Goal: Task Accomplishment & Management: Manage account settings

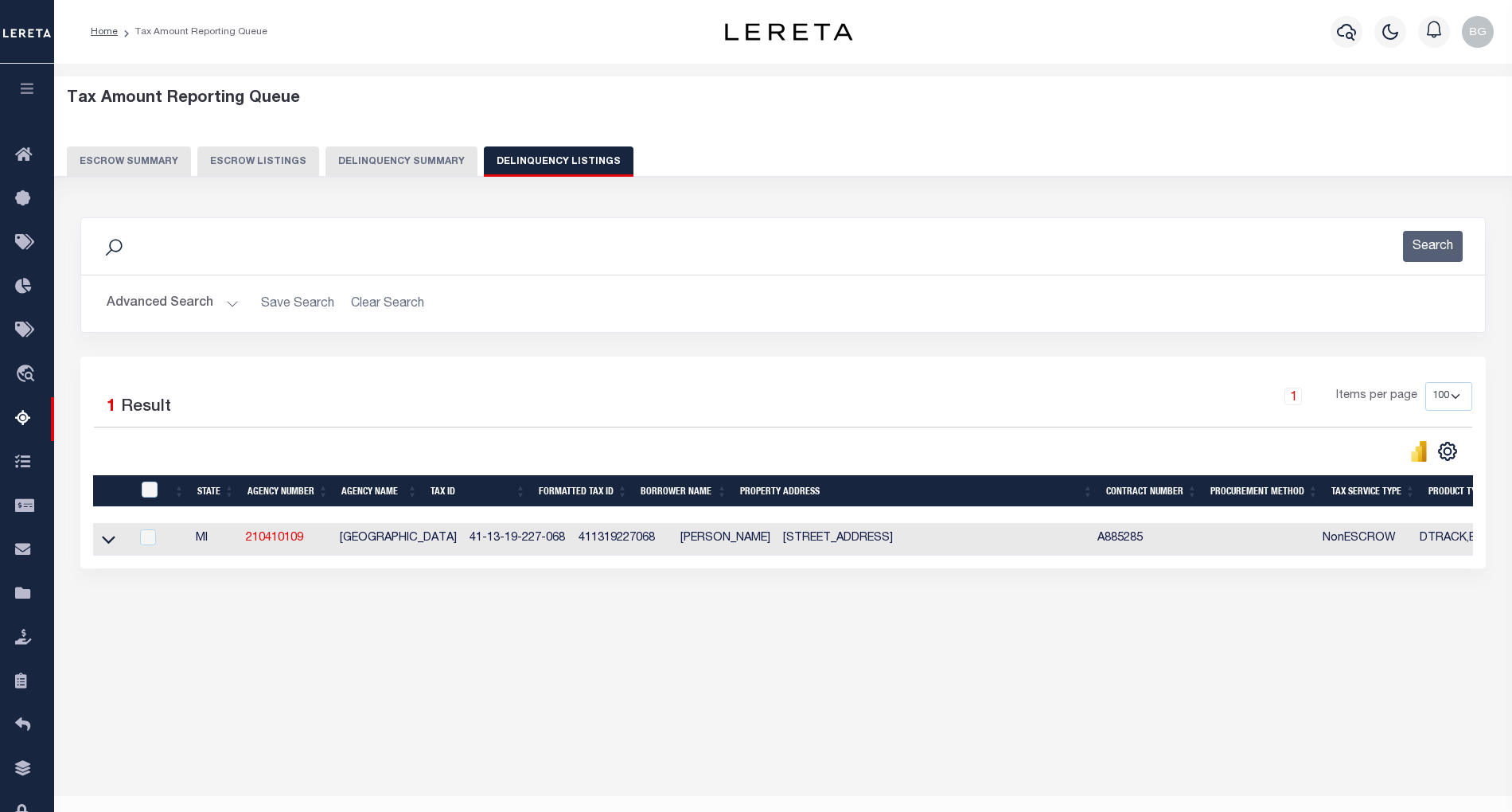
select select "100"
click at [229, 301] on button "Advanced Search" at bounding box center [172, 303] width 132 height 31
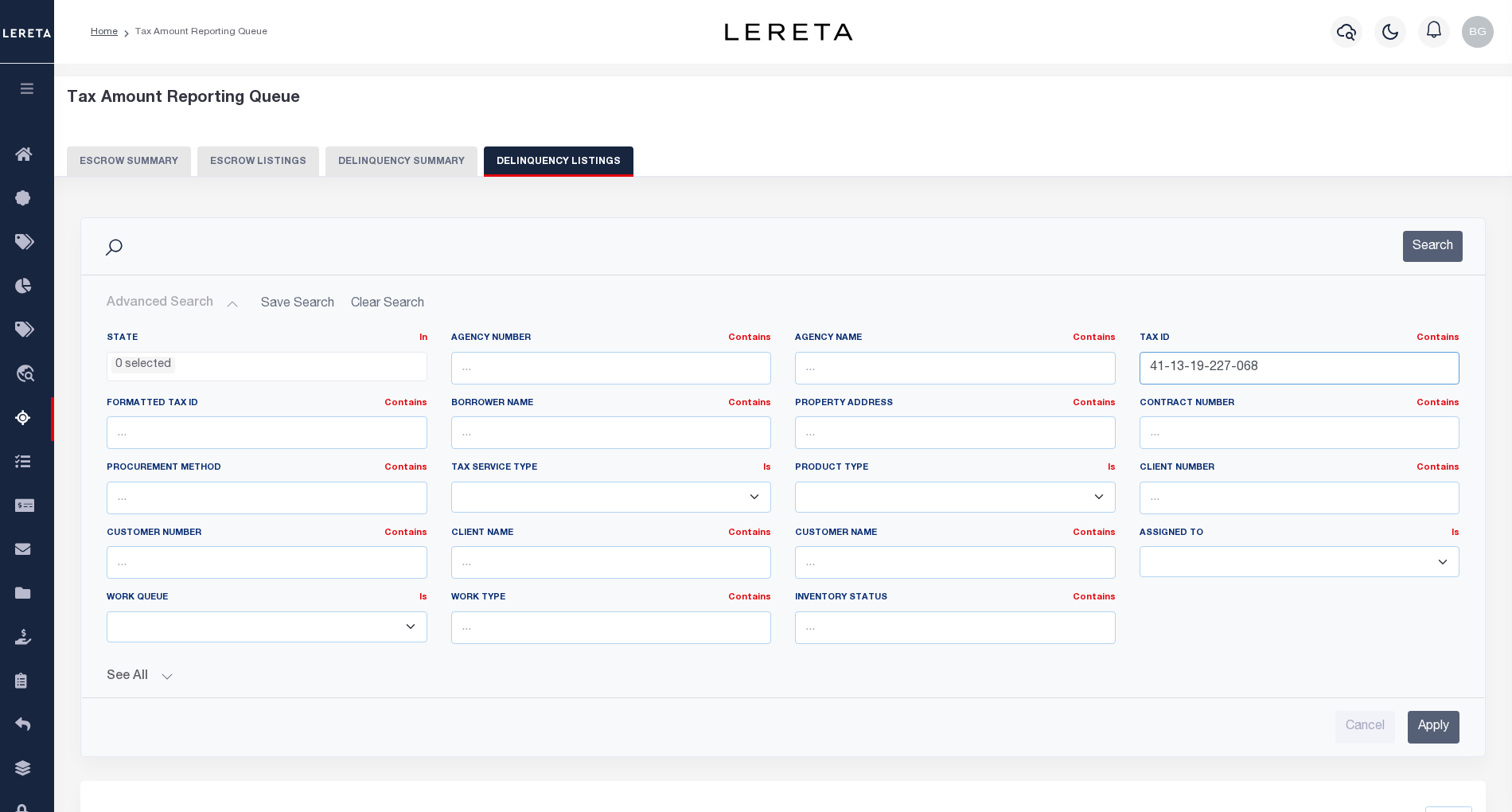
click at [1171, 367] on input "41-13-19-227-068" at bounding box center [1300, 367] width 320 height 33
paste input "21-0022-0053-05-6"
type input "21-0022-0053-05-6"
click at [1446, 724] on input "Apply" at bounding box center [1433, 727] width 51 height 33
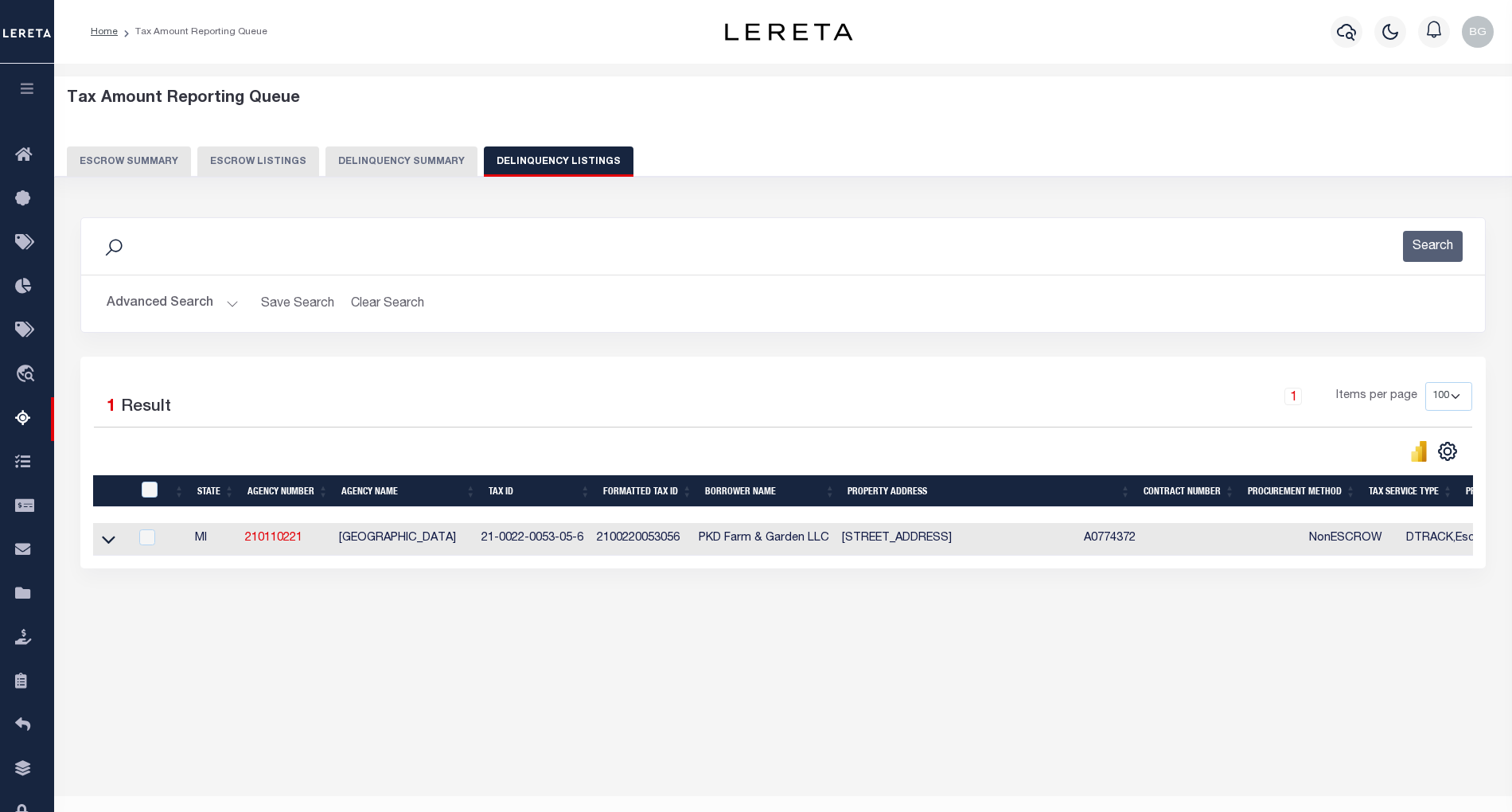
drag, startPoint x: 339, startPoint y: 545, endPoint x: 473, endPoint y: 540, distance: 134.1
click at [473, 540] on td "WATERVLIET TOWNSHIP" at bounding box center [404, 539] width 143 height 33
checkbox input "true"
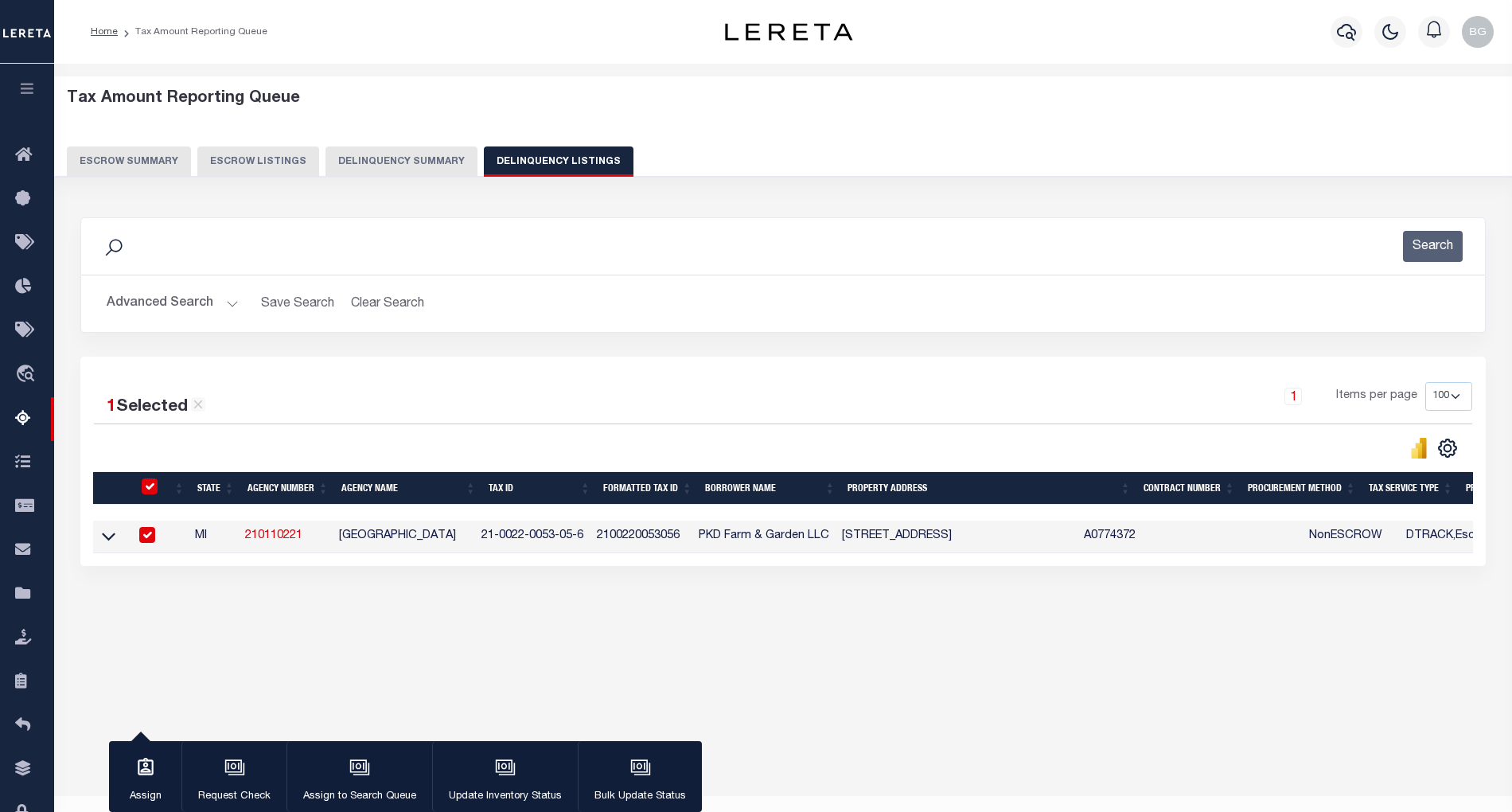
copy td "WATERVLIET TOWNSHIP"
drag, startPoint x: 488, startPoint y: 543, endPoint x: 589, endPoint y: 543, distance: 101.0
click at [589, 543] on td "21-0022-0053-05-6" at bounding box center [533, 537] width 115 height 33
checkbox input "false"
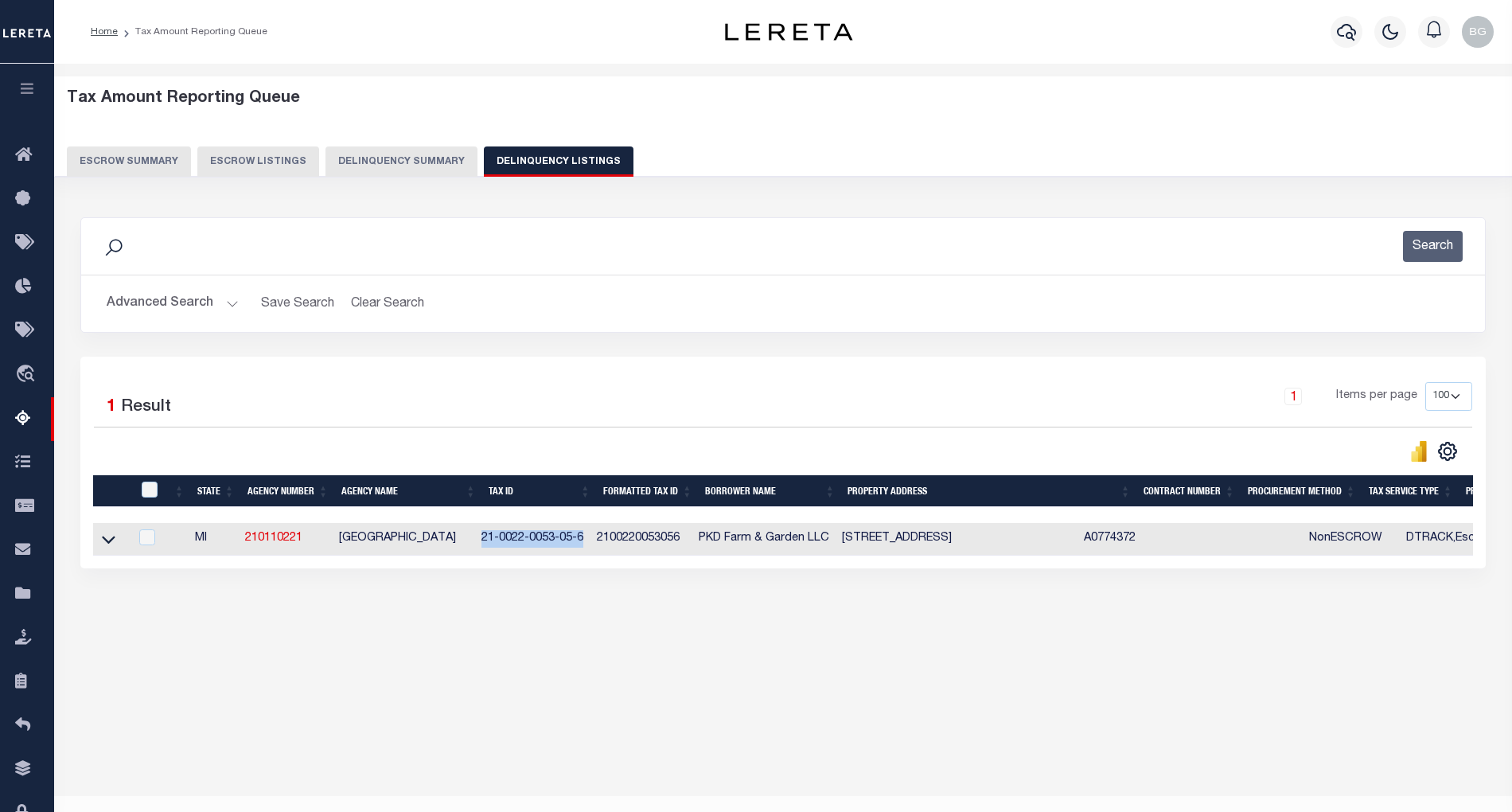
copy td "21-0022-0053-05-6"
click at [606, 643] on div "Tax Amount Reporting Queue Escrow Summary Escrow Listings In" at bounding box center [783, 372] width 1448 height 584
drag, startPoint x: 500, startPoint y: 546, endPoint x: 586, endPoint y: 546, distance: 86.0
click at [585, 546] on td "21-0022-0053-05-6" at bounding box center [527, 539] width 115 height 33
checkbox input "true"
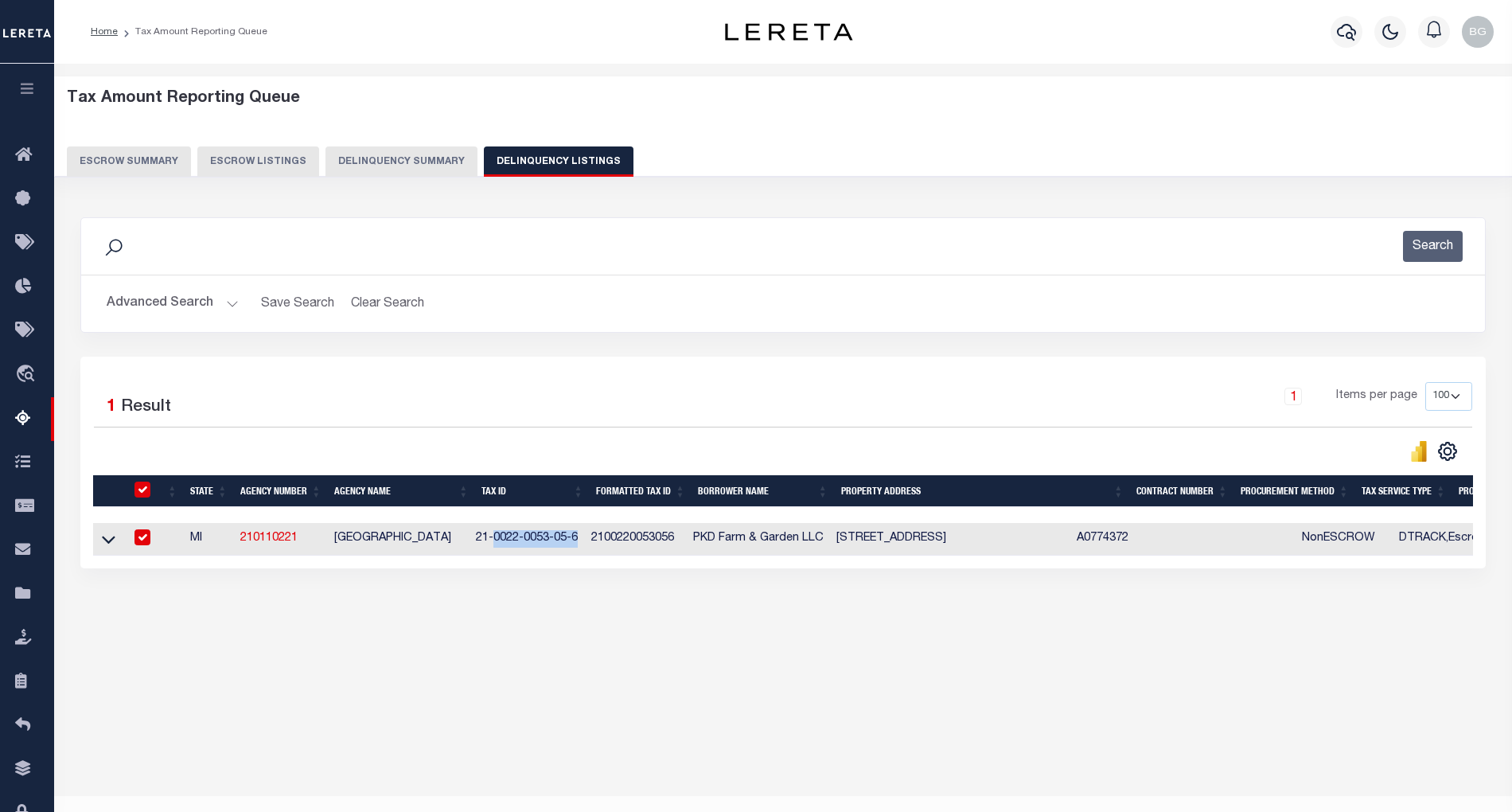
checkbox input "true"
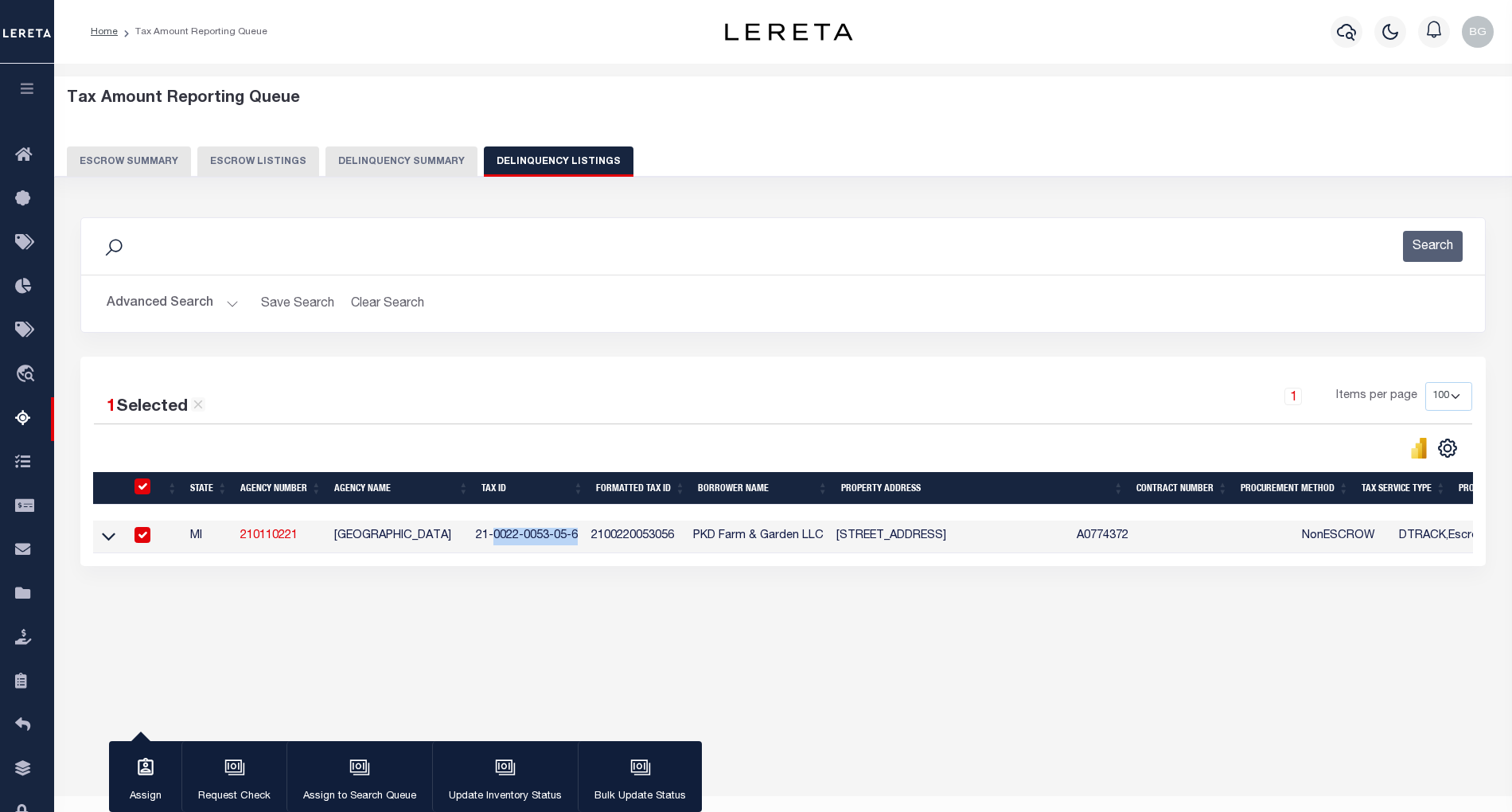
copy td "0022-0053-05-6"
click at [147, 540] on input "checkbox" at bounding box center [143, 535] width 16 height 16
checkbox input "false"
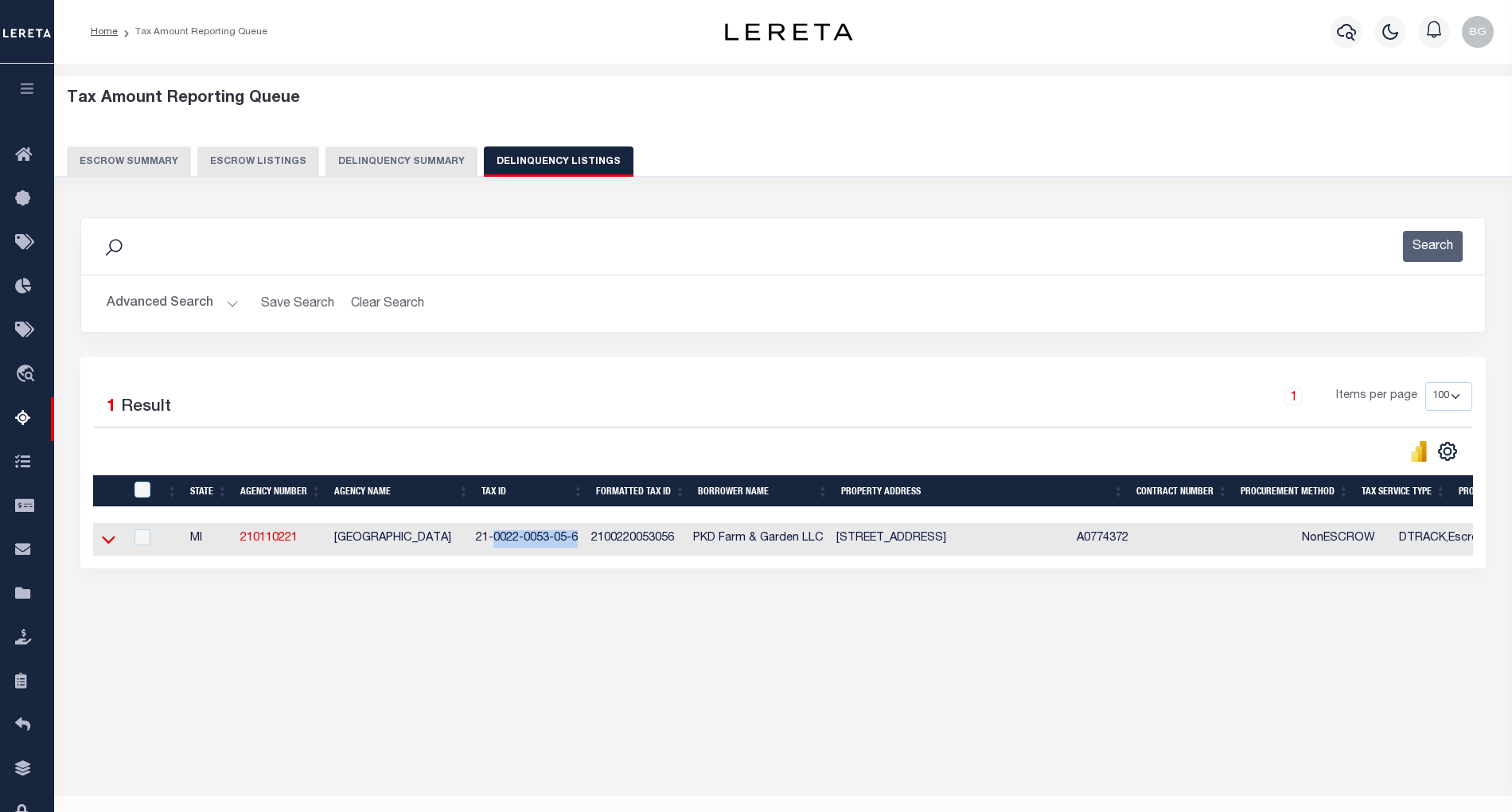
click at [110, 545] on icon at bounding box center [108, 539] width 13 height 17
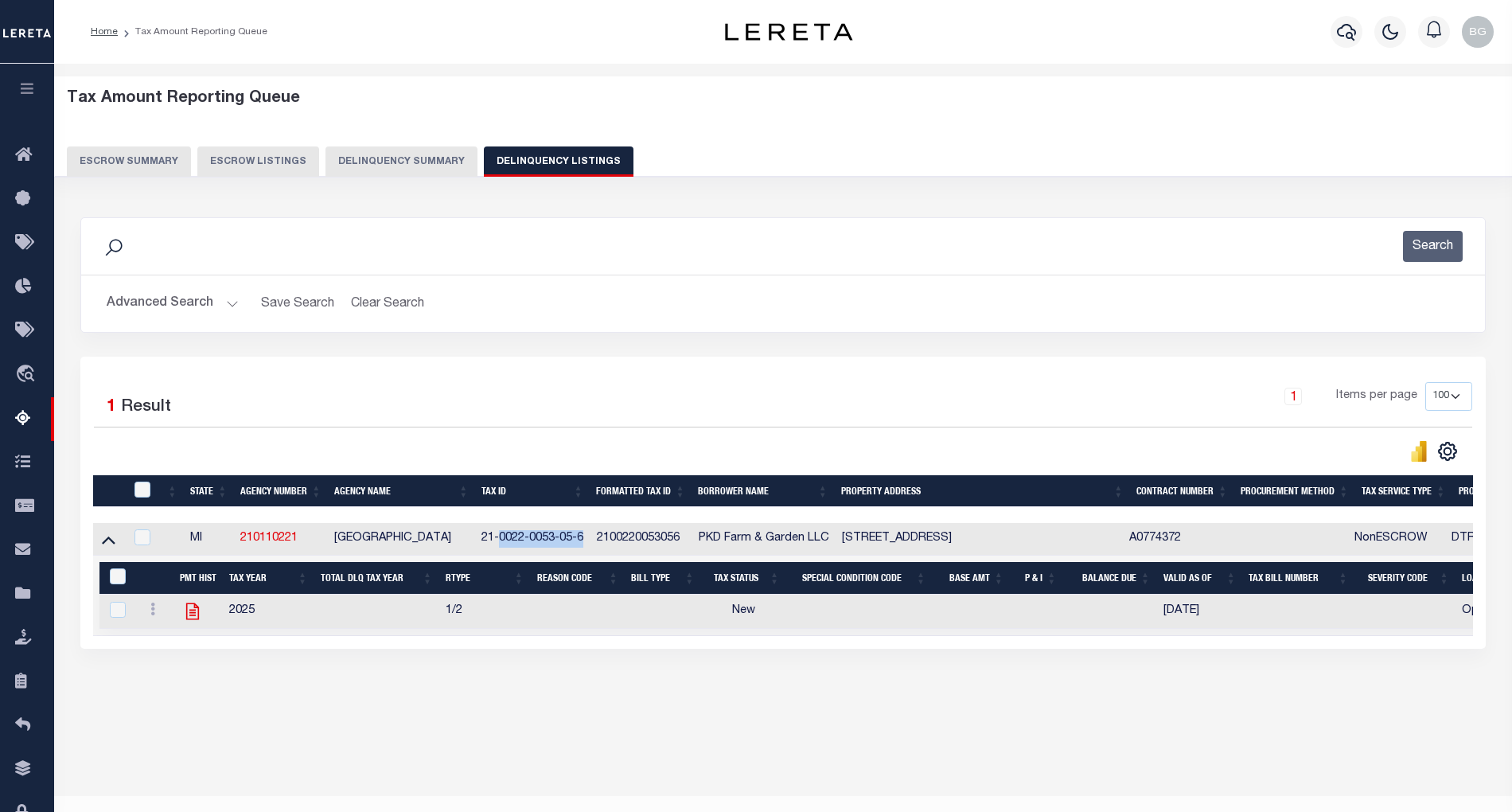
click at [191, 619] on icon at bounding box center [191, 611] width 12 height 17
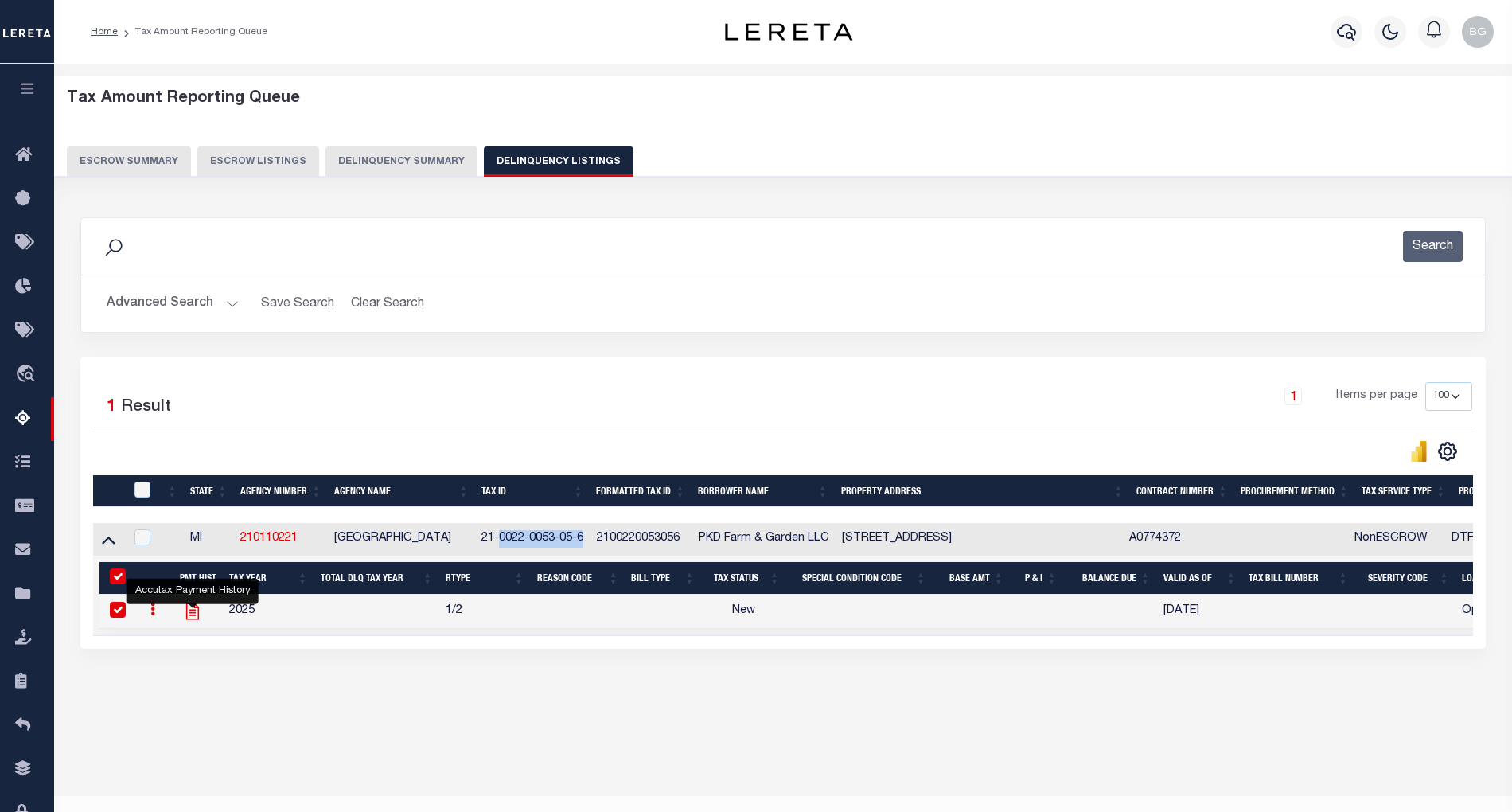
checkbox input "true"
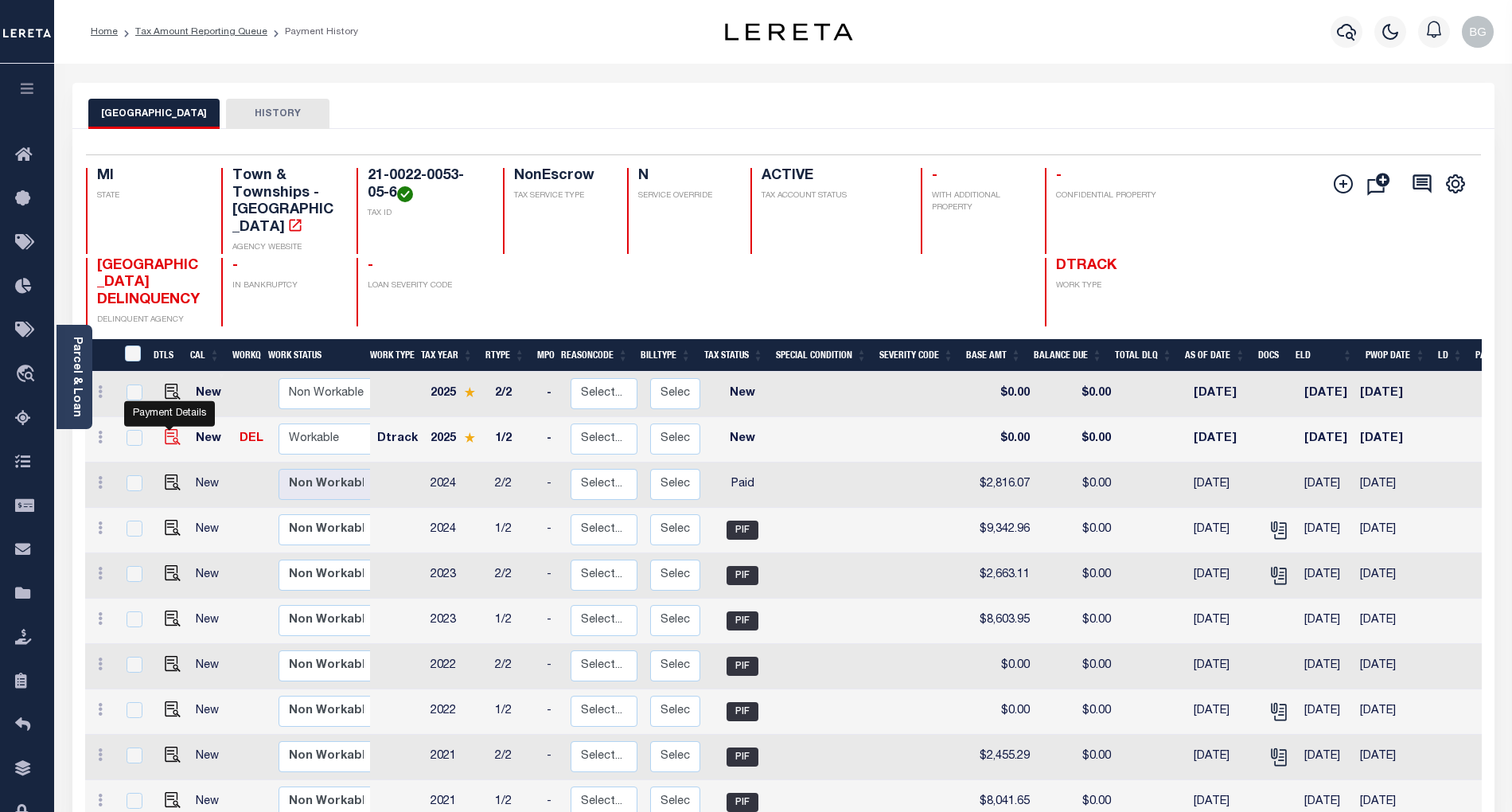
click at [169, 429] on img "" at bounding box center [173, 437] width 16 height 16
checkbox input "true"
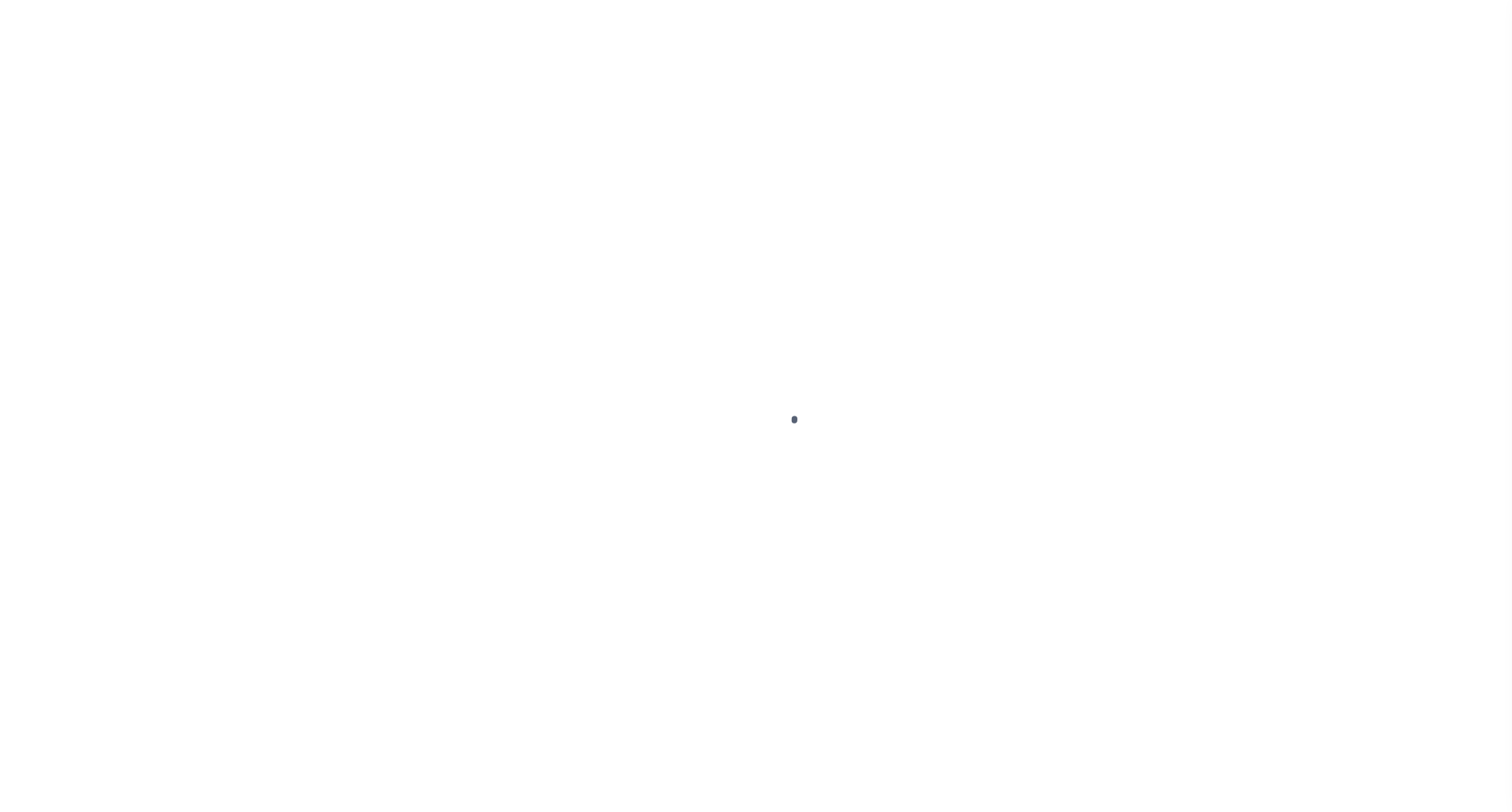
select select "NW2"
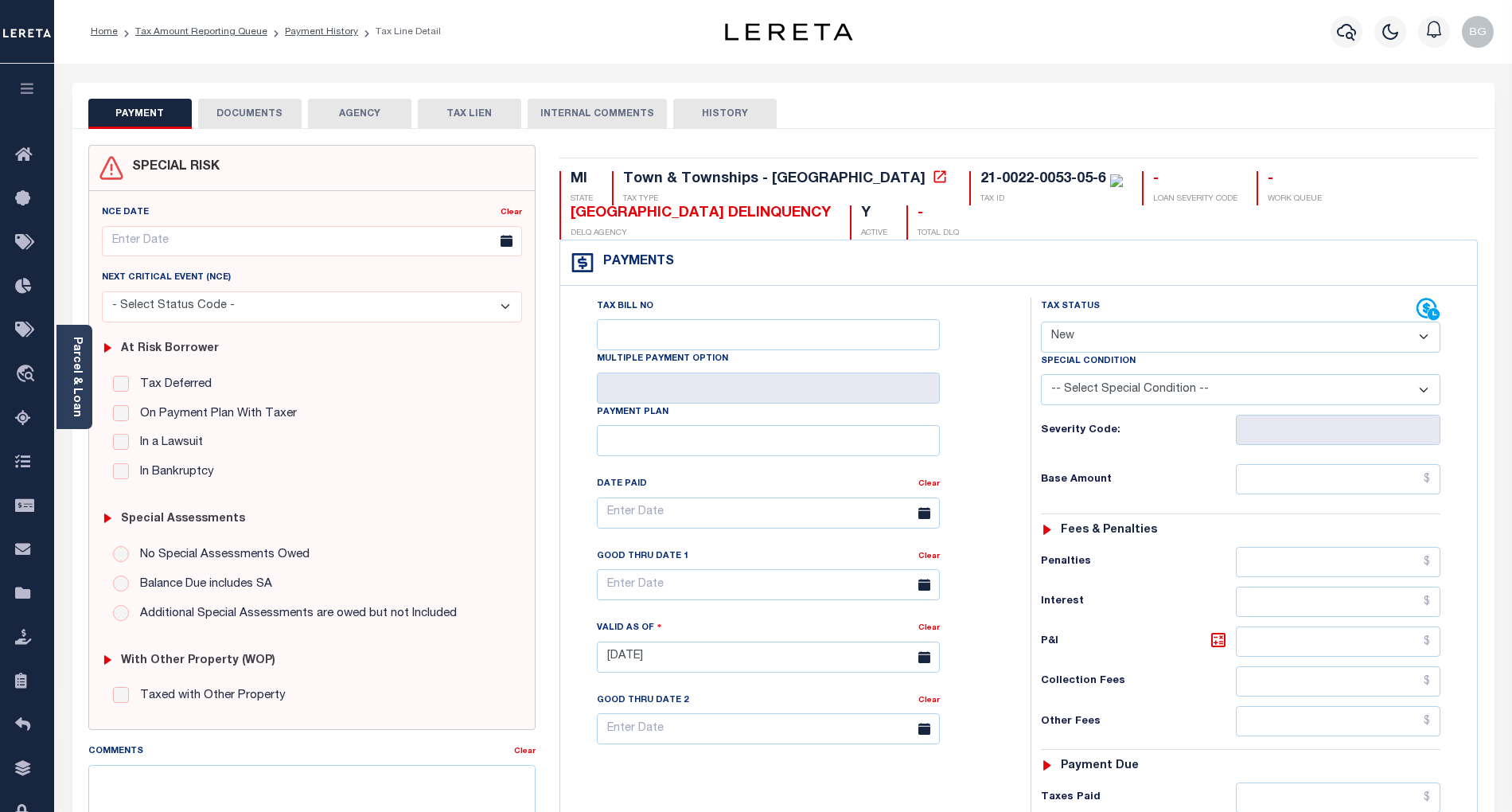
click at [256, 112] on button "DOCUMENTS" at bounding box center [250, 113] width 104 height 30
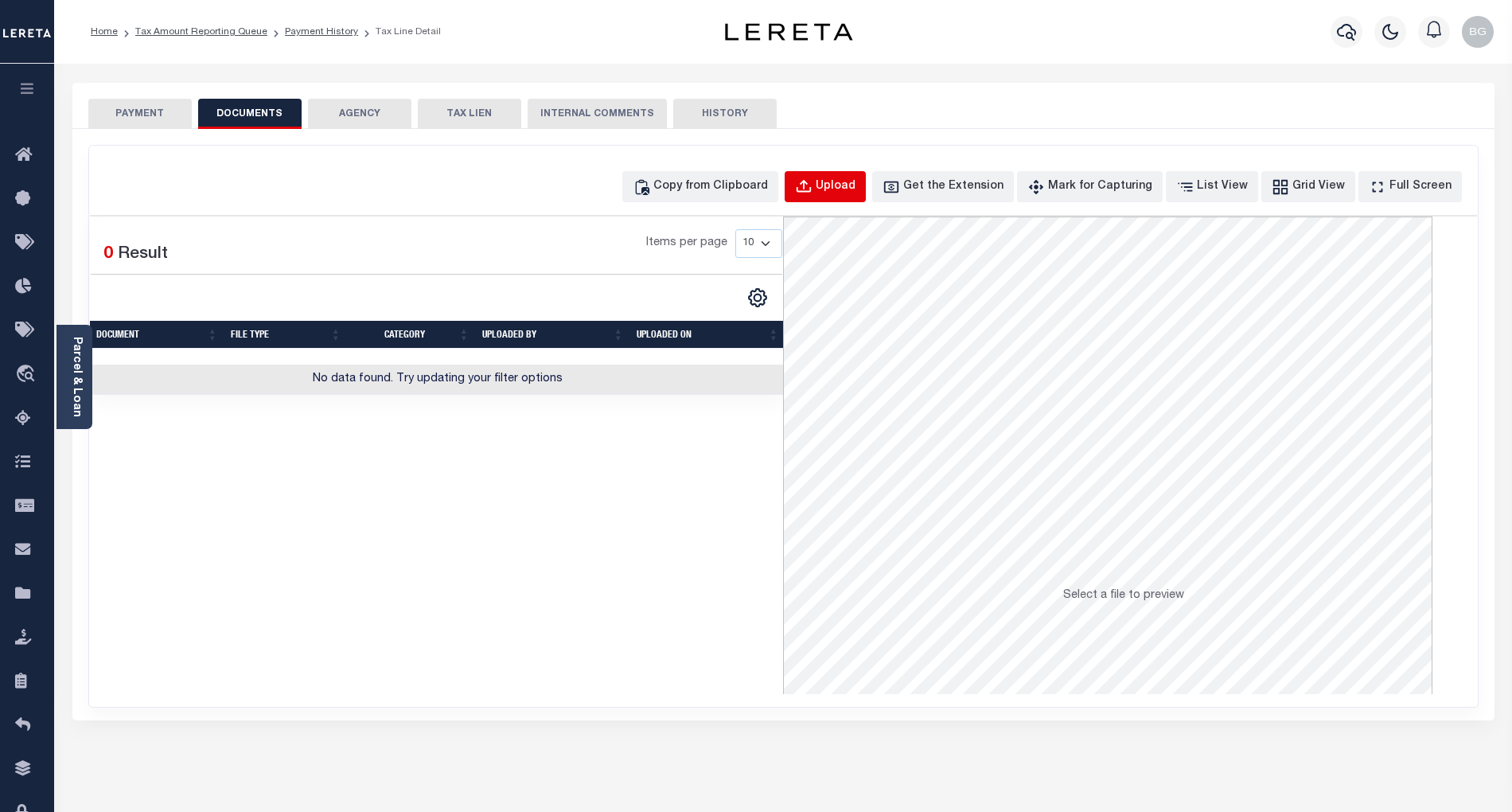
click at [855, 178] on div "Upload" at bounding box center [835, 187] width 40 height 18
select select "POP"
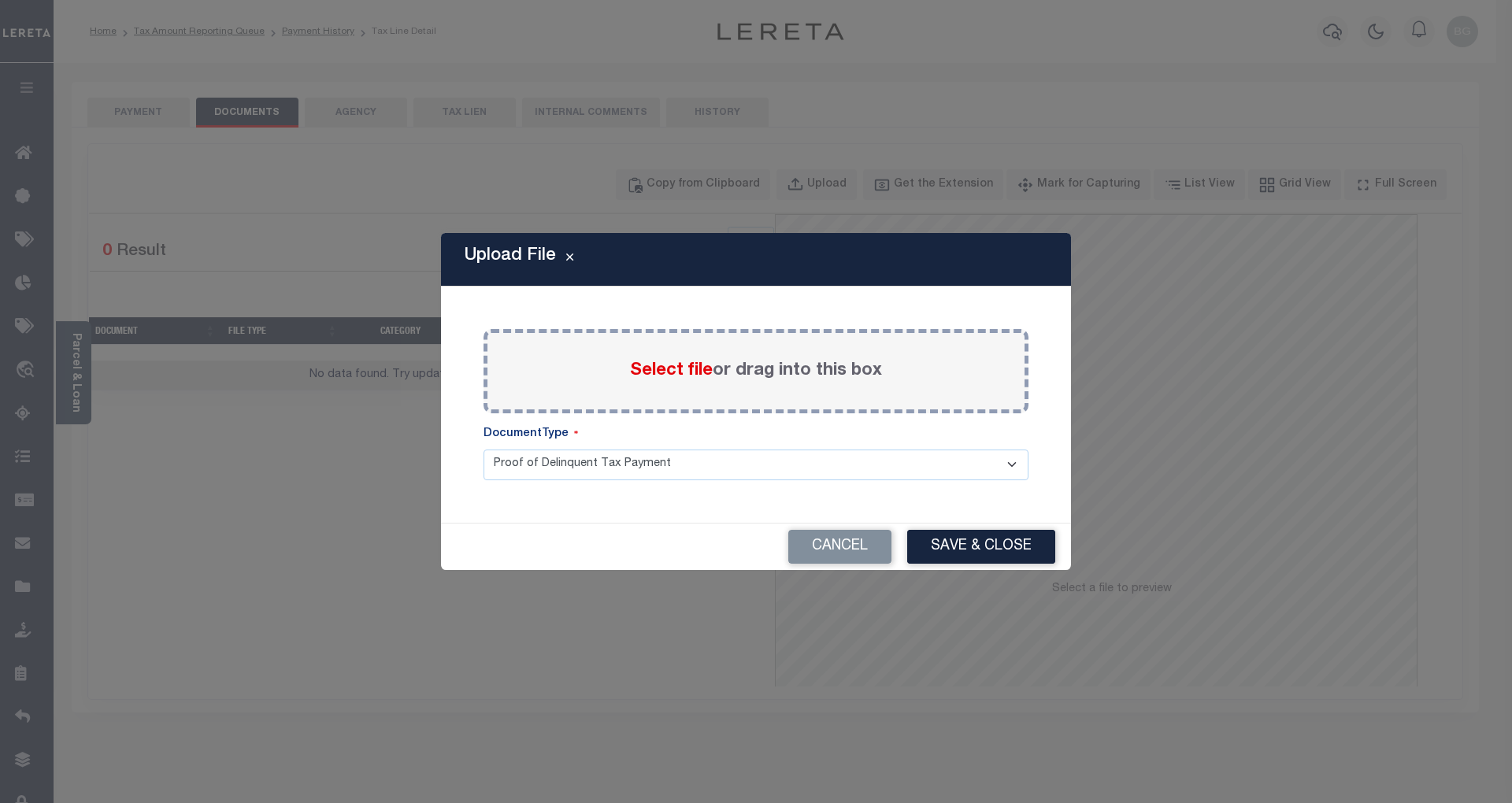
click at [673, 371] on span "Select file" at bounding box center [671, 371] width 82 height 18
click at [0, 0] on input "Select file or drag into this box" at bounding box center [0, 0] width 0 height 0
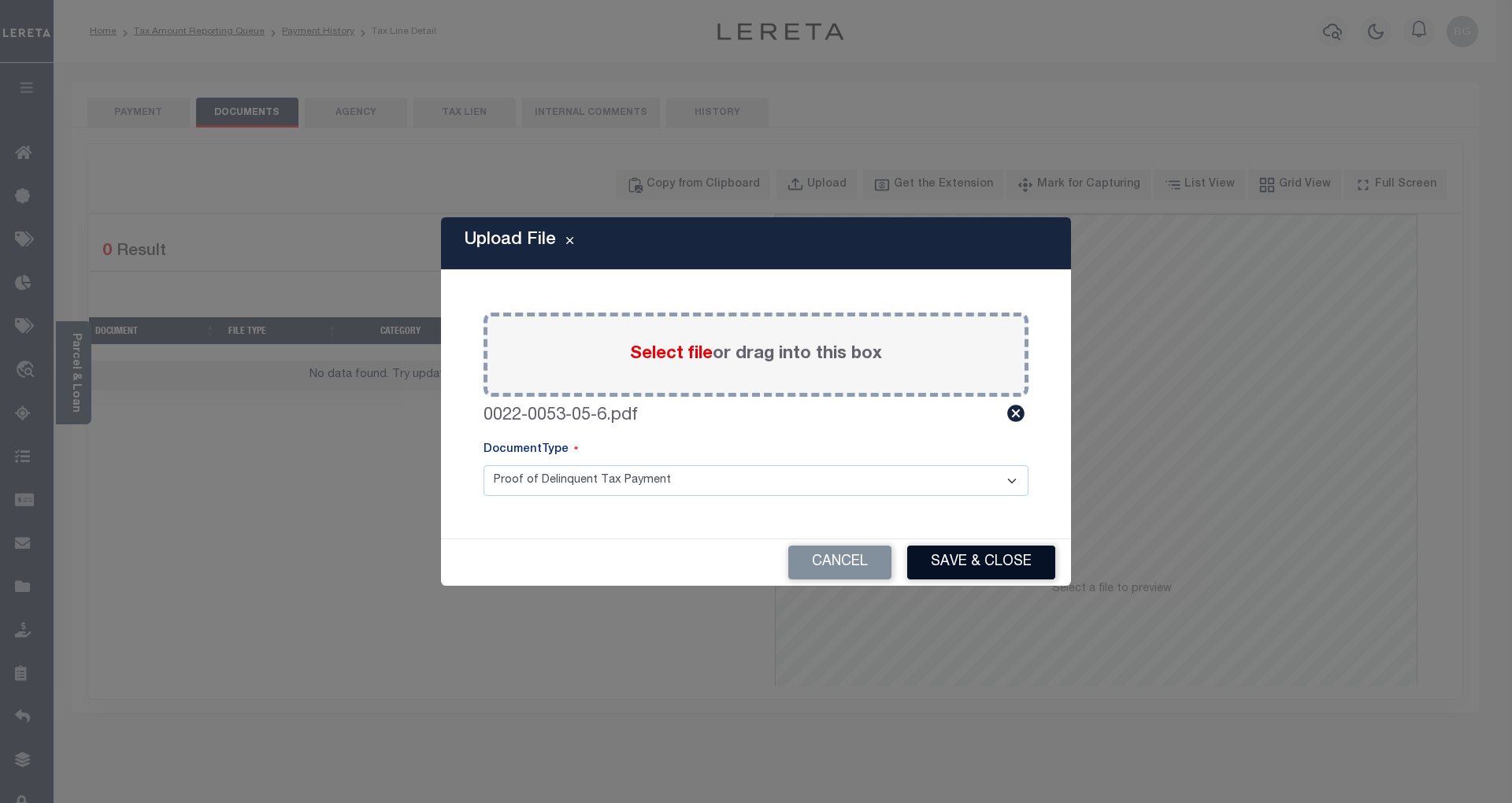
click at [1002, 557] on button "Save & Close" at bounding box center [981, 562] width 148 height 34
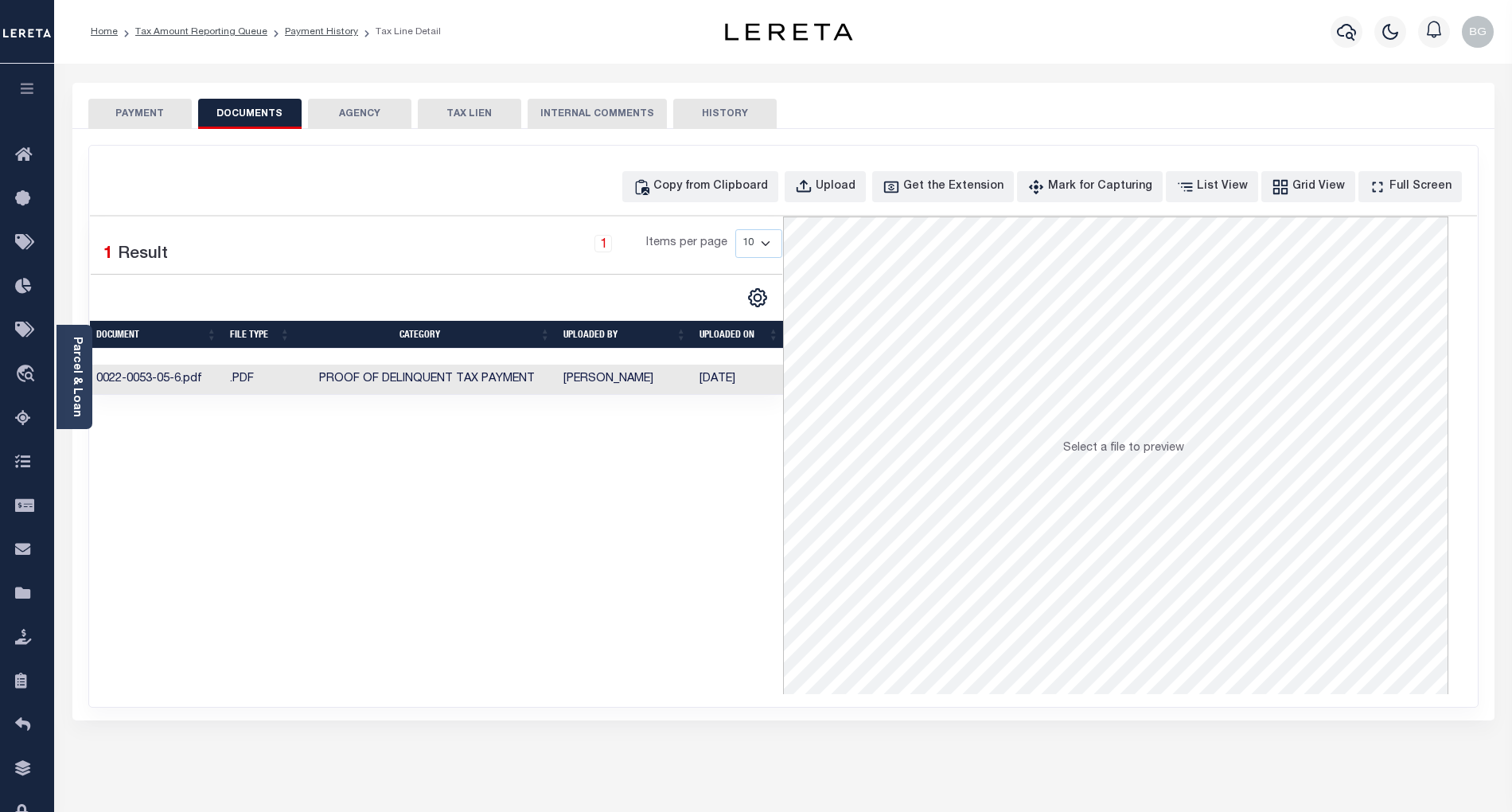
click at [145, 113] on button "PAYMENT" at bounding box center [140, 113] width 104 height 30
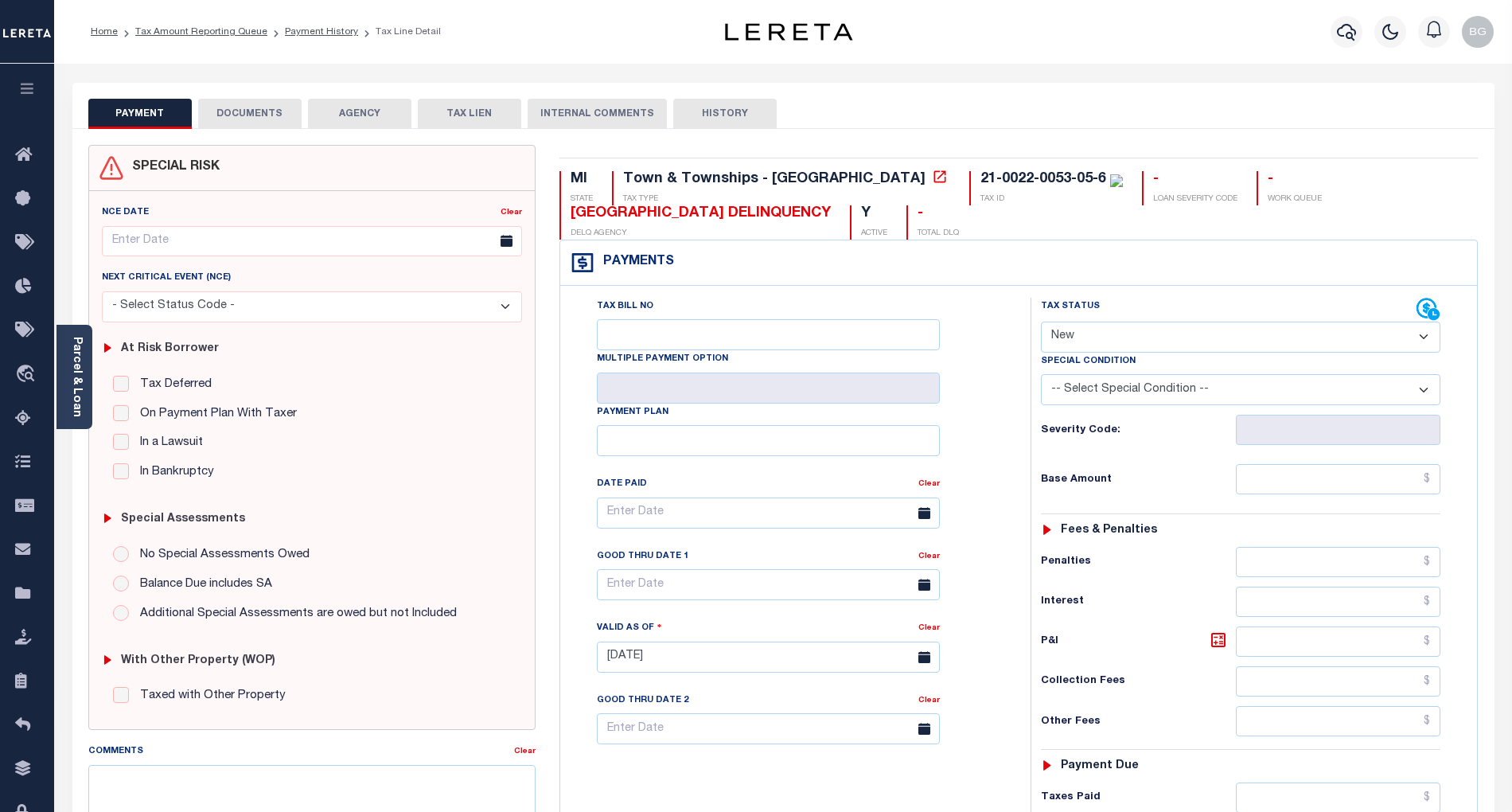
click at [1073, 344] on select "- Select Status Code - Open Due/Unpaid Paid Incomplete No Tax Due Internal Refu…" at bounding box center [1240, 336] width 399 height 31
select select "PYD"
click at [1041, 323] on select "- Select Status Code - Open Due/Unpaid Paid Incomplete No Tax Due Internal Refu…" at bounding box center [1240, 336] width 399 height 31
type input "[DATE]"
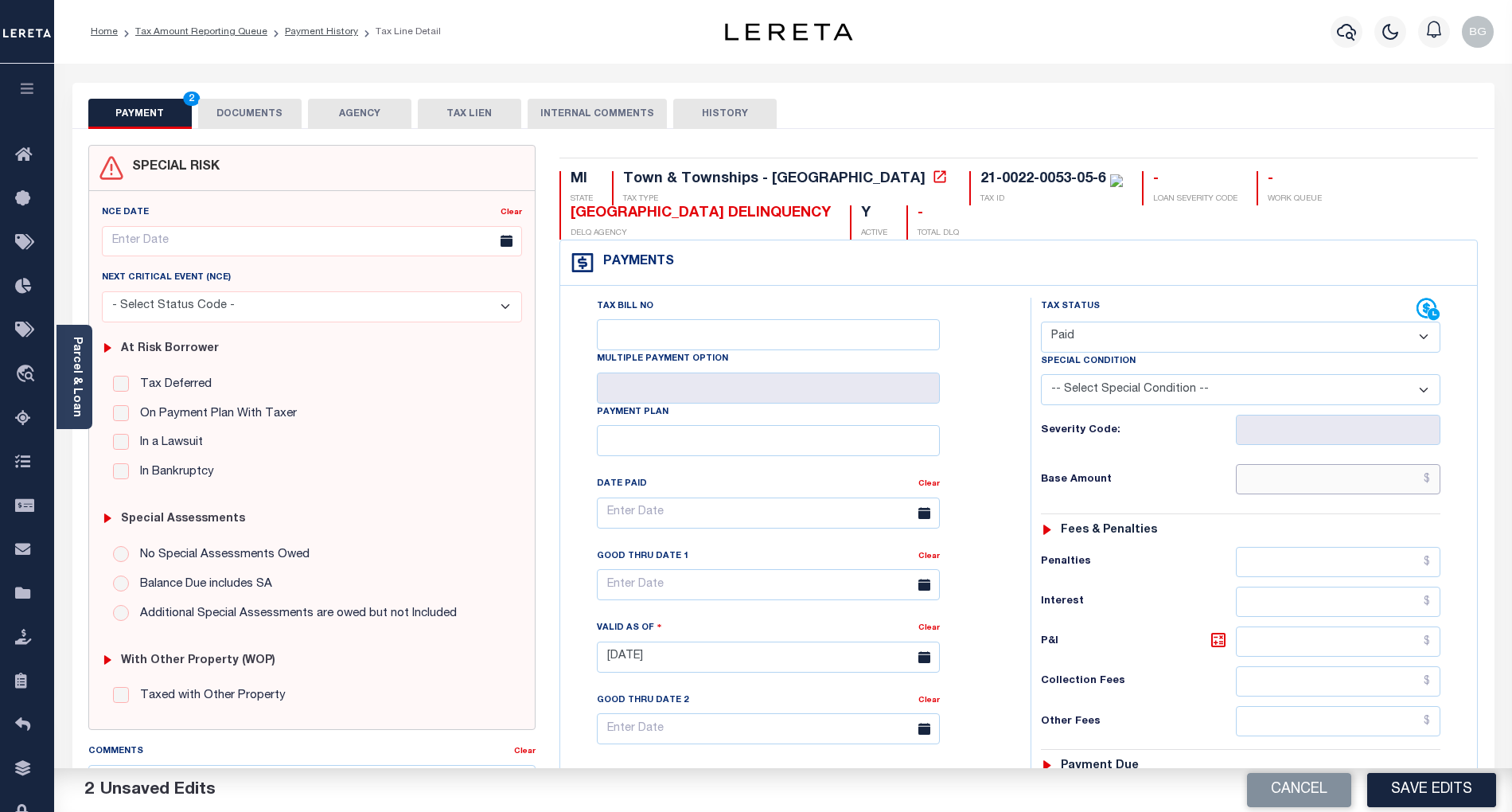
click at [1350, 487] on input "text" at bounding box center [1338, 479] width 205 height 30
paste input "9,632.57"
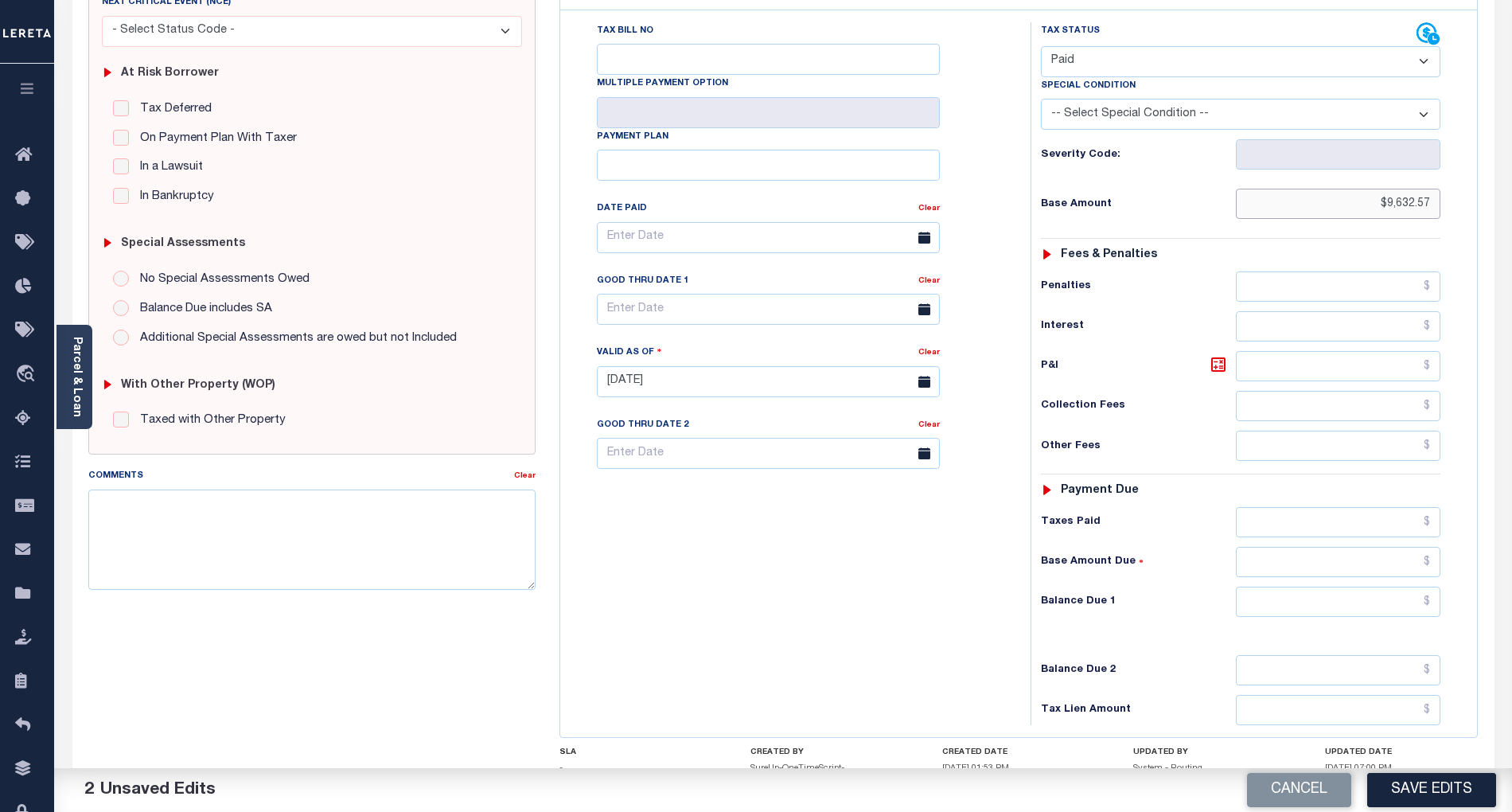
scroll to position [319, 0]
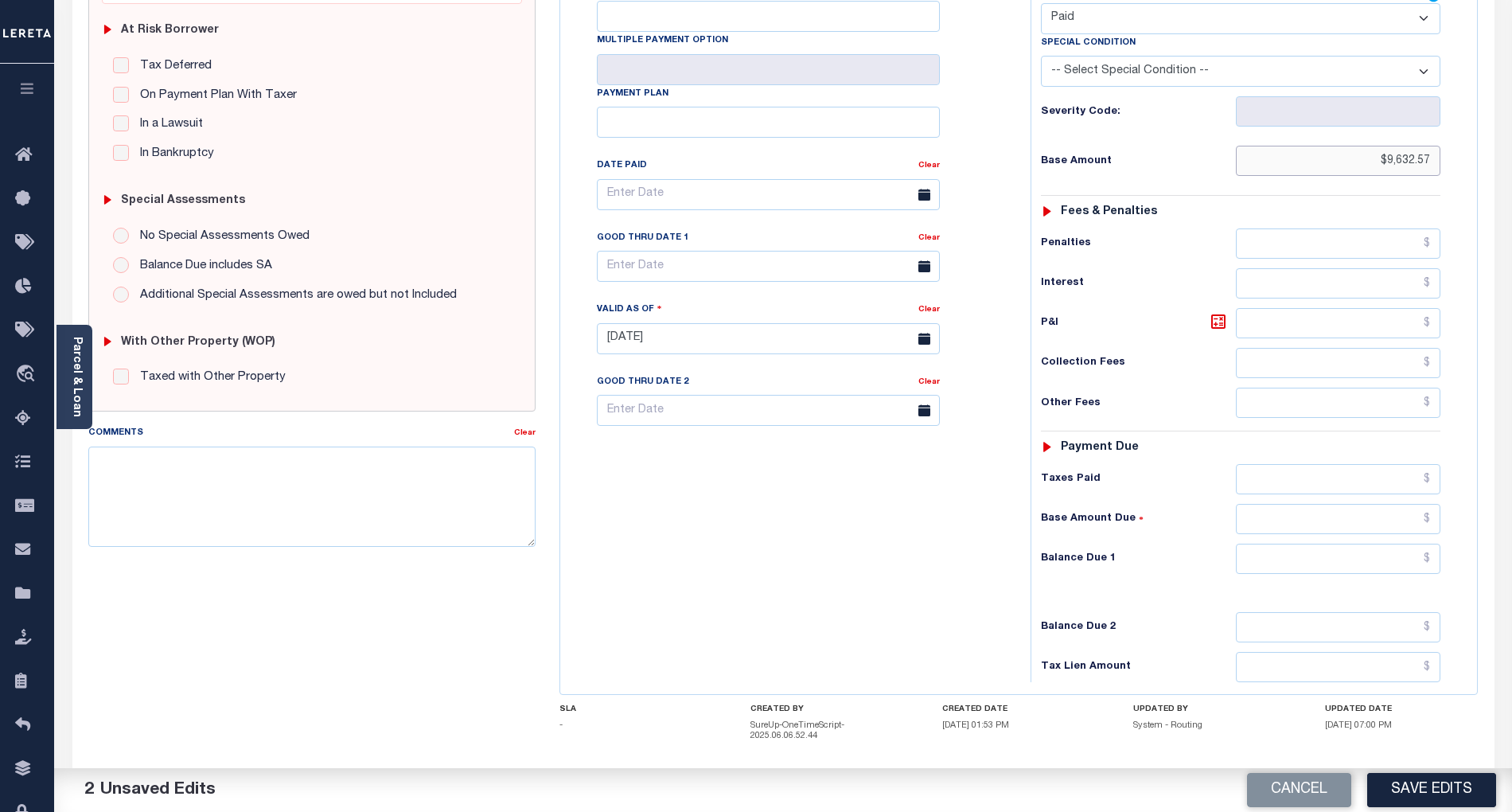
type input "$9,632.57"
click at [1388, 574] on input "text" at bounding box center [1338, 559] width 205 height 30
type input "$0.00"
click at [1001, 593] on div "Tax Bill No Multiple Payment Option Payment Plan Clear" at bounding box center [791, 331] width 454 height 703
click at [1430, 798] on button "Save Edits" at bounding box center [1431, 790] width 129 height 35
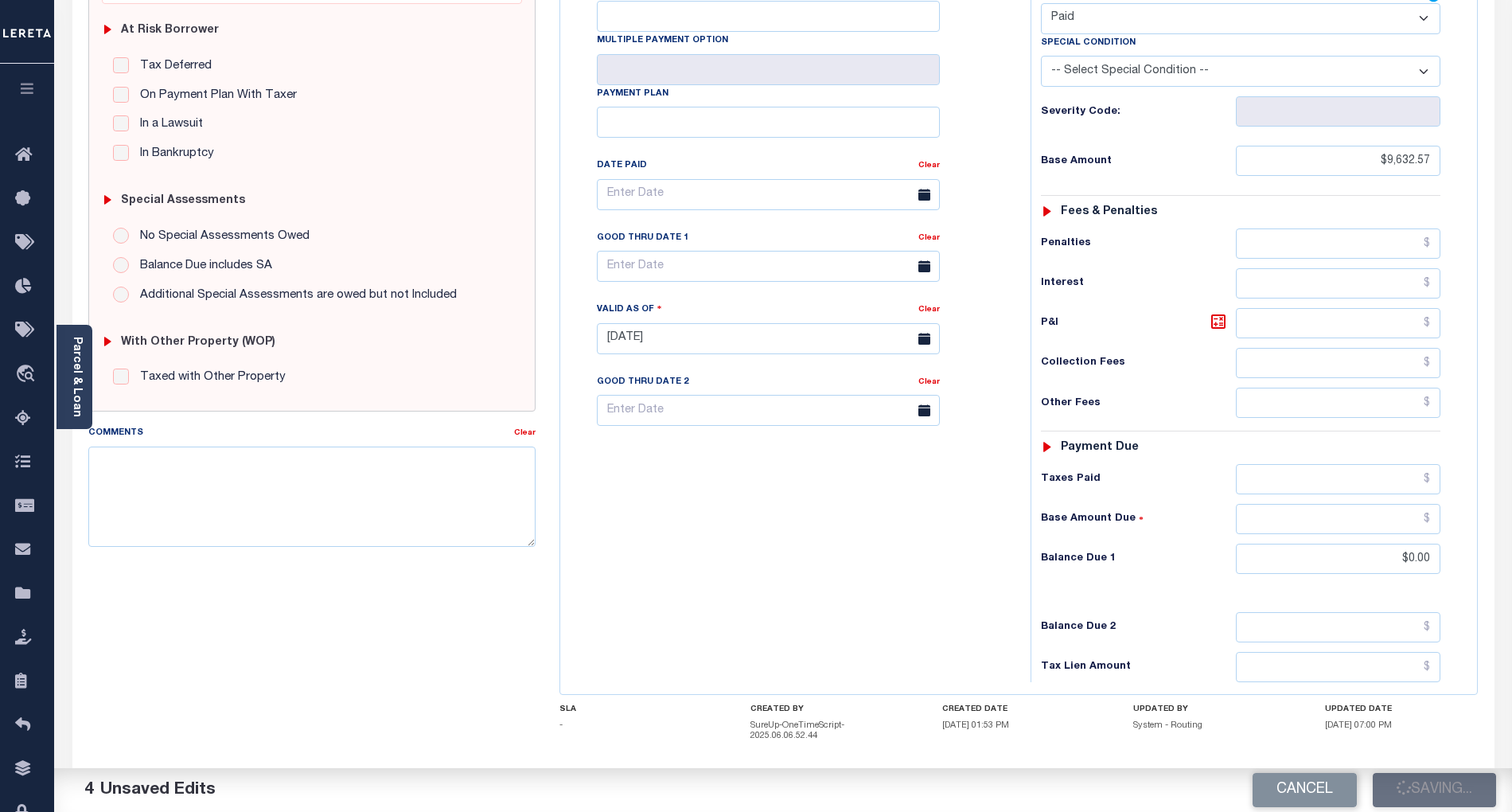
checkbox input "false"
type input "$9,632.57"
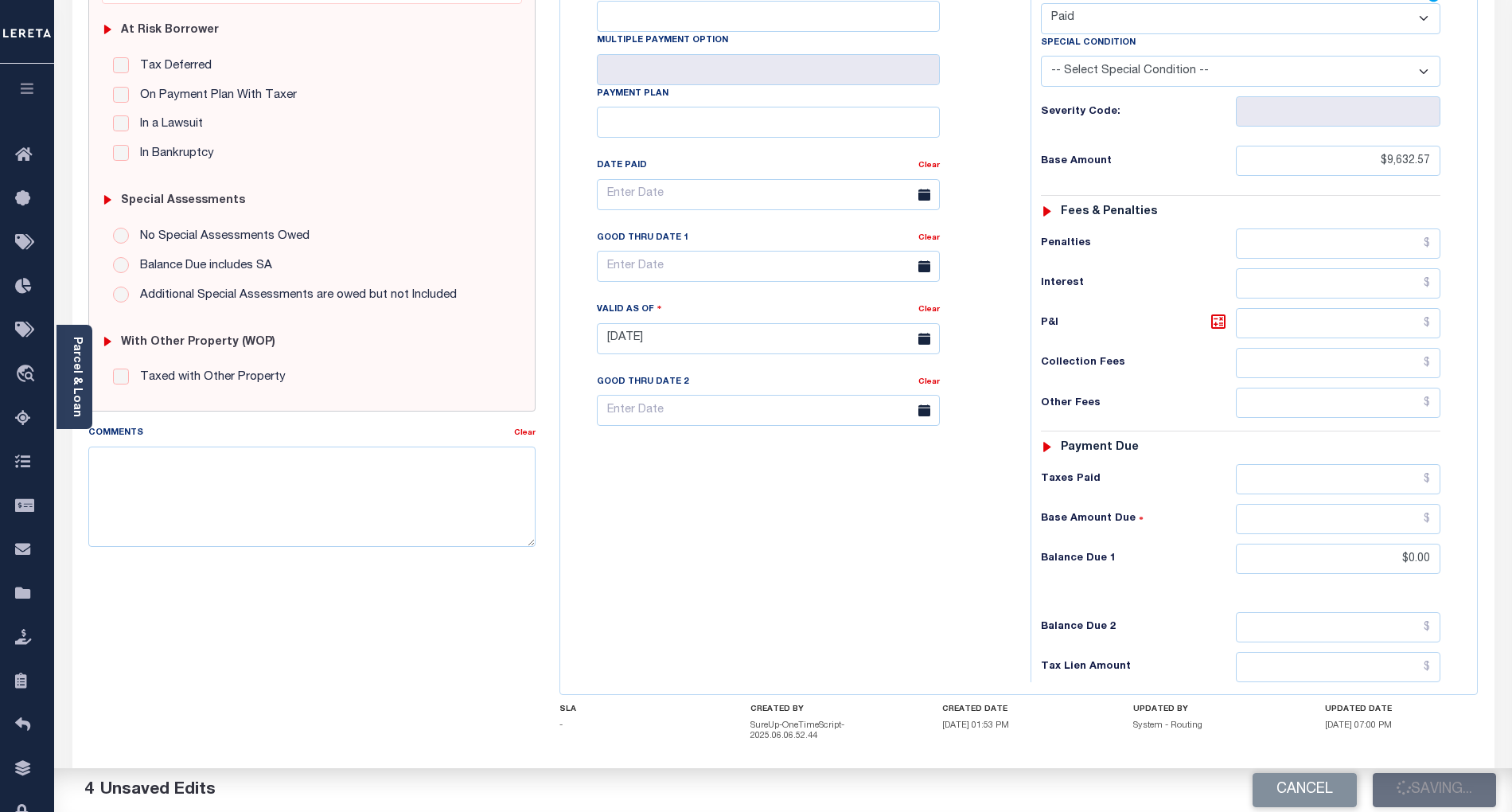
type input "$0"
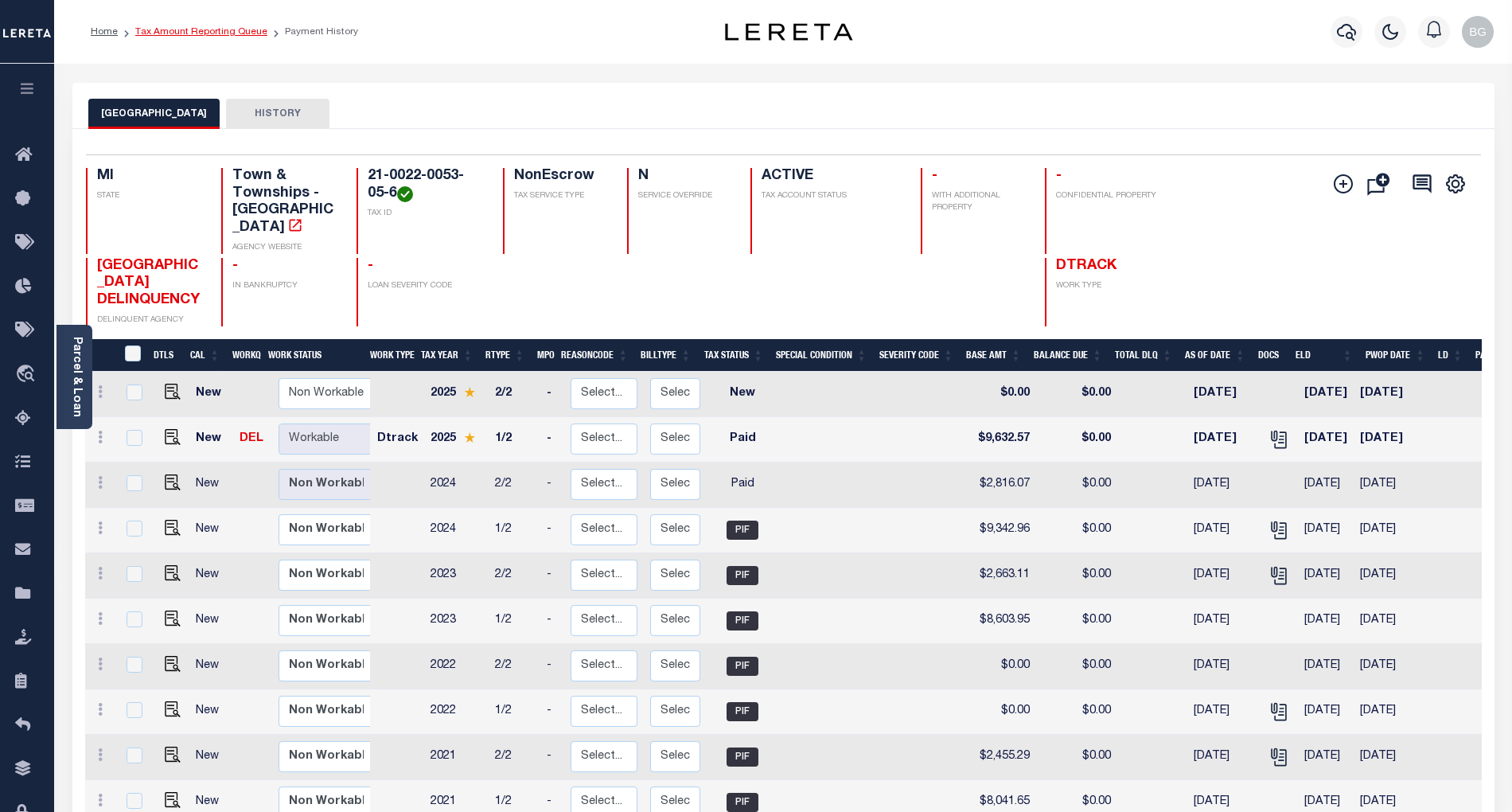
click at [196, 33] on link "Tax Amount Reporting Queue" at bounding box center [201, 32] width 132 height 10
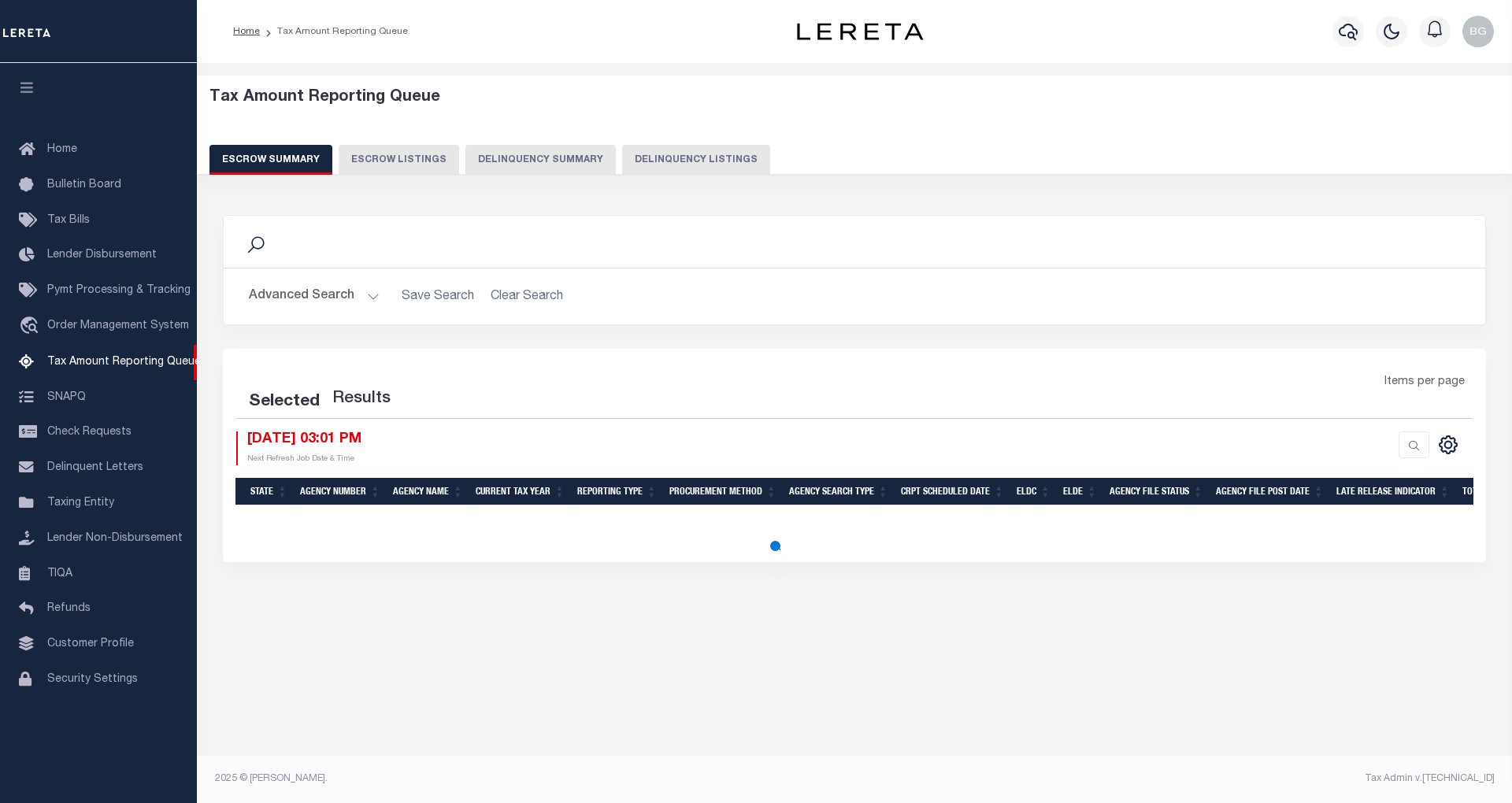
click at [672, 156] on button "Delinquency Listings" at bounding box center [696, 159] width 148 height 30
select select "100"
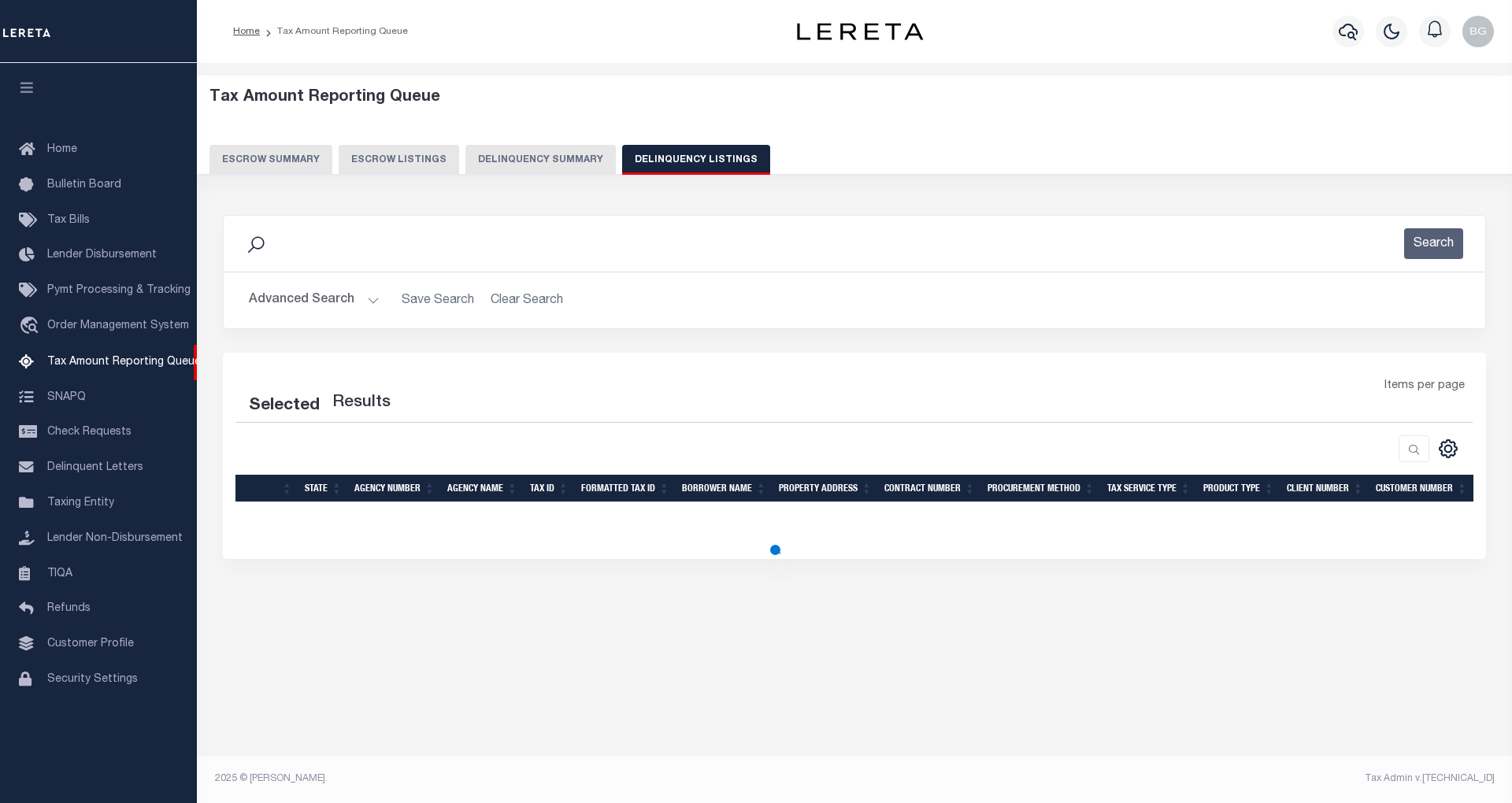
select select "100"
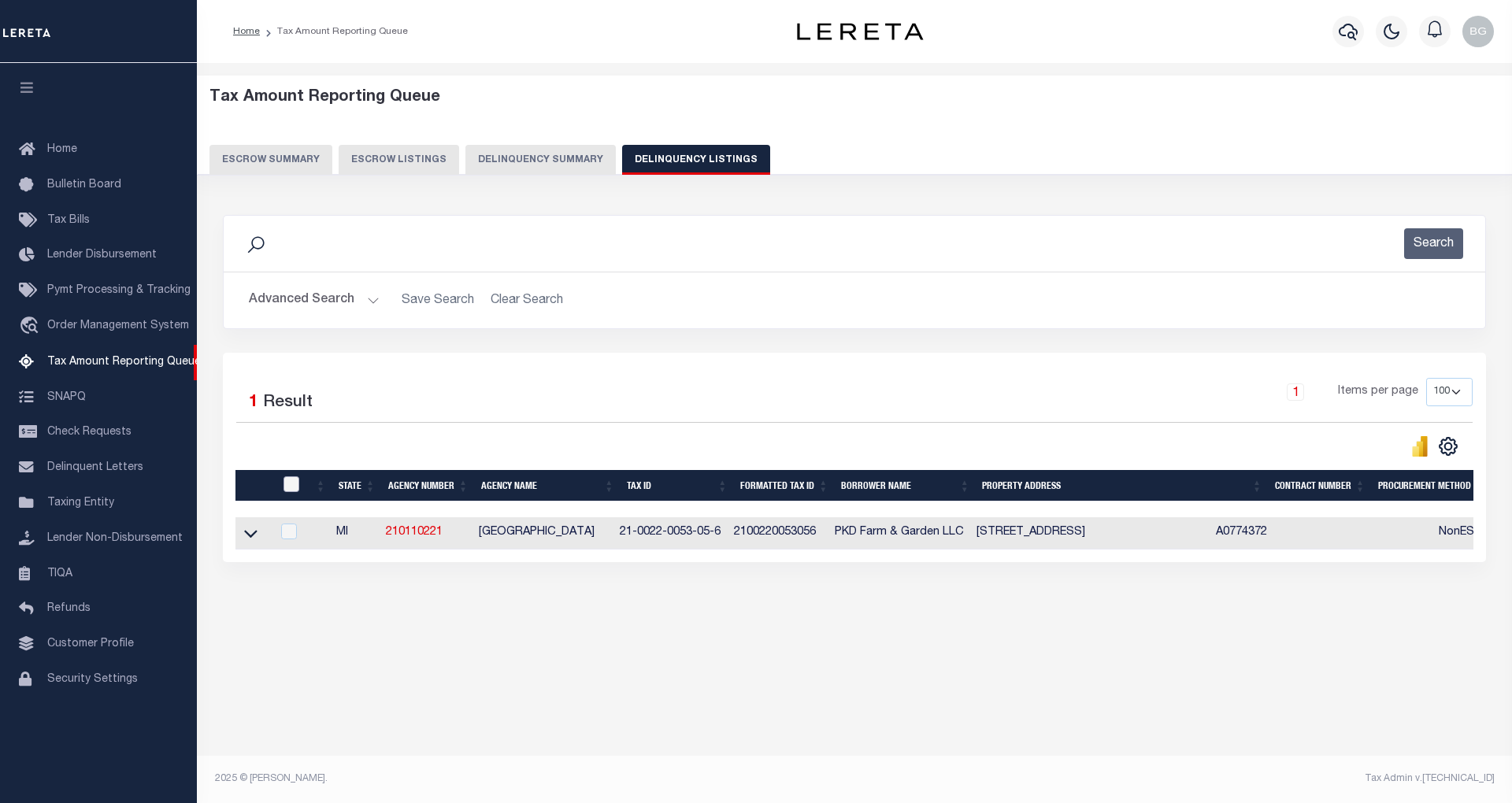
click at [292, 487] on input "checkbox" at bounding box center [292, 484] width 16 height 16
checkbox input "true"
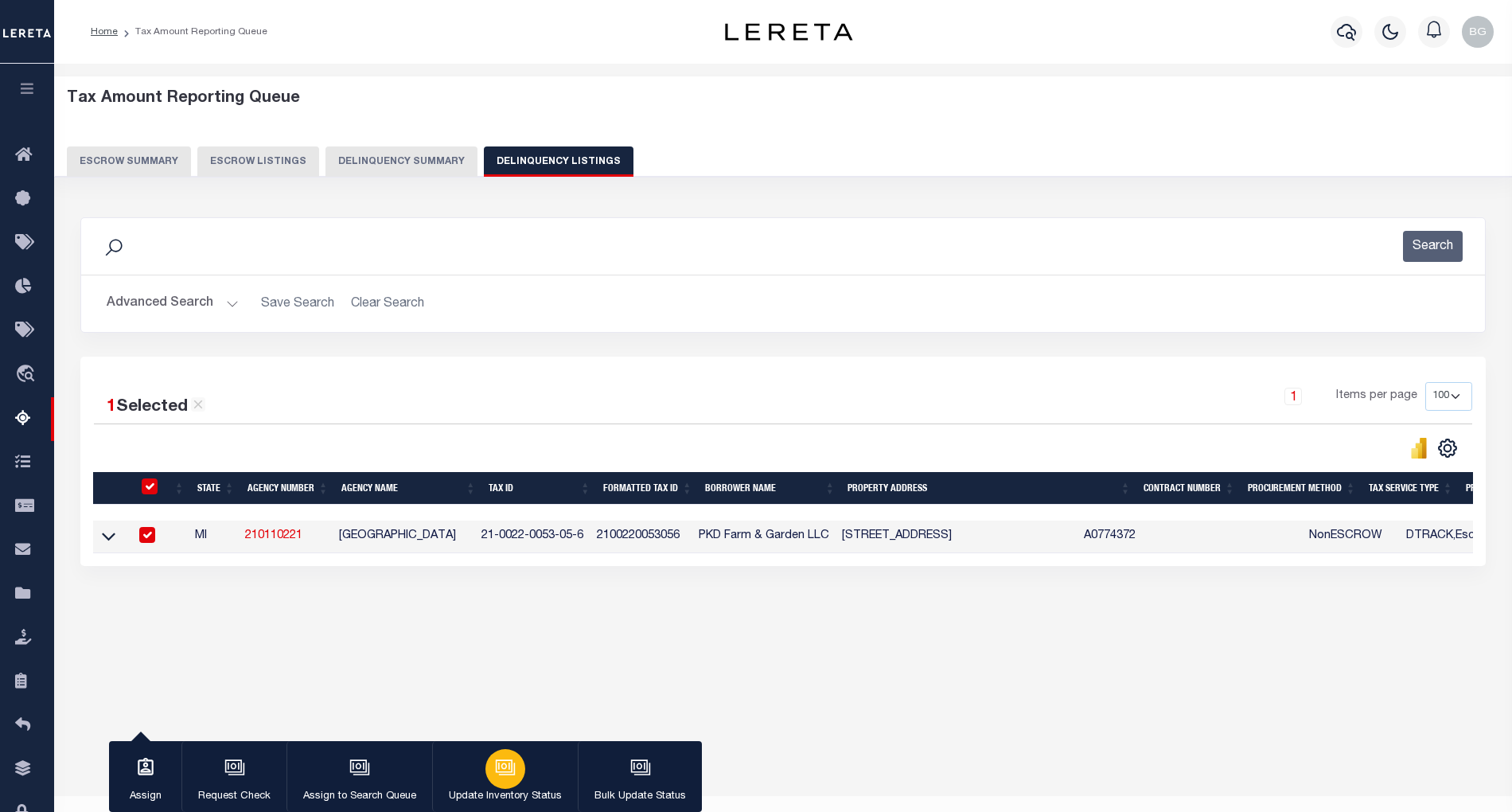
click at [522, 778] on button "Update Inventory Status" at bounding box center [505, 777] width 146 height 72
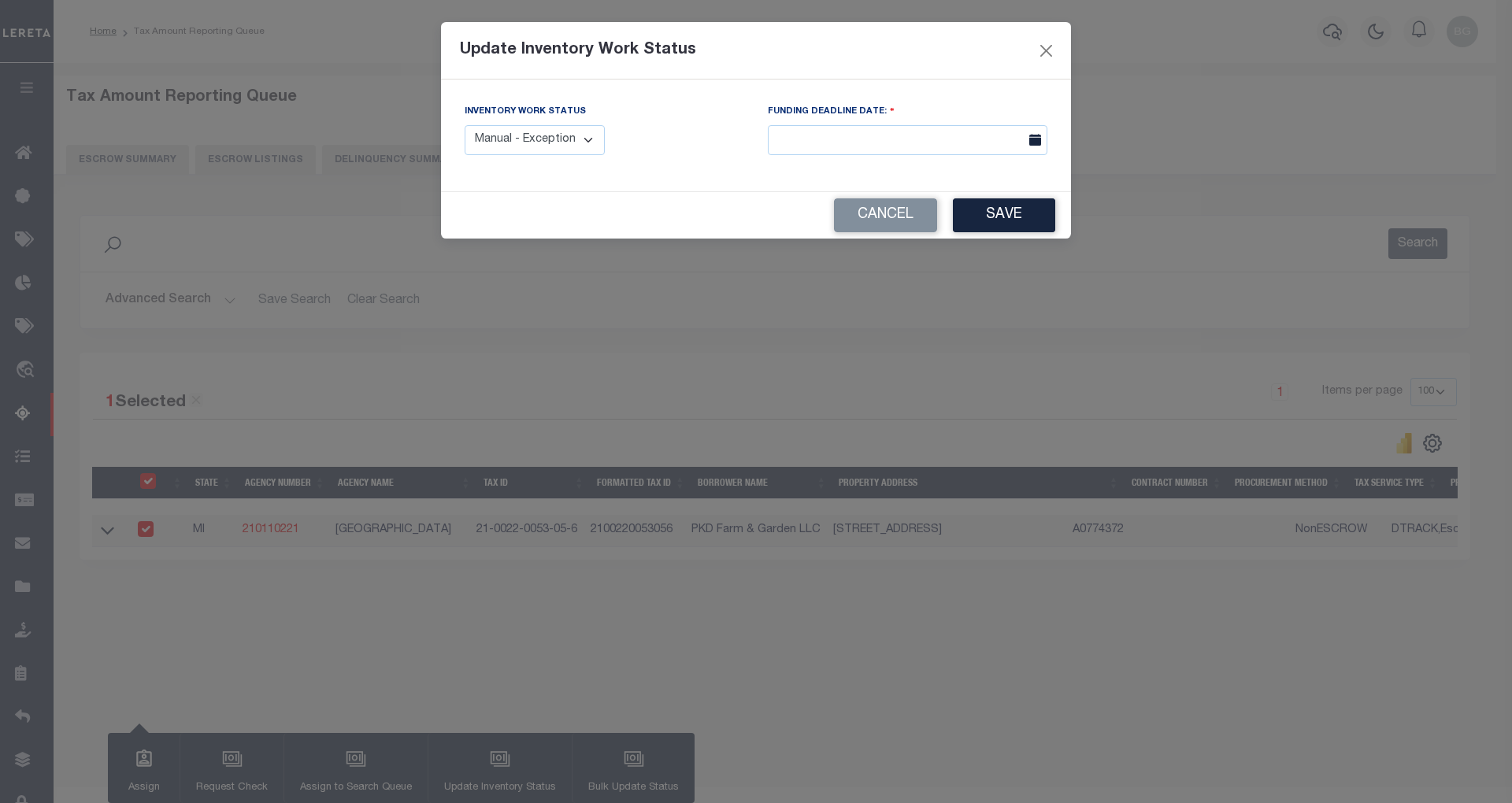
drag, startPoint x: 583, startPoint y: 144, endPoint x: 574, endPoint y: 154, distance: 13.5
click at [583, 144] on select "Manual - Exception Pended - Awaiting Search Late Add Exception Completed" at bounding box center [534, 140] width 140 height 31
select select "4"
click at [464, 125] on select "Manual - Exception Pended - Awaiting Search Late Add Exception Completed" at bounding box center [534, 140] width 140 height 31
click at [986, 224] on button "Save" at bounding box center [1004, 215] width 102 height 34
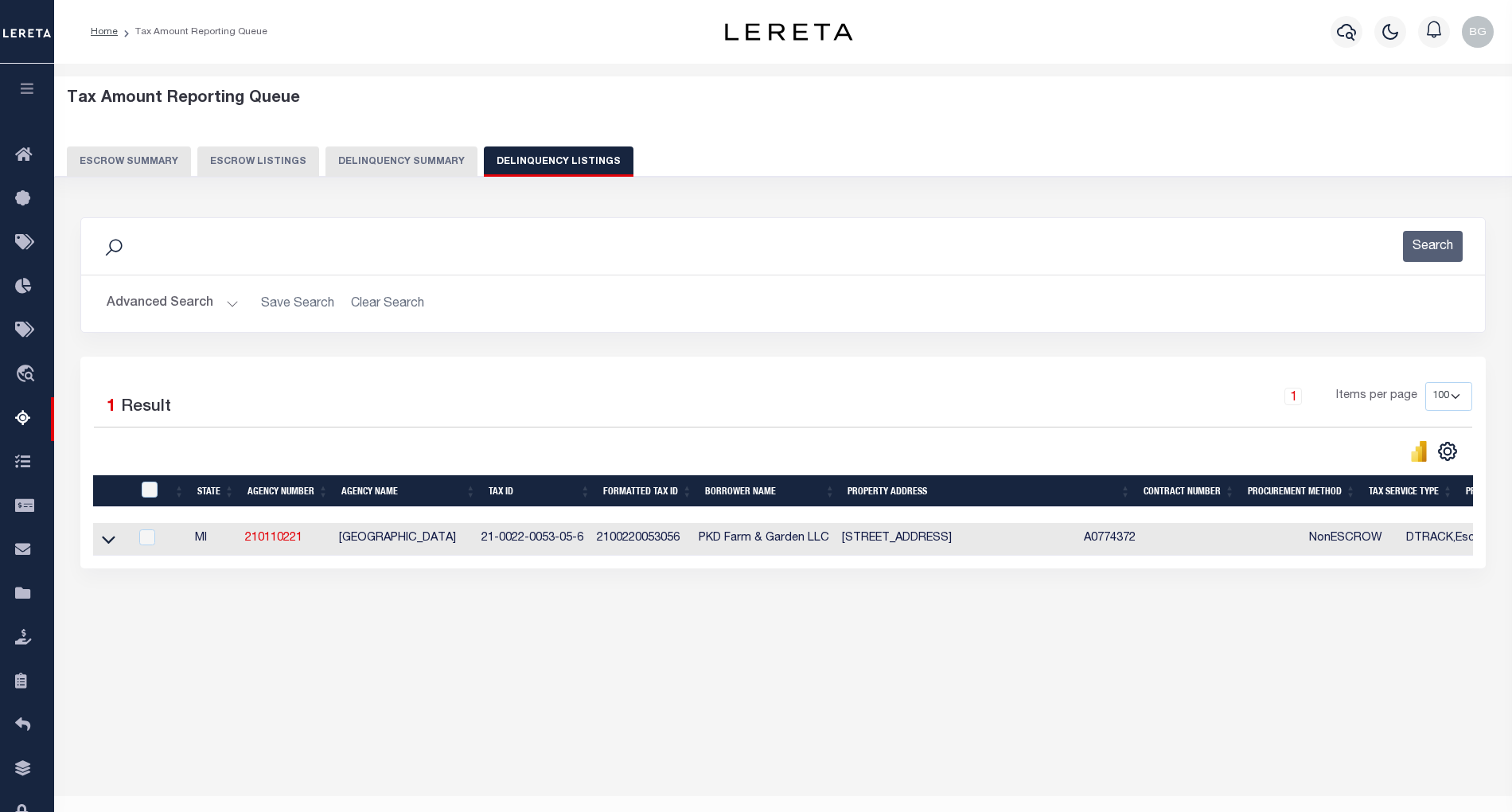
click at [228, 306] on button "Advanced Search" at bounding box center [172, 303] width 132 height 31
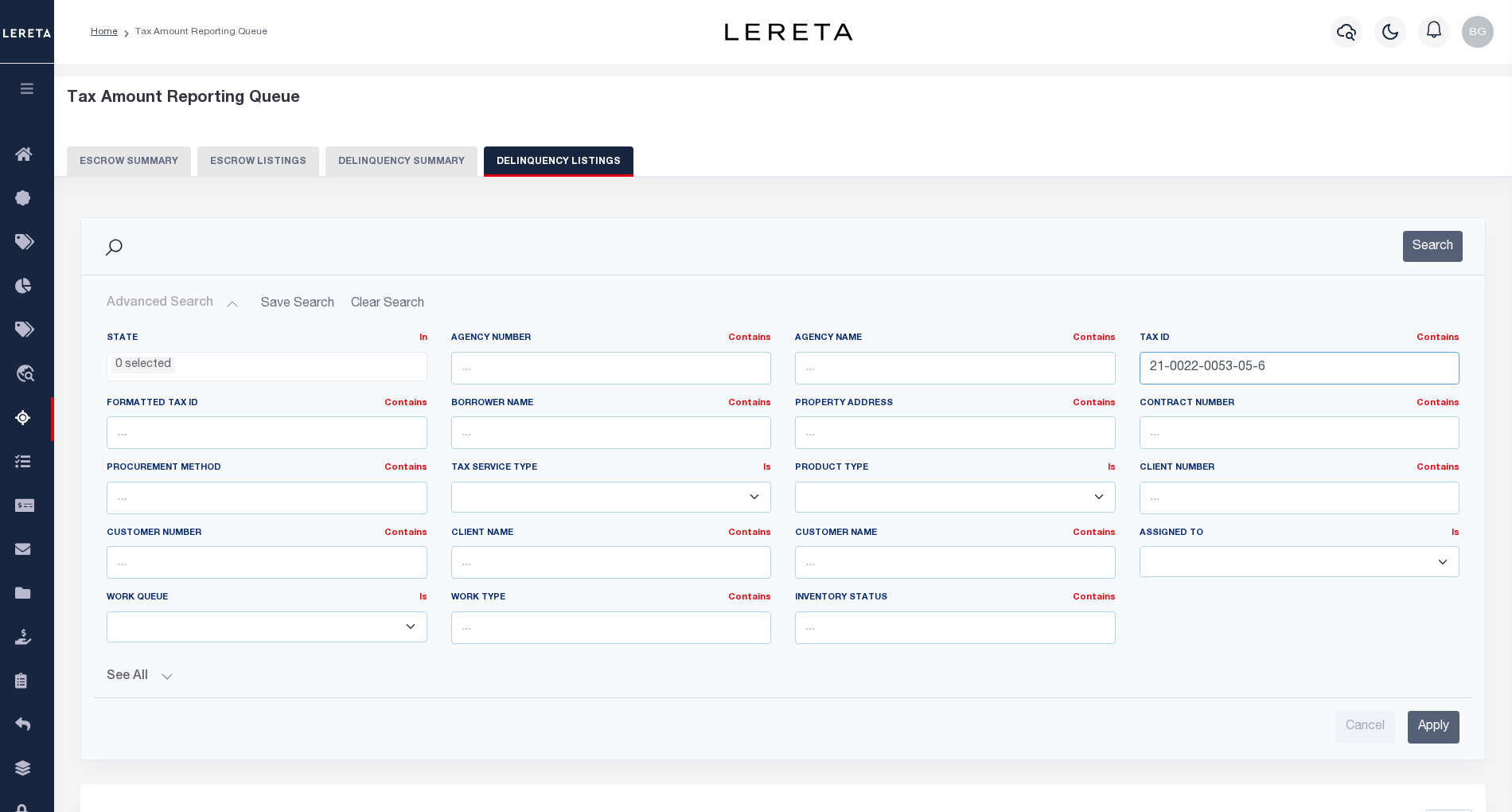
click at [1178, 358] on input "21-0022-0053-05-6" at bounding box center [1300, 367] width 320 height 33
paste input "14-150-025-004-01"
type input "14-150-025-004-01"
click at [1434, 723] on input "Apply" at bounding box center [1433, 727] width 51 height 33
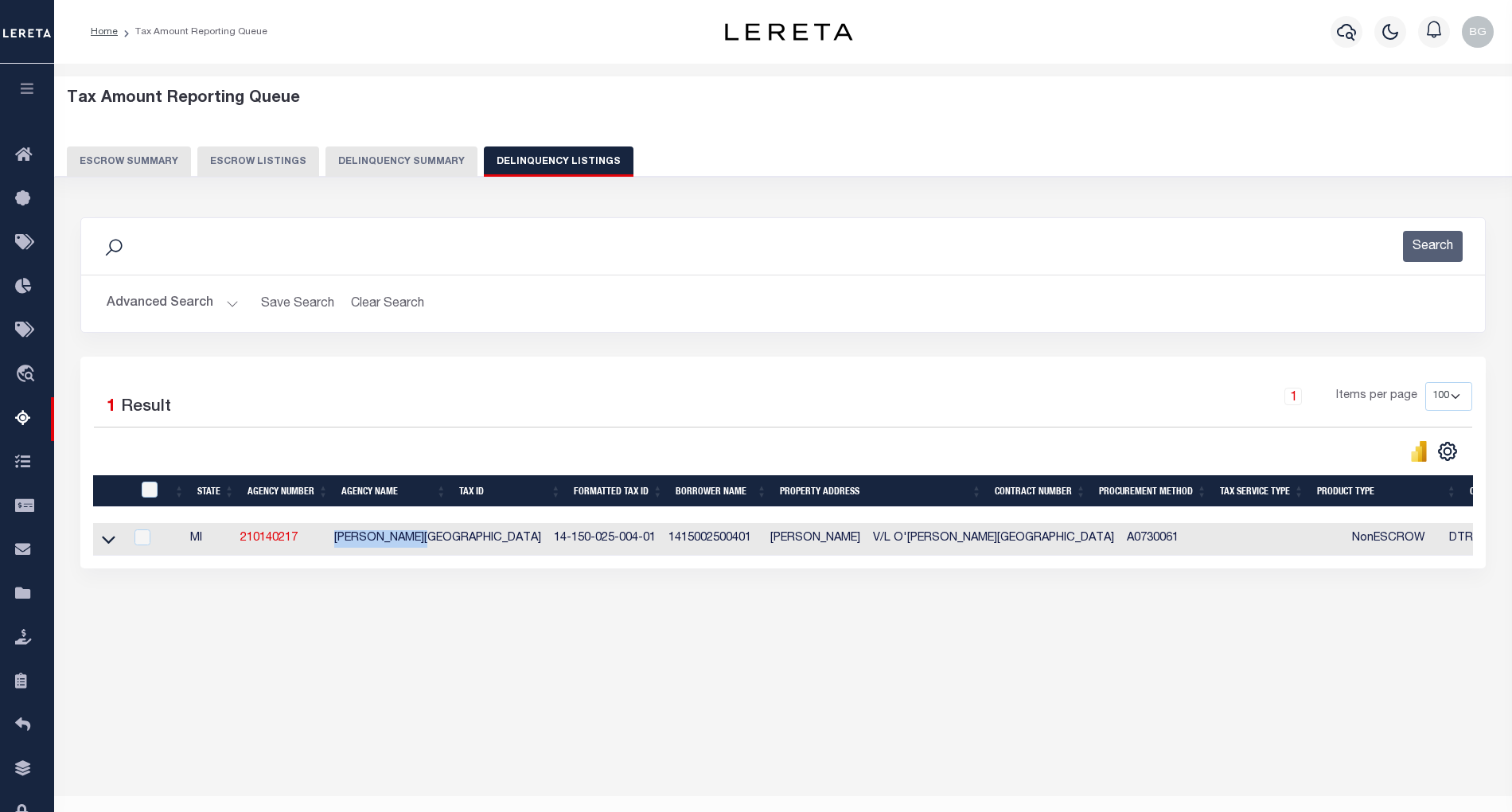
drag, startPoint x: 339, startPoint y: 546, endPoint x: 444, endPoint y: 543, distance: 105.0
click at [444, 543] on td "WAYNE TOWNSHIP" at bounding box center [437, 539] width 220 height 33
checkbox input "true"
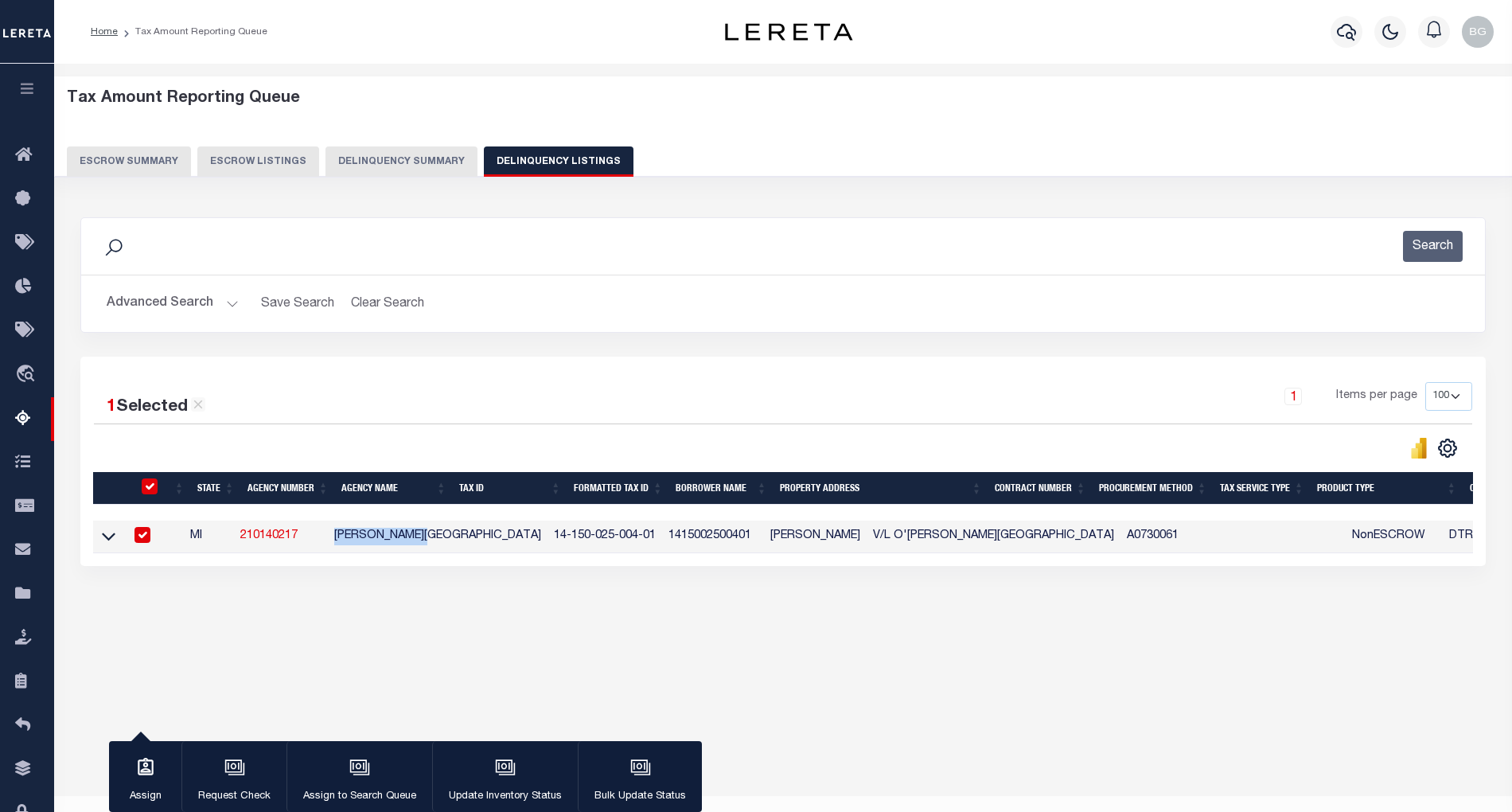
copy td "[PERSON_NAME][GEOGRAPHIC_DATA]"
click at [460, 608] on div "Data sync process is currently running, you may face some response delays. Sear…" at bounding box center [783, 407] width 1427 height 413
click at [536, 645] on div "Tax Amount Reporting Queue Escrow Summary Escrow Listings In" at bounding box center [783, 370] width 1448 height 582
drag, startPoint x: 477, startPoint y: 542, endPoint x: 561, endPoint y: 541, distance: 84.0
click at [561, 541] on td "14-150-025-004-01" at bounding box center [605, 537] width 114 height 33
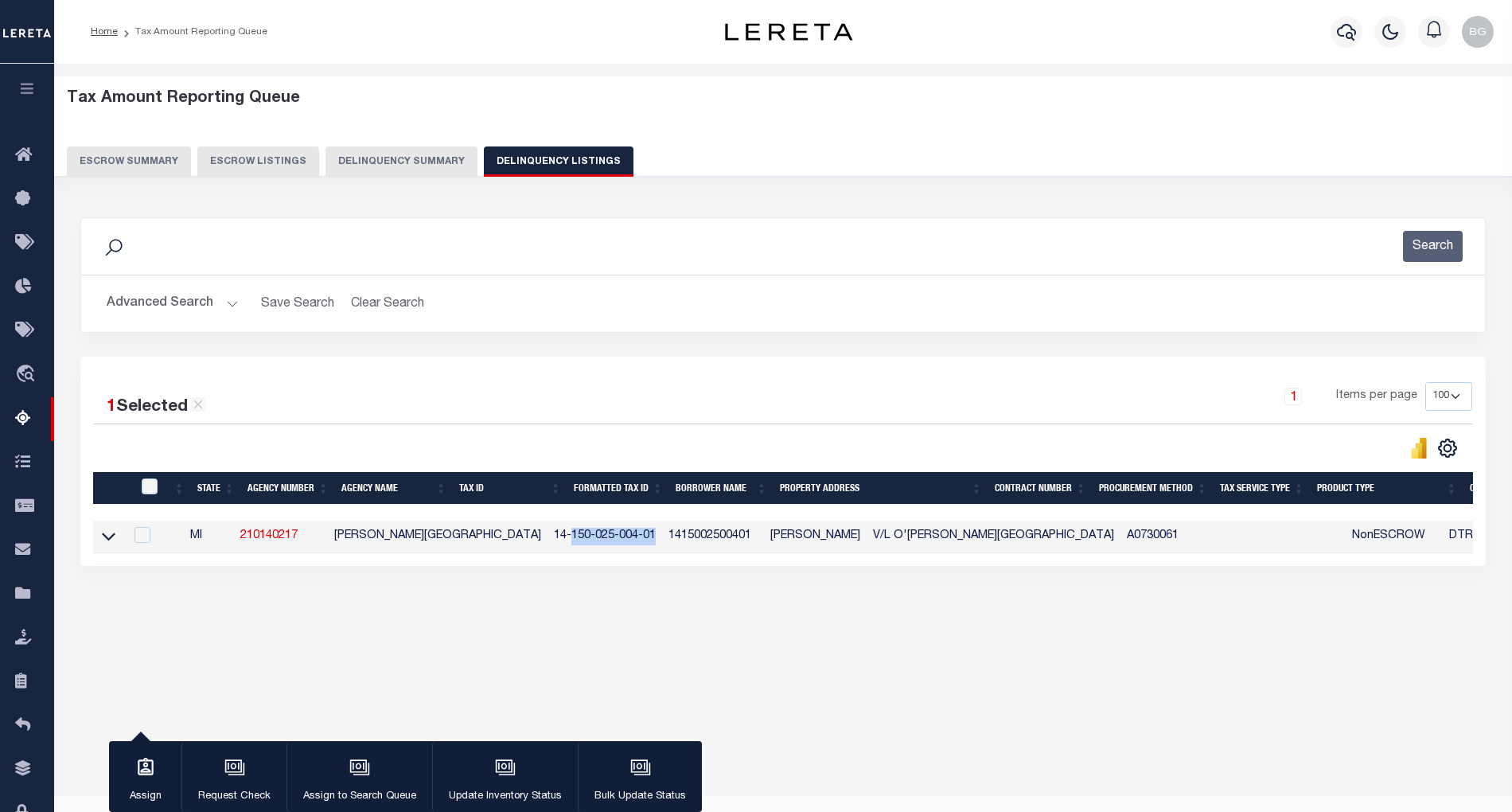
checkbox input "false"
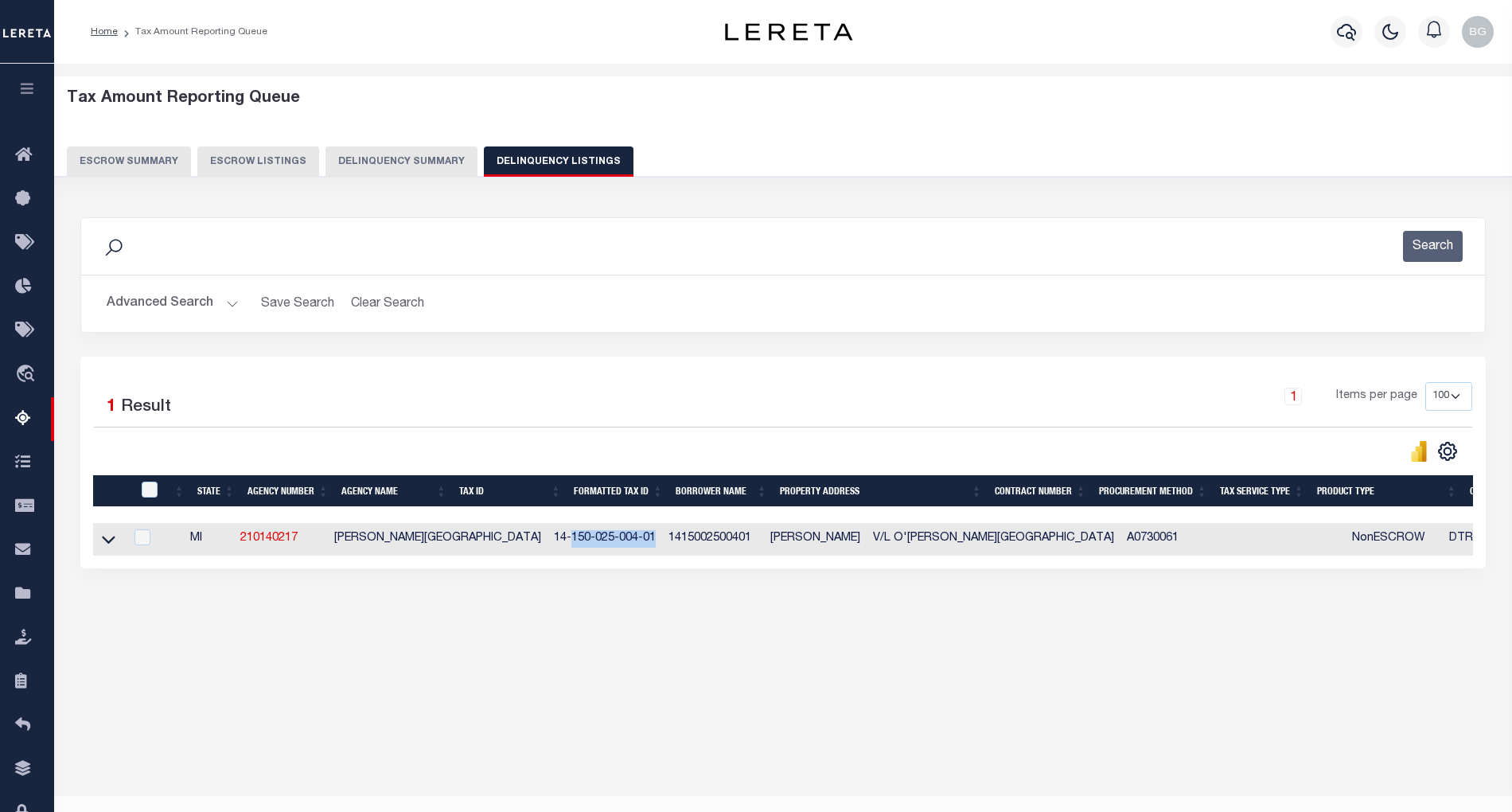
copy td "150-025-004-01"
click at [105, 545] on icon at bounding box center [108, 540] width 13 height 8
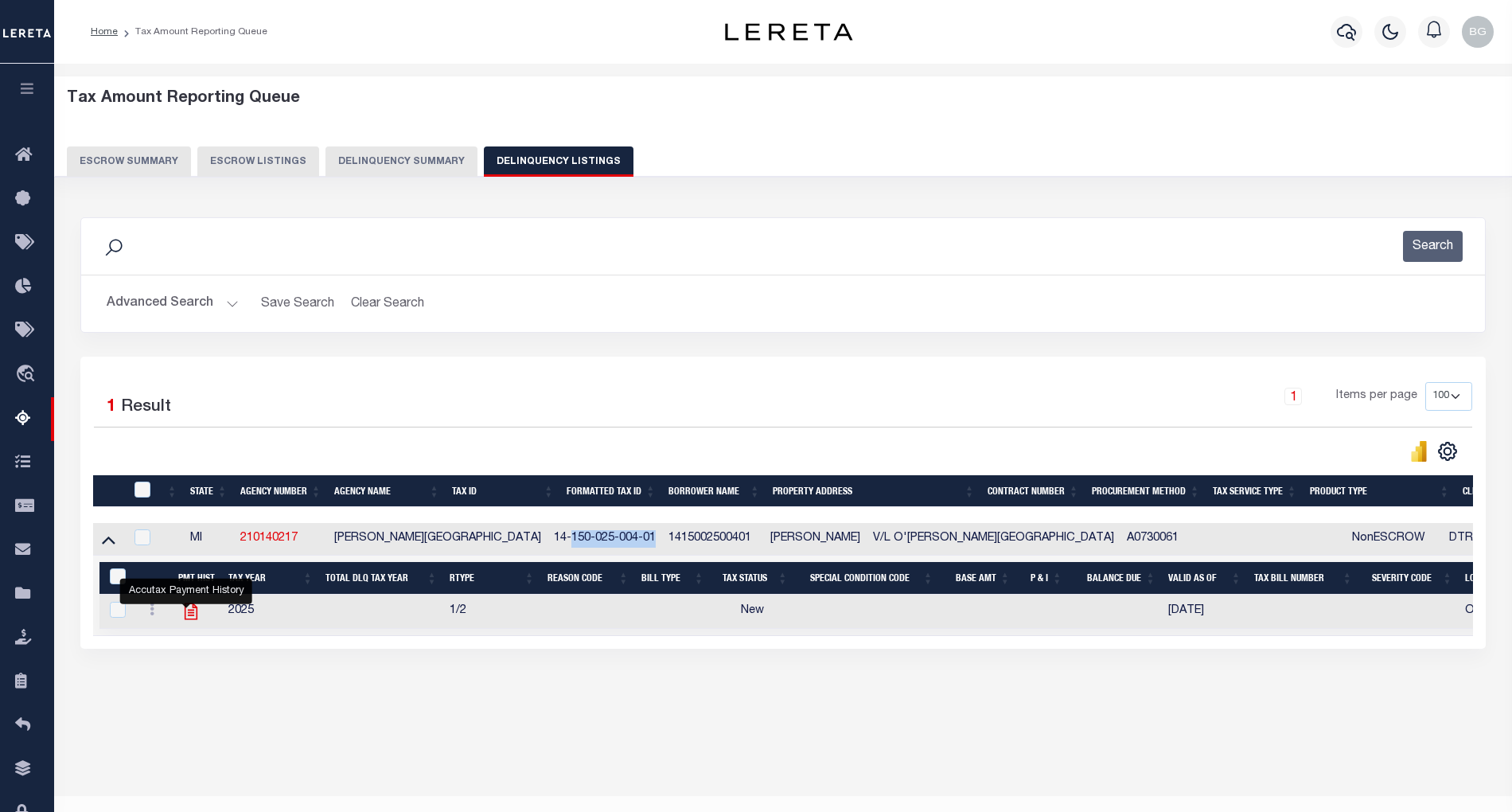
click at [189, 619] on icon "" at bounding box center [191, 611] width 12 height 17
checkbox input "true"
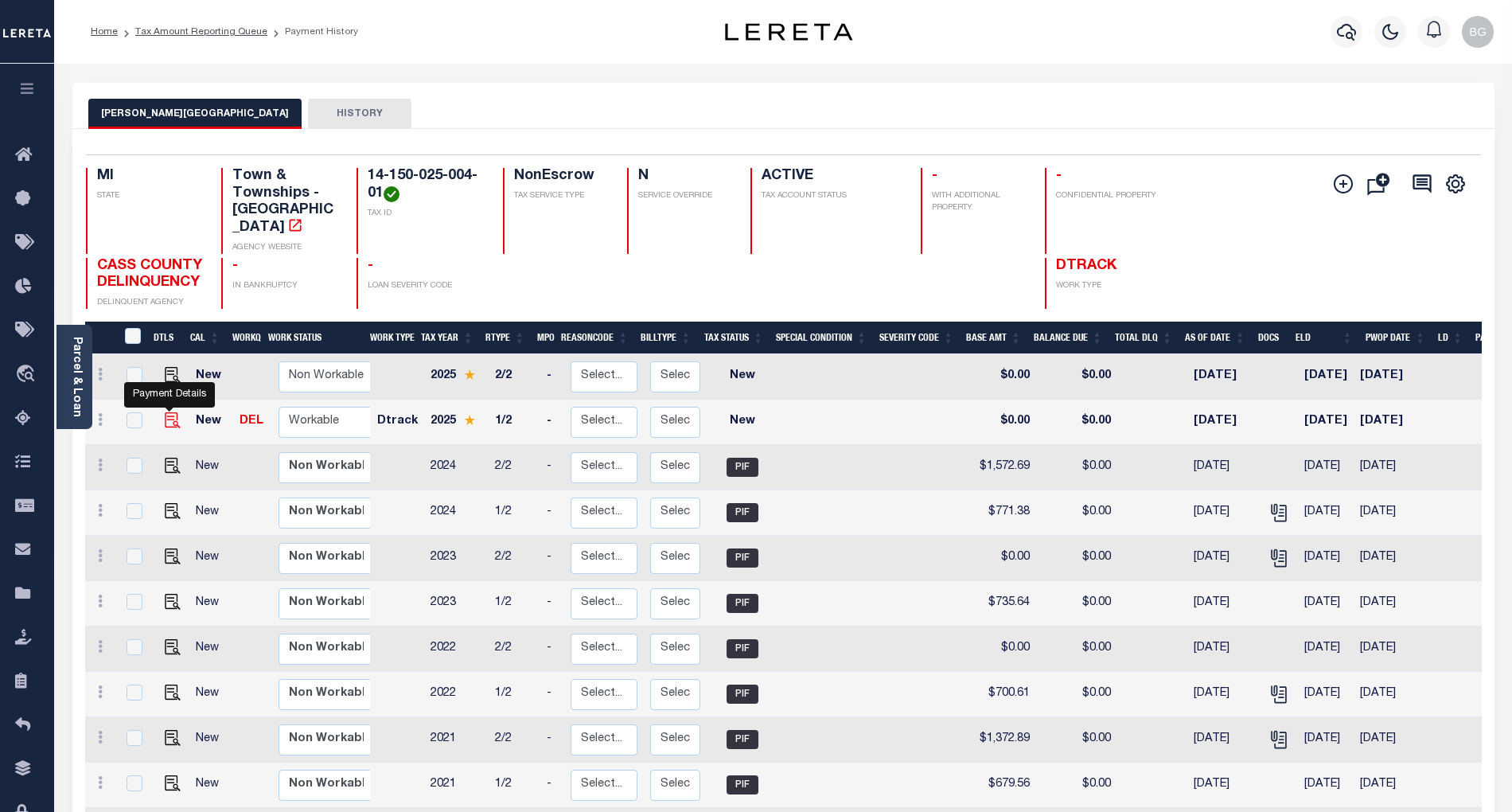
click at [167, 413] on img "" at bounding box center [173, 421] width 16 height 16
checkbox input "true"
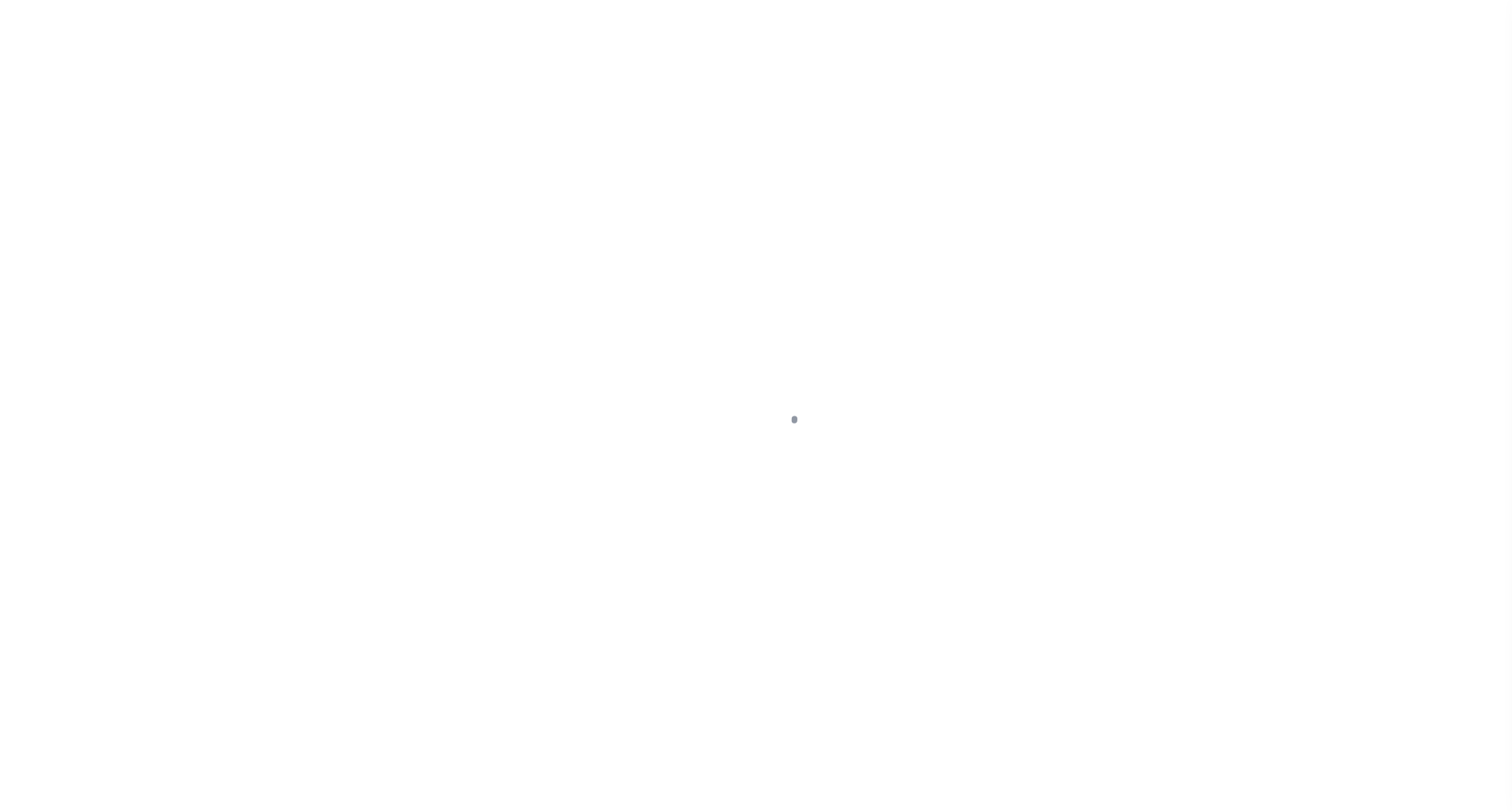
select select "NW2"
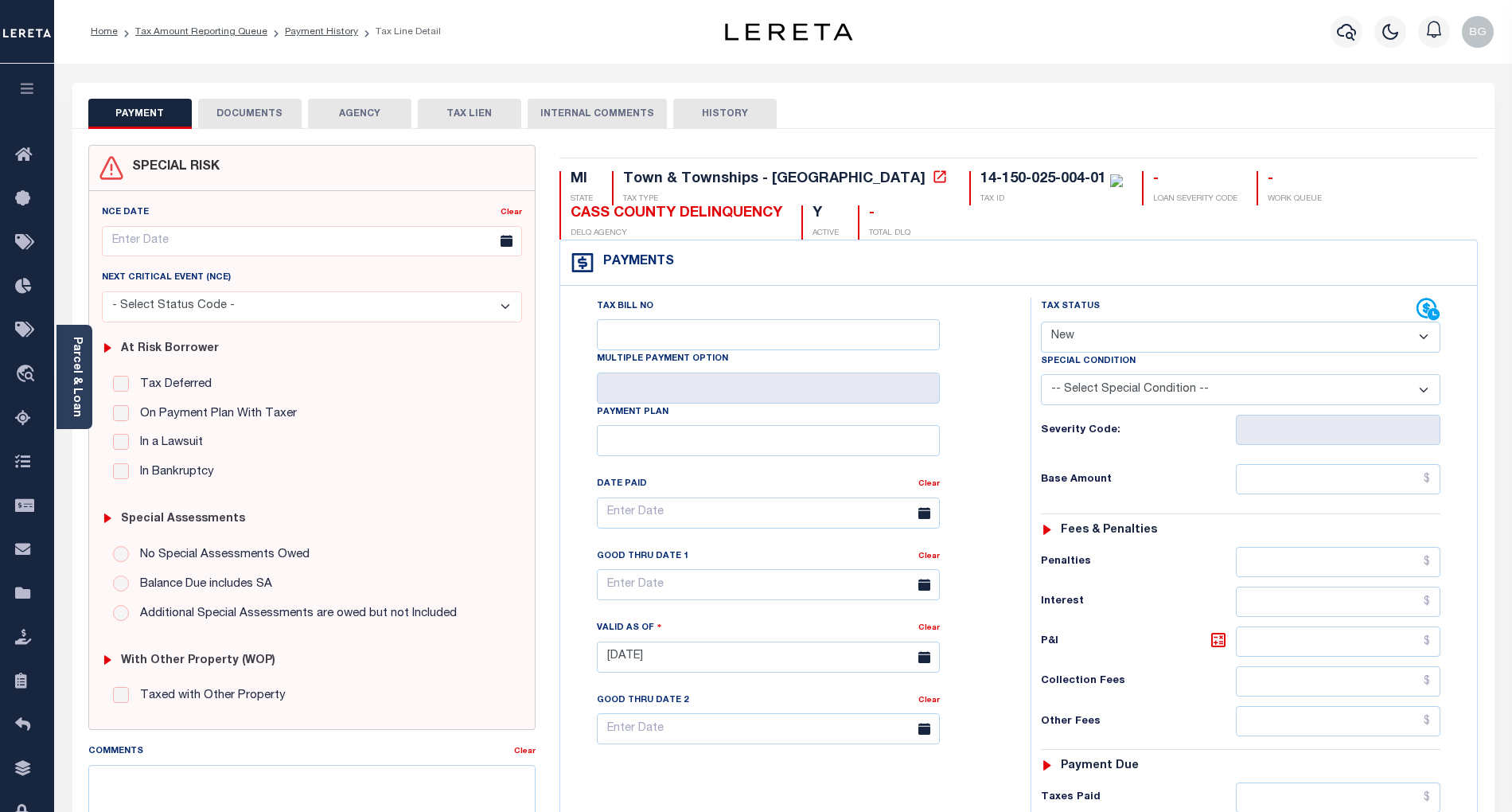
click at [245, 122] on button "DOCUMENTS" at bounding box center [250, 113] width 104 height 30
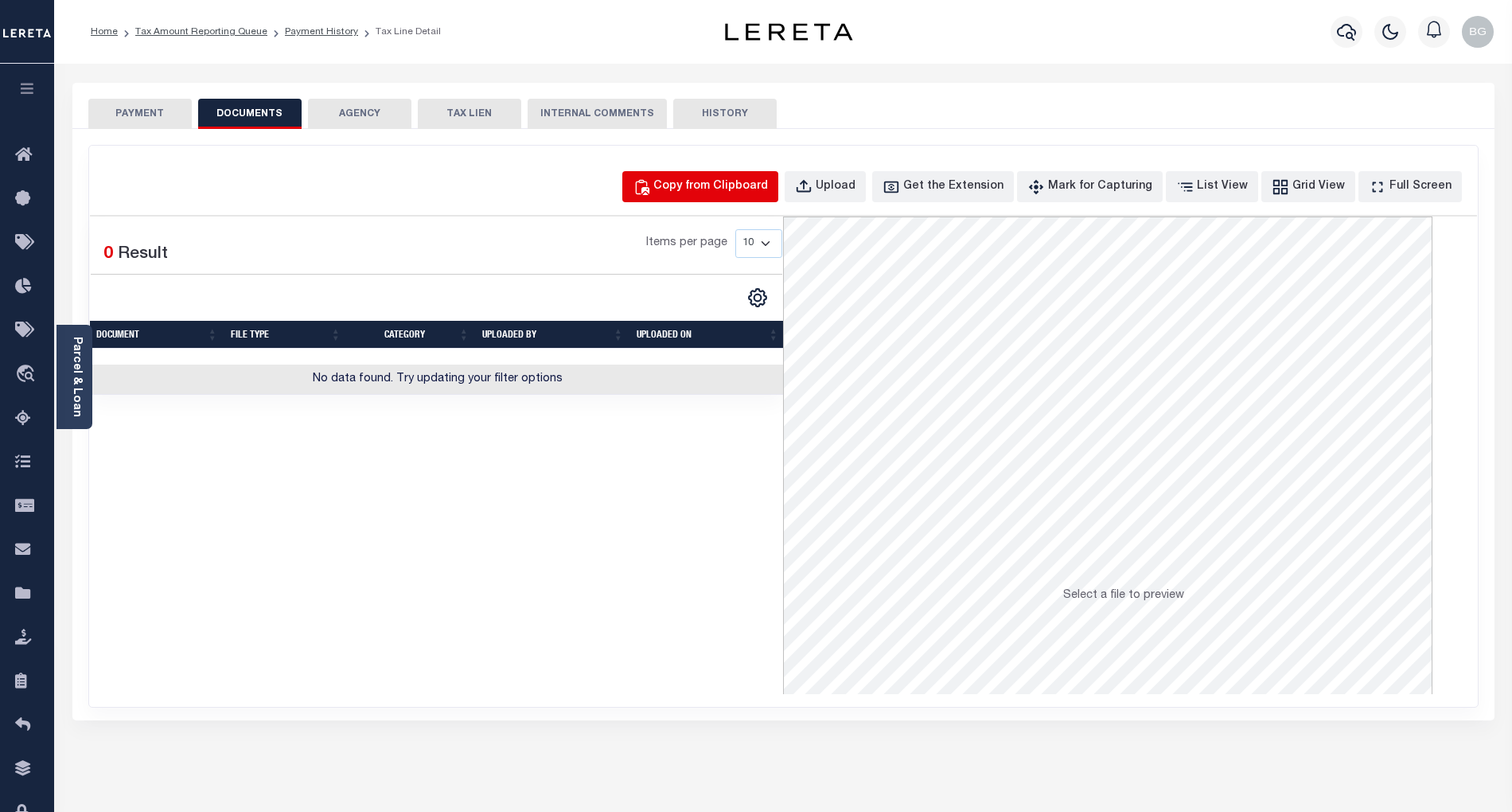
click at [728, 195] on div "Copy from Clipboard" at bounding box center [710, 187] width 114 height 18
select select "POP"
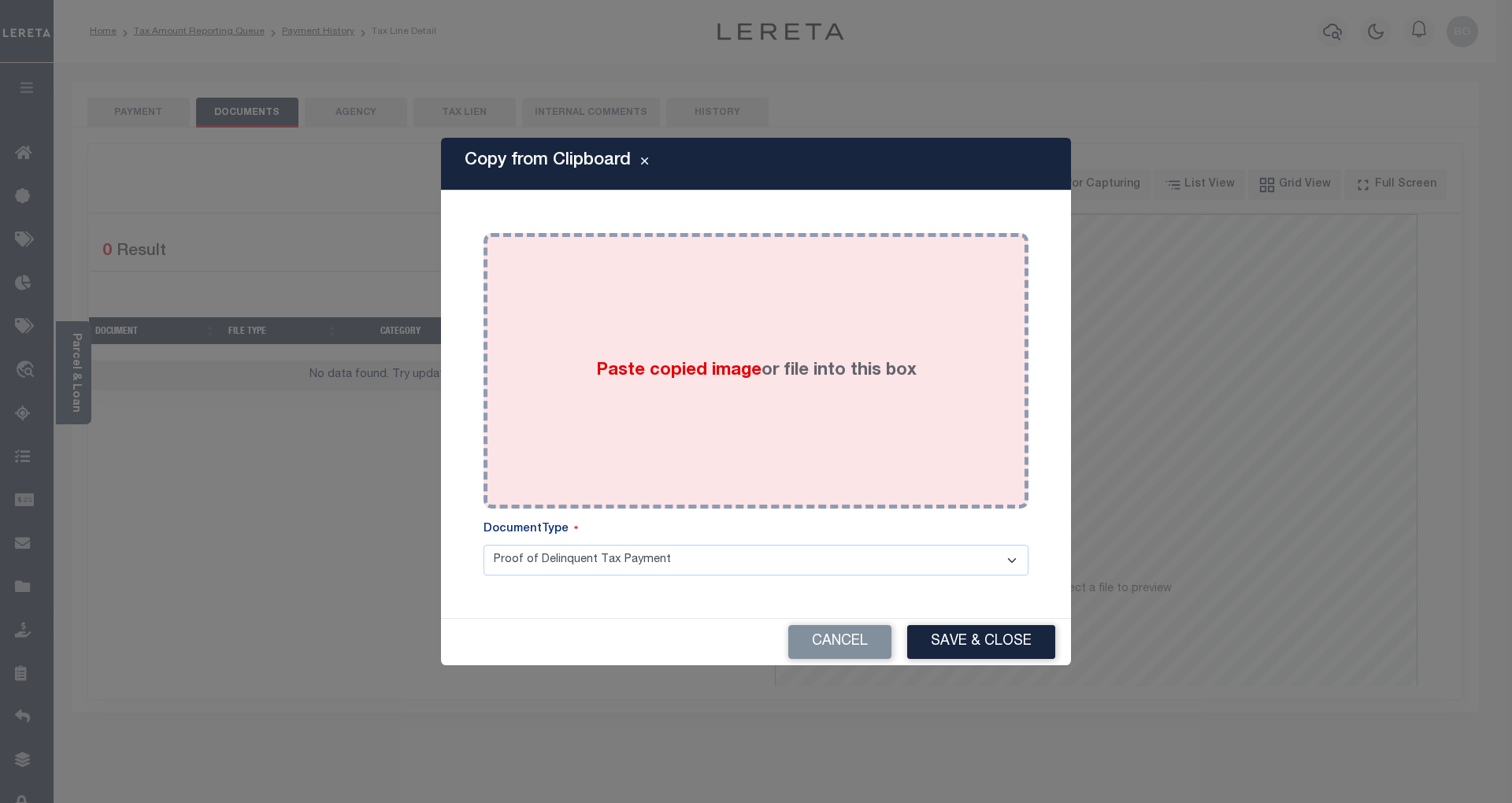
click at [679, 377] on span "Paste copied image" at bounding box center [679, 371] width 166 height 18
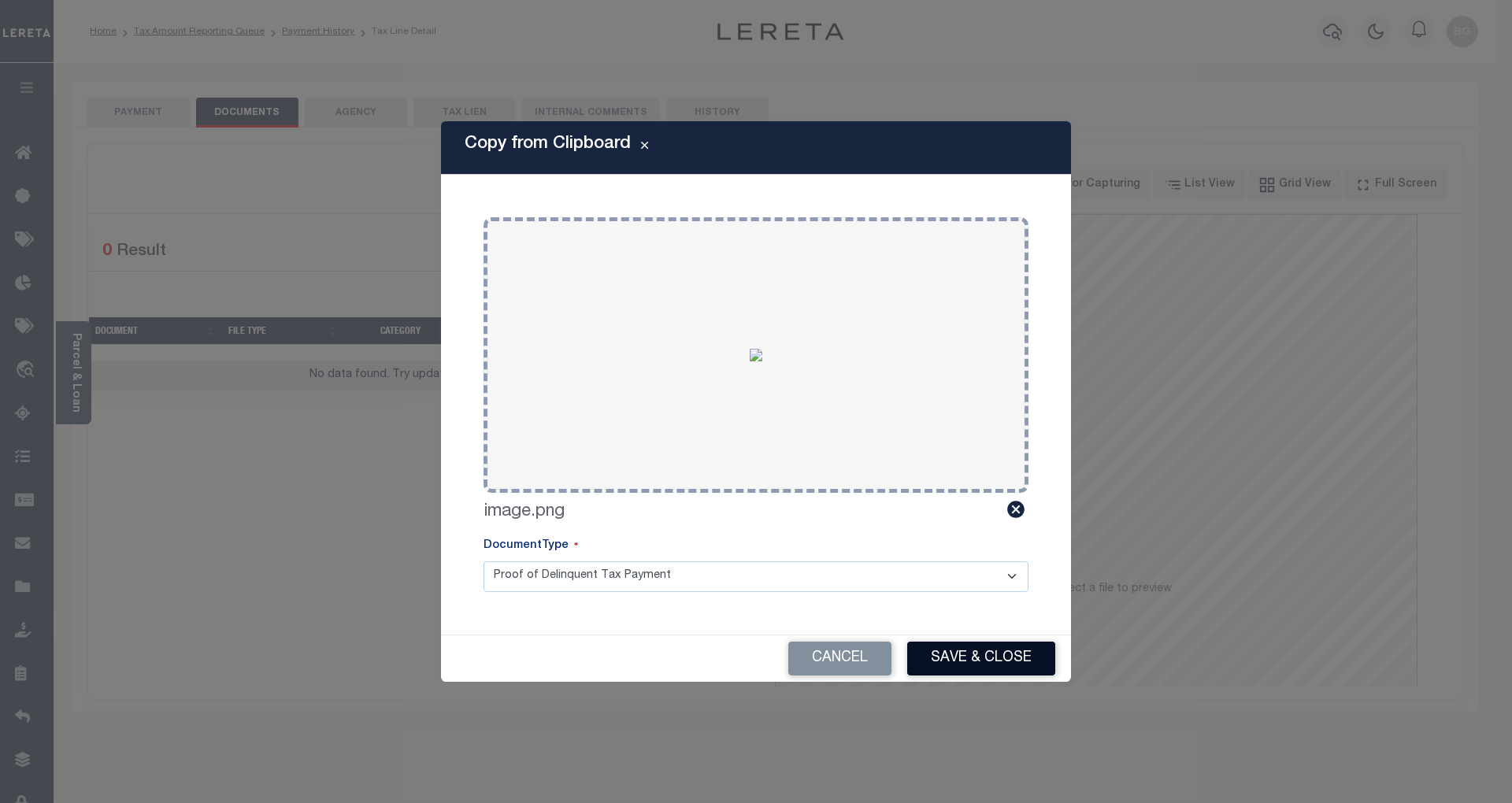
click at [1005, 665] on button "Save & Close" at bounding box center [981, 659] width 148 height 34
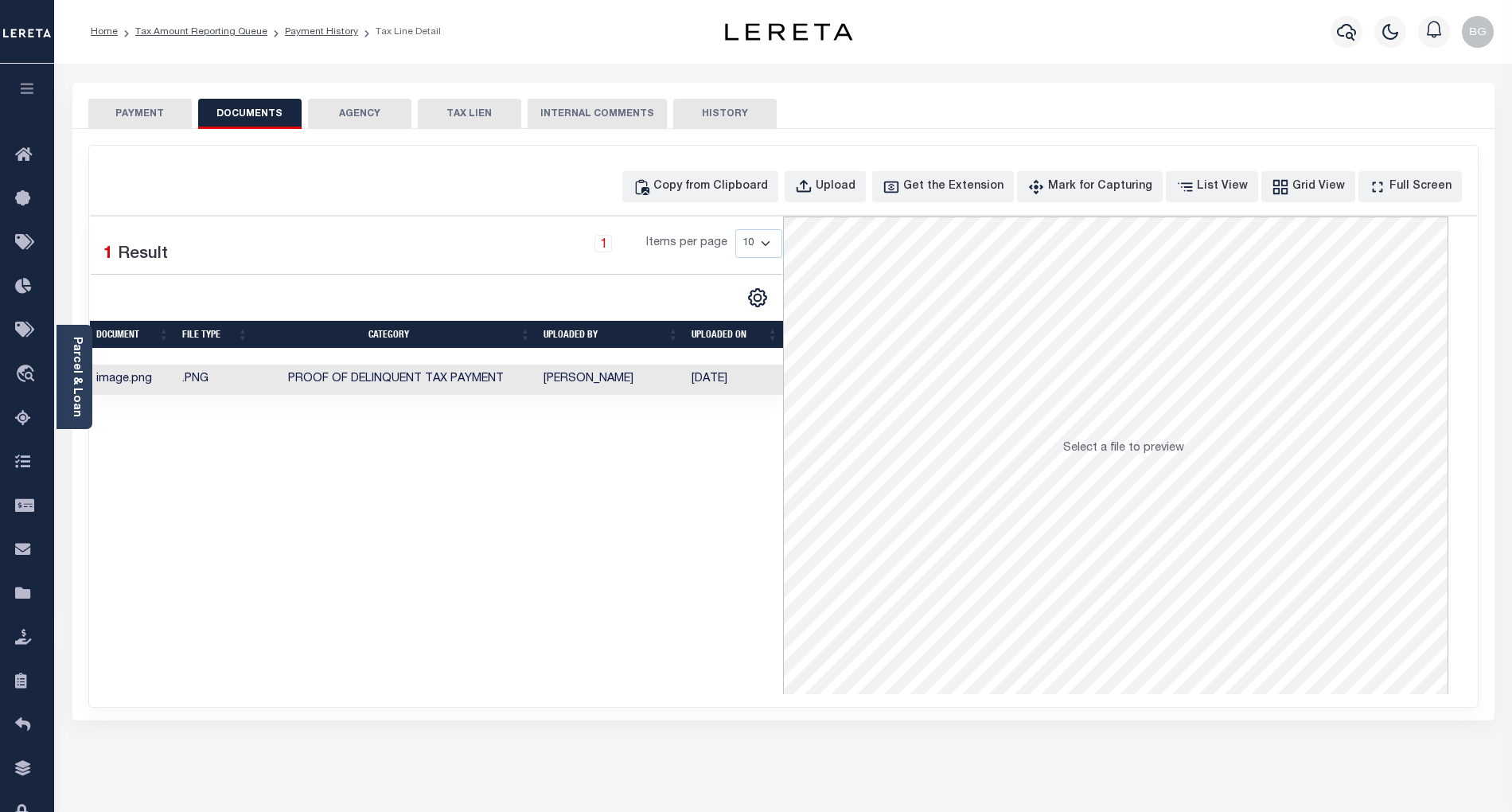
click at [141, 113] on button "PAYMENT" at bounding box center [140, 113] width 104 height 30
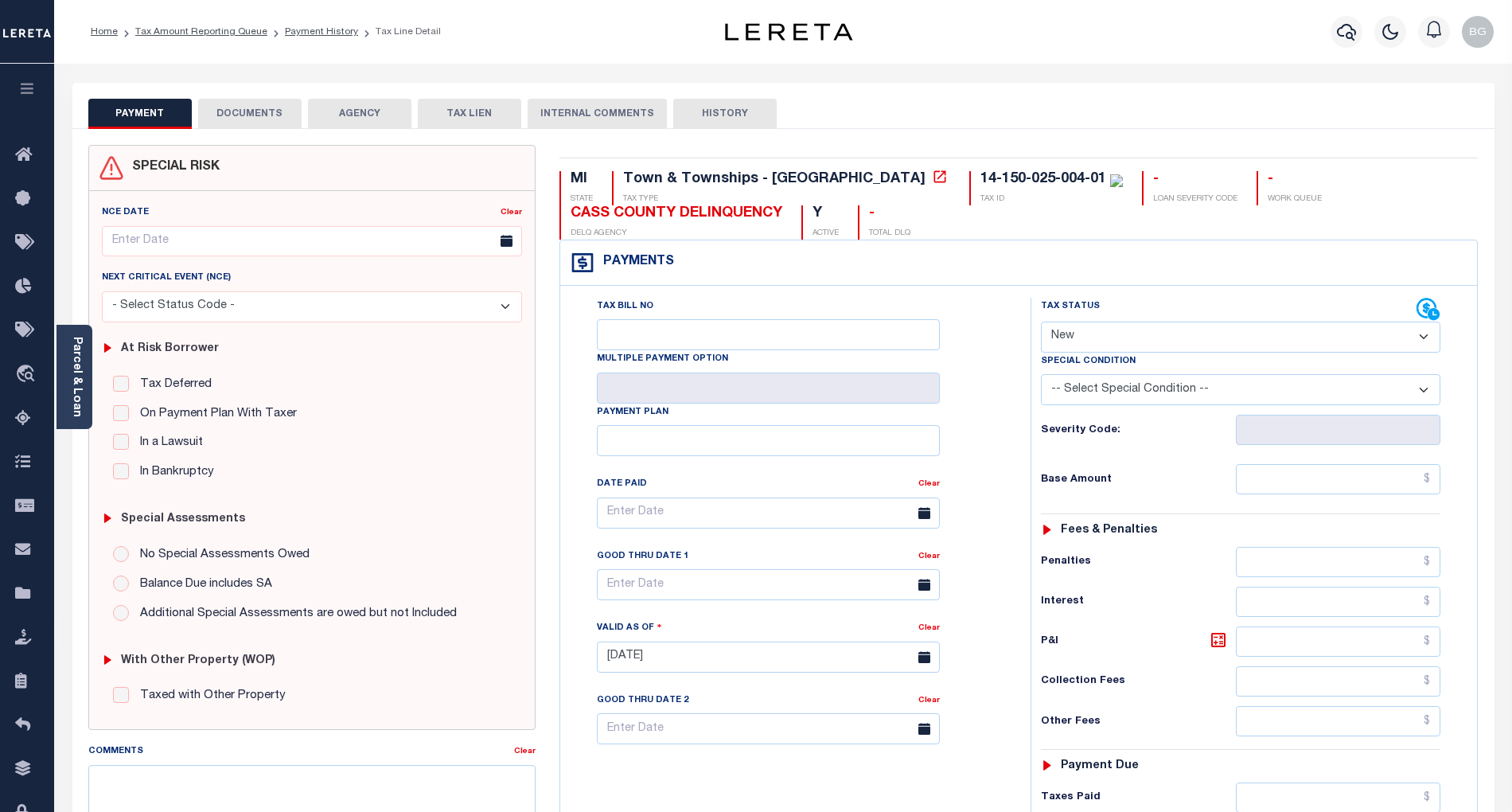
click at [1074, 336] on select "- Select Status Code - Open Due/Unpaid Paid Incomplete No Tax Due Internal Refu…" at bounding box center [1240, 336] width 399 height 31
select select "PYD"
click at [1041, 323] on select "- Select Status Code - Open Due/Unpaid Paid Incomplete No Tax Due Internal Refu…" at bounding box center [1240, 336] width 399 height 31
type input "[DATE]"
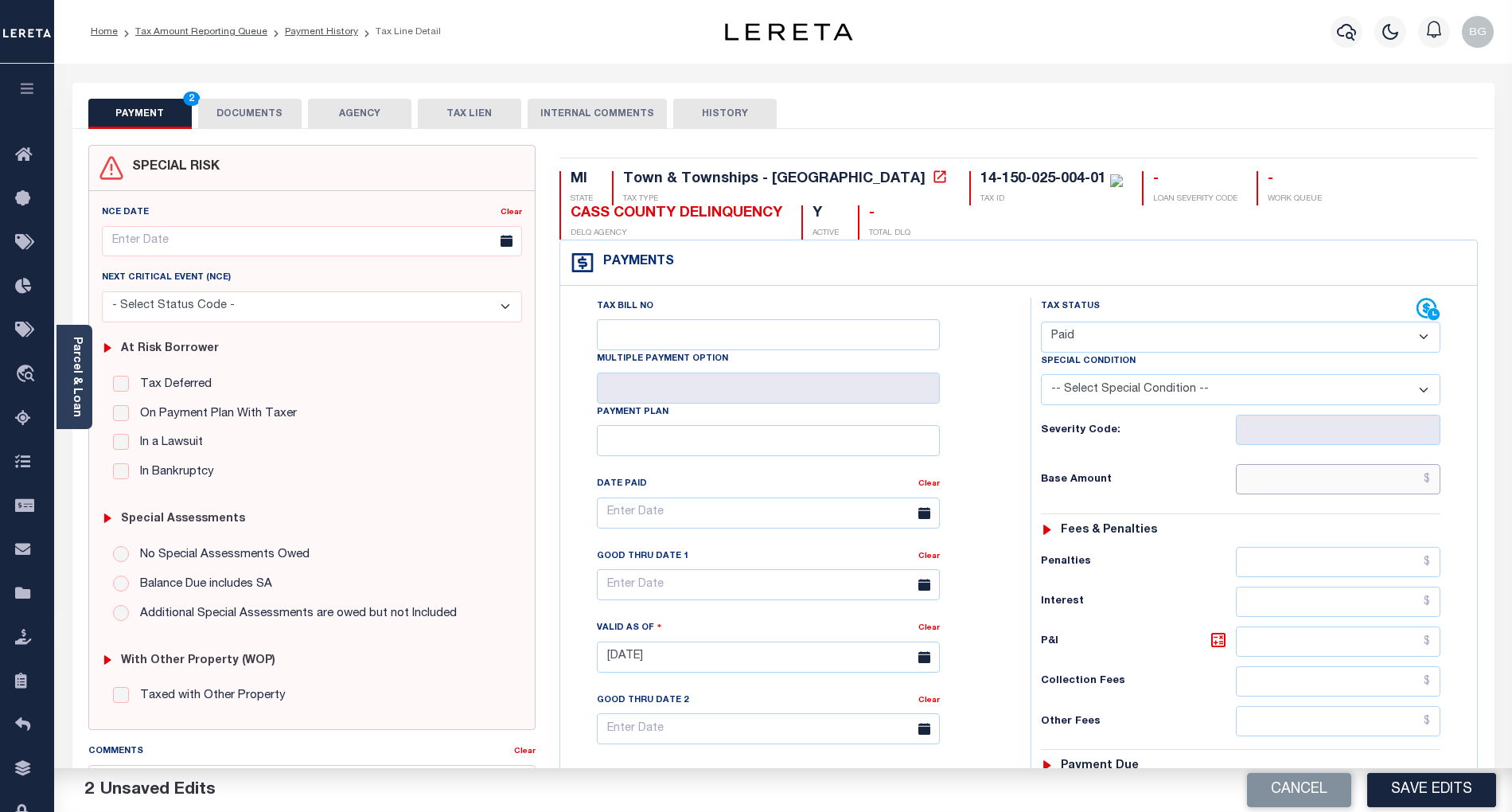
click at [1367, 479] on input "text" at bounding box center [1338, 479] width 205 height 30
paste input "792.03"
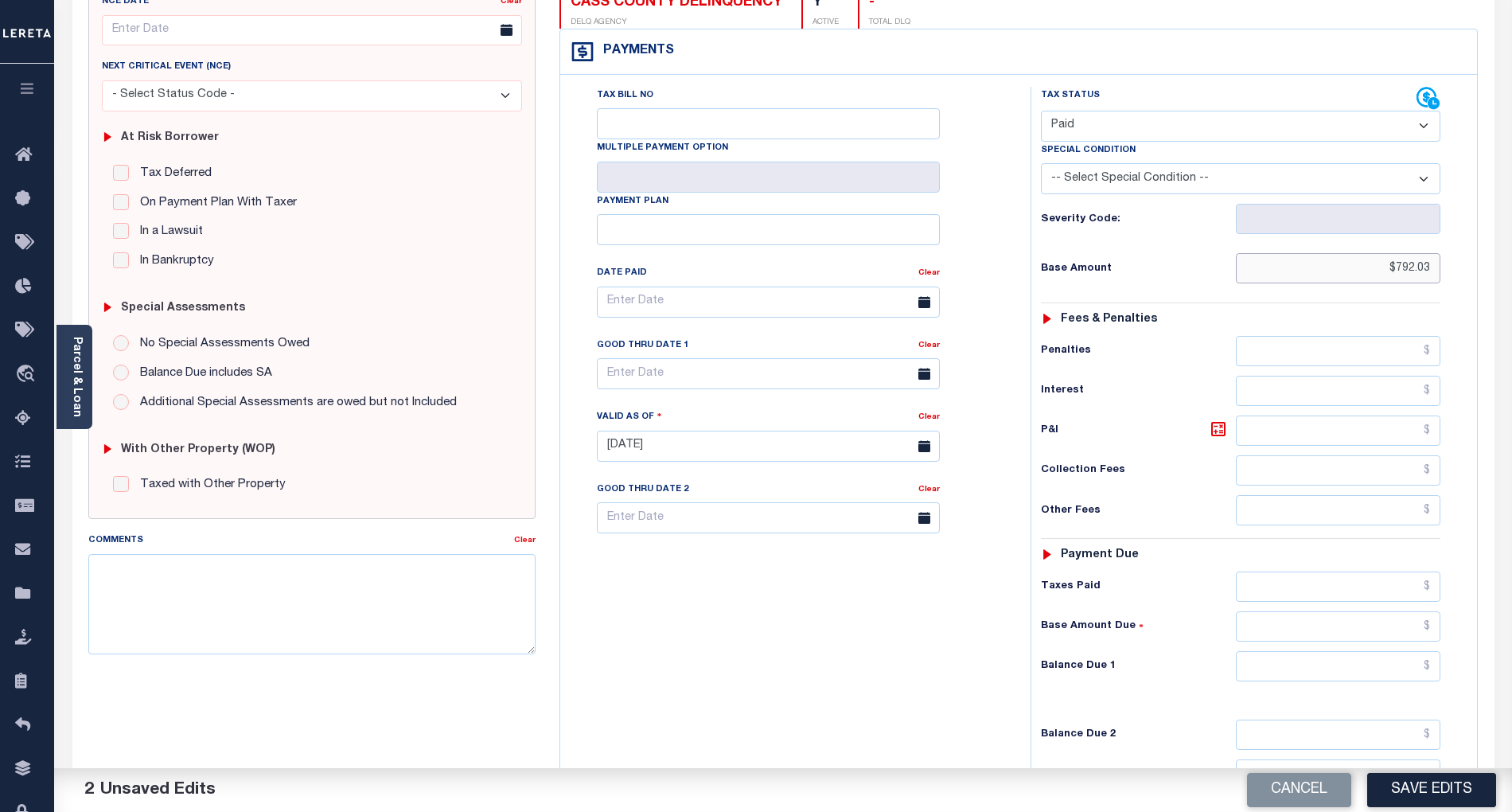
scroll to position [212, 0]
type input "$792.03"
click at [1410, 675] on input "text" at bounding box center [1338, 665] width 205 height 30
click at [1000, 691] on div "Tax Bill No Multiple Payment Option Payment Plan Clear" at bounding box center [791, 437] width 454 height 703
type input "$0.00"
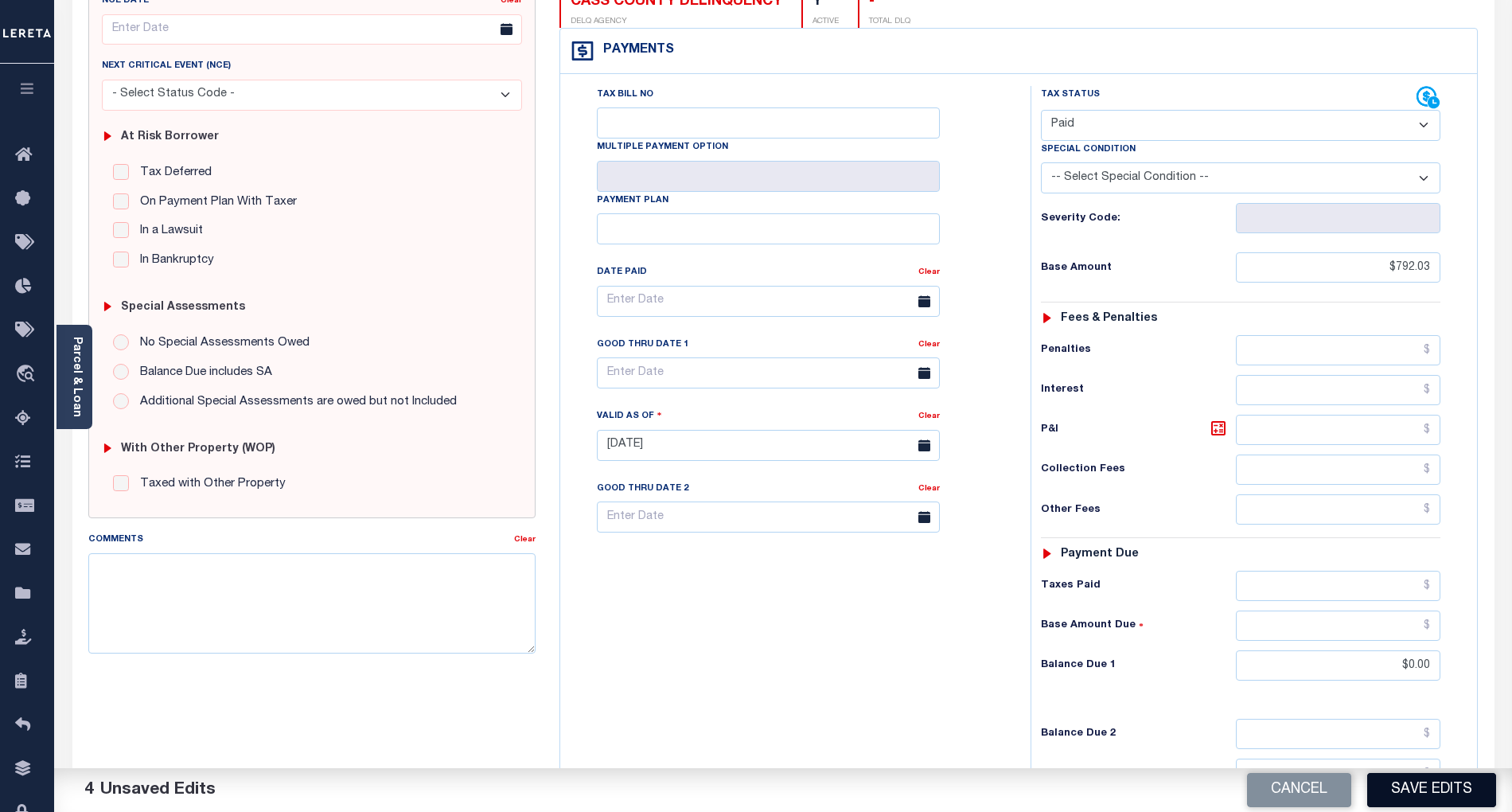
click at [1426, 788] on button "Save Edits" at bounding box center [1431, 790] width 129 height 35
checkbox input "false"
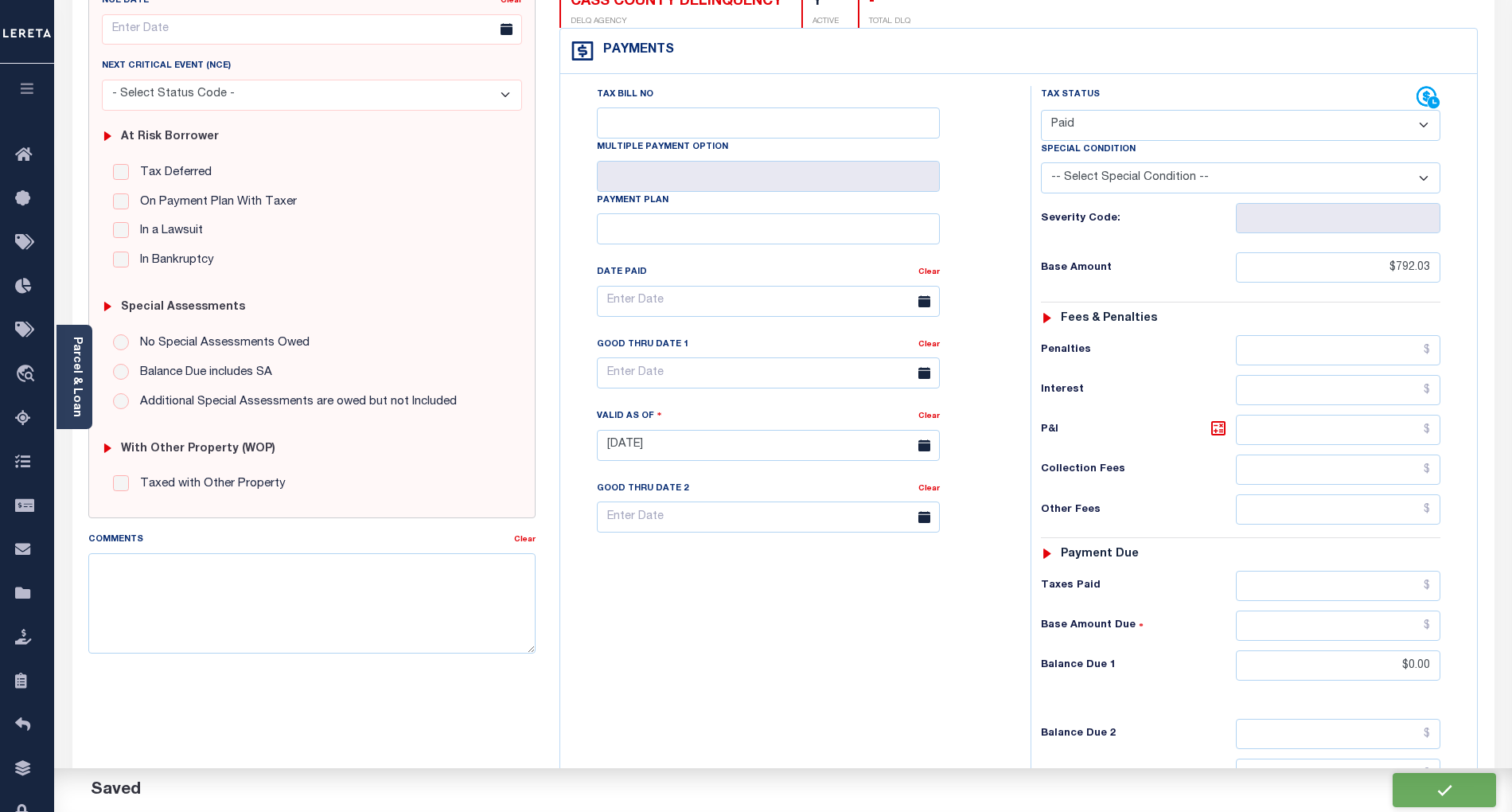
type input "$792.03"
type input "$0"
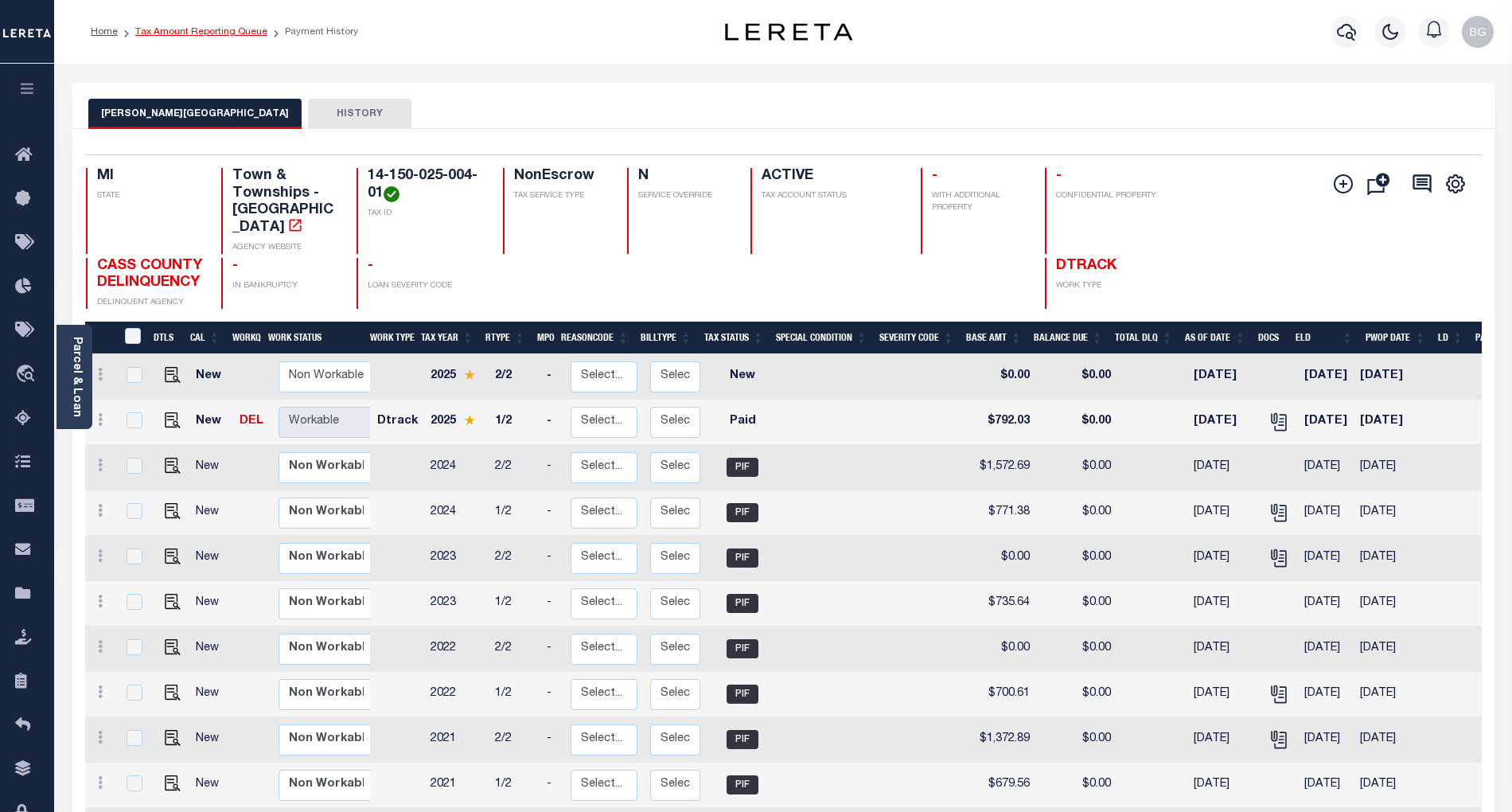
click at [180, 27] on link "Tax Amount Reporting Queue" at bounding box center [201, 32] width 132 height 10
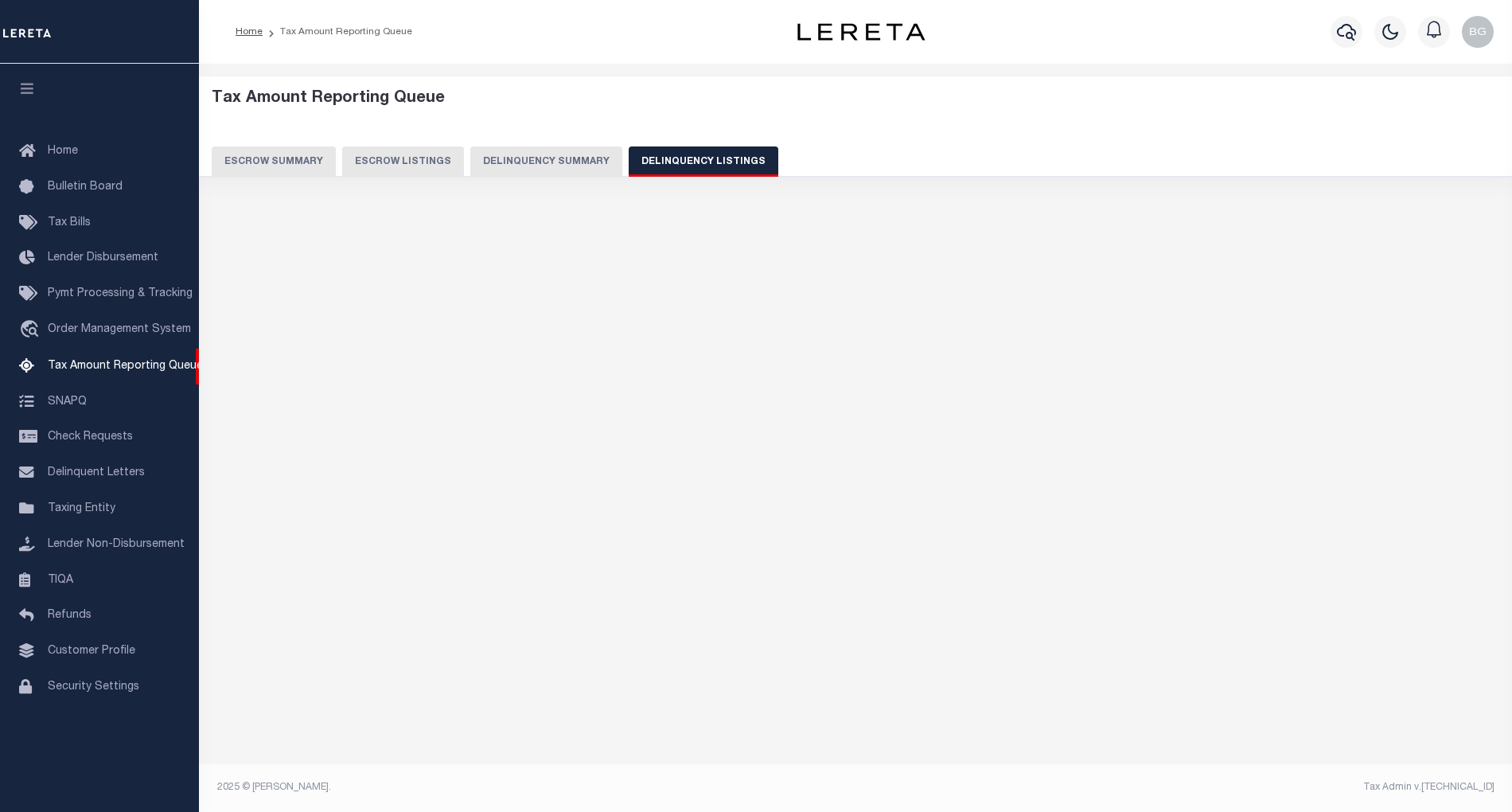
select select "100"
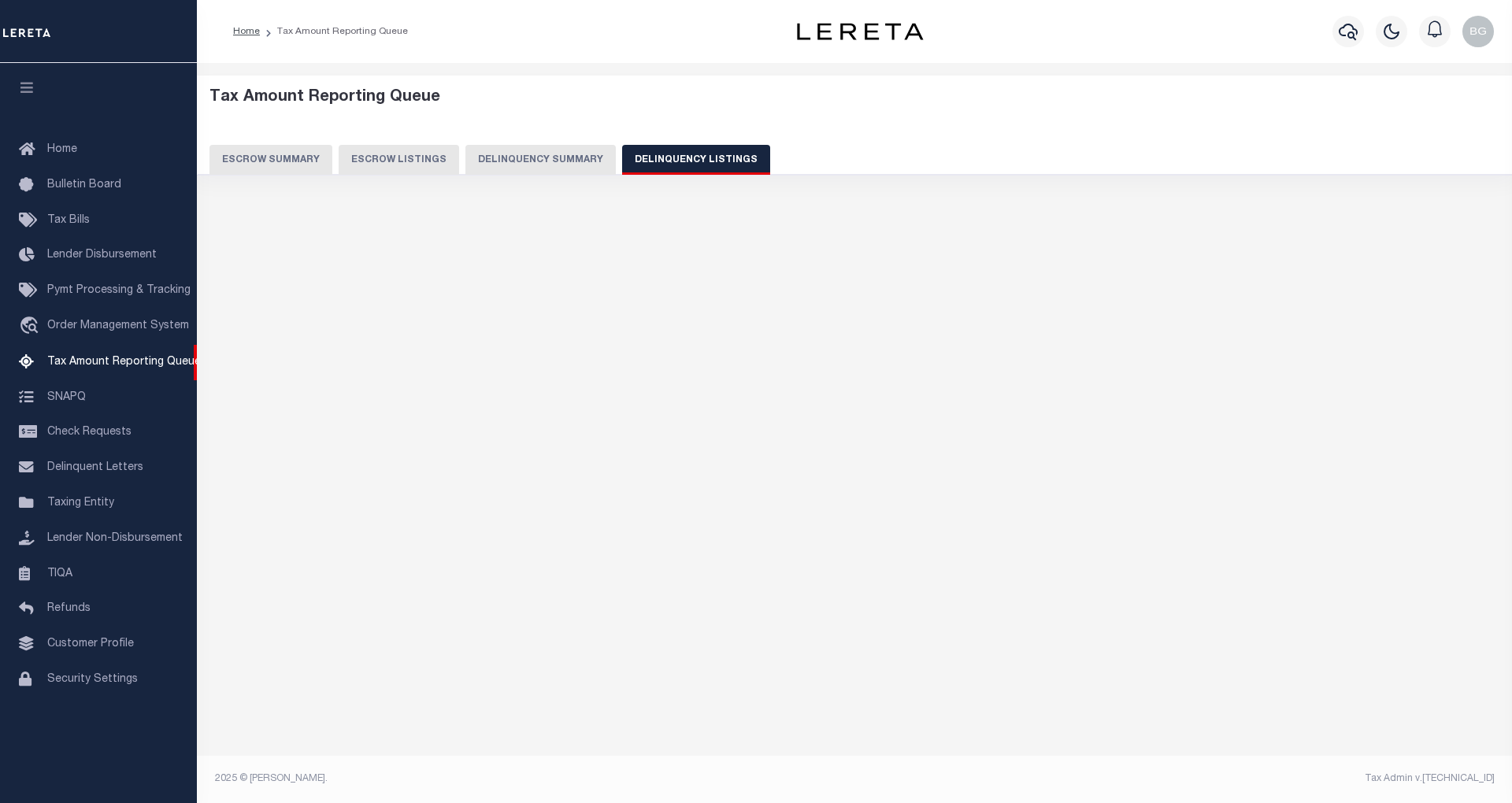
select select "100"
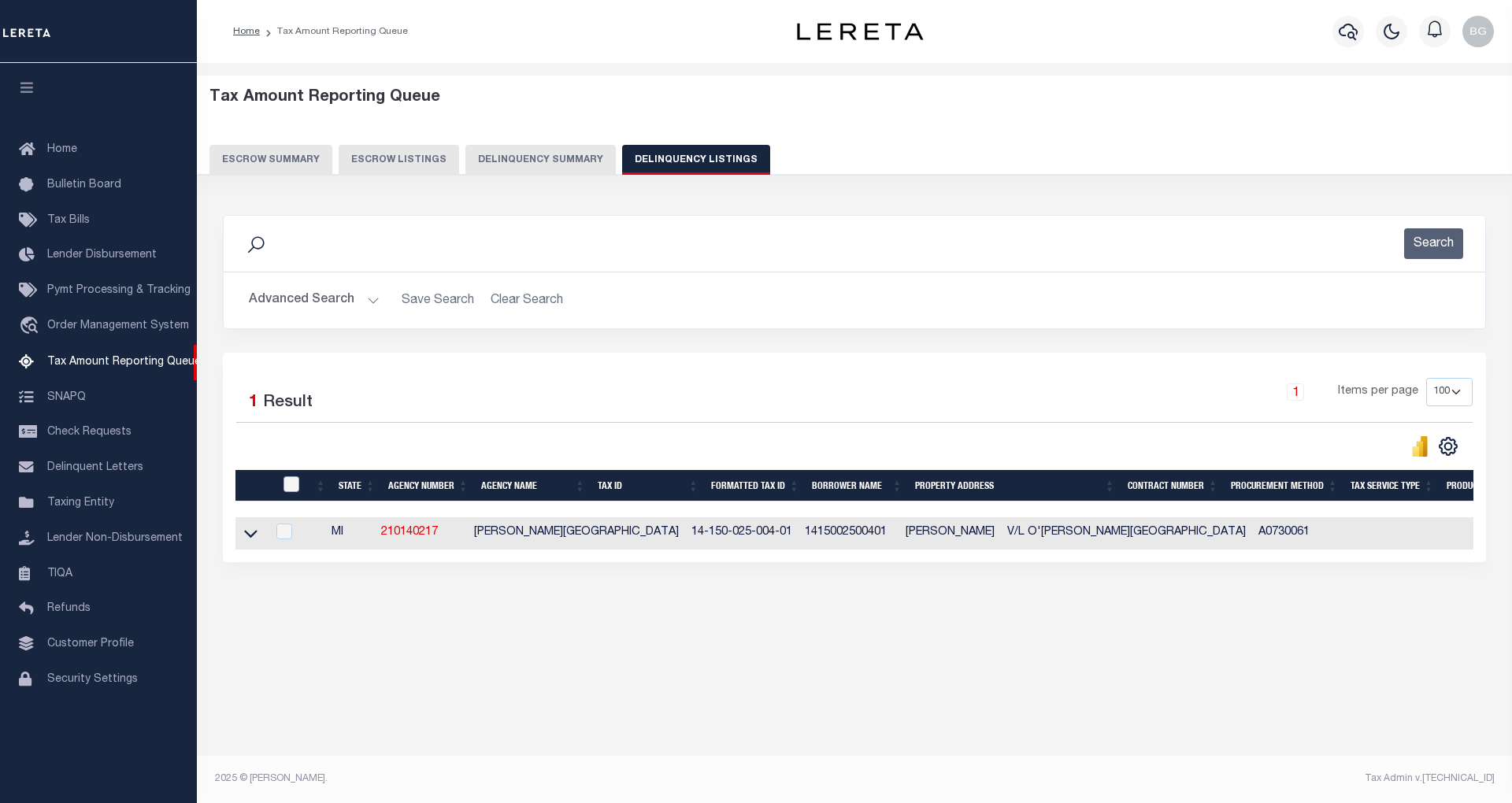
click at [290, 488] on input "checkbox" at bounding box center [292, 484] width 16 height 16
checkbox input "true"
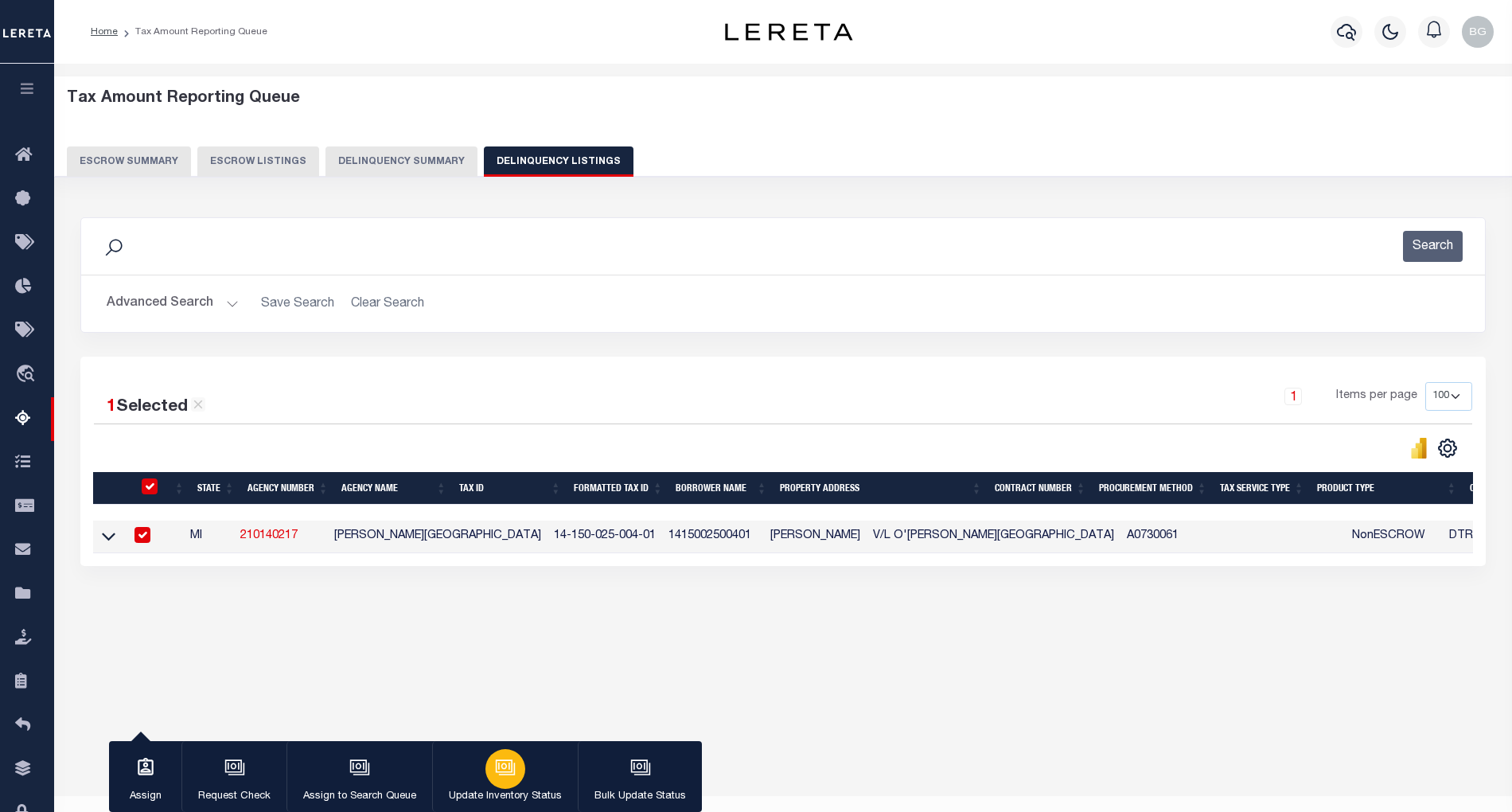
click at [508, 762] on icon "button" at bounding box center [505, 767] width 20 height 20
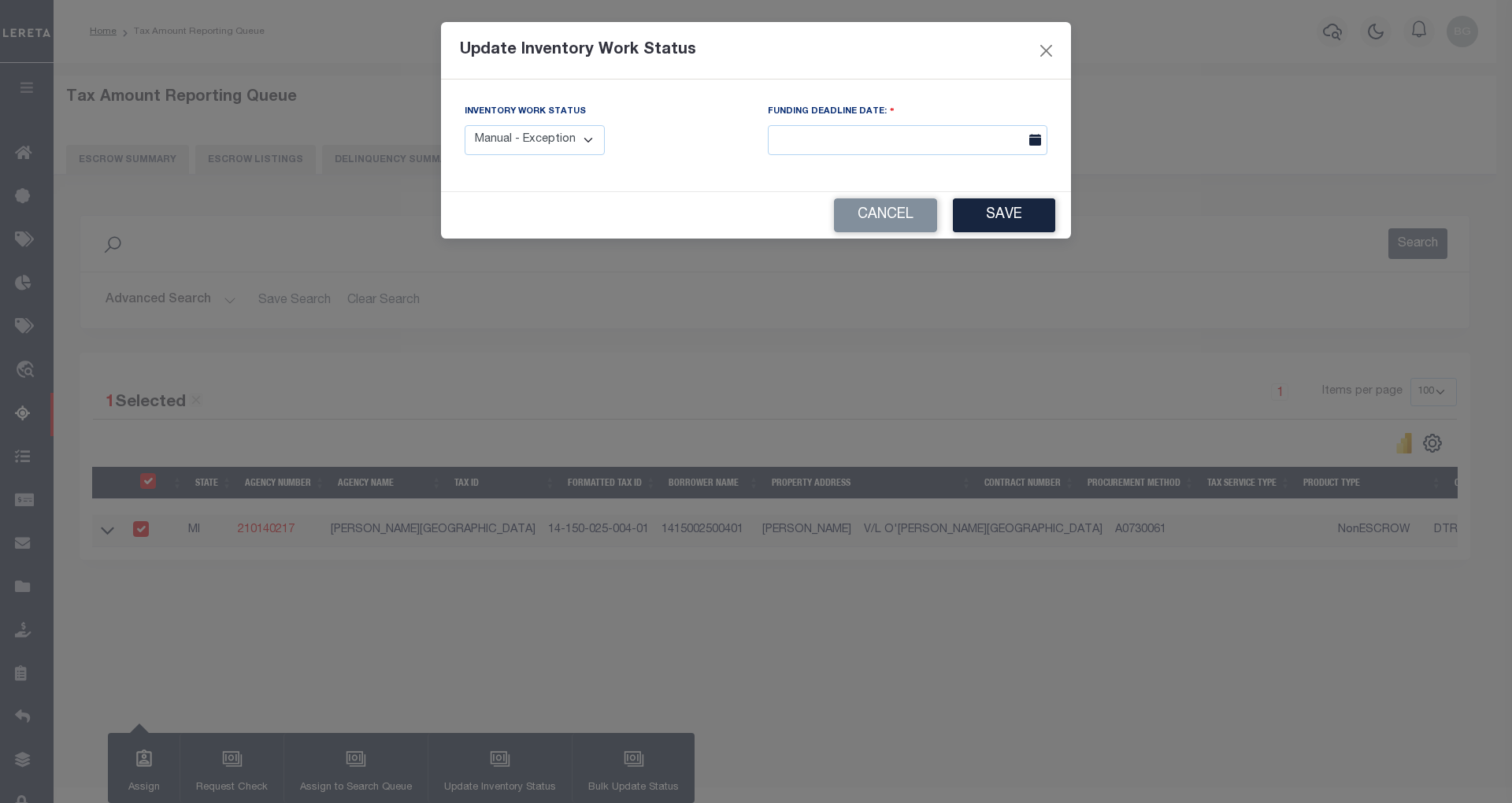
click at [562, 137] on select "Manual - Exception Pended - Awaiting Search Late Add Exception Completed" at bounding box center [534, 140] width 140 height 31
select select "4"
click at [464, 125] on select "Manual - Exception Pended - Awaiting Search Late Add Exception Completed" at bounding box center [534, 140] width 140 height 31
click at [1009, 221] on button "Save" at bounding box center [1004, 215] width 102 height 34
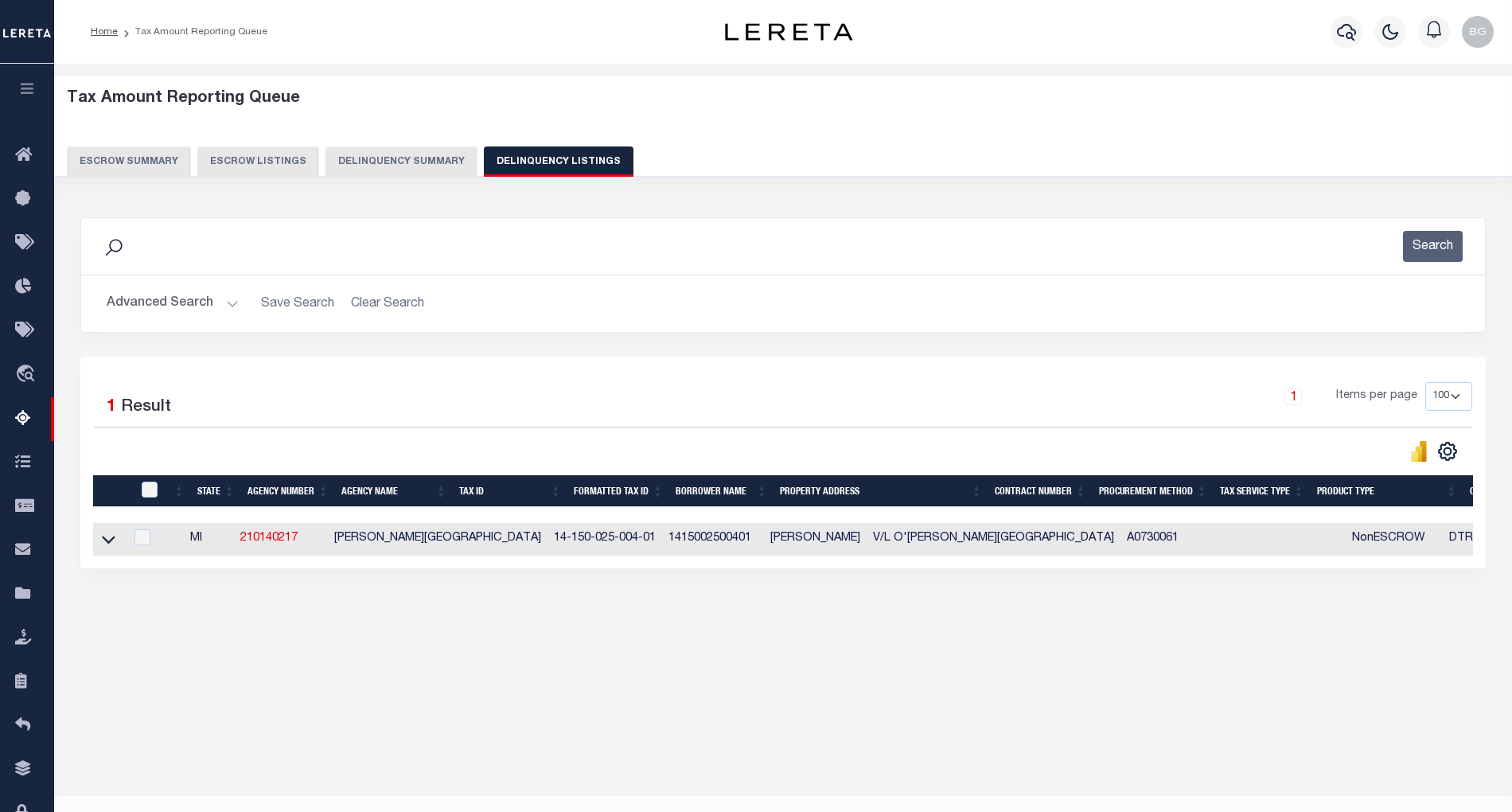
click at [226, 304] on button "Advanced Search" at bounding box center [172, 303] width 132 height 31
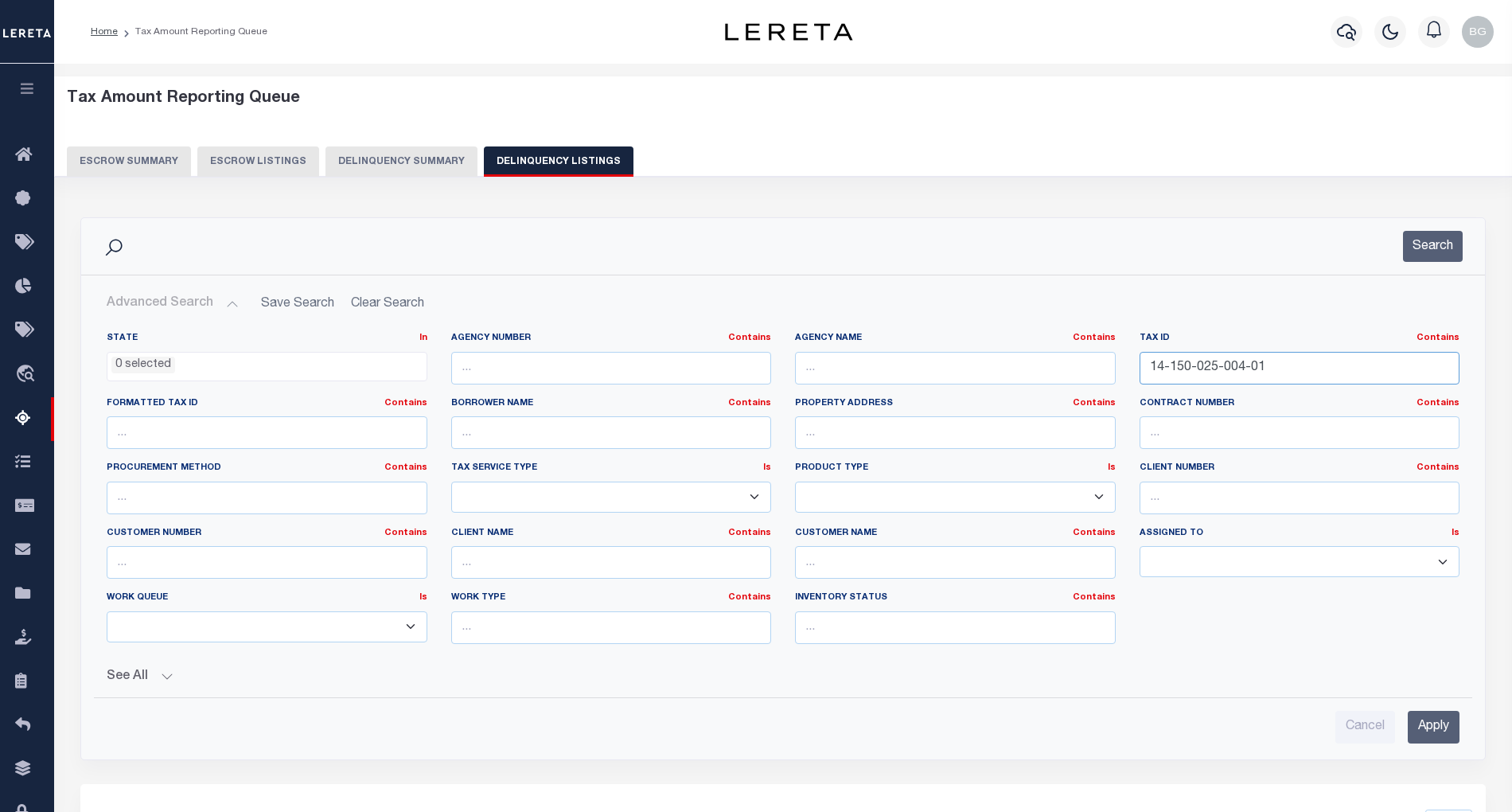
click at [1184, 367] on input "14-150-025-004-01" at bounding box center [1300, 367] width 320 height 33
paste input "7-001-1"
type input "14-150-027-001-11"
click at [1440, 737] on input "Apply" at bounding box center [1433, 727] width 51 height 33
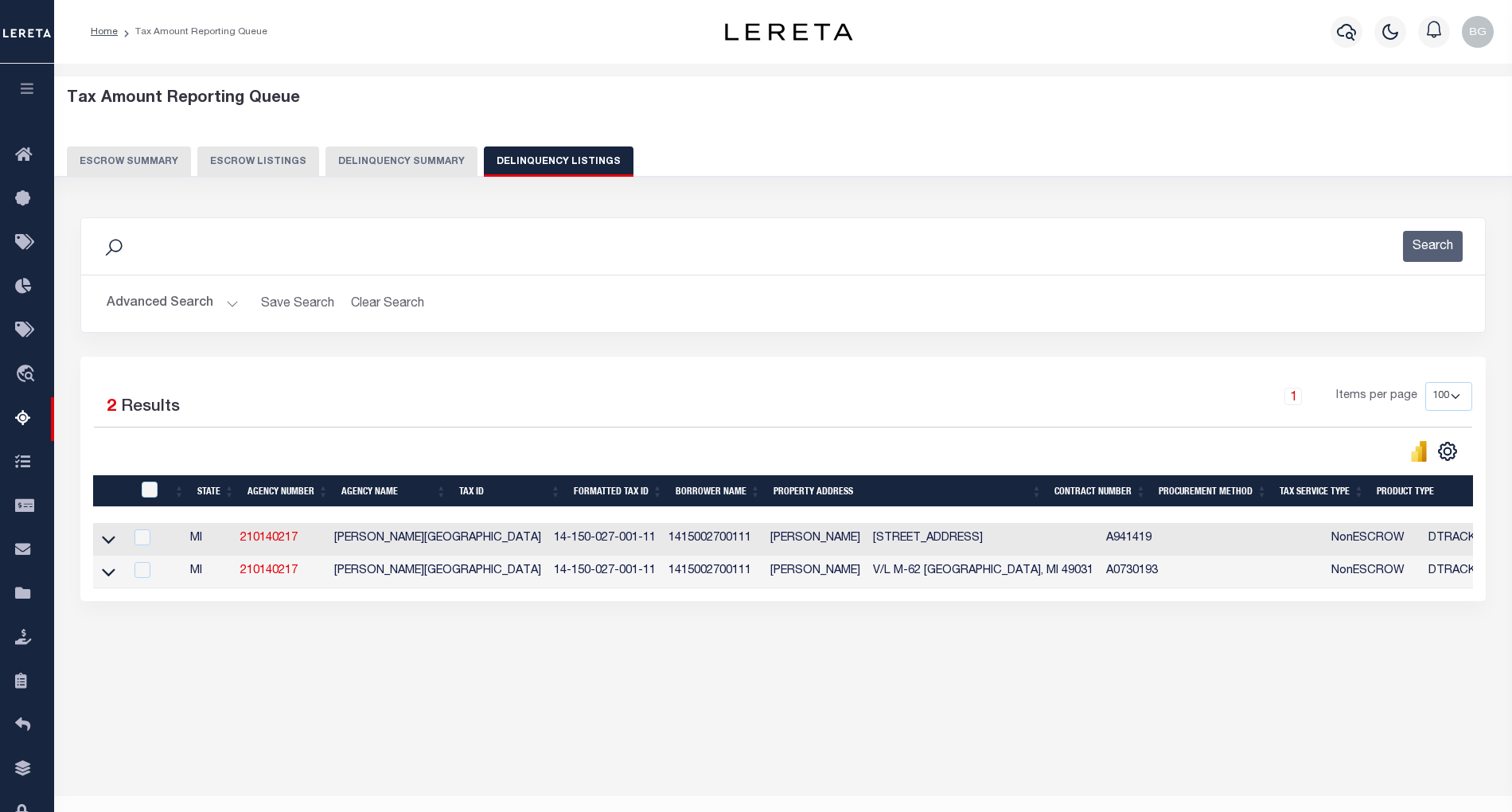
drag, startPoint x: 108, startPoint y: 548, endPoint x: 224, endPoint y: 624, distance: 138.7
click at [108, 545] on icon at bounding box center [108, 540] width 13 height 8
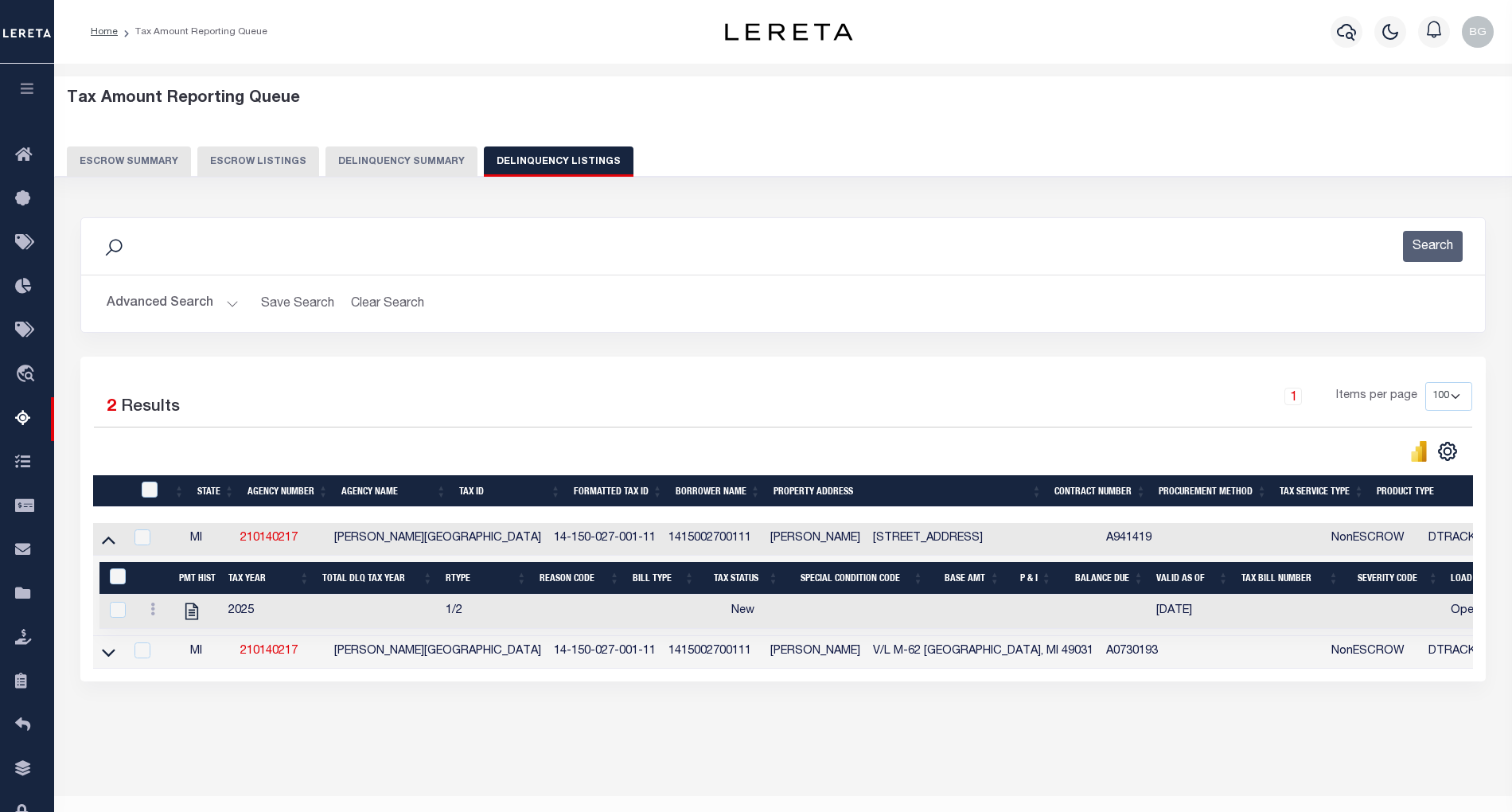
scroll to position [32, 0]
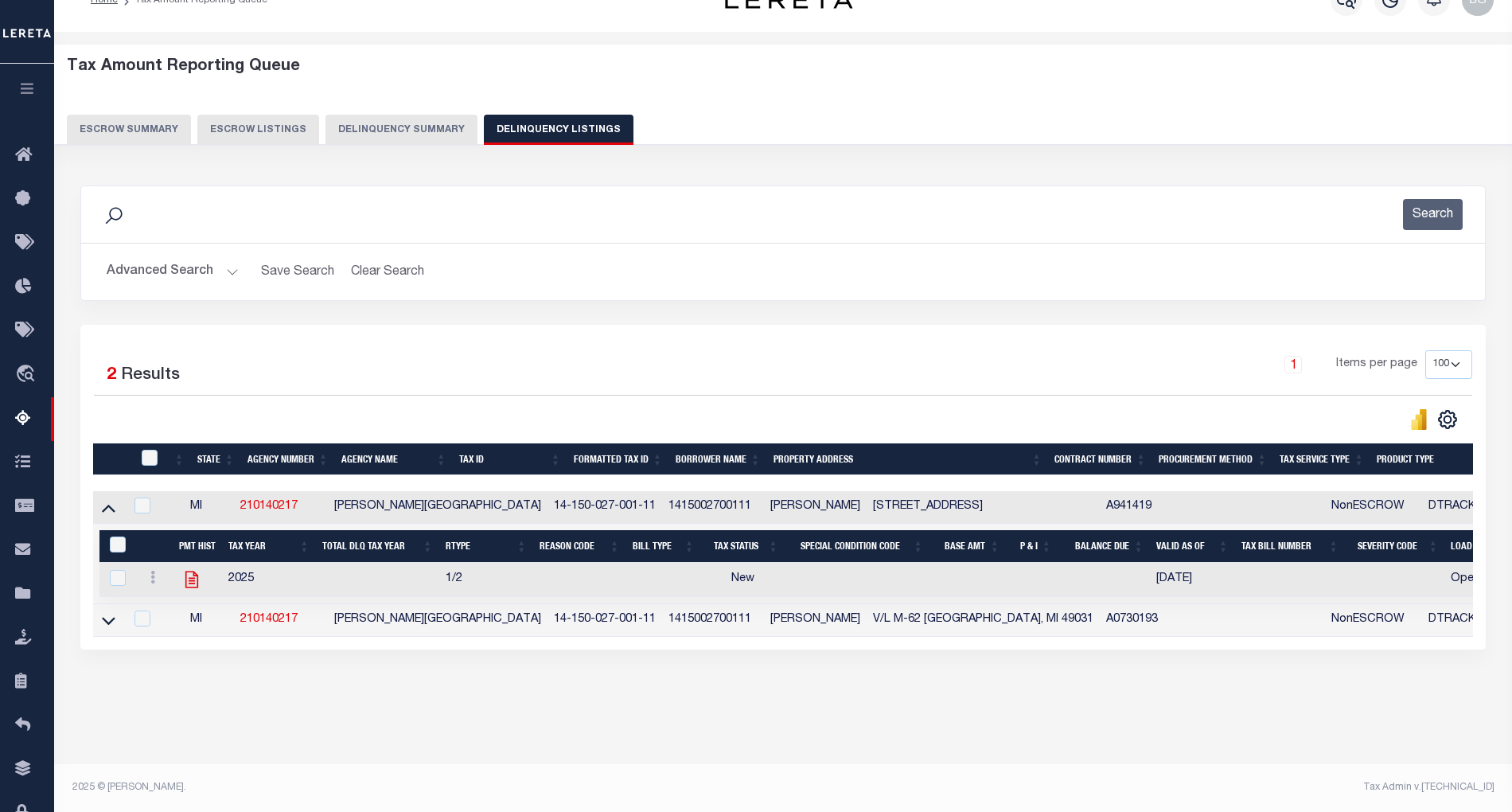
click at [182, 584] on icon at bounding box center [191, 579] width 20 height 20
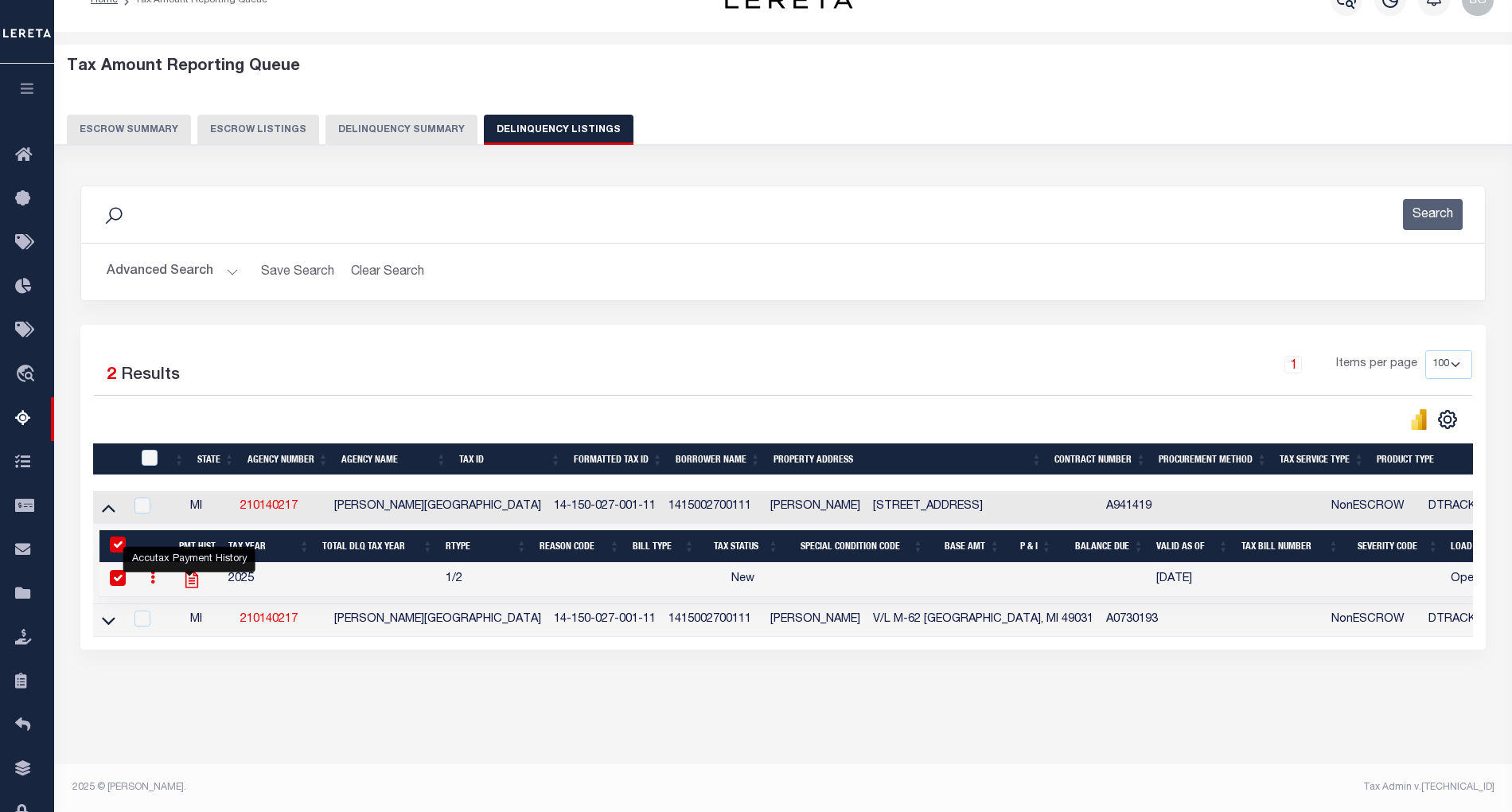
checkbox input "true"
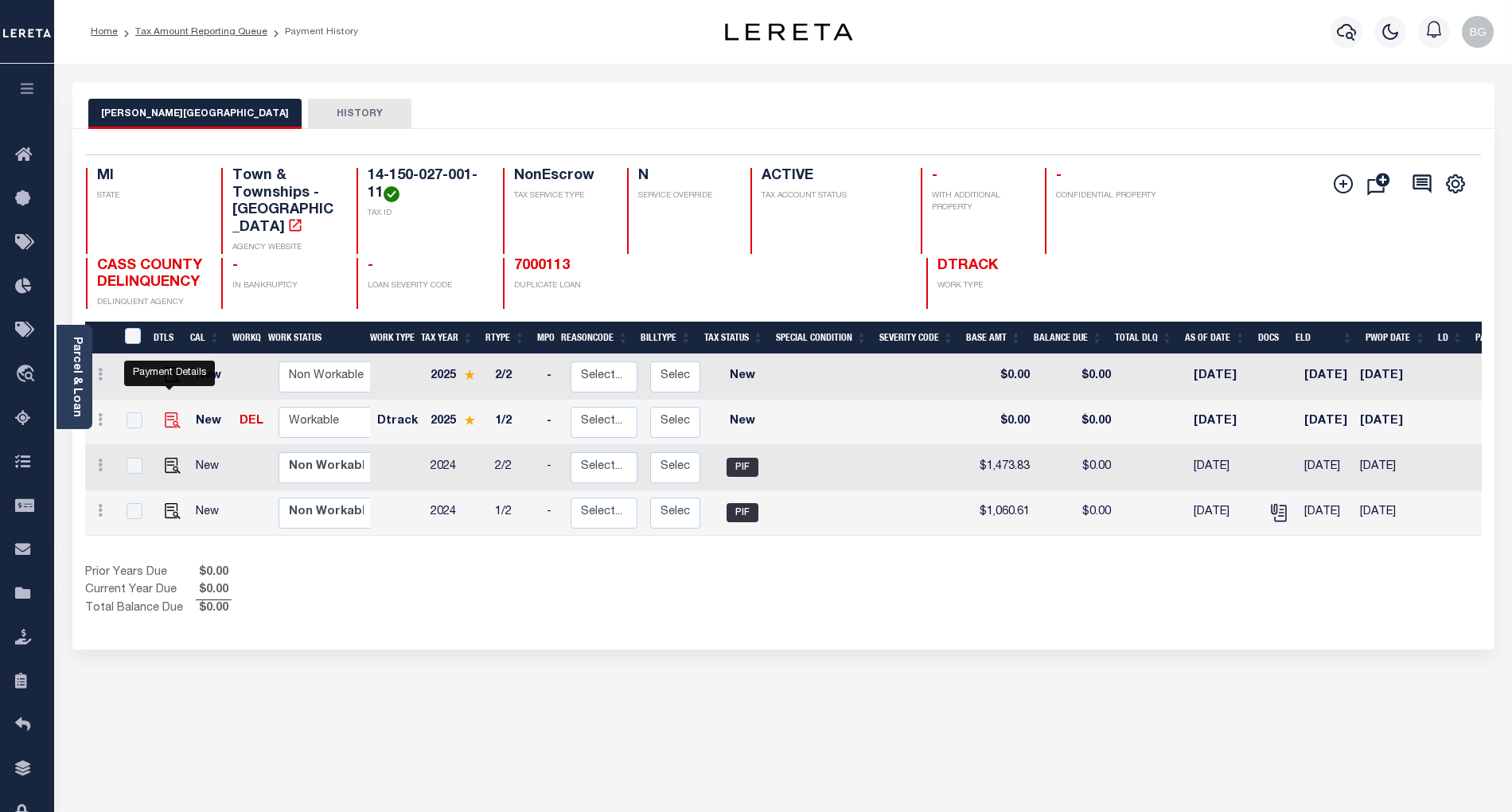
click at [166, 413] on img "" at bounding box center [173, 421] width 16 height 16
checkbox input "true"
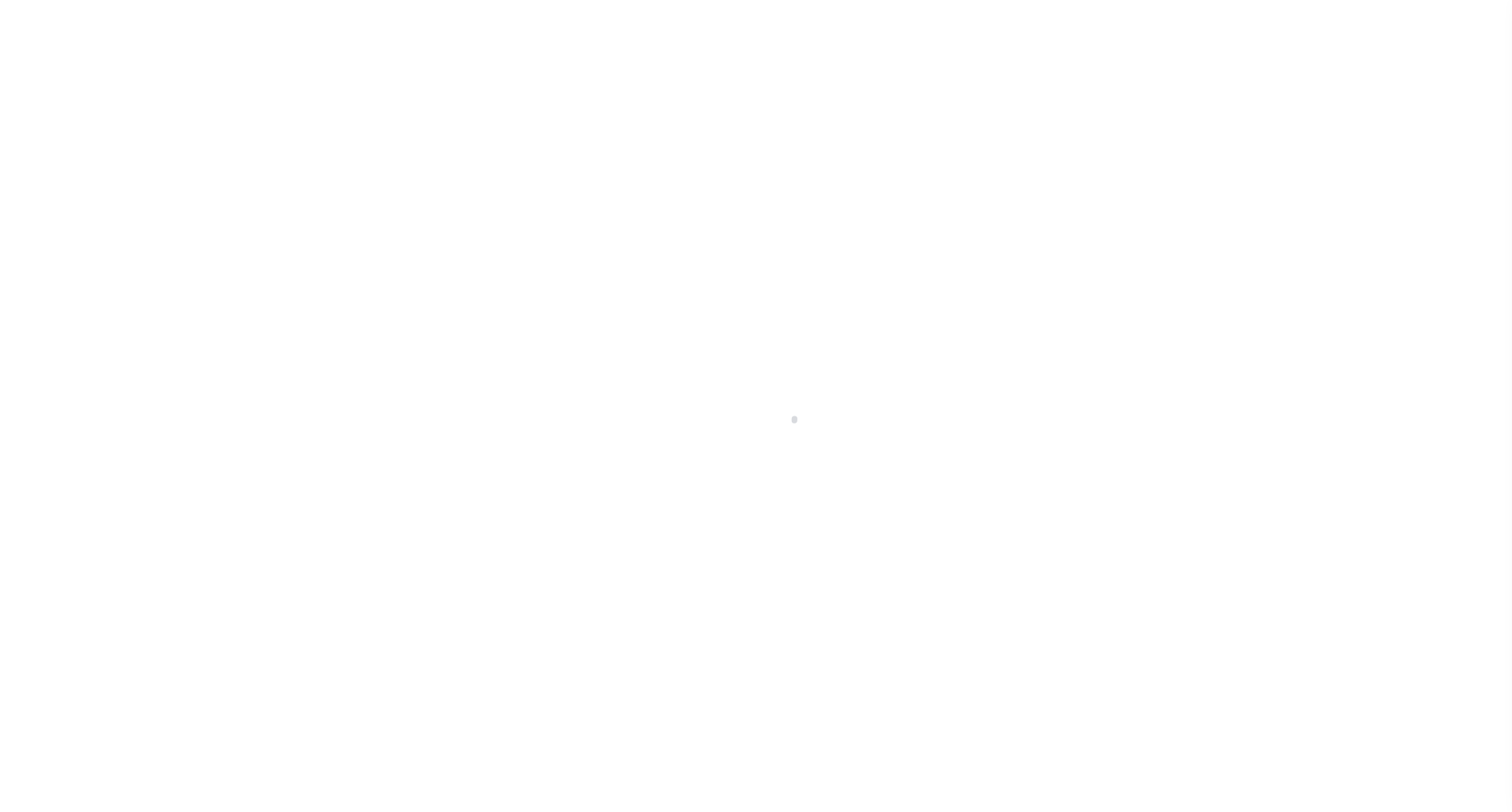
select select "NW2"
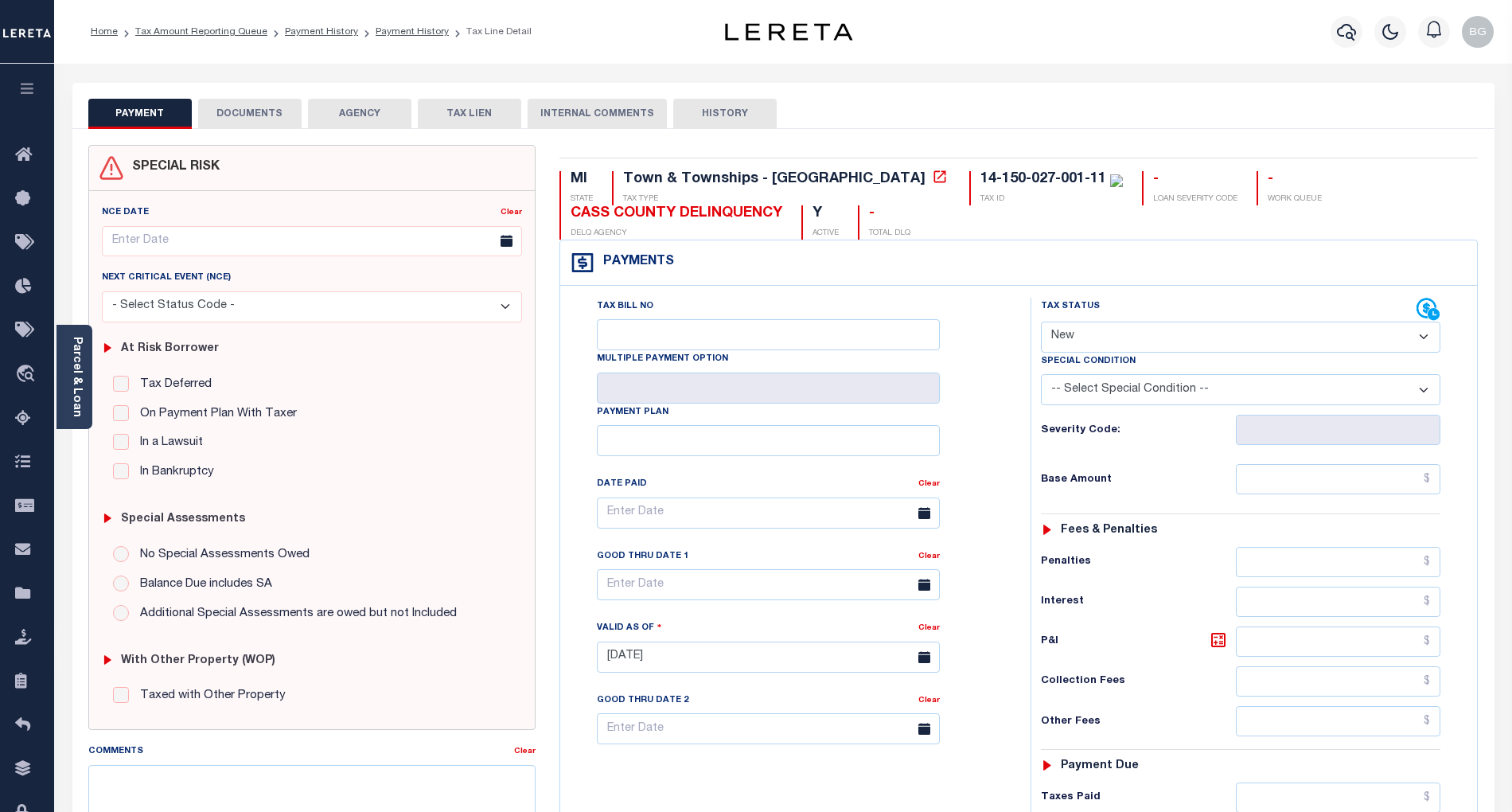
click at [256, 112] on button "DOCUMENTS" at bounding box center [250, 113] width 104 height 30
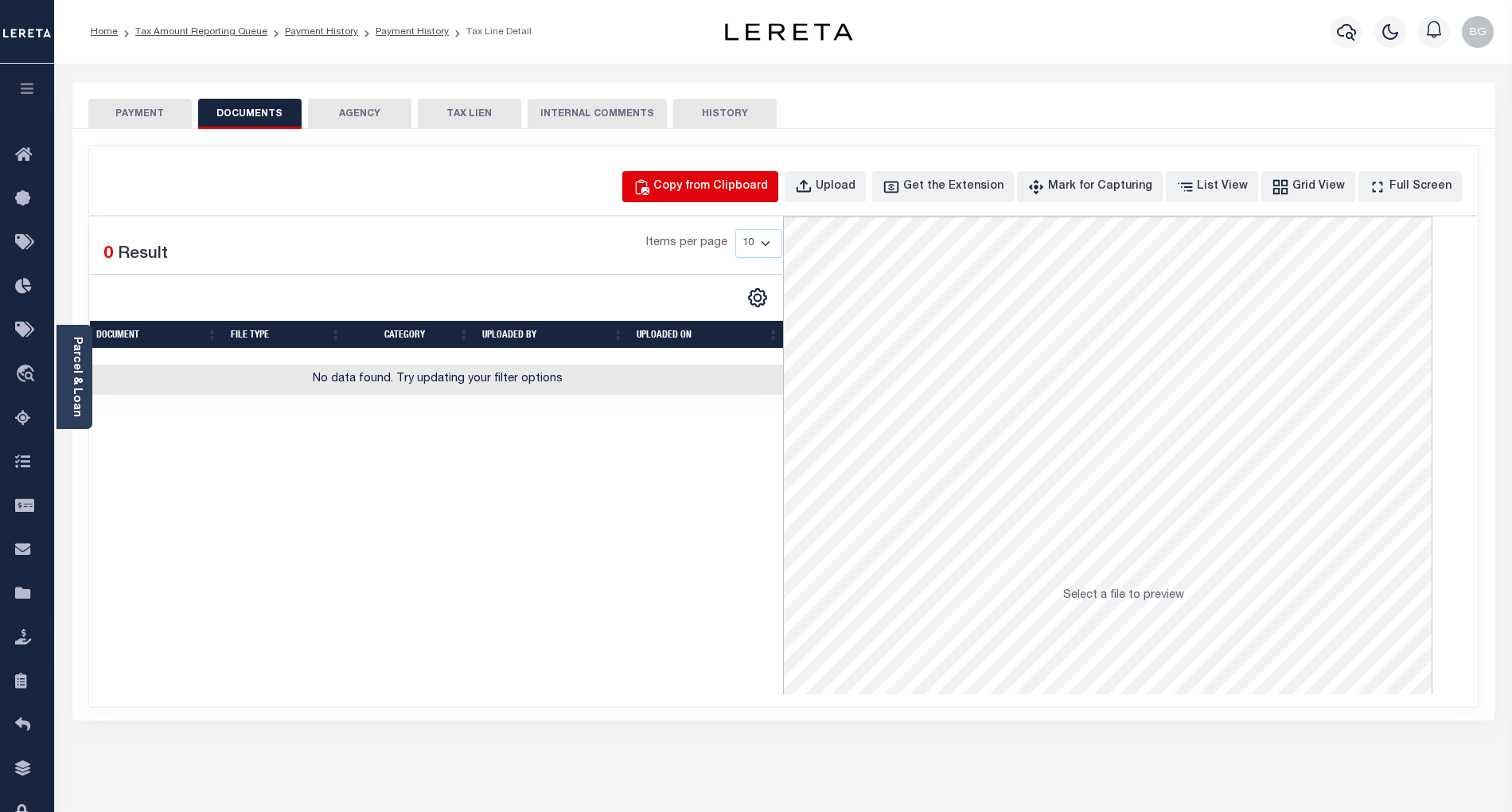
click at [748, 183] on div "Copy from Clipboard" at bounding box center [710, 187] width 114 height 18
select select "POP"
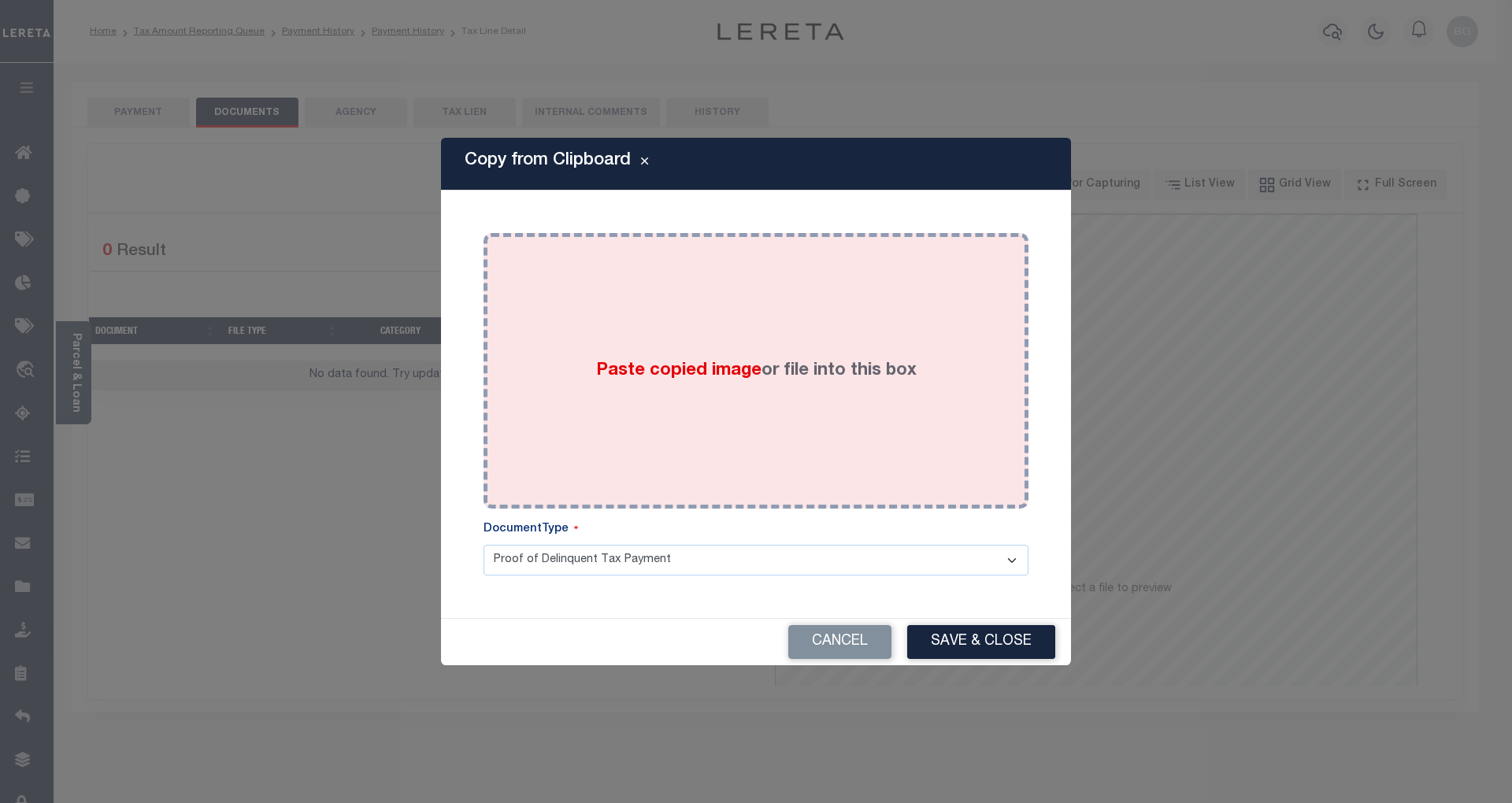
click at [682, 370] on span "Paste copied image" at bounding box center [679, 371] width 166 height 18
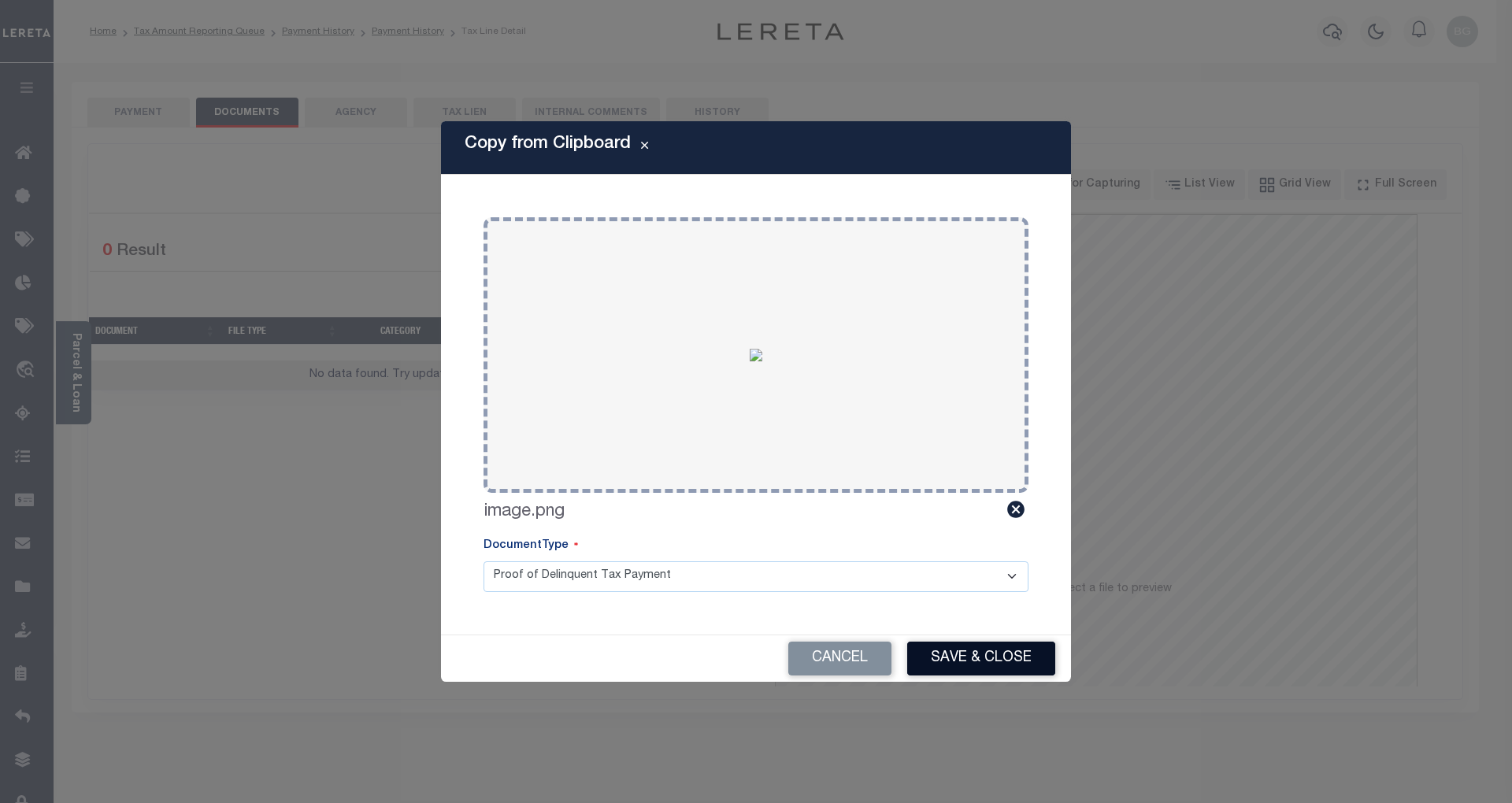
click at [993, 661] on button "Save & Close" at bounding box center [981, 659] width 148 height 34
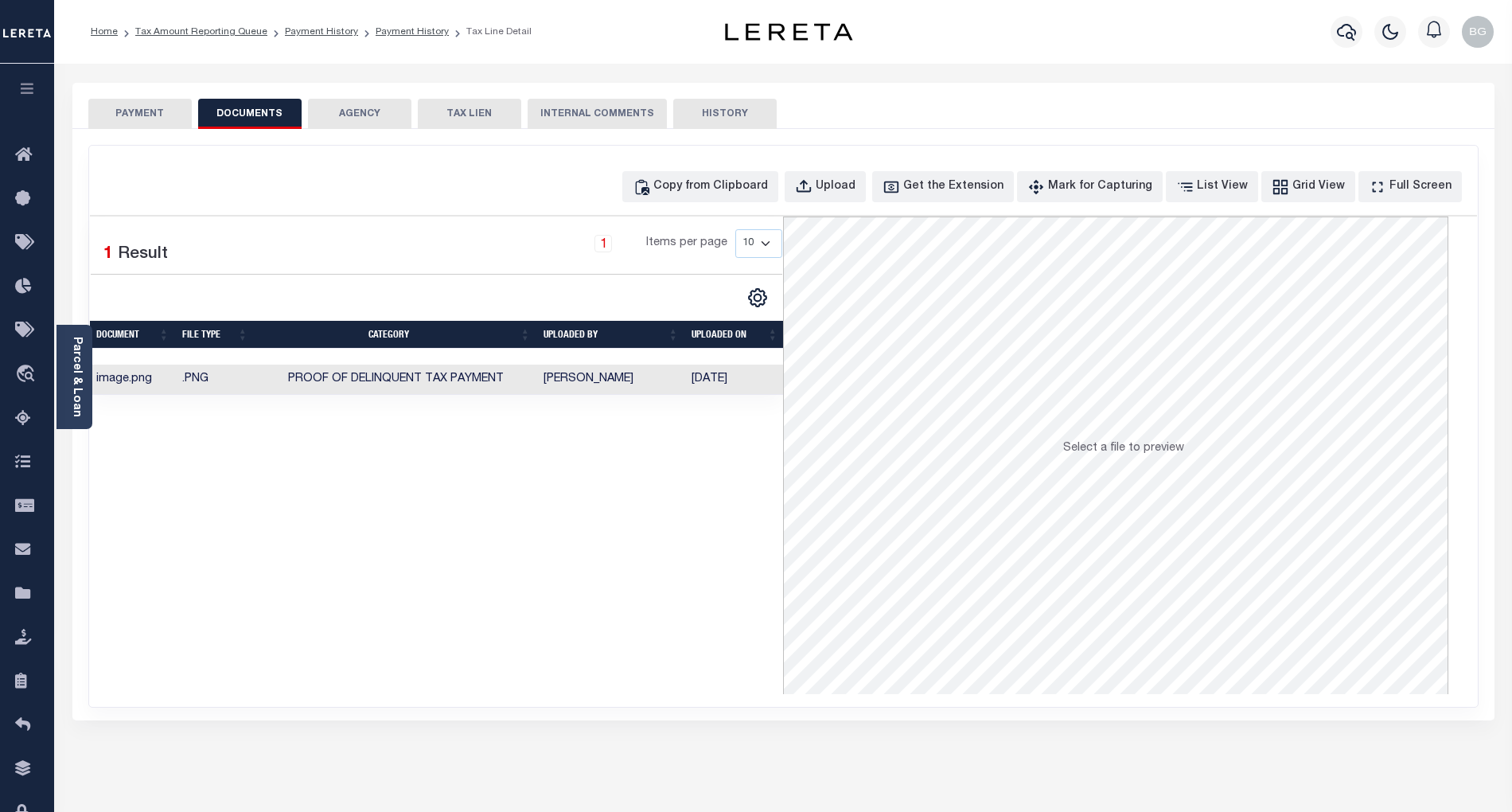
click at [141, 109] on button "PAYMENT" at bounding box center [140, 113] width 104 height 30
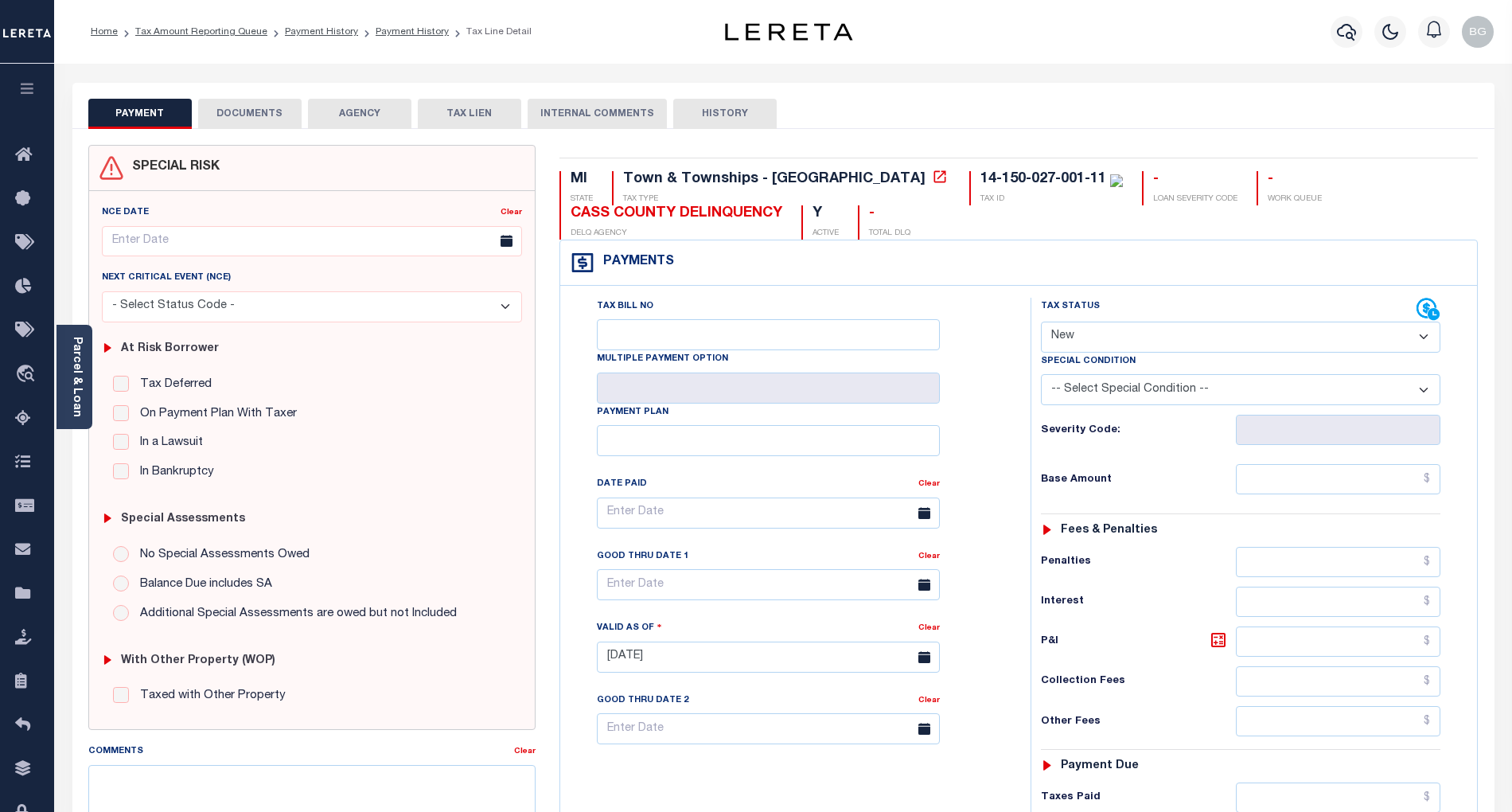
click at [1122, 333] on select "- Select Status Code - Open Due/Unpaid Paid Incomplete No Tax Due Internal Refu…" at bounding box center [1240, 336] width 399 height 31
select select "PYD"
click at [1041, 323] on select "- Select Status Code - Open Due/Unpaid Paid Incomplete No Tax Due Internal Refu…" at bounding box center [1240, 336] width 399 height 31
type input "[DATE]"
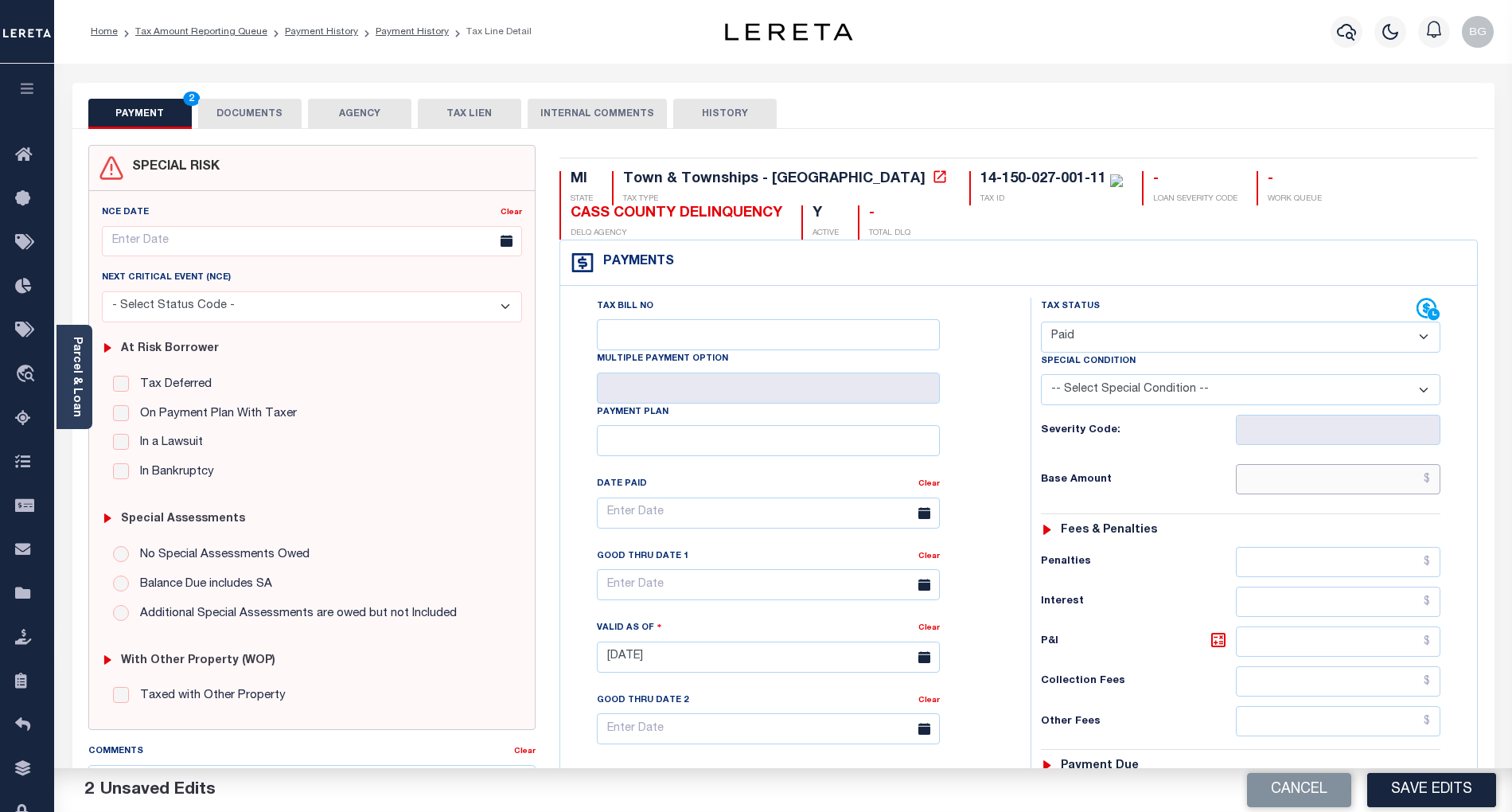
click at [1360, 482] on input "text" at bounding box center [1338, 479] width 205 height 30
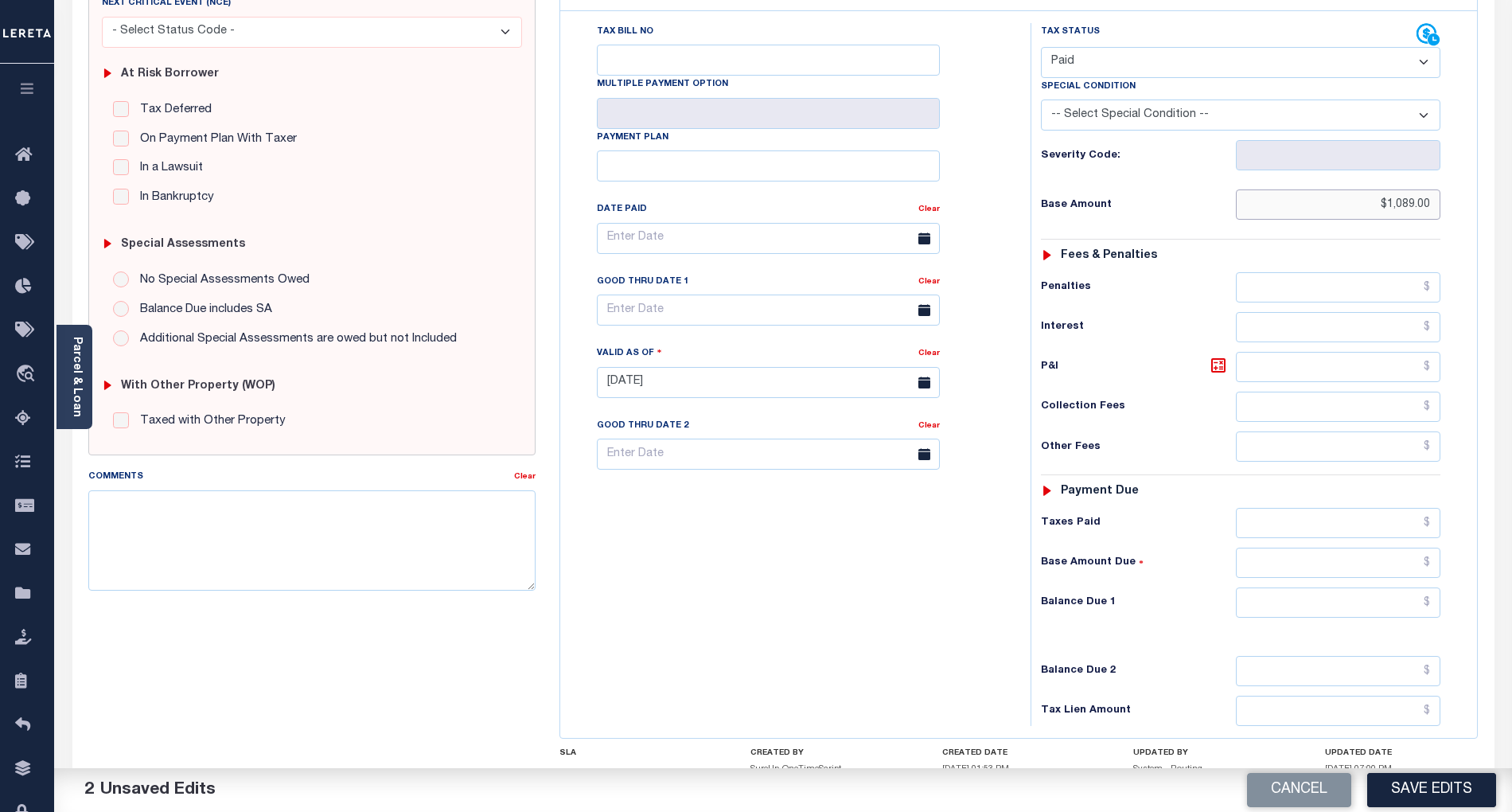
scroll to position [409, 0]
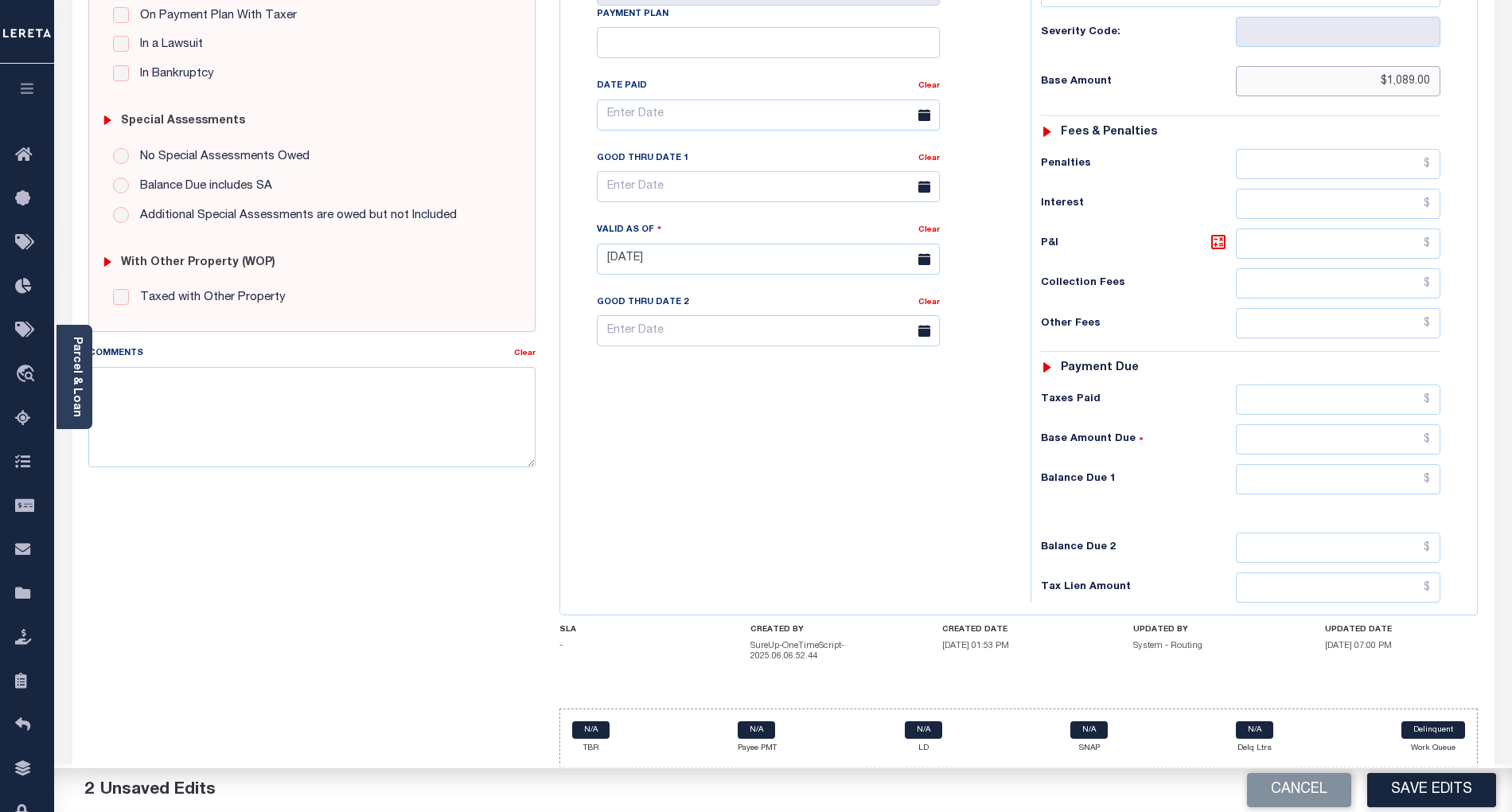
type input "$1,089.00"
click at [1412, 468] on input "text" at bounding box center [1338, 479] width 205 height 30
click at [944, 524] on div "Tax Bill No Multiple Payment Option Payment Plan Clear" at bounding box center [791, 251] width 454 height 703
type input "$0.00"
click at [1444, 794] on button "Save Edits" at bounding box center [1431, 790] width 129 height 35
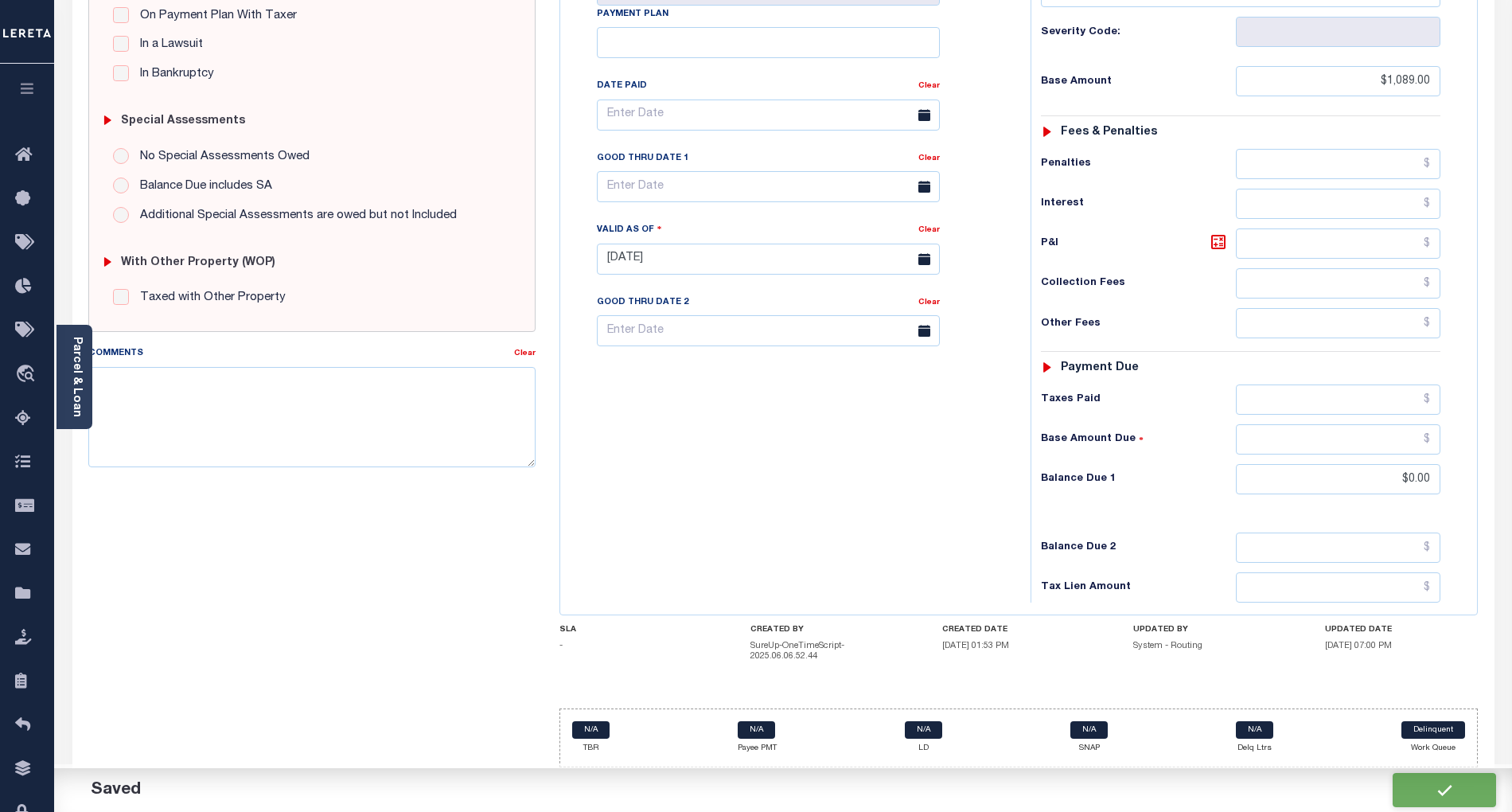
checkbox input "false"
type input "$1,089"
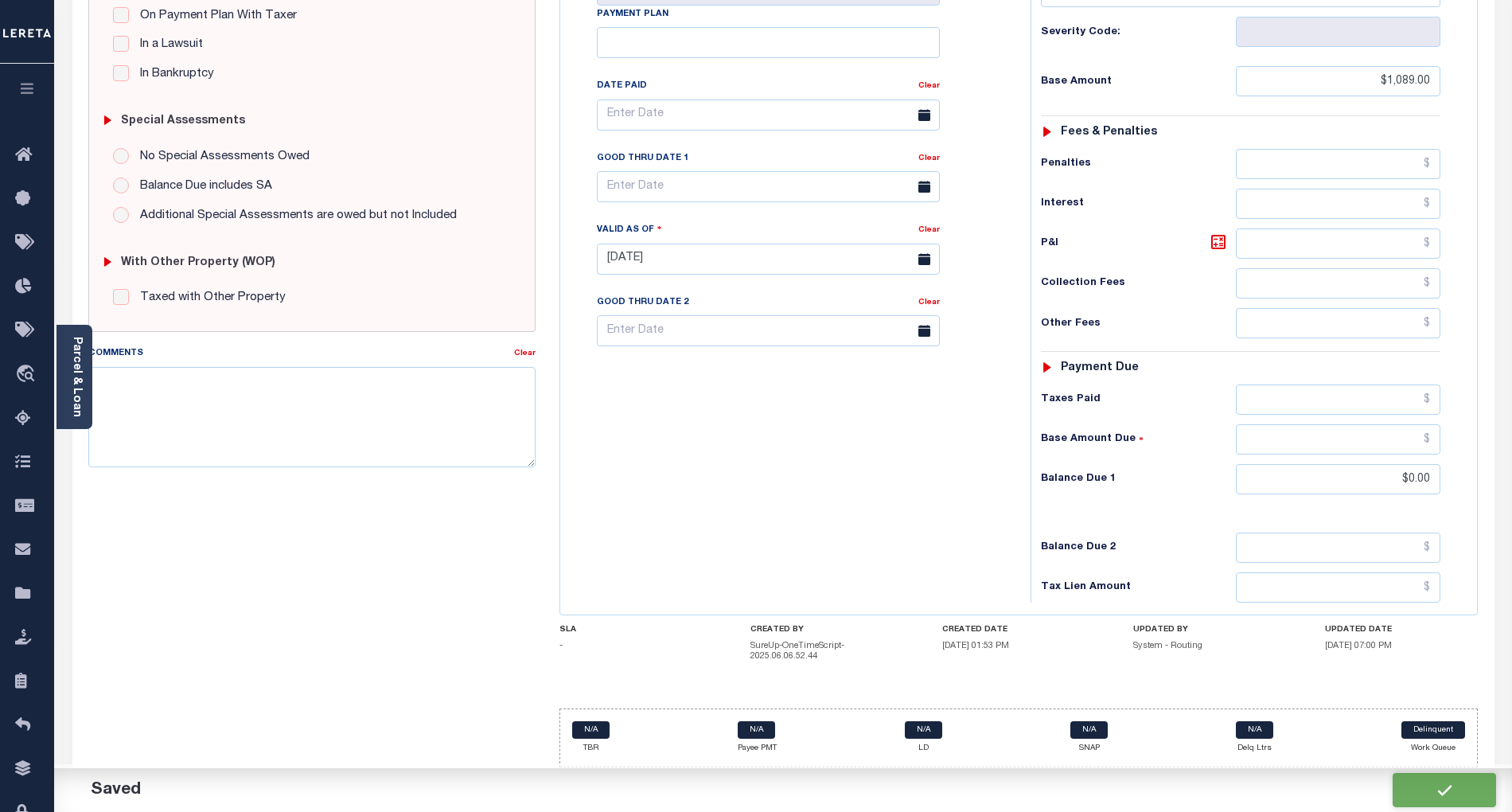
type input "$0"
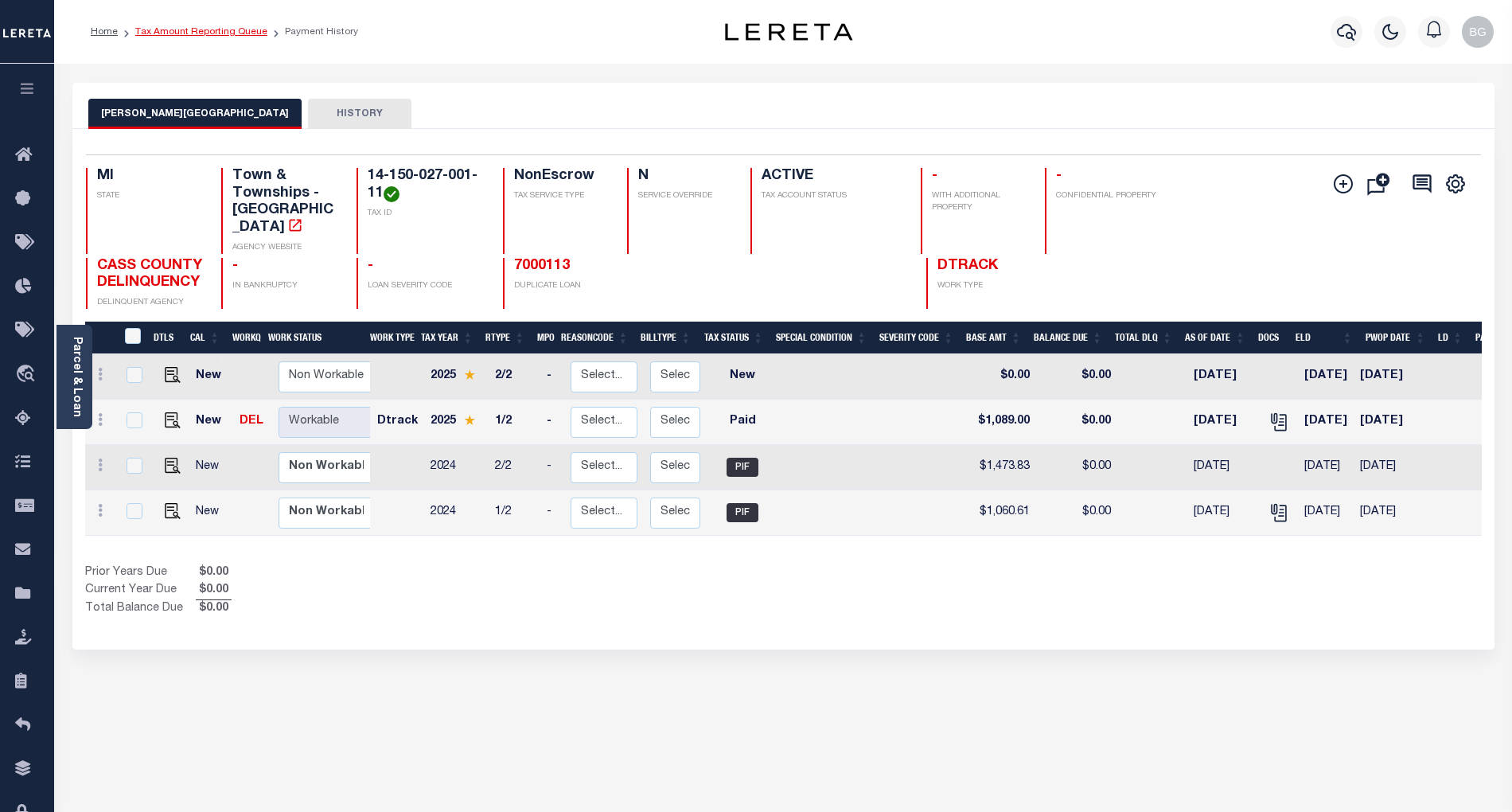
click at [180, 35] on link "Tax Amount Reporting Queue" at bounding box center [201, 32] width 132 height 10
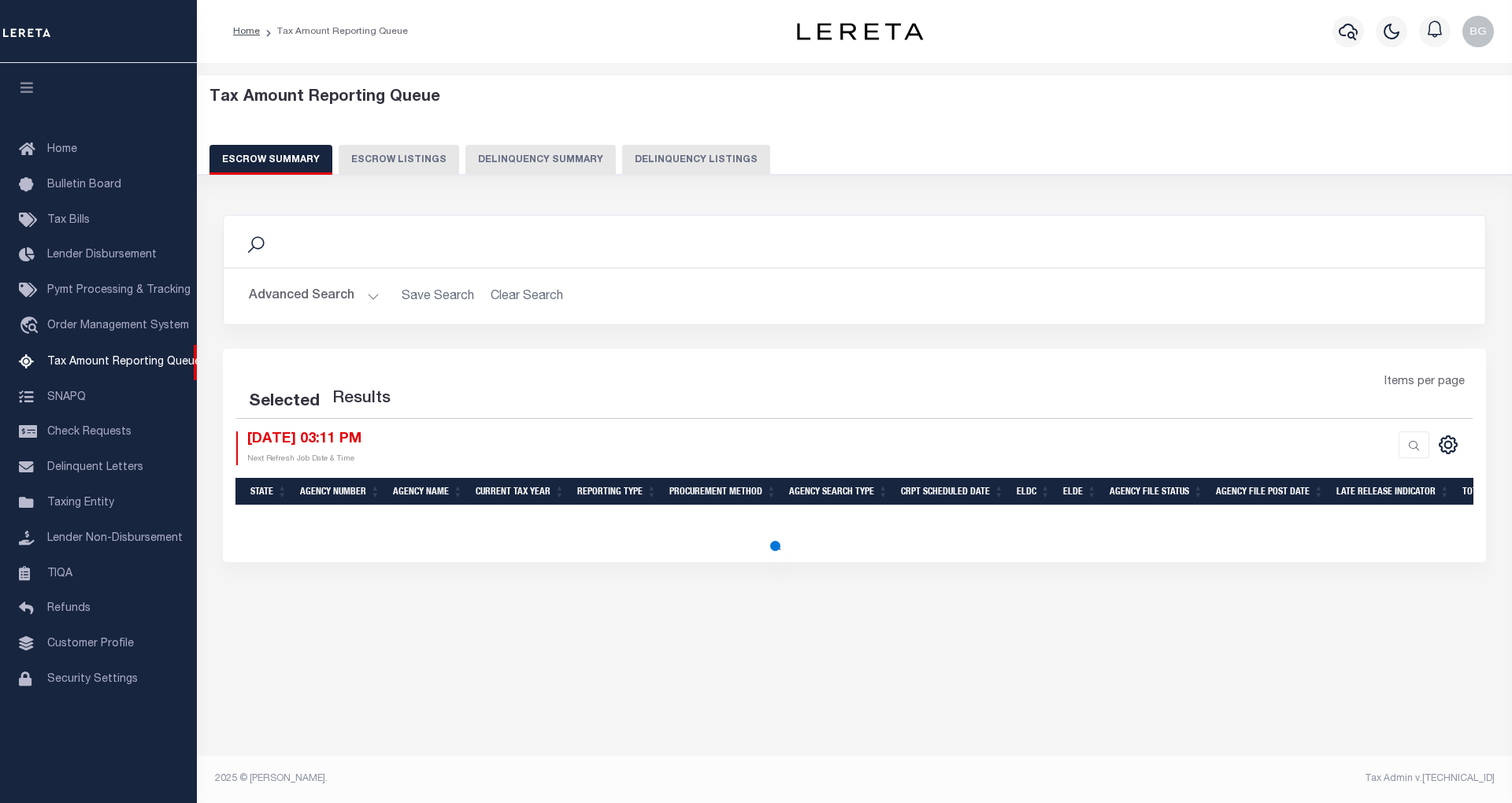
click at [673, 155] on button "Delinquency Listings" at bounding box center [696, 159] width 148 height 30
select select "100"
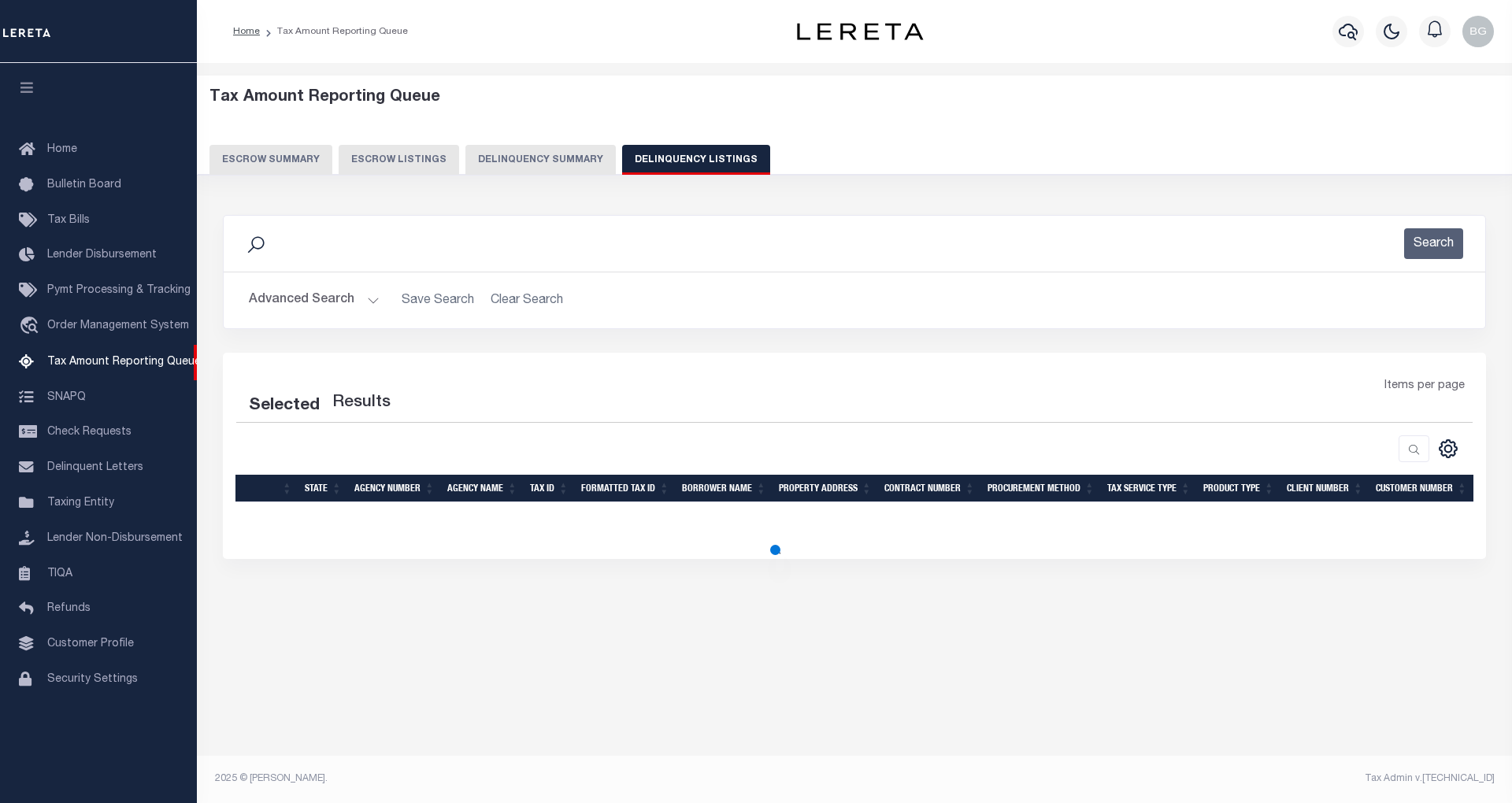
select select "100"
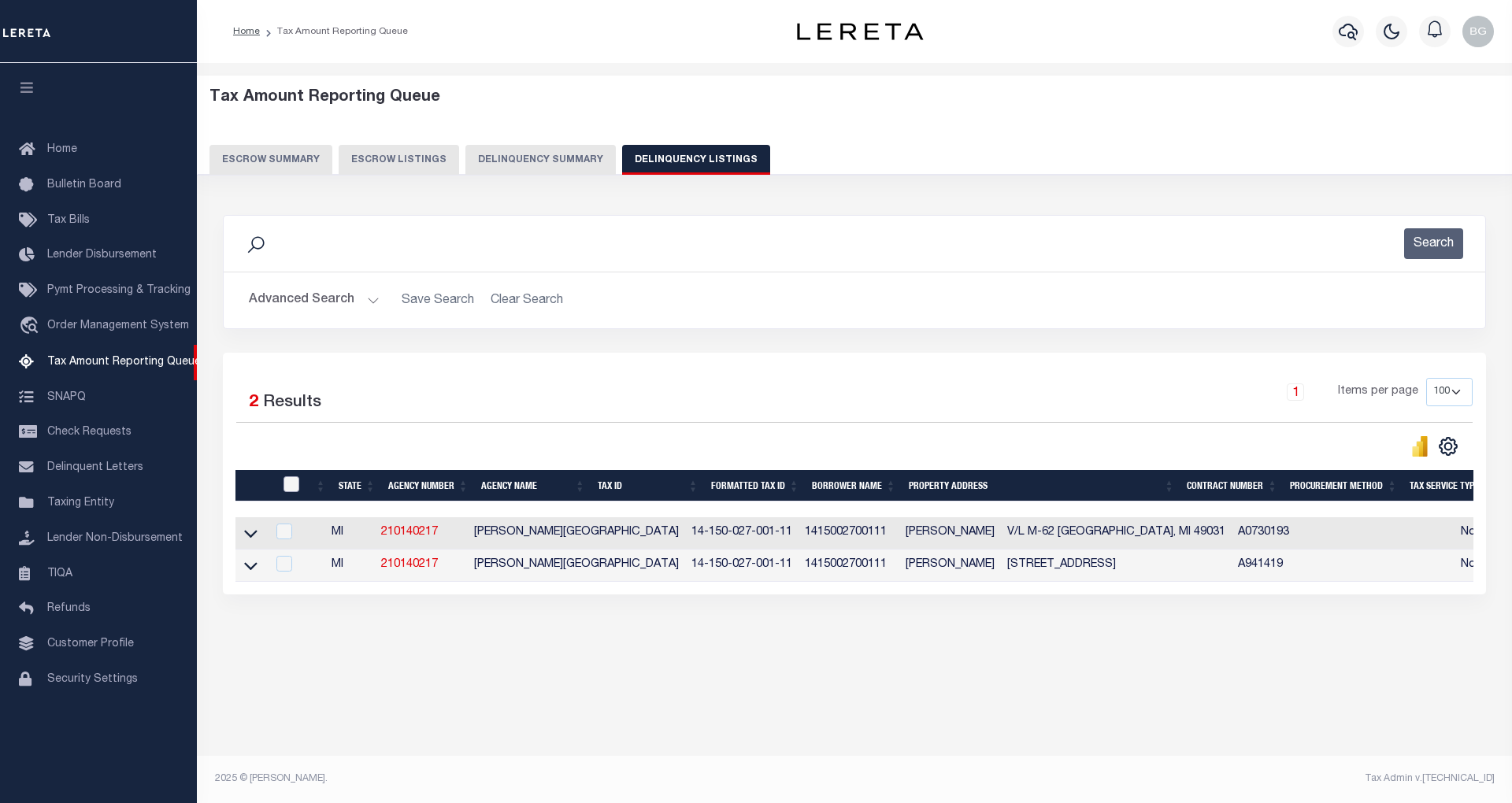
click at [286, 490] on input "checkbox" at bounding box center [292, 484] width 16 height 16
checkbox input "true"
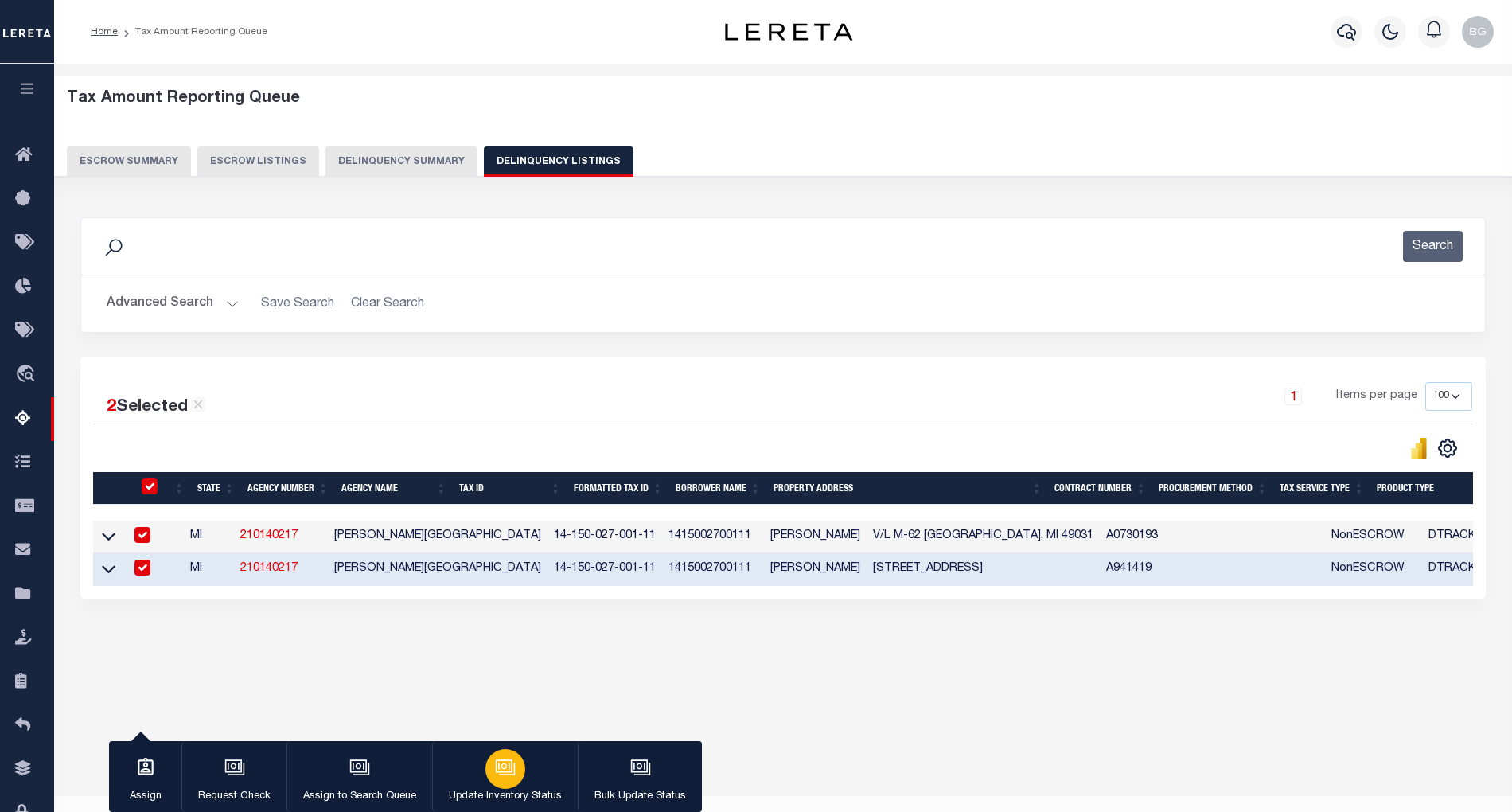
click at [507, 764] on icon "button" at bounding box center [504, 766] width 12 height 7
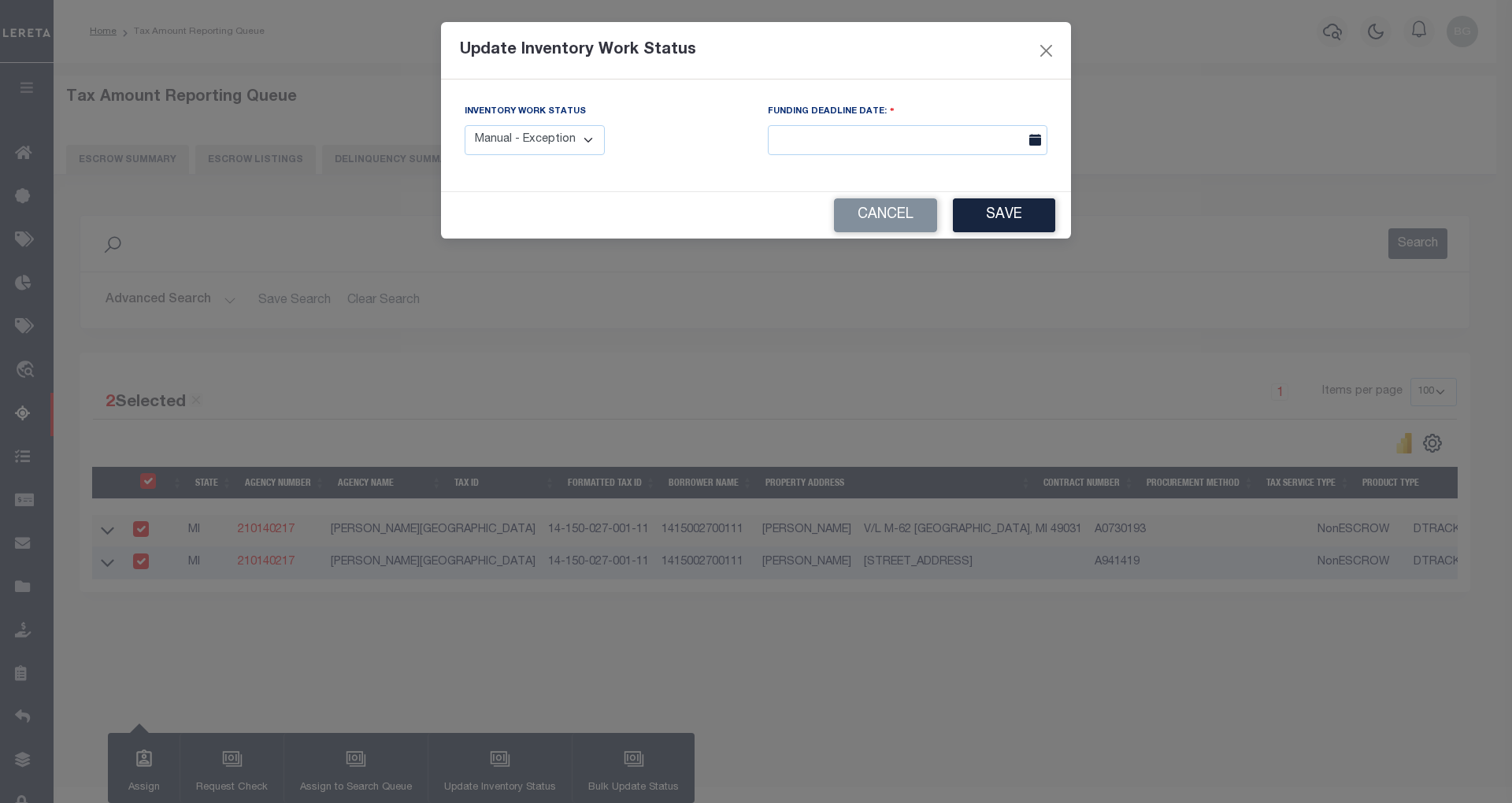
click at [589, 136] on select "Manual - Exception Pended - Awaiting Search Late Add Exception Completed" at bounding box center [534, 140] width 140 height 31
select select "4"
click at [464, 125] on select "Manual - Exception Pended - Awaiting Search Late Add Exception Completed" at bounding box center [534, 140] width 140 height 31
click at [1022, 219] on button "Save" at bounding box center [1004, 215] width 102 height 34
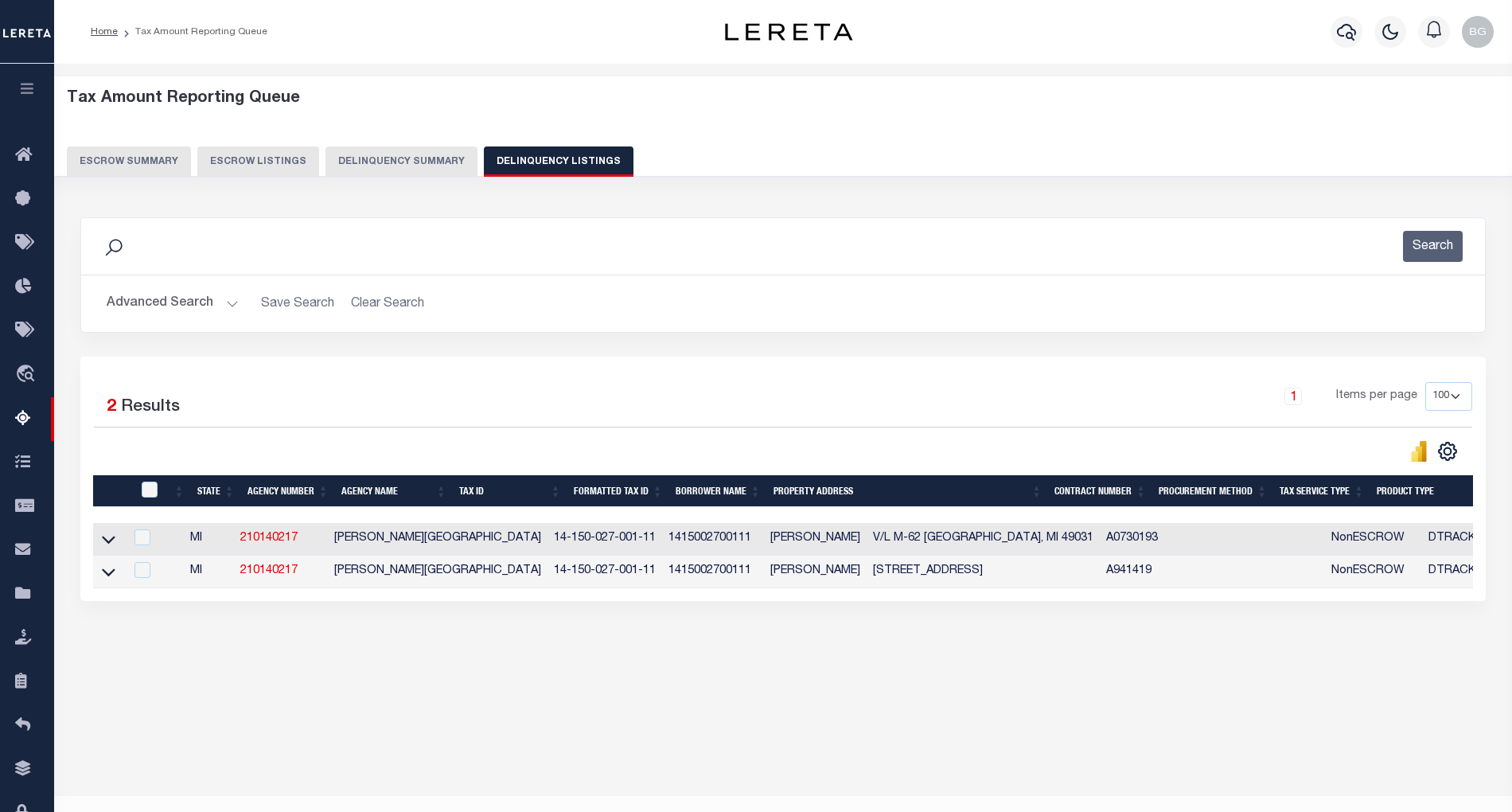
click at [226, 304] on button "Advanced Search" at bounding box center [172, 303] width 132 height 31
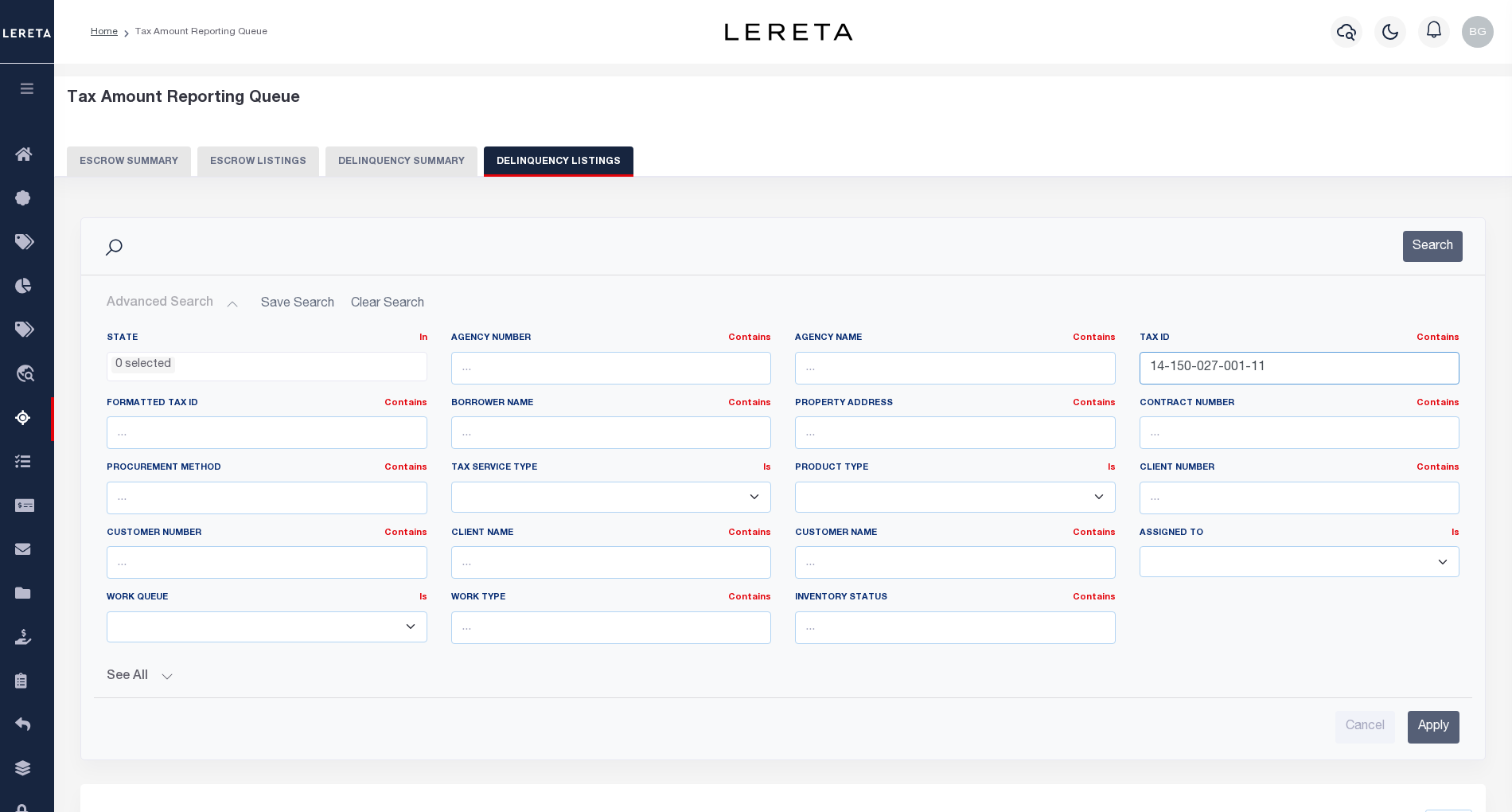
click at [1176, 375] on input "14-150-027-001-11" at bounding box center [1300, 367] width 320 height 33
paste input "23"
type input "14-150-027-001-23"
click at [1433, 729] on input "Apply" at bounding box center [1433, 727] width 51 height 33
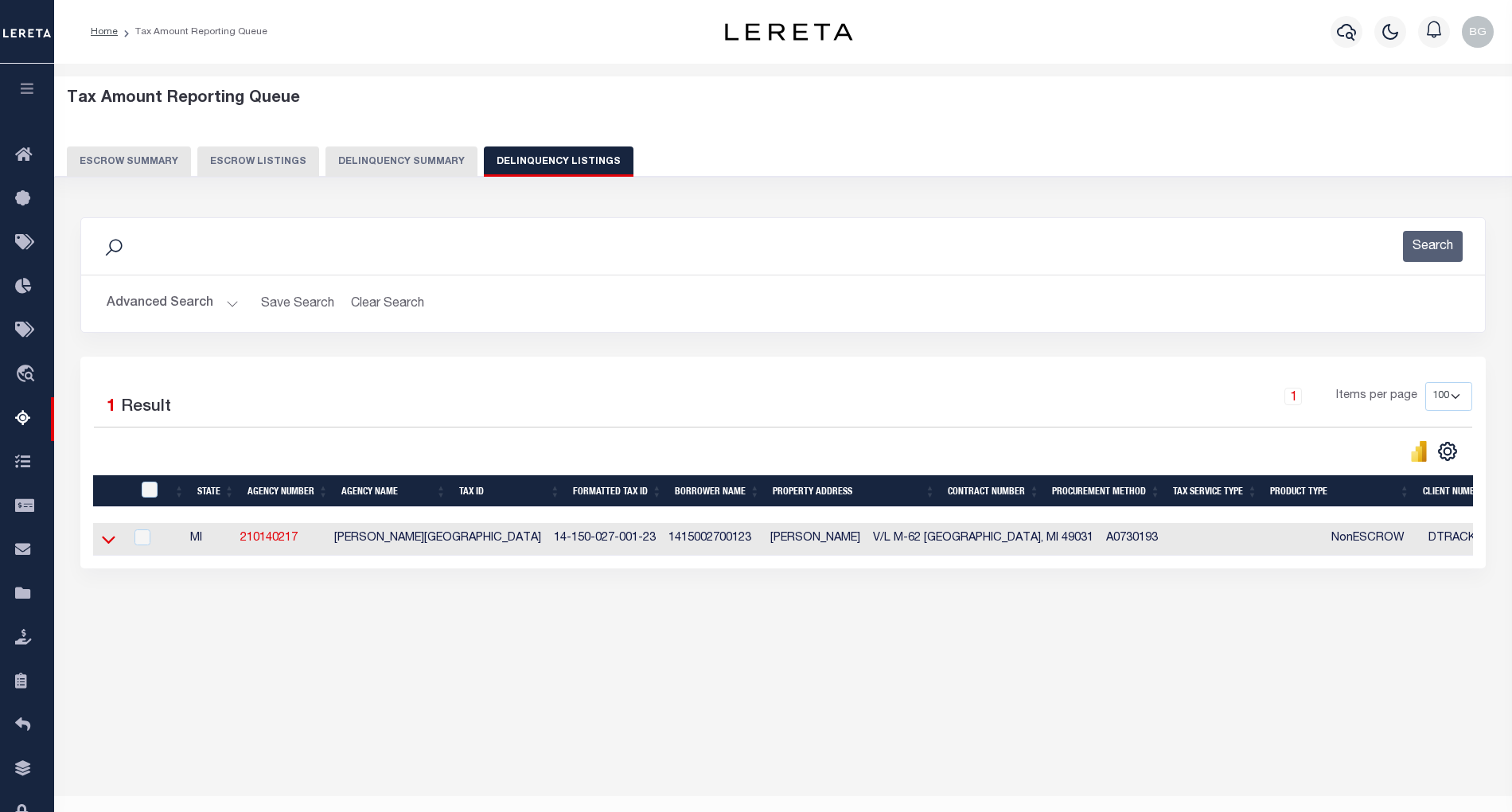
click at [112, 542] on icon at bounding box center [108, 539] width 13 height 17
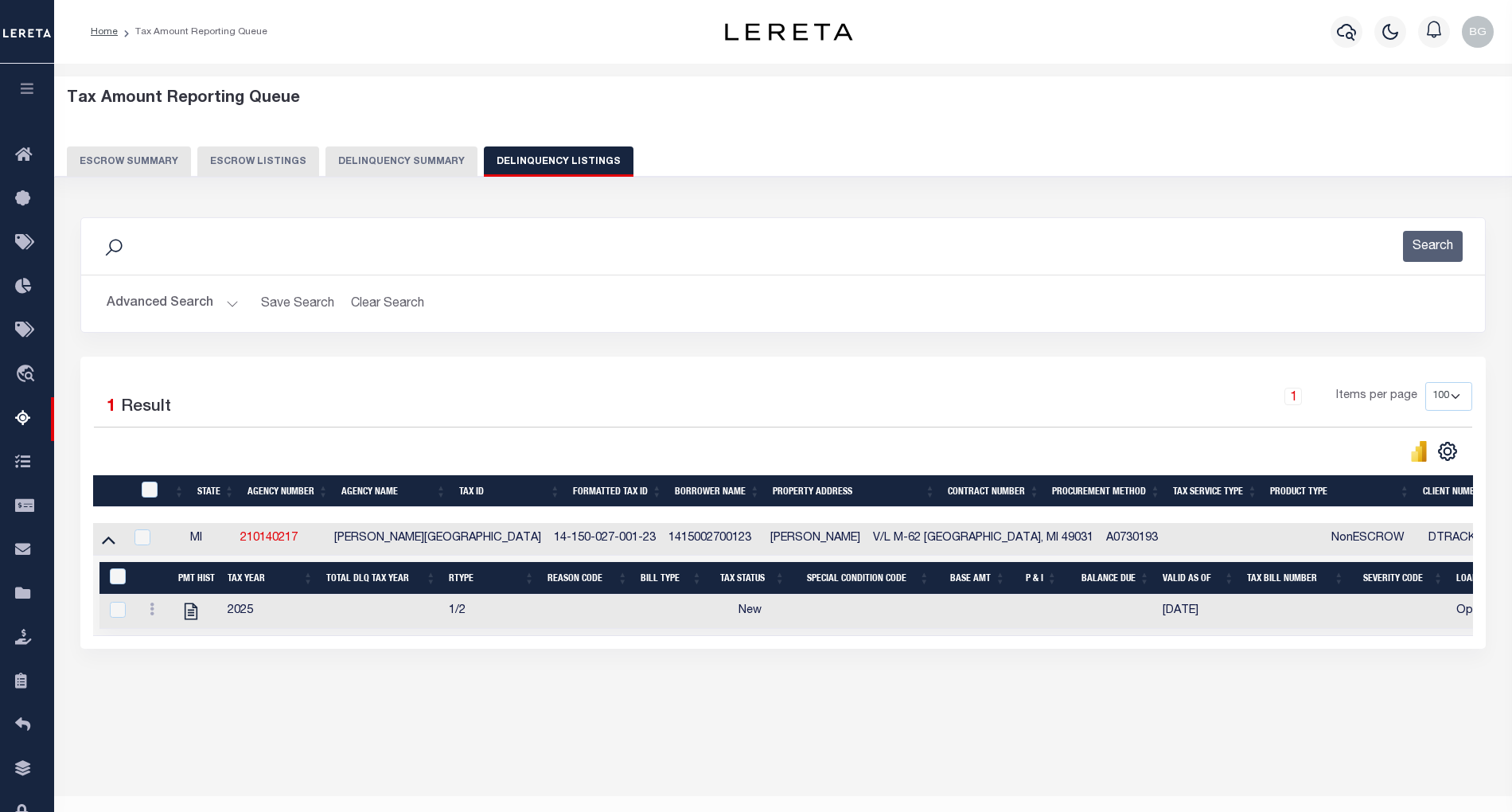
scroll to position [32, 0]
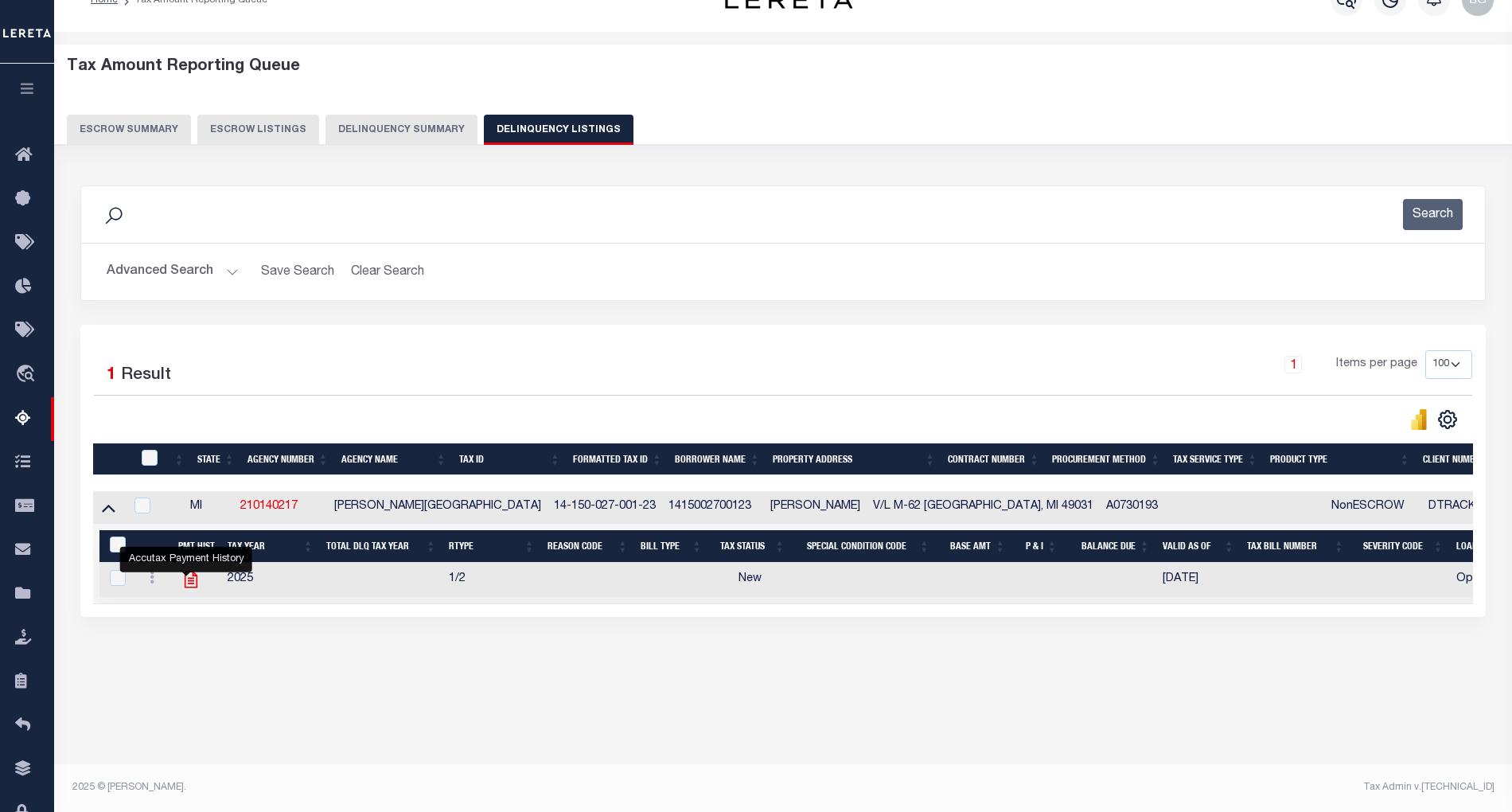
click at [188, 587] on icon "" at bounding box center [191, 579] width 12 height 17
checkbox input "true"
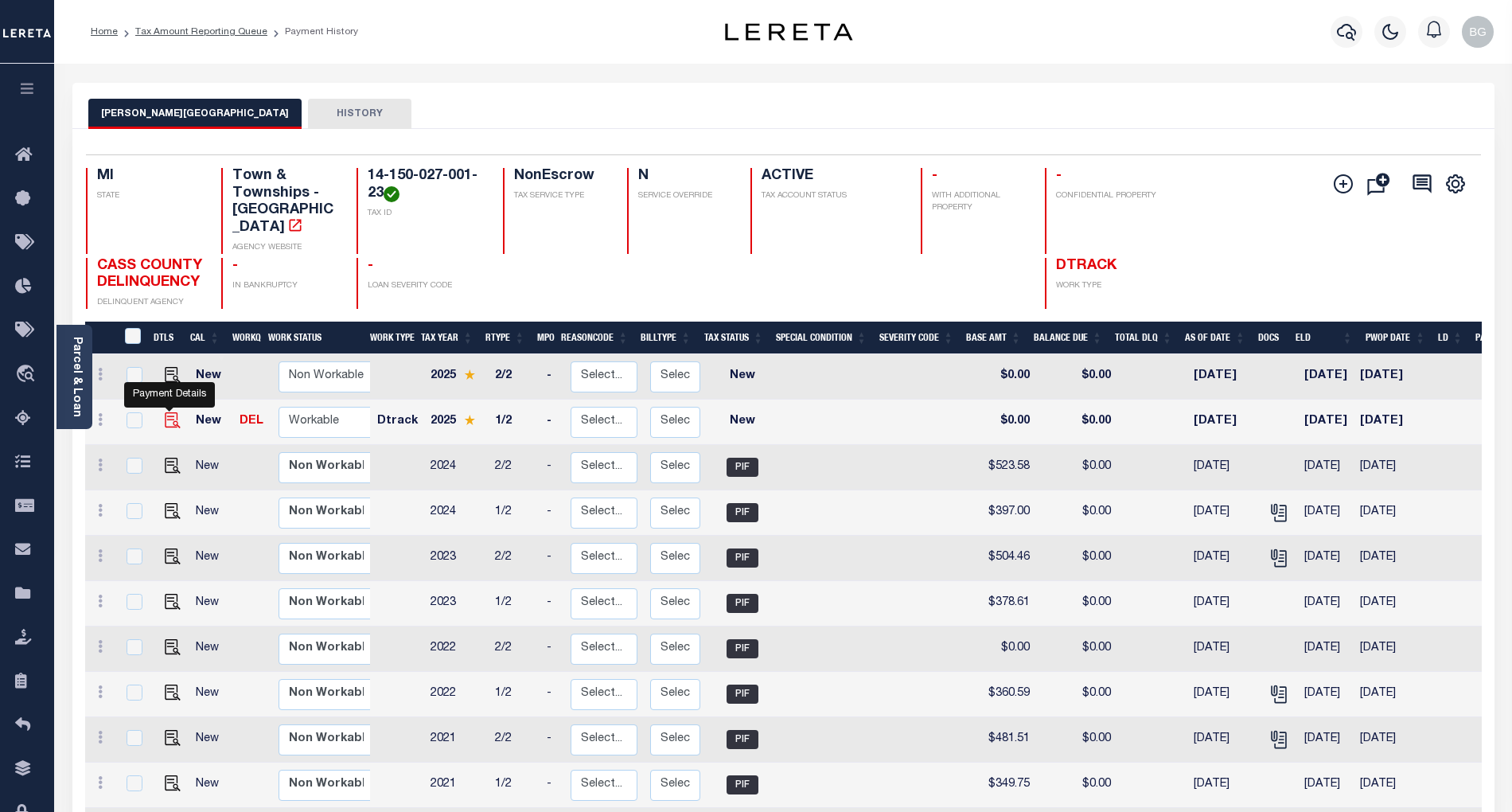
click at [169, 413] on img "" at bounding box center [173, 421] width 16 height 16
checkbox input "true"
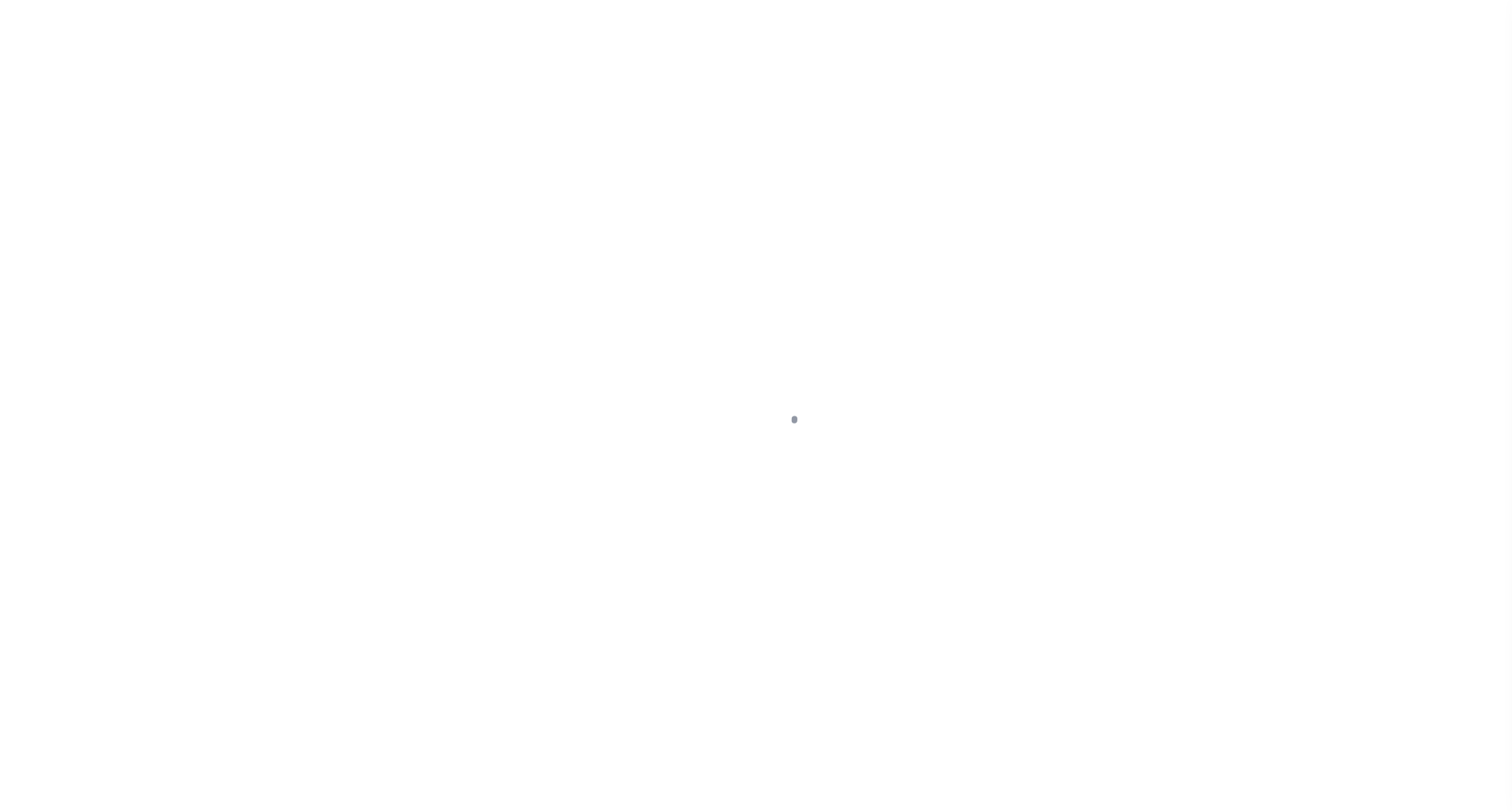
select select "NW2"
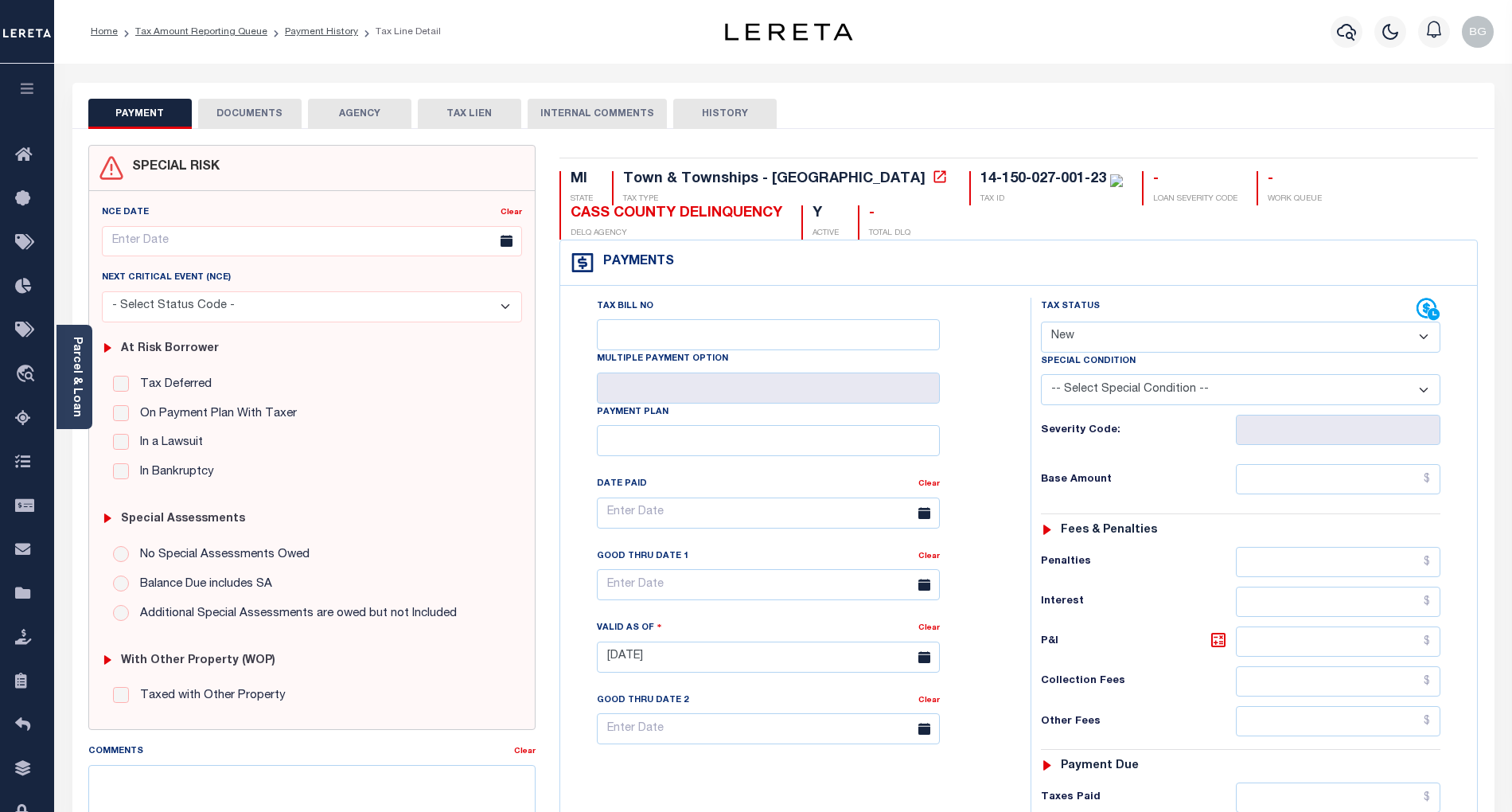
click at [248, 109] on button "DOCUMENTS" at bounding box center [250, 113] width 104 height 30
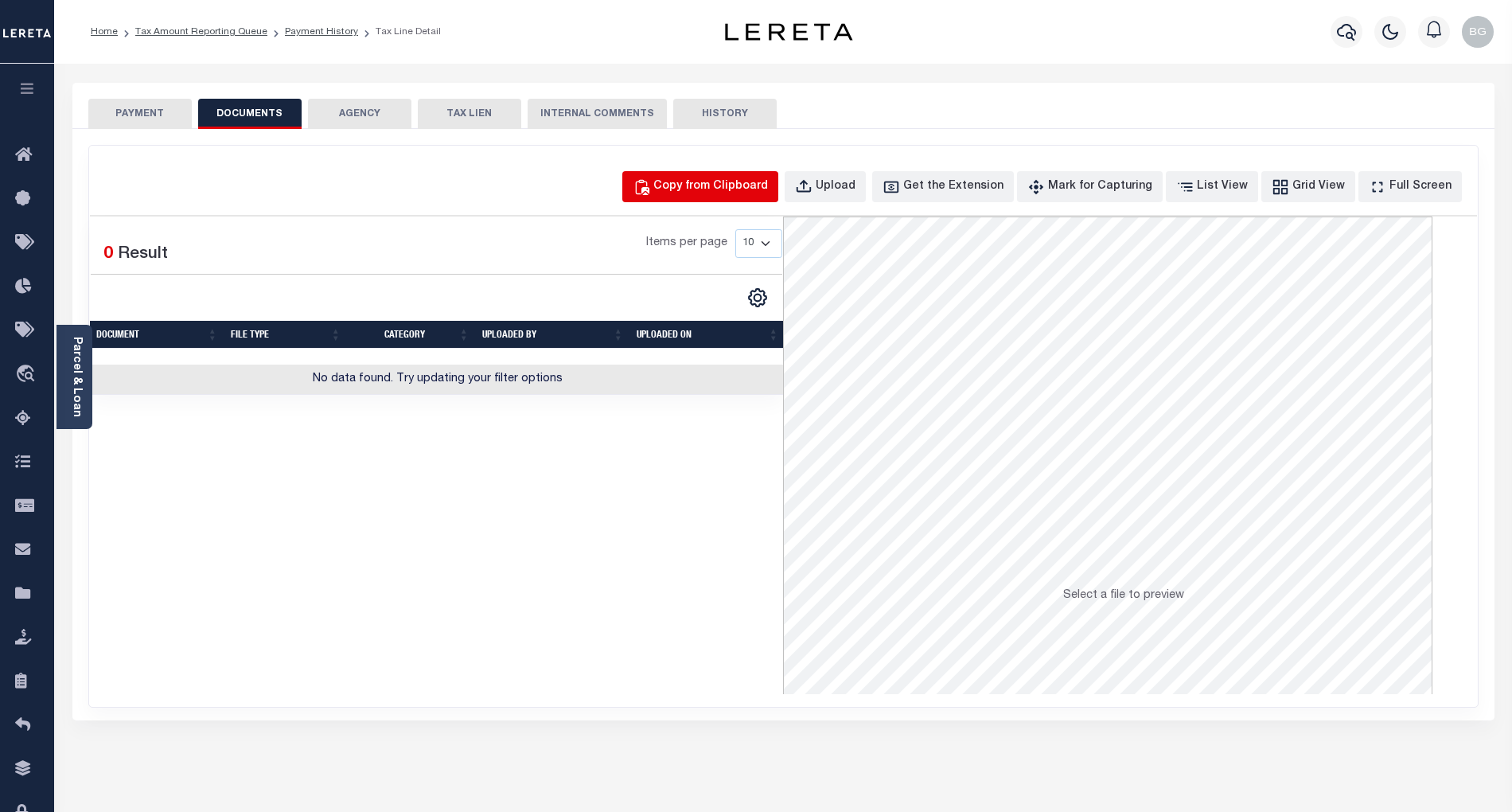
click at [756, 183] on div "Copy from Clipboard" at bounding box center [710, 187] width 114 height 18
select select "POP"
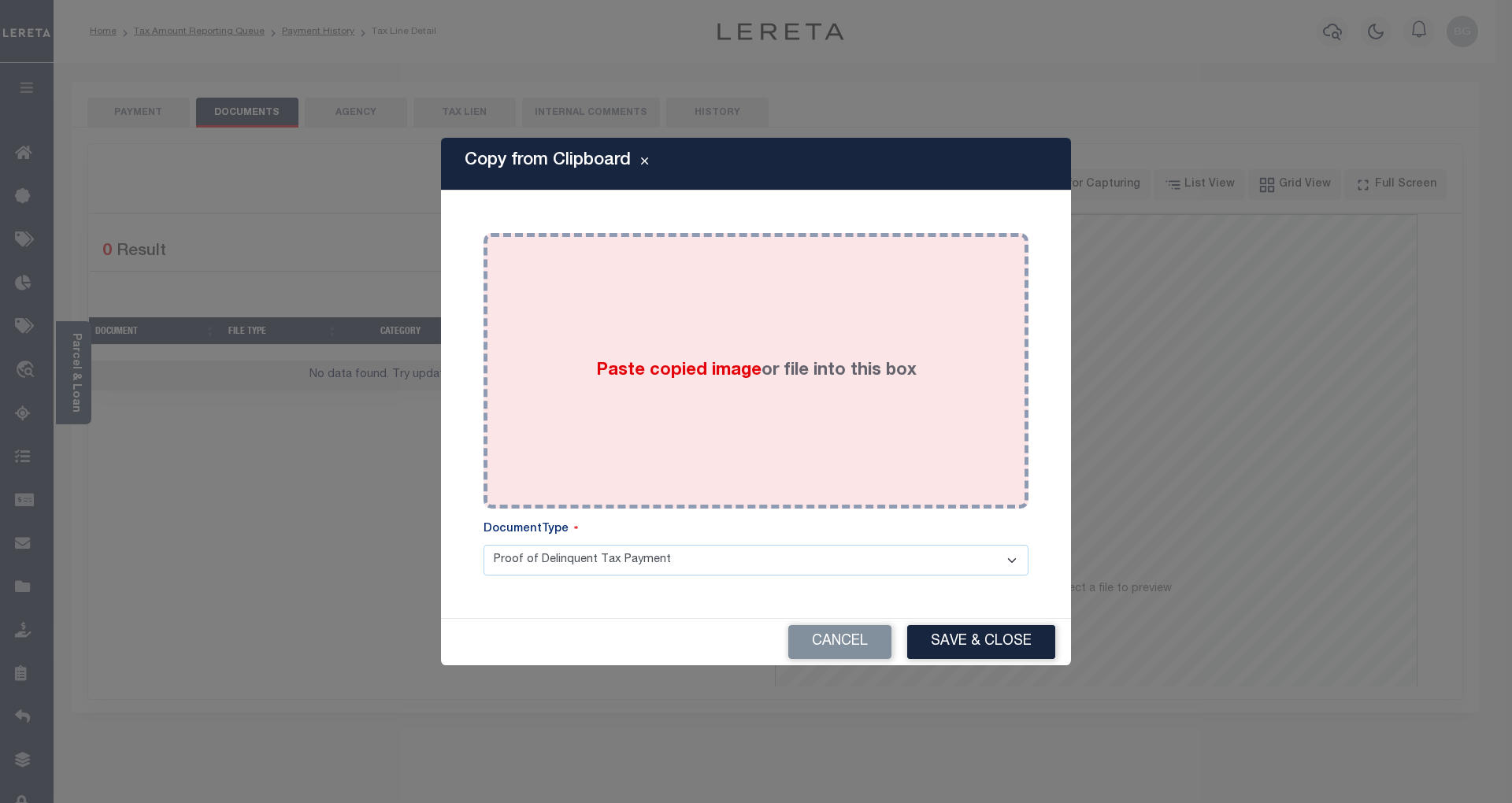
click at [690, 375] on span "Paste copied image" at bounding box center [679, 371] width 166 height 18
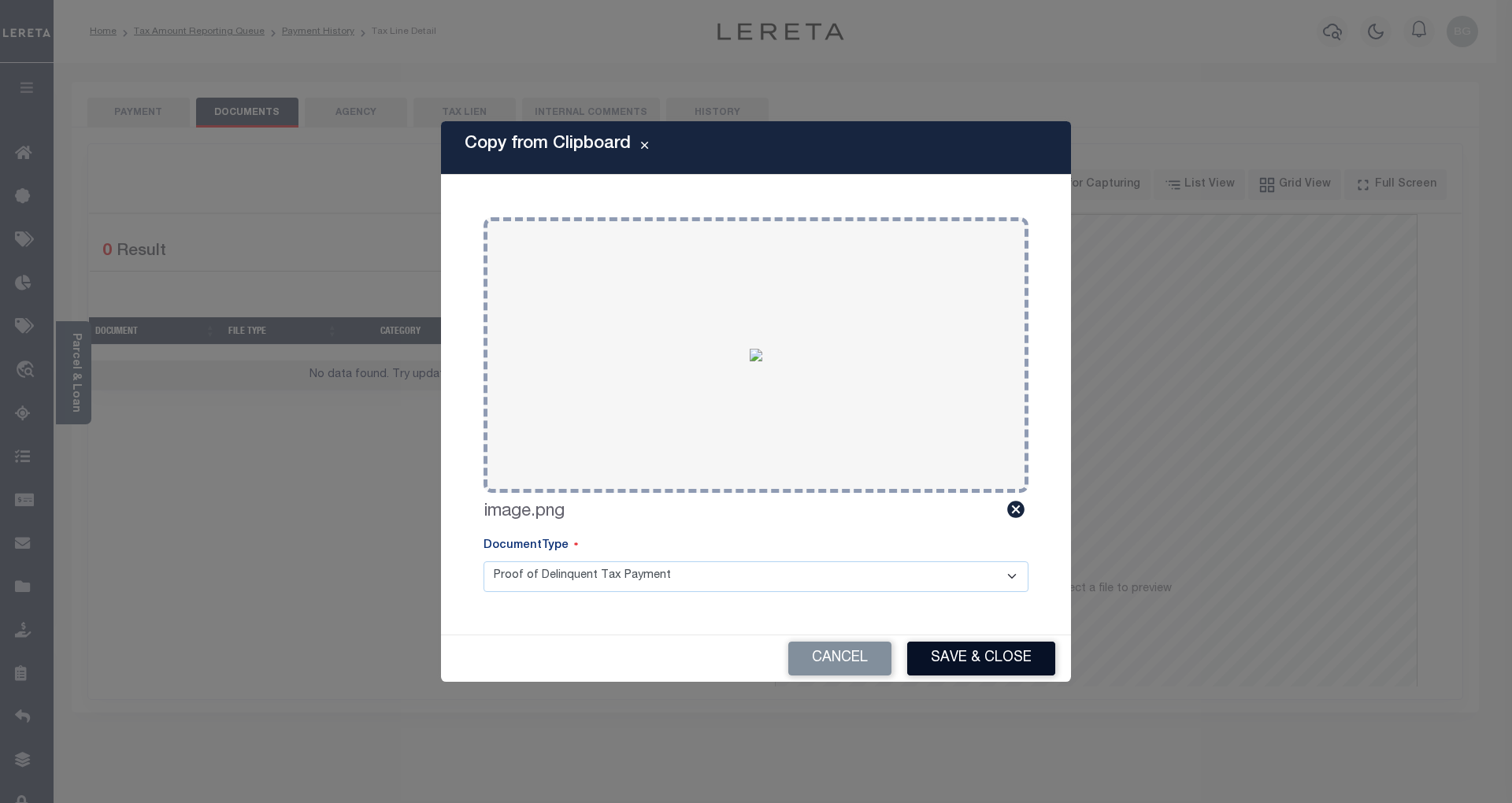
click at [996, 666] on button "Save & Close" at bounding box center [981, 659] width 148 height 34
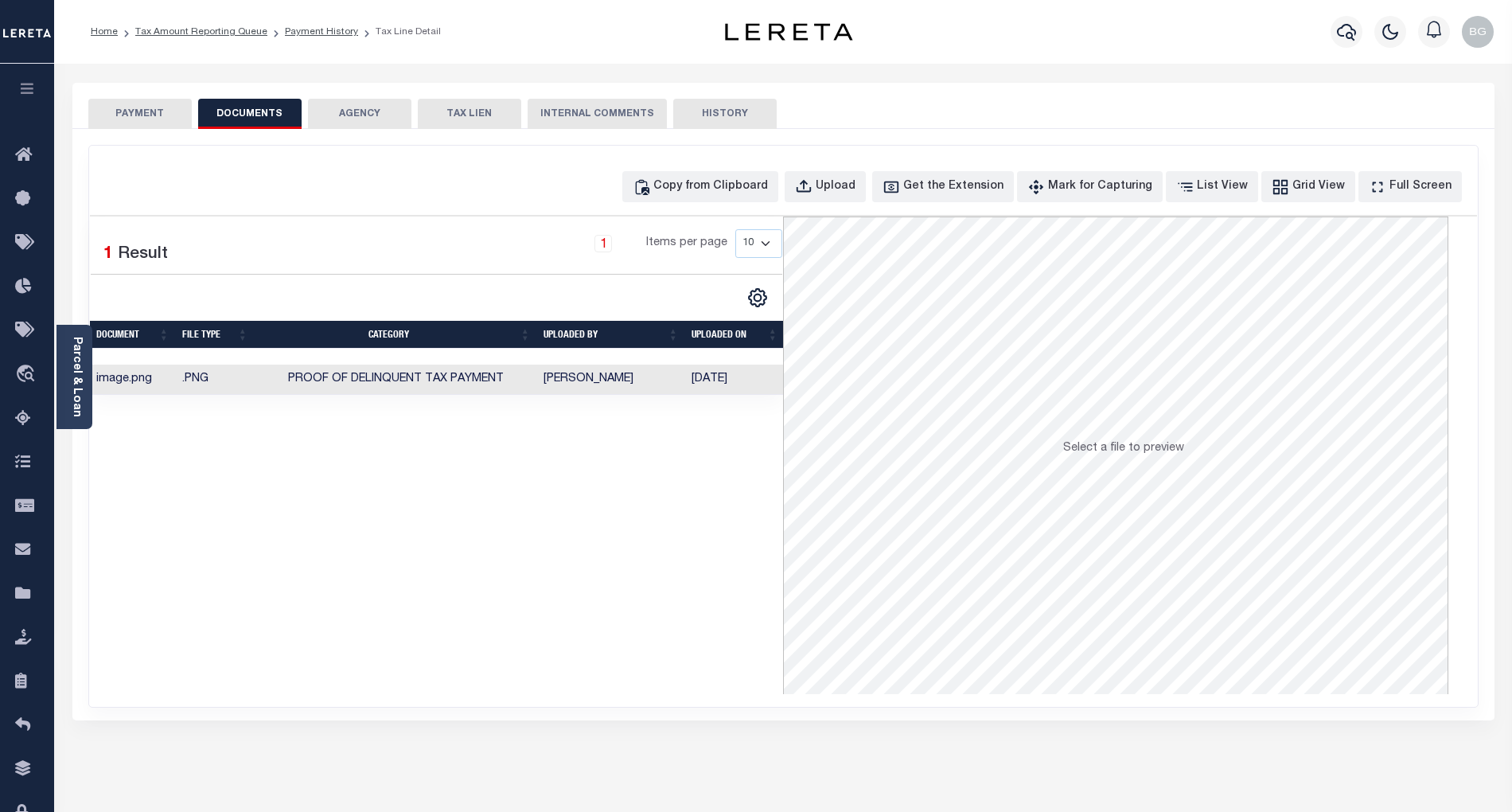
click at [138, 112] on button "PAYMENT" at bounding box center [140, 113] width 104 height 30
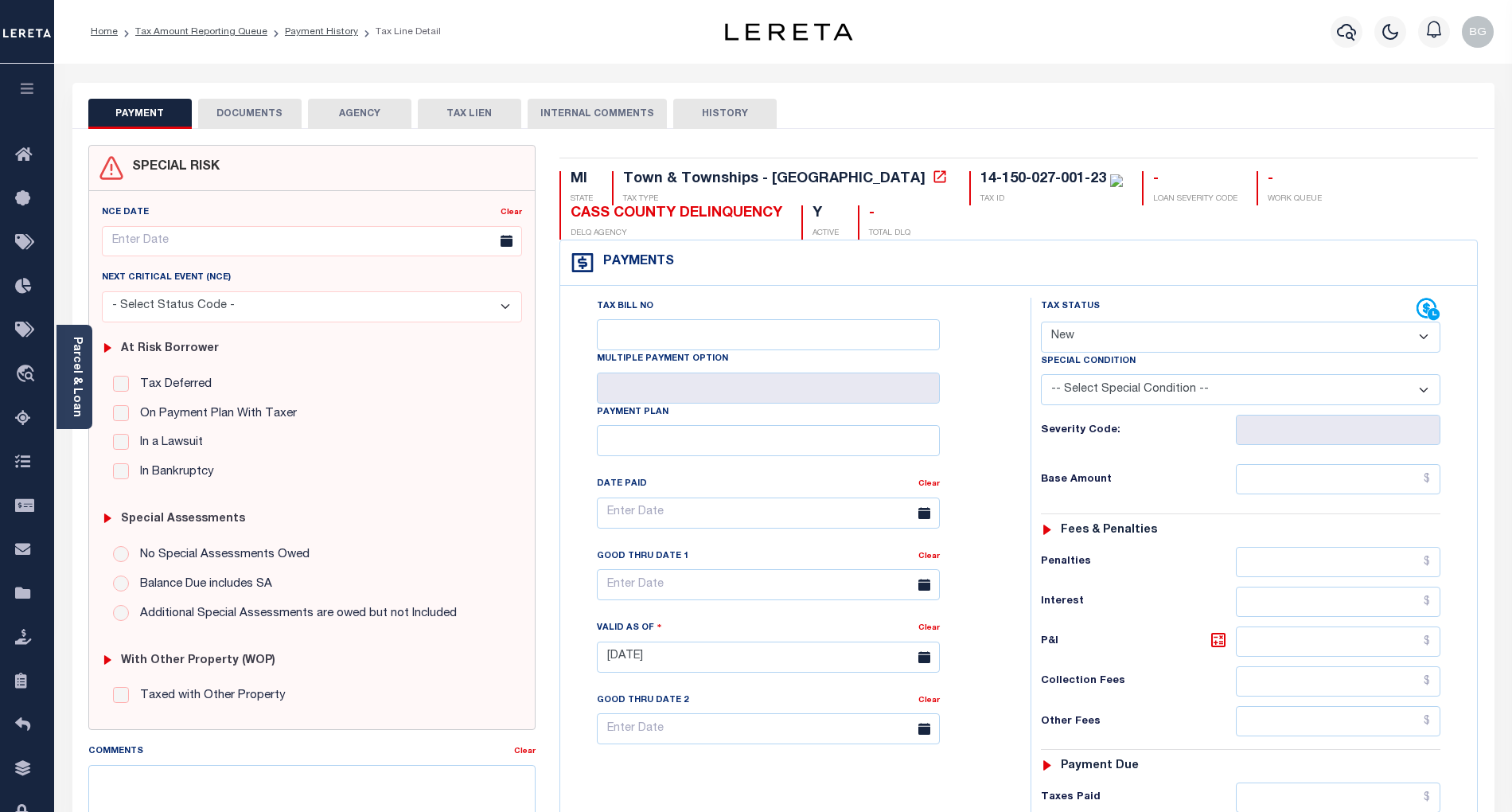
click at [1083, 341] on select "- Select Status Code - Open Due/Unpaid Paid Incomplete No Tax Due Internal Refu…" at bounding box center [1240, 336] width 399 height 31
select select "PYD"
click at [1041, 323] on select "- Select Status Code - Open Due/Unpaid Paid Incomplete No Tax Due Internal Refu…" at bounding box center [1240, 336] width 399 height 31
type input "[DATE]"
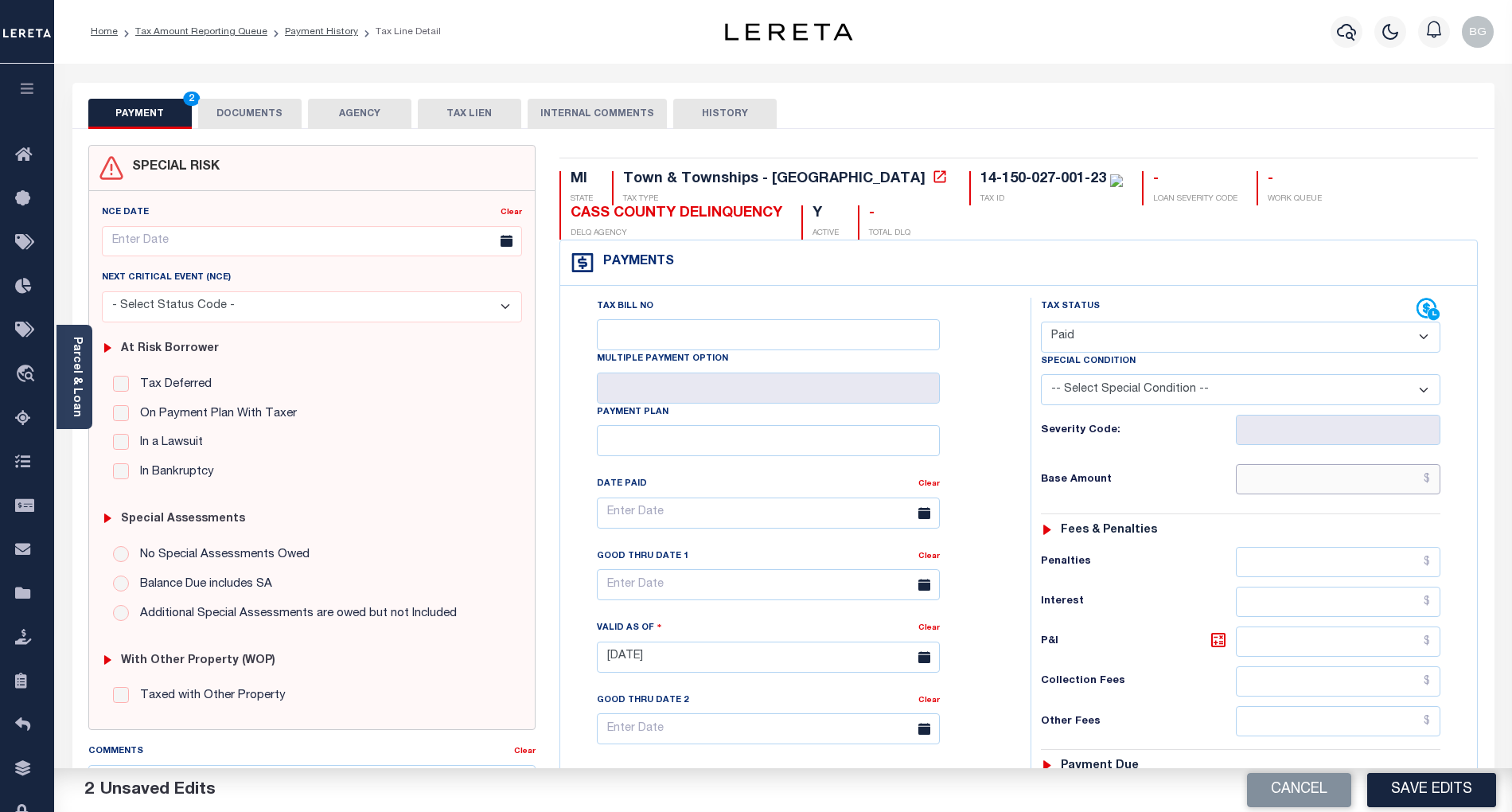
click at [1364, 484] on input "text" at bounding box center [1338, 479] width 205 height 30
type input "$407.63"
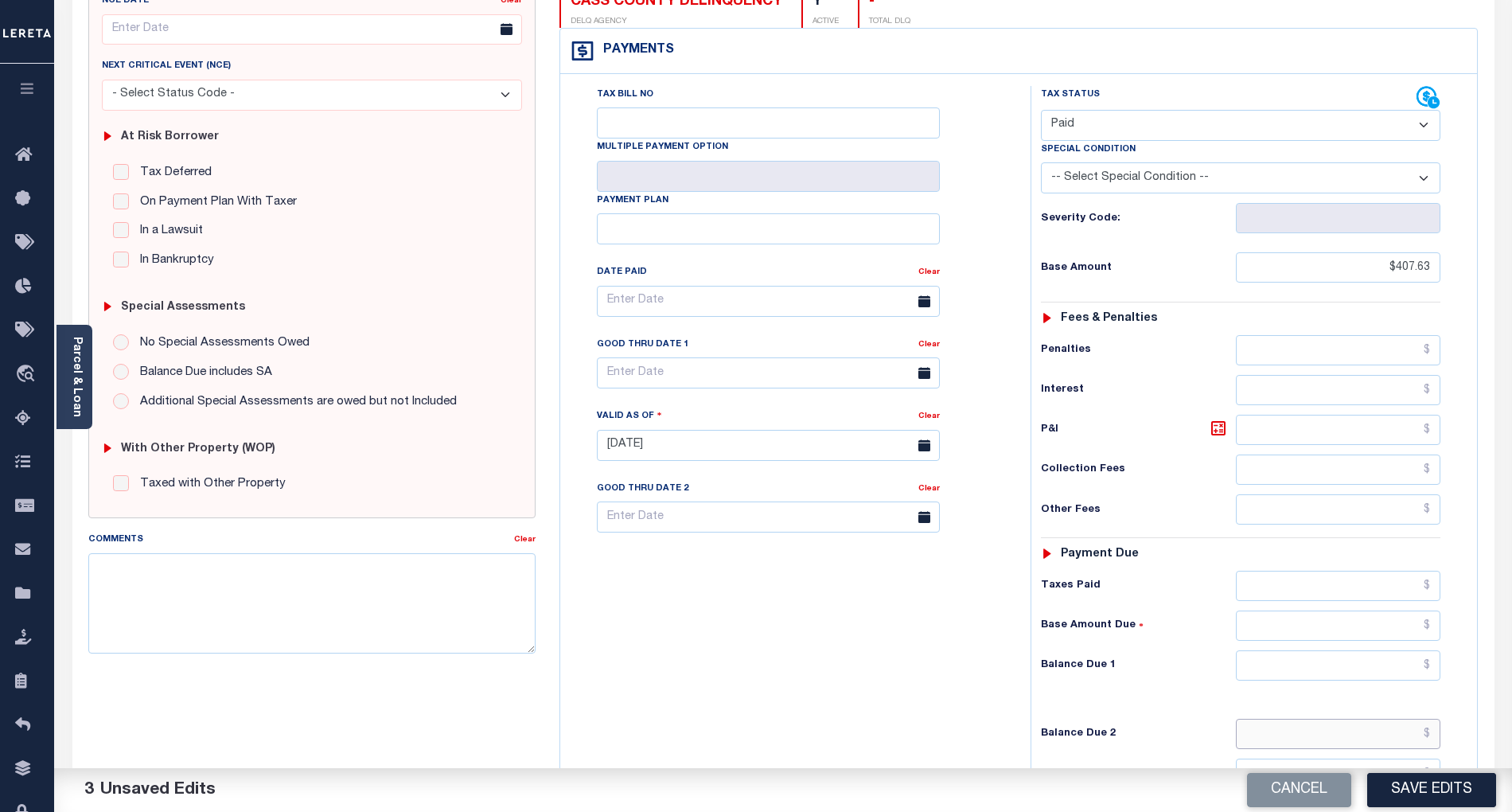
click at [1402, 742] on input "text" at bounding box center [1338, 734] width 205 height 30
type input "$"
click at [1421, 669] on input "text" at bounding box center [1338, 665] width 205 height 30
type input "$0.00"
click at [911, 690] on div "Tax Bill No Multiple Payment Option Payment Plan Clear" at bounding box center [791, 437] width 454 height 703
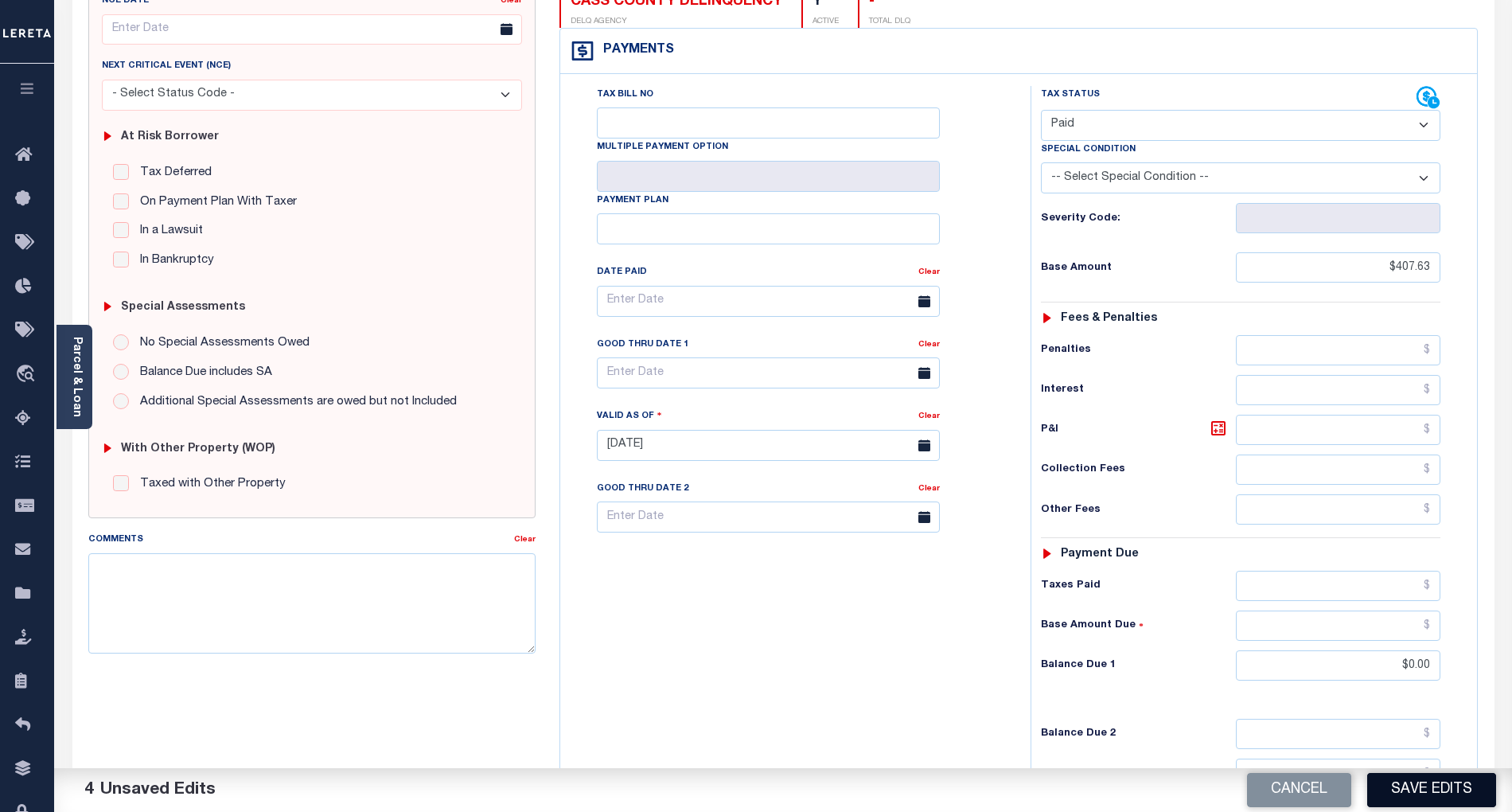
click at [1423, 792] on button "Save Edits" at bounding box center [1431, 790] width 129 height 35
checkbox input "false"
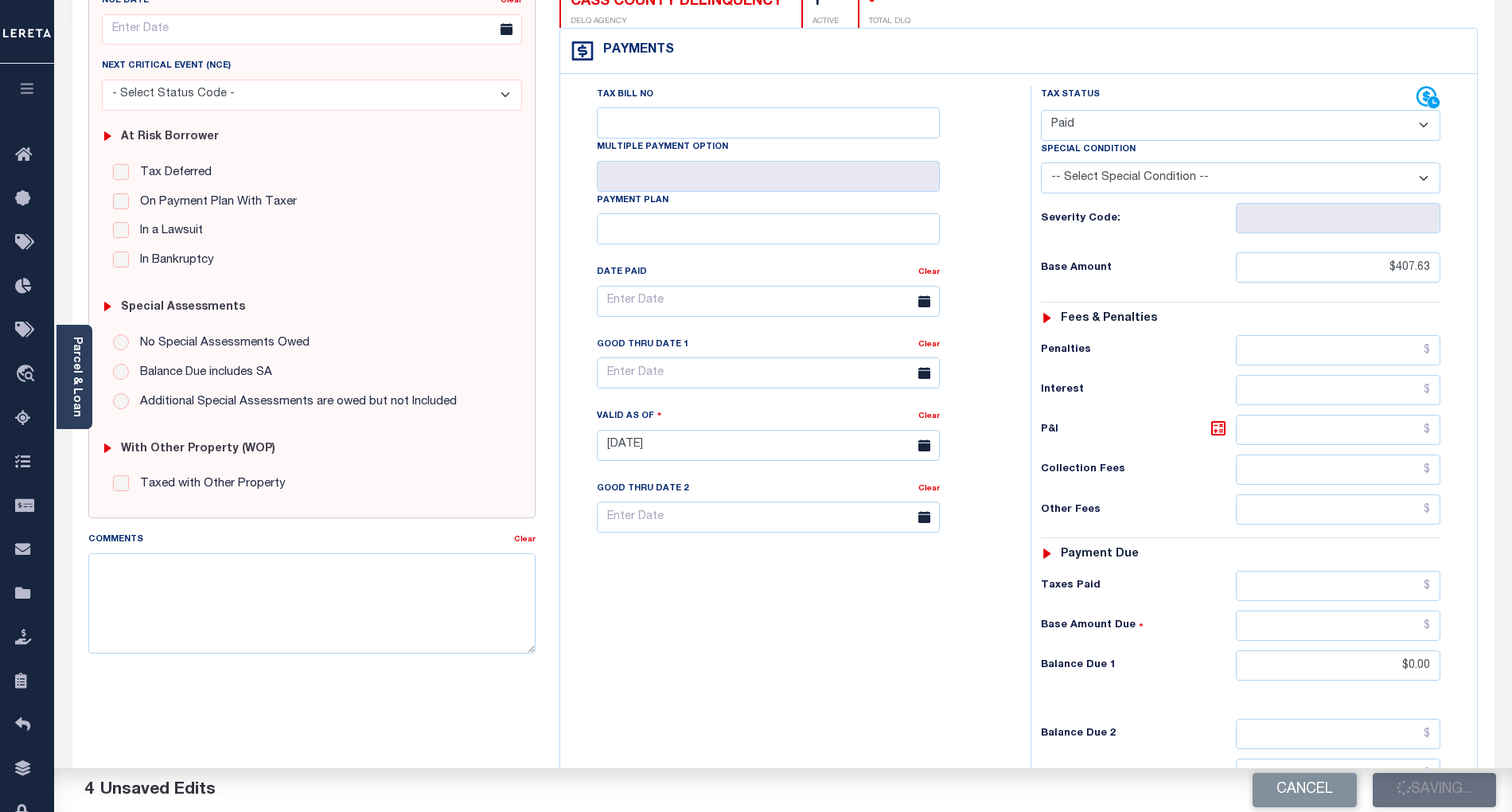
type input "$407.63"
type input "$0"
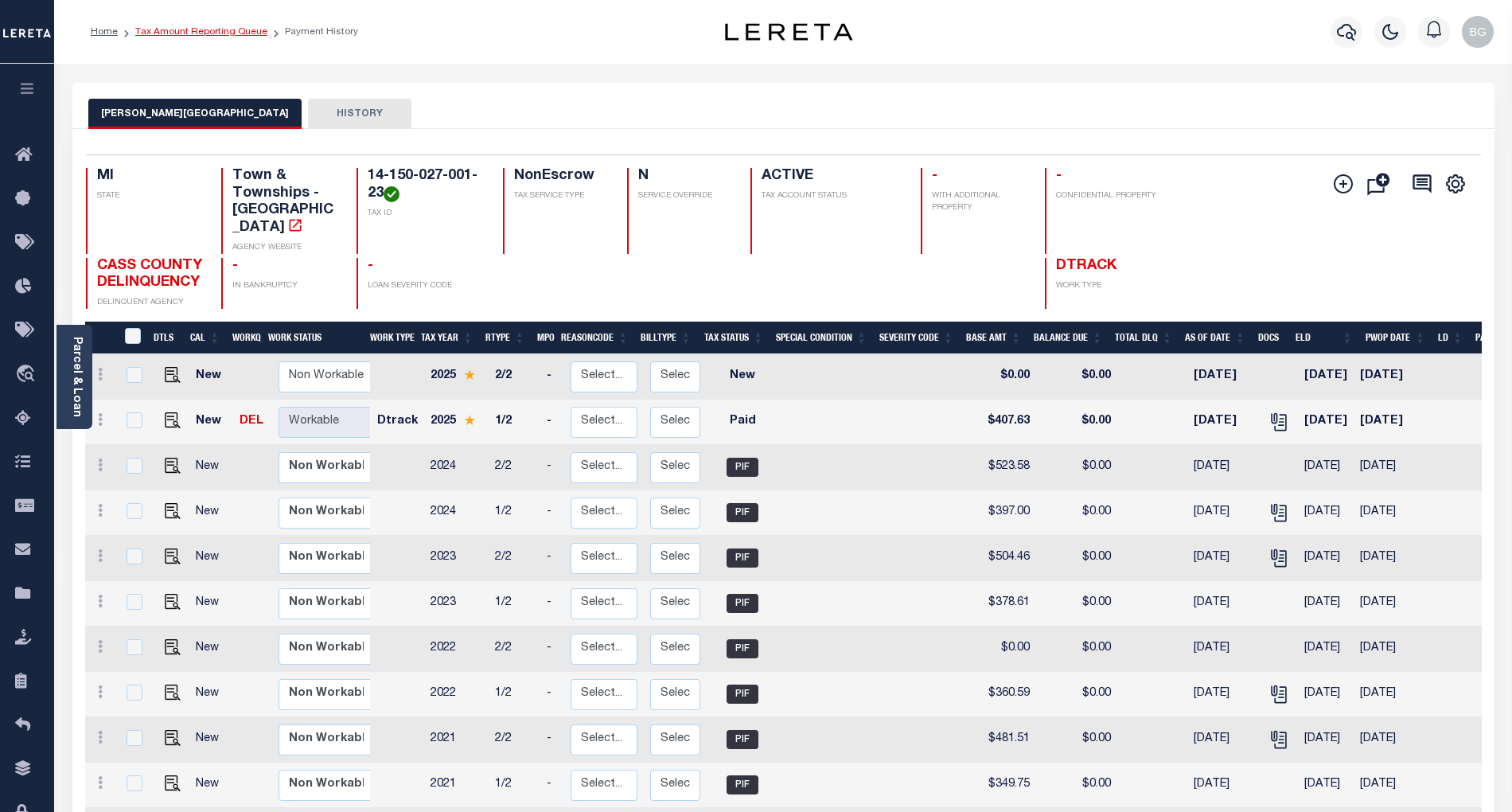
click at [179, 32] on link "Tax Amount Reporting Queue" at bounding box center [201, 32] width 132 height 10
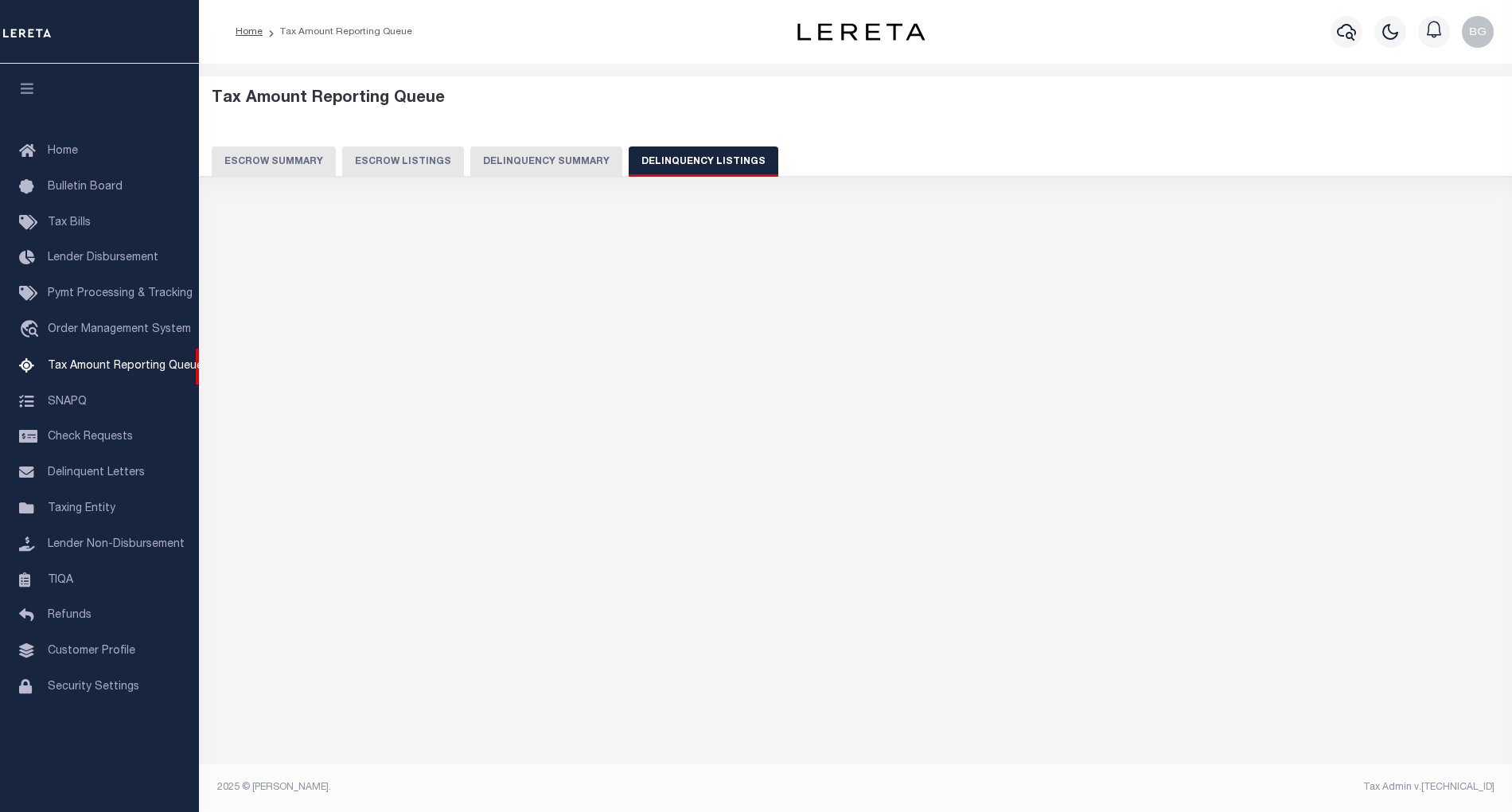
select select "100"
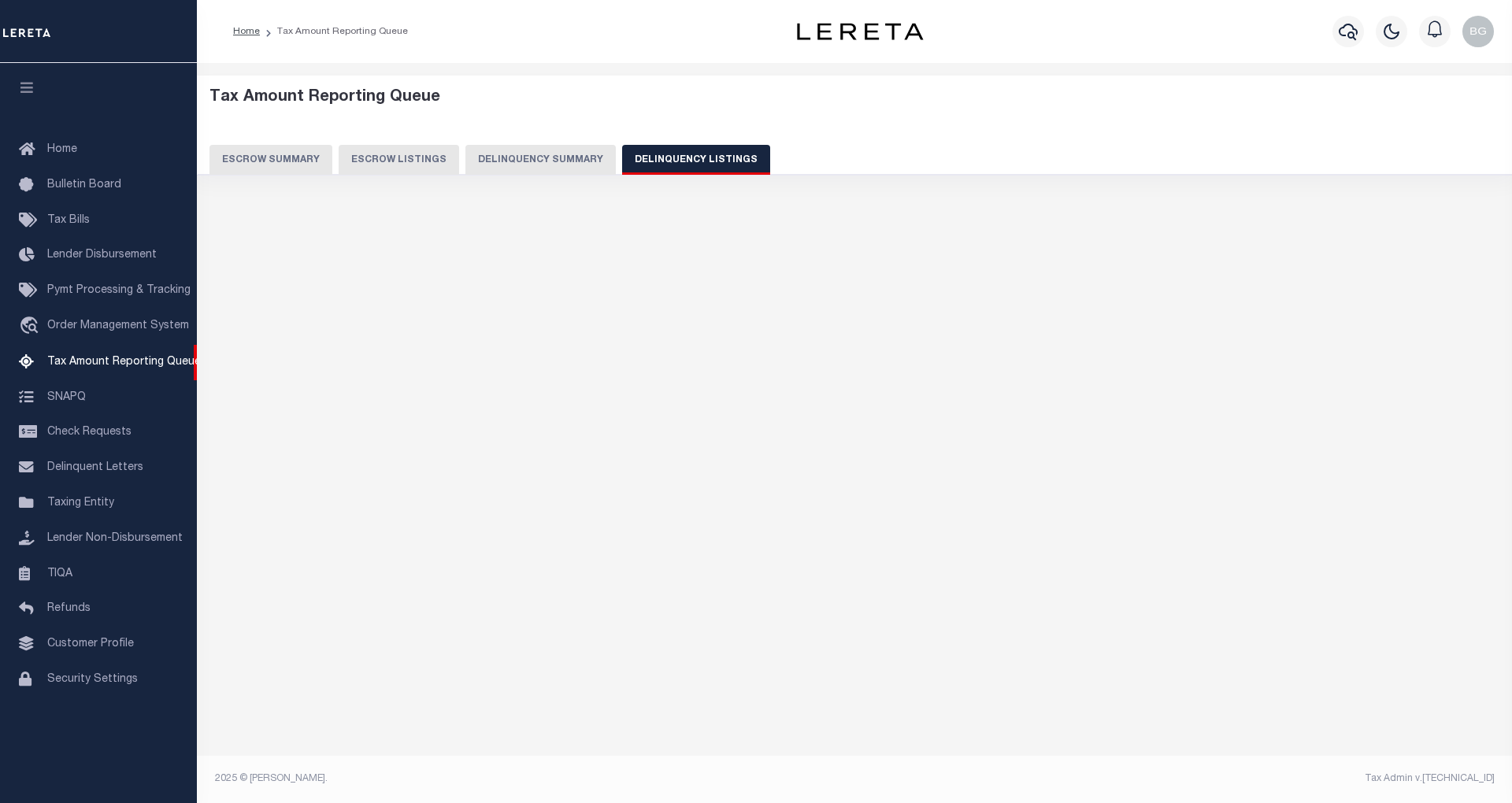
select select "100"
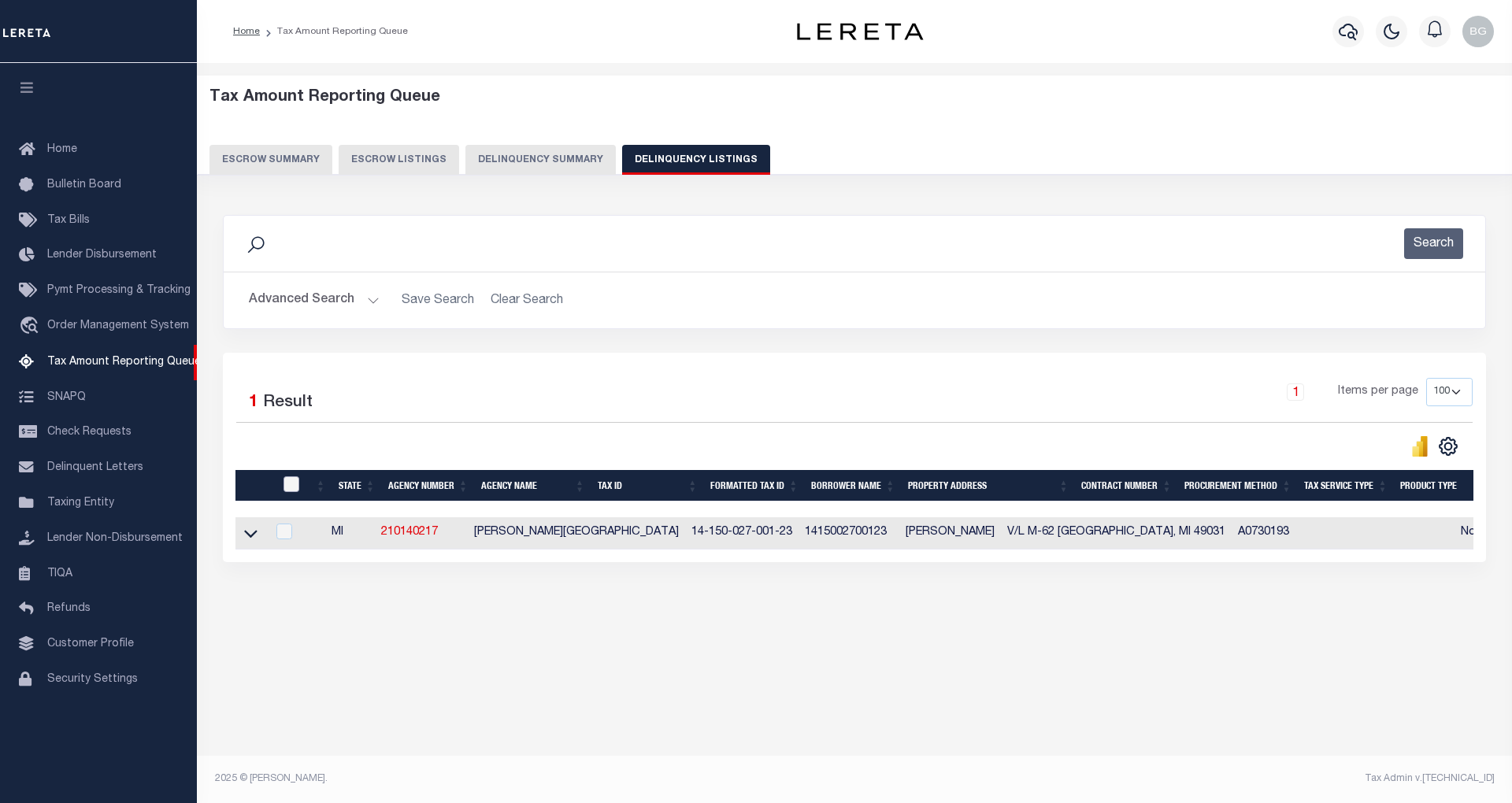
click at [292, 490] on input "checkbox" at bounding box center [292, 484] width 16 height 16
checkbox input "true"
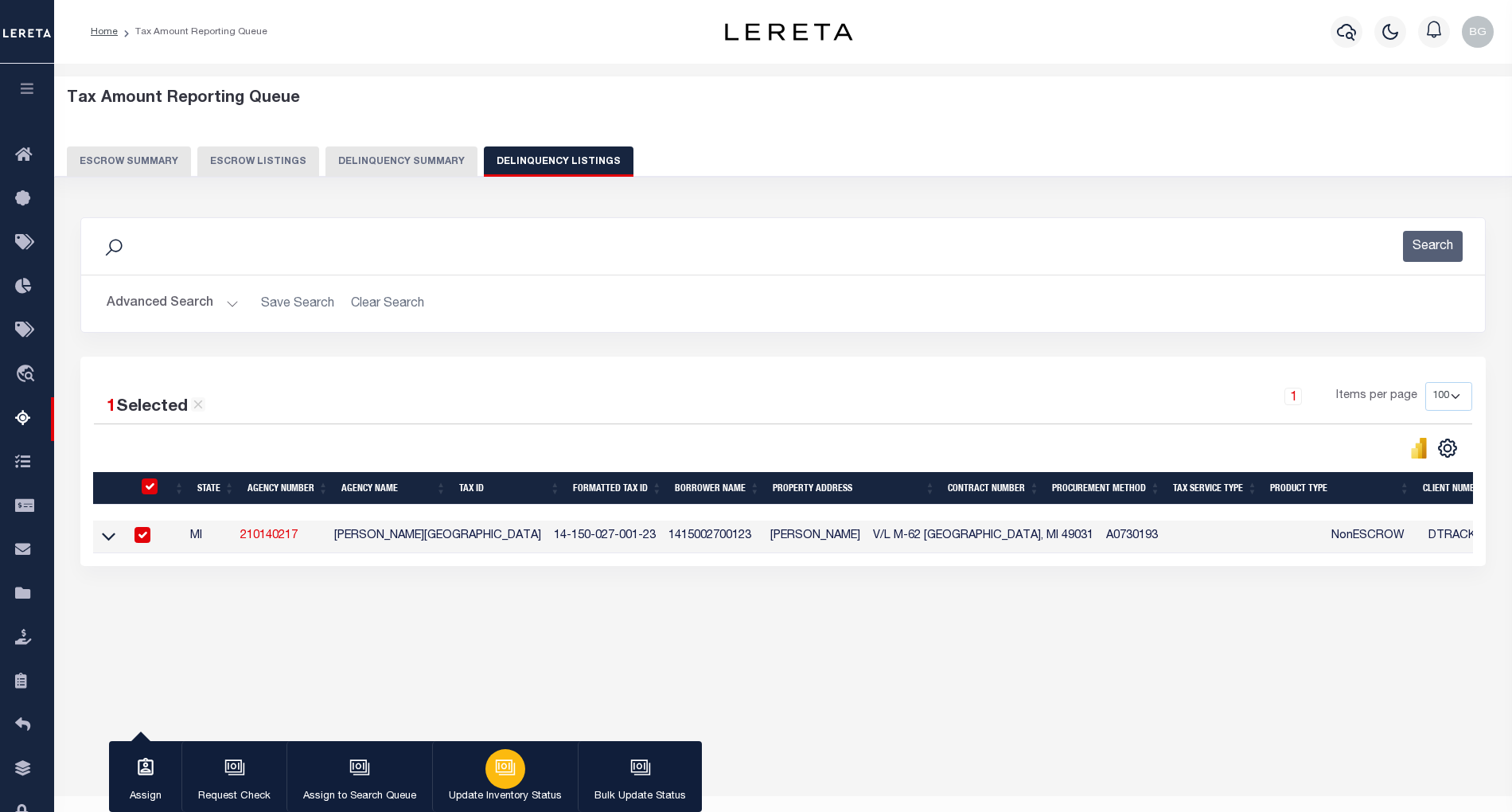
click at [511, 769] on icon "button" at bounding box center [505, 767] width 20 height 20
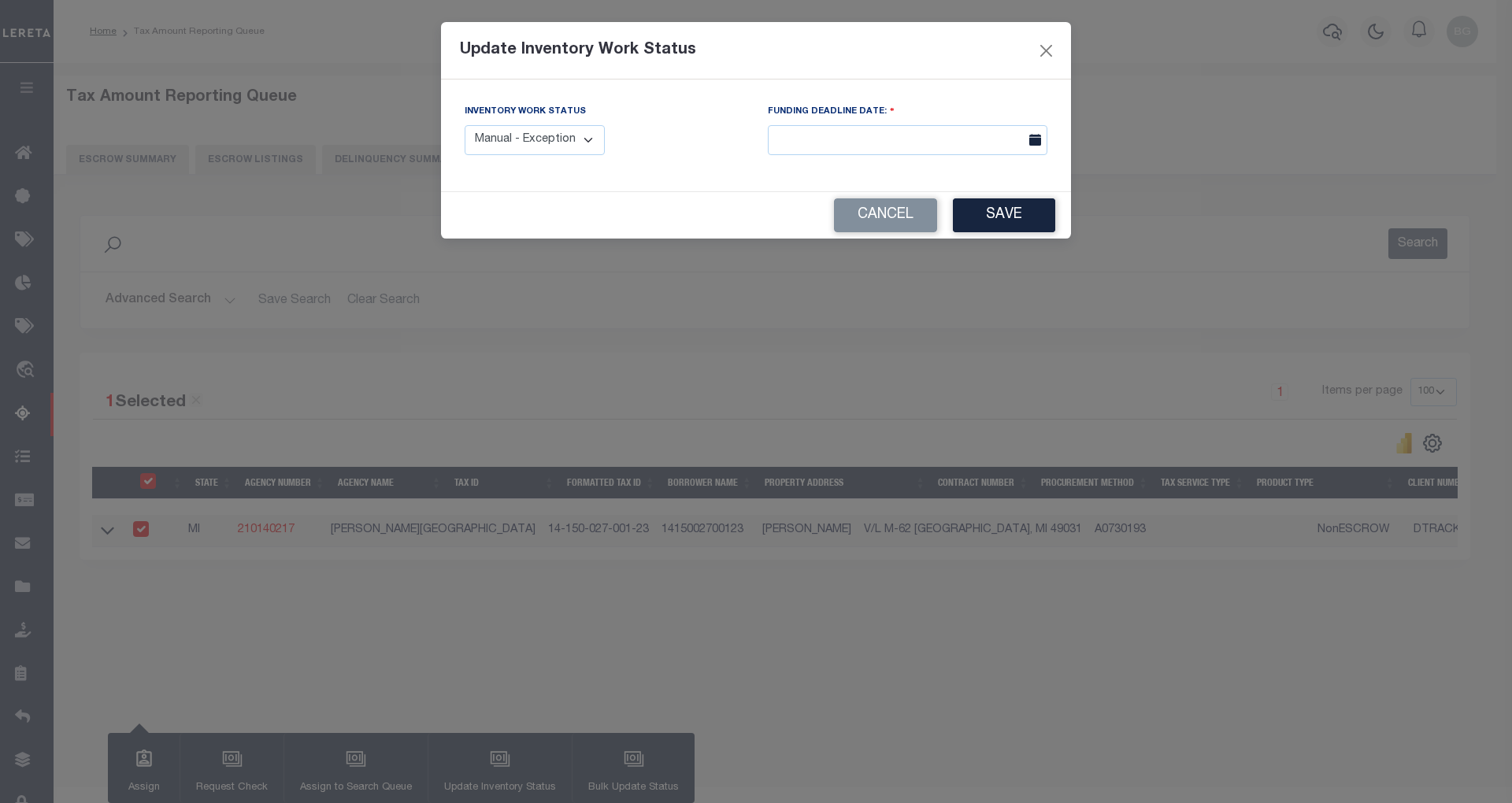
drag, startPoint x: 580, startPoint y: 137, endPoint x: 590, endPoint y: 151, distance: 17.2
click at [580, 137] on select "Manual - Exception Pended - Awaiting Search Late Add Exception Completed" at bounding box center [534, 140] width 140 height 31
select select "4"
click at [464, 125] on select "Manual - Exception Pended - Awaiting Search Late Add Exception Completed" at bounding box center [534, 140] width 140 height 31
click at [1014, 211] on button "Save" at bounding box center [1004, 215] width 102 height 34
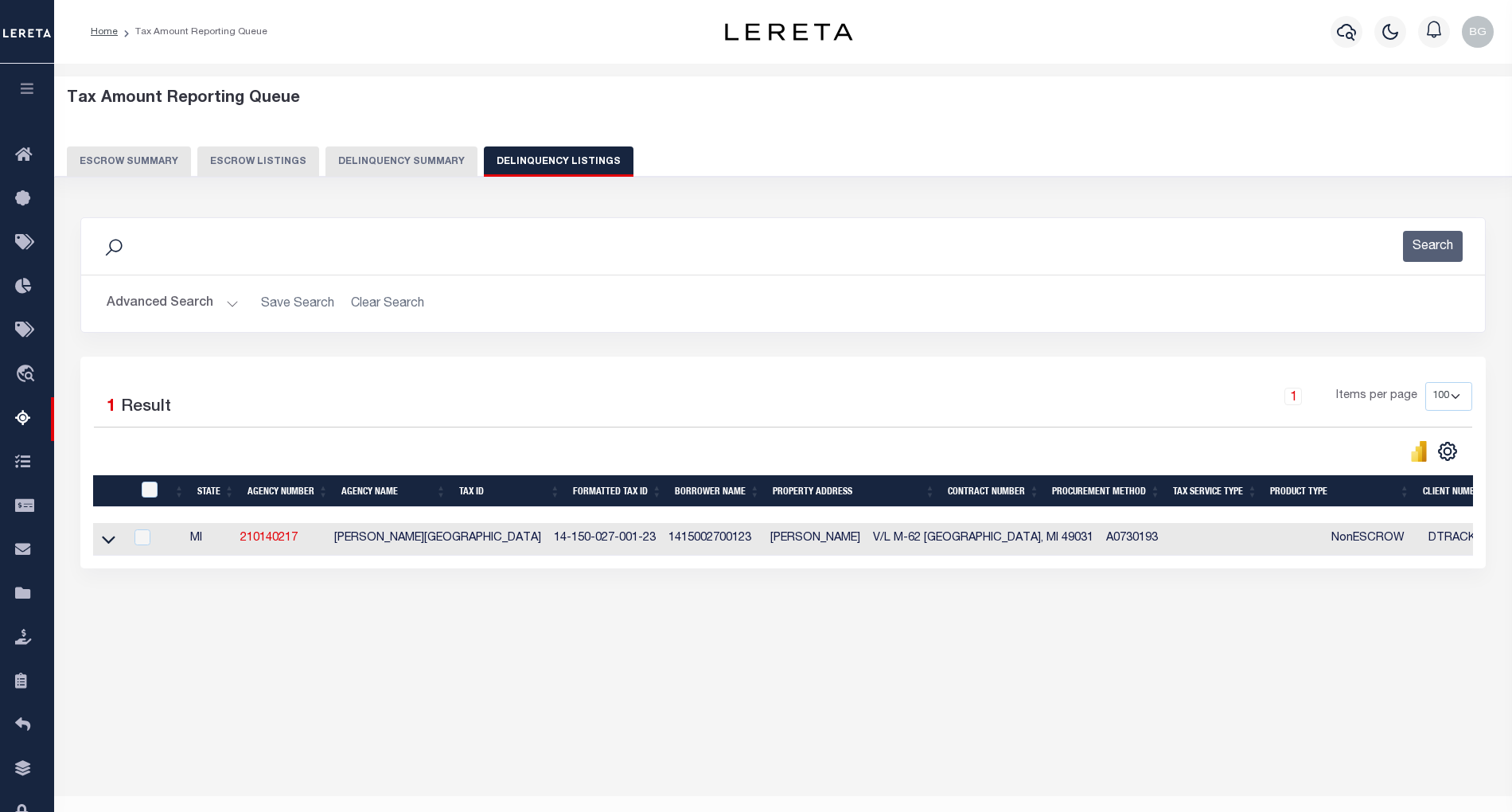
click at [225, 304] on button "Advanced Search" at bounding box center [172, 303] width 132 height 31
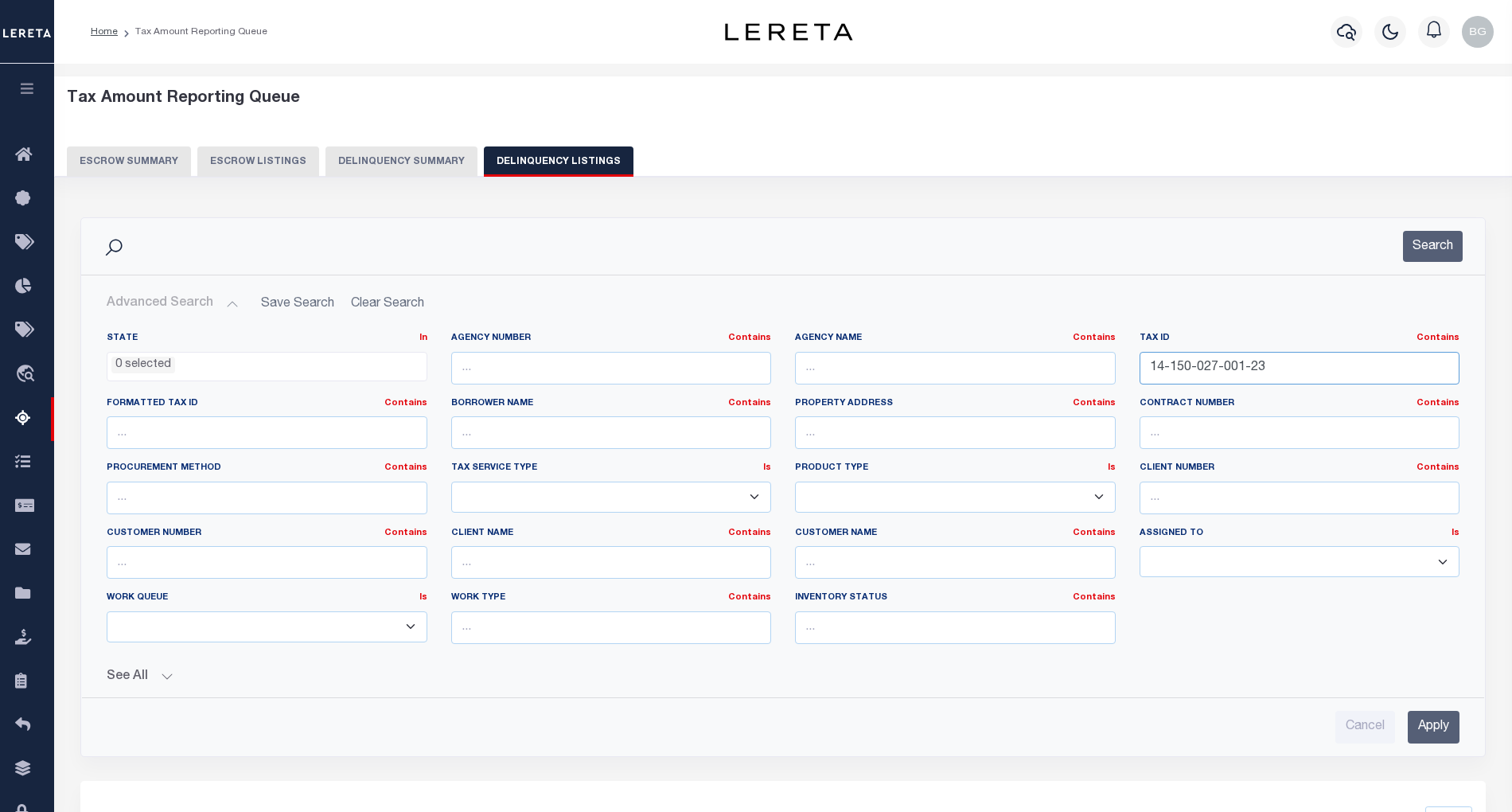
click at [1189, 367] on input "14-150-027-001-23" at bounding box center [1300, 367] width 320 height 33
paste input "43-11-542-010-00"
type input "43-11-542-010-00"
click at [1436, 739] on input "Apply" at bounding box center [1433, 727] width 51 height 33
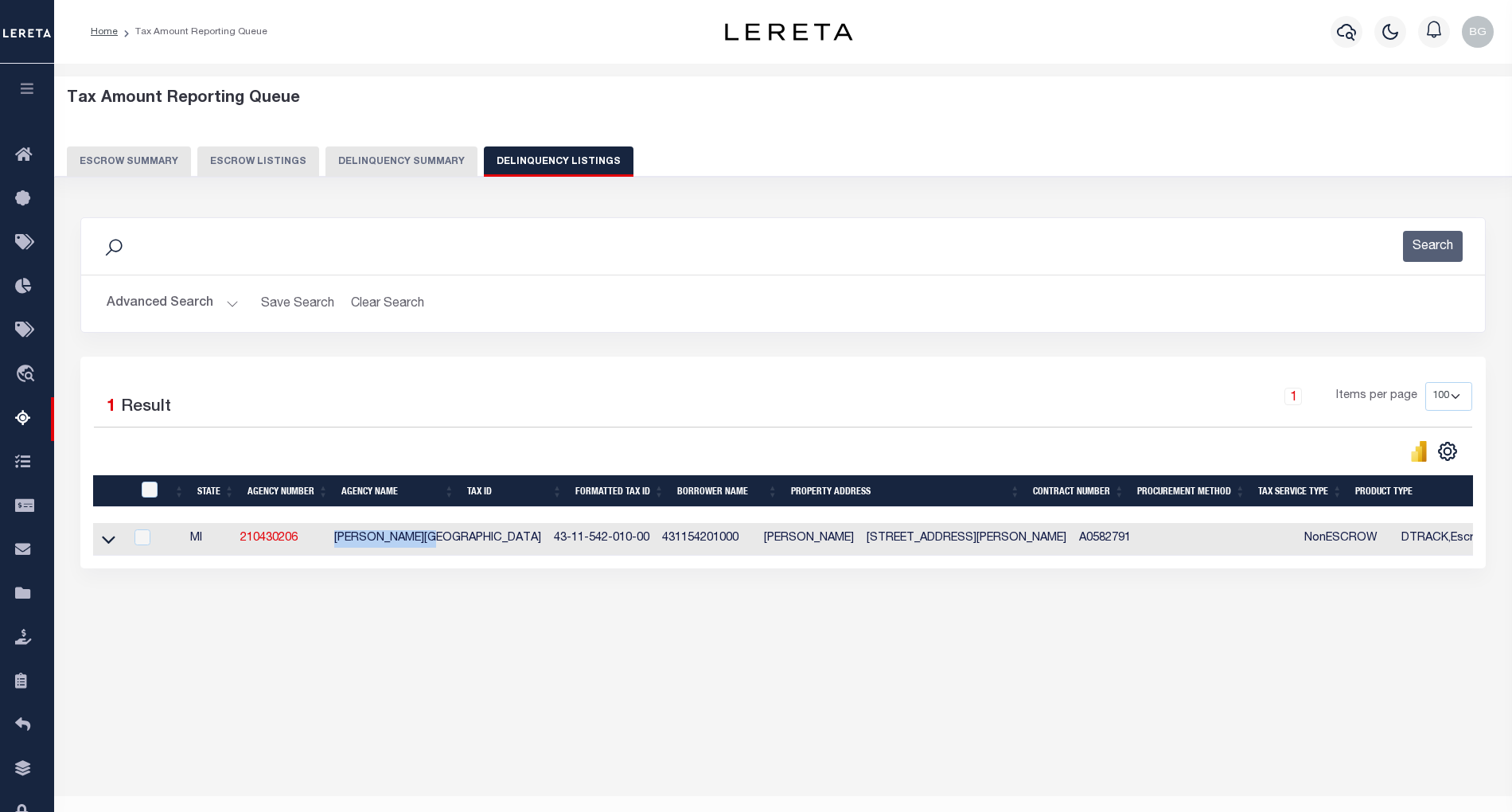
drag, startPoint x: 342, startPoint y: 545, endPoint x: 456, endPoint y: 542, distance: 114.0
click at [456, 542] on td "WEBBER TOWNSHIP" at bounding box center [437, 539] width 220 height 33
checkbox input "true"
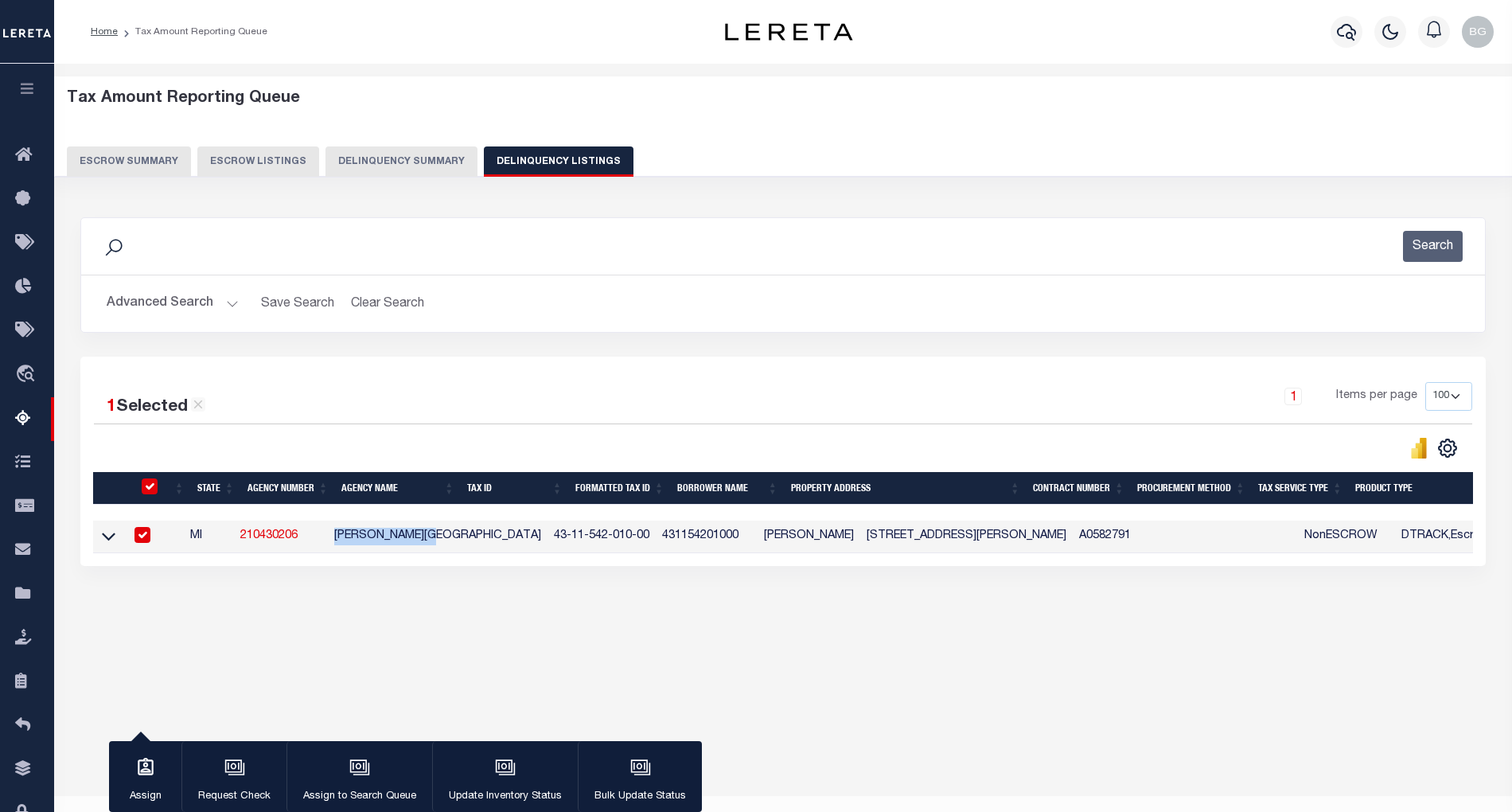
copy td "WEBBER TOWNSHIP"
click at [528, 651] on div "Tax Amount Reporting Queue Escrow Summary Escrow Listings In" at bounding box center [783, 370] width 1448 height 582
click at [150, 542] on input "checkbox" at bounding box center [143, 535] width 16 height 16
checkbox input "false"
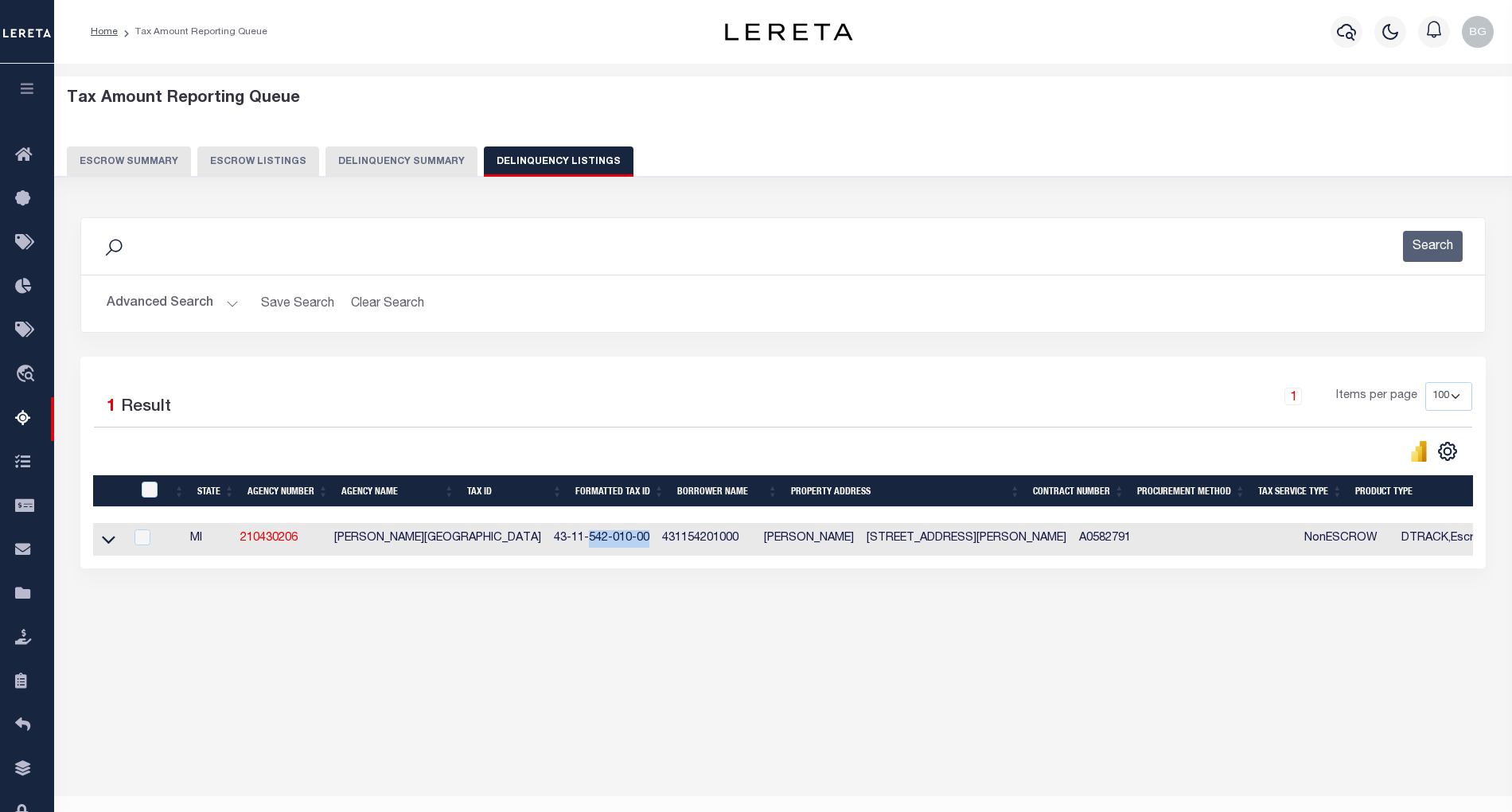
drag, startPoint x: 500, startPoint y: 543, endPoint x: 565, endPoint y: 542, distance: 65.0
click at [565, 542] on td "43-11-542-010-00" at bounding box center [602, 539] width 108 height 33
checkbox input "true"
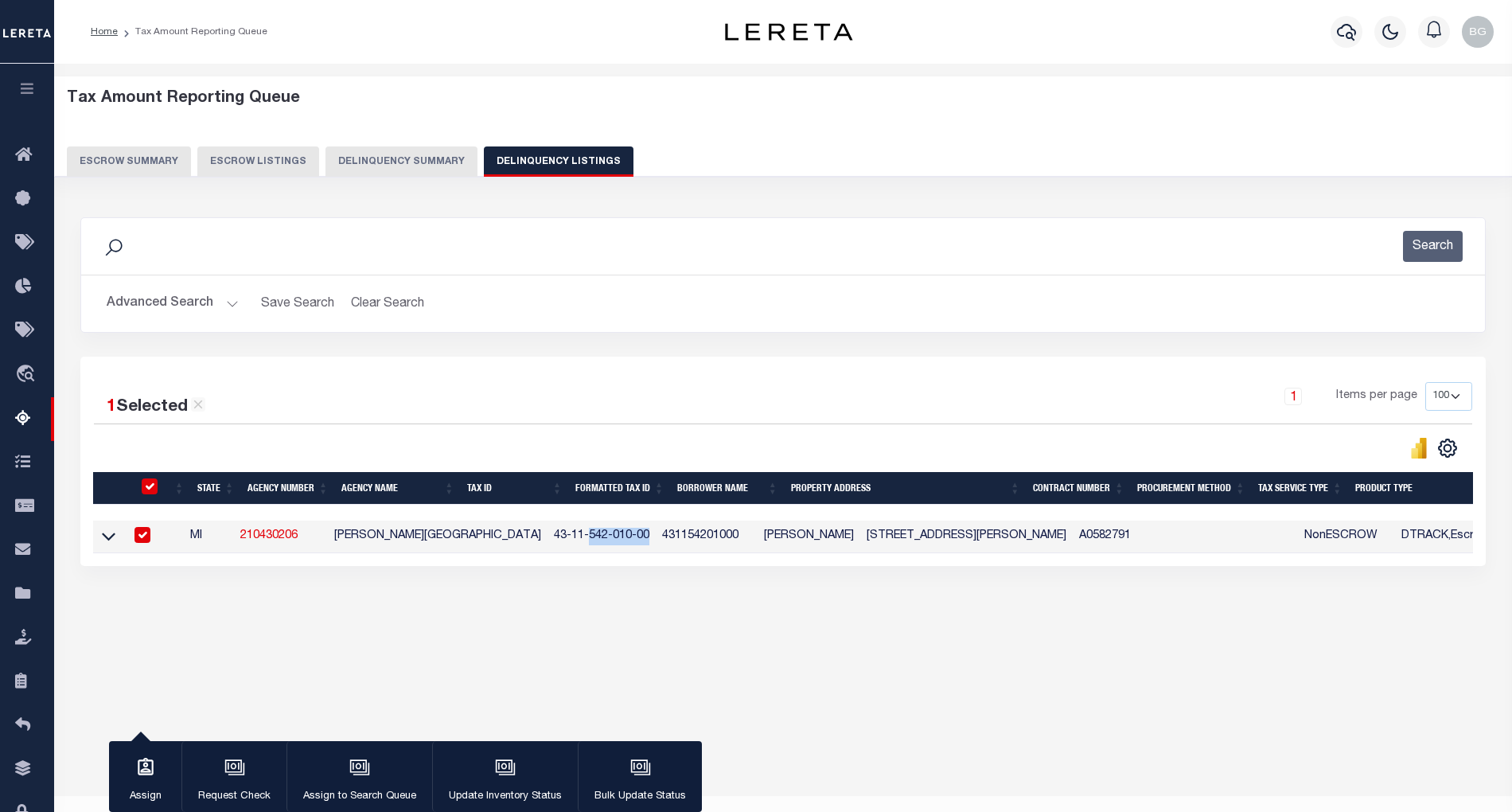
copy td "542-010-00"
click at [148, 541] on input "checkbox" at bounding box center [143, 535] width 16 height 16
checkbox input "false"
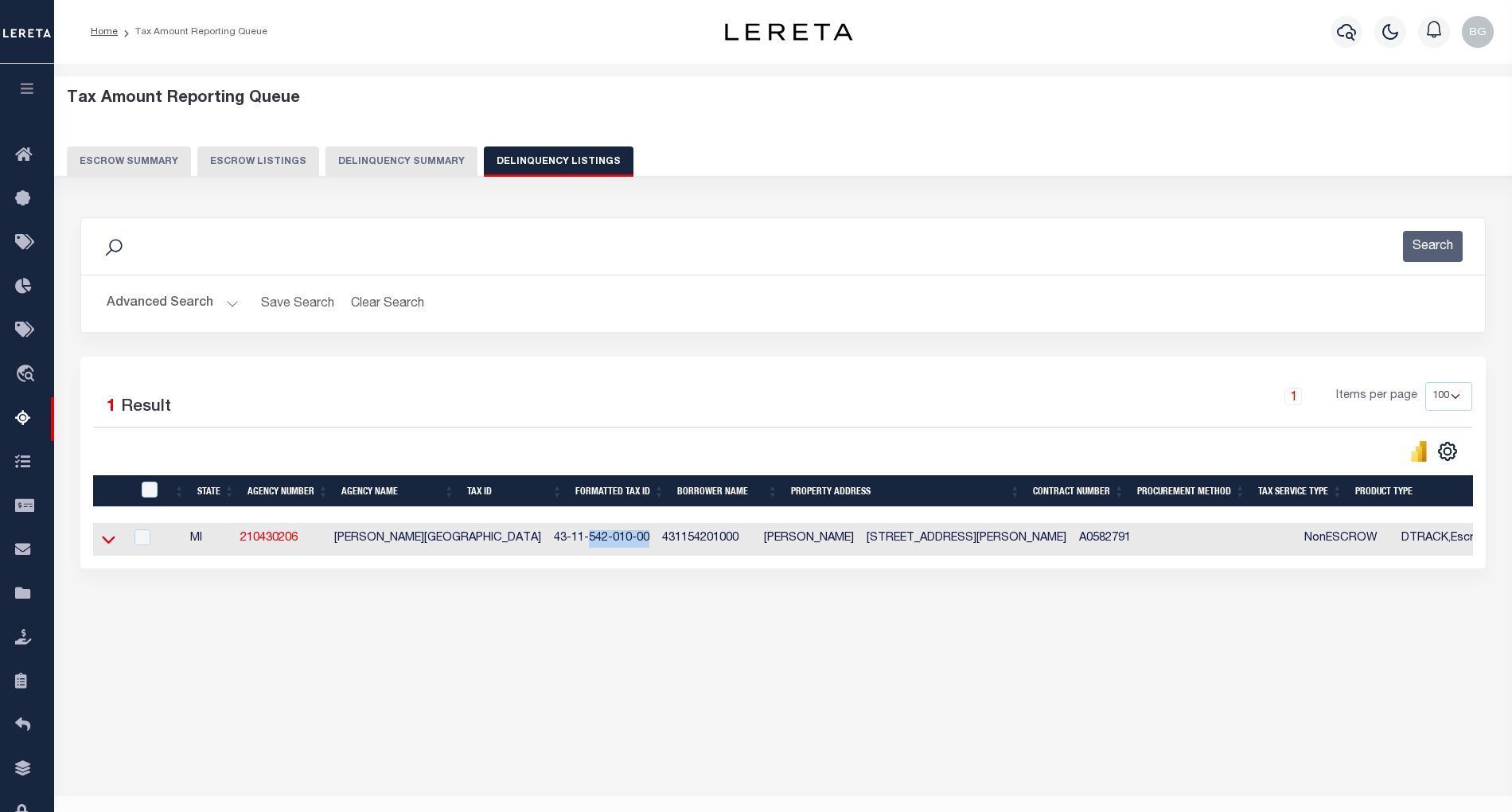
click at [110, 543] on icon at bounding box center [108, 539] width 13 height 17
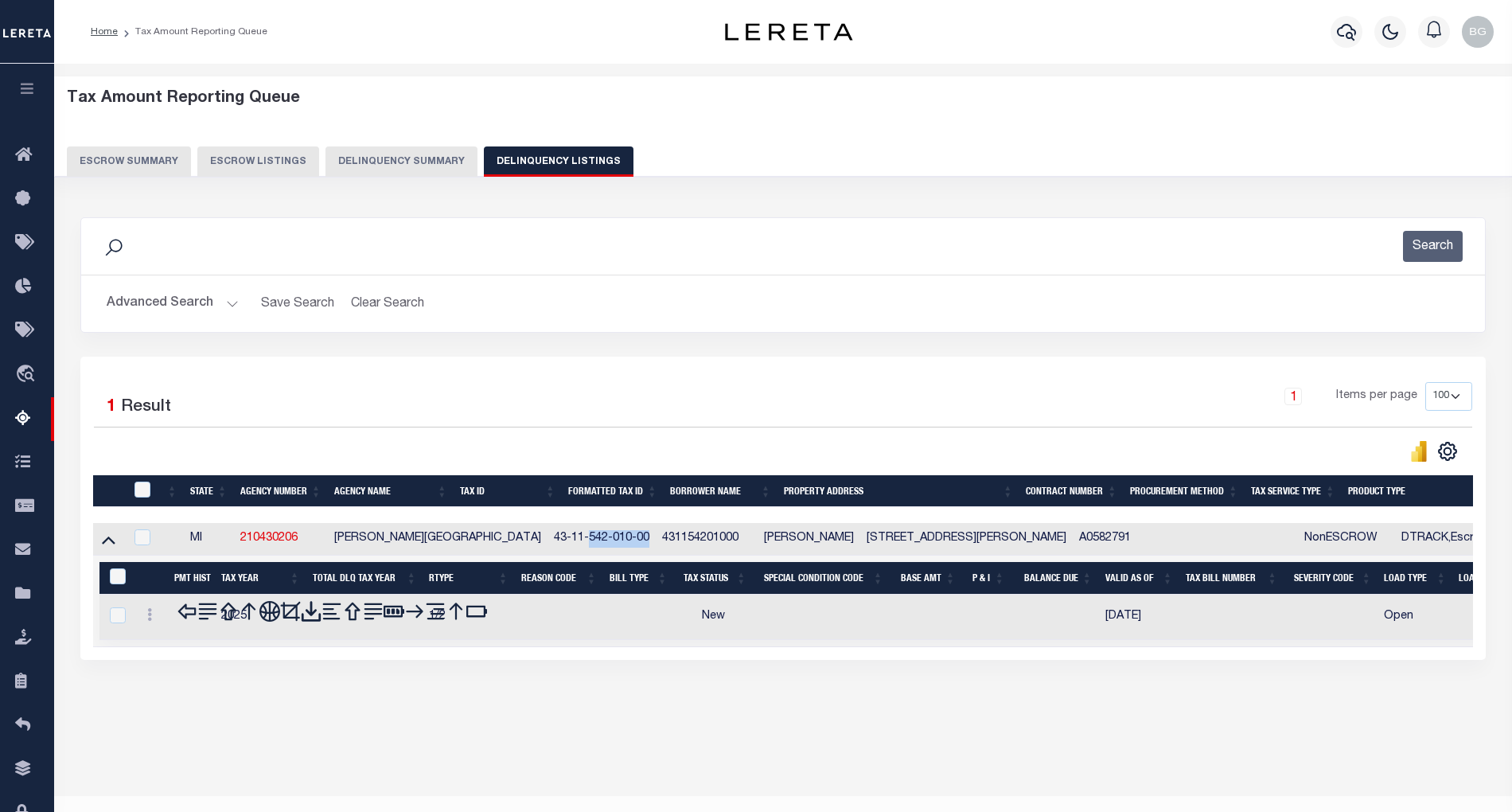
scroll to position [32, 0]
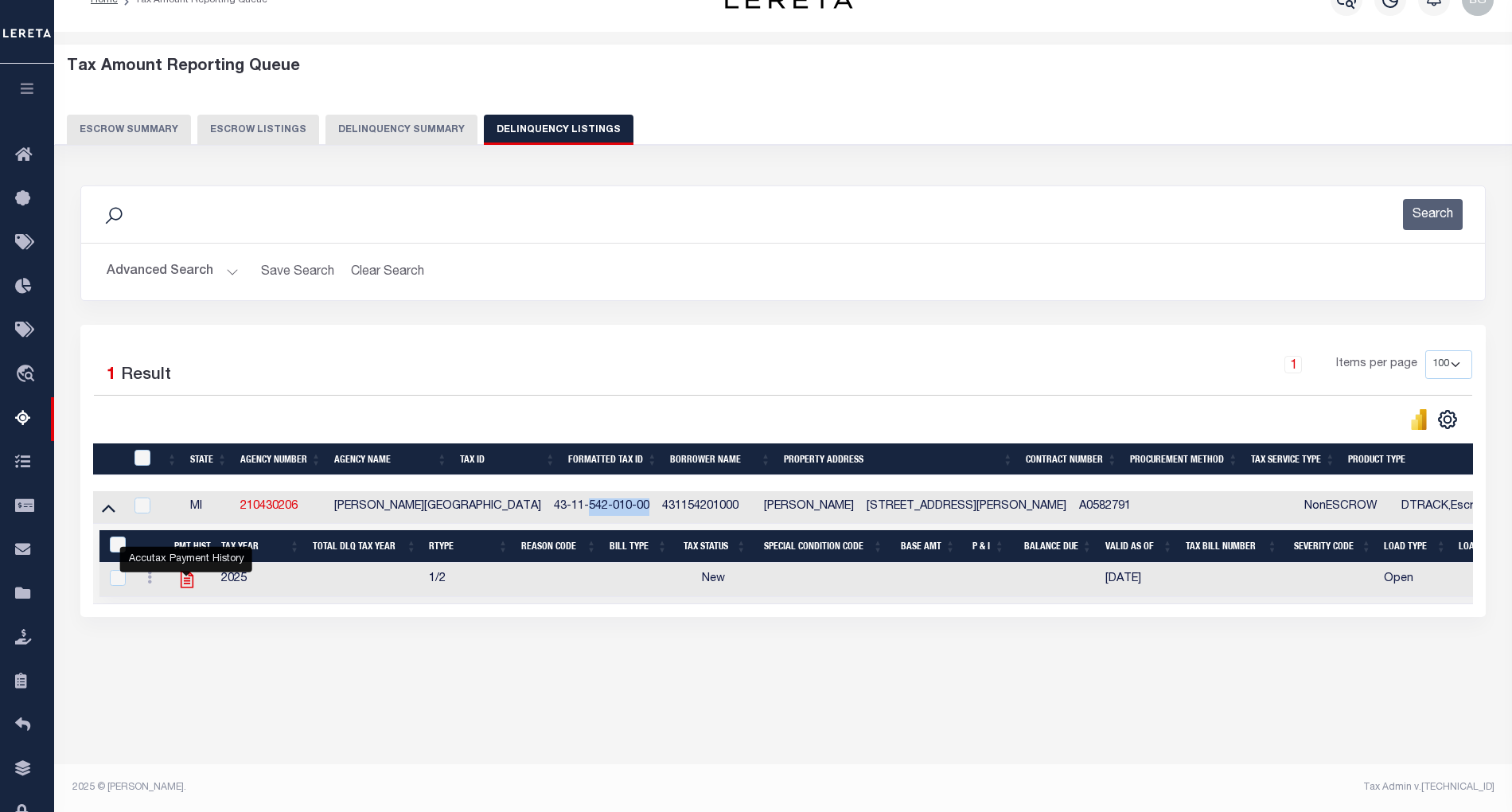
click at [185, 587] on icon "" at bounding box center [187, 579] width 12 height 17
checkbox input "true"
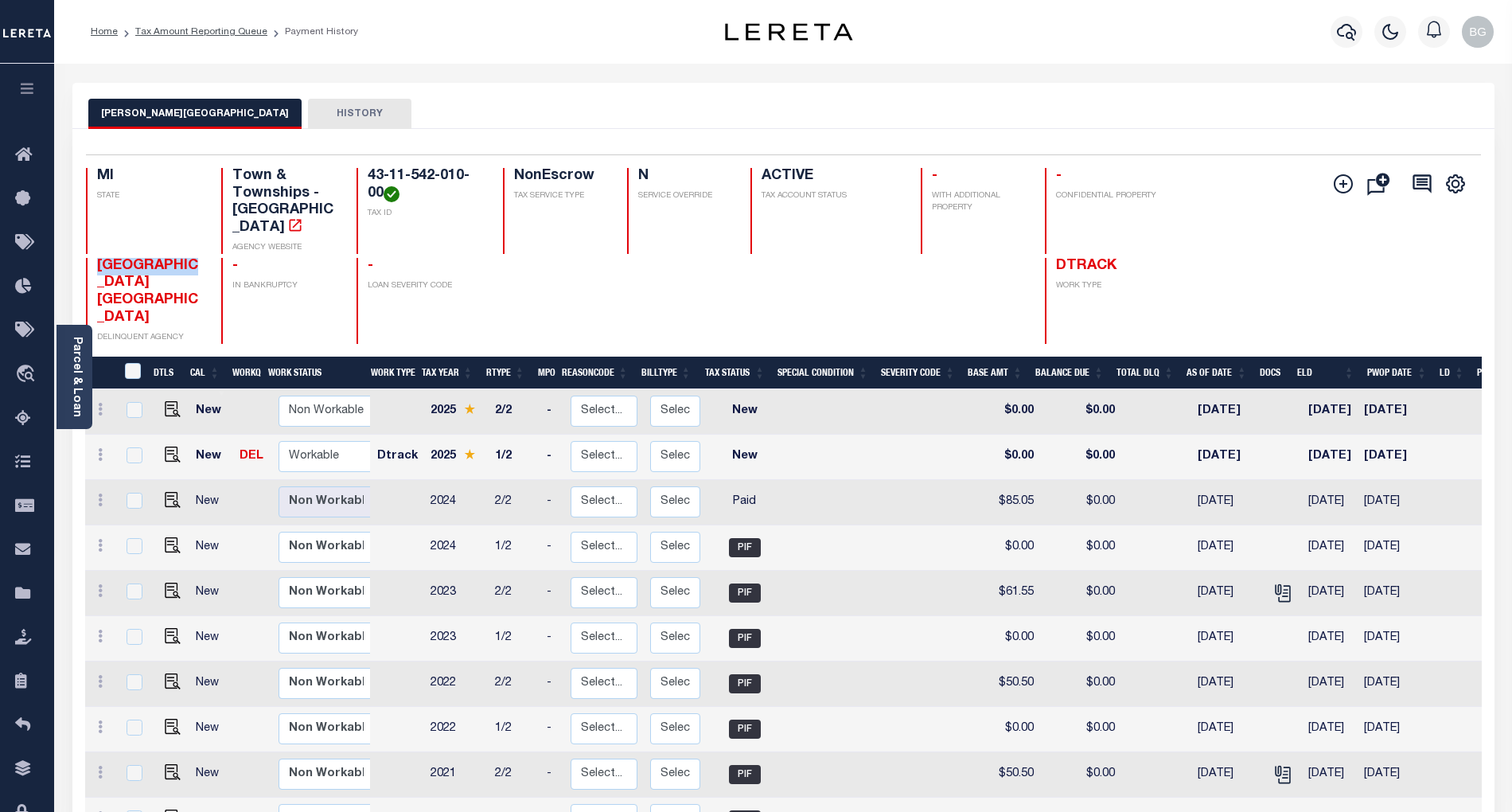
drag, startPoint x: 97, startPoint y: 249, endPoint x: 195, endPoint y: 249, distance: 98.0
click at [195, 259] on span "[GEOGRAPHIC_DATA] [GEOGRAPHIC_DATA]" at bounding box center [148, 291] width 101 height 66
click at [1272, 583] on icon "" at bounding box center [1282, 592] width 20 height 20
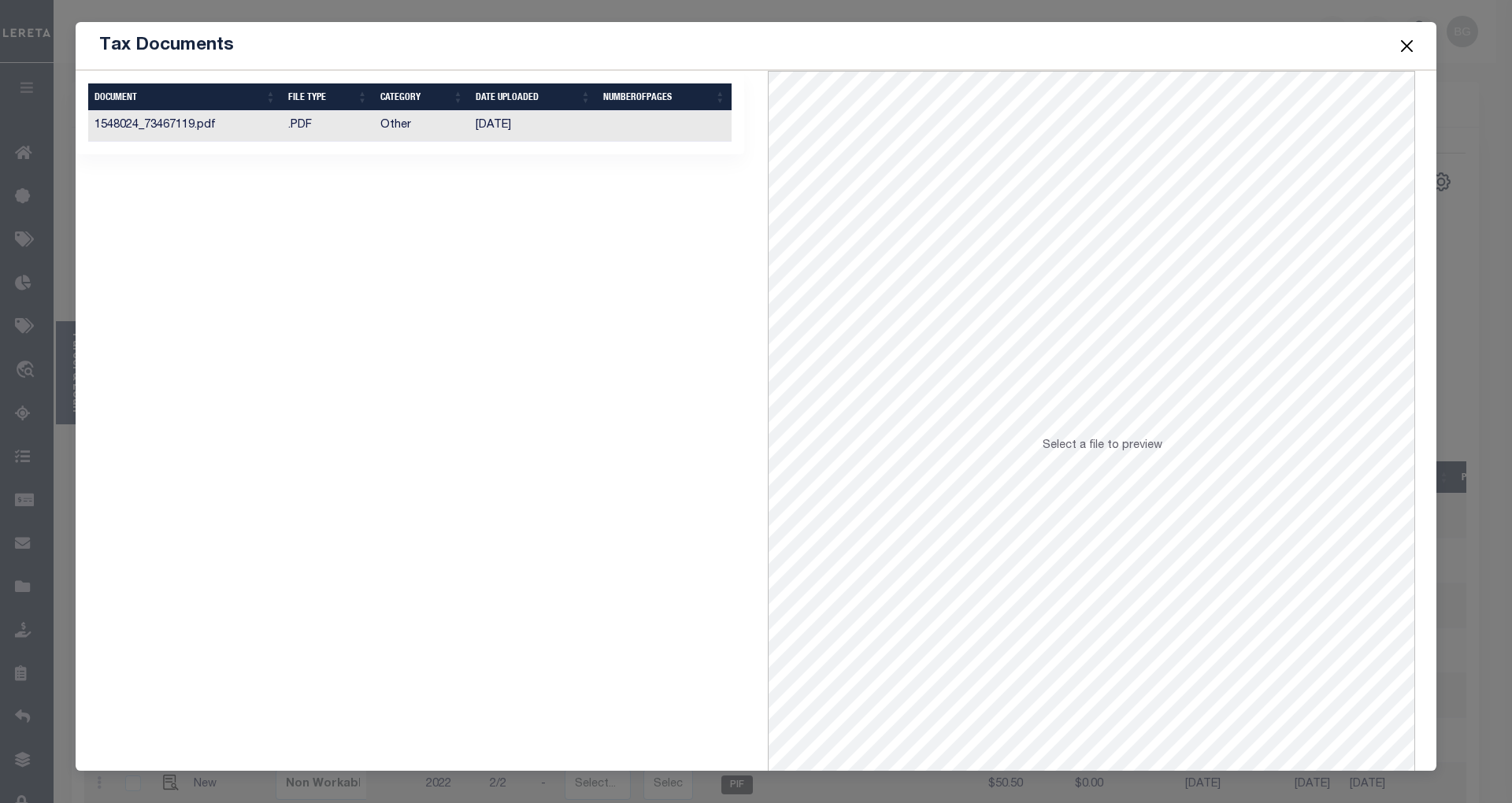
click at [495, 130] on td "[DATE]" at bounding box center [533, 126] width 128 height 31
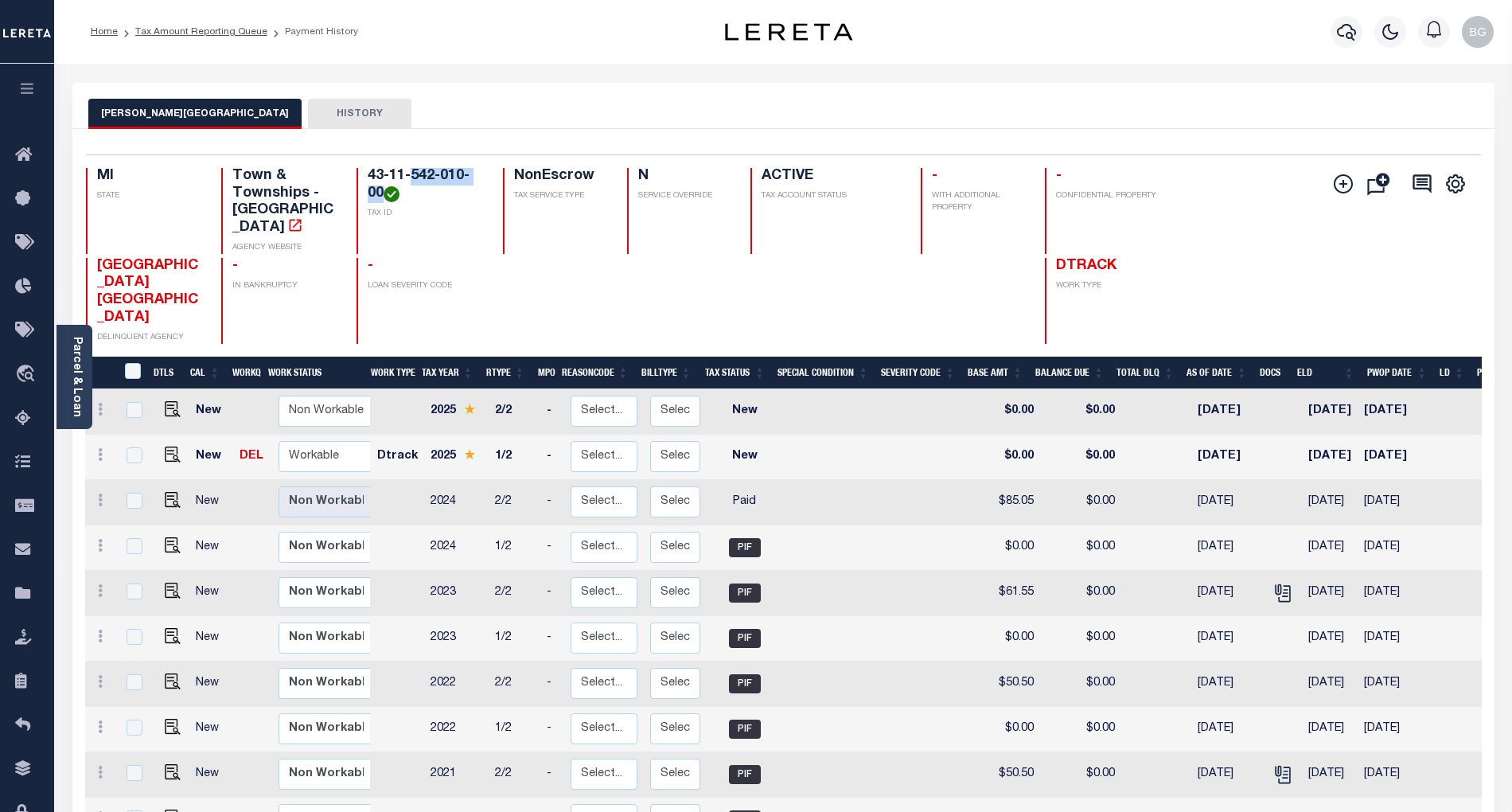
drag, startPoint x: 411, startPoint y: 177, endPoint x: 381, endPoint y: 191, distance: 33.1
click at [381, 191] on h4 "43-11-542-010-00" at bounding box center [426, 185] width 117 height 35
drag, startPoint x: 390, startPoint y: 177, endPoint x: 382, endPoint y: 186, distance: 12.0
click at [382, 186] on h4 "43-11-542-010-00" at bounding box center [426, 185] width 117 height 35
copy h4 "11-542-010-00"
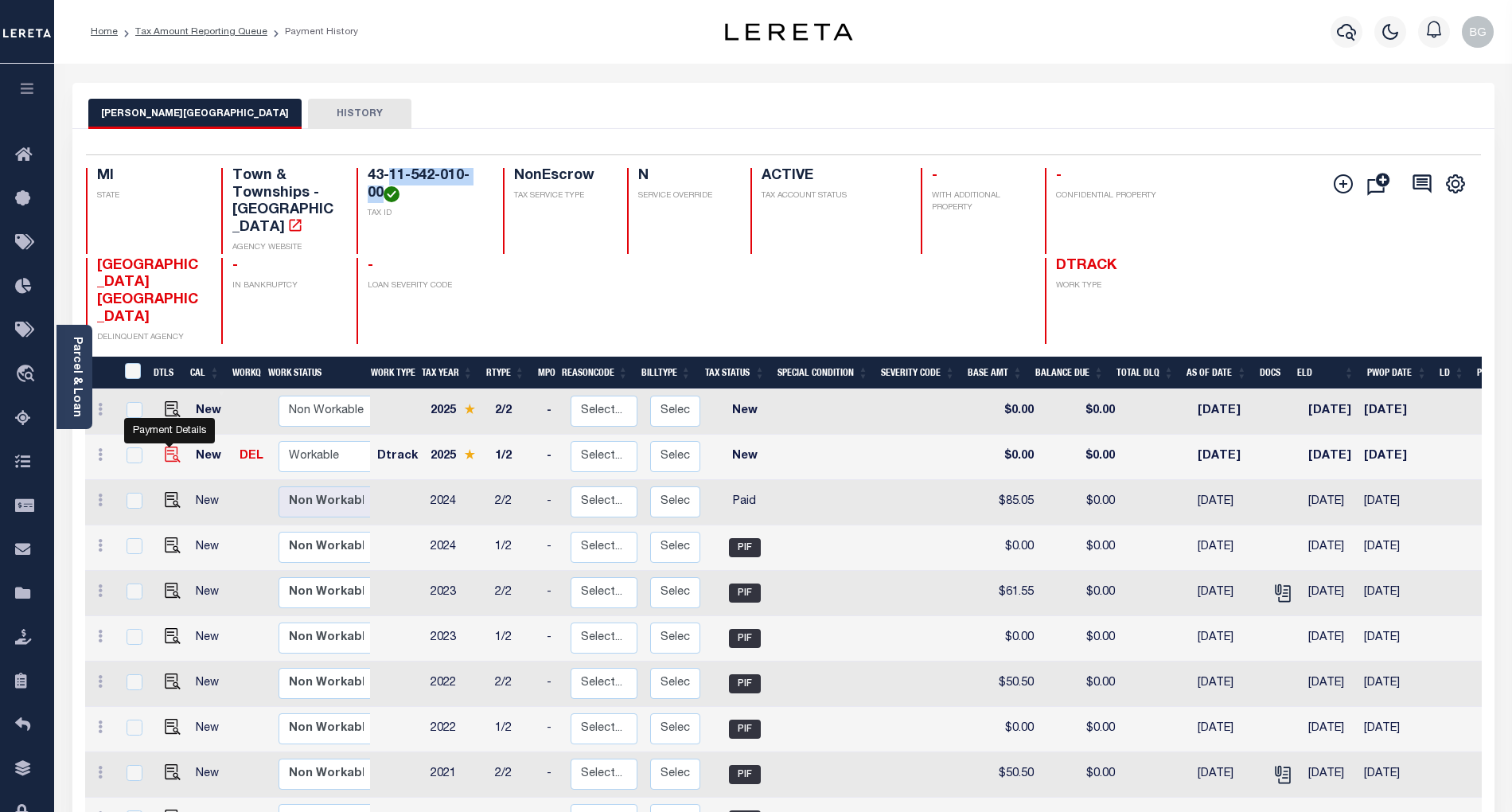
click at [166, 446] on img "" at bounding box center [173, 454] width 16 height 16
checkbox input "true"
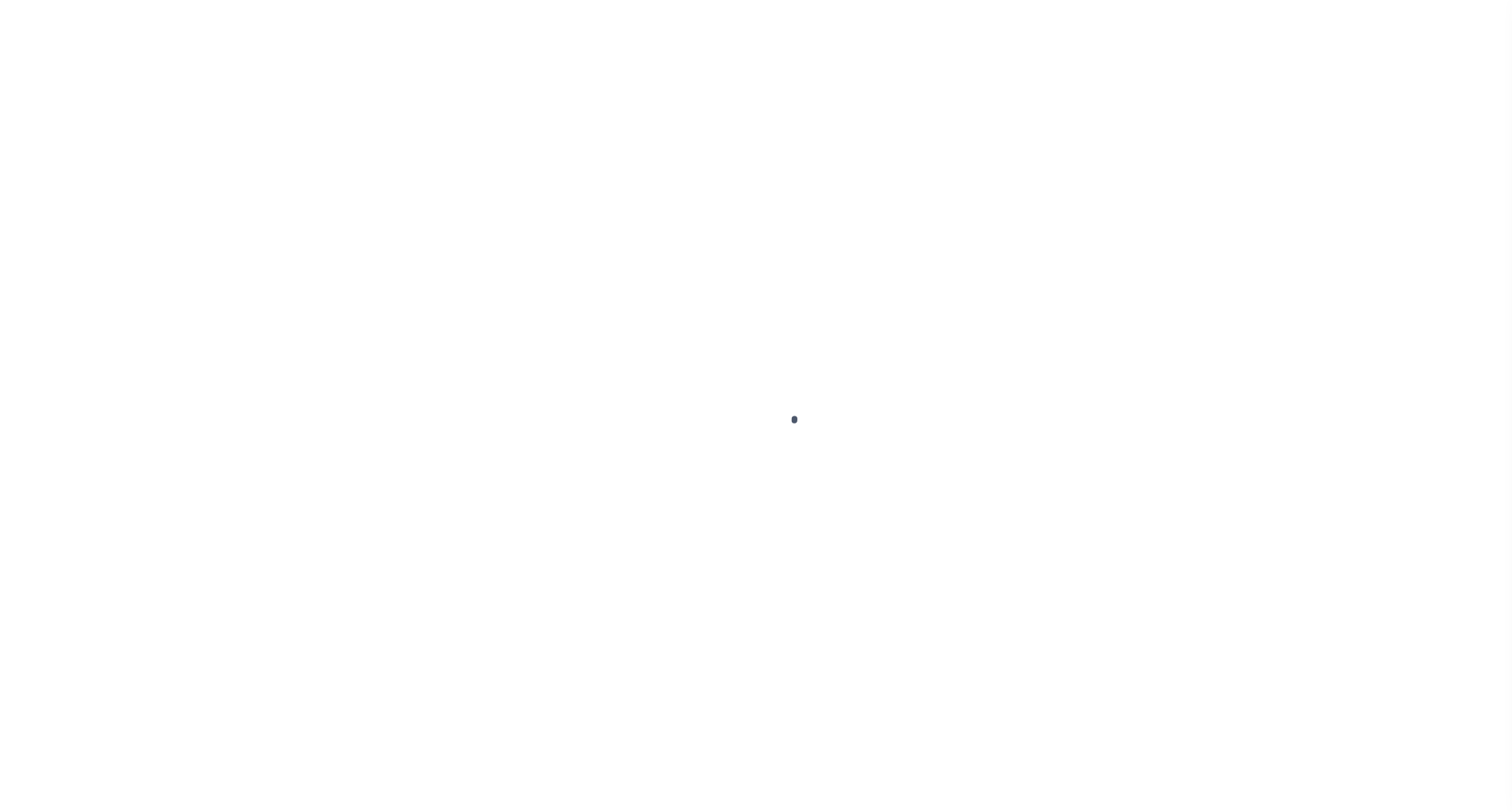
select select "NW2"
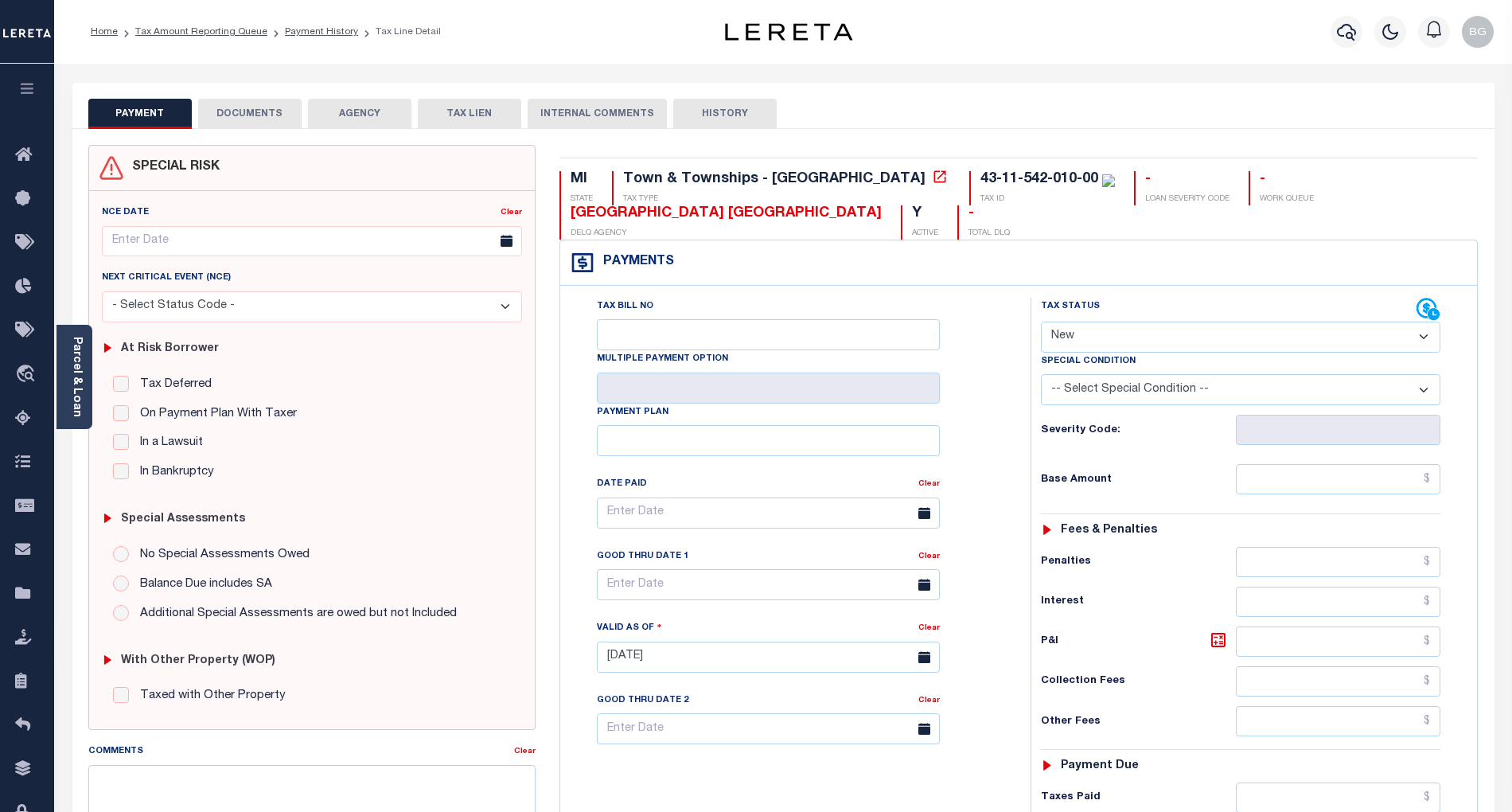
click at [256, 119] on button "DOCUMENTS" at bounding box center [250, 113] width 104 height 30
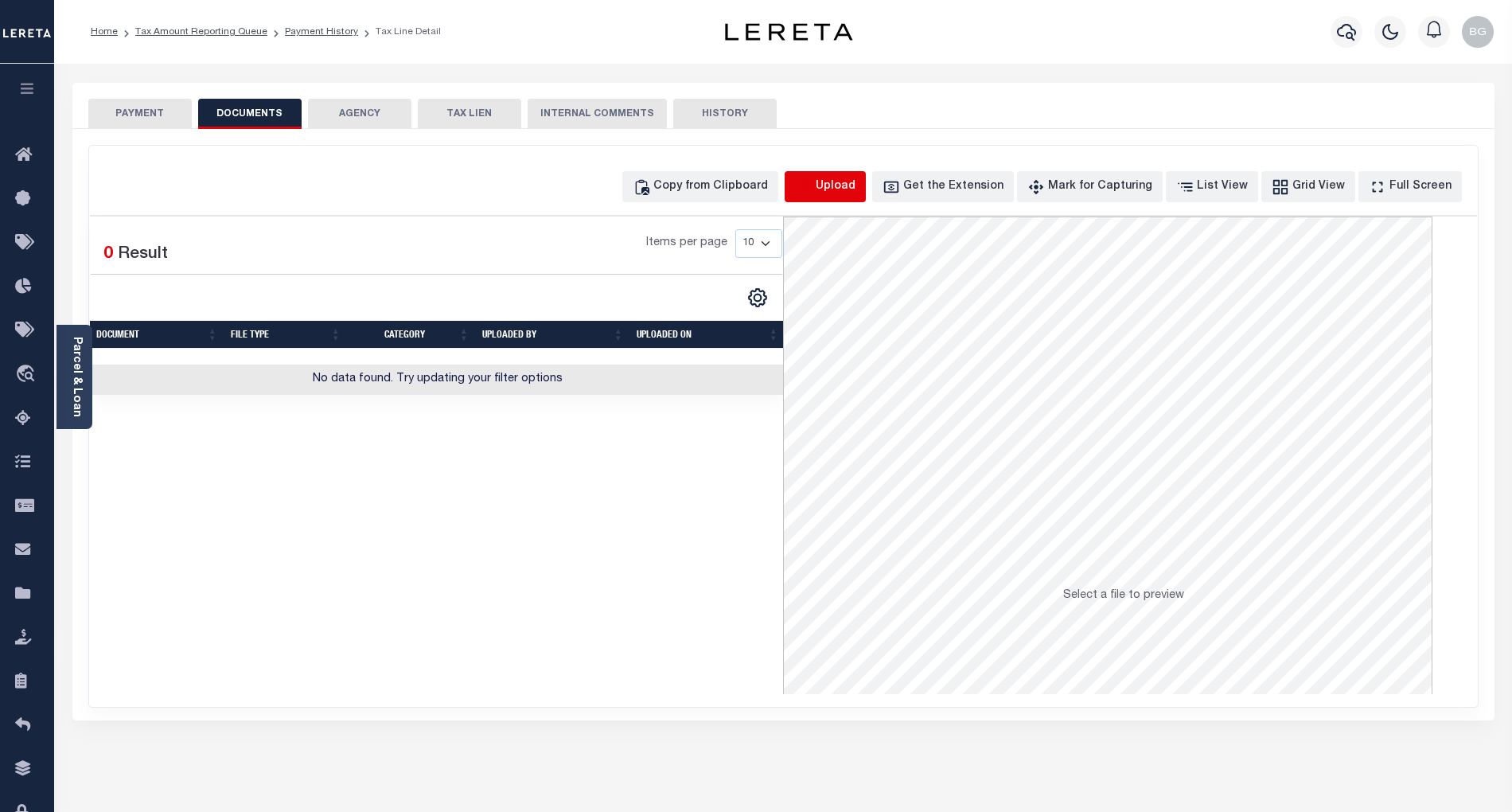
click at [810, 192] on icon "button" at bounding box center [803, 185] width 14 height 12
select select "POP"
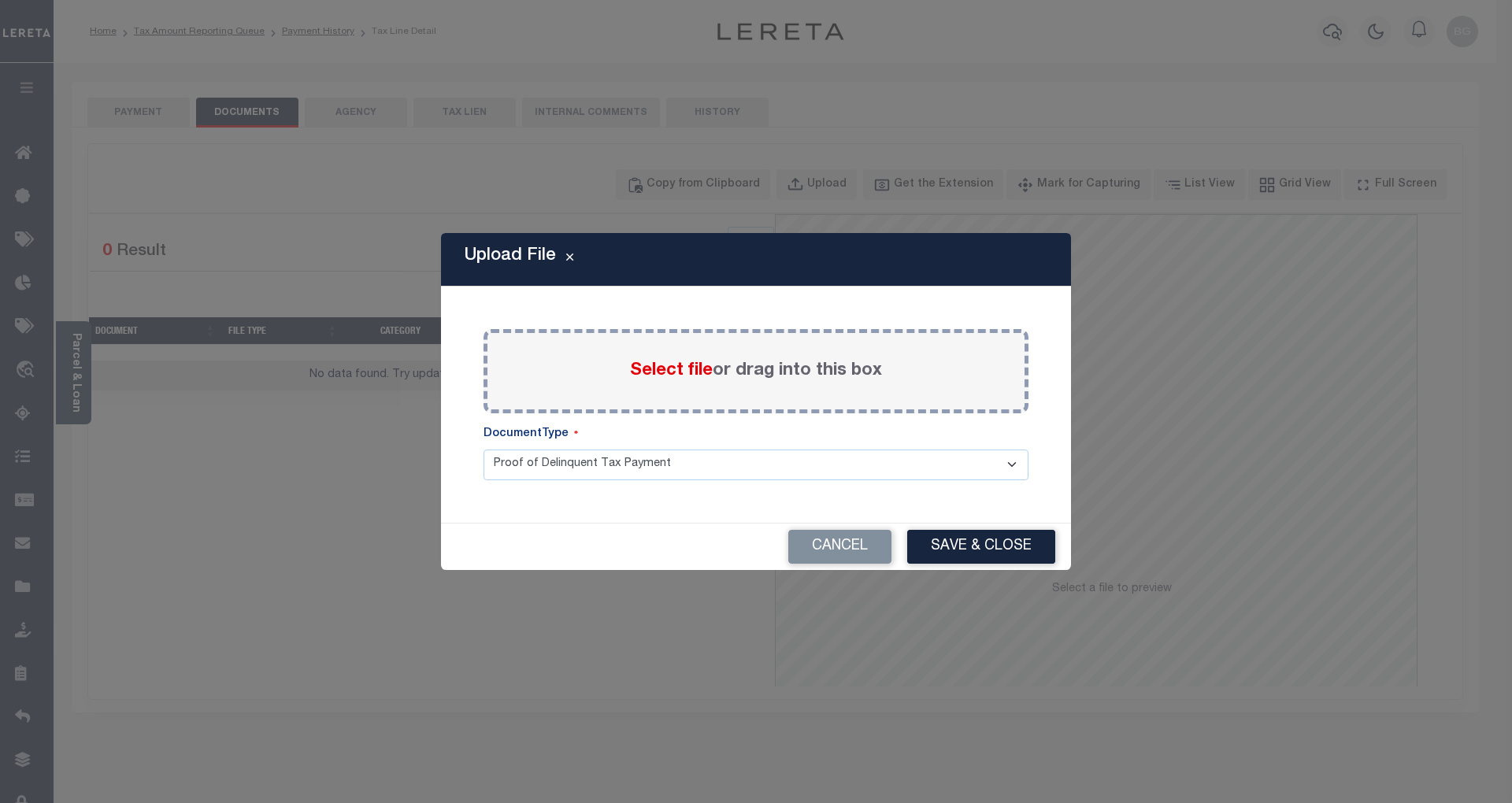
click at [682, 370] on span "Select file" at bounding box center [671, 371] width 82 height 18
click at [0, 0] on input "Select file or drag into this box" at bounding box center [0, 0] width 0 height 0
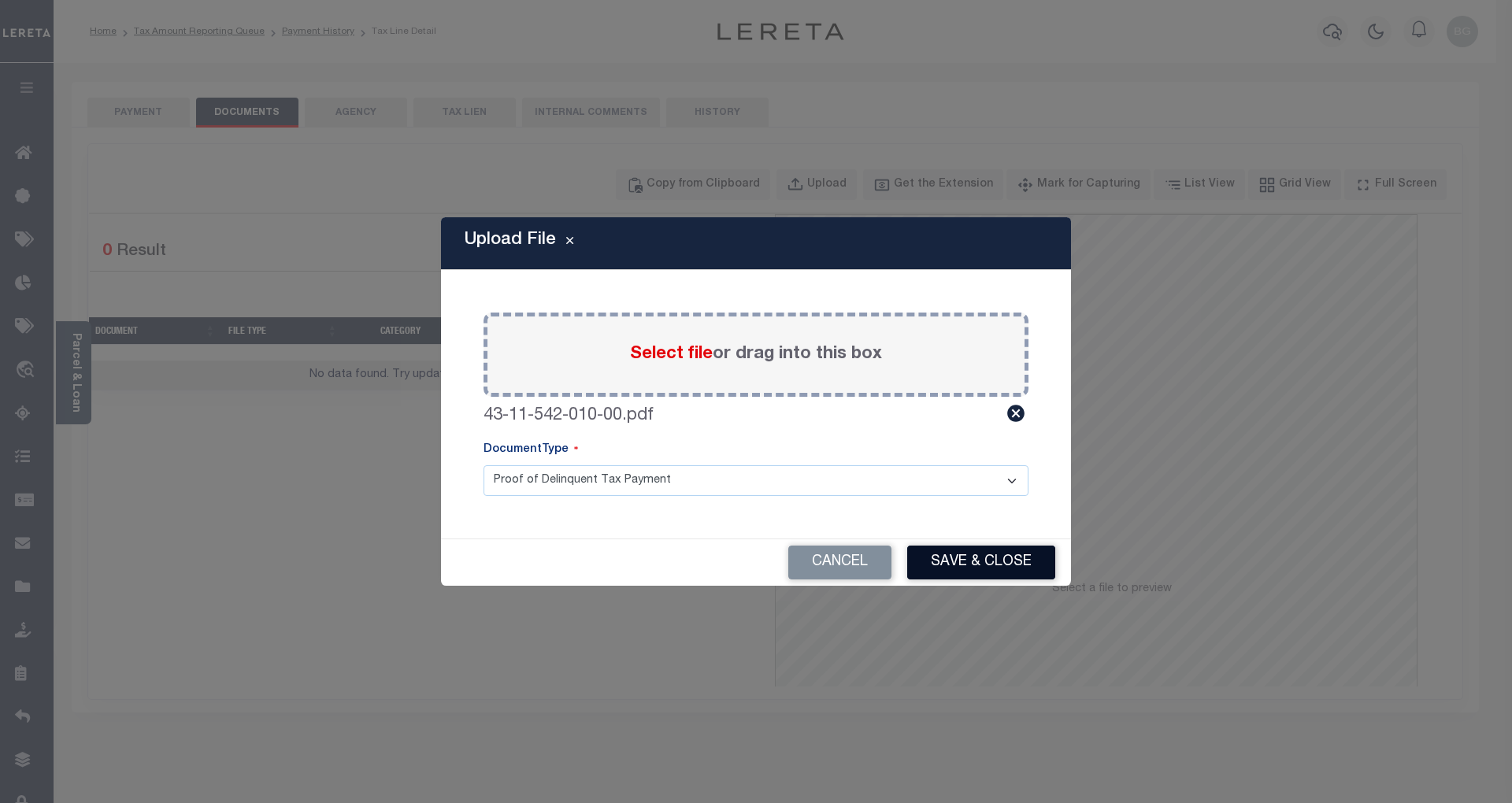
click at [964, 559] on button "Save & Close" at bounding box center [981, 562] width 148 height 34
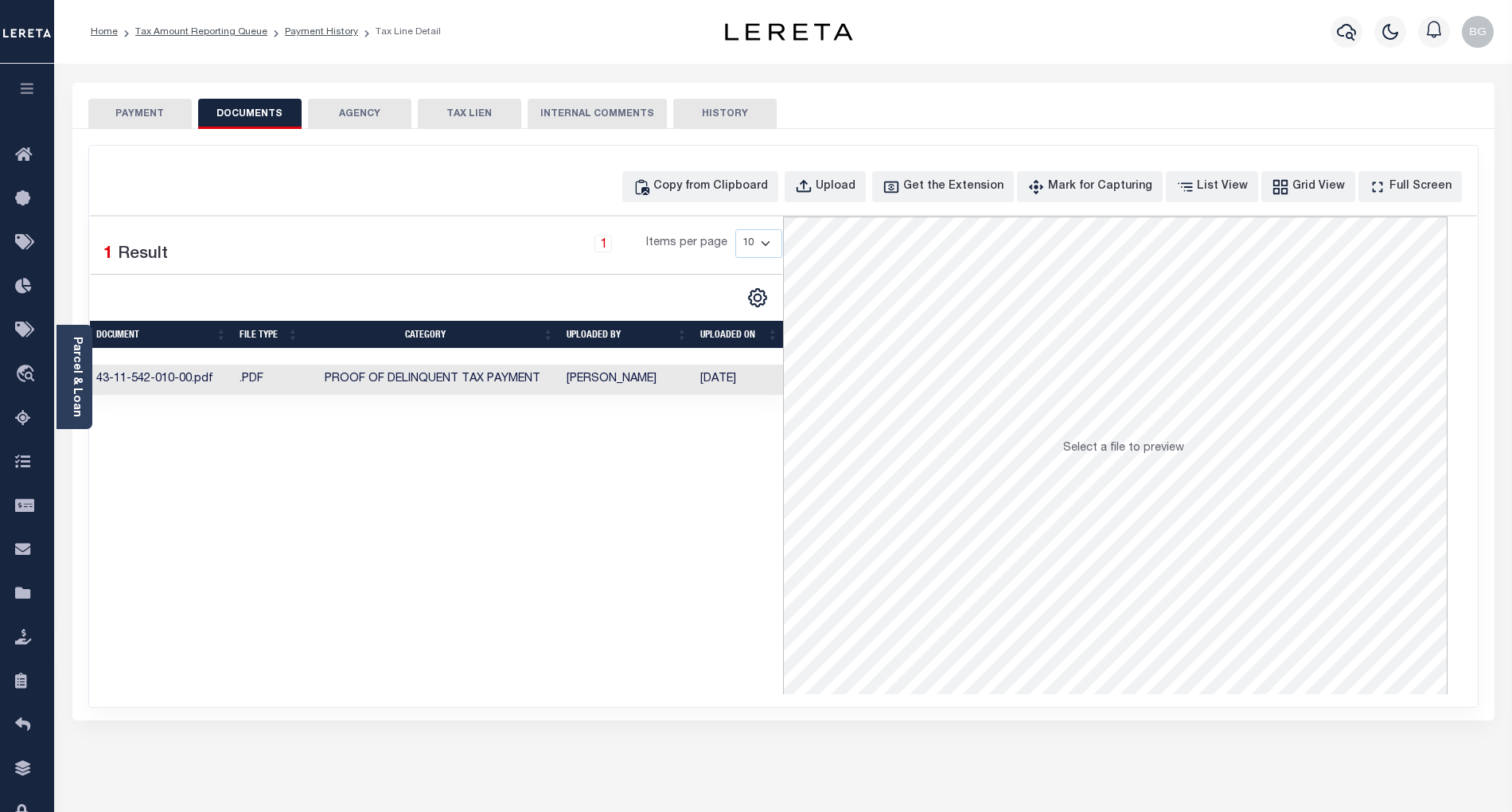
click at [156, 116] on button "PAYMENT" at bounding box center [140, 113] width 104 height 30
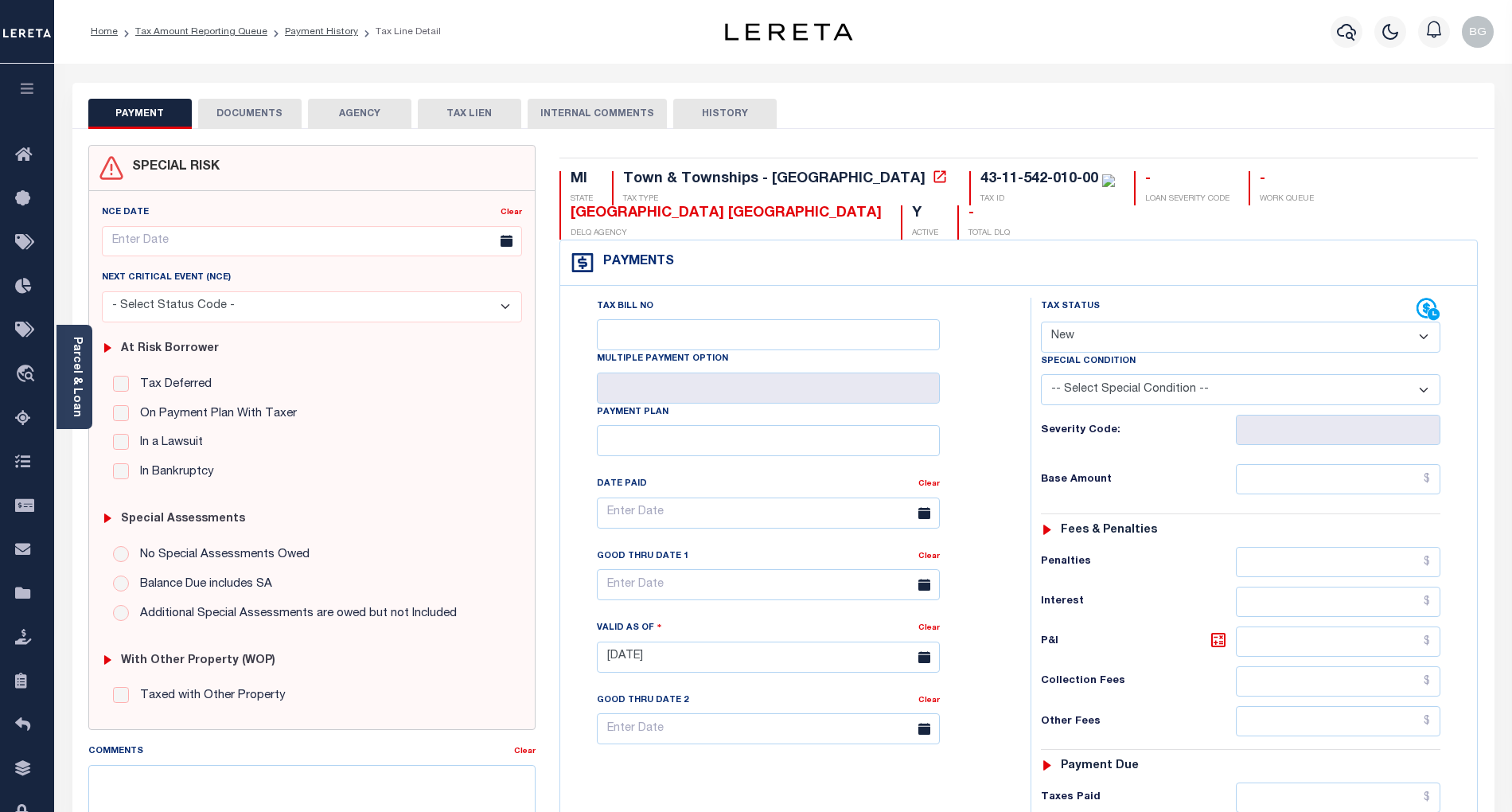
click at [1117, 341] on select "- Select Status Code - Open Due/Unpaid Paid Incomplete No Tax Due Internal Refu…" at bounding box center [1240, 336] width 399 height 31
select select "PYD"
click at [1041, 323] on select "- Select Status Code - Open Due/Unpaid Paid Incomplete No Tax Due Internal Refu…" at bounding box center [1240, 336] width 399 height 31
type input "[DATE]"
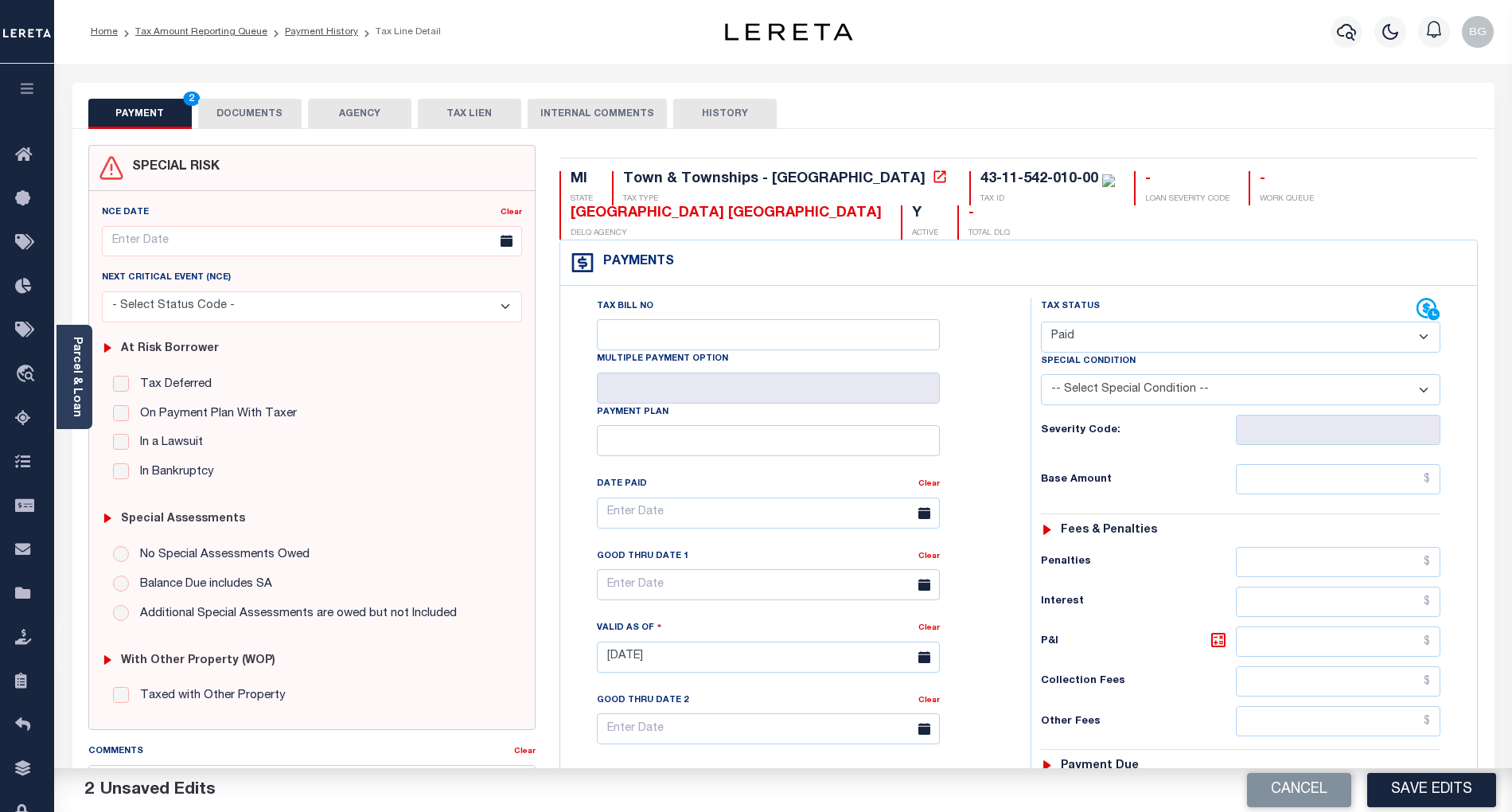
click at [1095, 344] on select "- Select Status Code - Open Due/Unpaid Paid Incomplete No Tax Due Internal Refu…" at bounding box center [1240, 336] width 399 height 31
select select "NTX"
click at [1041, 323] on select "- Select Status Code - Open Due/Unpaid Paid Incomplete No Tax Due Internal Refu…" at bounding box center [1240, 336] width 399 height 31
click at [1170, 391] on select "-- Select Special Condition -- 3RD PARTY TAX LIEN AGENCY TAX LIEN (A.K.A Inside…" at bounding box center [1240, 390] width 399 height 31
select select "5"
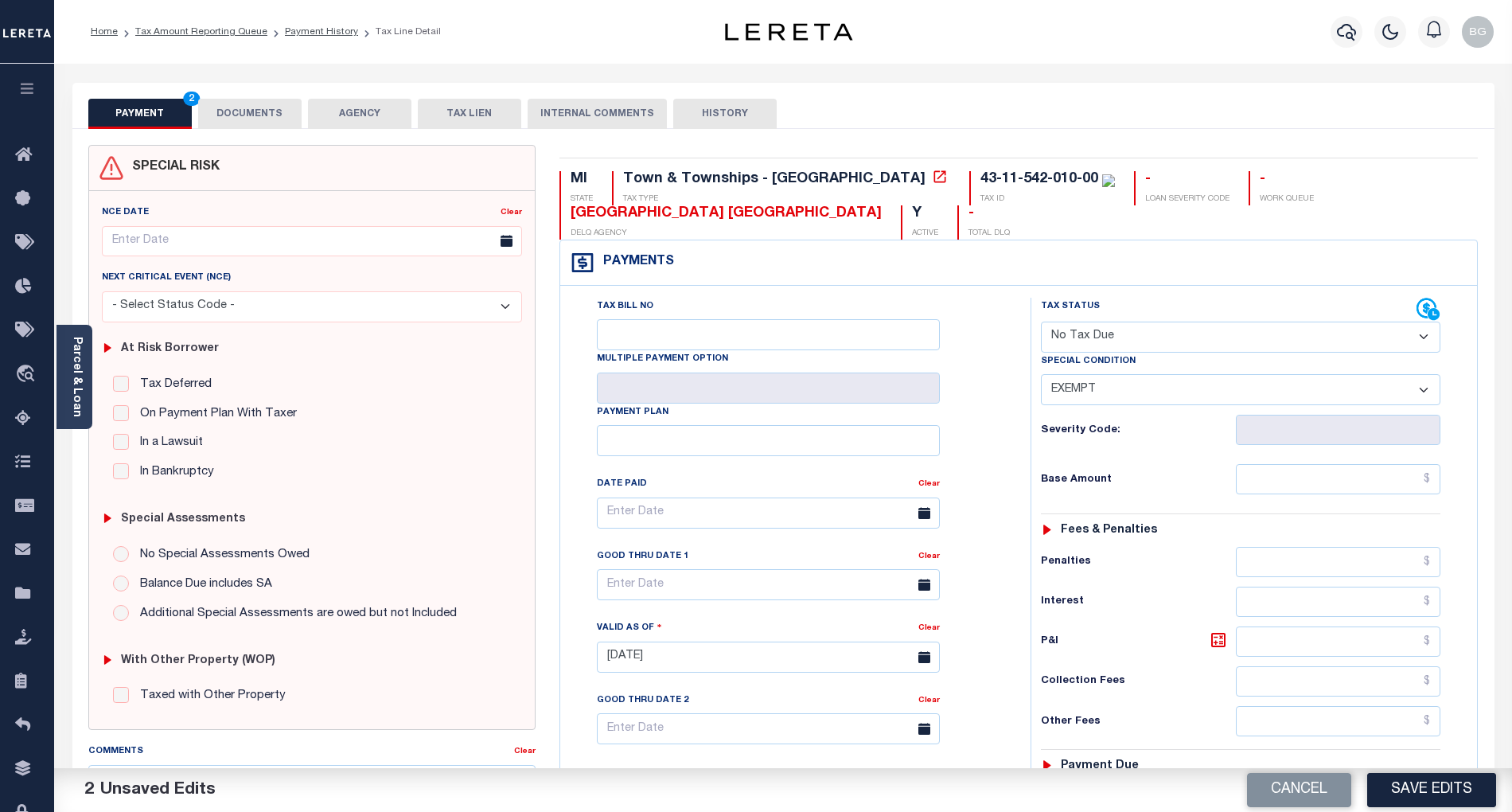
click at [1041, 377] on select "-- Select Special Condition -- 3RD PARTY TAX LIEN AGENCY TAX LIEN (A.K.A Inside…" at bounding box center [1240, 390] width 399 height 31
click at [1380, 481] on input "text" at bounding box center [1338, 479] width 205 height 30
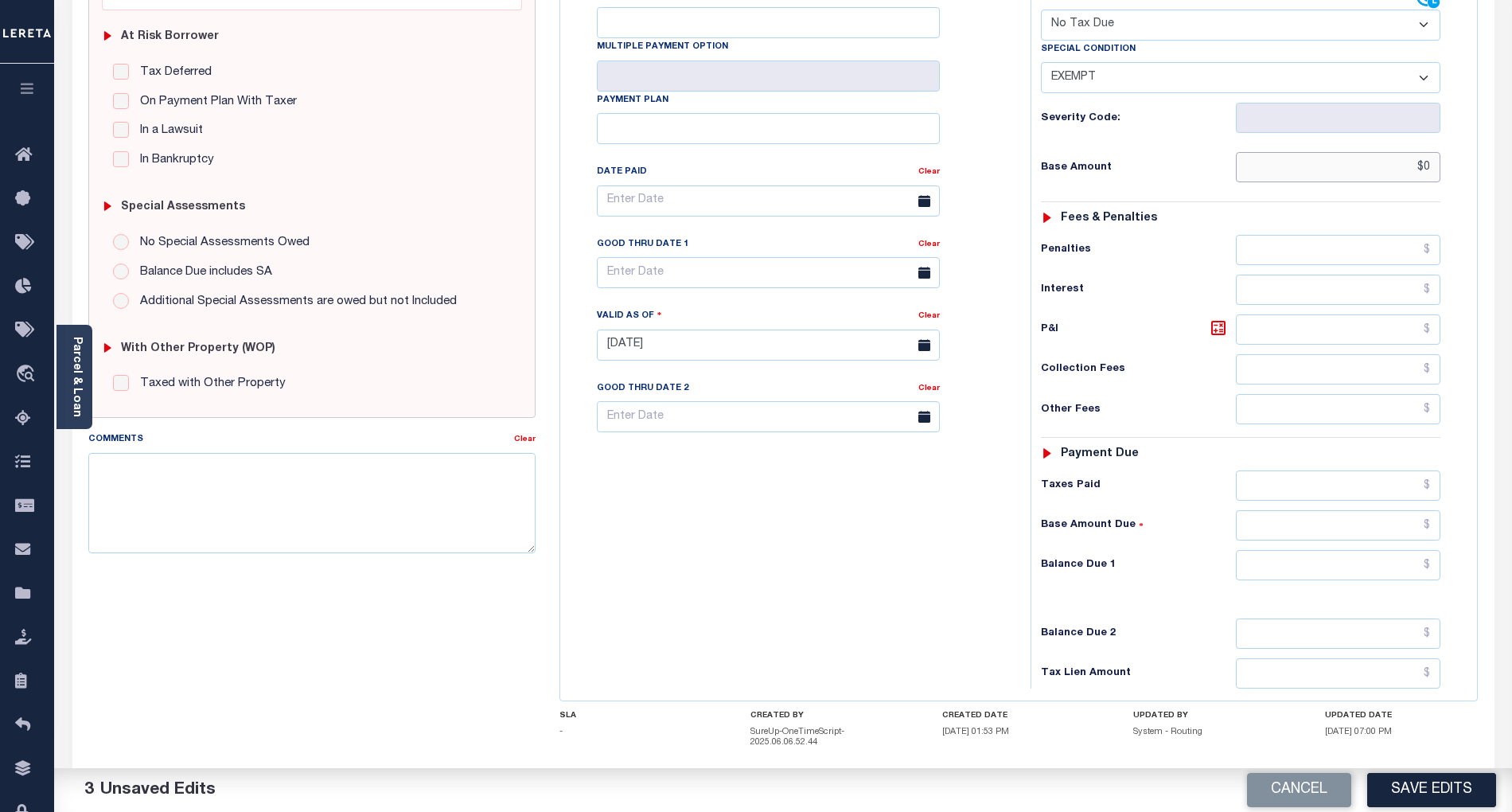
scroll to position [319, 0]
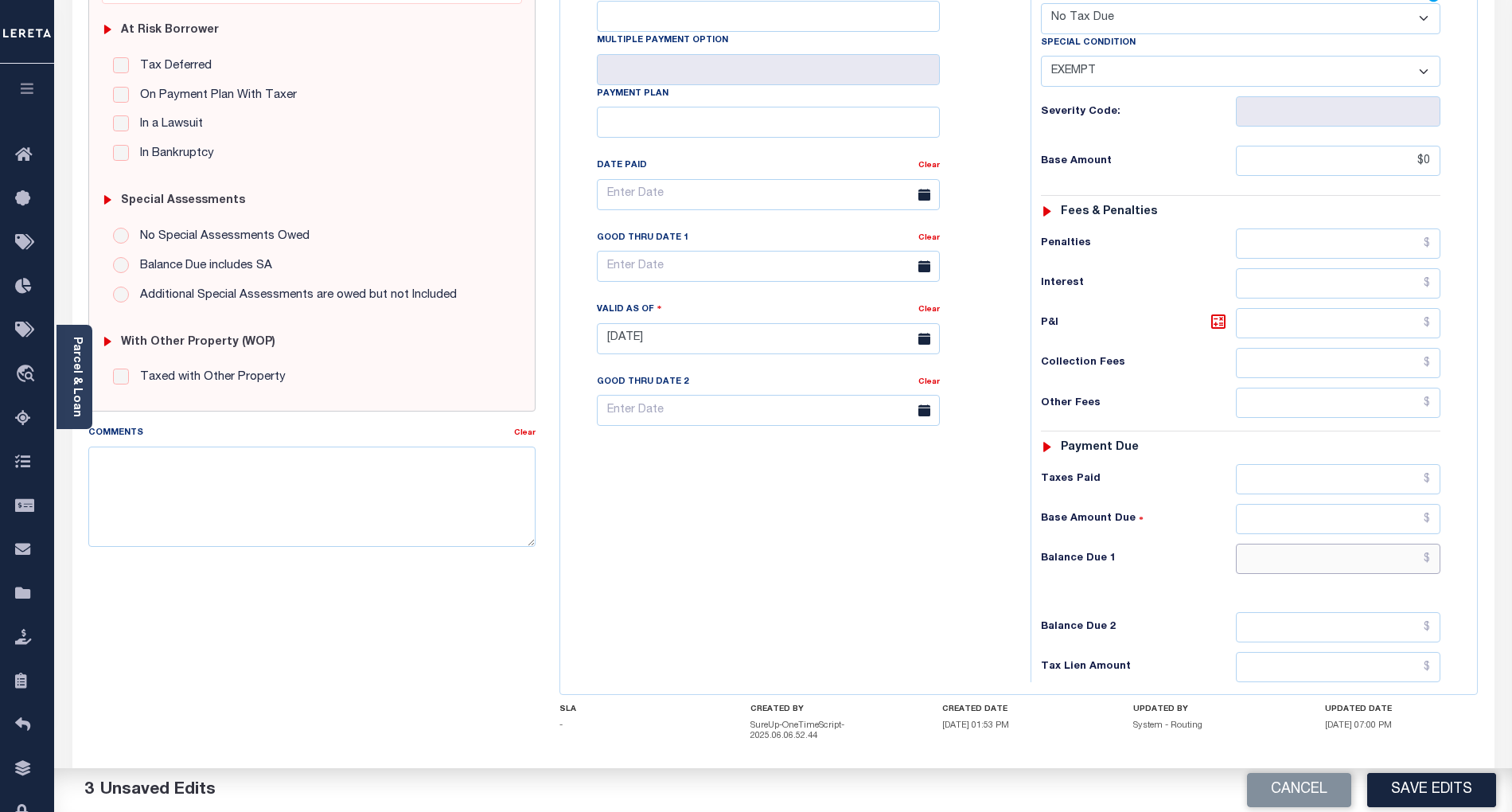
type input "$0.00"
drag, startPoint x: 1401, startPoint y: 568, endPoint x: 1367, endPoint y: 571, distance: 34.1
click at [1401, 568] on input "text" at bounding box center [1338, 559] width 205 height 30
type input "$0.00"
click at [993, 573] on div "Tax Bill No Multiple Payment Option Payment Plan Clear" at bounding box center [791, 331] width 454 height 703
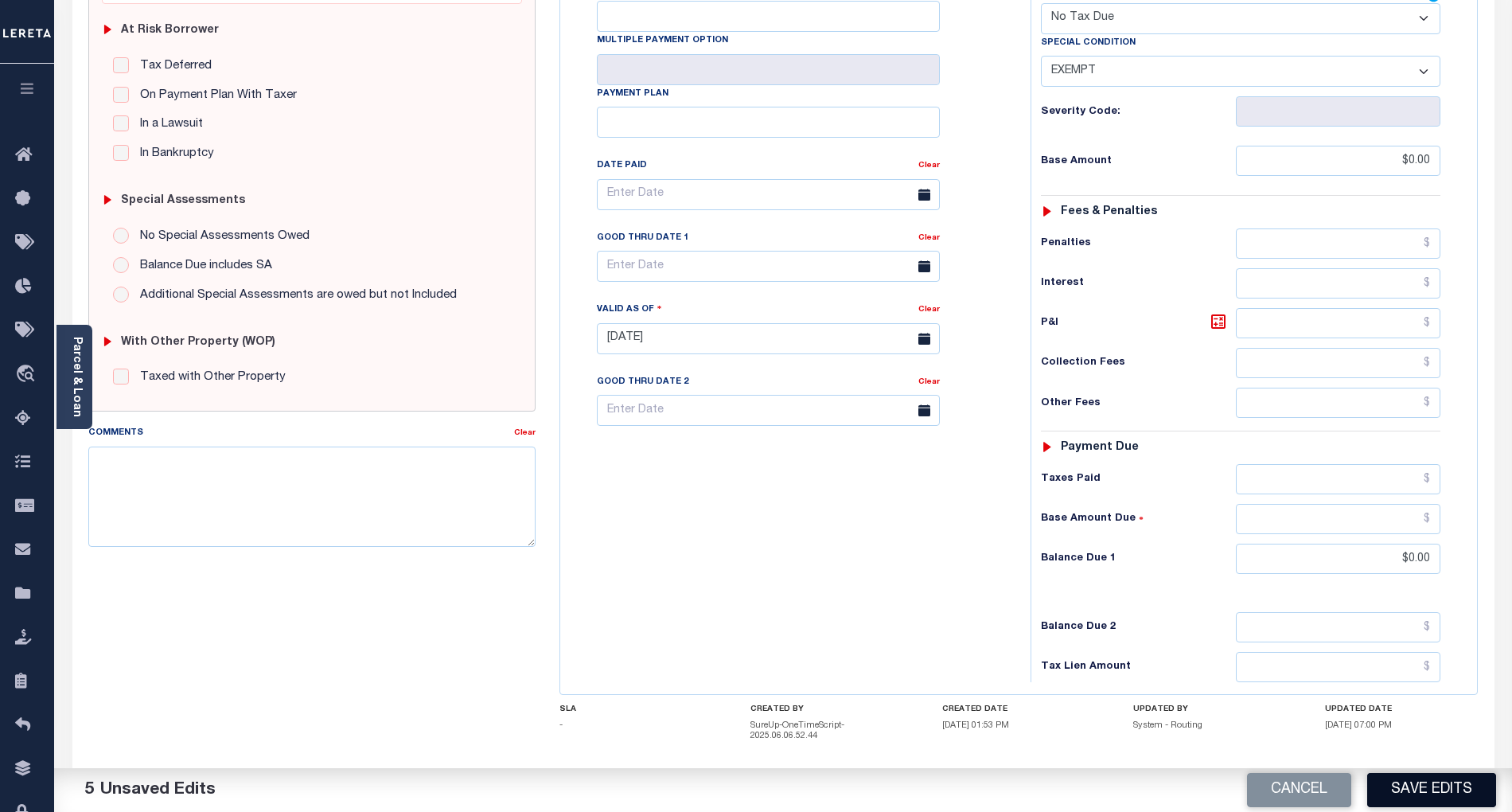
click at [1446, 790] on button "Save Edits" at bounding box center [1431, 790] width 129 height 35
checkbox input "false"
type input "$0"
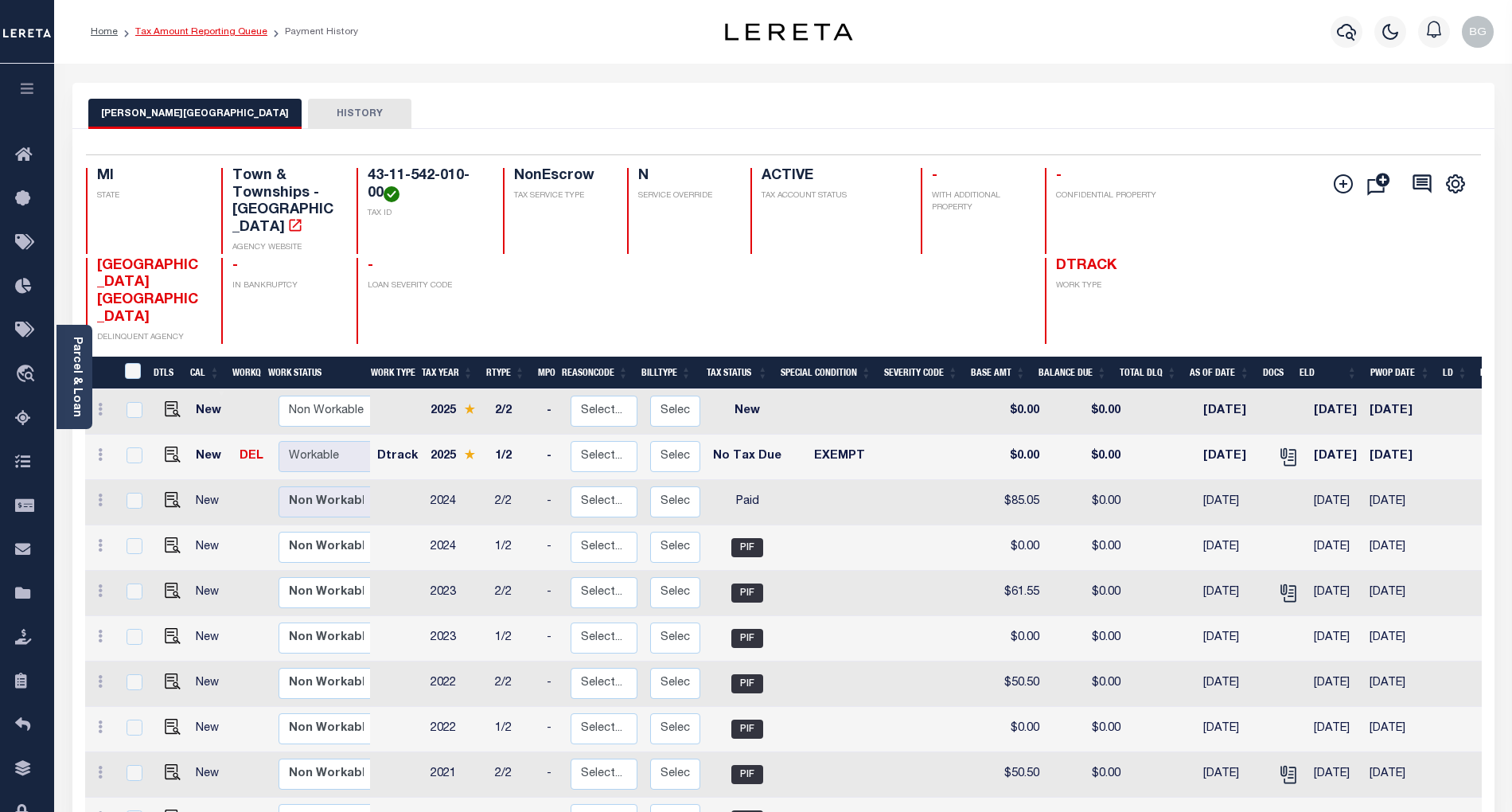
click at [193, 35] on link "Tax Amount Reporting Queue" at bounding box center [201, 32] width 132 height 10
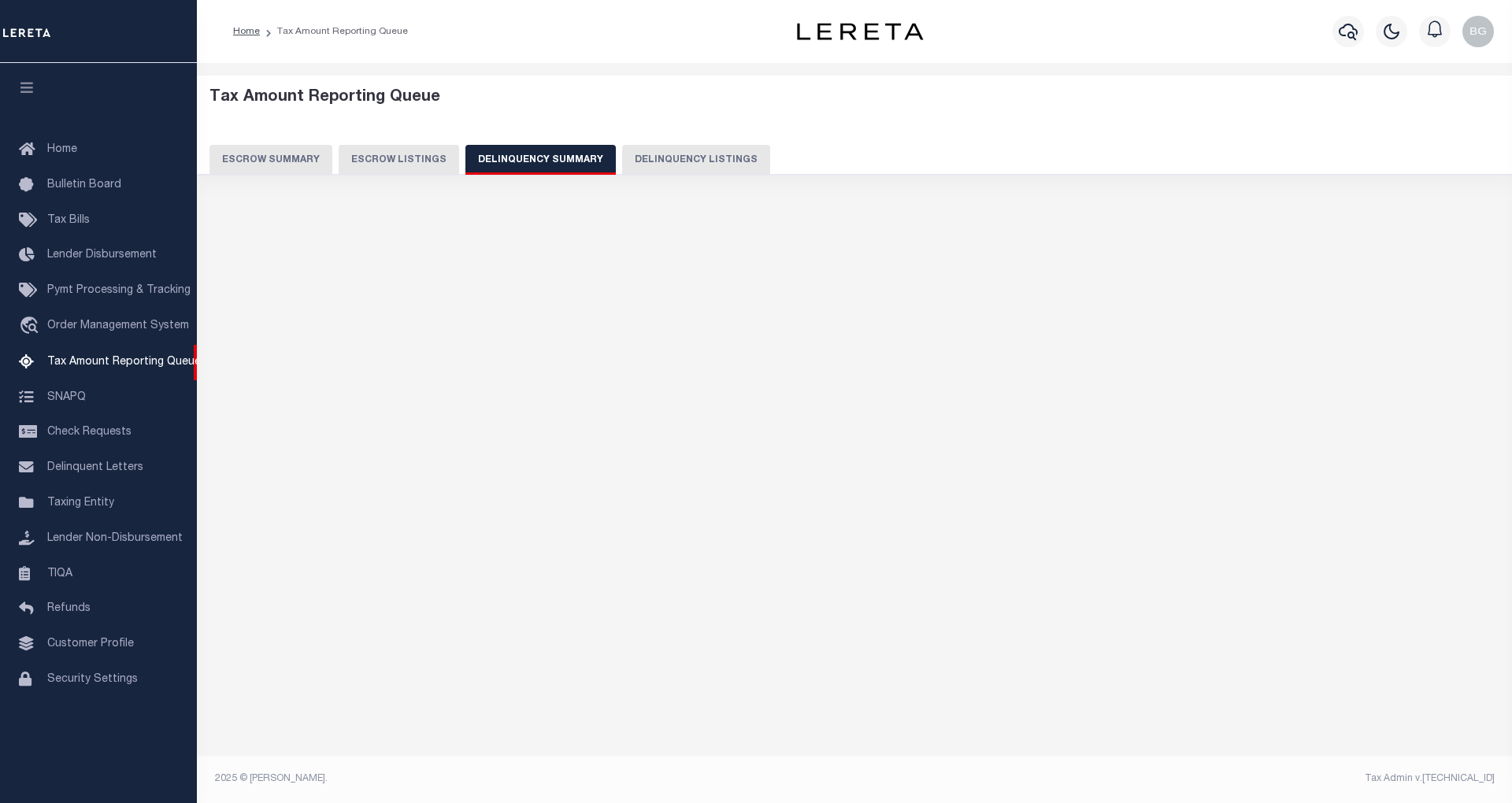
click at [687, 166] on button "Delinquency Listings" at bounding box center [696, 159] width 148 height 30
select select "100"
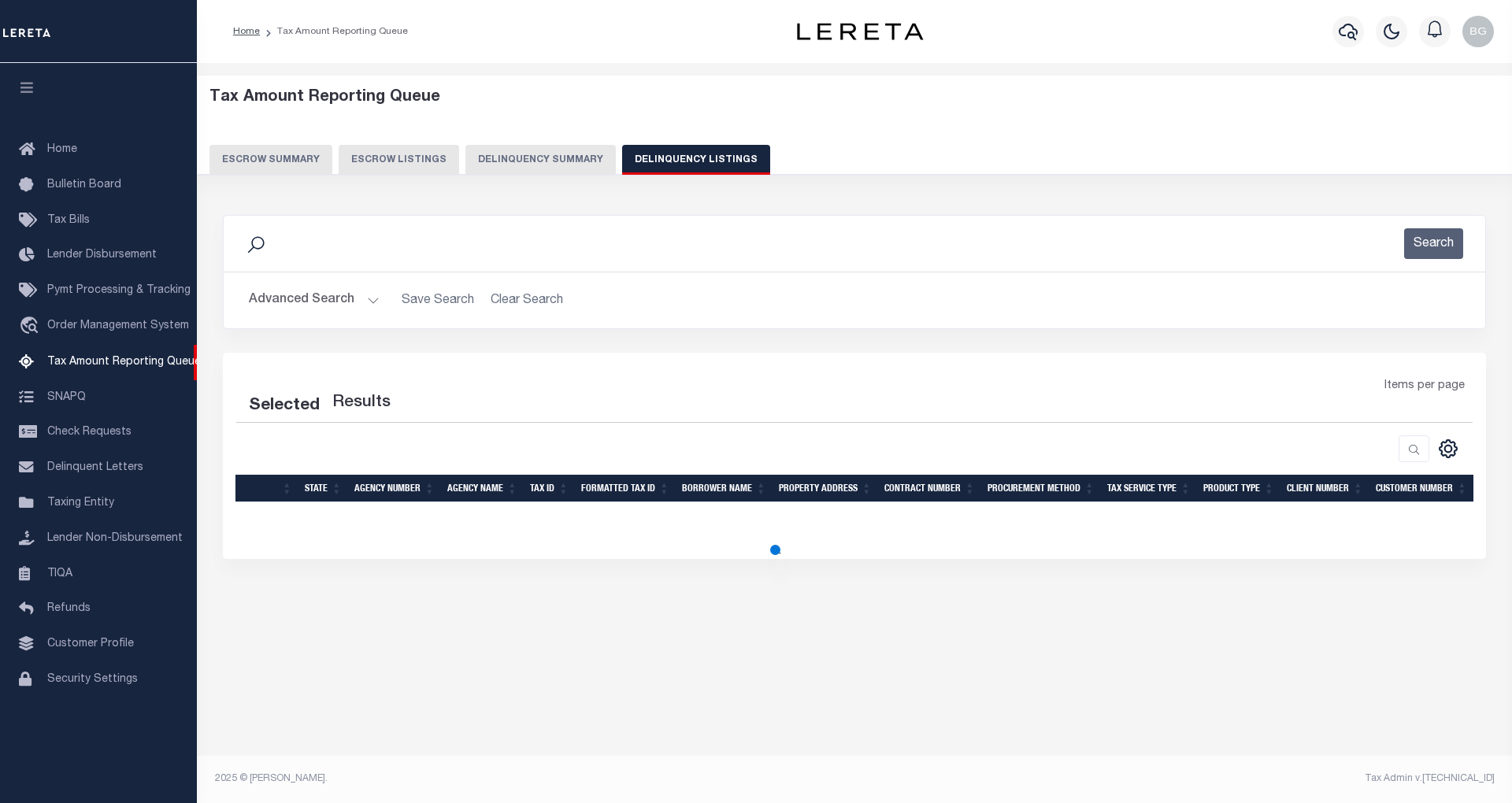
select select "100"
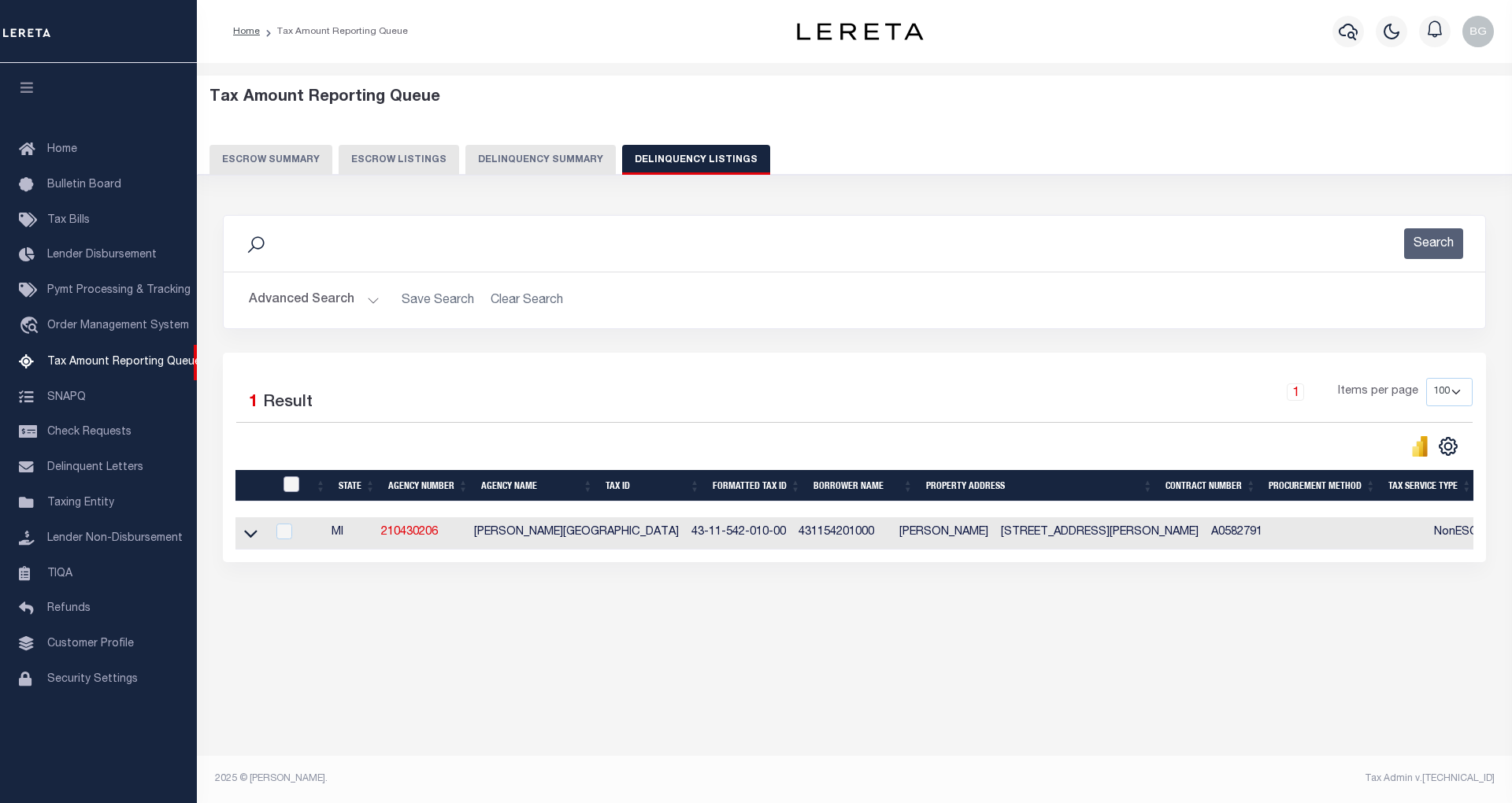
click at [292, 483] on input "checkbox" at bounding box center [292, 484] width 16 height 16
checkbox input "true"
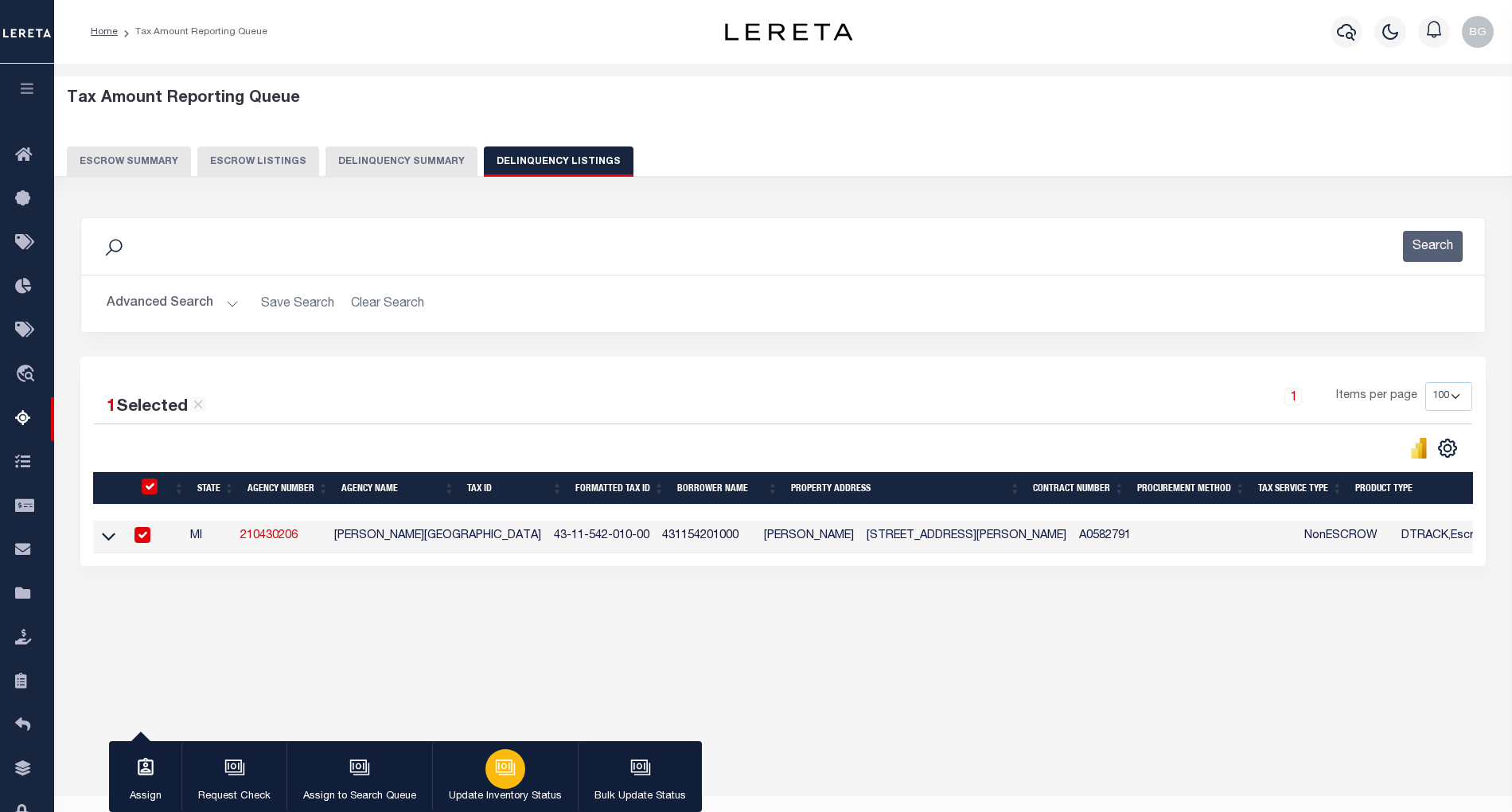
click at [521, 769] on div "button" at bounding box center [505, 769] width 40 height 40
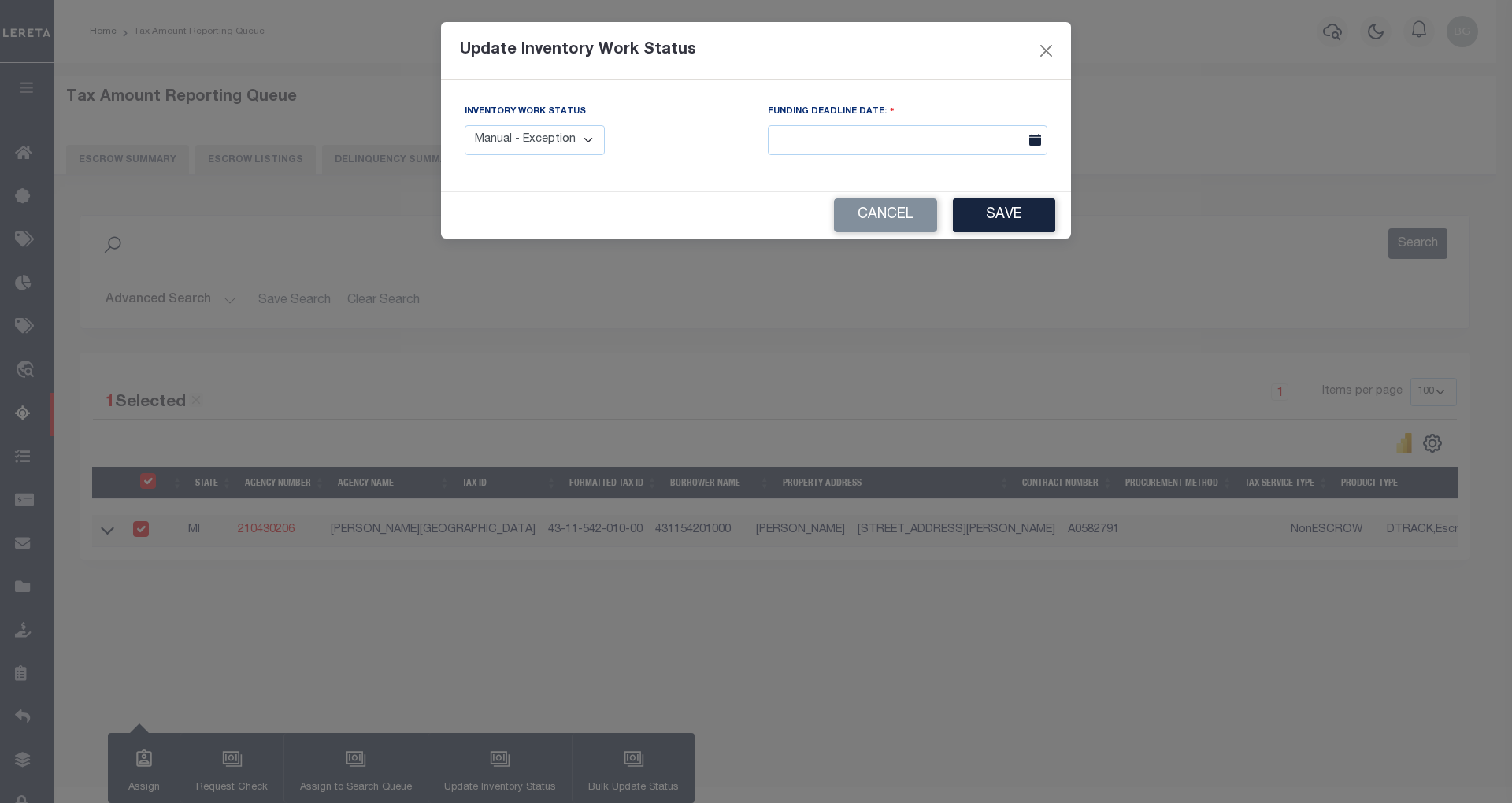
drag, startPoint x: 574, startPoint y: 137, endPoint x: 583, endPoint y: 152, distance: 17.5
click at [574, 137] on select "Manual - Exception Pended - Awaiting Search Late Add Exception Completed" at bounding box center [534, 140] width 140 height 31
select select "4"
click at [464, 125] on select "Manual - Exception Pended - Awaiting Search Late Add Exception Completed" at bounding box center [534, 140] width 140 height 31
click at [991, 213] on button "Save" at bounding box center [1004, 215] width 102 height 34
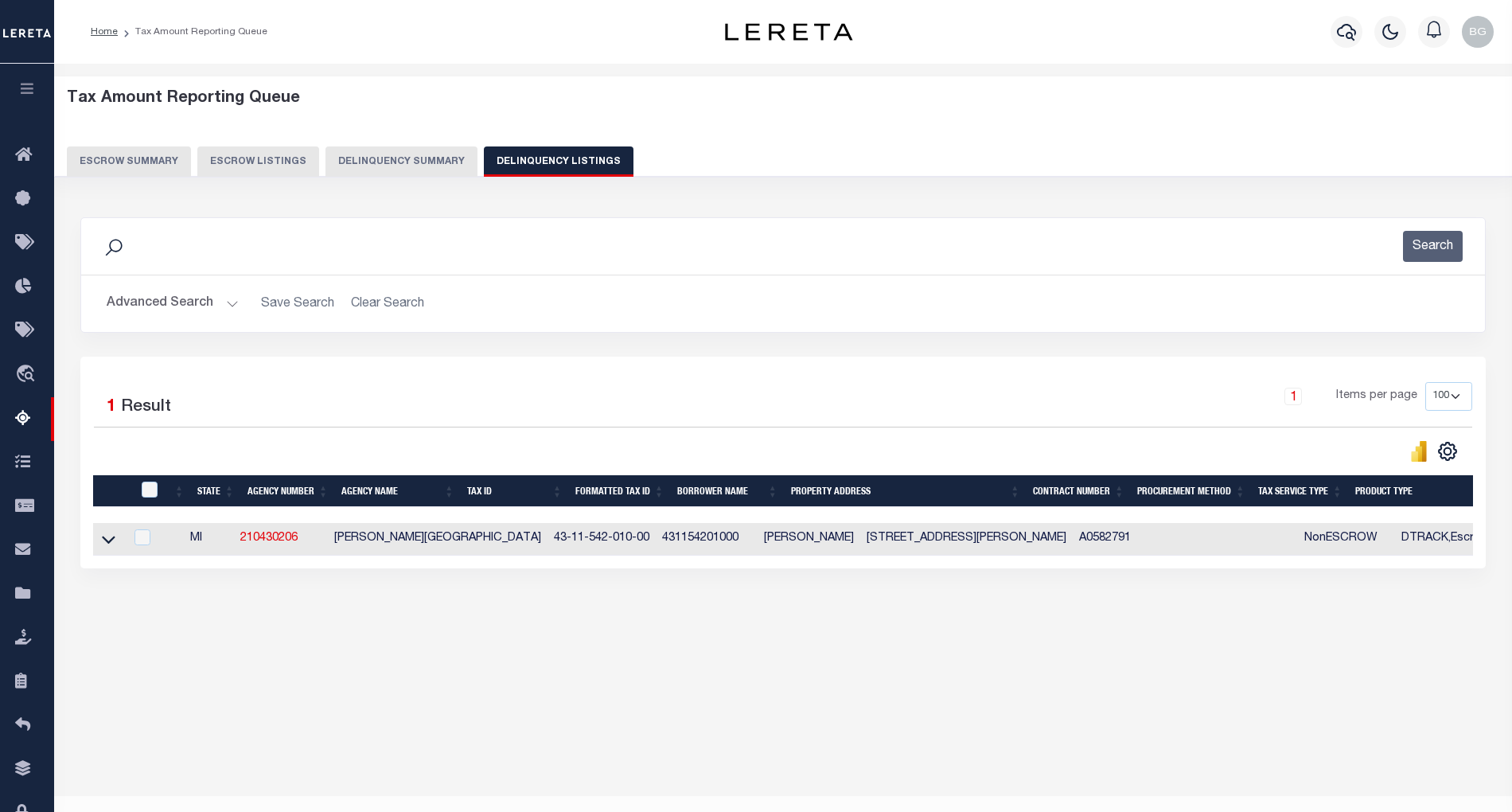
click at [228, 310] on button "Advanced Search" at bounding box center [172, 303] width 132 height 31
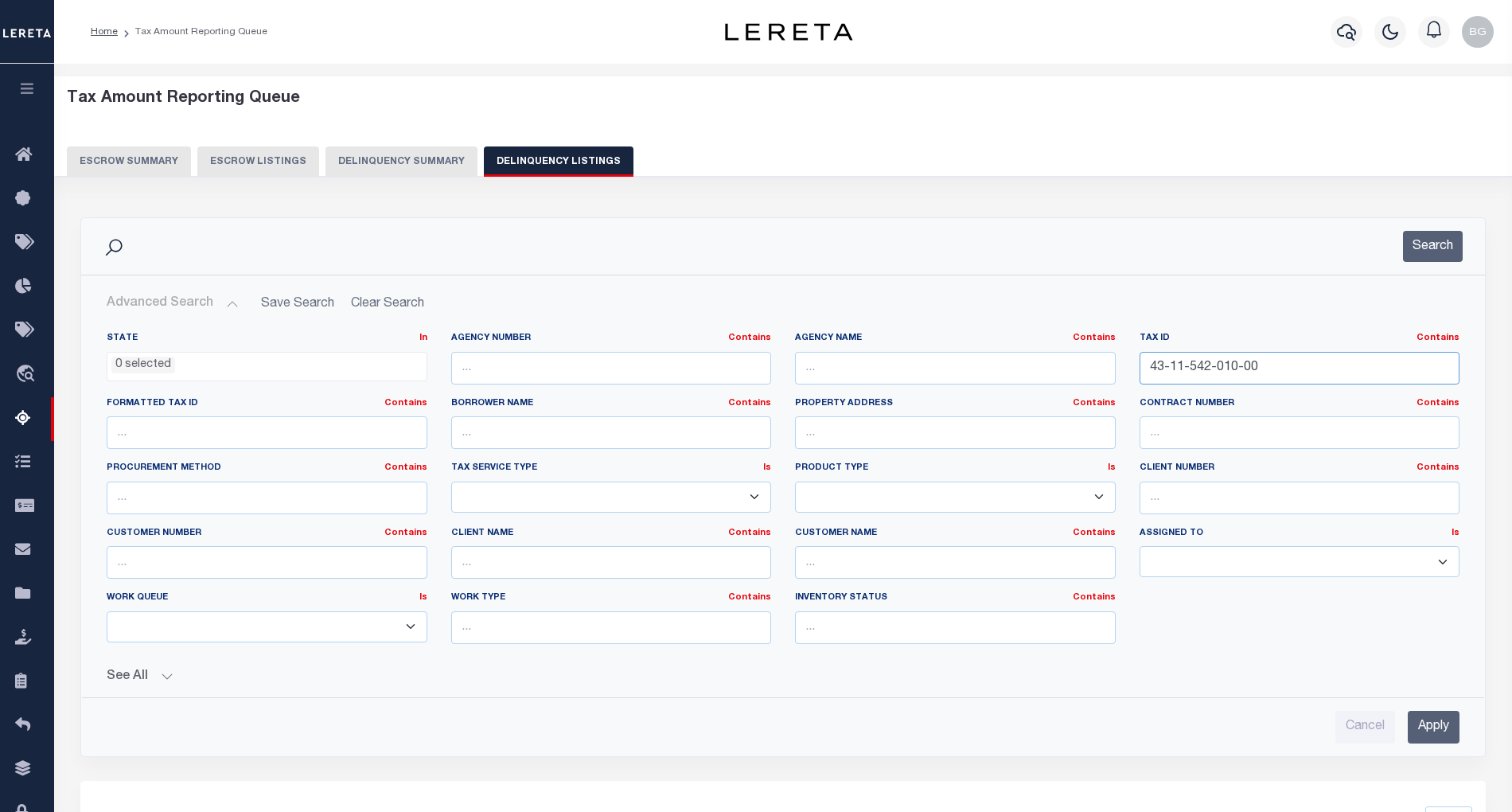
click at [1172, 363] on input "43-11-542-010-00" at bounding box center [1300, 367] width 320 height 33
paste input "10-12-130-011"
type input "10-12-130-011-00"
click at [1443, 734] on input "Apply" at bounding box center [1433, 727] width 51 height 33
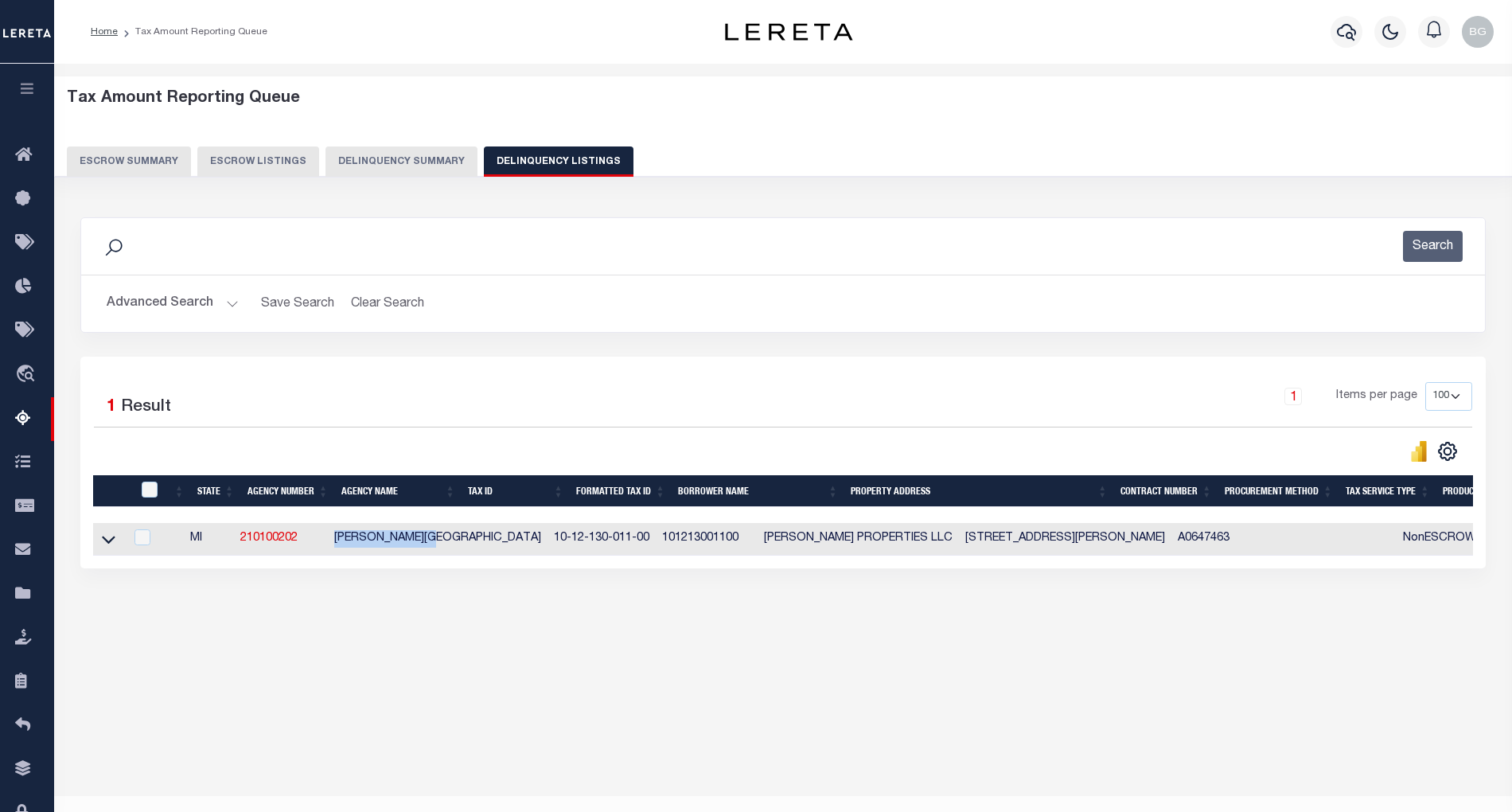
drag, startPoint x: 339, startPoint y: 543, endPoint x: 459, endPoint y: 543, distance: 120.0
click at [459, 543] on td "[PERSON_NAME][GEOGRAPHIC_DATA]" at bounding box center [437, 539] width 220 height 33
checkbox input "true"
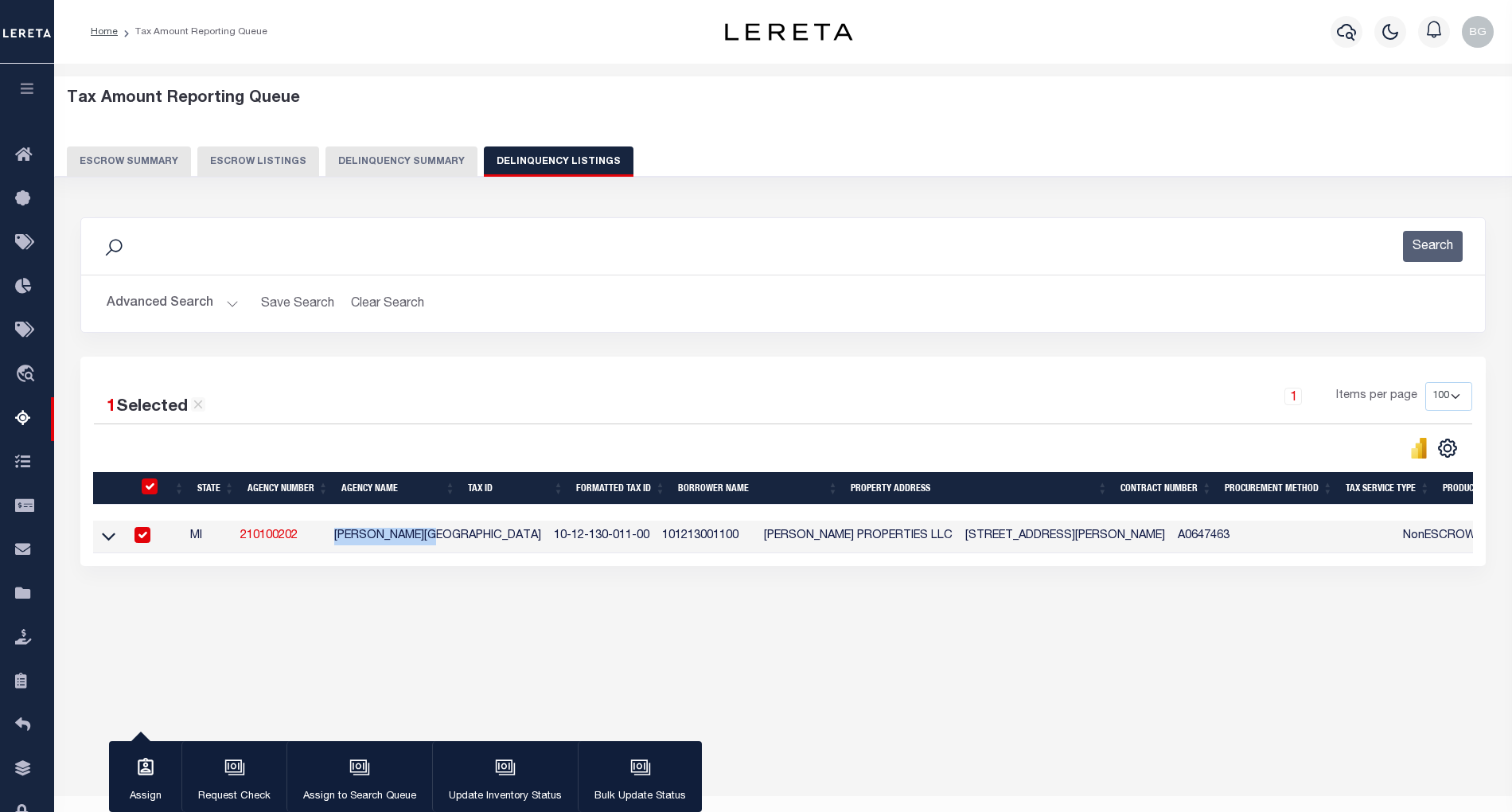
copy td "[PERSON_NAME][GEOGRAPHIC_DATA]"
drag, startPoint x: 469, startPoint y: 542, endPoint x: 563, endPoint y: 542, distance: 94.0
click at [563, 542] on td "10-12-130-011-00" at bounding box center [602, 537] width 108 height 33
checkbox input "false"
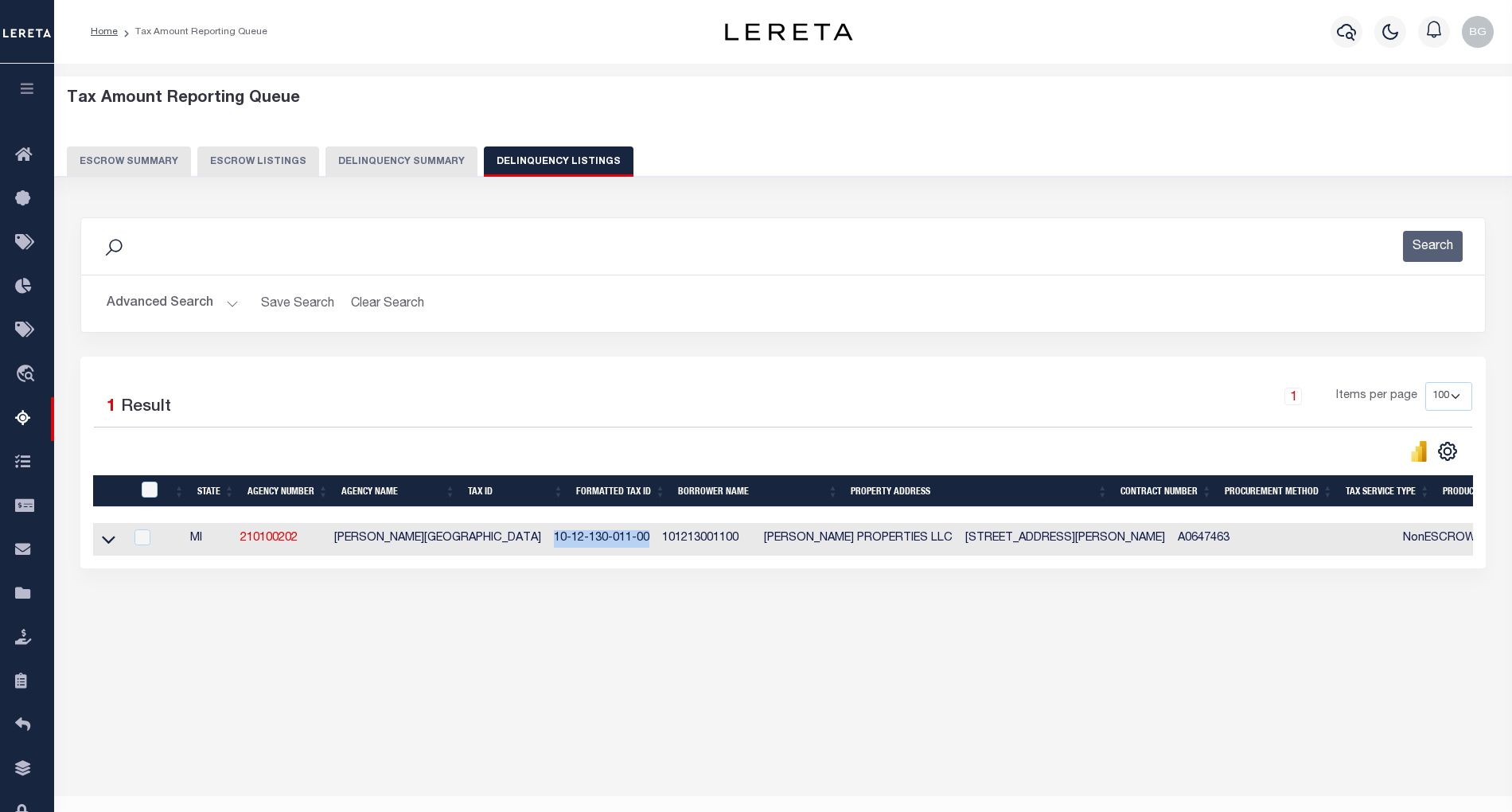
copy td "10-12-130-011-00"
click at [109, 545] on icon at bounding box center [108, 539] width 13 height 17
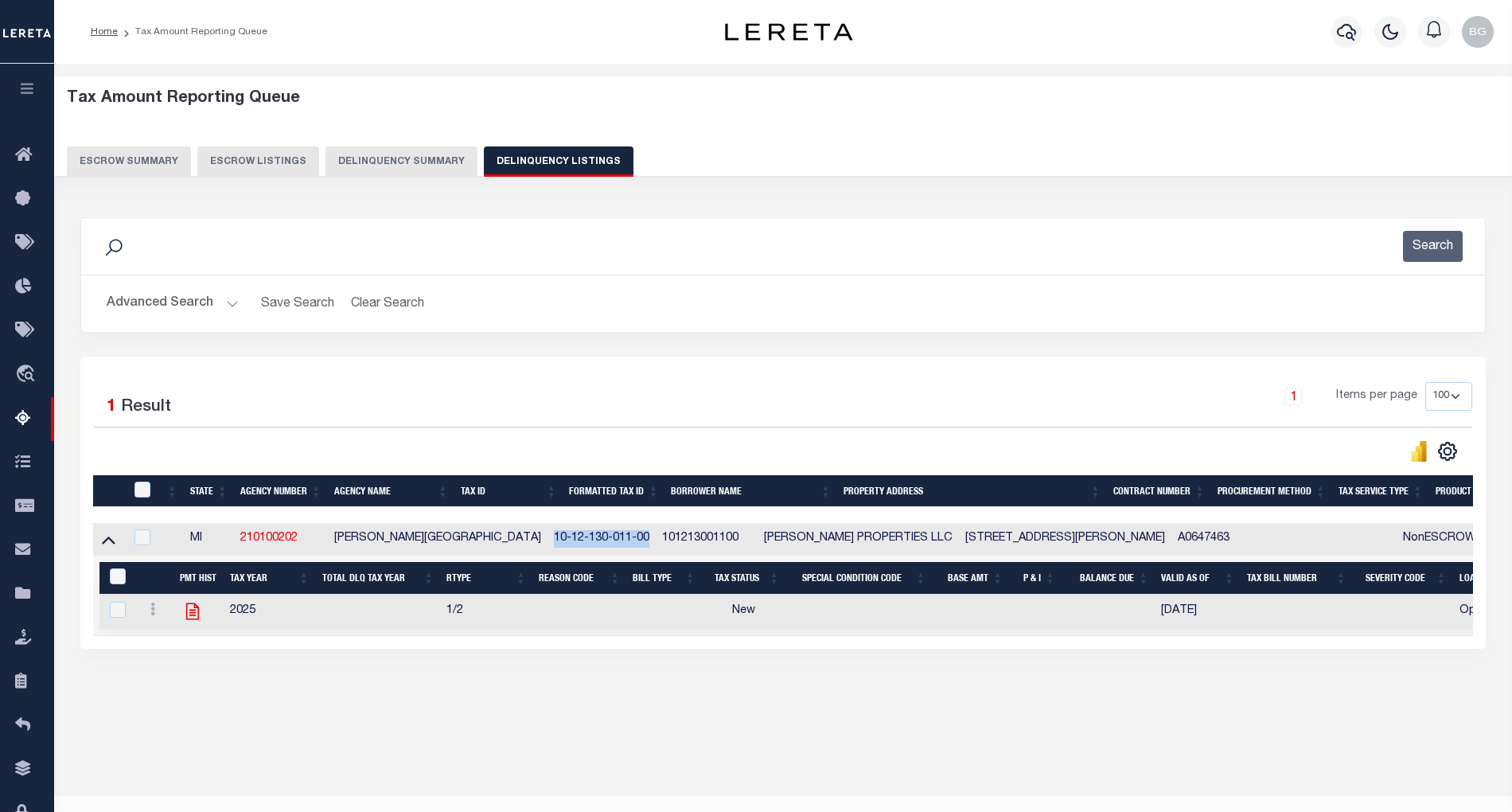
click at [193, 619] on icon "" at bounding box center [191, 611] width 12 height 17
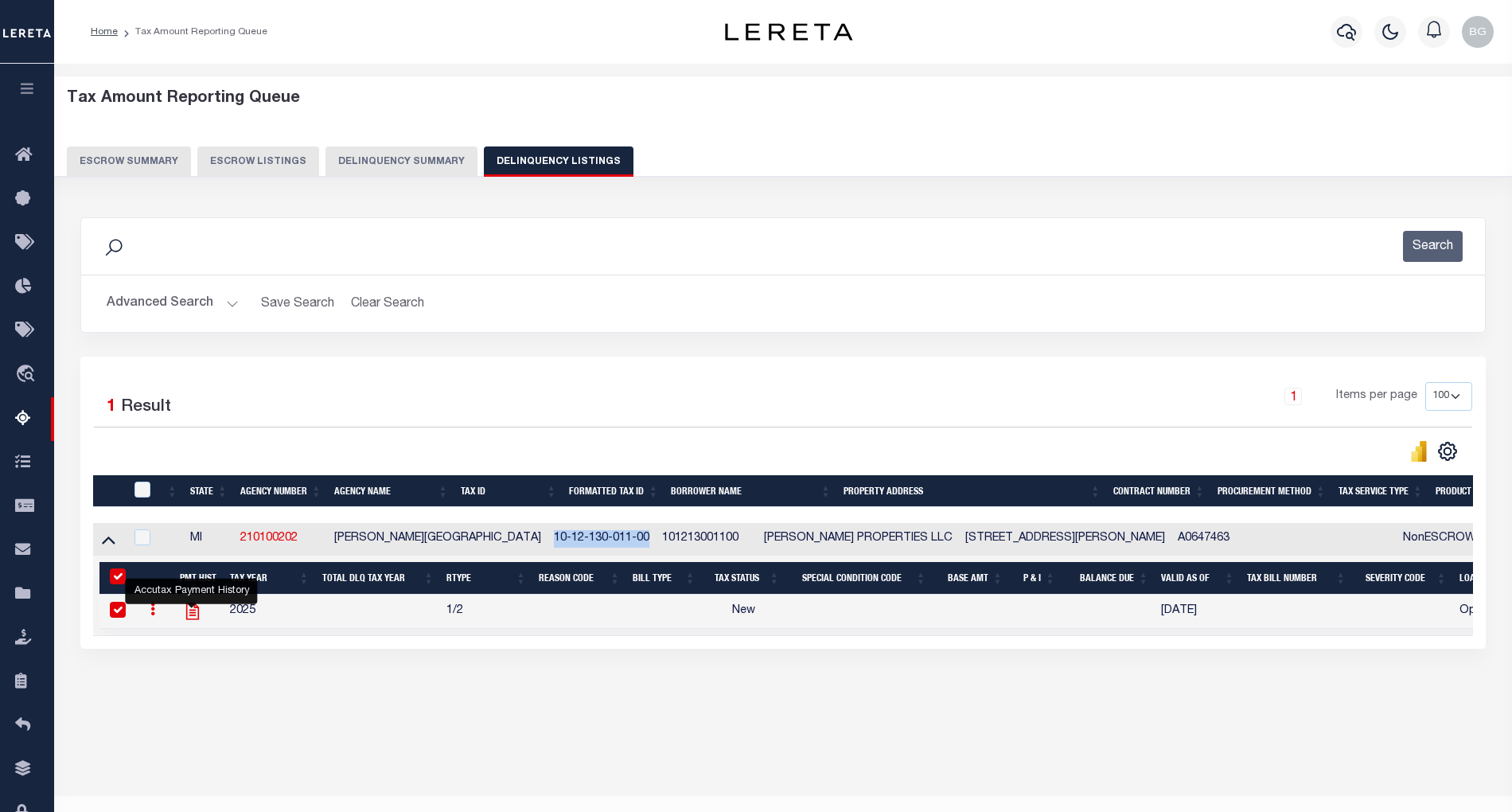
checkbox input "true"
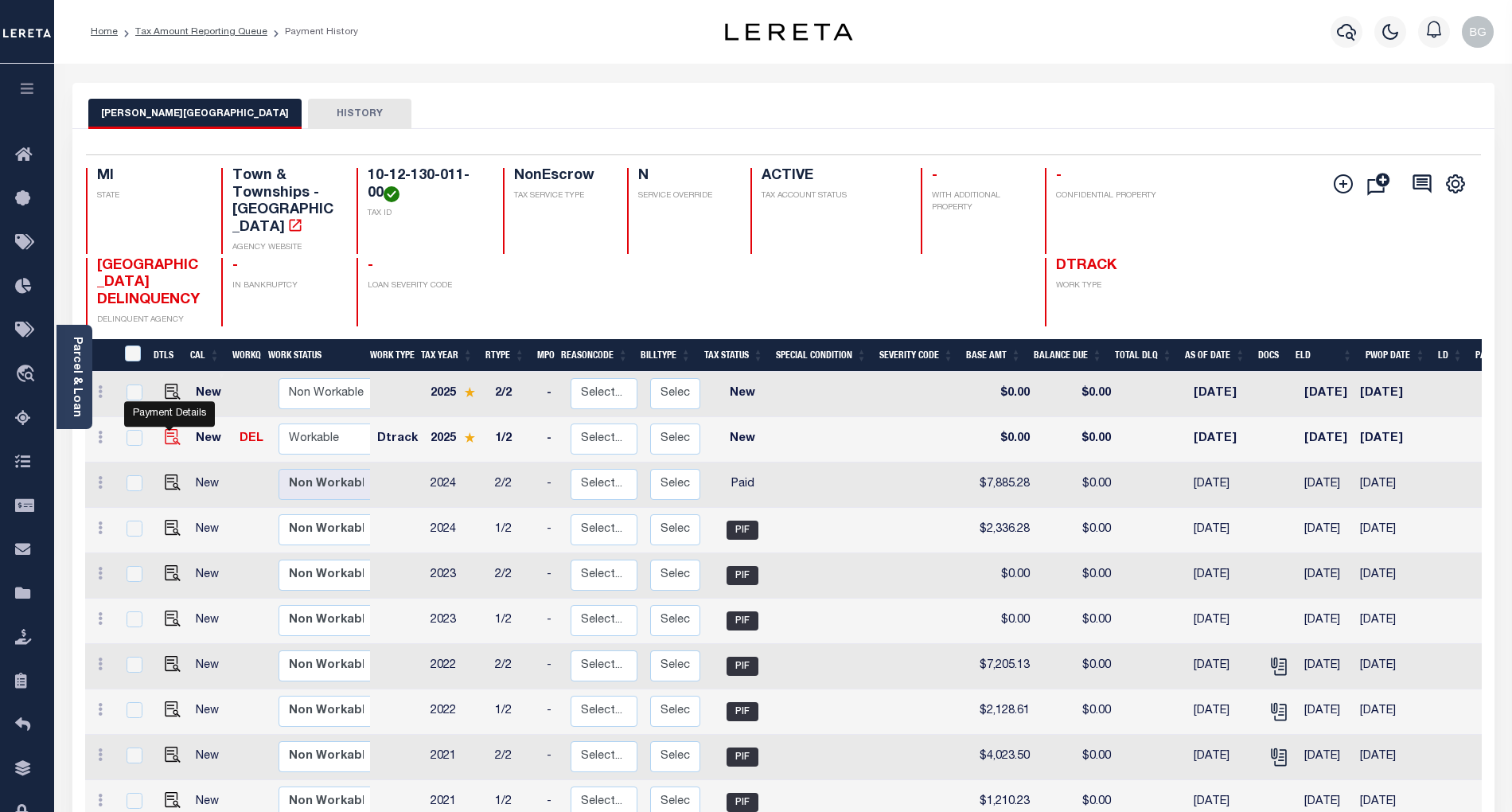
click at [166, 429] on img "" at bounding box center [173, 437] width 16 height 16
checkbox input "true"
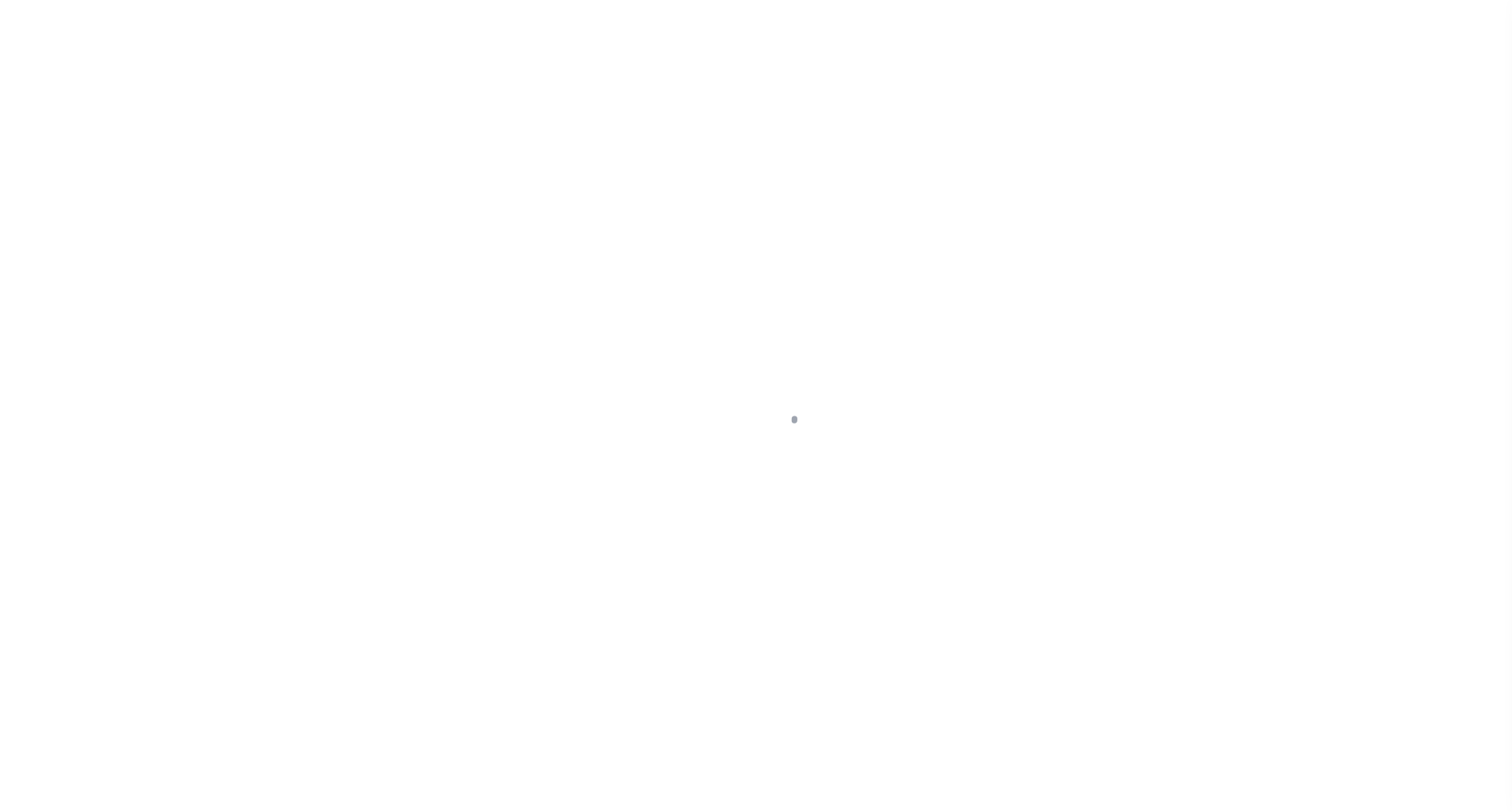
select select "NW2"
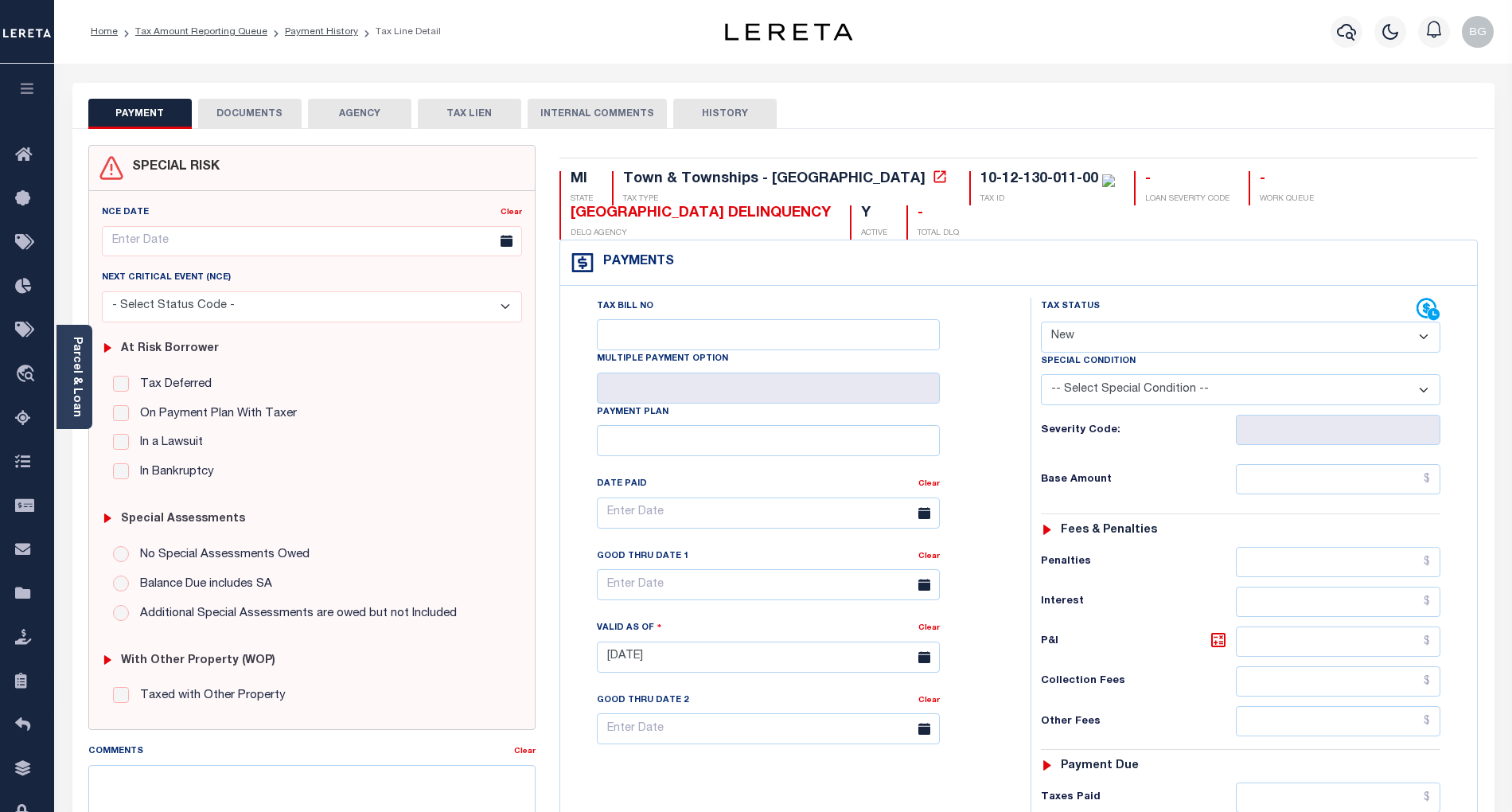
click at [243, 106] on button "DOCUMENTS" at bounding box center [250, 113] width 104 height 30
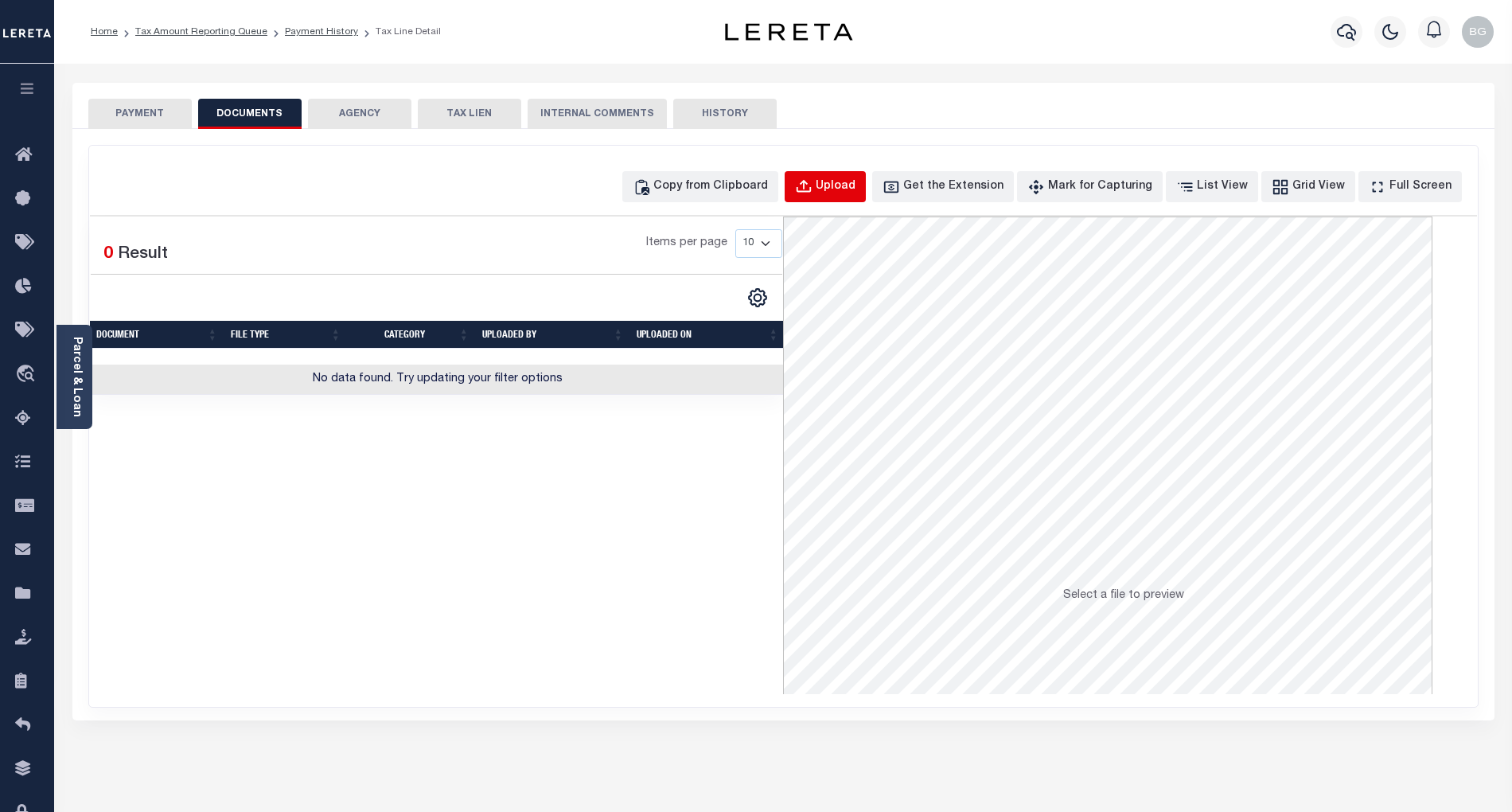
click at [853, 185] on div "Upload" at bounding box center [835, 187] width 40 height 18
select select "POP"
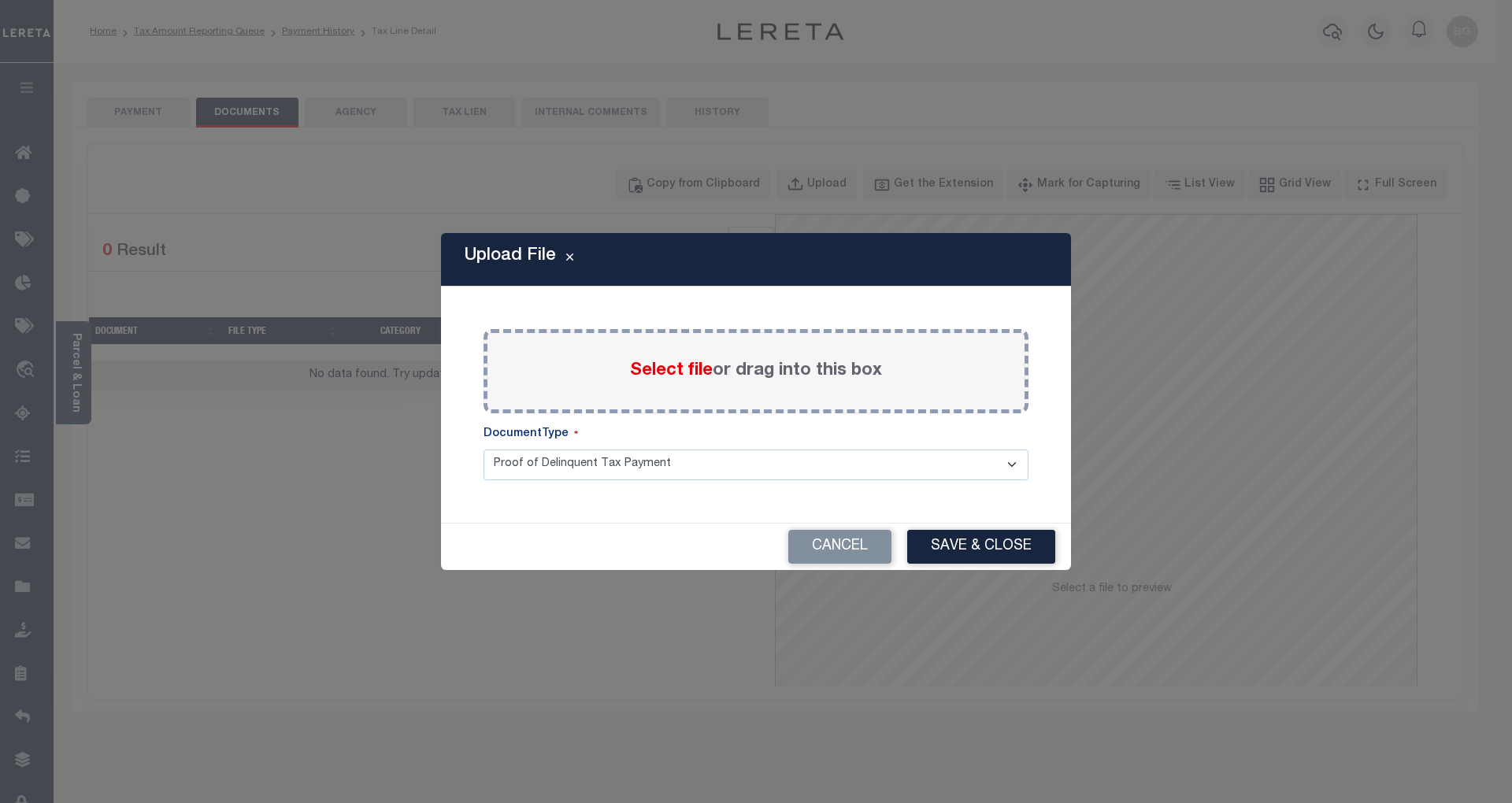
click at [684, 369] on span "Select file" at bounding box center [671, 371] width 82 height 18
click at [0, 0] on input "Select file or drag into this box" at bounding box center [0, 0] width 0 height 0
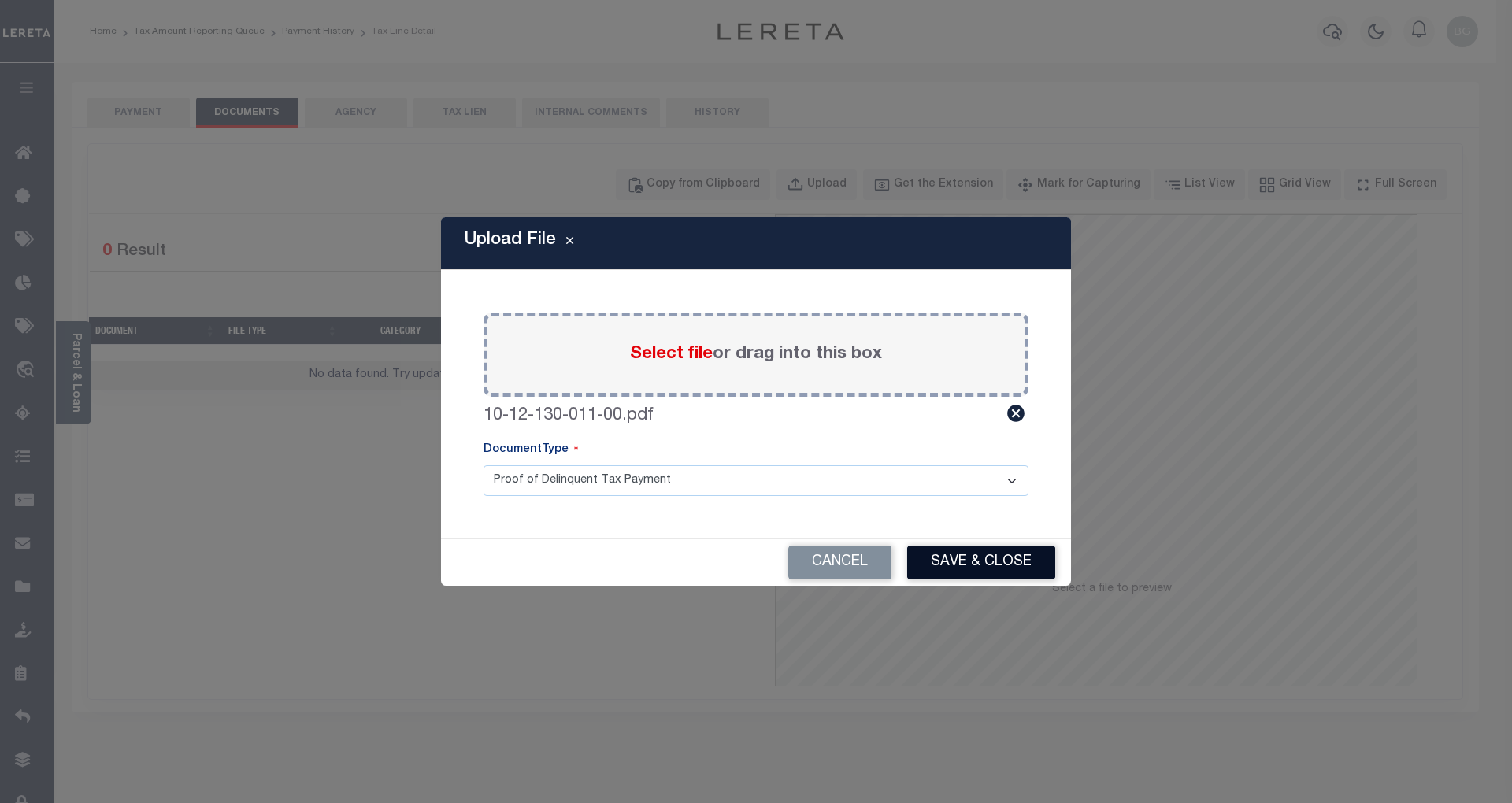
click at [986, 570] on button "Save & Close" at bounding box center [981, 562] width 148 height 34
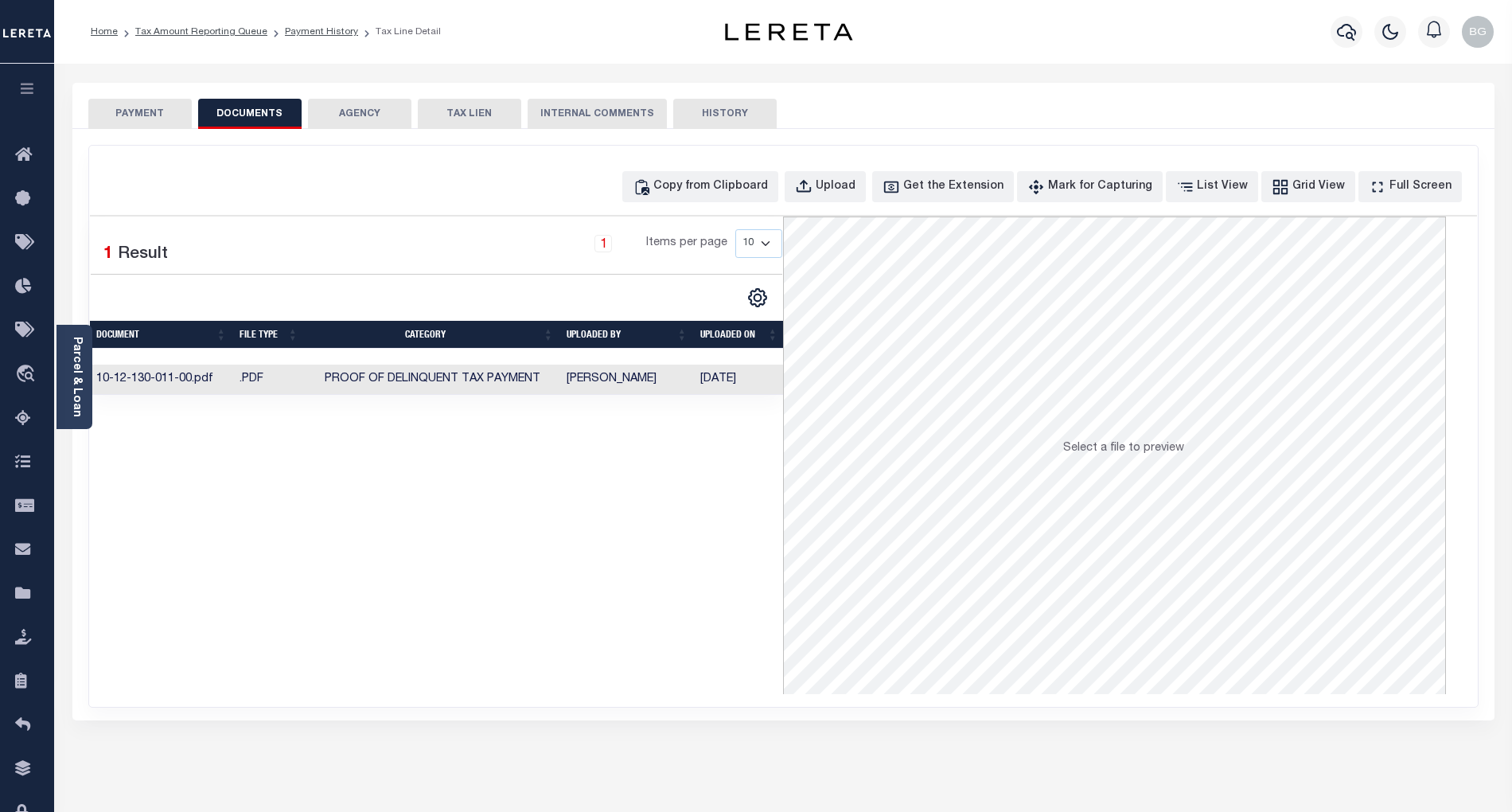
click at [147, 115] on button "PAYMENT" at bounding box center [140, 113] width 104 height 30
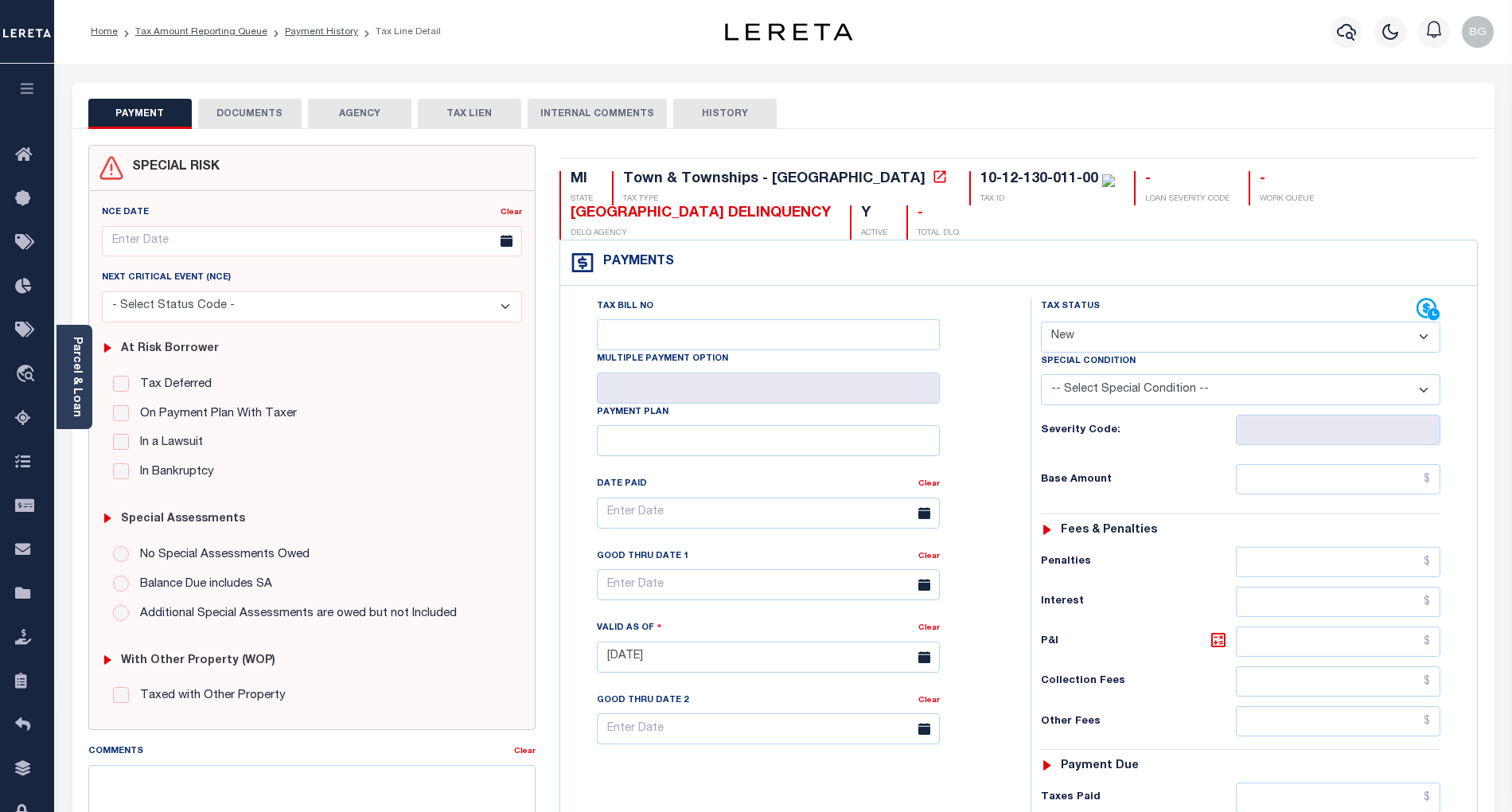
drag, startPoint x: 1077, startPoint y: 339, endPoint x: 1080, endPoint y: 347, distance: 8.5
click at [1077, 339] on select "- Select Status Code - Open Due/Unpaid Paid Incomplete No Tax Due Internal Refu…" at bounding box center [1240, 336] width 399 height 31
select select "PYD"
click at [1041, 323] on select "- Select Status Code - Open Due/Unpaid Paid Incomplete No Tax Due Internal Refu…" at bounding box center [1240, 336] width 399 height 31
type input "[DATE]"
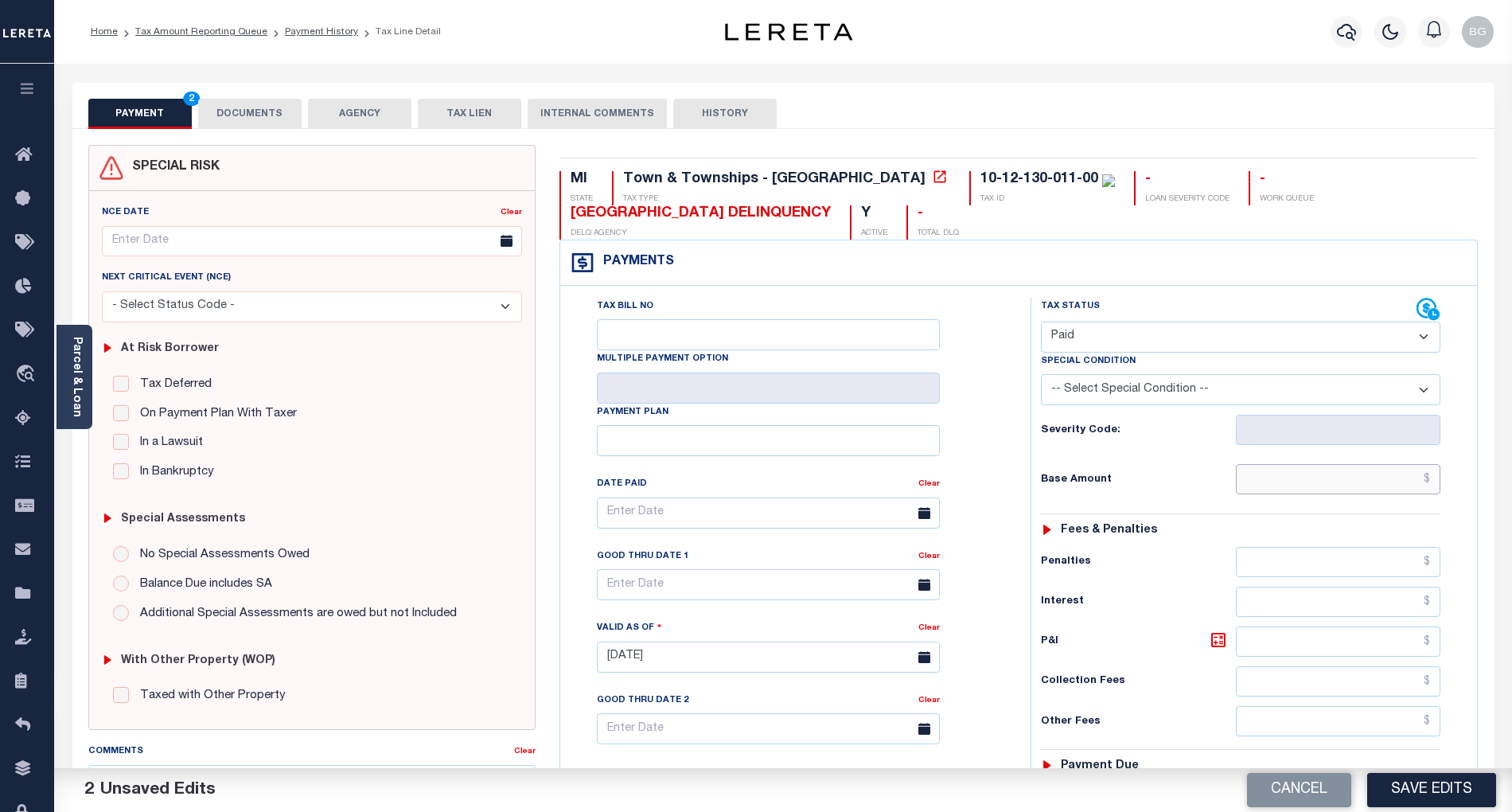
click at [1351, 488] on input "text" at bounding box center [1338, 479] width 205 height 30
paste input "2,394.16"
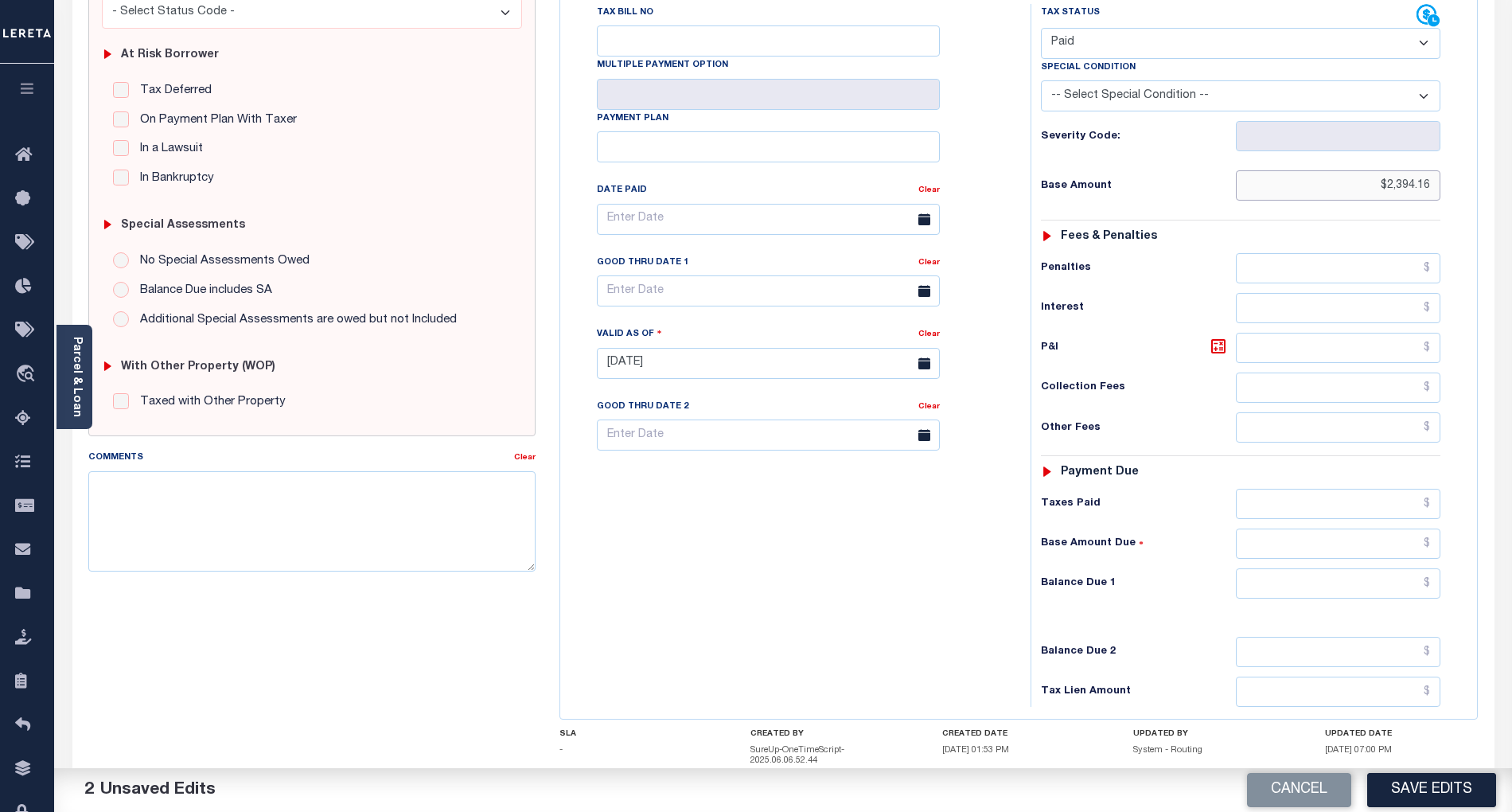
scroll to position [319, 0]
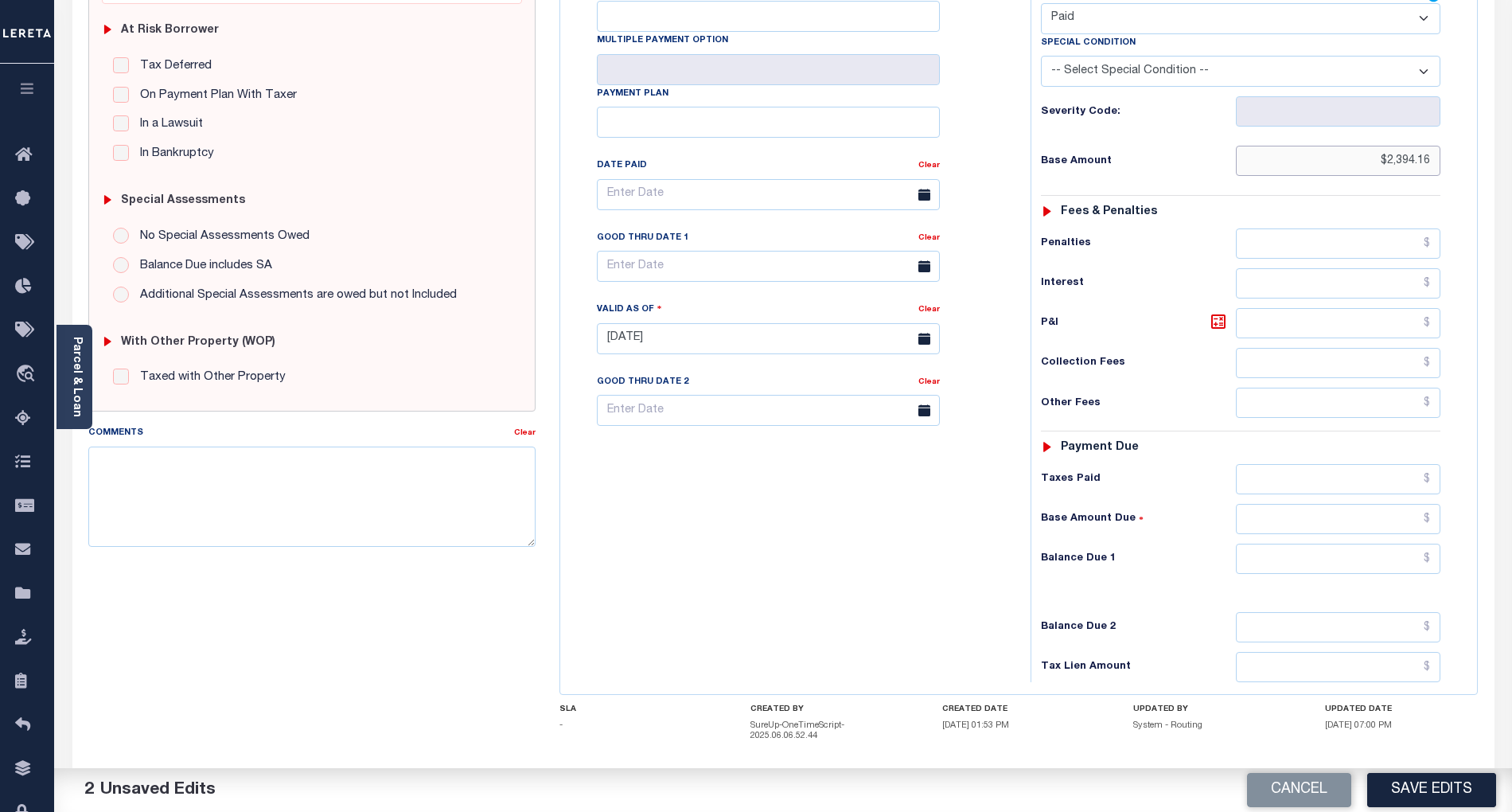
type input "$2,394.16"
click at [1392, 571] on input "text" at bounding box center [1338, 559] width 205 height 30
type input "$0.00"
drag, startPoint x: 720, startPoint y: 600, endPoint x: 754, endPoint y: 603, distance: 34.1
click at [737, 600] on div "Tax Bill No Multiple Payment Option Payment Plan Clear" at bounding box center [791, 331] width 454 height 703
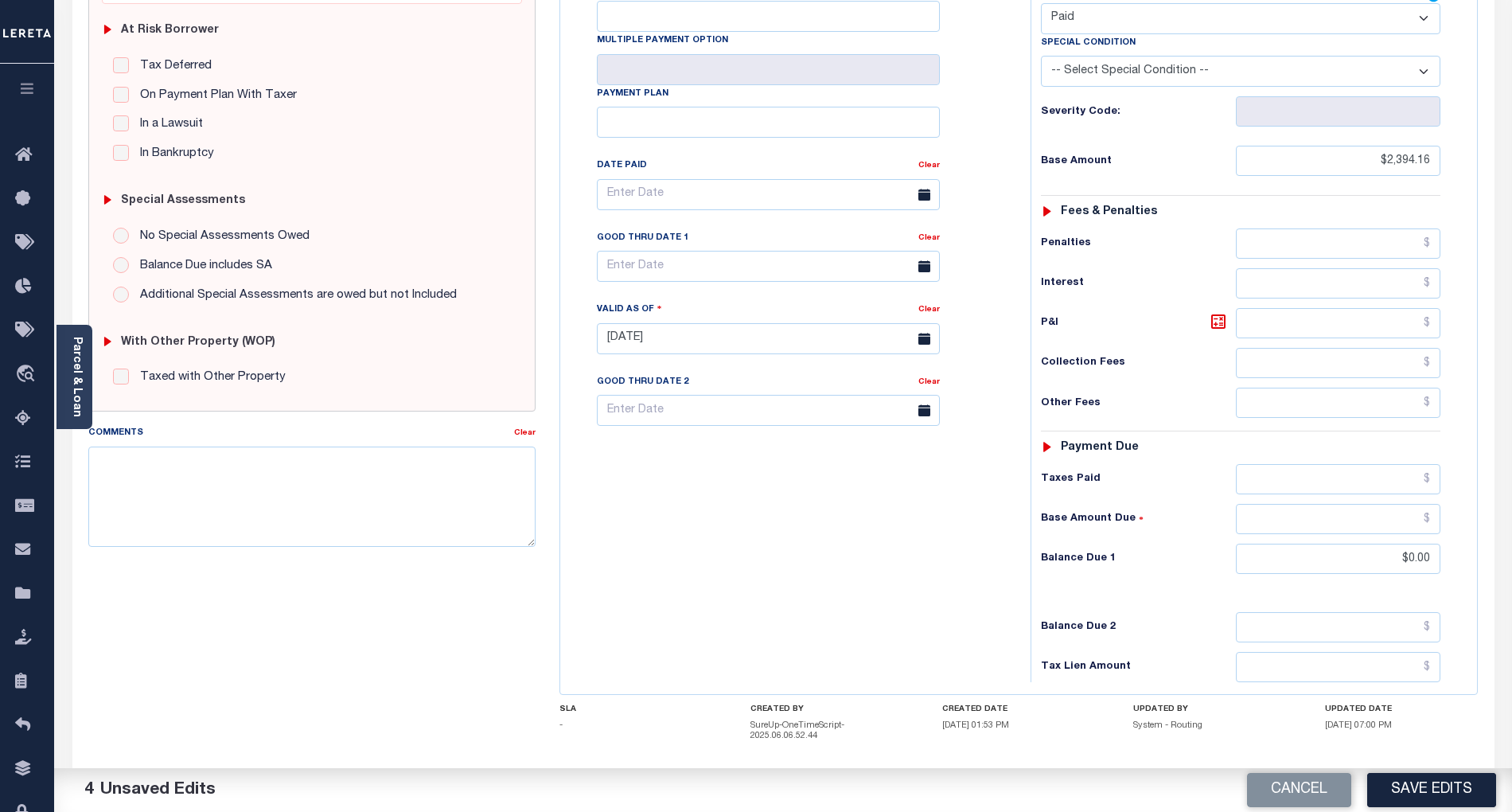
click at [1487, 788] on button "Save Edits" at bounding box center [1431, 790] width 129 height 35
checkbox input "false"
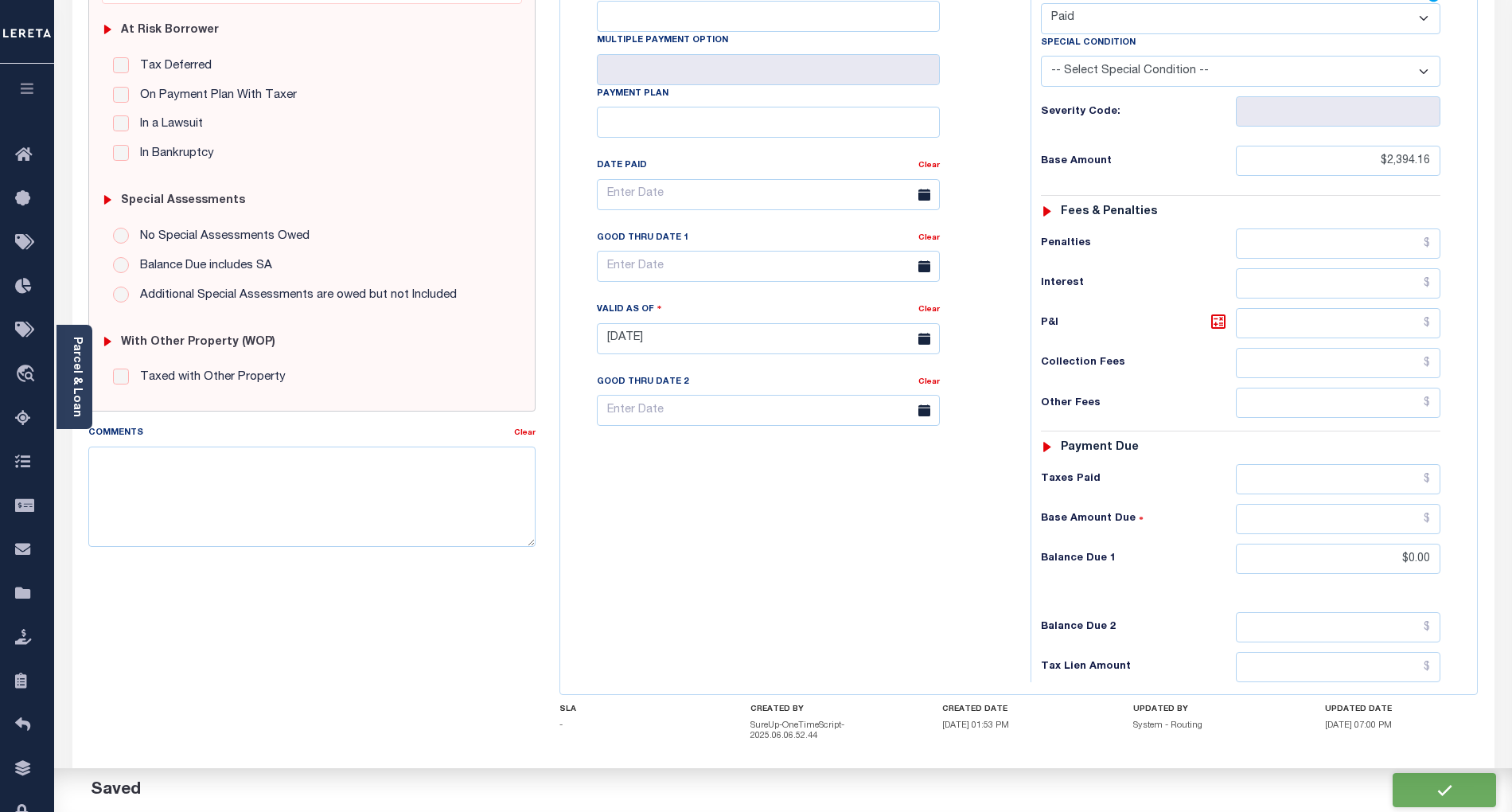
type input "$2,394.16"
type input "$0"
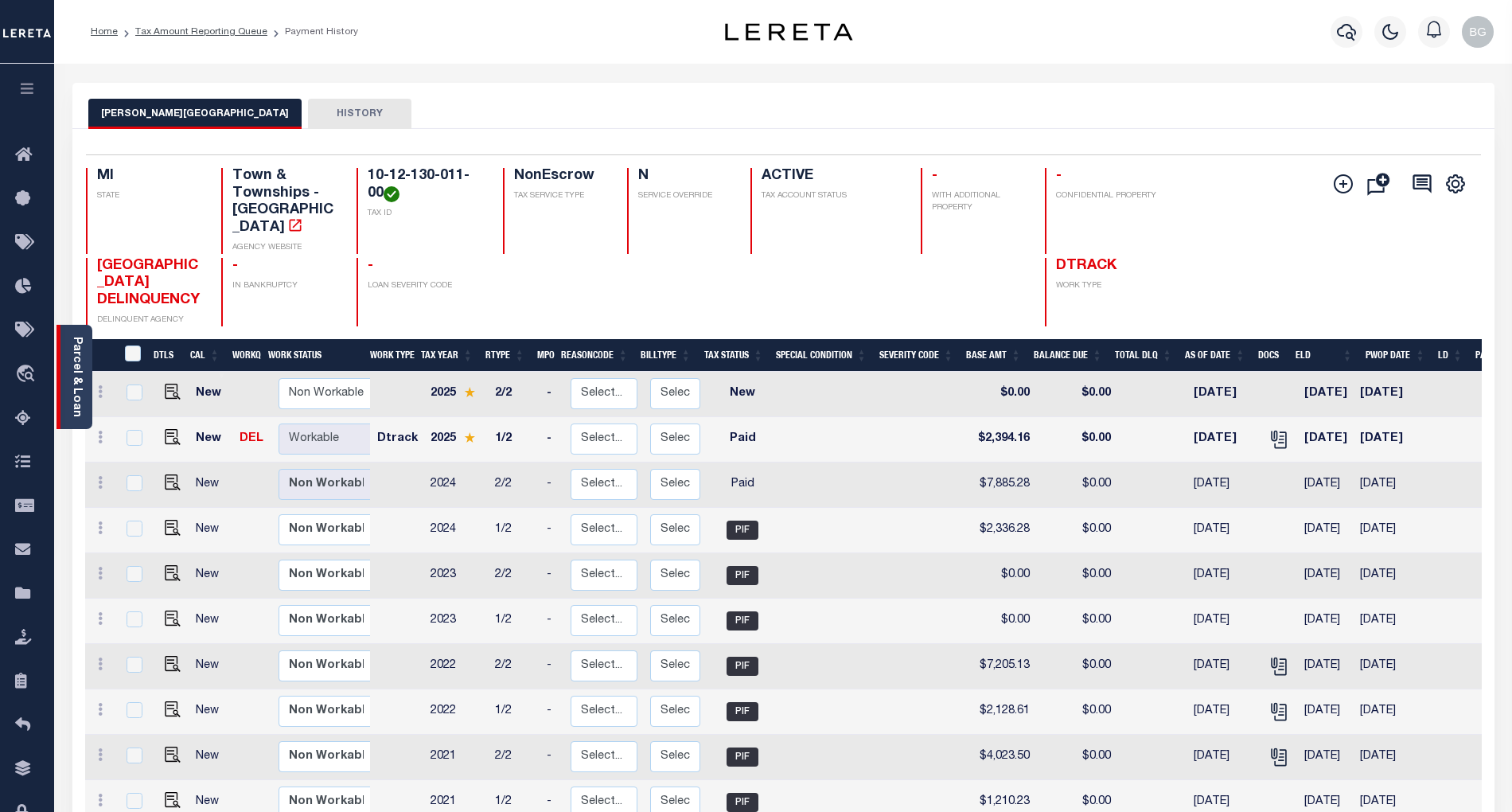
click at [78, 371] on link "Parcel & Loan" at bounding box center [76, 376] width 12 height 81
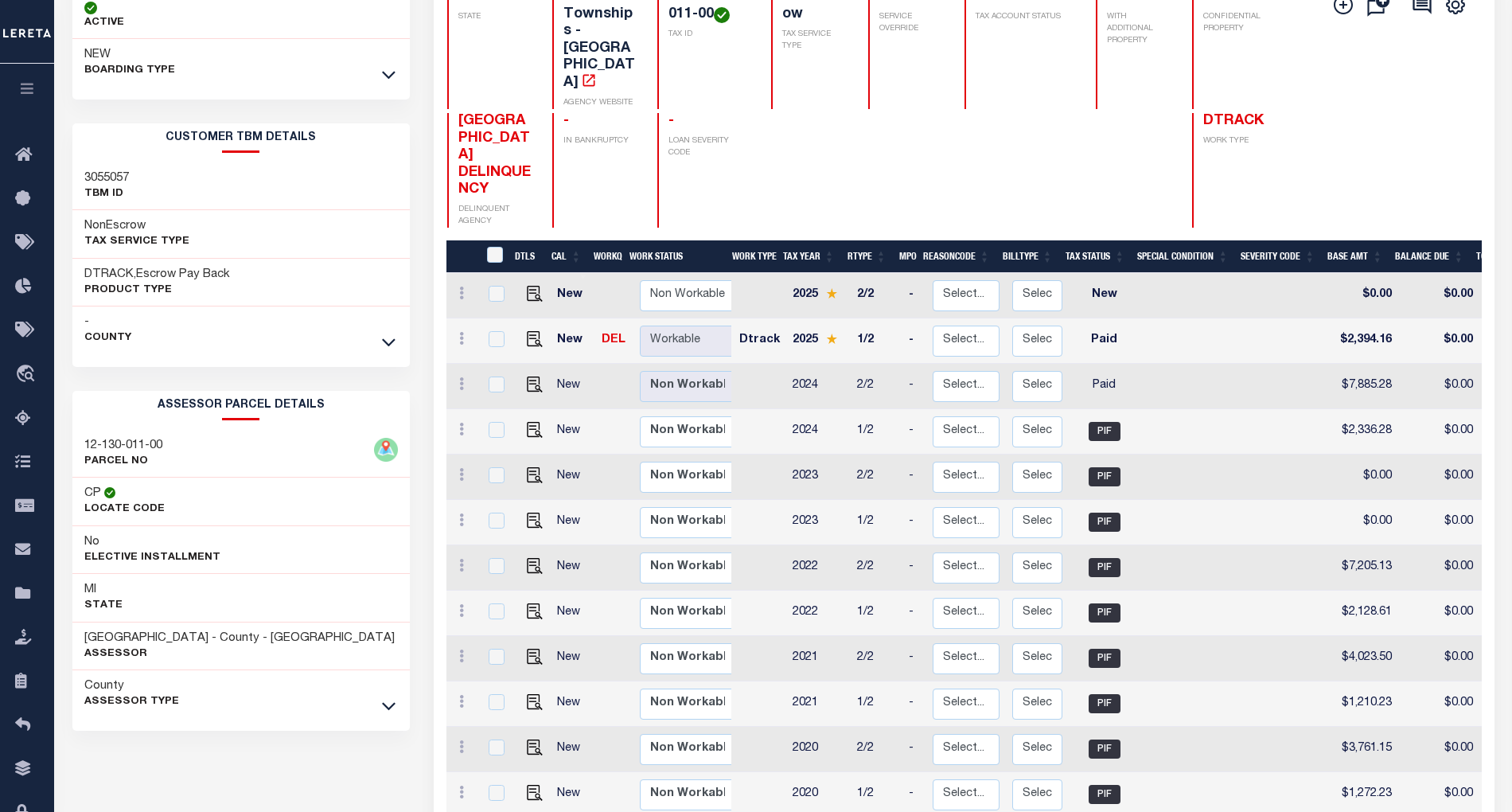
scroll to position [319, 0]
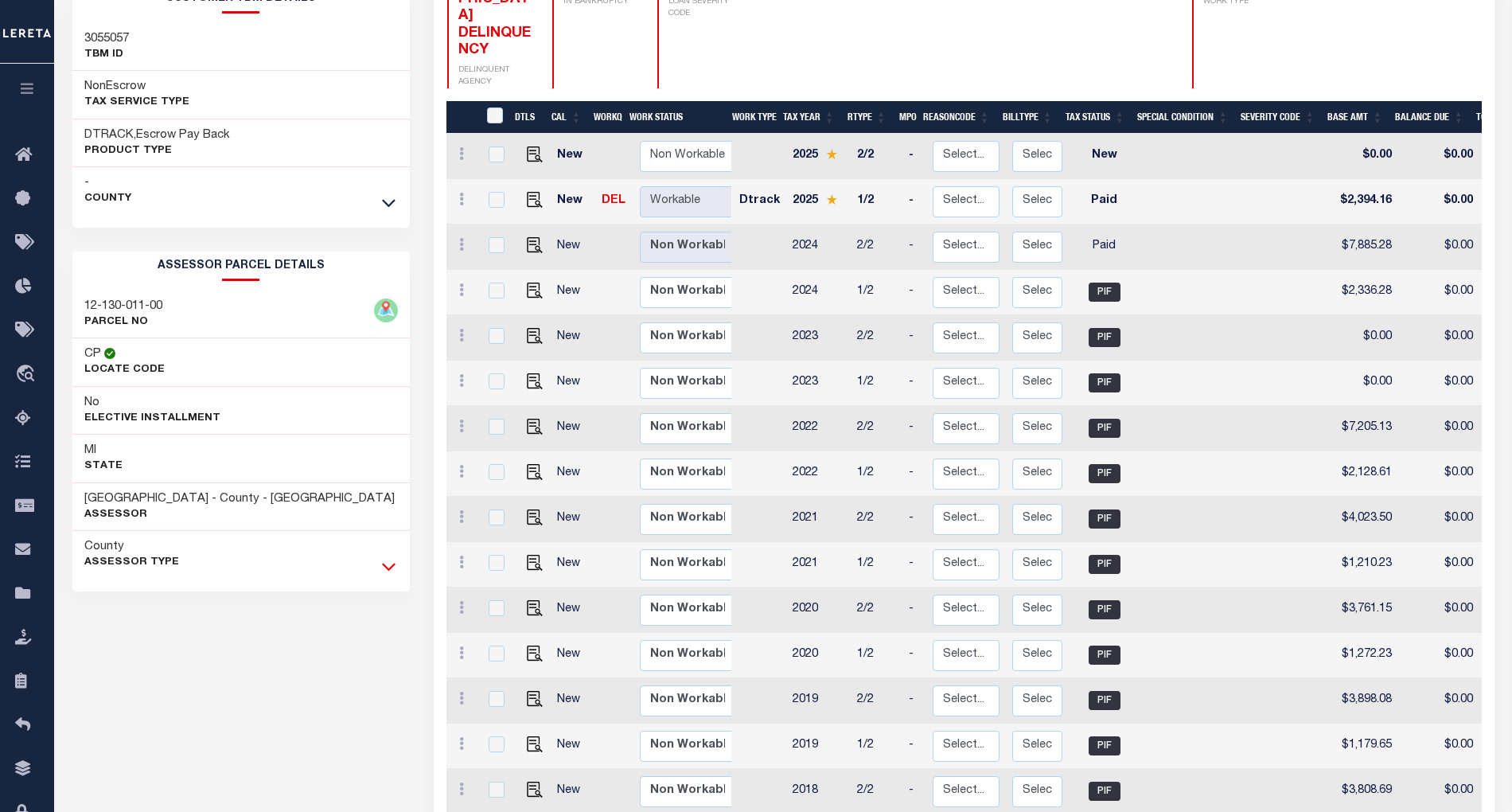
click at [390, 575] on icon at bounding box center [389, 566] width 13 height 17
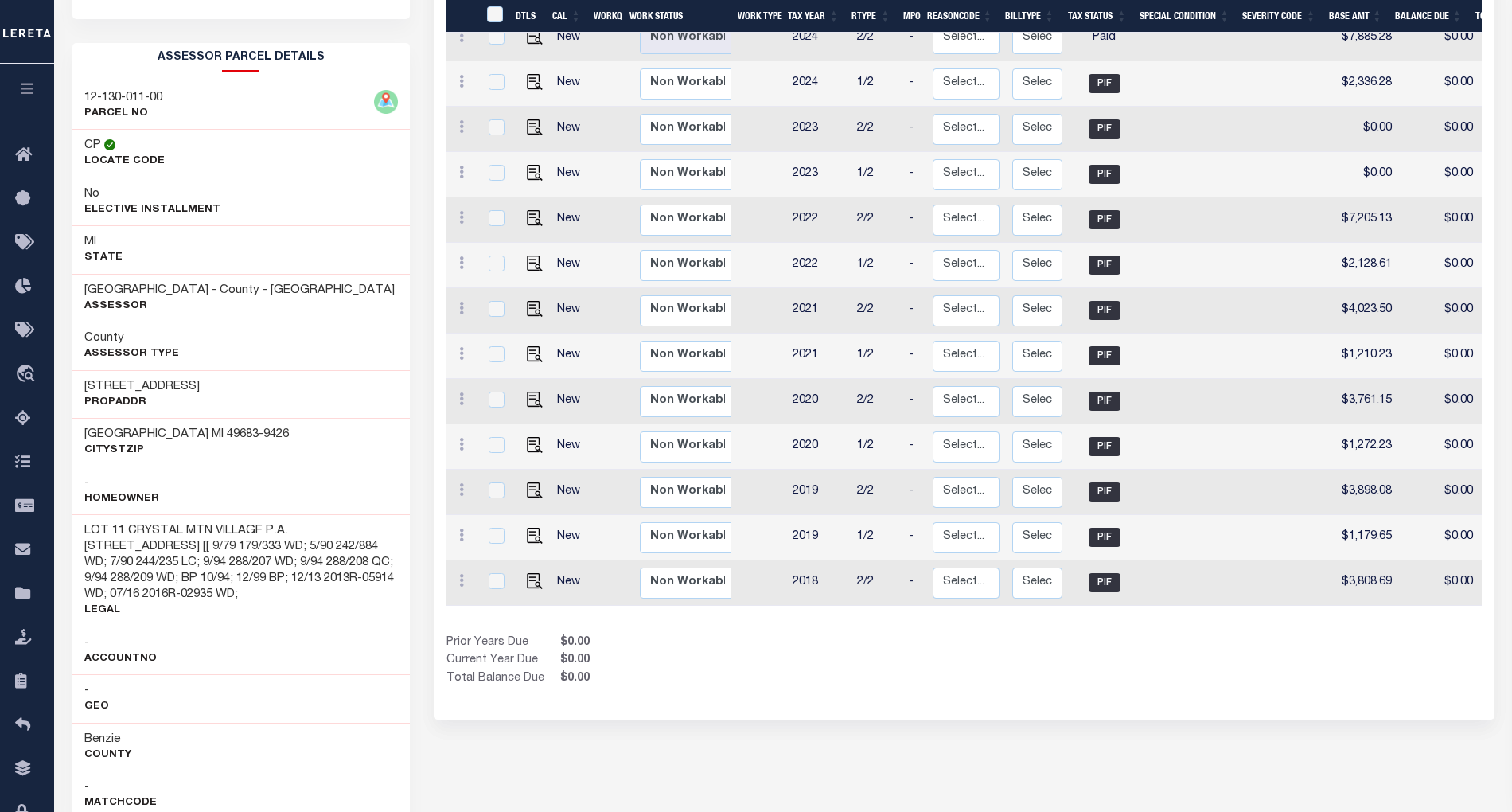
scroll to position [530, 0]
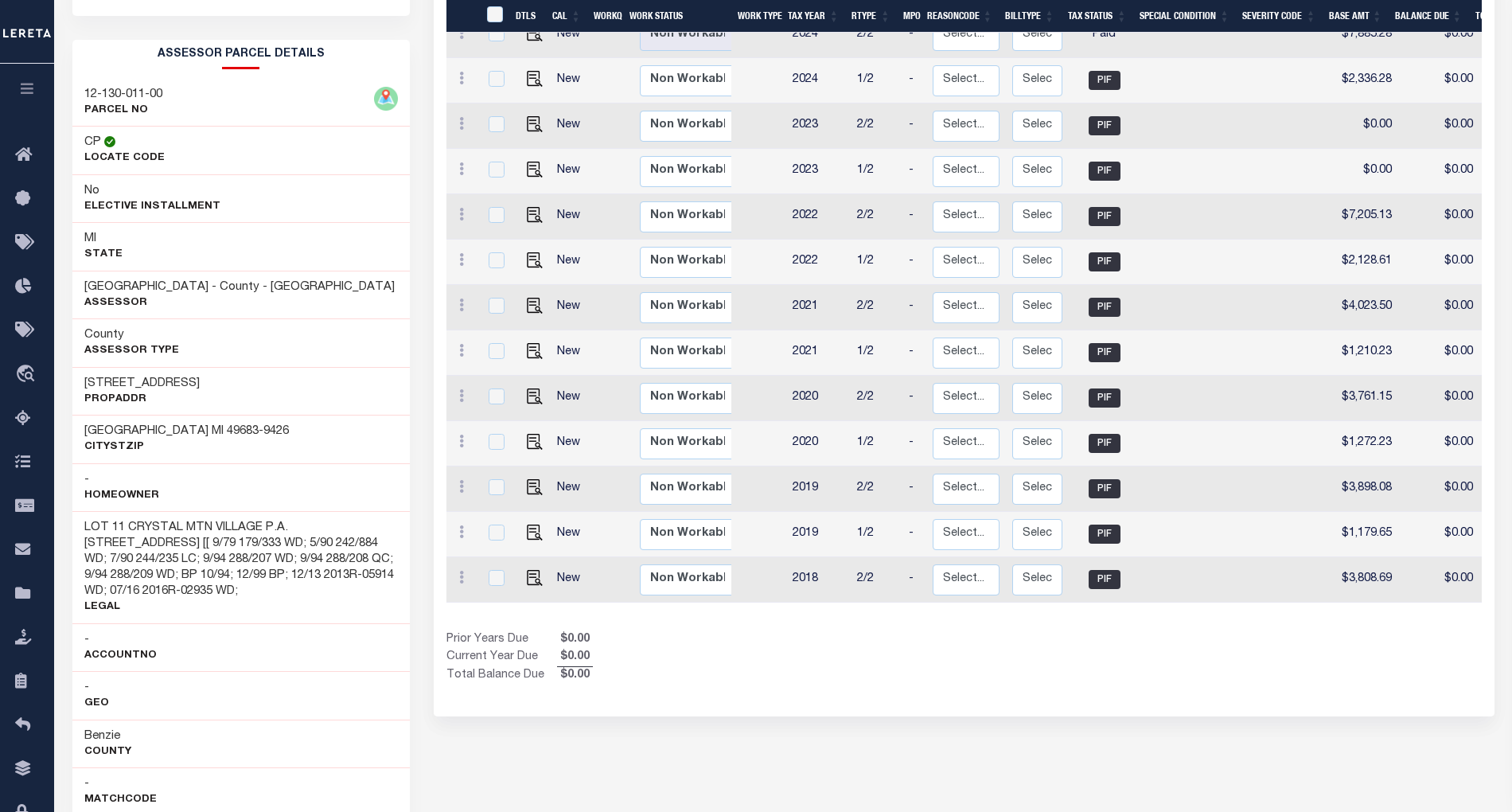
drag, startPoint x: 86, startPoint y: 535, endPoint x: 253, endPoint y: 599, distance: 178.8
click at [253, 599] on h3 "LOT 11 CRYSTAL MTN VILLAGE P.A. [STREET_ADDRESS] [[ 9/79 179/333 WD; 5/90 242/8…" at bounding box center [241, 560] width 313 height 80
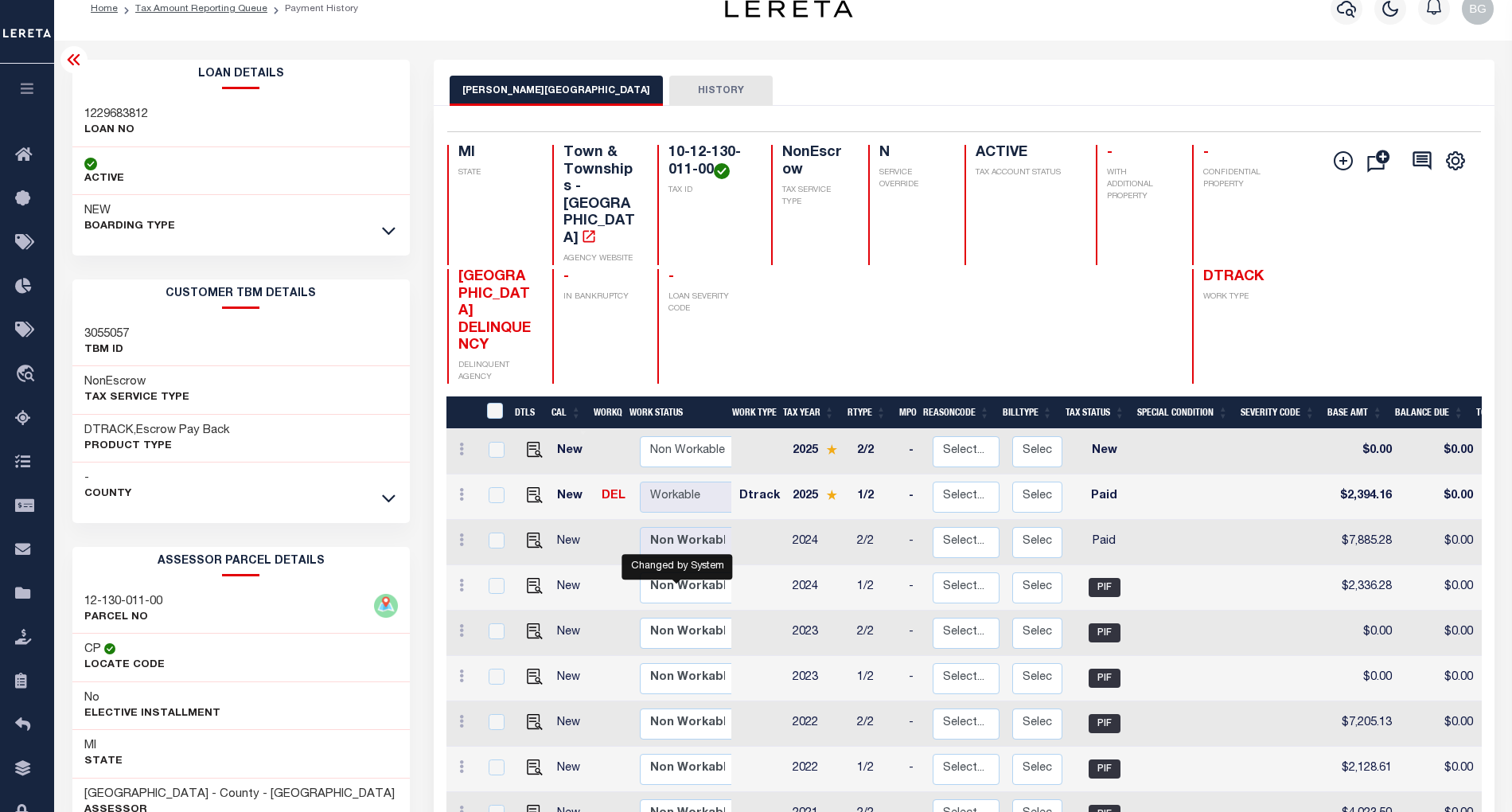
scroll to position [0, 0]
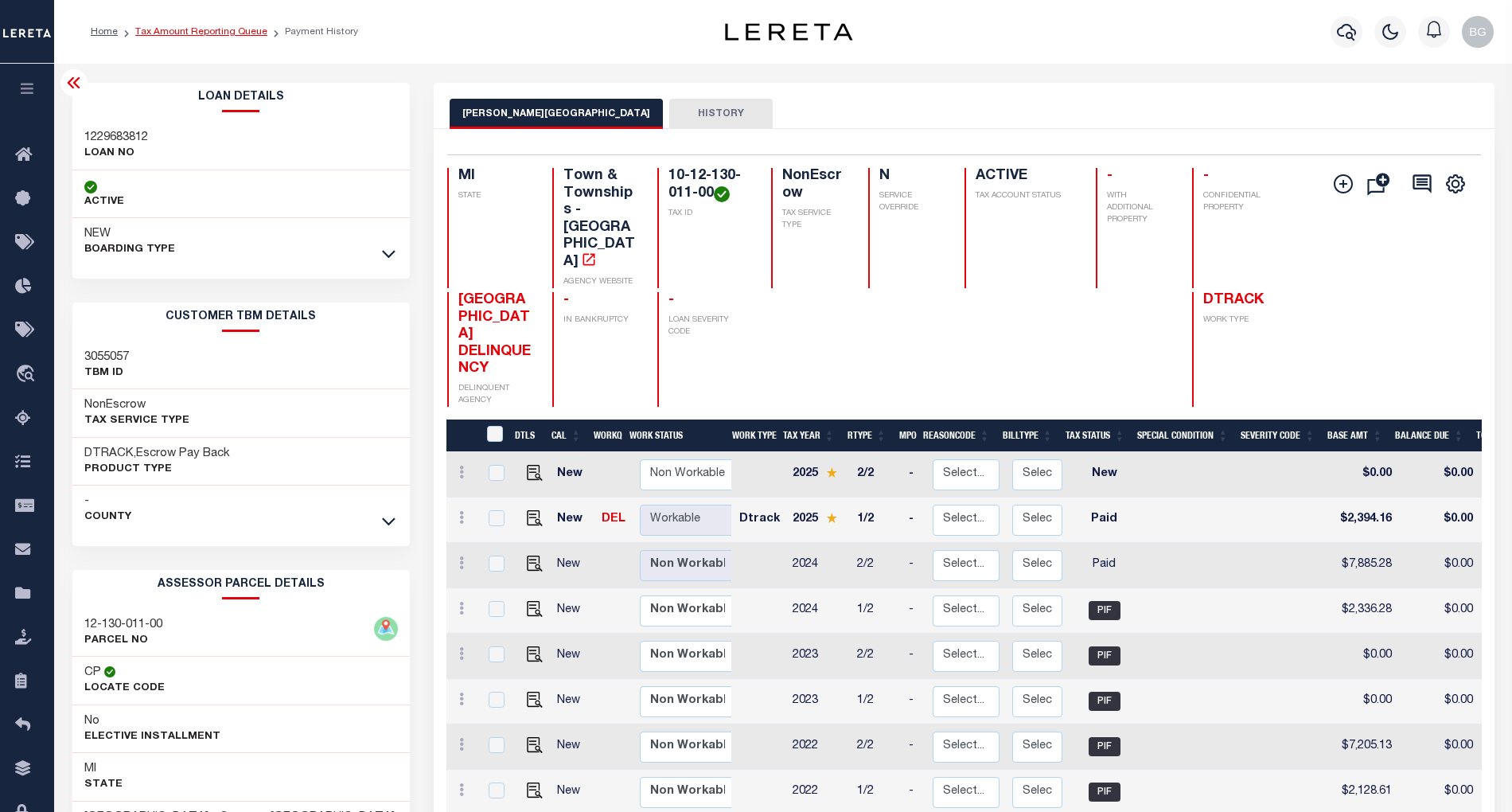
click at [189, 30] on link "Tax Amount Reporting Queue" at bounding box center [201, 32] width 132 height 10
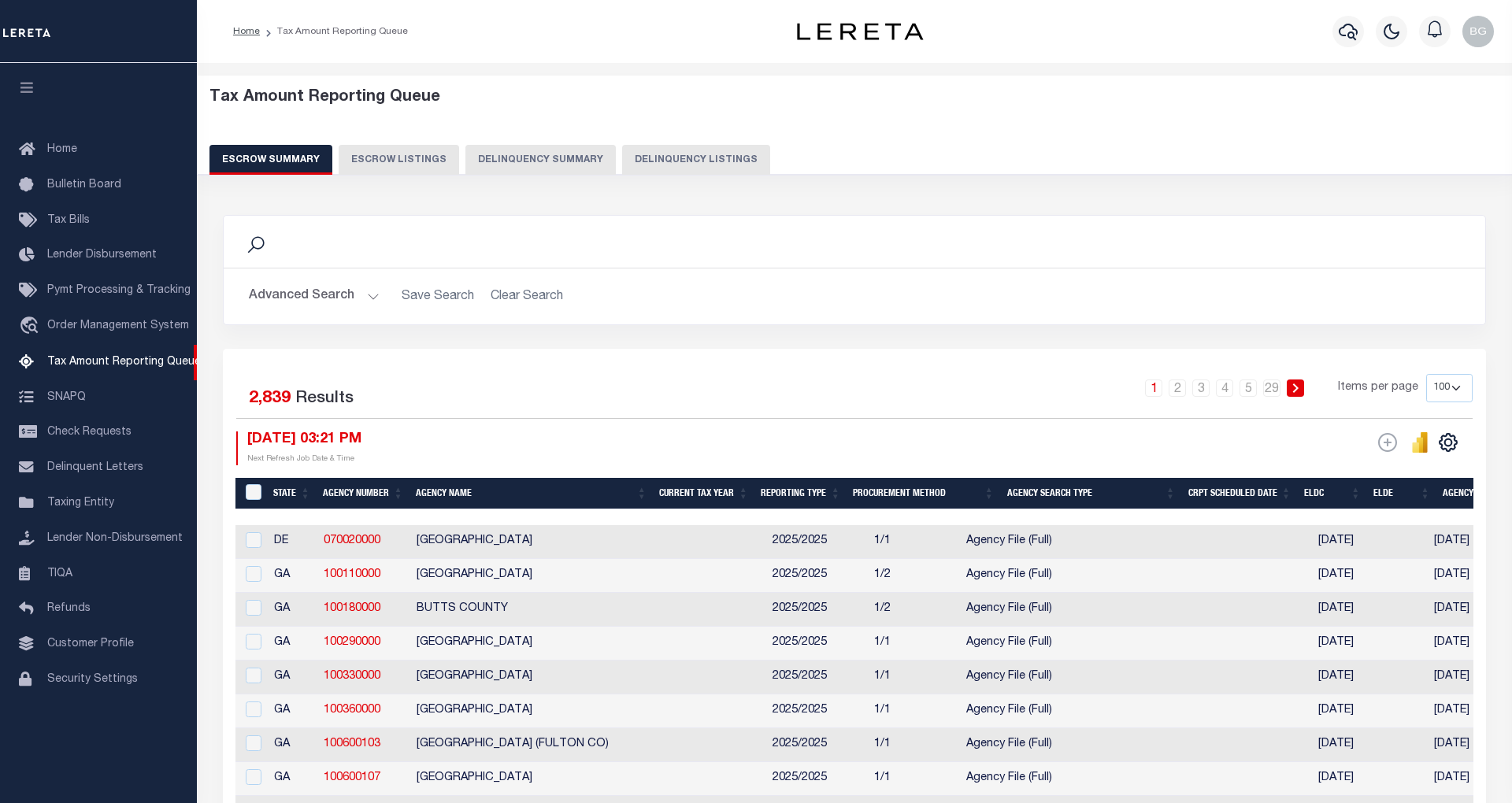
click at [671, 166] on button "Delinquency Listings" at bounding box center [696, 159] width 148 height 30
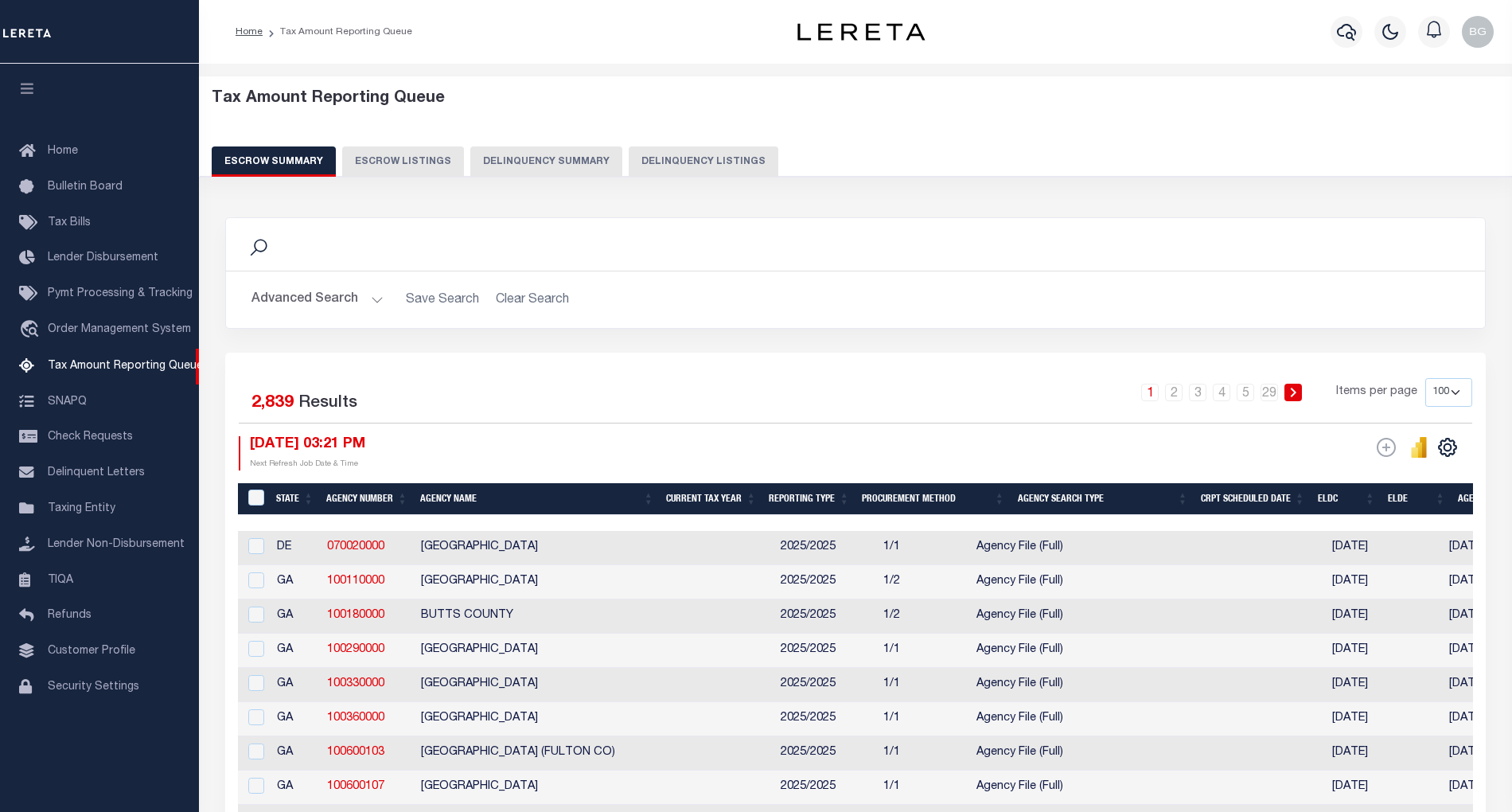
select select "100"
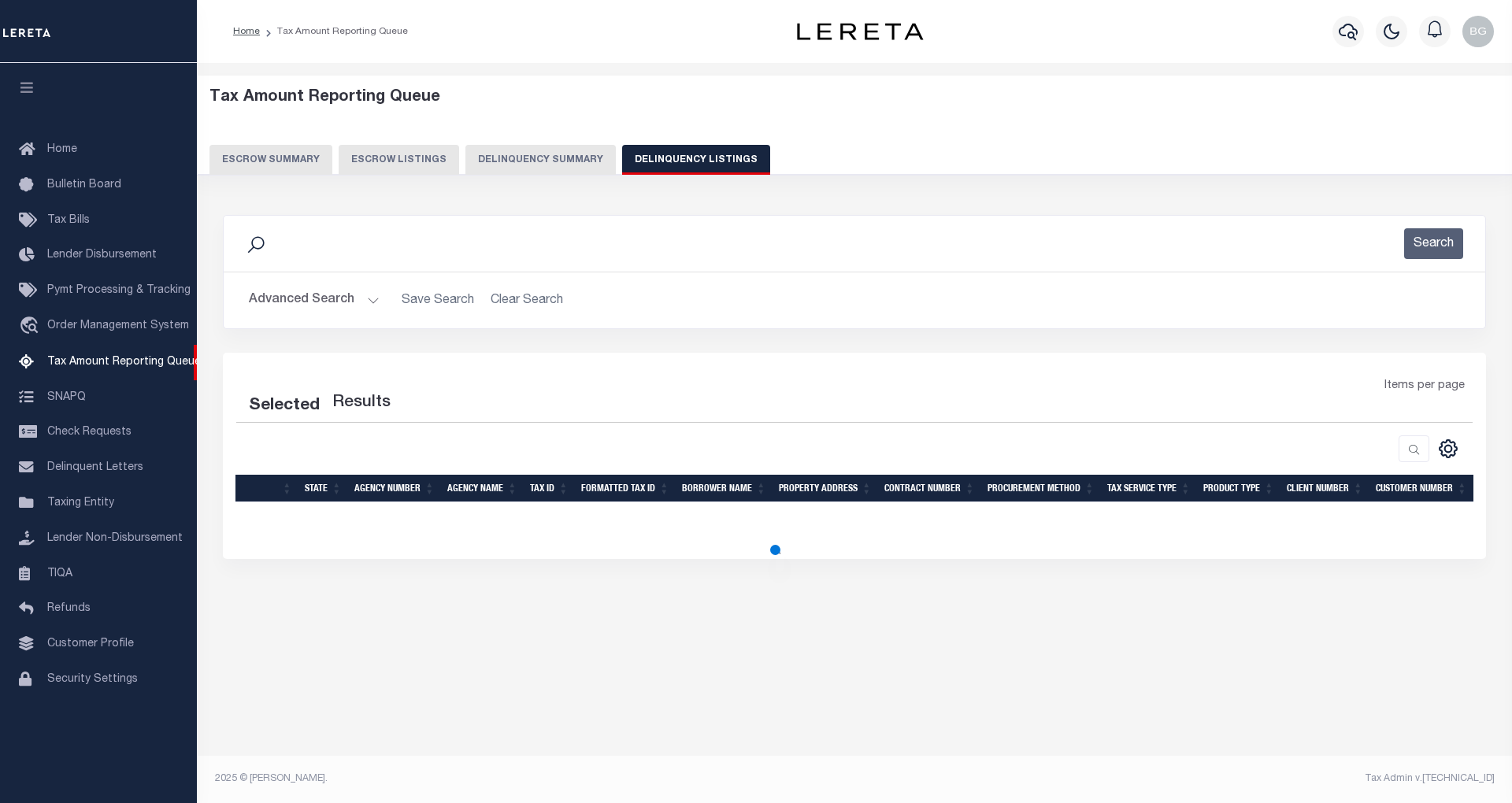
select select "100"
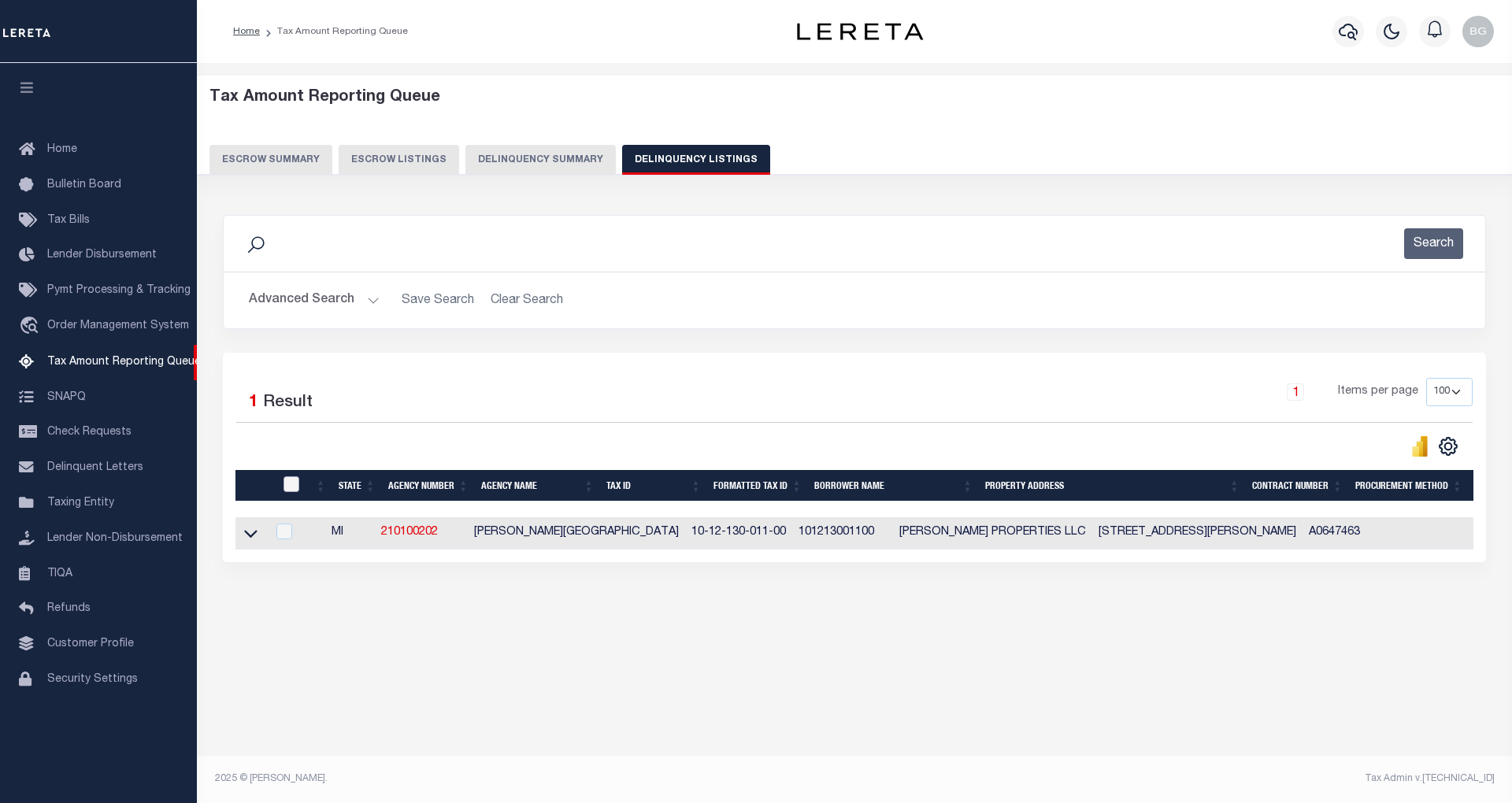
click at [291, 483] on input "checkbox" at bounding box center [292, 484] width 16 height 16
checkbox input "true"
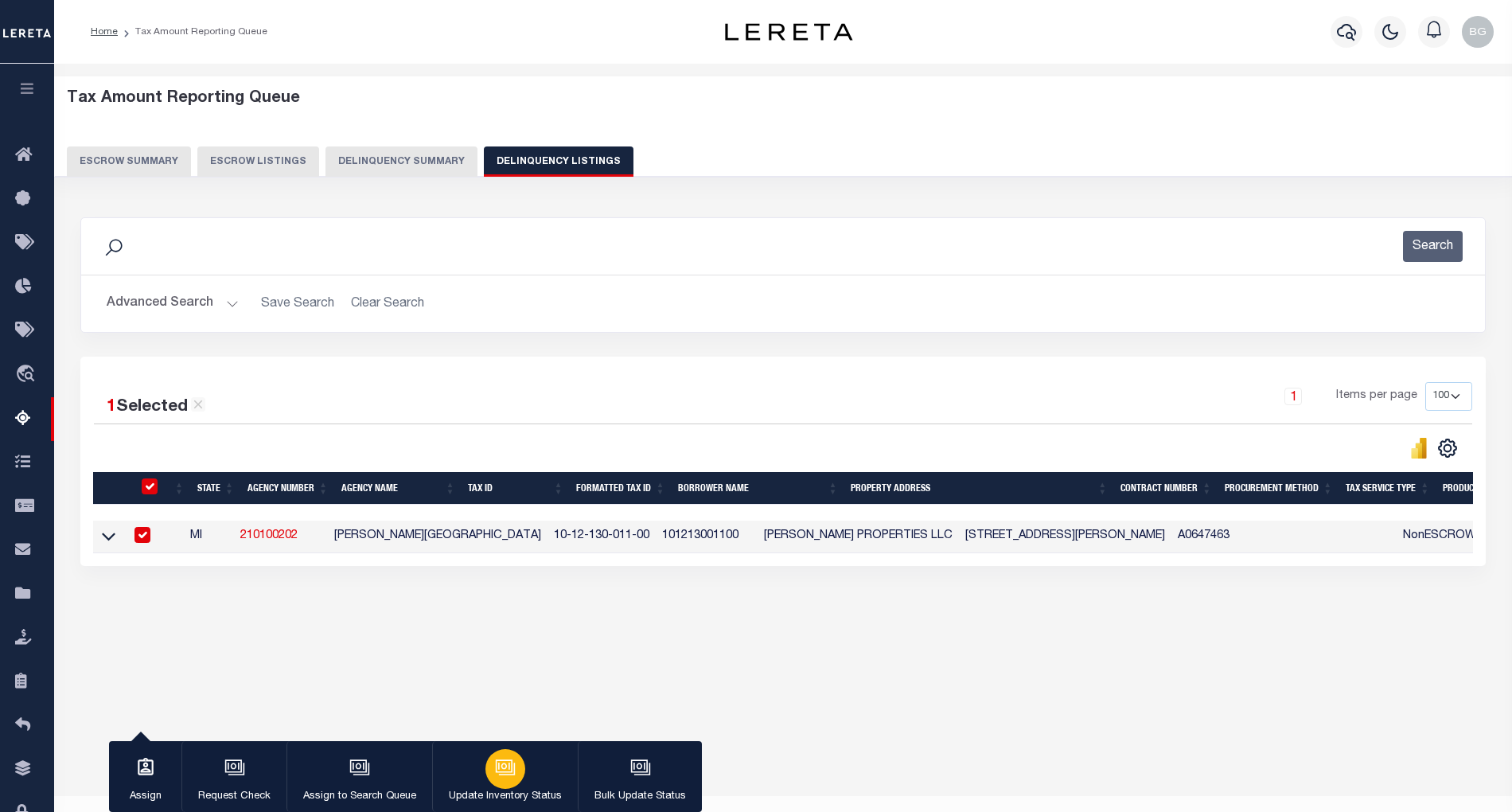
click at [495, 768] on icon "button" at bounding box center [505, 767] width 20 height 20
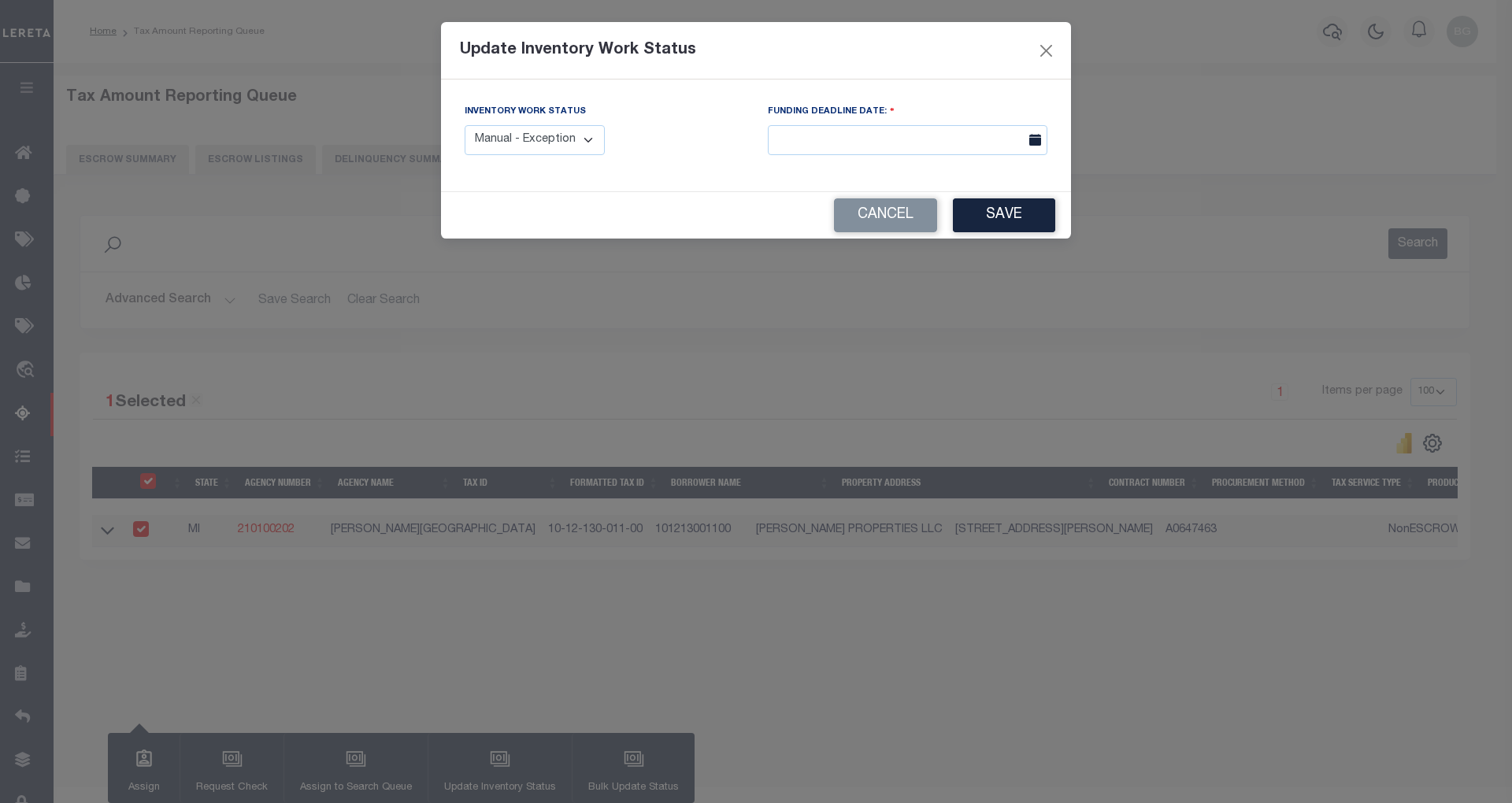
click at [574, 130] on select "Manual - Exception Pended - Awaiting Search Late Add Exception Completed" at bounding box center [534, 140] width 140 height 31
select select "4"
click at [464, 125] on select "Manual - Exception Pended - Awaiting Search Late Add Exception Completed" at bounding box center [534, 140] width 140 height 31
click at [1017, 217] on button "Save" at bounding box center [1004, 215] width 102 height 34
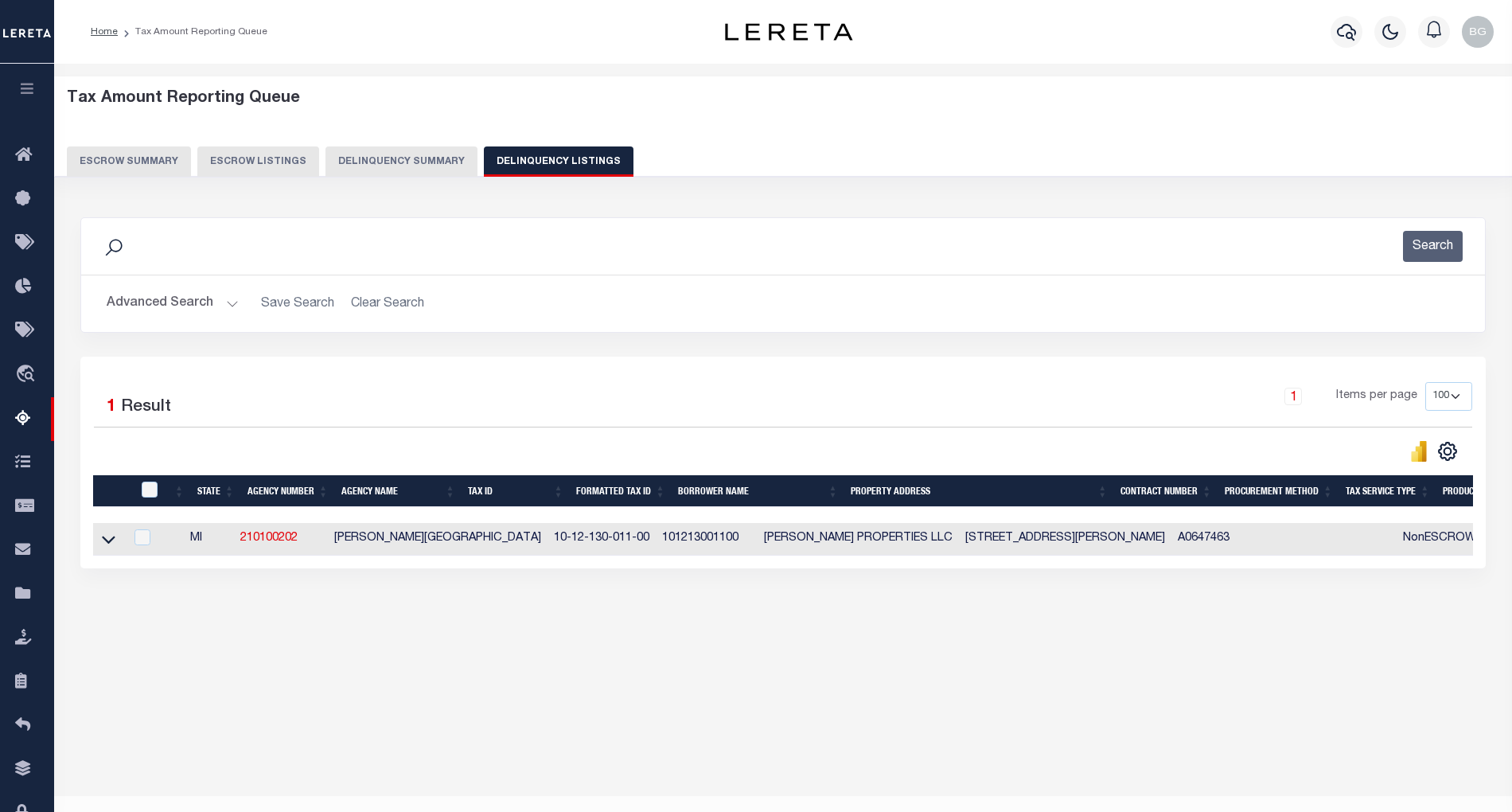
click at [224, 301] on button "Advanced Search" at bounding box center [172, 303] width 132 height 31
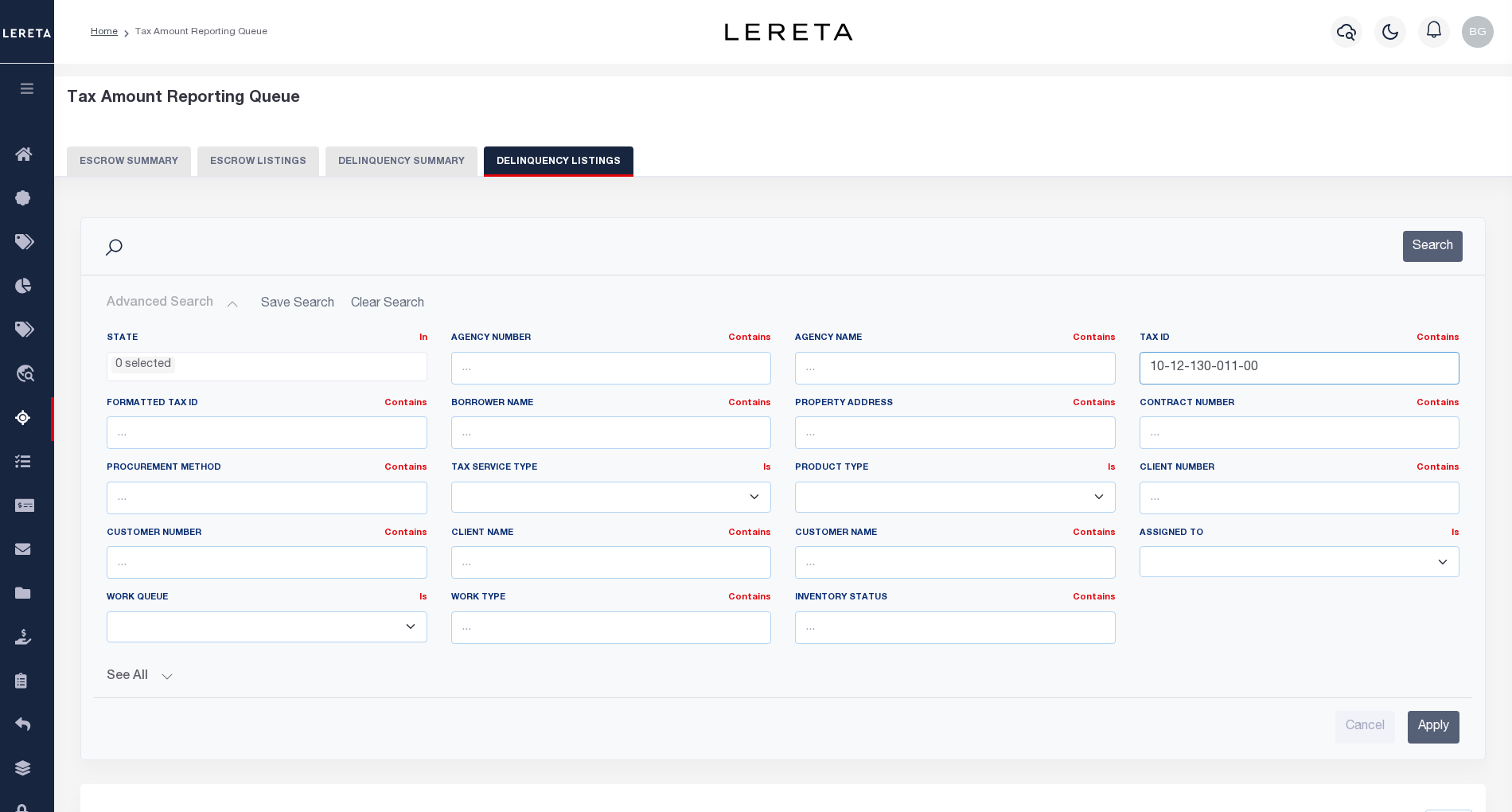
click at [1199, 360] on input "10-12-130-011-00" at bounding box center [1300, 367] width 320 height 33
paste input "29"
type input "10-12-130-029-00"
click at [1440, 736] on input "Apply" at bounding box center [1433, 727] width 51 height 33
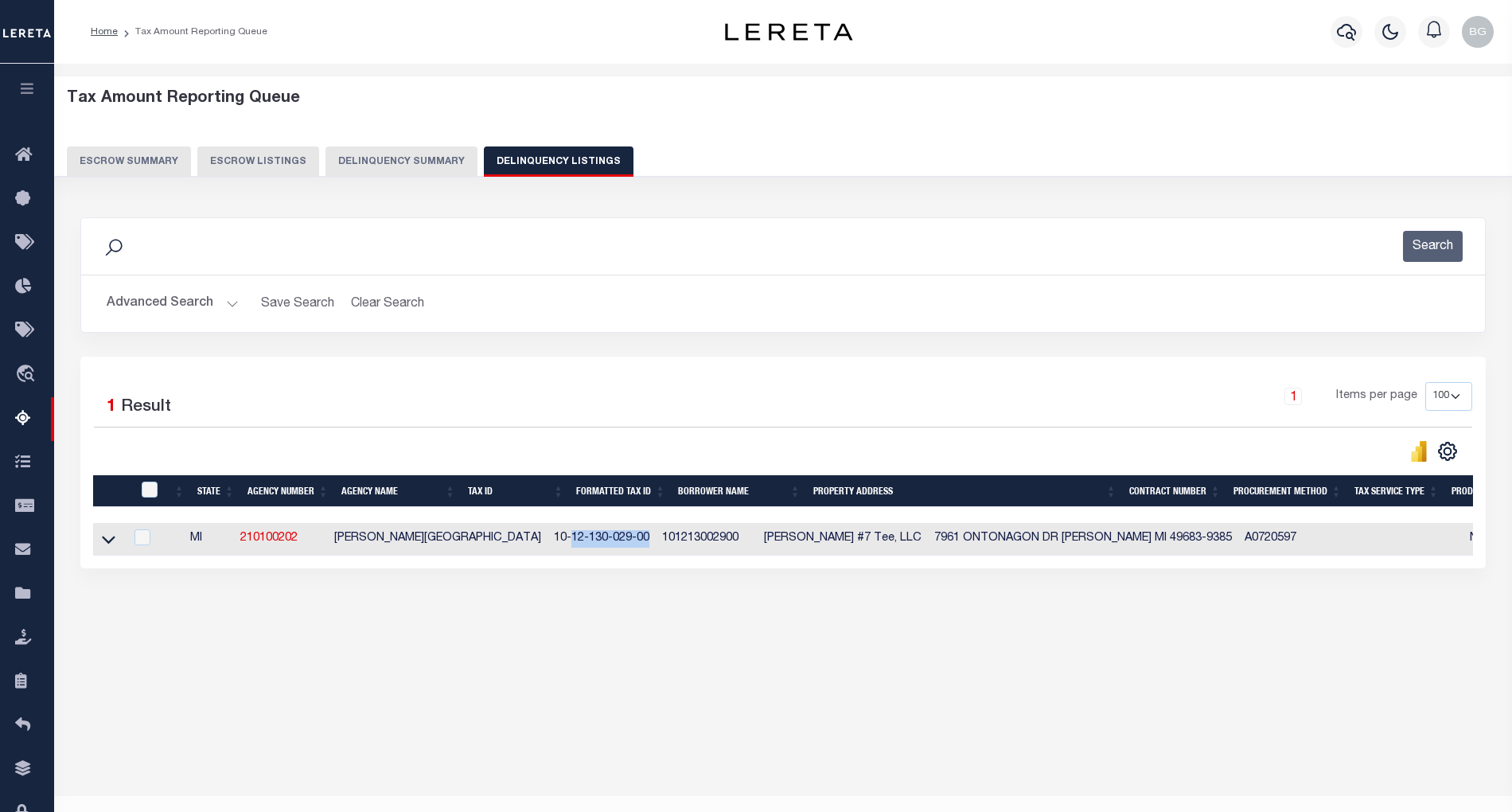
drag, startPoint x: 485, startPoint y: 545, endPoint x: 562, endPoint y: 542, distance: 77.1
click at [562, 542] on td "10-12-130-029-00" at bounding box center [602, 539] width 108 height 33
checkbox input "true"
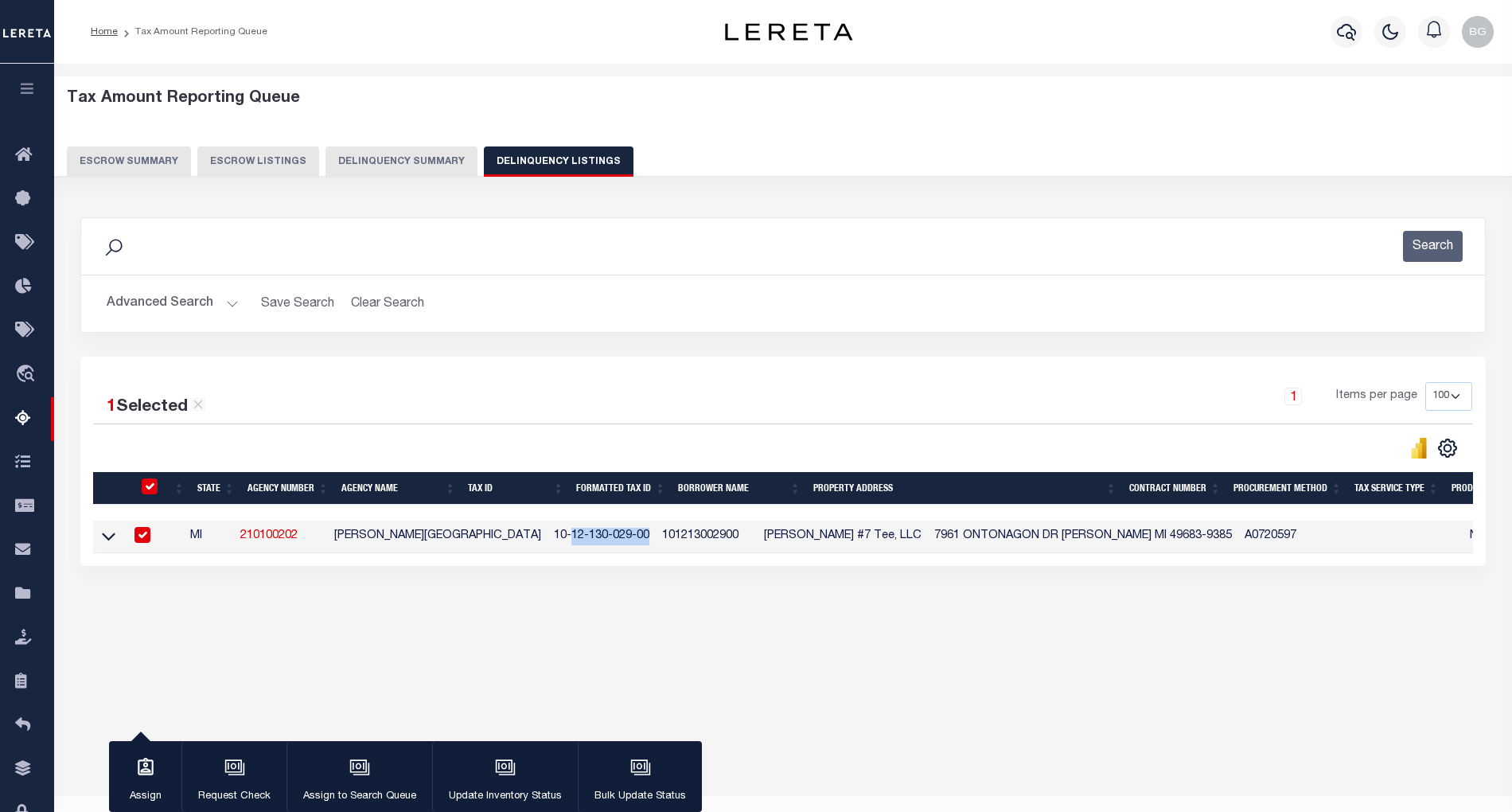
copy td "12-130-029-00"
click at [145, 543] on input "checkbox" at bounding box center [143, 535] width 16 height 16
checkbox input "false"
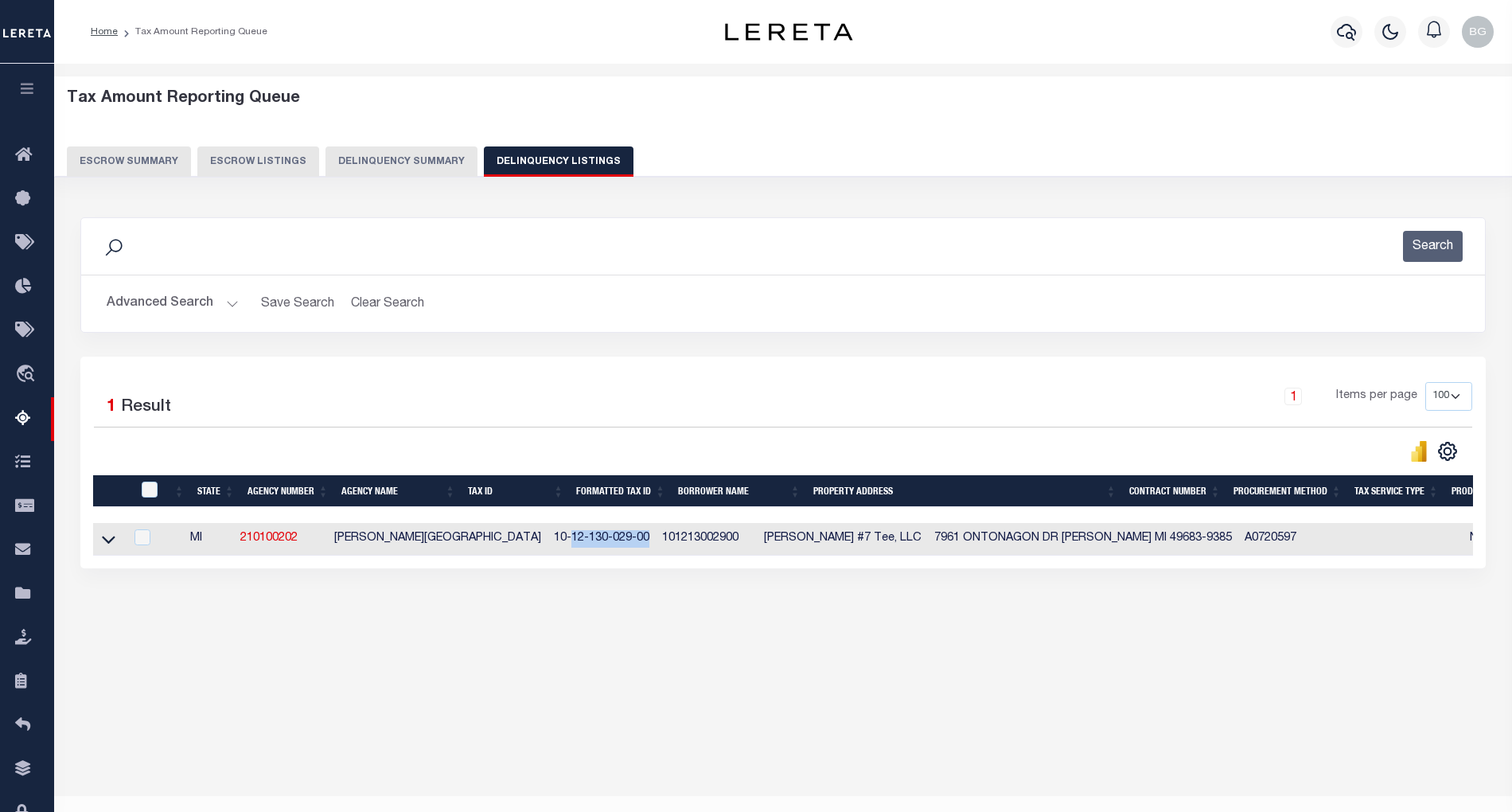
drag, startPoint x: 108, startPoint y: 548, endPoint x: 253, endPoint y: 628, distance: 165.6
click at [108, 545] on icon at bounding box center [108, 540] width 13 height 8
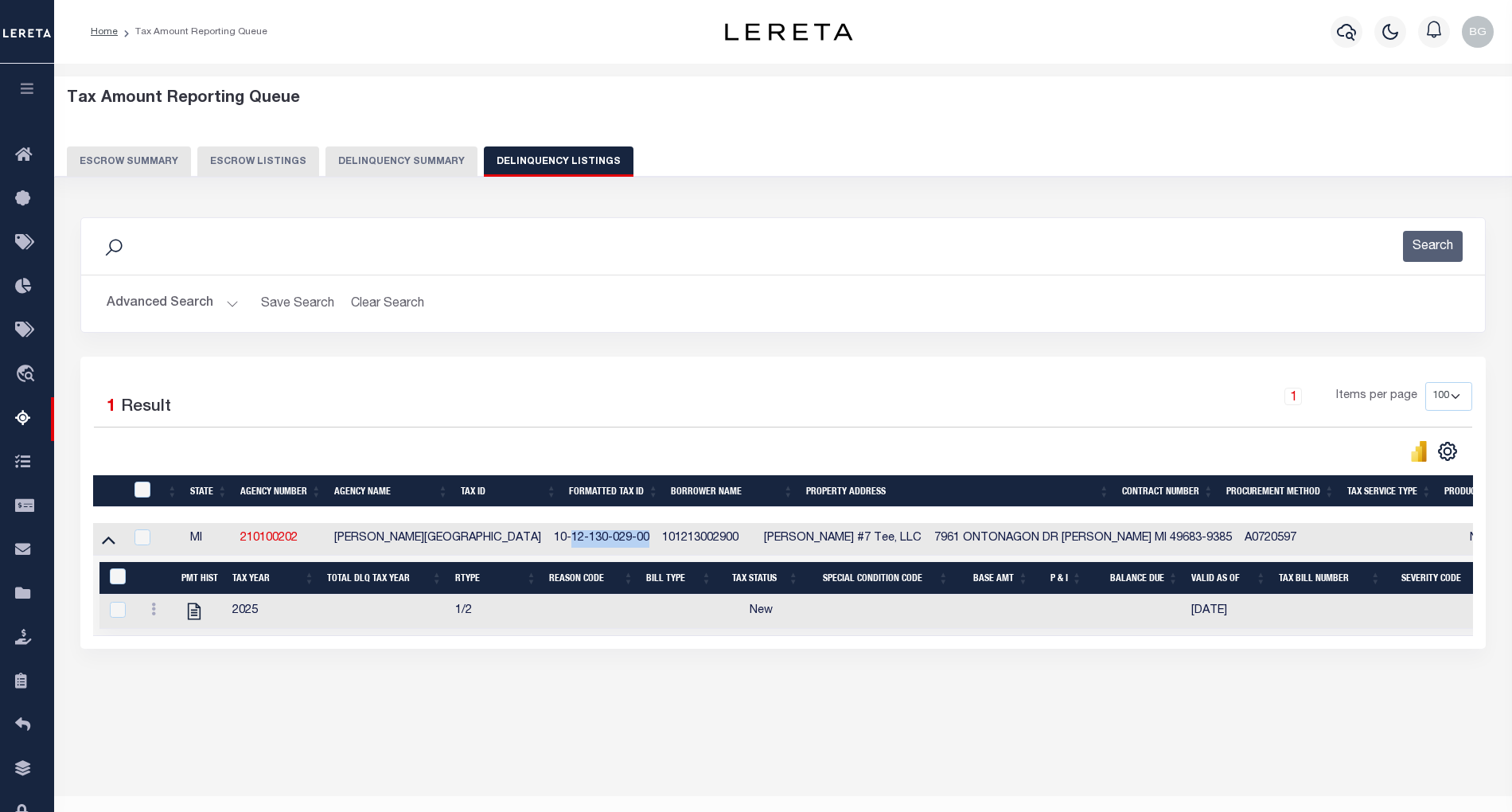
scroll to position [32, 0]
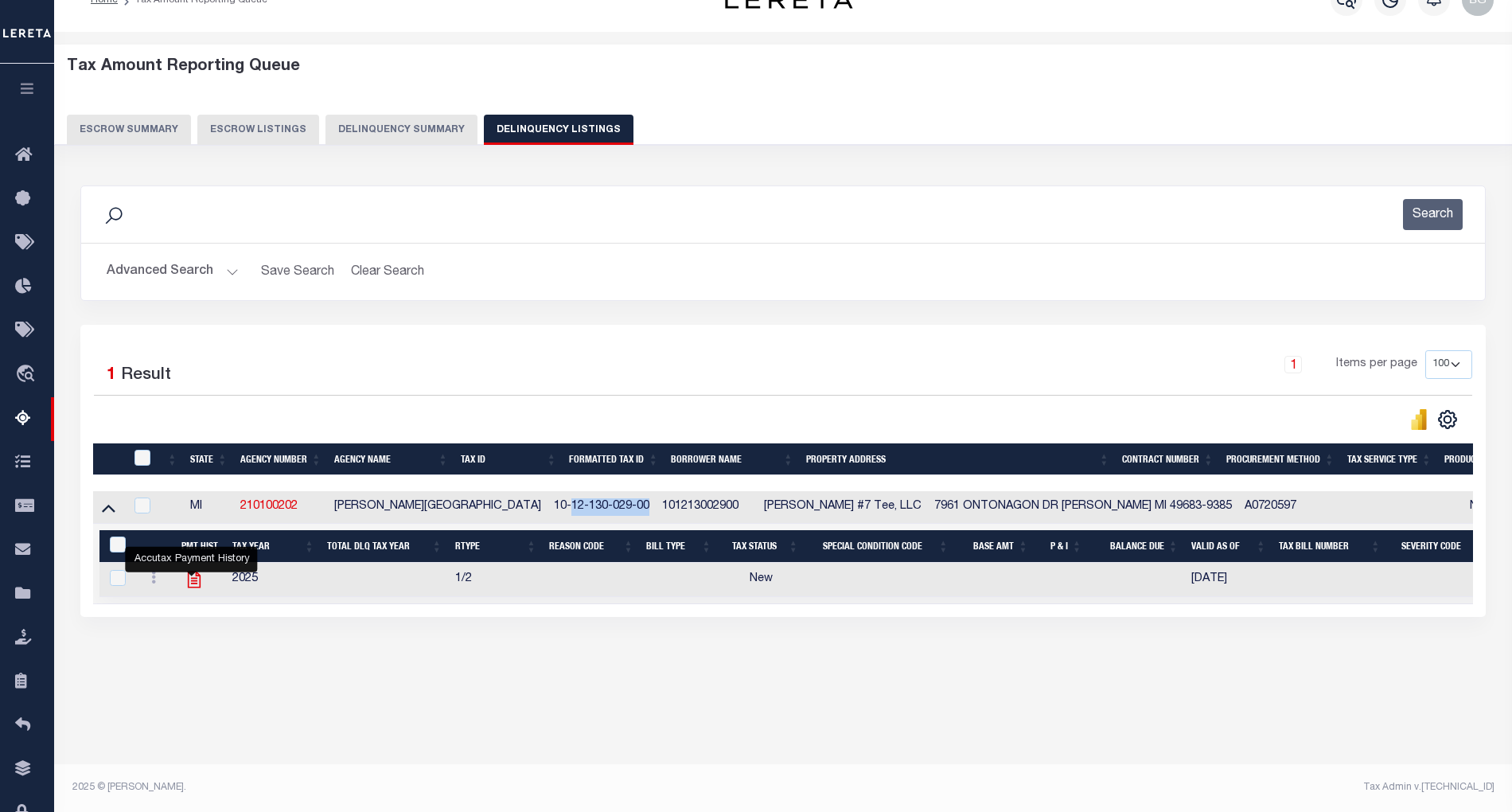
click at [194, 590] on icon "" at bounding box center [194, 579] width 20 height 20
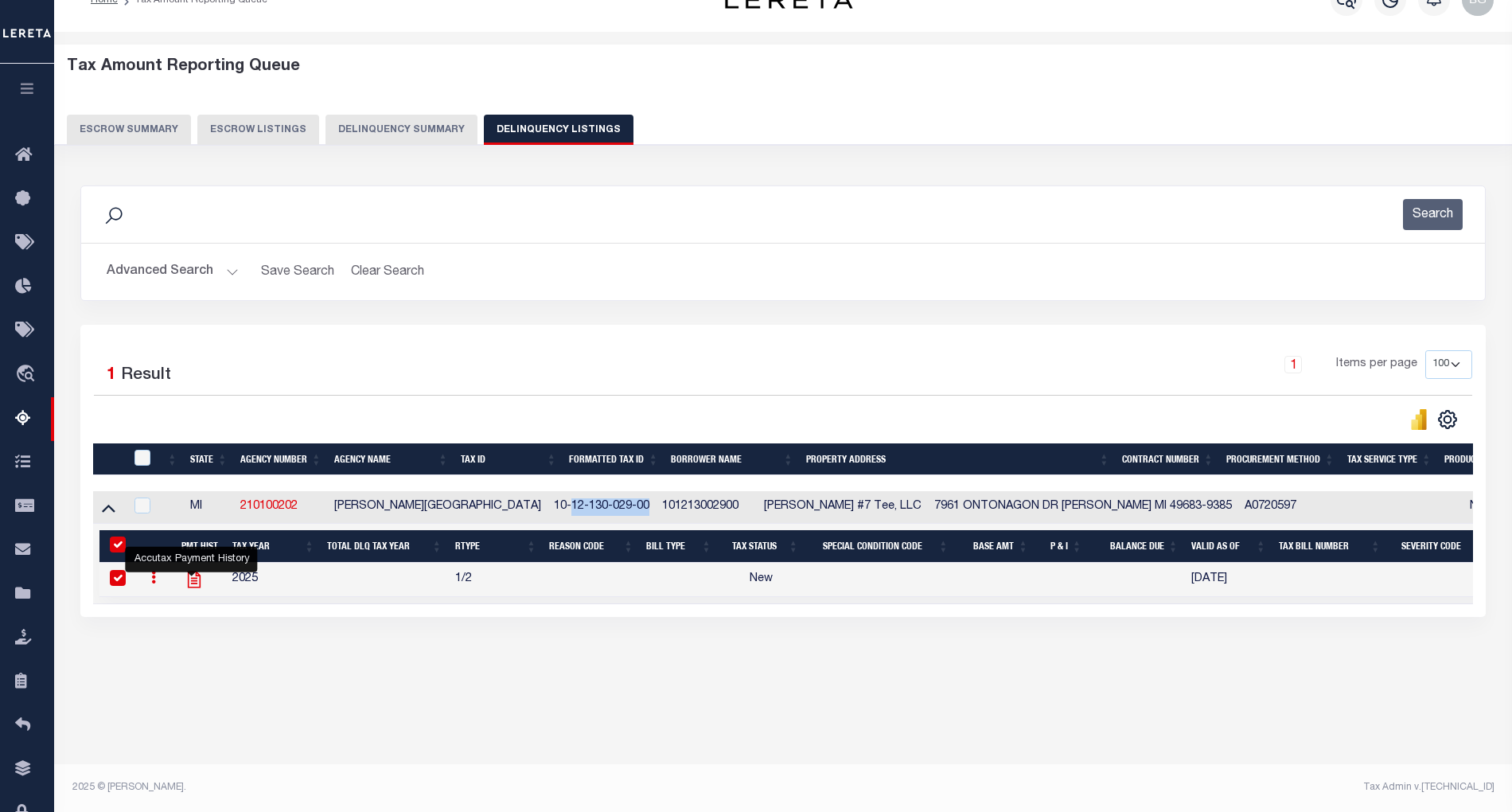
checkbox input "true"
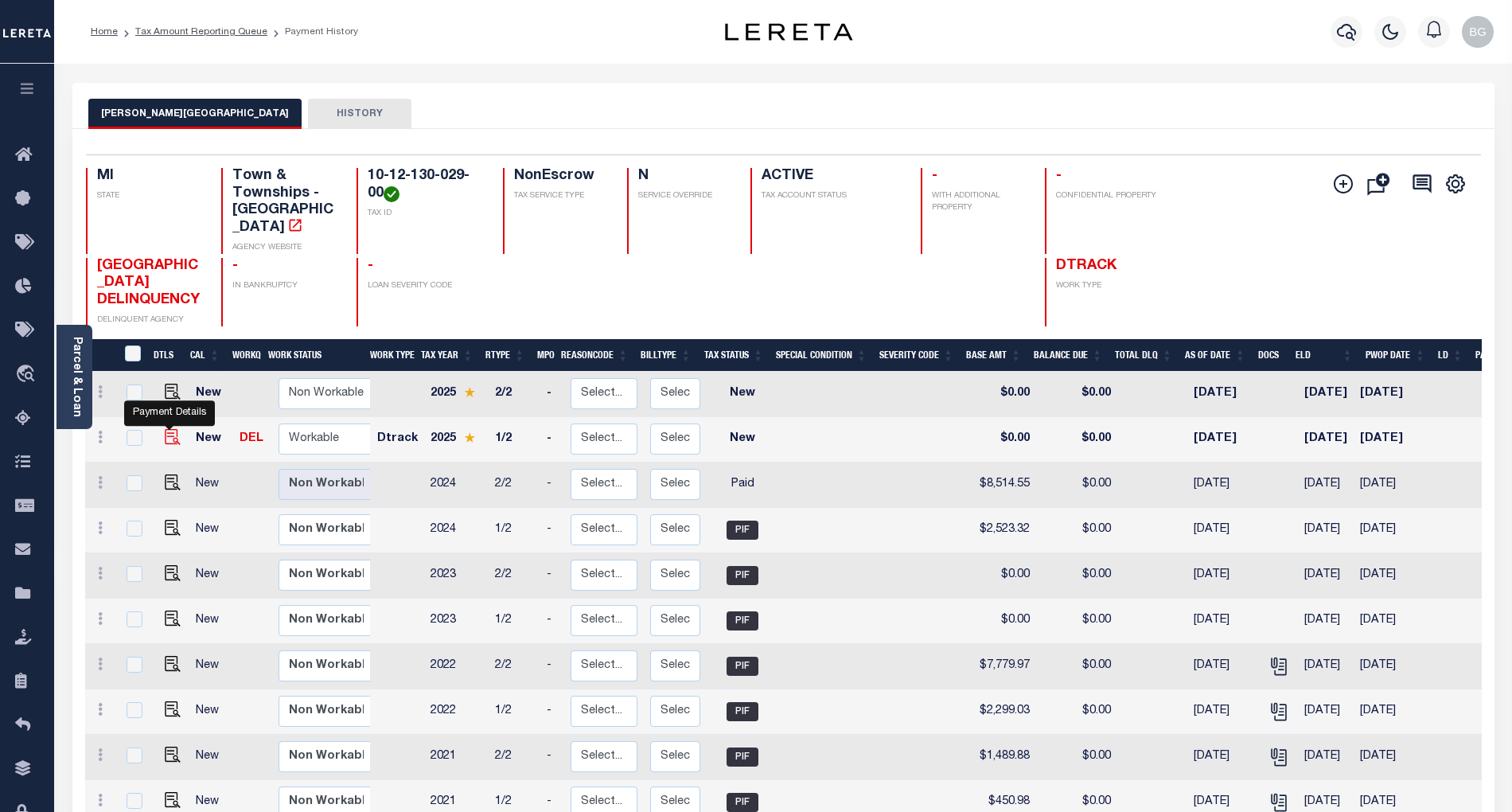
click at [169, 429] on img "" at bounding box center [173, 437] width 16 height 16
checkbox input "true"
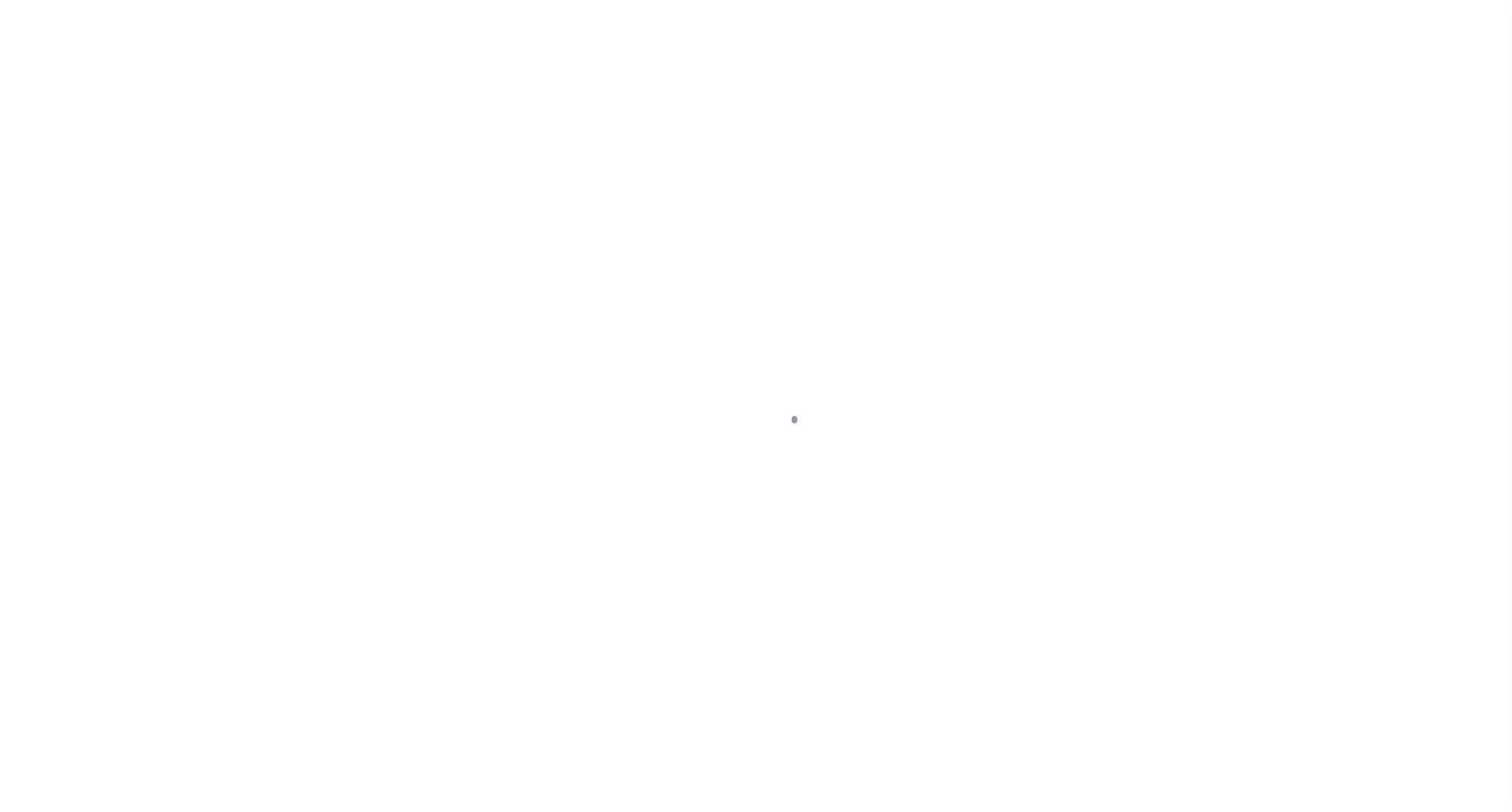
select select "NW2"
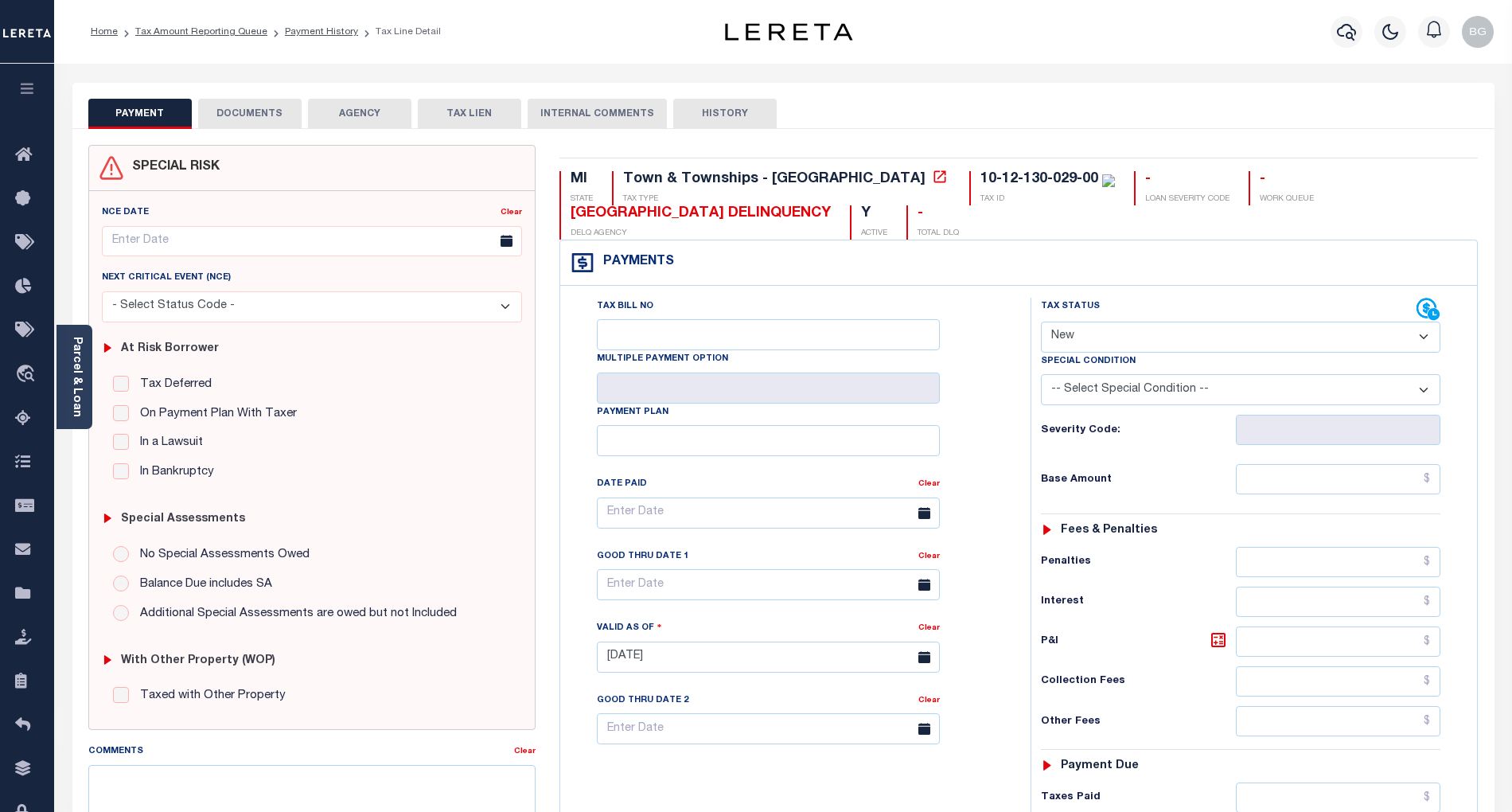
click at [259, 112] on button "DOCUMENTS" at bounding box center [250, 113] width 104 height 30
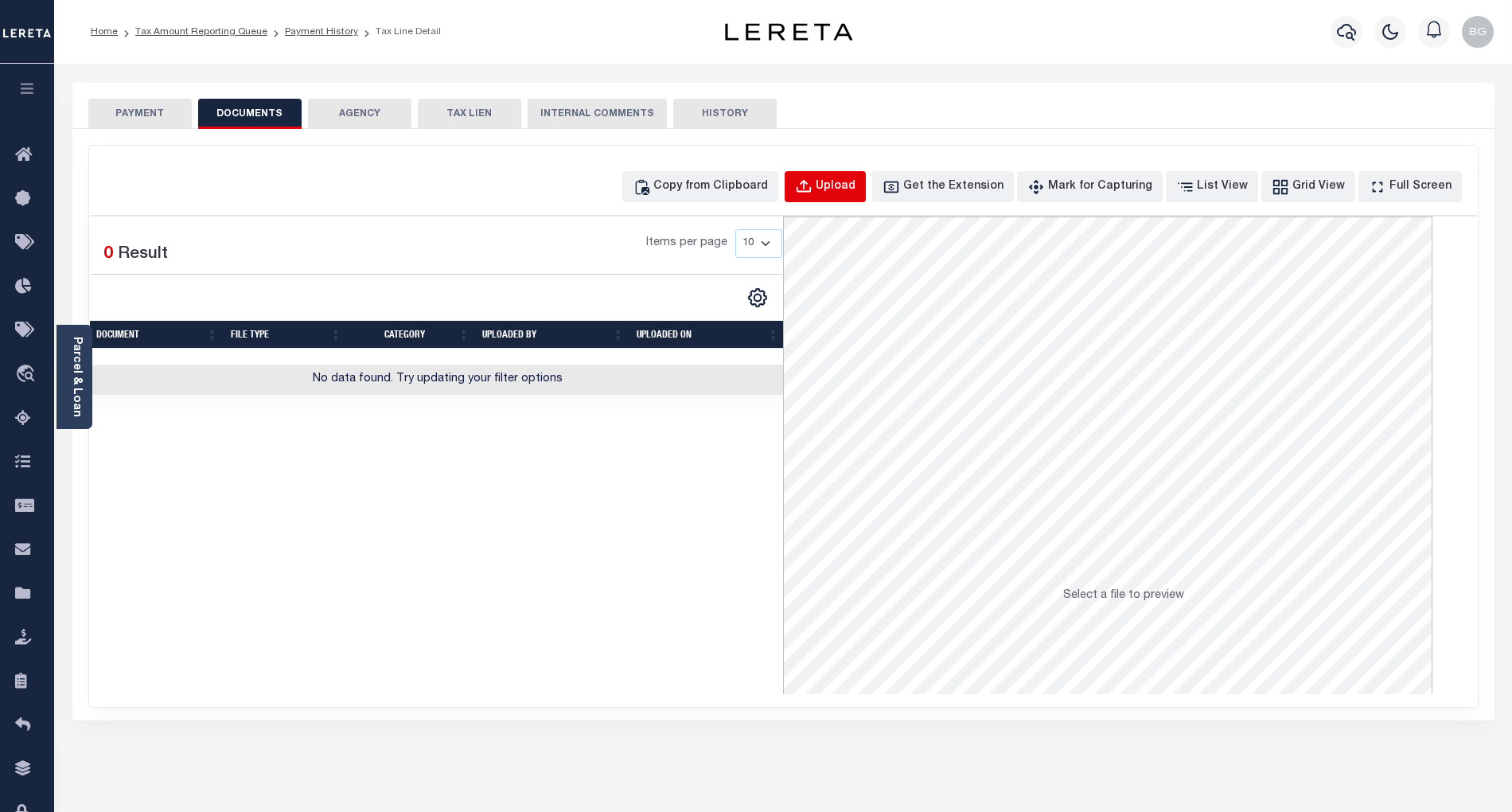
click at [840, 196] on button "Upload" at bounding box center [825, 186] width 81 height 31
select select "POP"
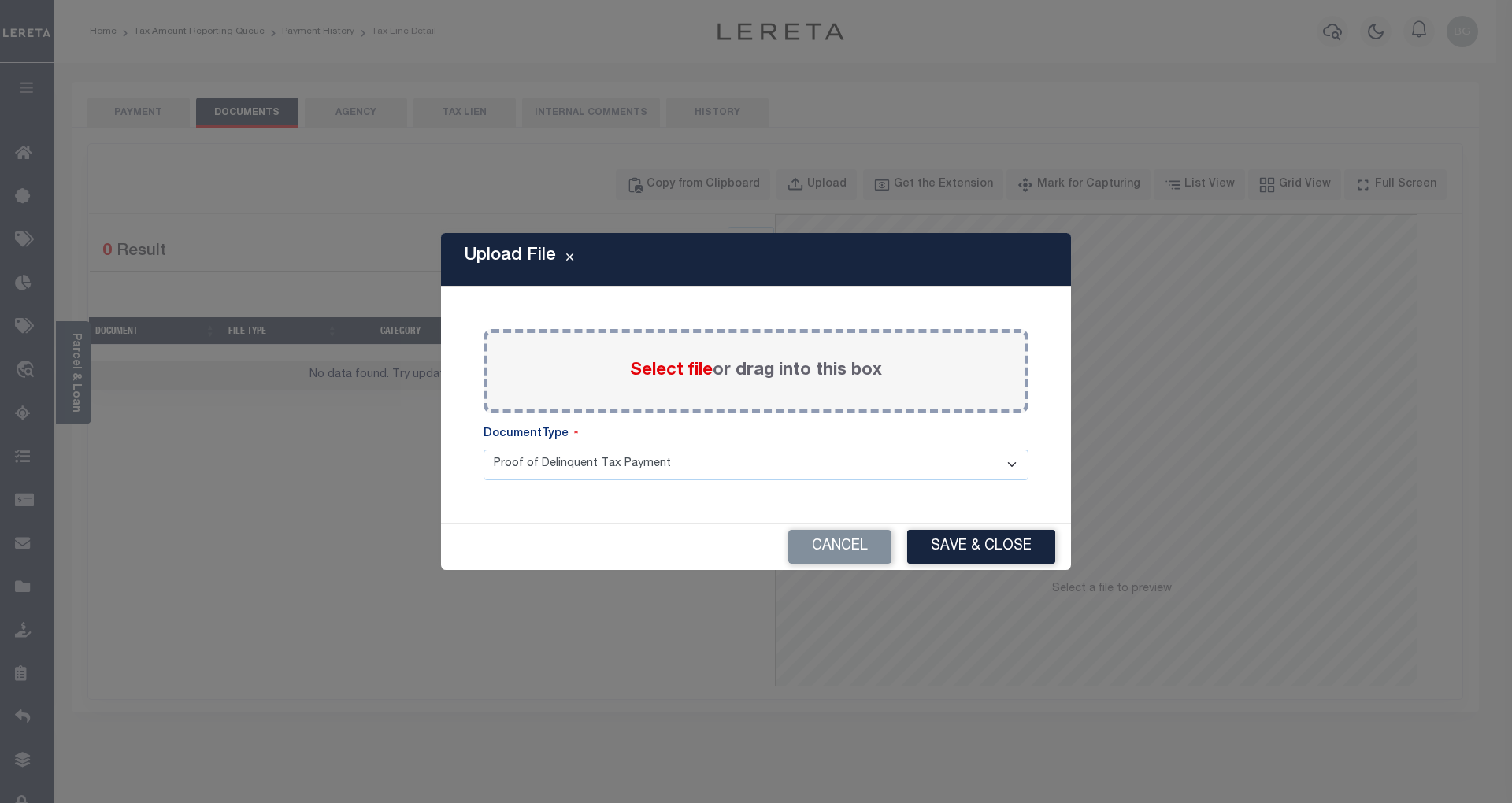
click at [682, 363] on span "Select file" at bounding box center [671, 371] width 82 height 18
click at [0, 0] on input "Select file or drag into this box" at bounding box center [0, 0] width 0 height 0
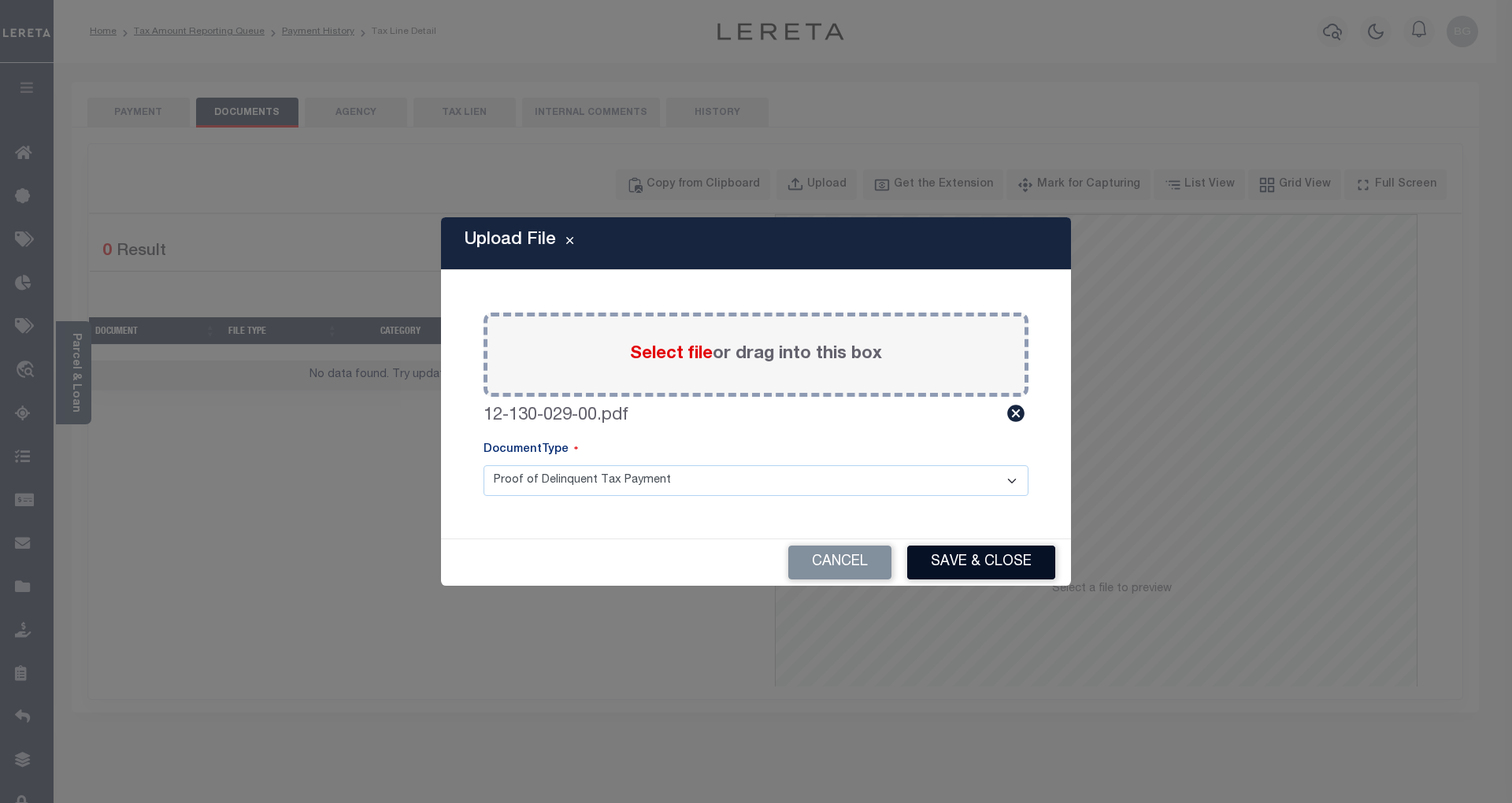
click at [987, 562] on button "Save & Close" at bounding box center [981, 562] width 148 height 34
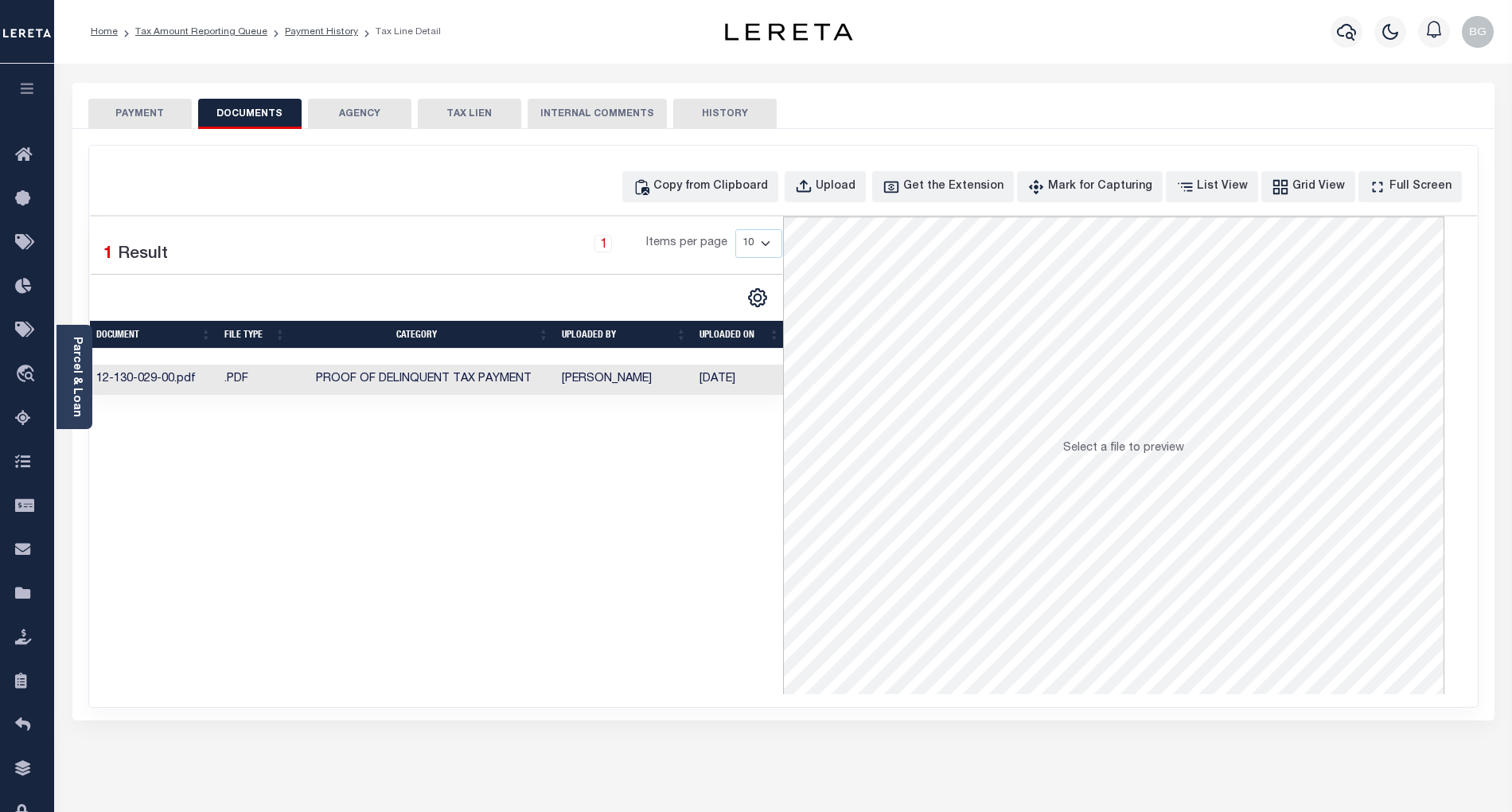
click at [146, 115] on button "PAYMENT" at bounding box center [140, 113] width 104 height 30
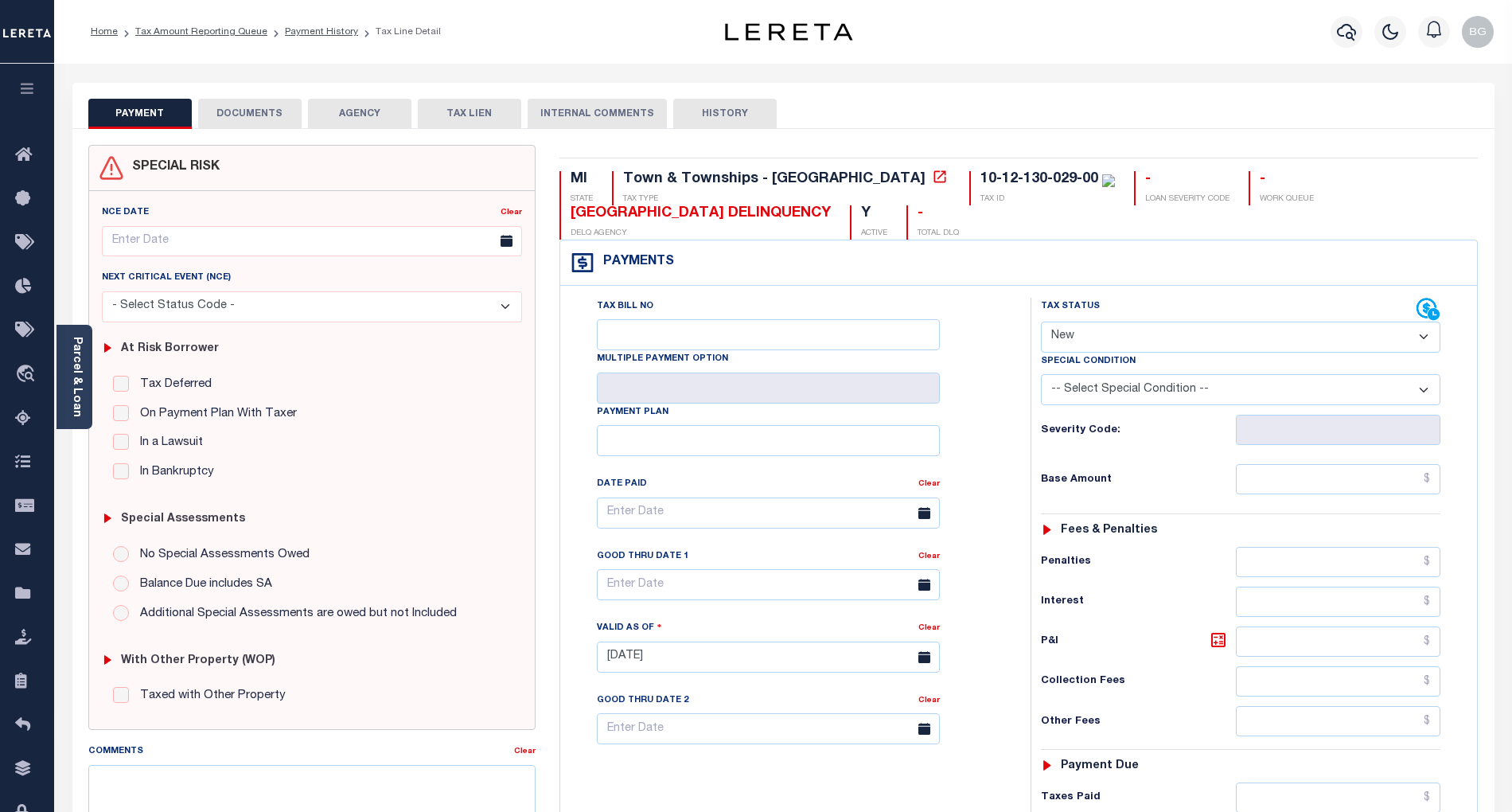
click at [1096, 335] on select "- Select Status Code - Open Due/Unpaid Paid Incomplete No Tax Due Internal Refu…" at bounding box center [1240, 336] width 399 height 31
select select "PYD"
click at [1041, 323] on select "- Select Status Code - Open Due/Unpaid Paid Incomplete No Tax Due Internal Refu…" at bounding box center [1240, 336] width 399 height 31
type input "[DATE]"
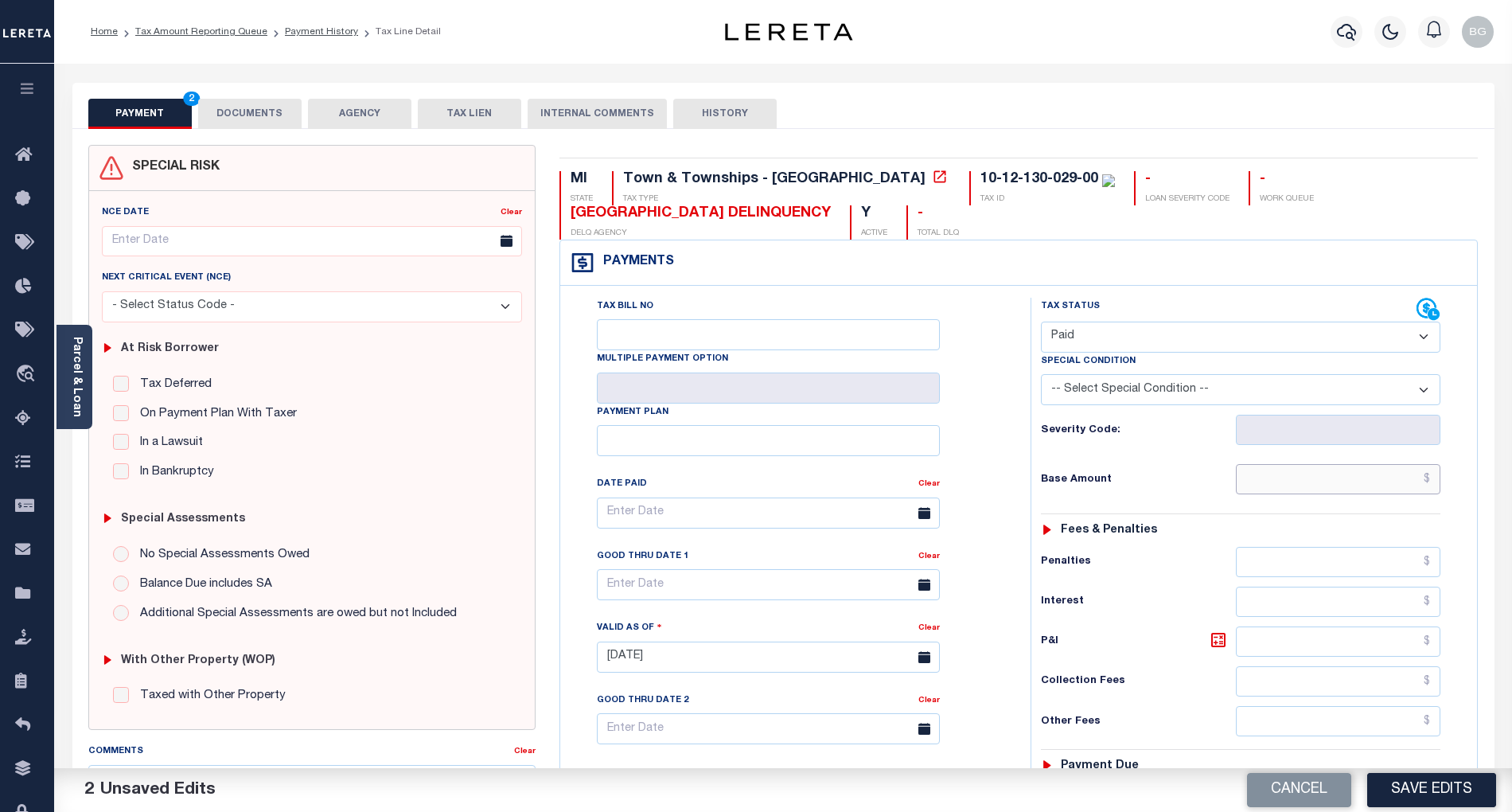
click at [1331, 491] on input "text" at bounding box center [1338, 479] width 205 height 30
paste input "2,585.84"
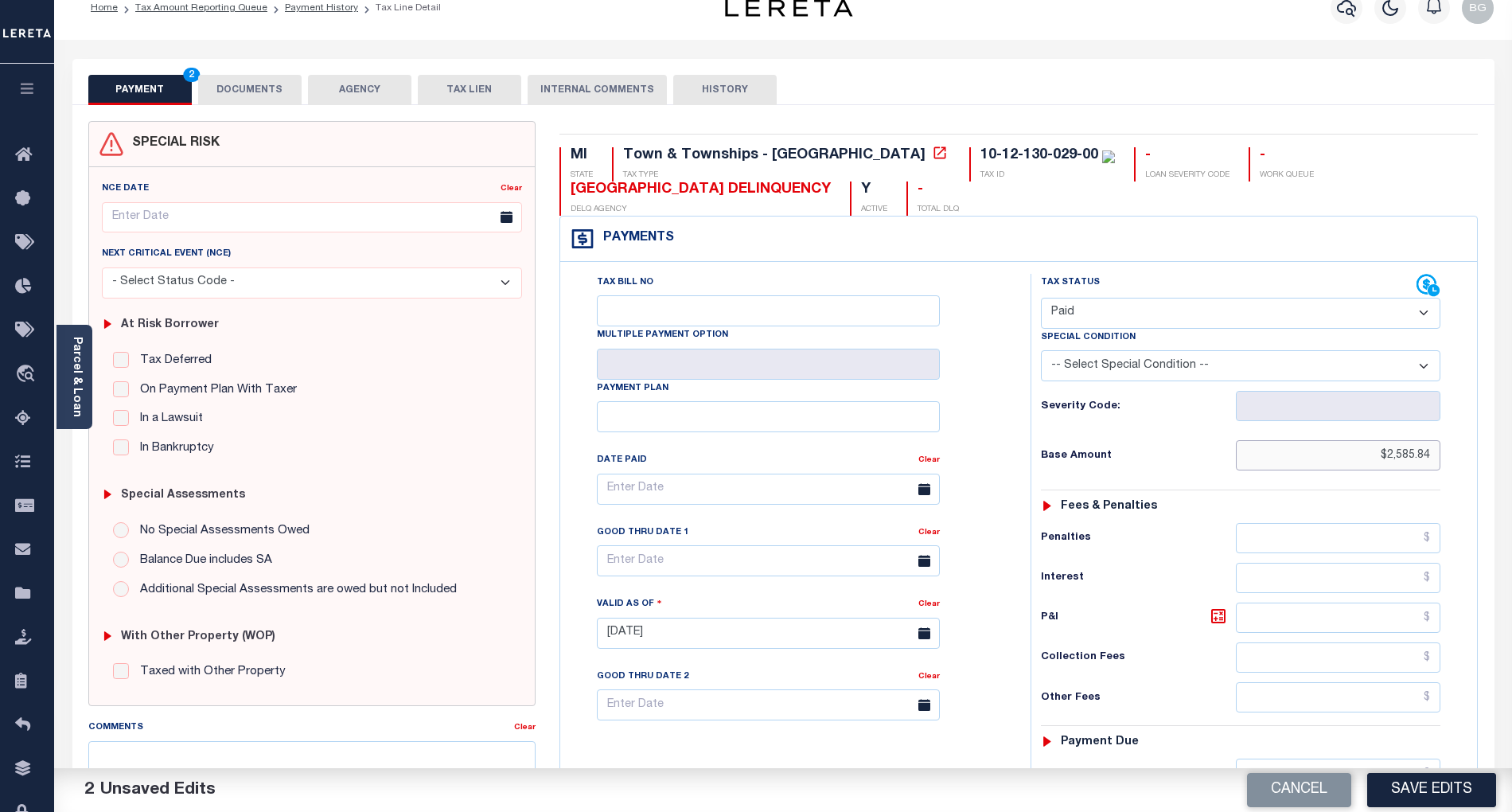
scroll to position [106, 0]
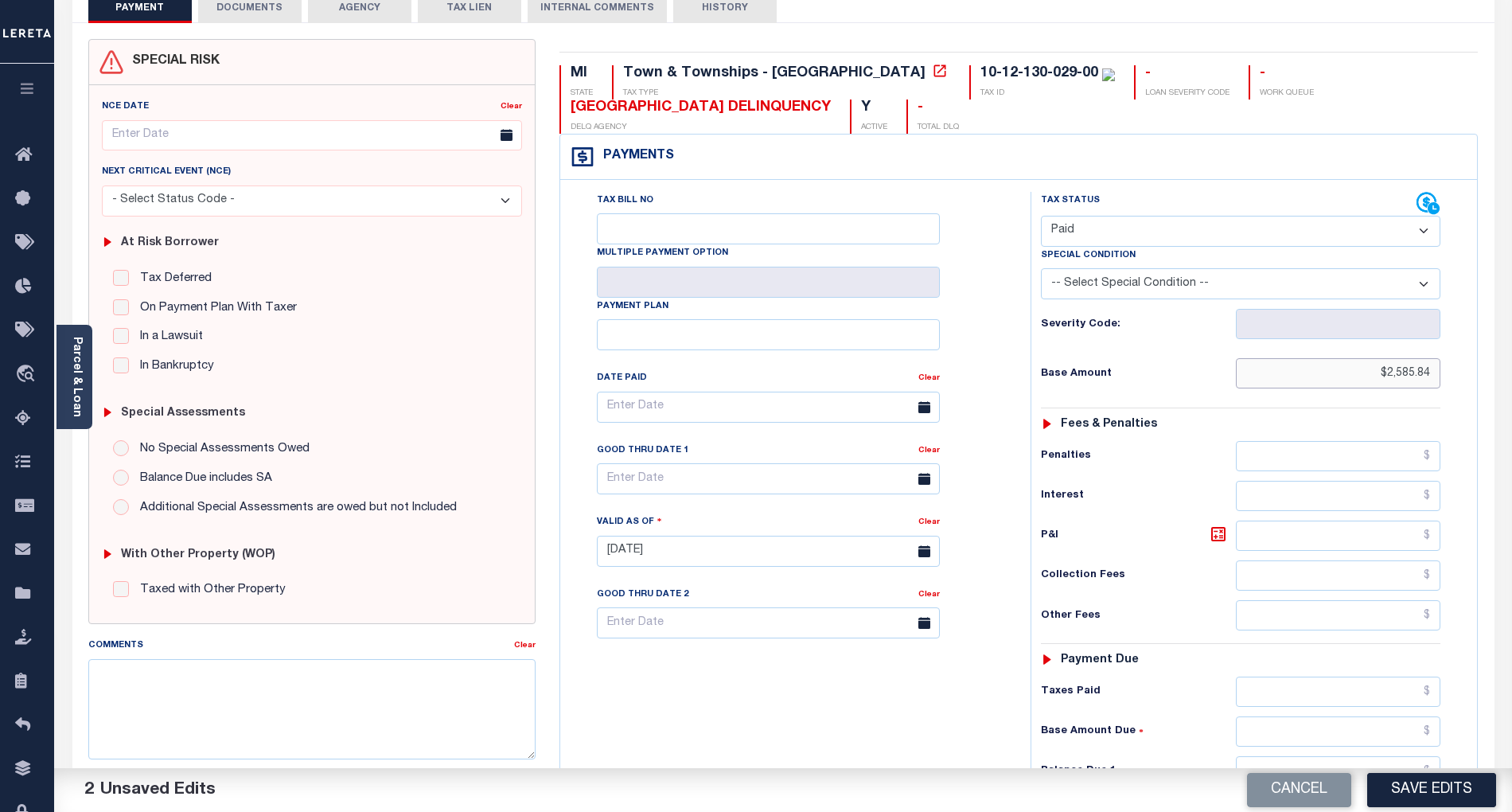
type input "$2,585.84"
click at [1411, 744] on input "text" at bounding box center [1338, 731] width 205 height 30
type input "$0.00"
click at [904, 708] on div "Tax Bill No Multiple Payment Option Payment Plan Clear" at bounding box center [791, 544] width 454 height 703
click at [1468, 796] on button "Save Edits" at bounding box center [1431, 790] width 129 height 35
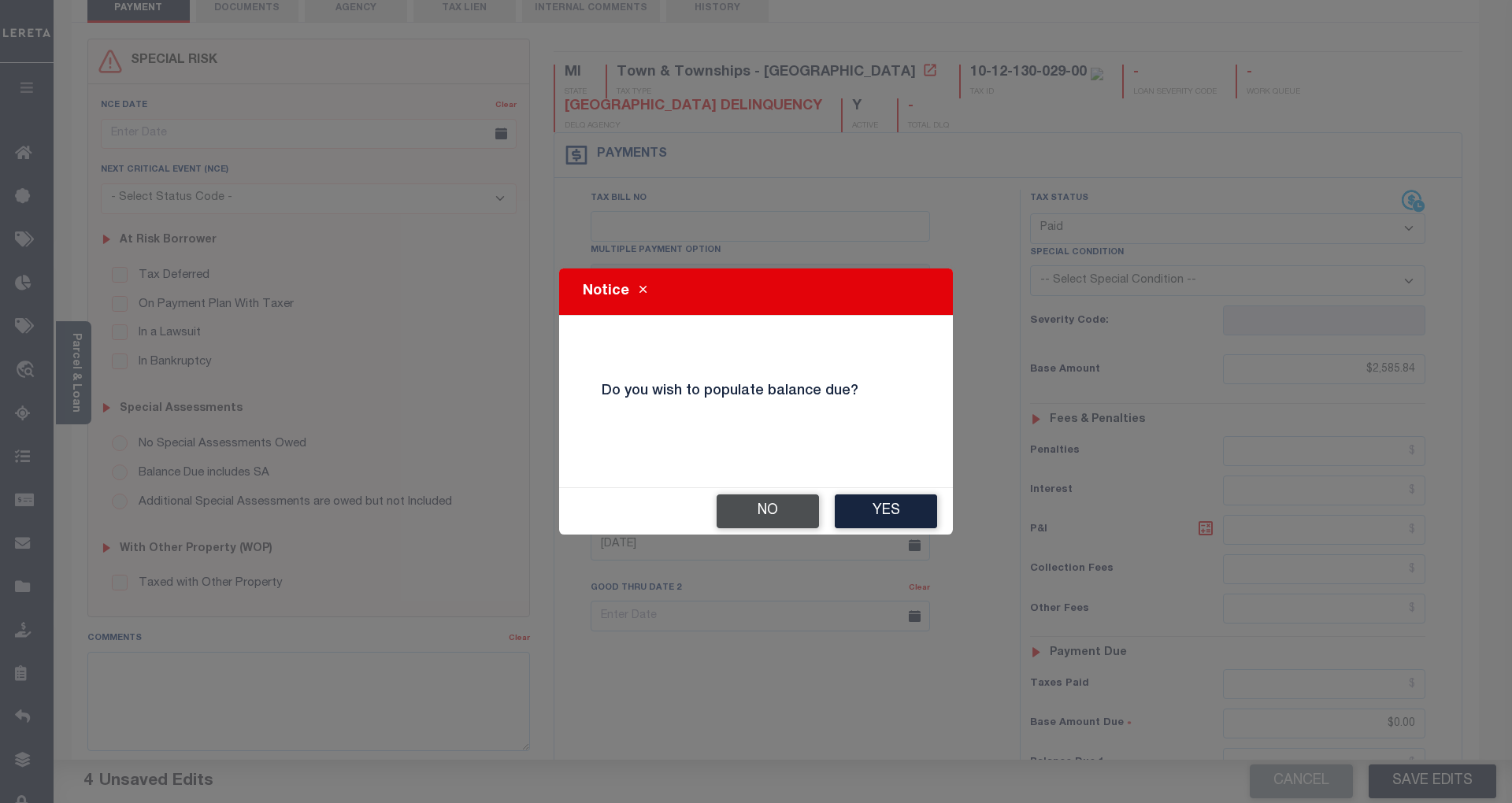
click at [785, 507] on button "No" at bounding box center [767, 511] width 102 height 34
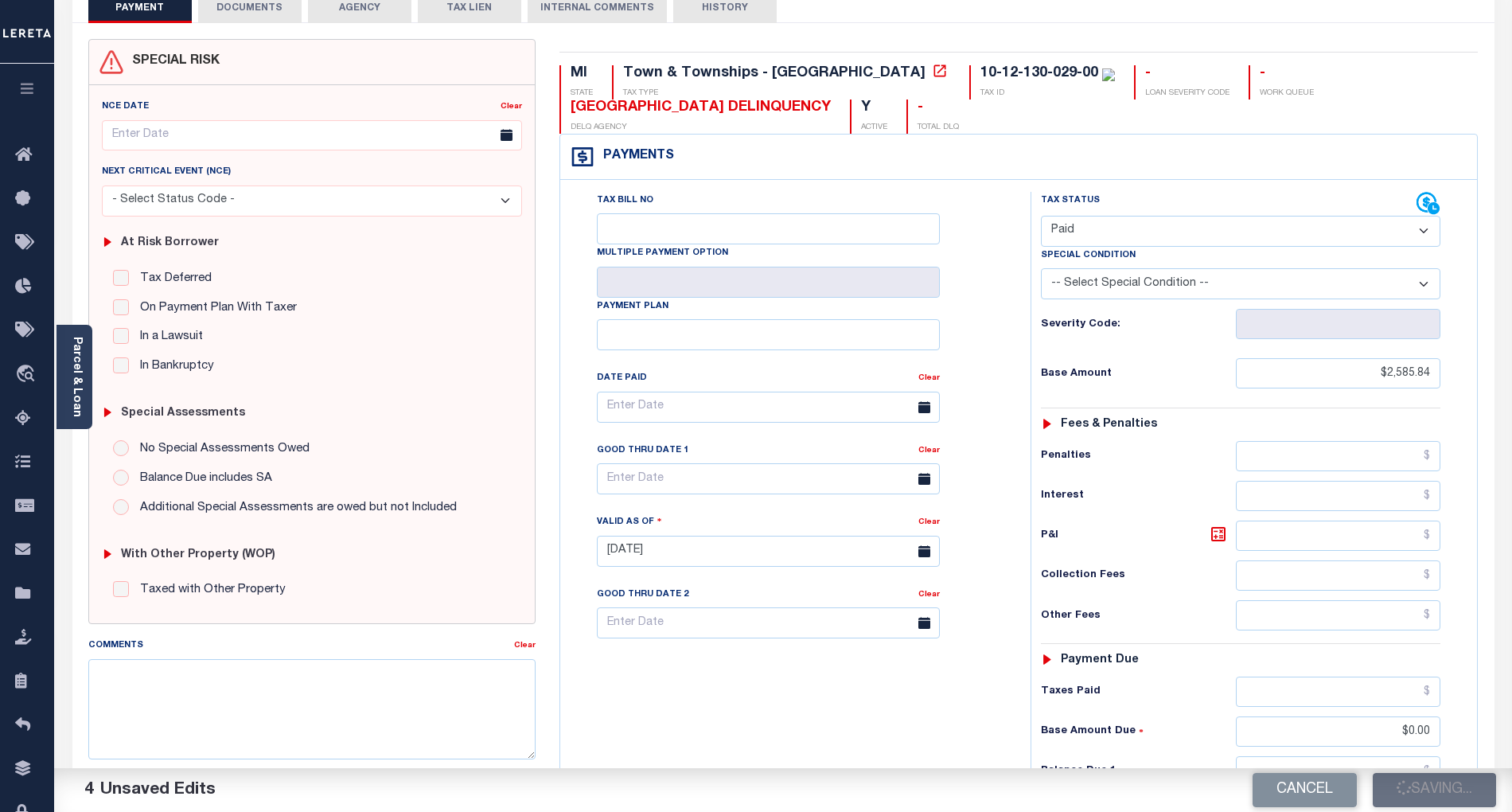
checkbox input "false"
type input "$2,585.84"
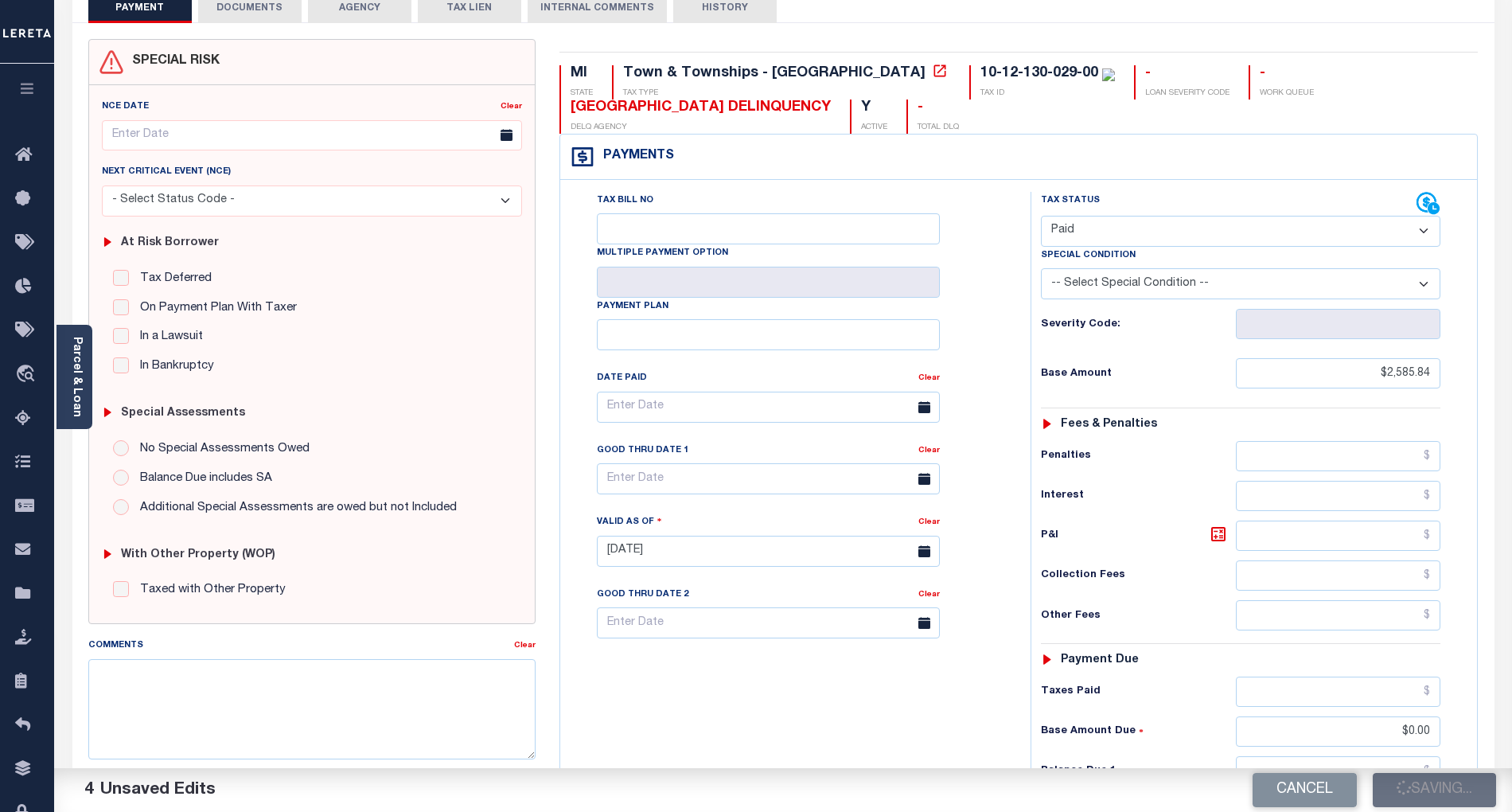
type input "$0"
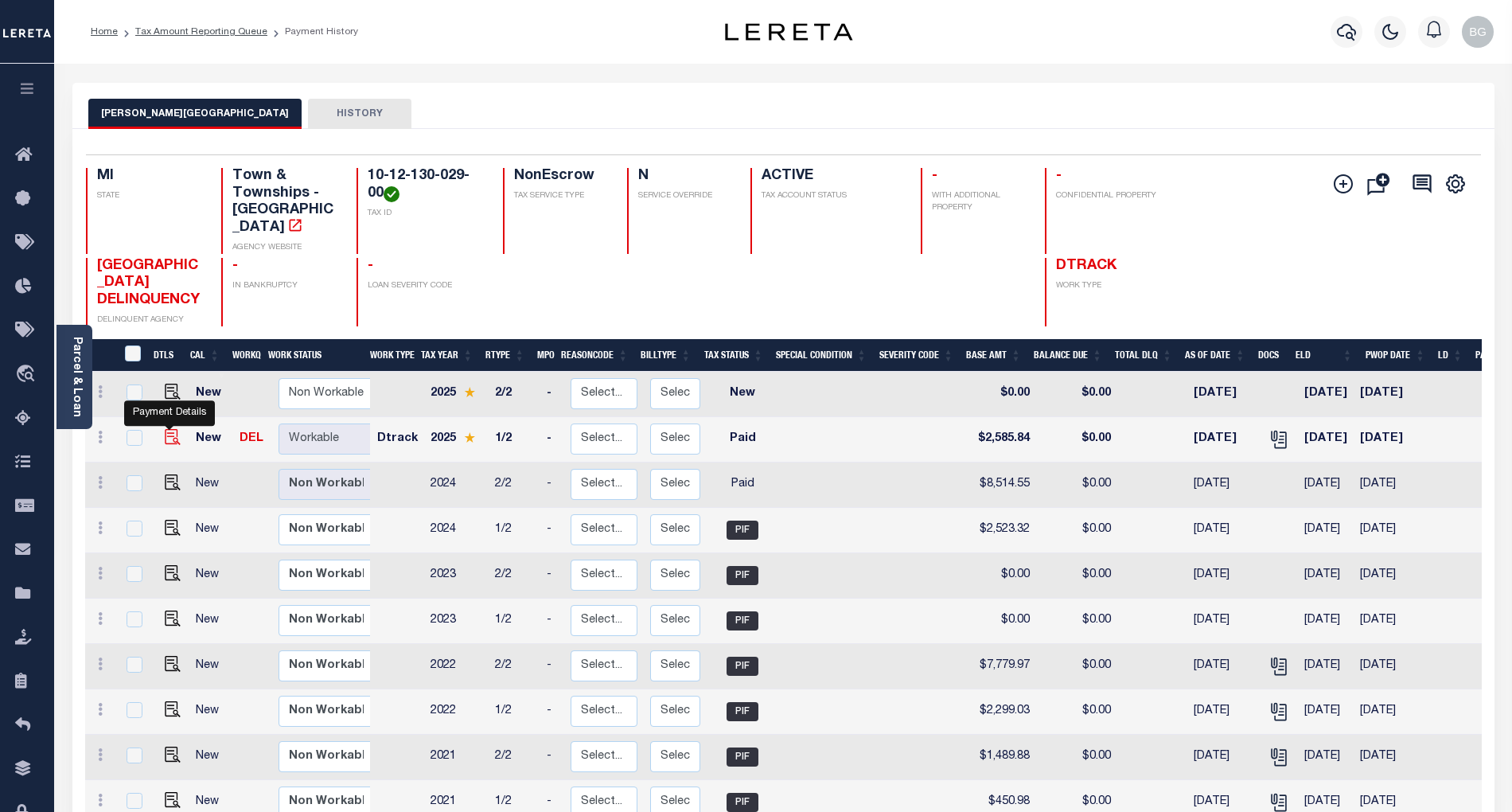
click at [169, 429] on img "" at bounding box center [173, 437] width 16 height 16
checkbox input "true"
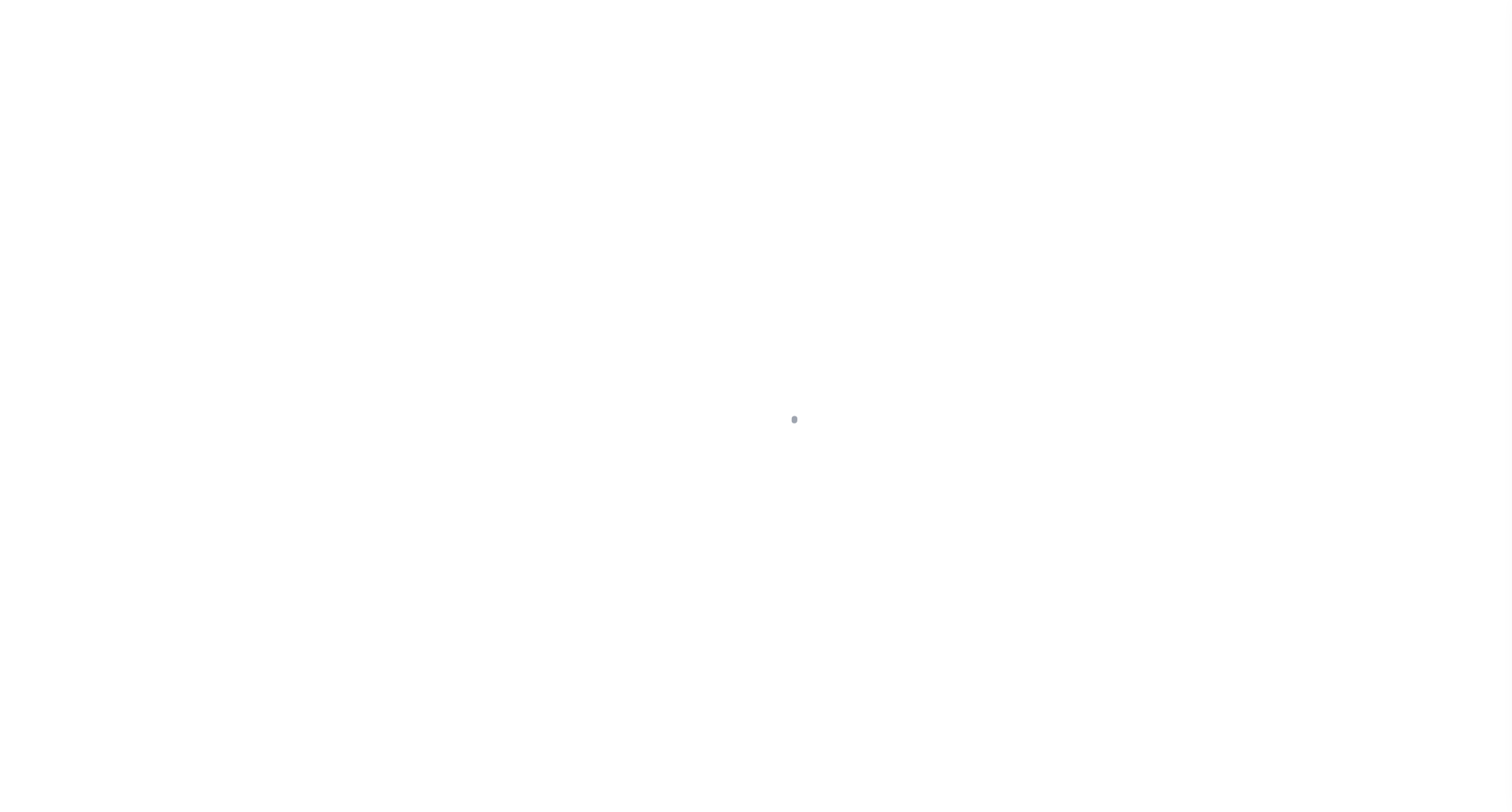
select select "PYD"
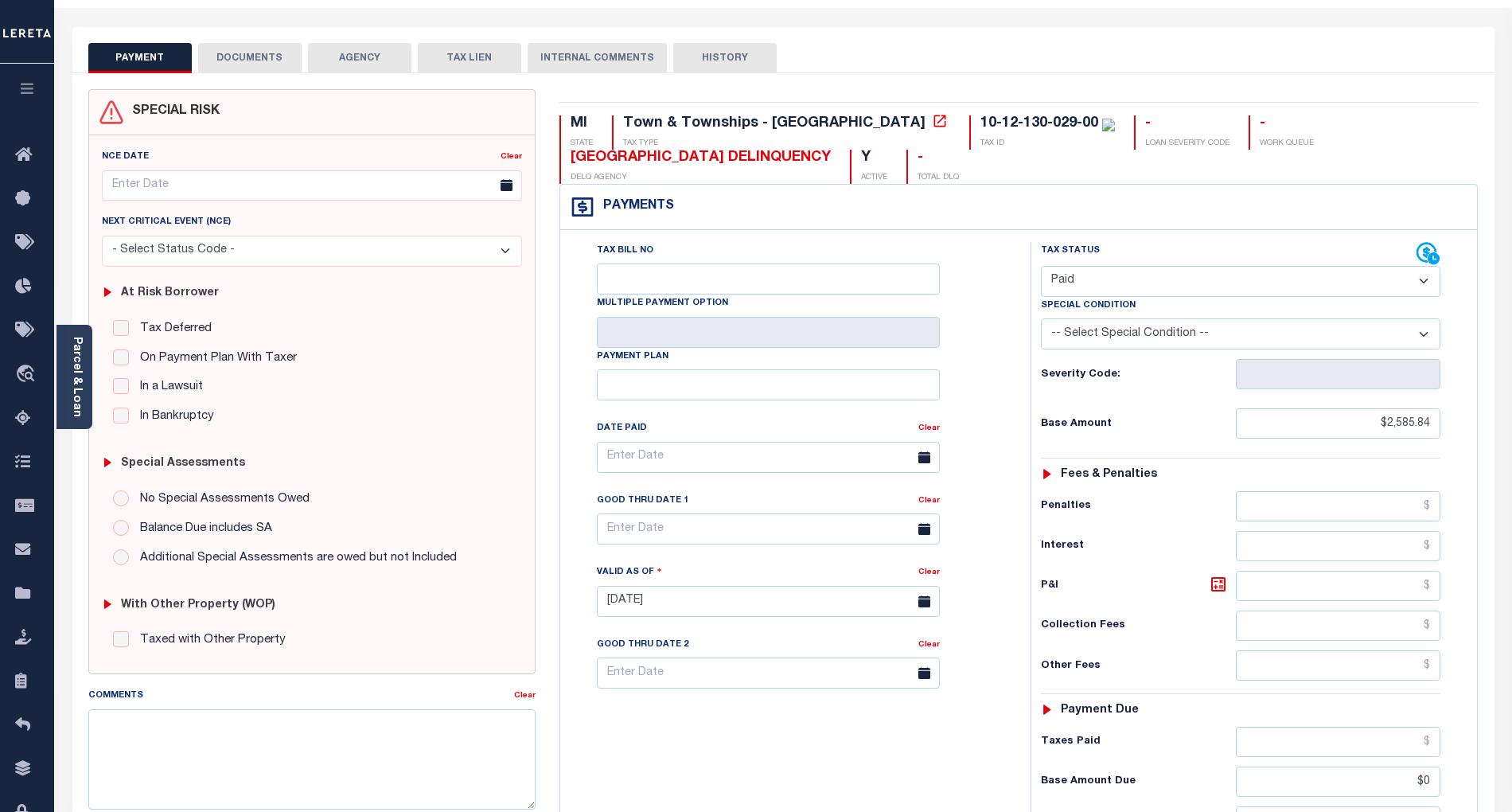
scroll to position [212, 0]
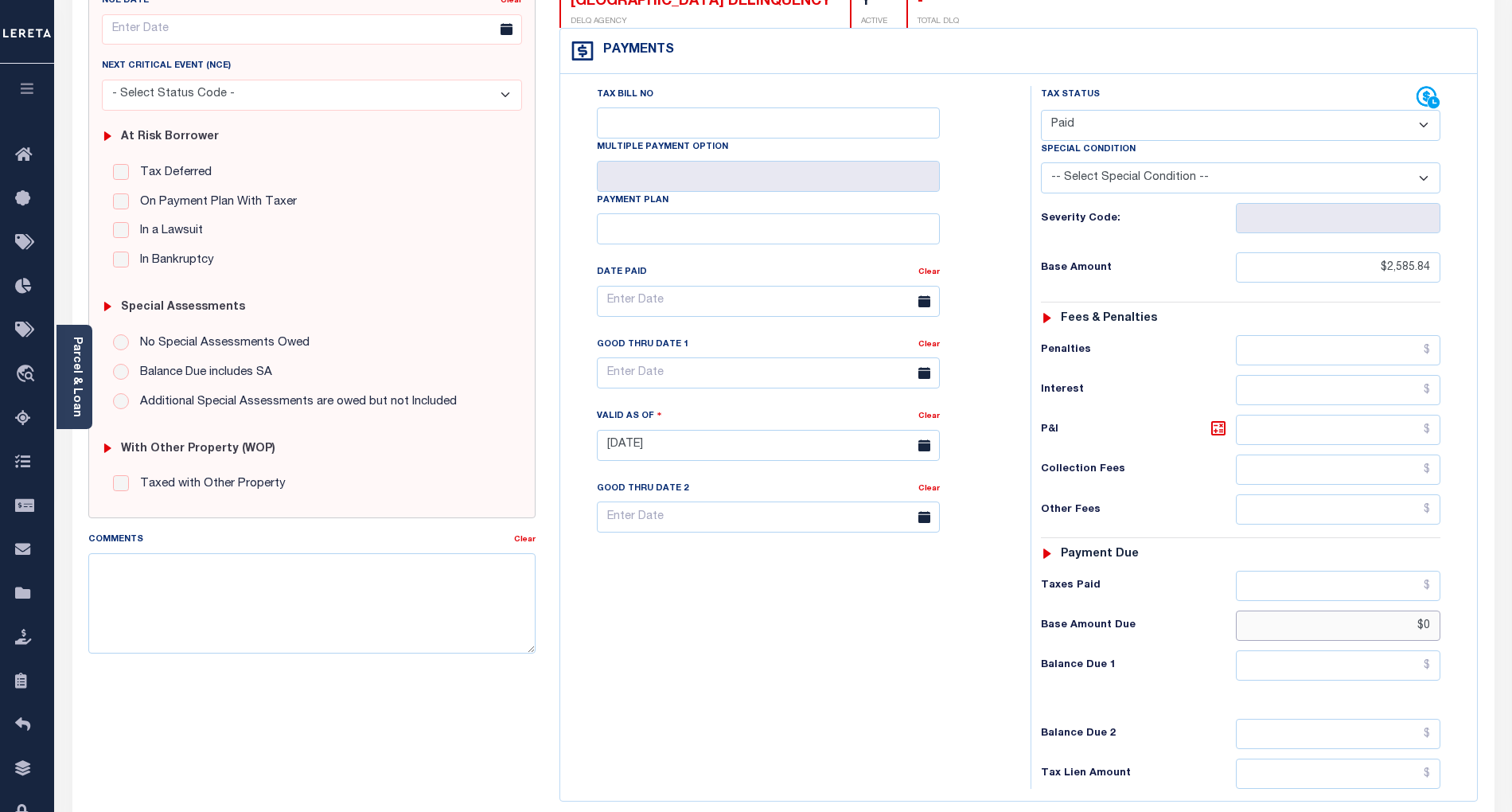
click at [1433, 632] on input "$0" at bounding box center [1338, 626] width 205 height 30
type input "$"
click at [1420, 675] on input "text" at bounding box center [1338, 665] width 205 height 30
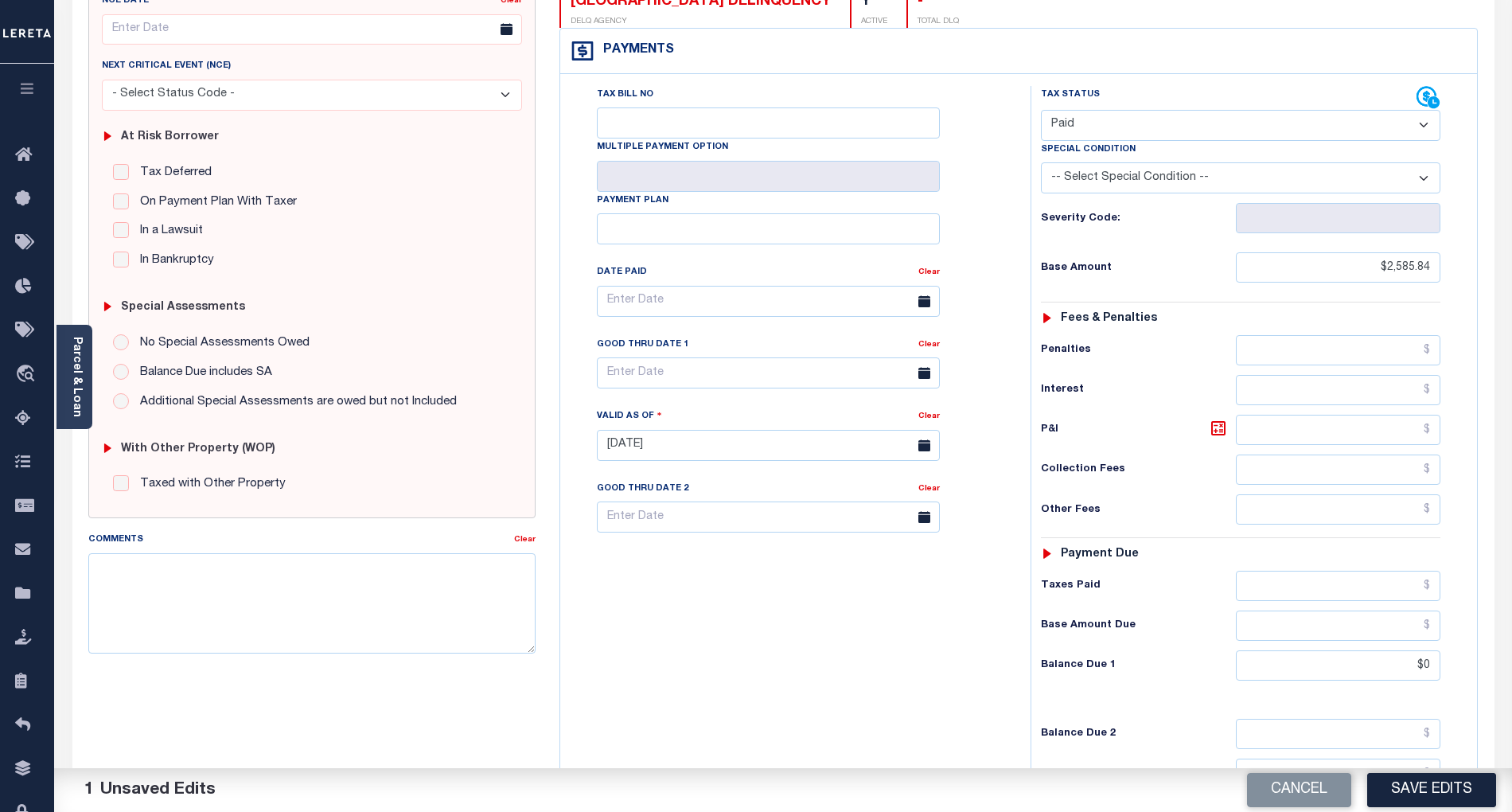
type input "$0.00"
click at [930, 698] on div "Tax Bill No Multiple Payment Option Payment Plan Clear" at bounding box center [791, 437] width 454 height 703
click at [1454, 798] on button "Save Edits" at bounding box center [1431, 790] width 129 height 35
checkbox input "false"
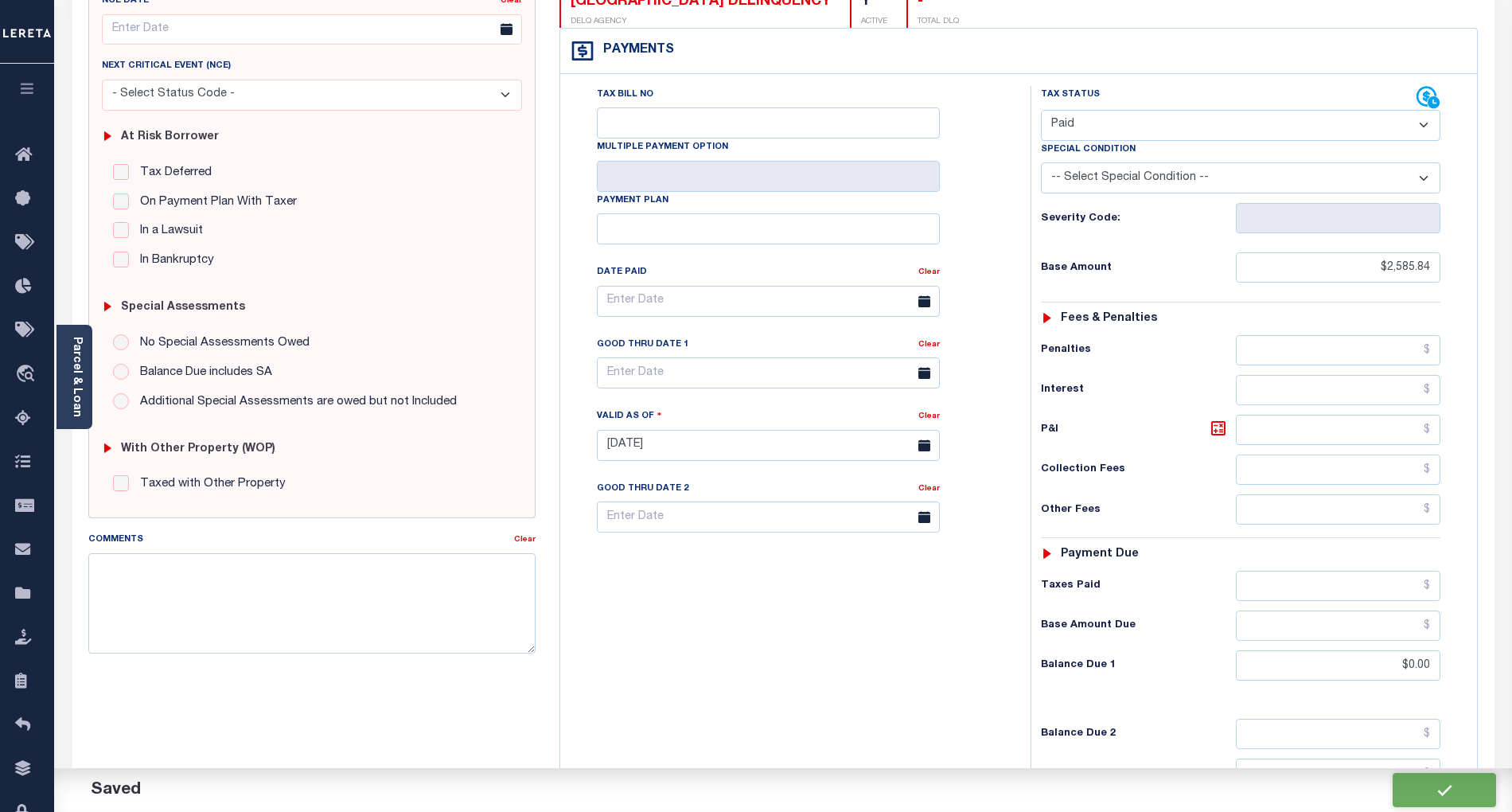
checkbox input "false"
type input "$2,585.84"
type input "$0"
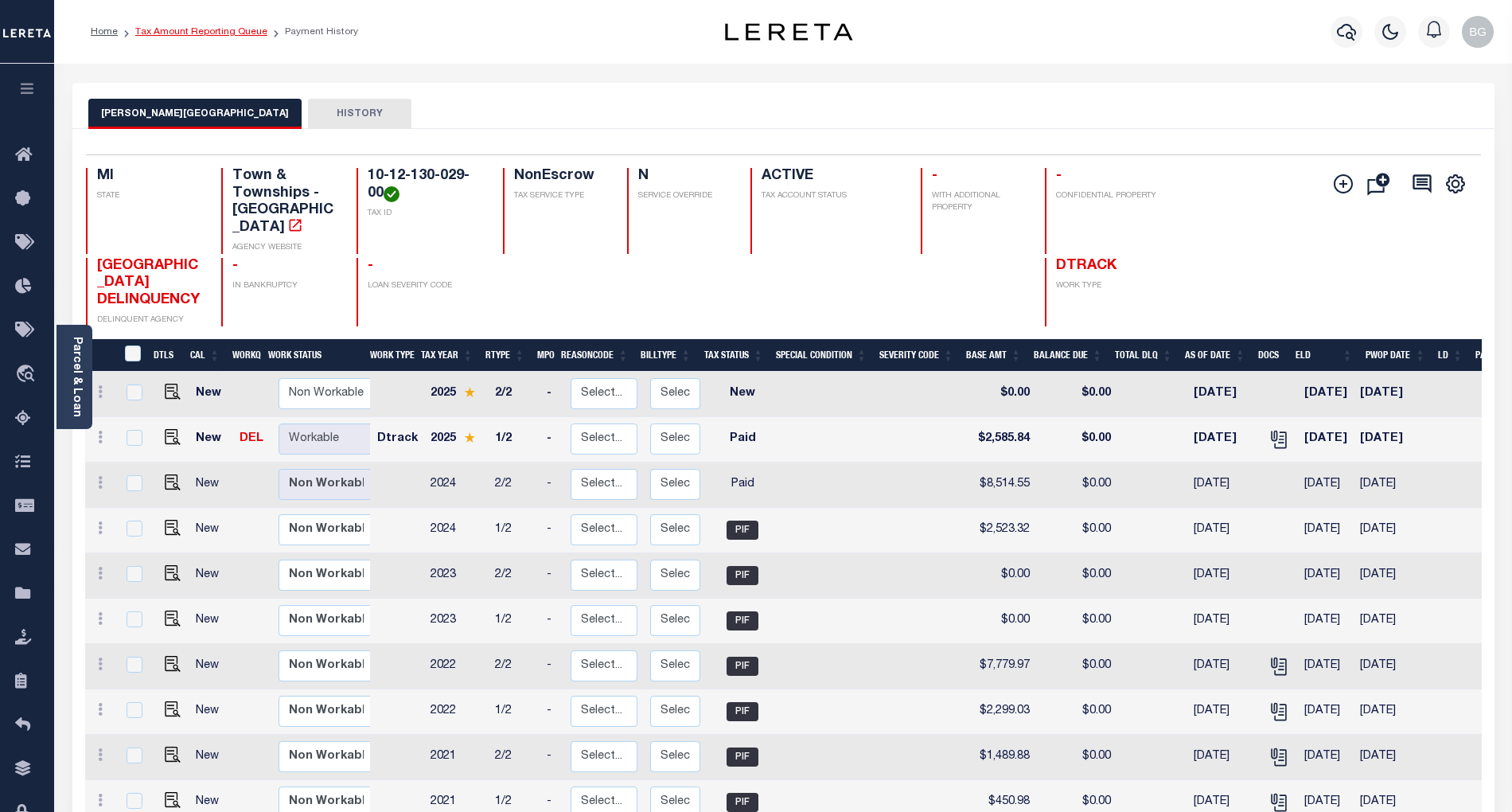
click at [201, 33] on link "Tax Amount Reporting Queue" at bounding box center [201, 32] width 132 height 10
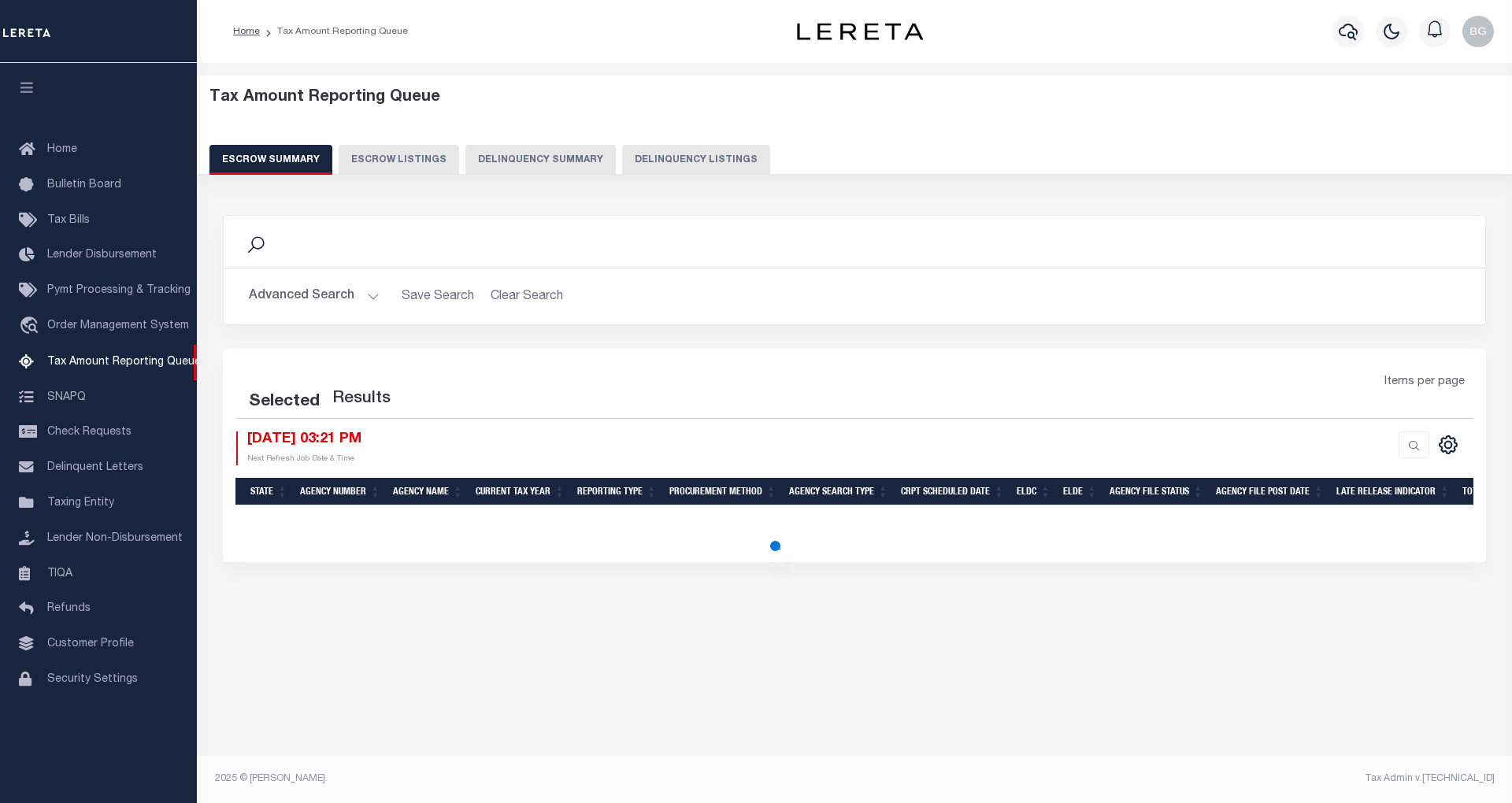
click at [688, 159] on button "Delinquency Listings" at bounding box center [696, 159] width 148 height 30
select select "100"
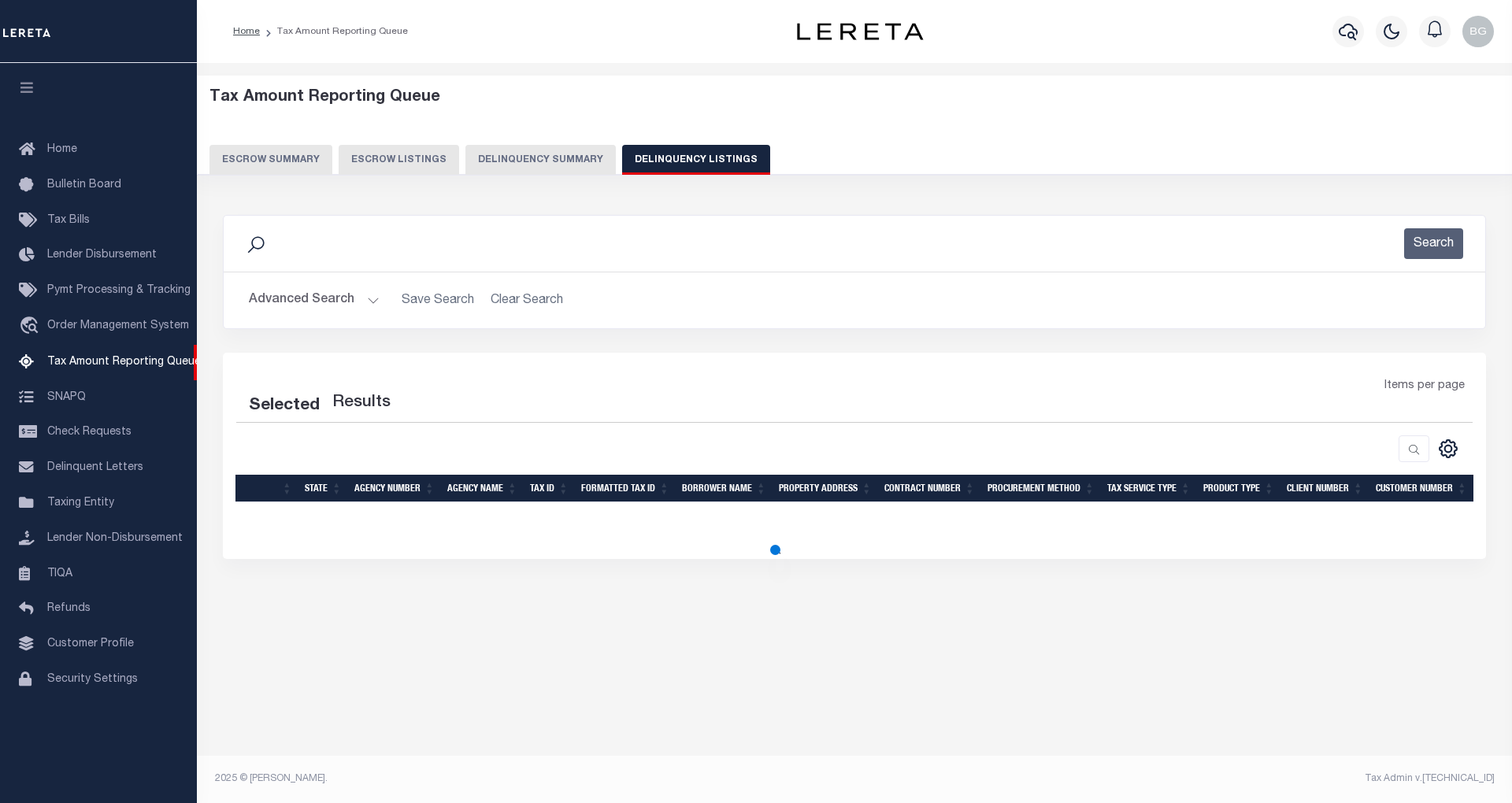
select select "100"
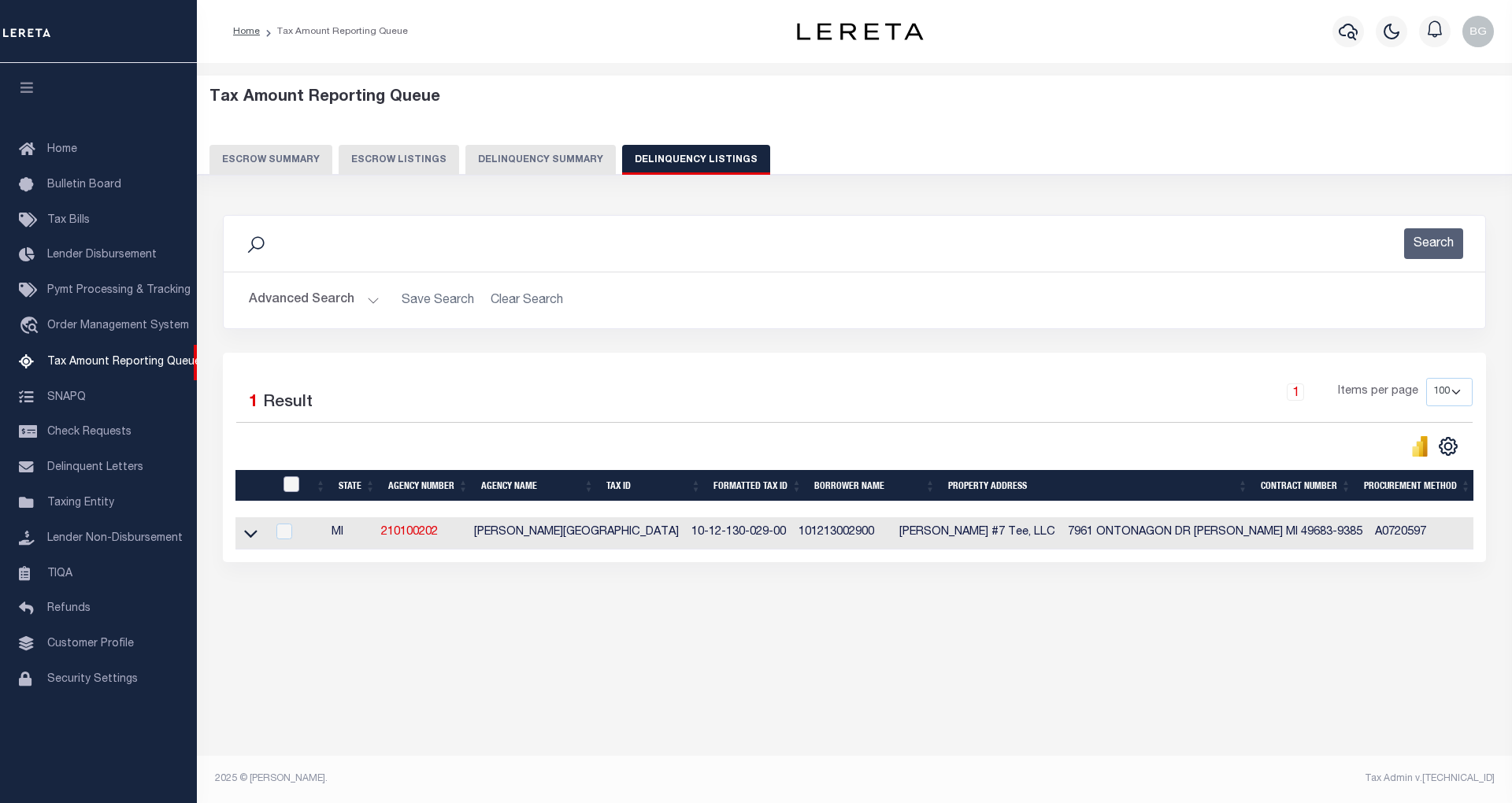
click at [287, 483] on input "checkbox" at bounding box center [292, 484] width 16 height 16
checkbox input "true"
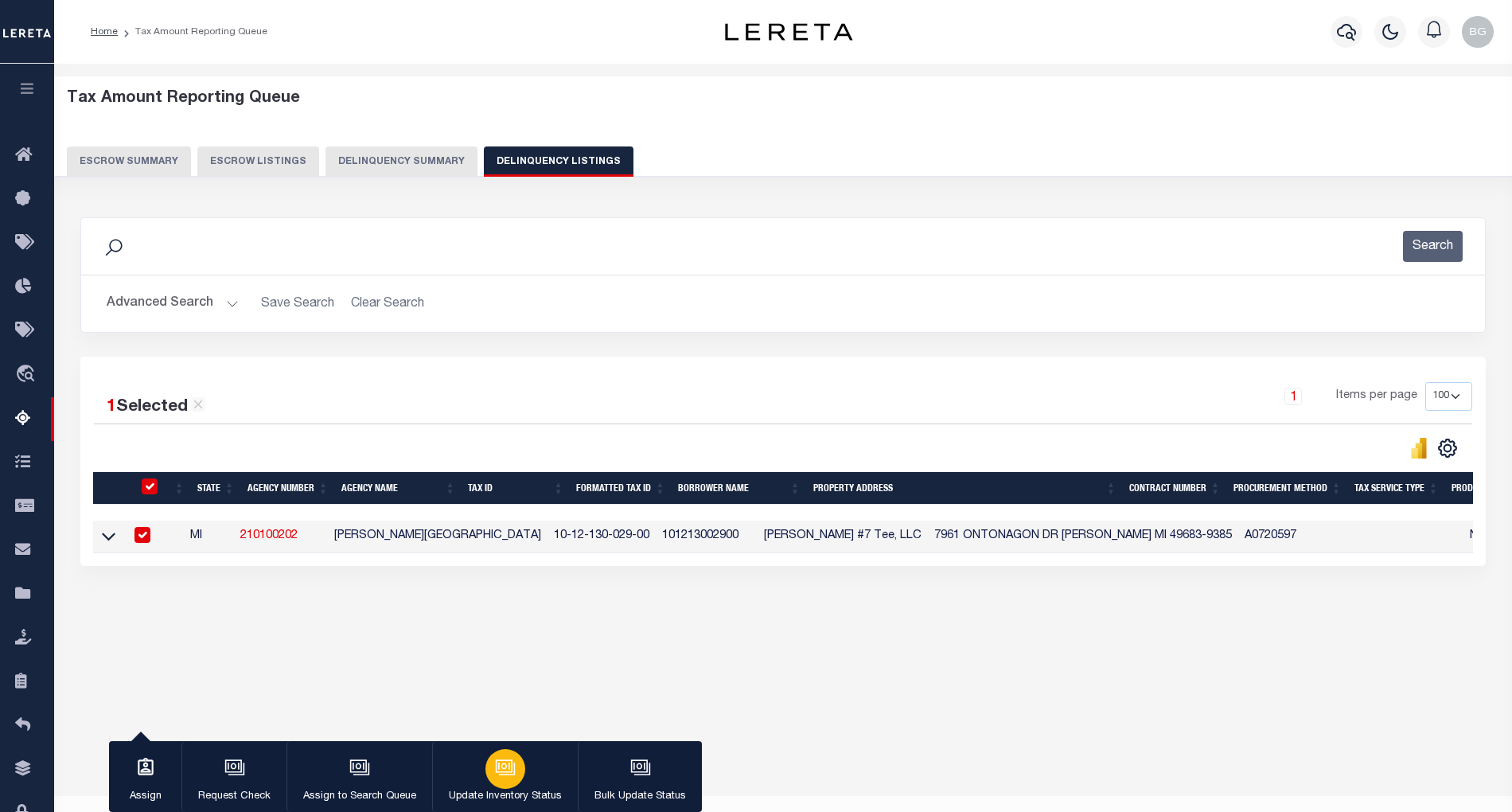
click at [523, 769] on div "button" at bounding box center [505, 769] width 40 height 40
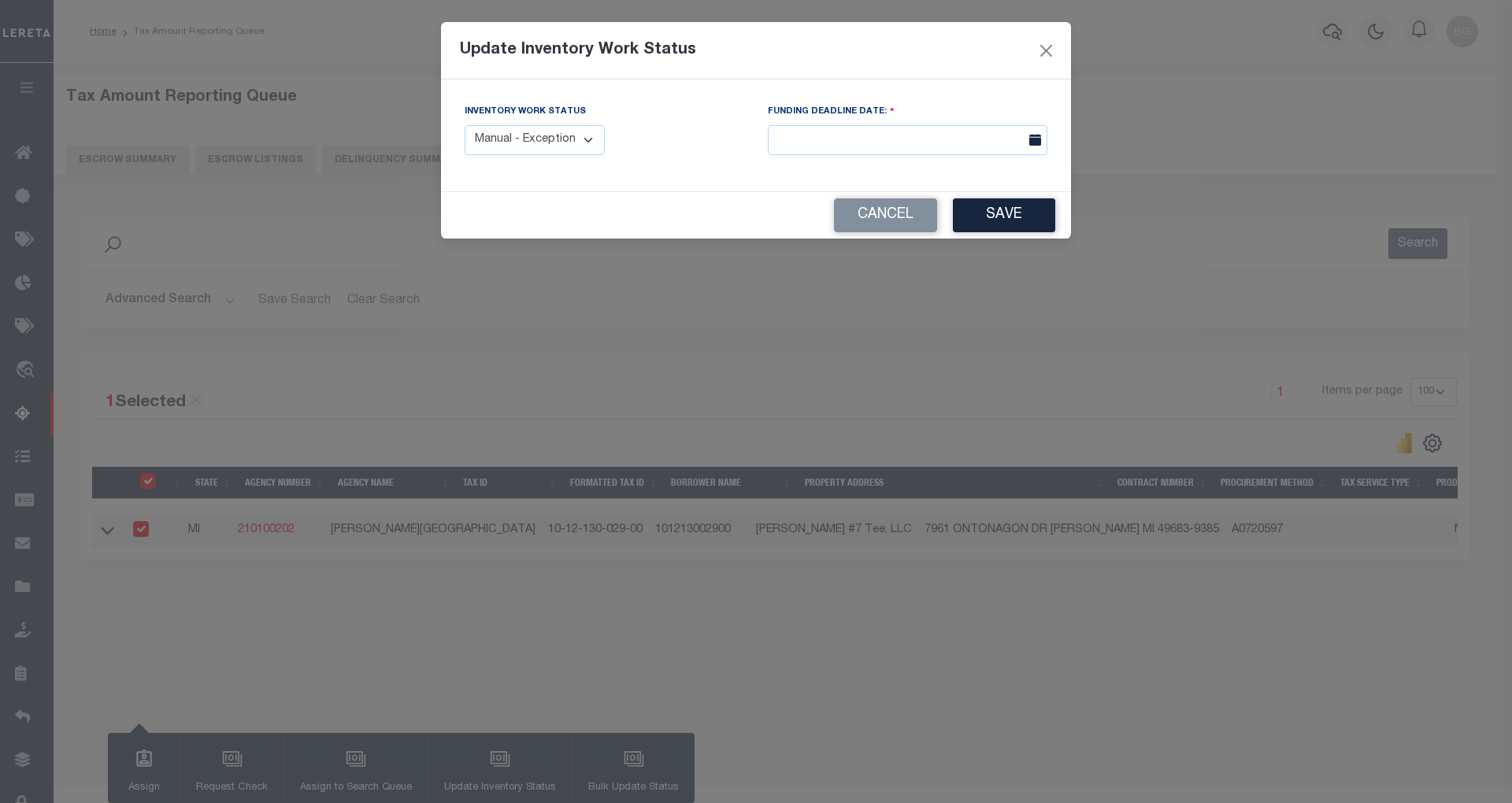
drag, startPoint x: 575, startPoint y: 130, endPoint x: 576, endPoint y: 148, distance: 18.0
click at [575, 130] on select "Manual - Exception Pended - Awaiting Search Late Add Exception Completed" at bounding box center [534, 140] width 140 height 31
select select "4"
click at [464, 125] on select "Manual - Exception Pended - Awaiting Search Late Add Exception Completed" at bounding box center [534, 140] width 140 height 31
click at [1000, 222] on button "Save" at bounding box center [1004, 215] width 102 height 34
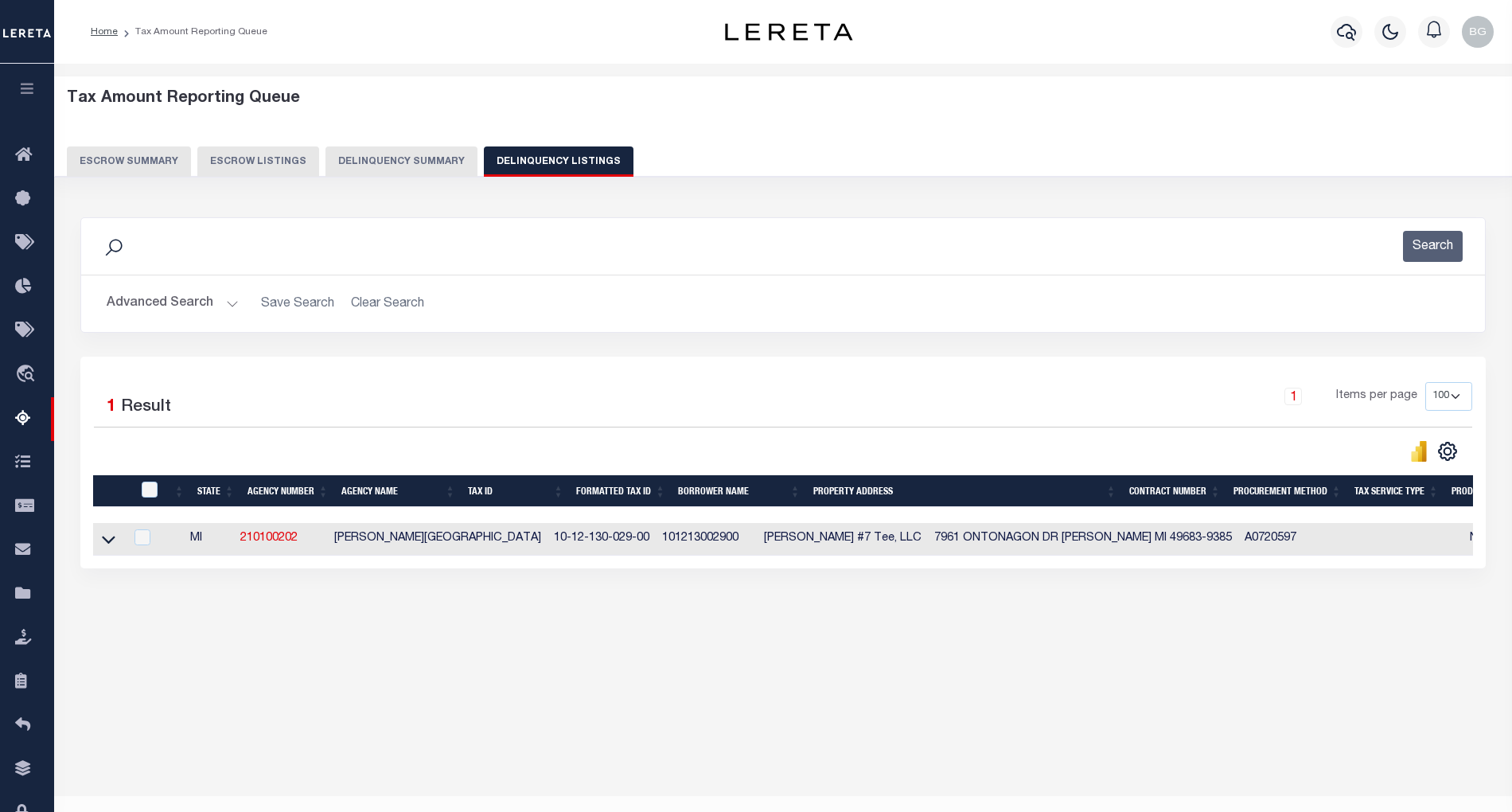
click at [231, 303] on button "Advanced Search" at bounding box center [172, 303] width 132 height 31
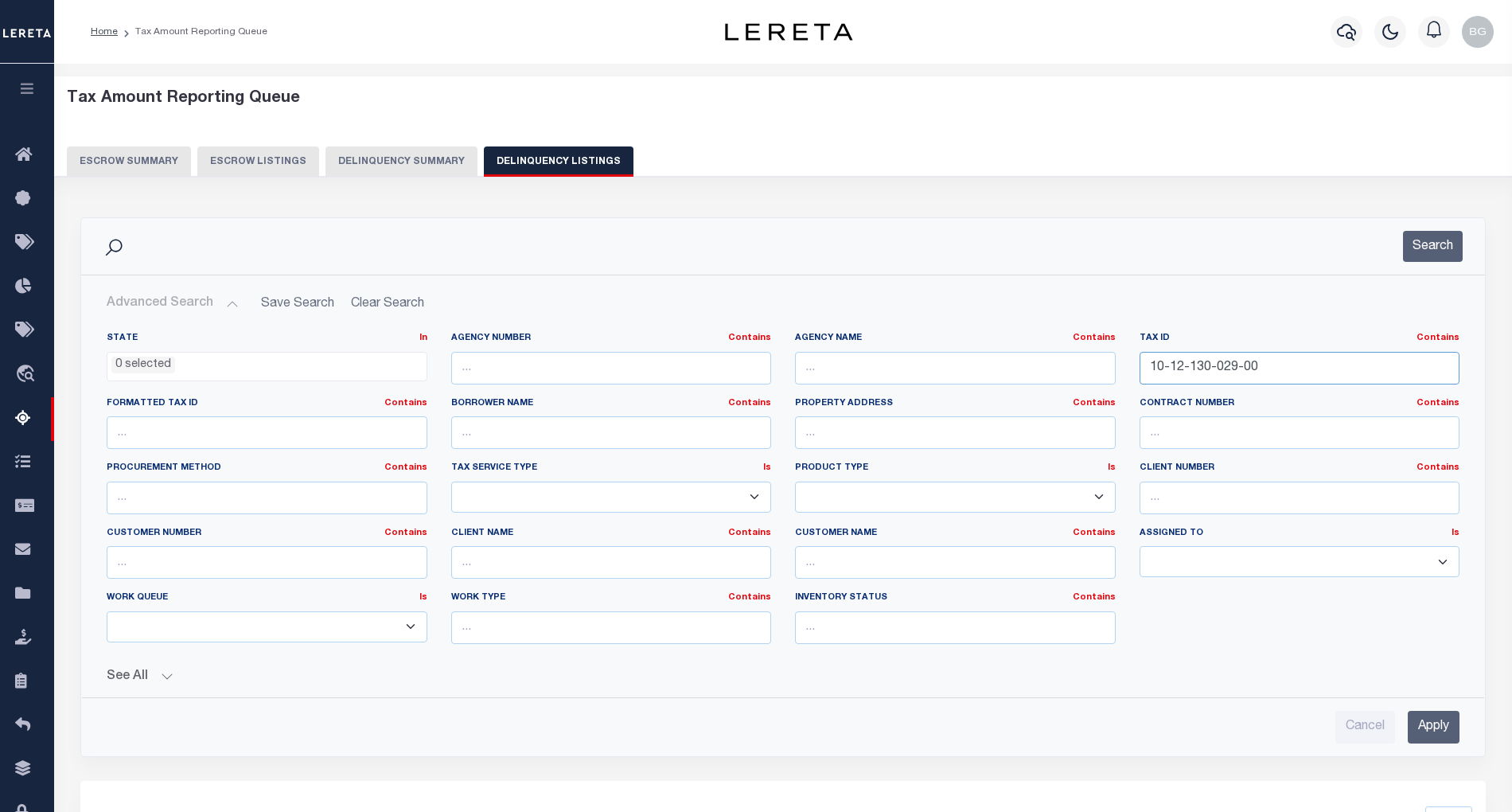
click at [1176, 367] on input "10-12-130-029-00" at bounding box center [1300, 367] width 320 height 33
paste input "2-007-005"
type input "12-007-005-00"
click at [1438, 728] on input "Apply" at bounding box center [1433, 727] width 51 height 33
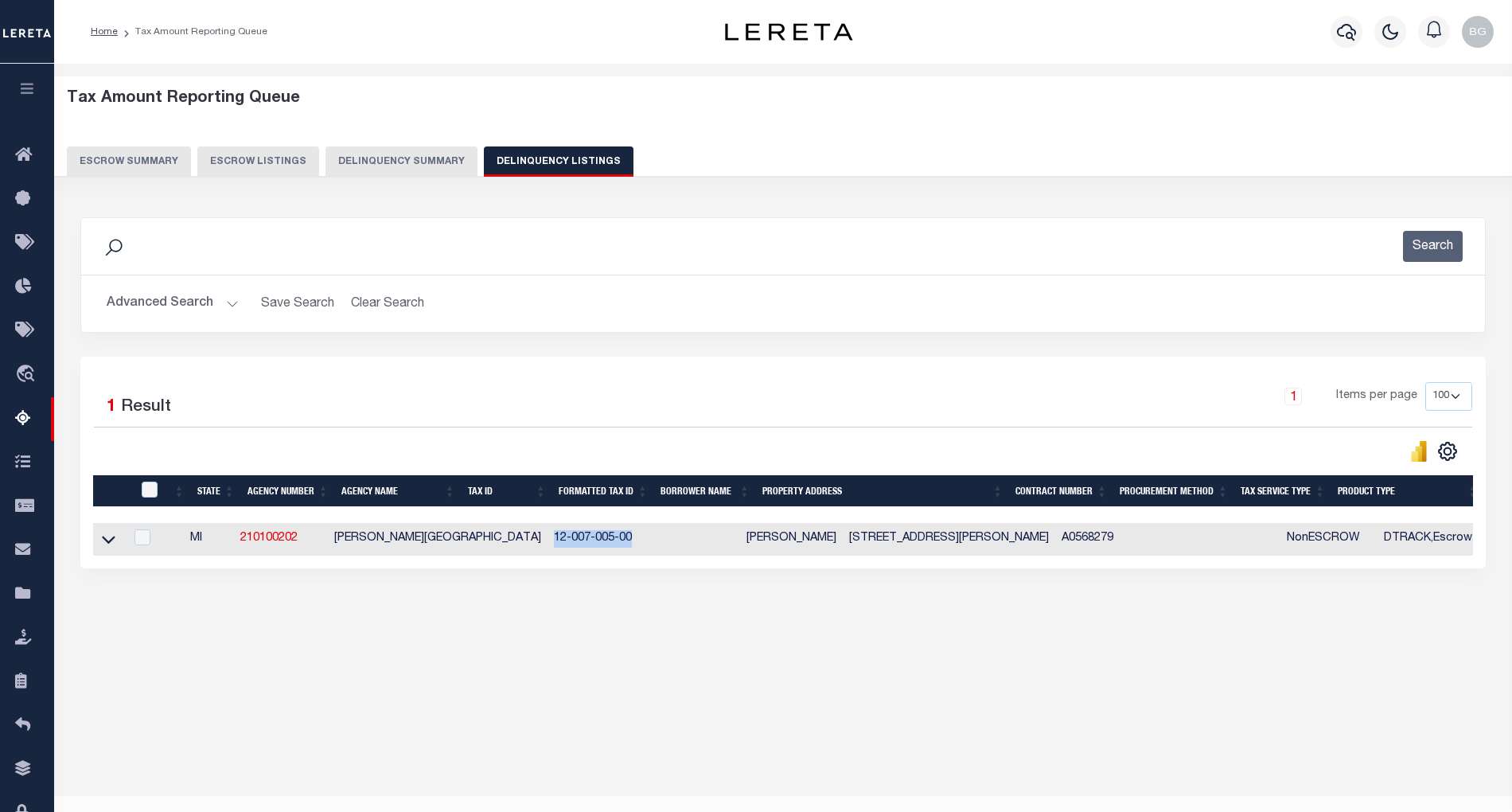
drag, startPoint x: 469, startPoint y: 543, endPoint x: 557, endPoint y: 539, distance: 88.1
click at [557, 539] on tr "MI 210100202 WELDON TOWNSHIP 12-007-005-00 JOHN H DARIEN 9000 DEMERLY RD BENZON…" at bounding box center [1213, 539] width 2240 height 33
copy td "12-007-005-00"
click at [105, 545] on icon at bounding box center [108, 540] width 13 height 8
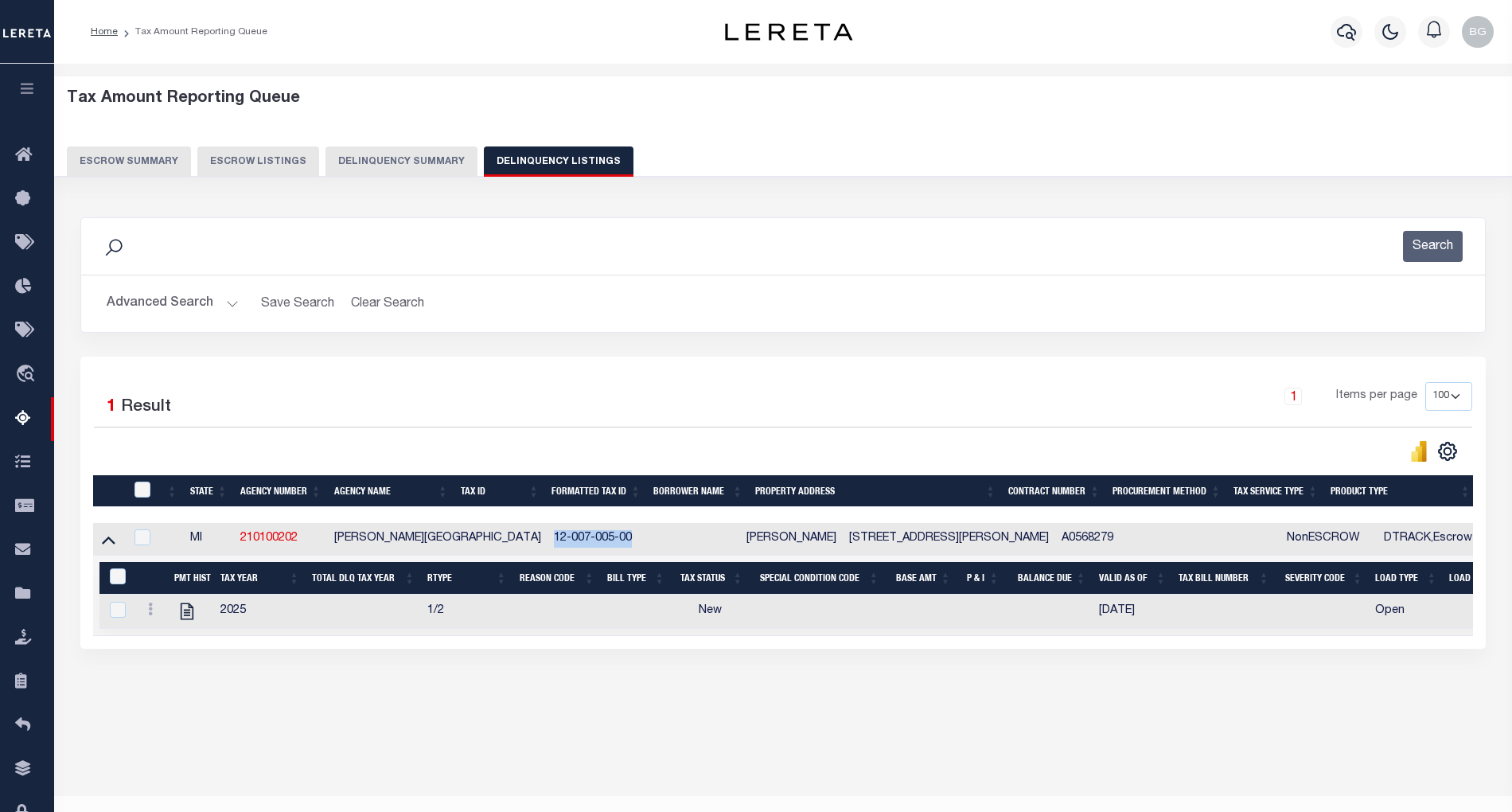
scroll to position [32, 0]
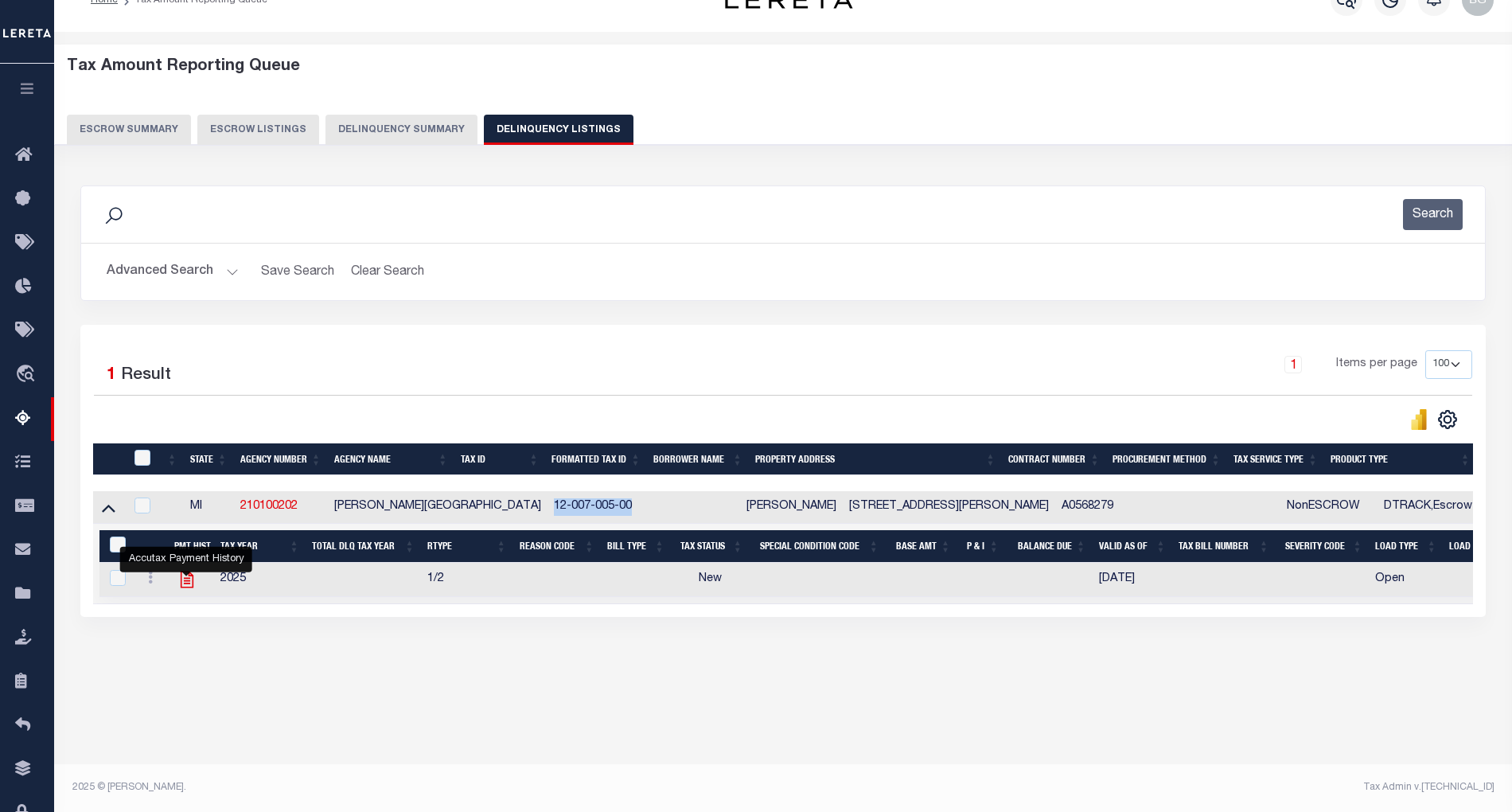
click at [189, 587] on icon "" at bounding box center [187, 579] width 12 height 17
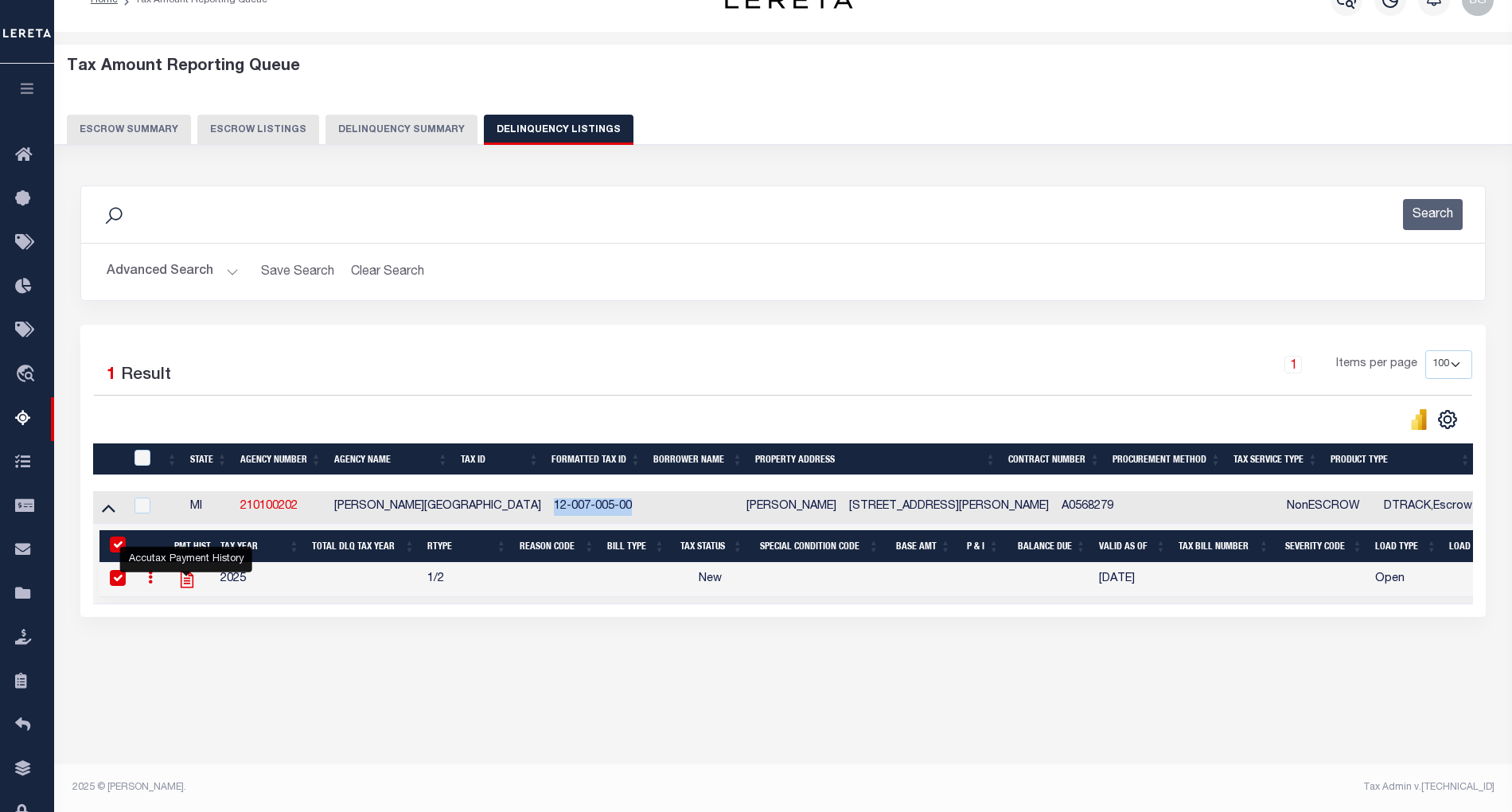
checkbox input "true"
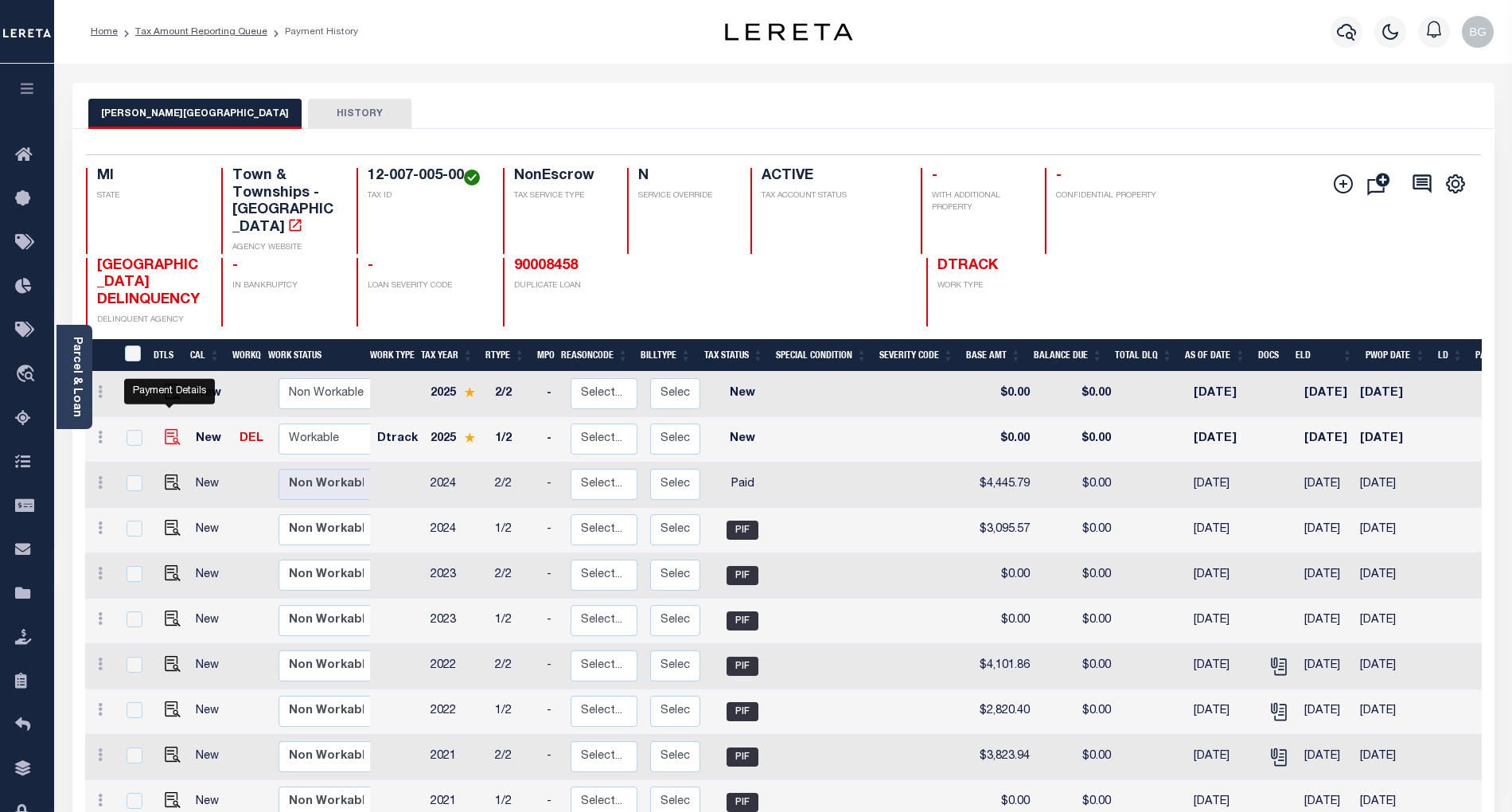
click at [167, 429] on img "" at bounding box center [173, 437] width 16 height 16
checkbox input "true"
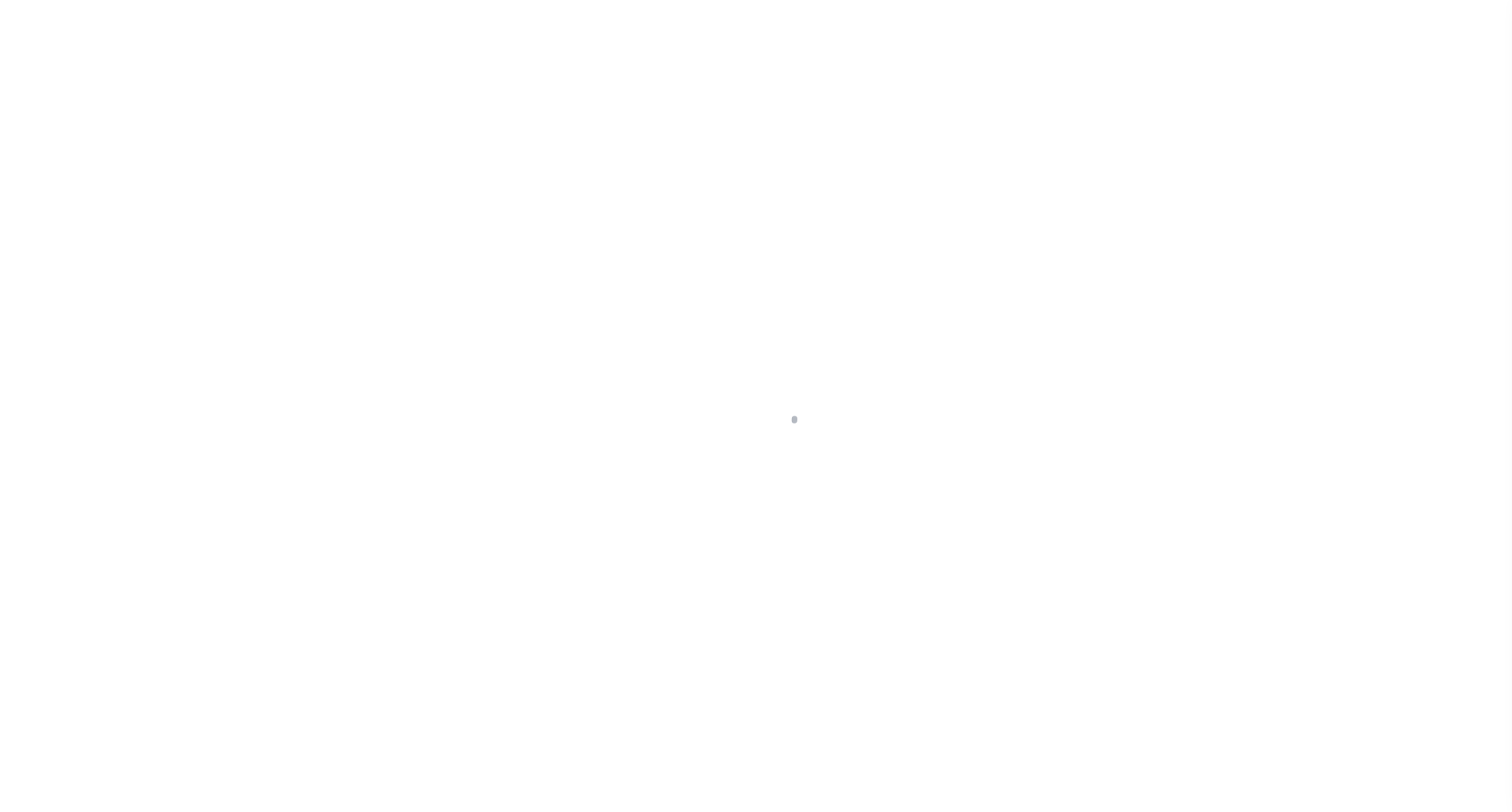
select select "NW2"
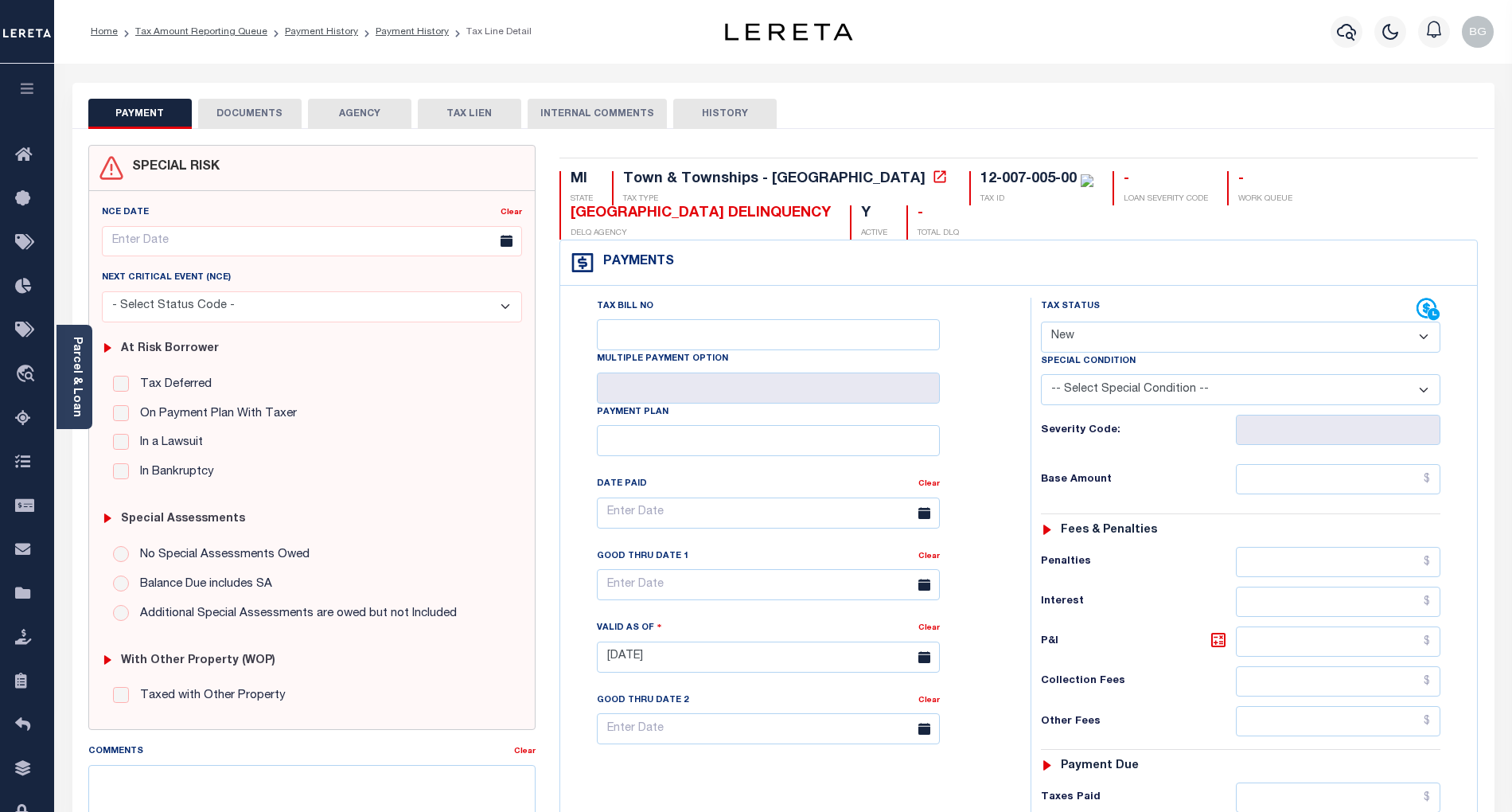
click at [246, 119] on button "DOCUMENTS" at bounding box center [250, 113] width 104 height 30
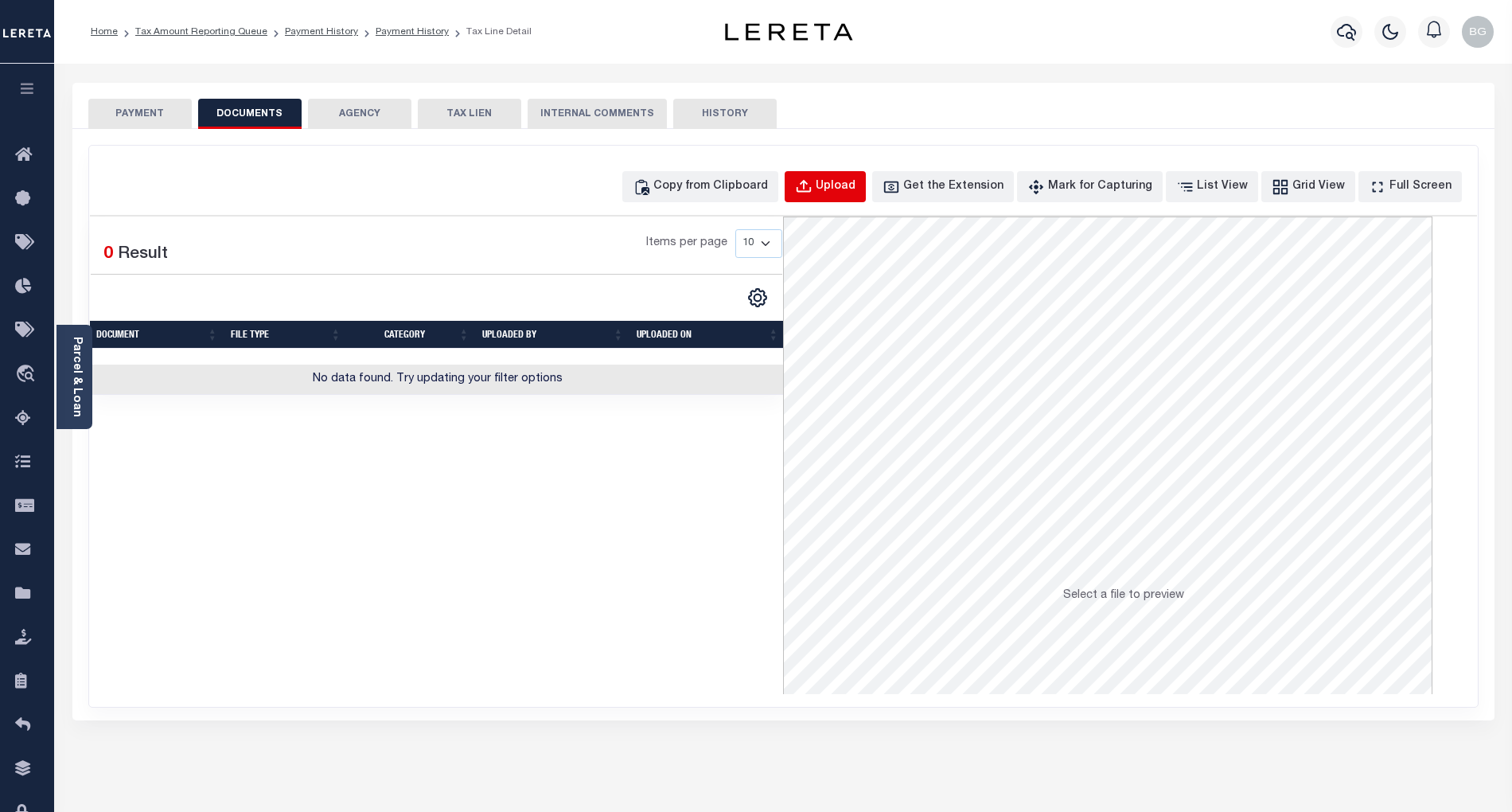
click at [853, 191] on div "Upload" at bounding box center [835, 187] width 40 height 18
select select "POP"
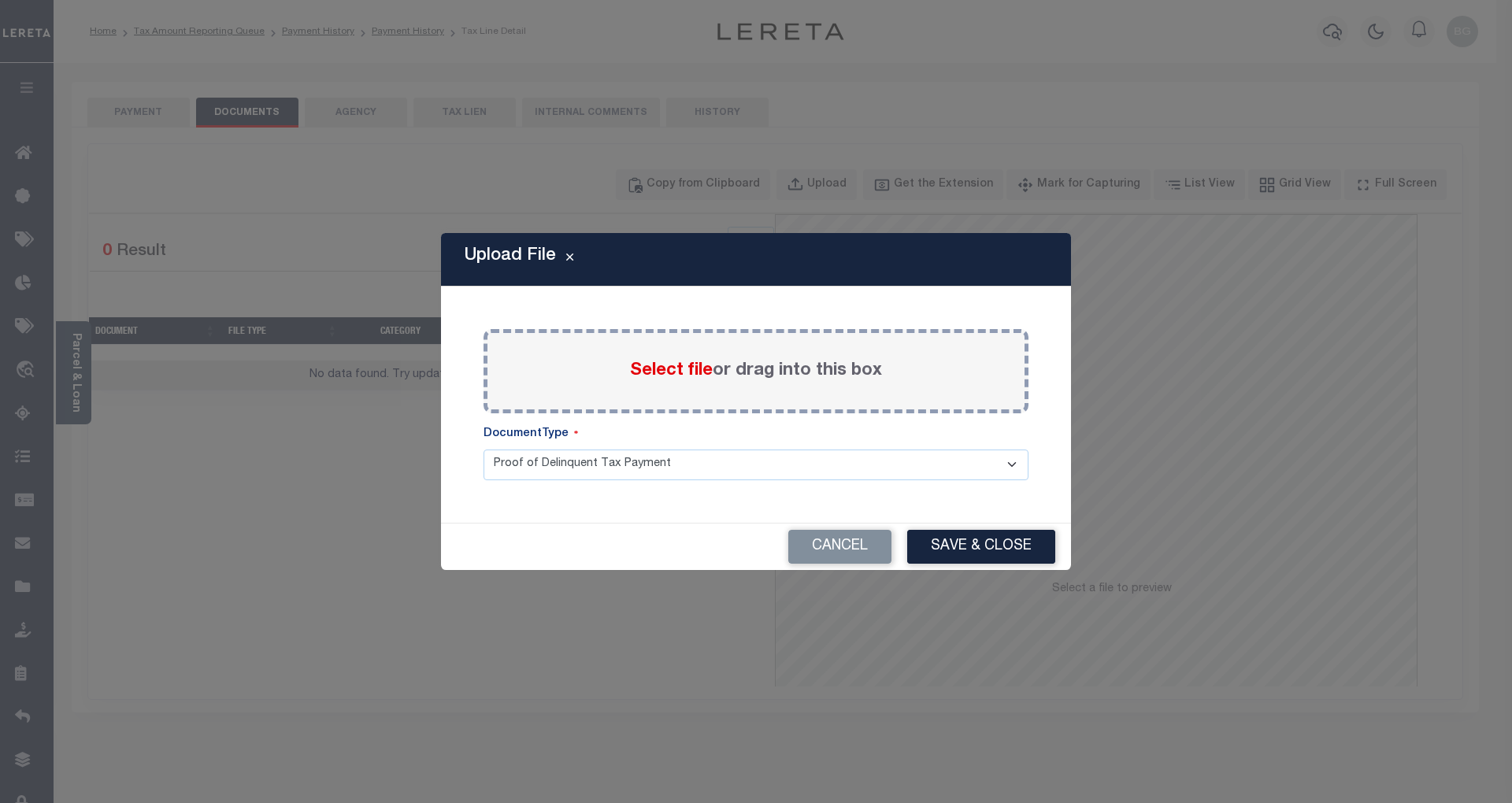
click at [669, 366] on span "Select file" at bounding box center [671, 371] width 82 height 18
click at [0, 0] on input "Select file or drag into this box" at bounding box center [0, 0] width 0 height 0
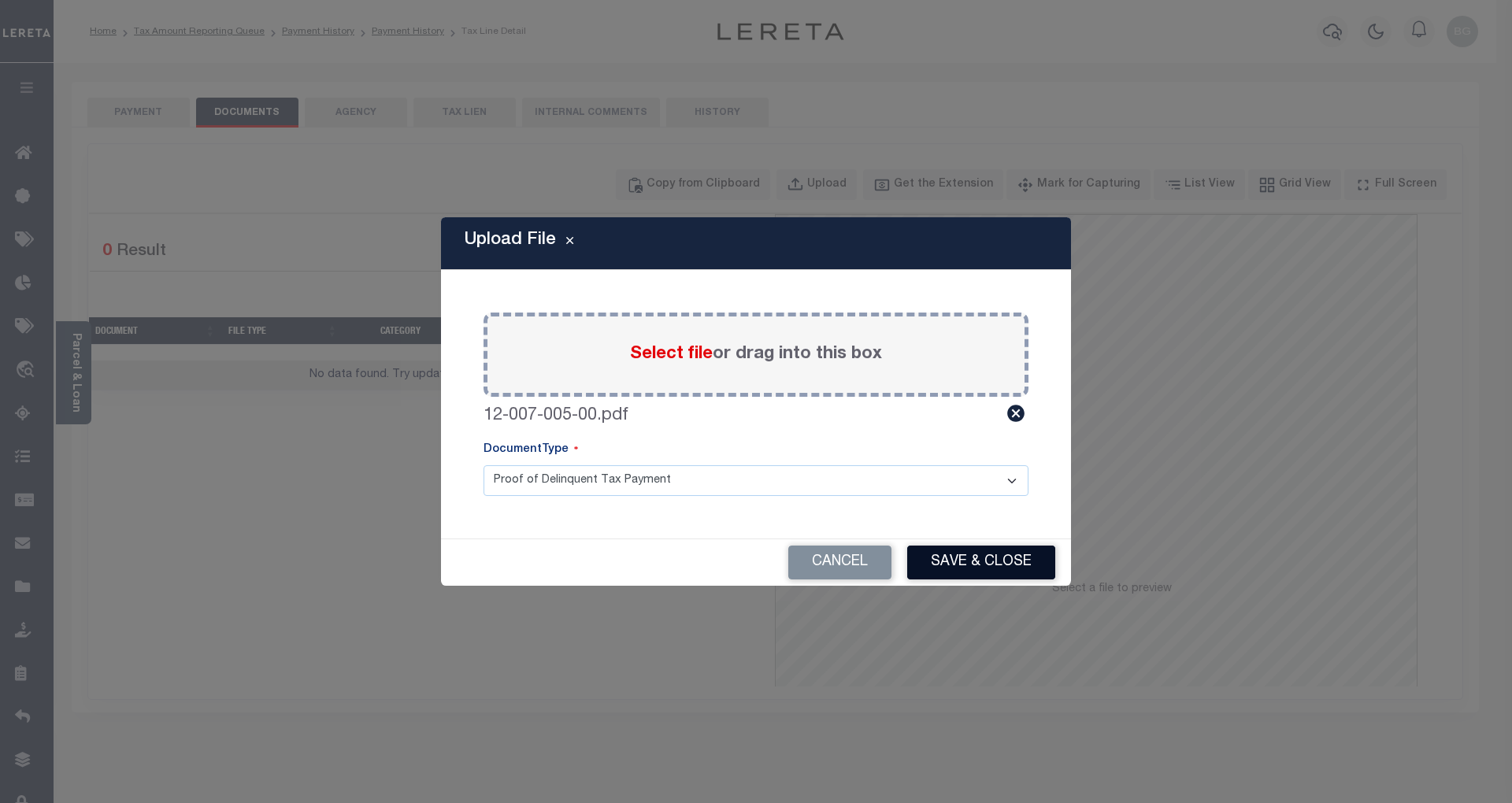
click at [969, 567] on button "Save & Close" at bounding box center [981, 562] width 148 height 34
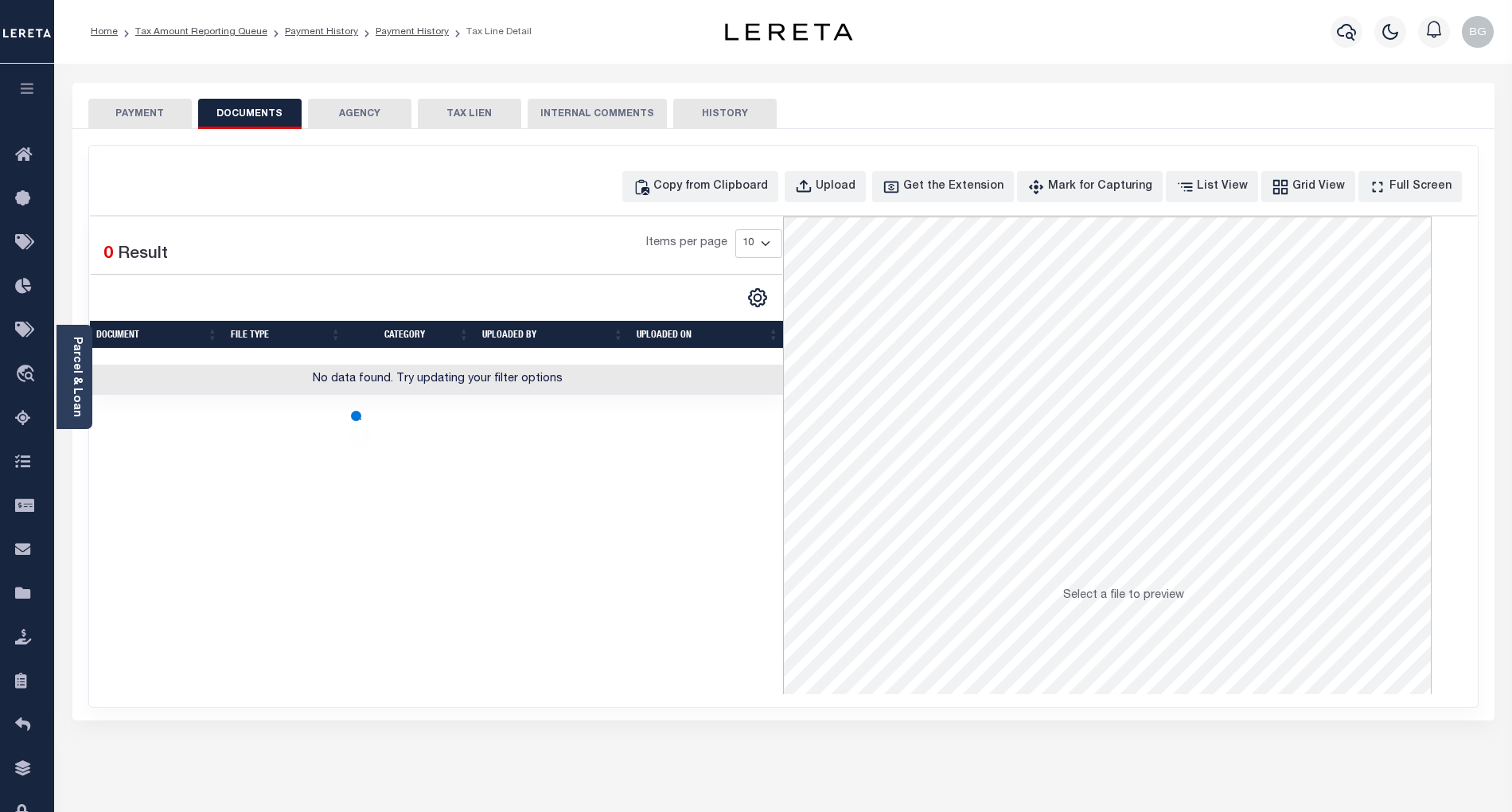
click at [153, 116] on button "PAYMENT" at bounding box center [140, 113] width 104 height 30
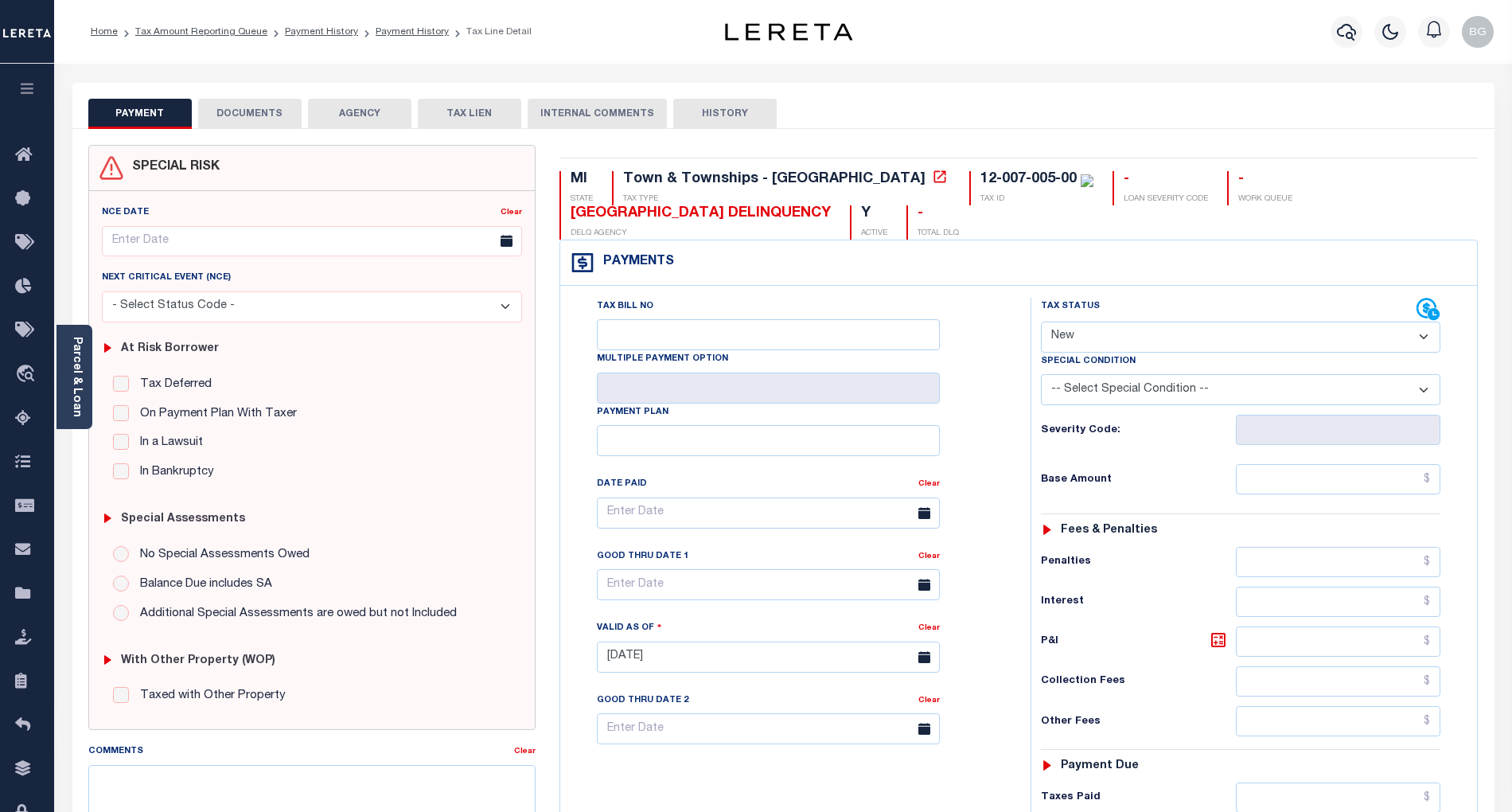
drag, startPoint x: 1079, startPoint y: 339, endPoint x: 1081, endPoint y: 353, distance: 14.1
click at [1079, 339] on select "- Select Status Code - Open Due/Unpaid Paid Incomplete No Tax Due Internal Refu…" at bounding box center [1240, 336] width 399 height 31
select select "PYD"
click at [1041, 323] on select "- Select Status Code - Open Due/Unpaid Paid Incomplete No Tax Due Internal Refu…" at bounding box center [1240, 336] width 399 height 31
type input "[DATE]"
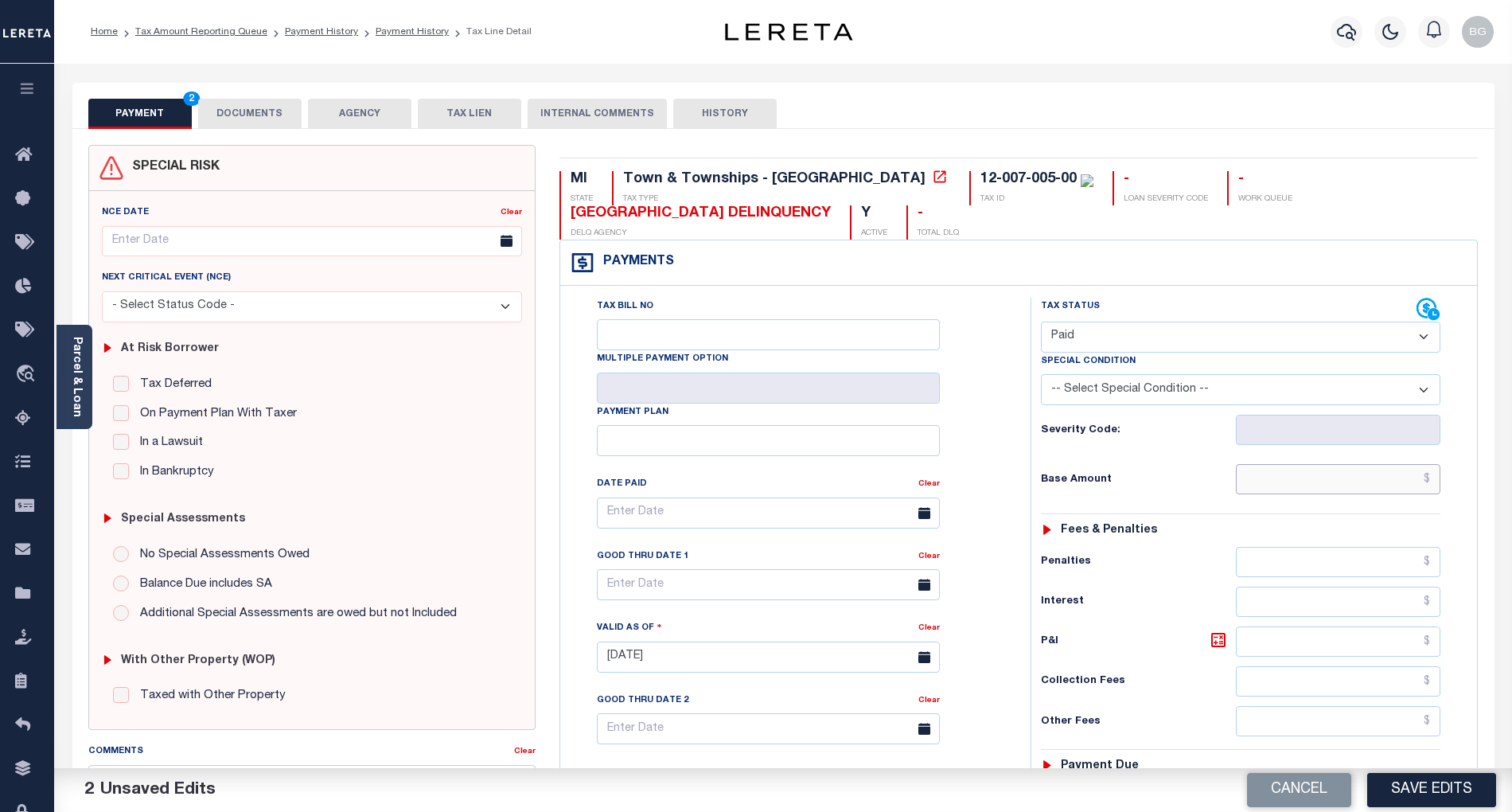
click at [1346, 481] on input "text" at bounding box center [1338, 479] width 205 height 30
paste input "3,172.27"
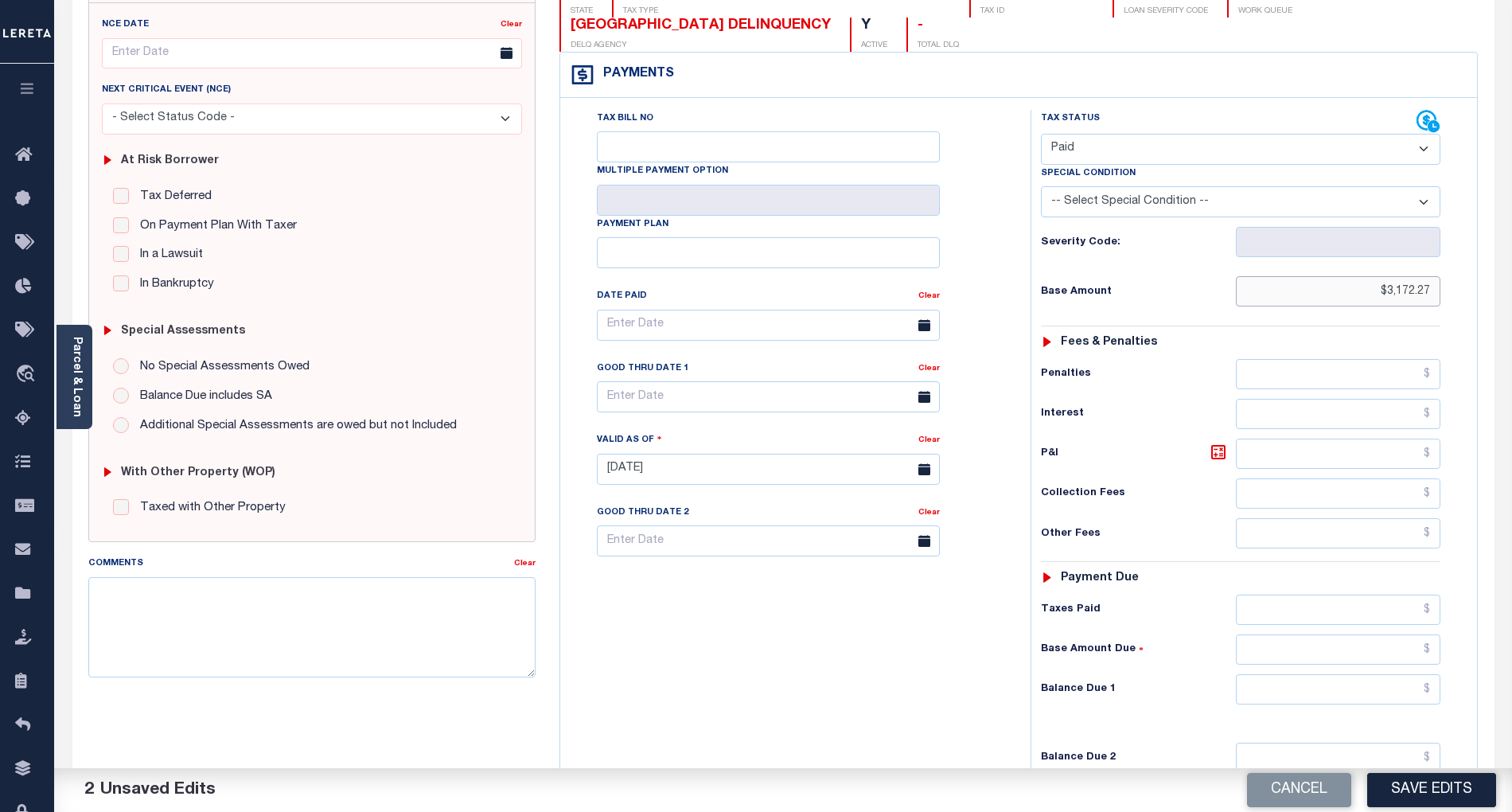
scroll to position [212, 0]
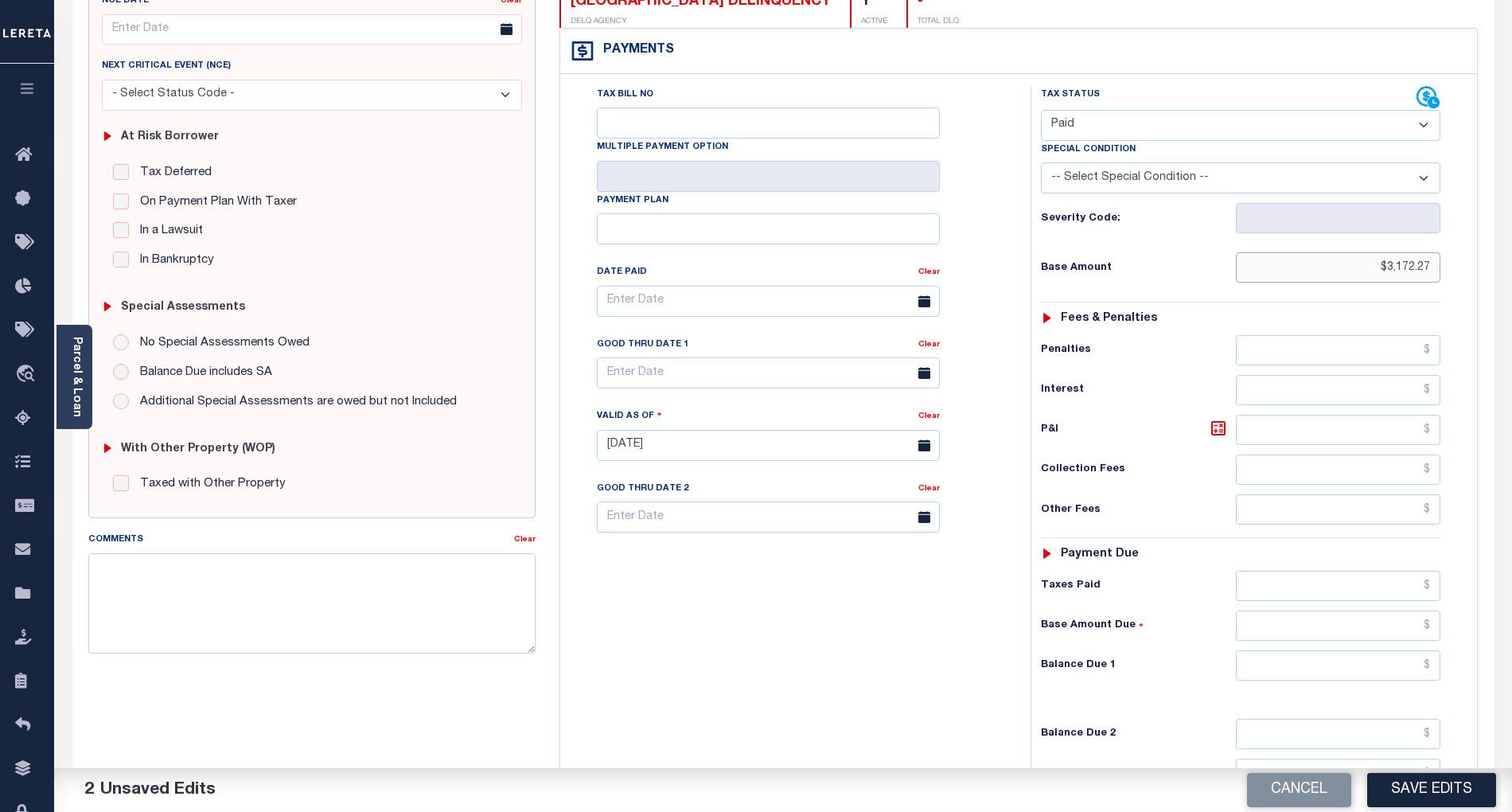
type input "$3,172.27"
click at [1399, 676] on input "text" at bounding box center [1338, 665] width 205 height 30
type input "$0.00"
click at [962, 682] on div "Tax Bill No Multiple Payment Option Payment Plan Clear" at bounding box center [791, 437] width 454 height 703
click at [1405, 780] on button "Save Edits" at bounding box center [1431, 790] width 129 height 35
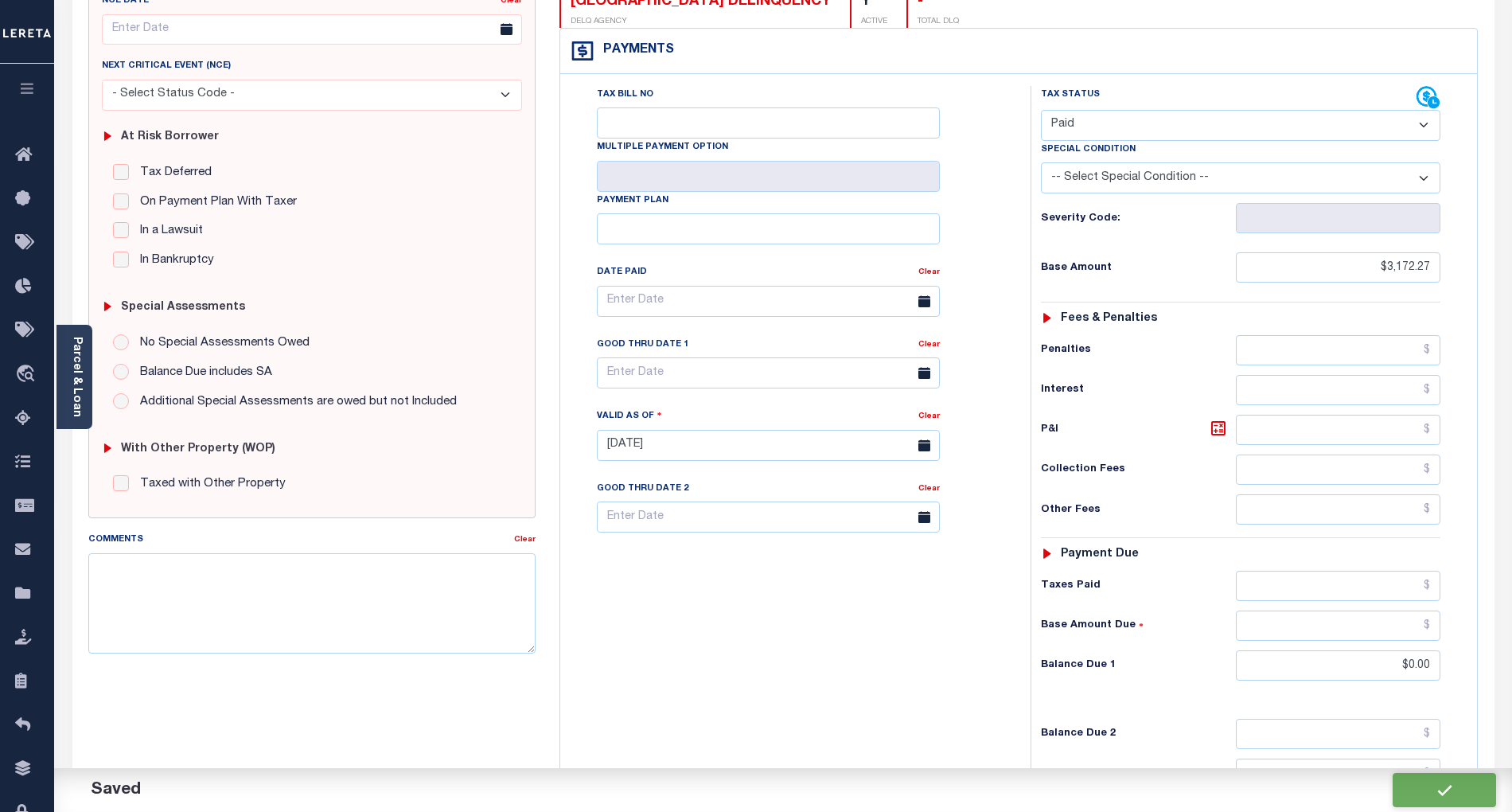
checkbox input "false"
type input "$3,172.27"
type input "$0"
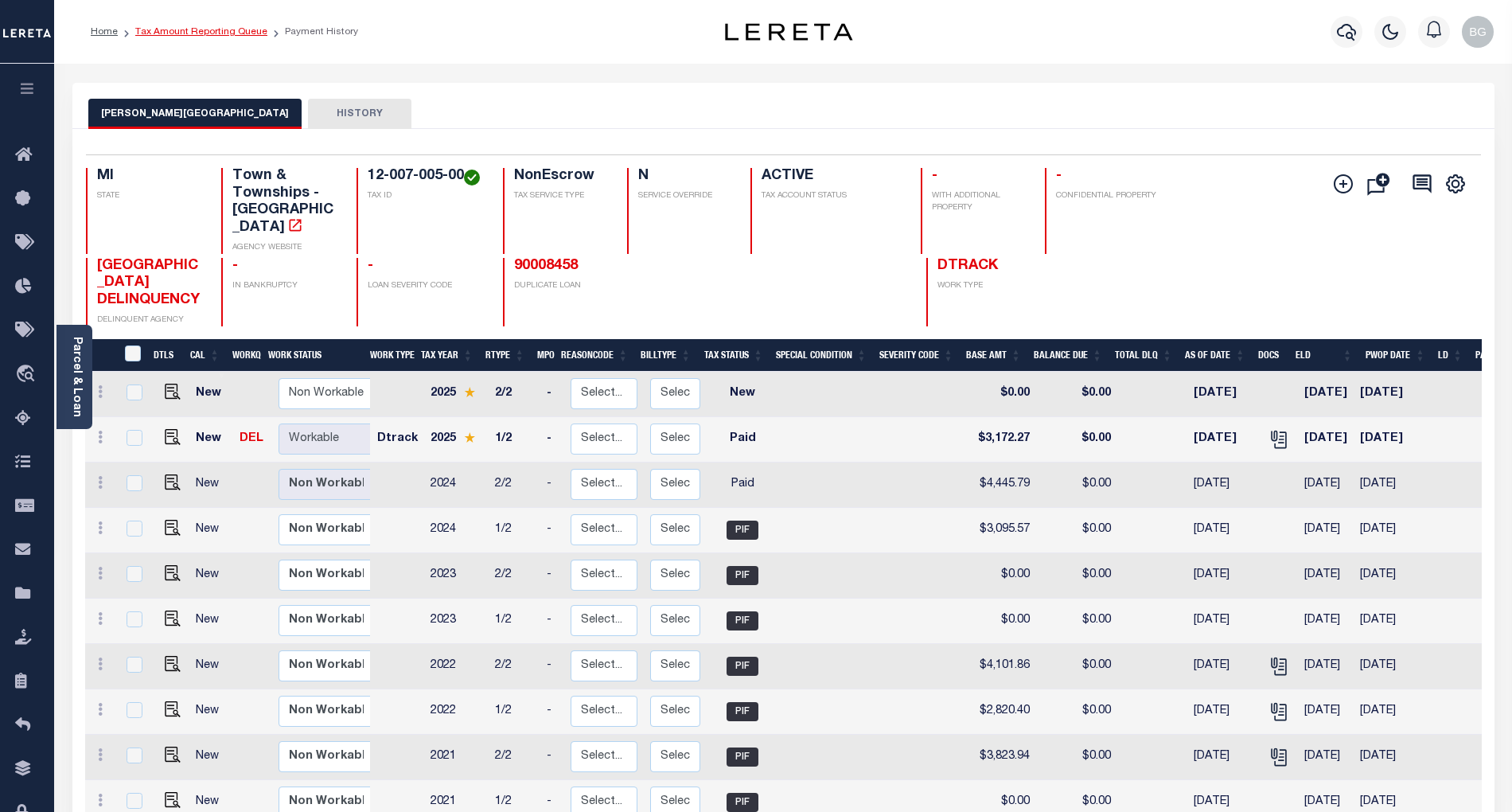
click at [185, 30] on link "Tax Amount Reporting Queue" at bounding box center [201, 32] width 132 height 10
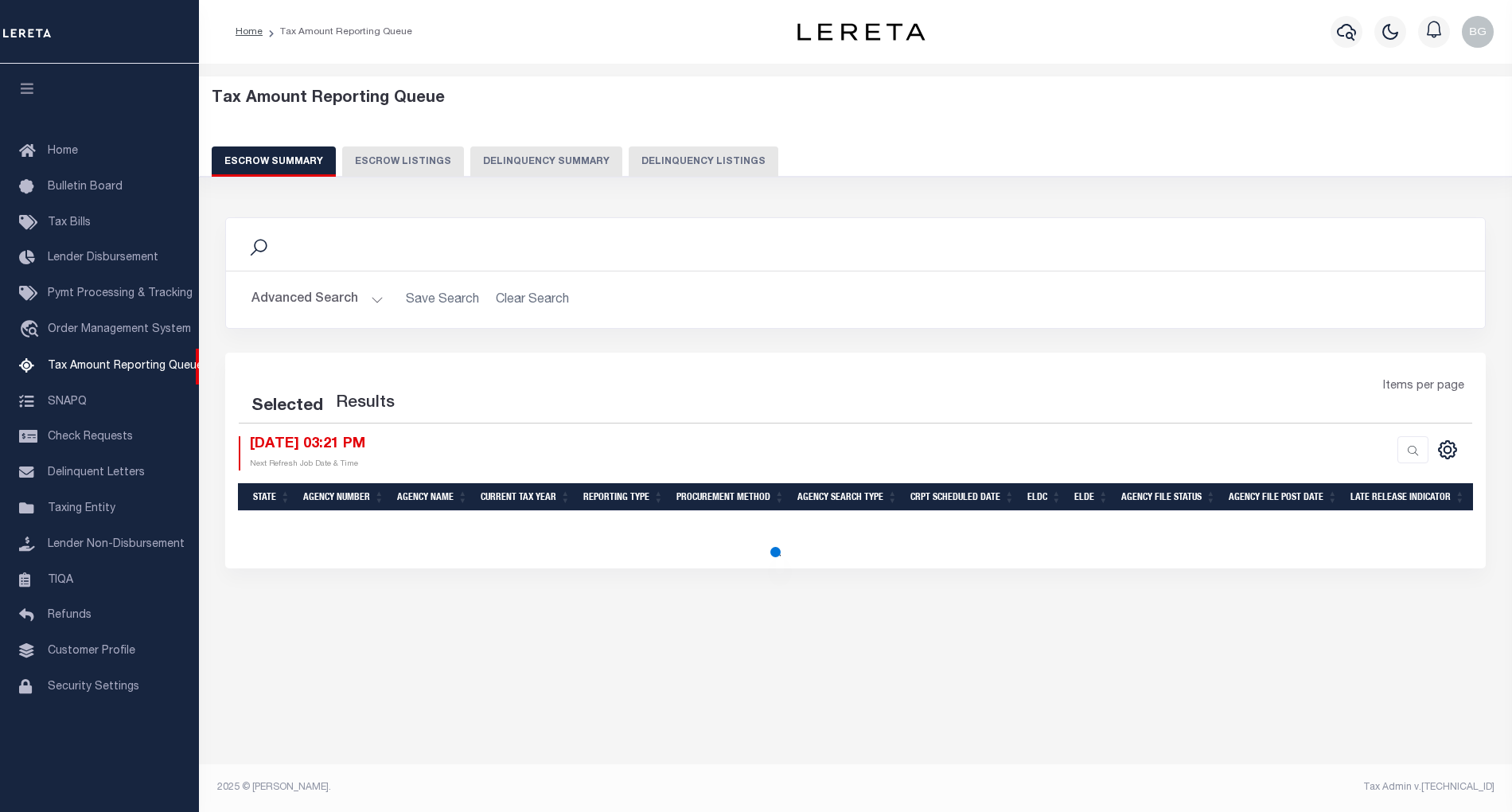
click at [688, 160] on button "Delinquency Listings" at bounding box center [703, 161] width 150 height 30
select select "100"
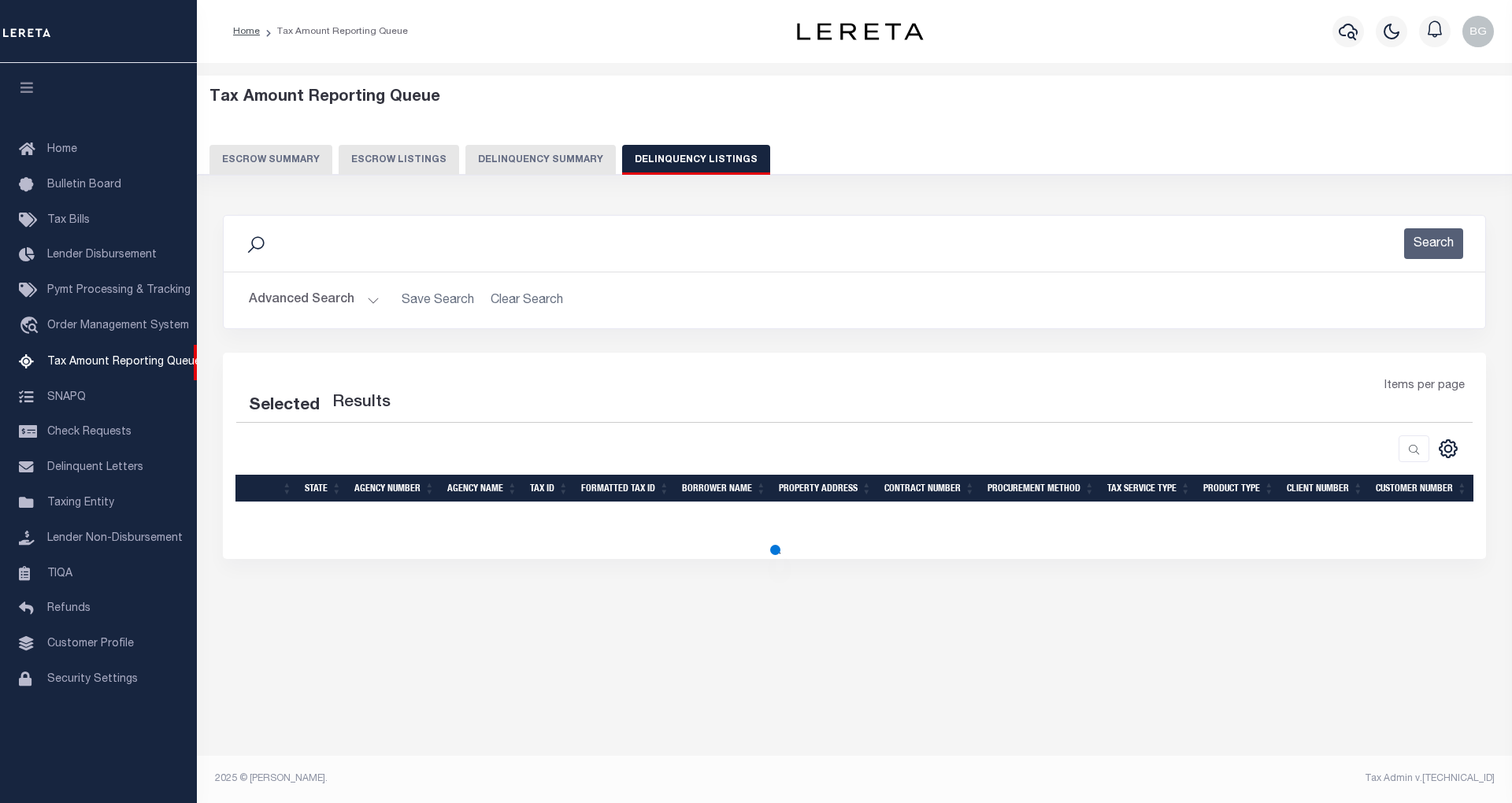
select select "100"
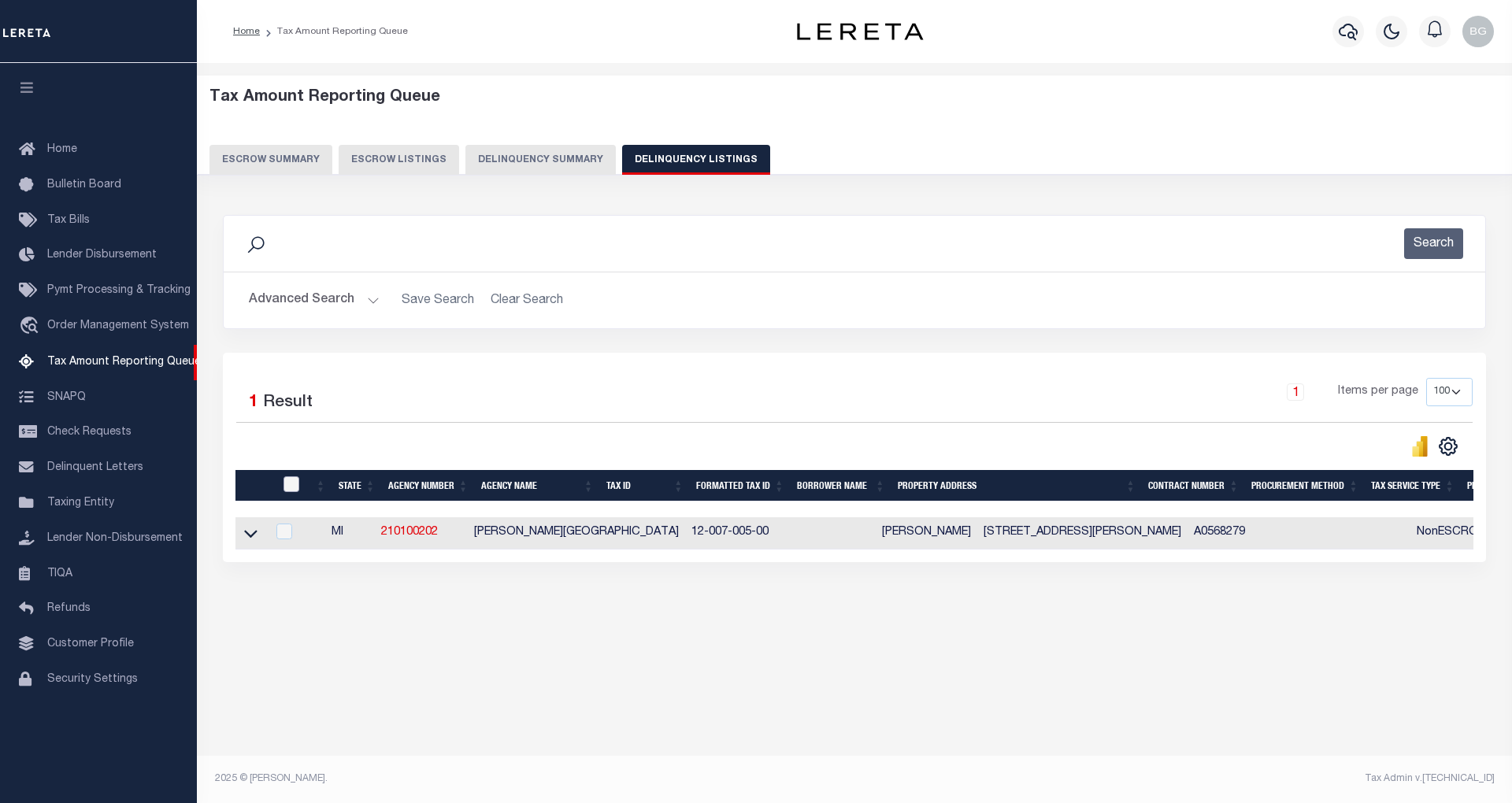
click at [293, 483] on input "checkbox" at bounding box center [292, 484] width 16 height 16
checkbox input "true"
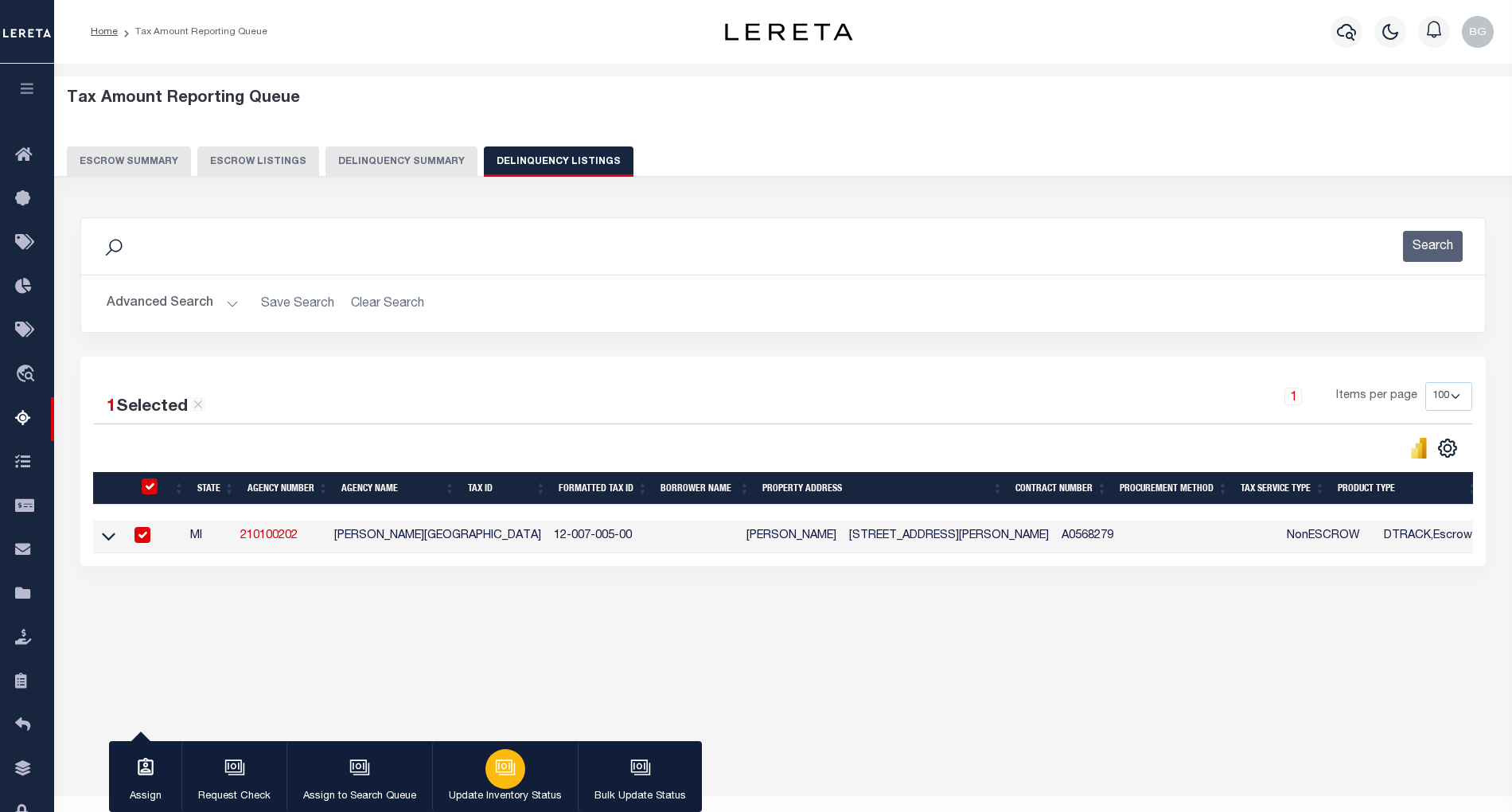
click at [511, 784] on div "button" at bounding box center [505, 769] width 40 height 40
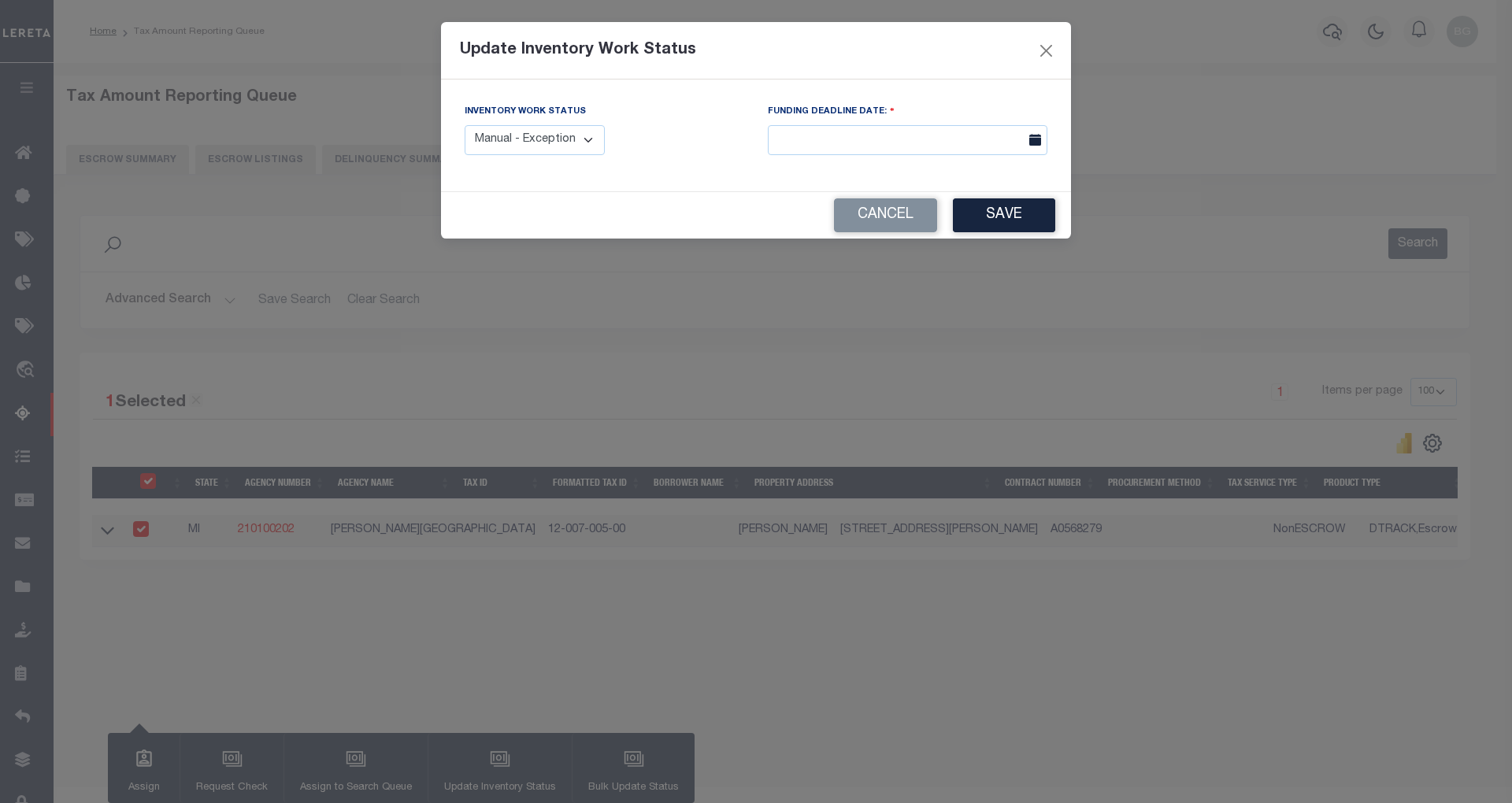
drag, startPoint x: 552, startPoint y: 139, endPoint x: 549, endPoint y: 152, distance: 13.3
click at [552, 139] on select "Manual - Exception Pended - Awaiting Search Late Add Exception Completed" at bounding box center [534, 140] width 140 height 31
select select "4"
click at [464, 125] on select "Manual - Exception Pended - Awaiting Search Late Add Exception Completed" at bounding box center [534, 140] width 140 height 31
click at [1006, 225] on button "Save" at bounding box center [1004, 215] width 102 height 34
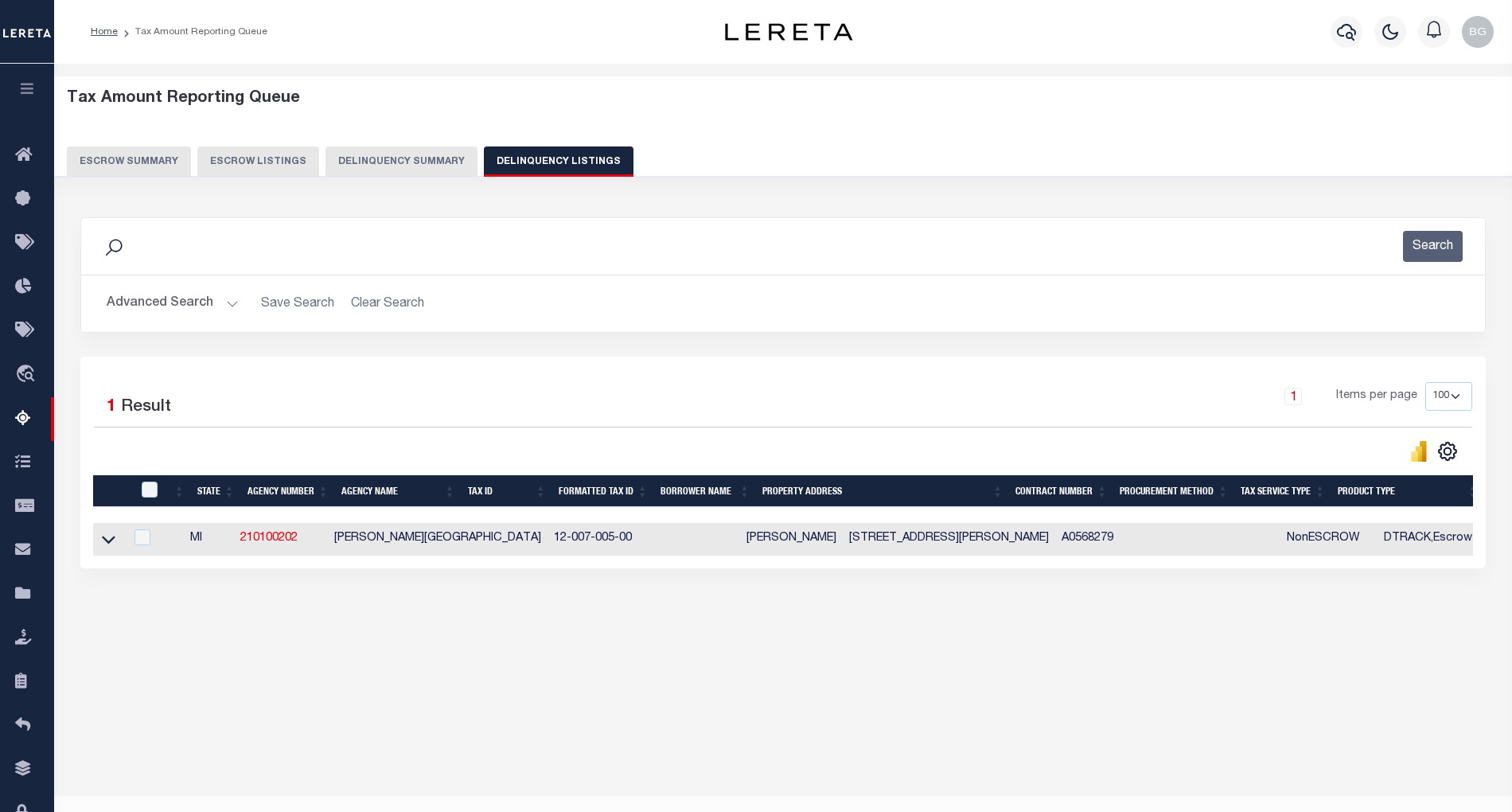
click at [227, 304] on button "Advanced Search" at bounding box center [172, 303] width 132 height 31
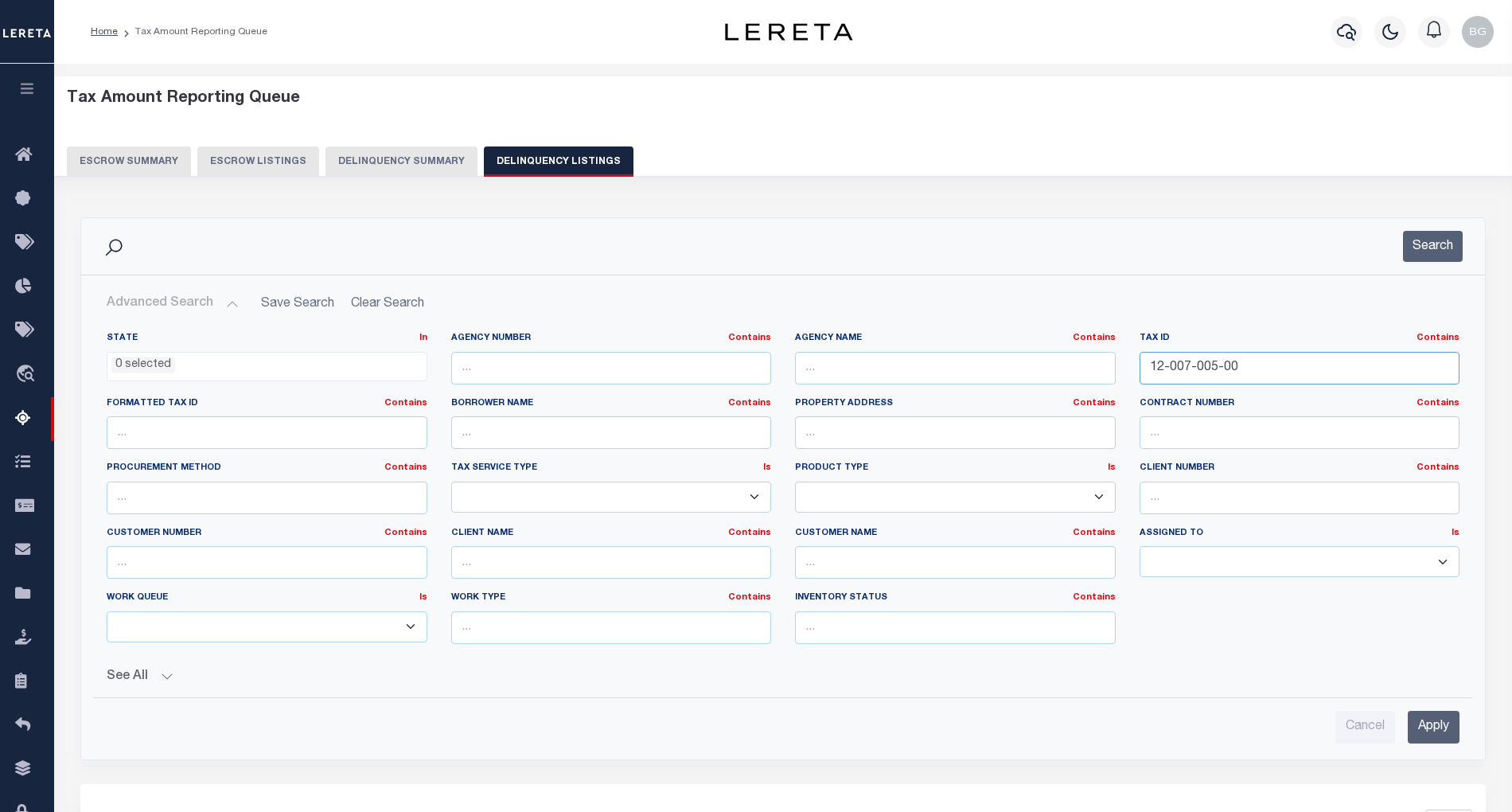
click at [1193, 363] on input "12-007-005-00" at bounding box center [1300, 367] width 320 height 33
paste input "130-009"
type input "12-130-009-00"
click at [1433, 723] on input "Apply" at bounding box center [1433, 727] width 51 height 33
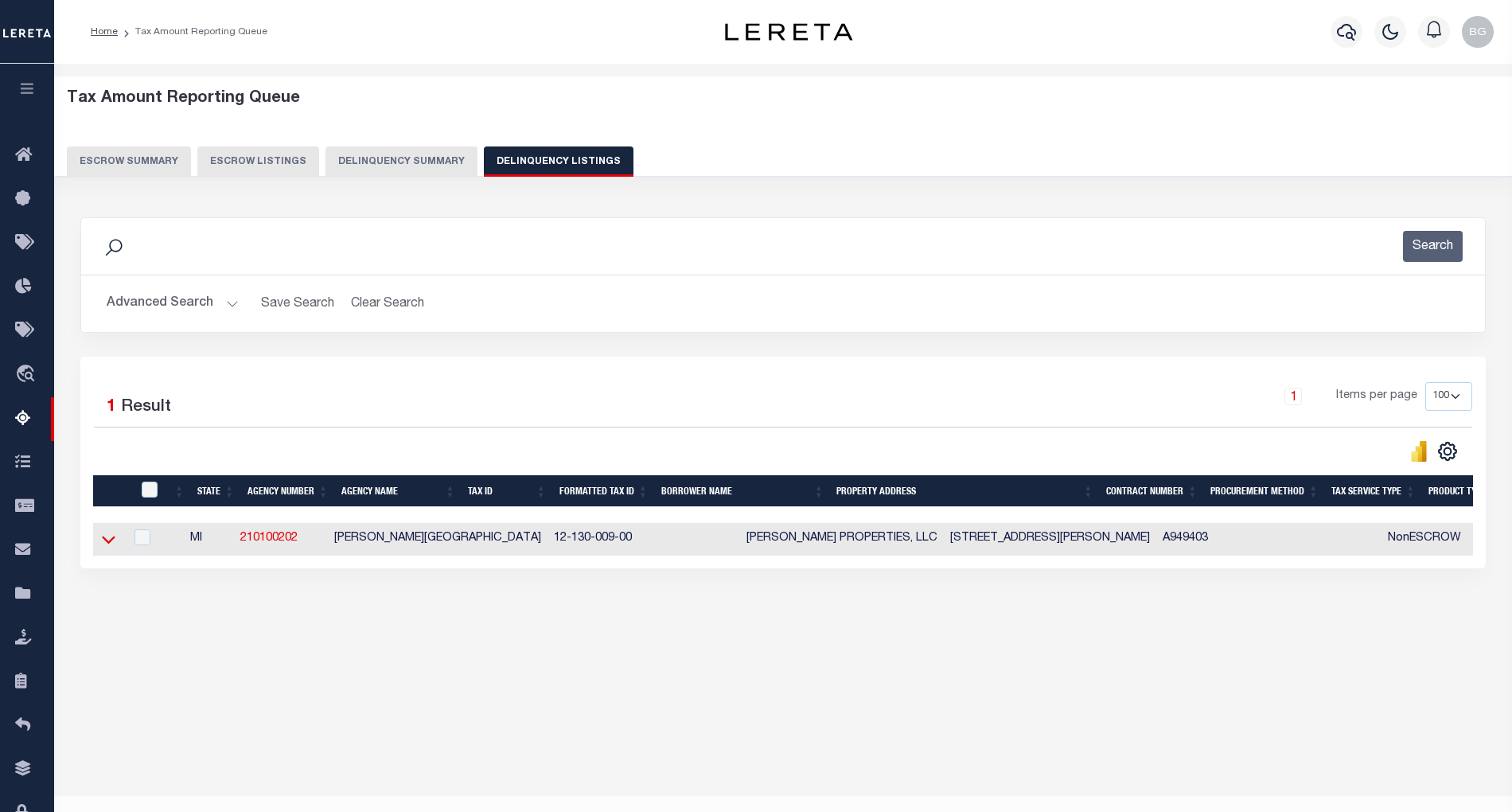
click at [104, 540] on icon at bounding box center [108, 539] width 13 height 17
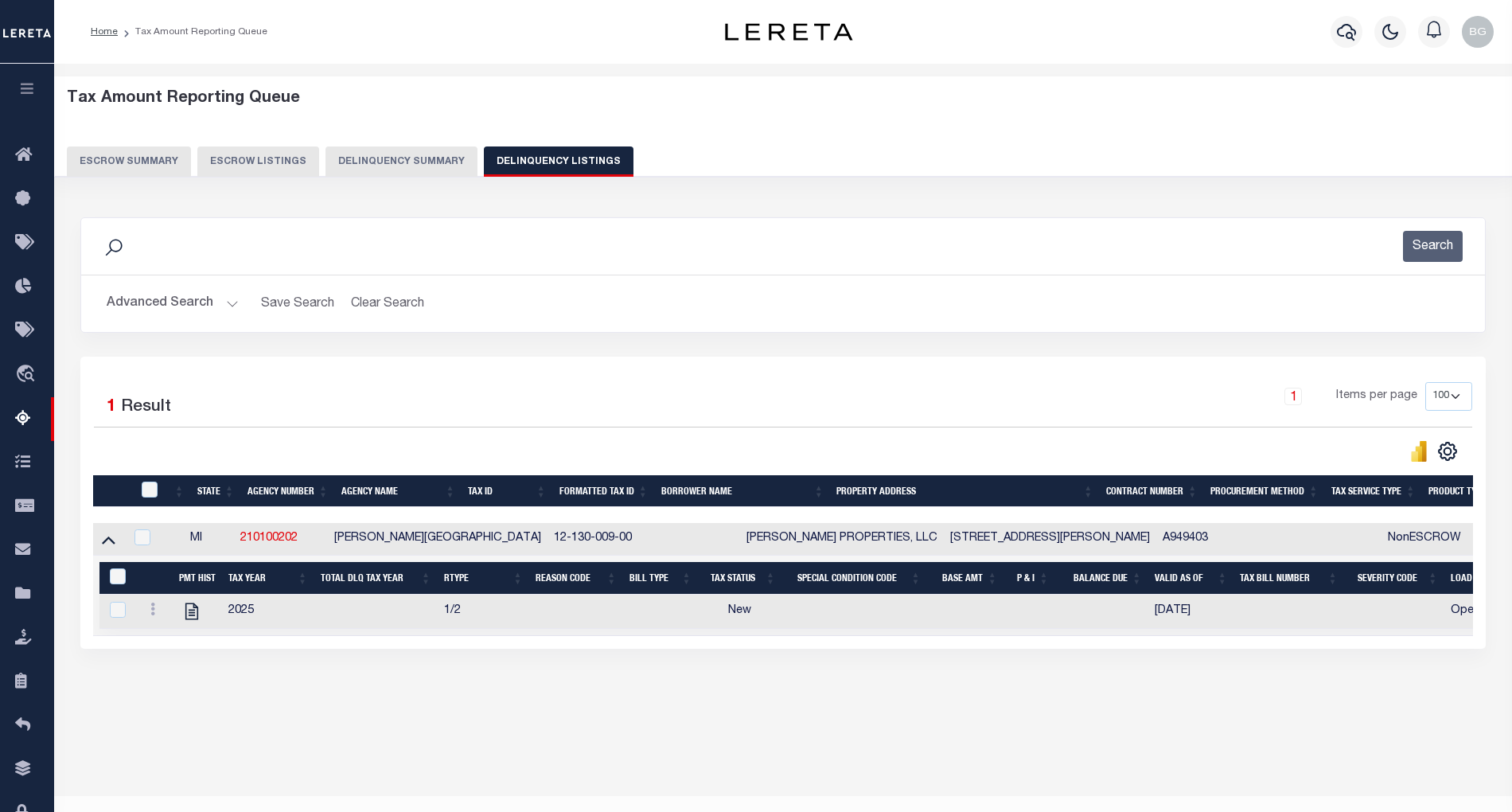
scroll to position [32, 0]
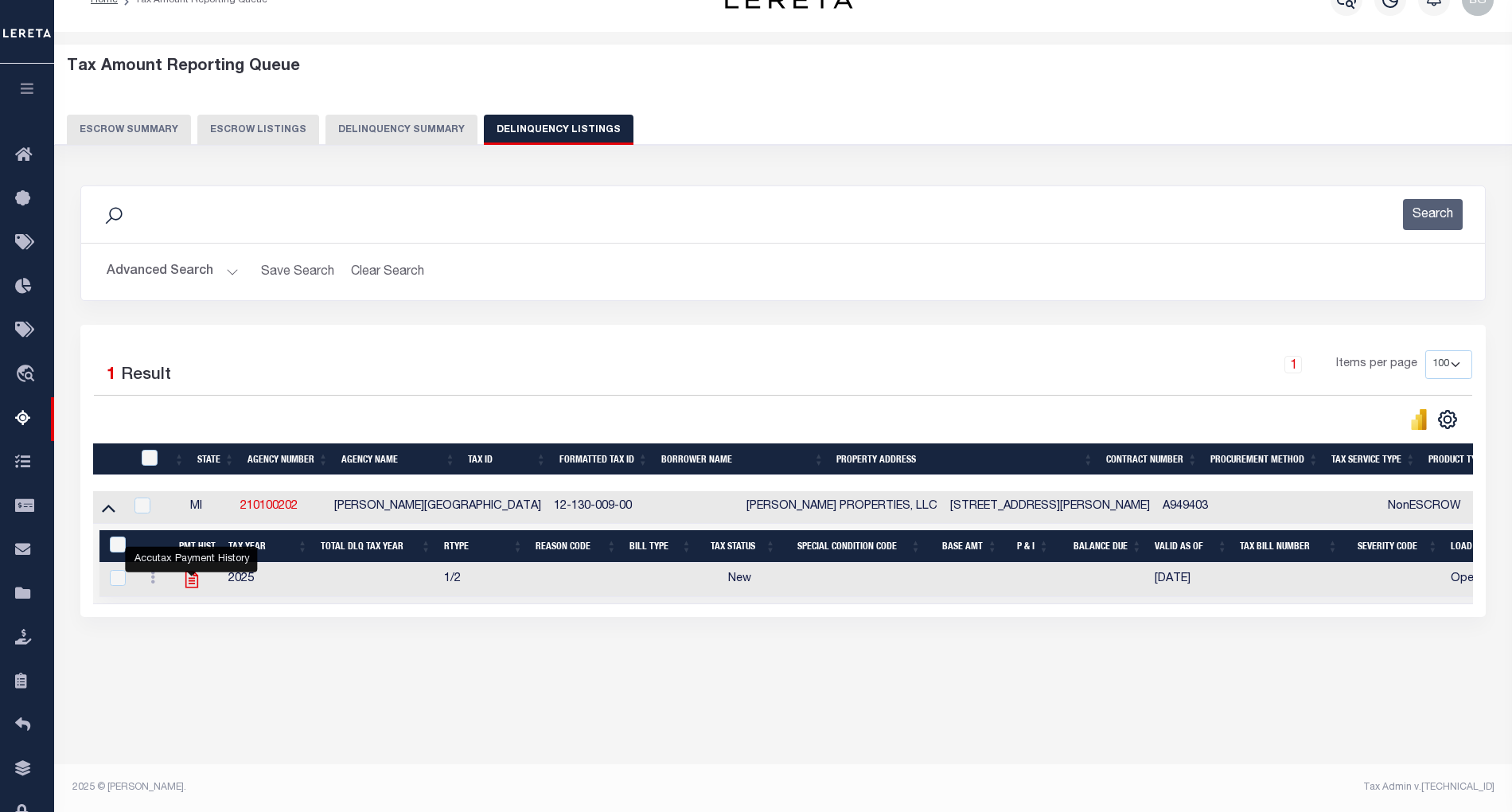
click at [195, 587] on icon "" at bounding box center [191, 579] width 20 height 20
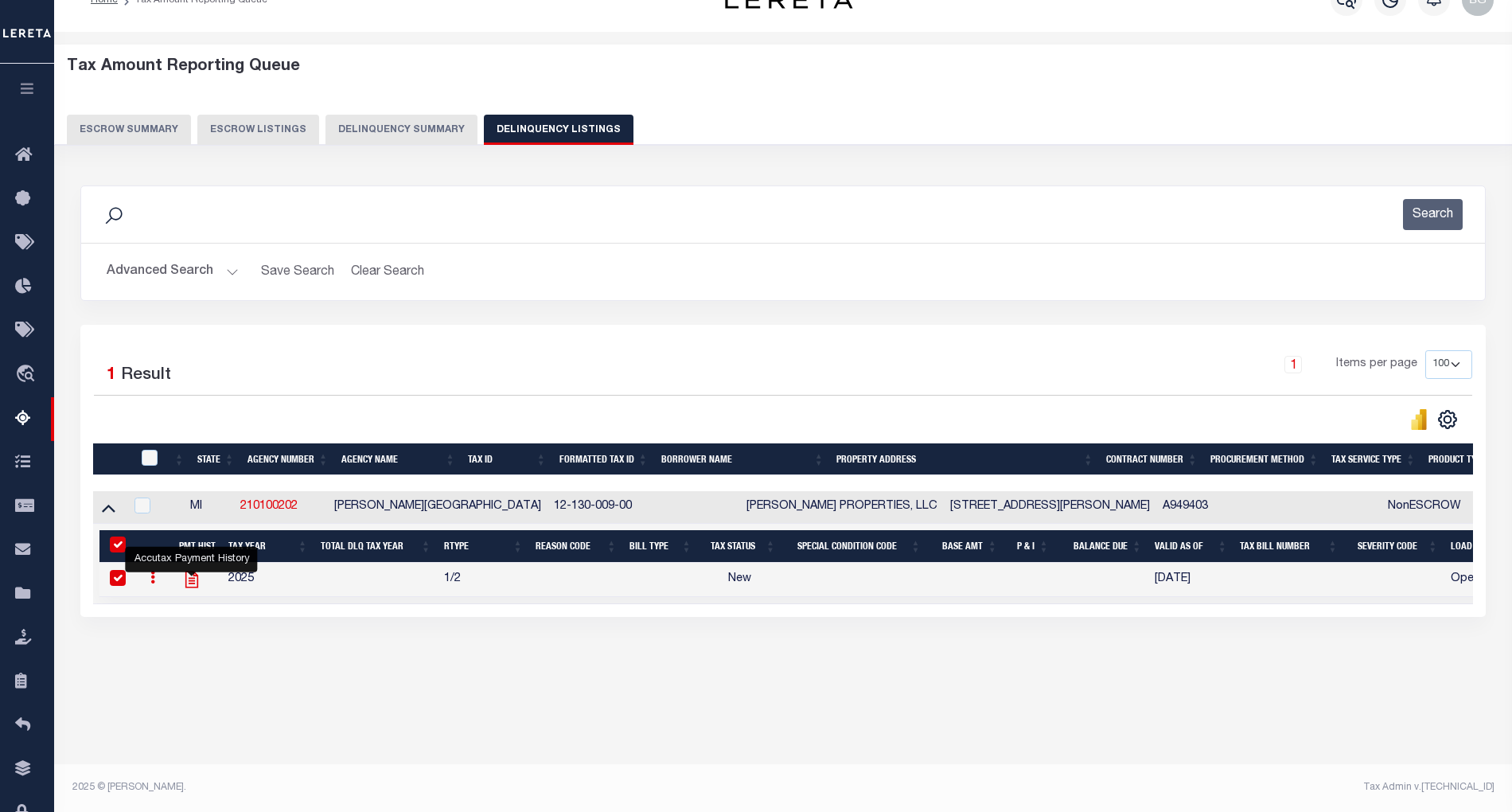
checkbox input "true"
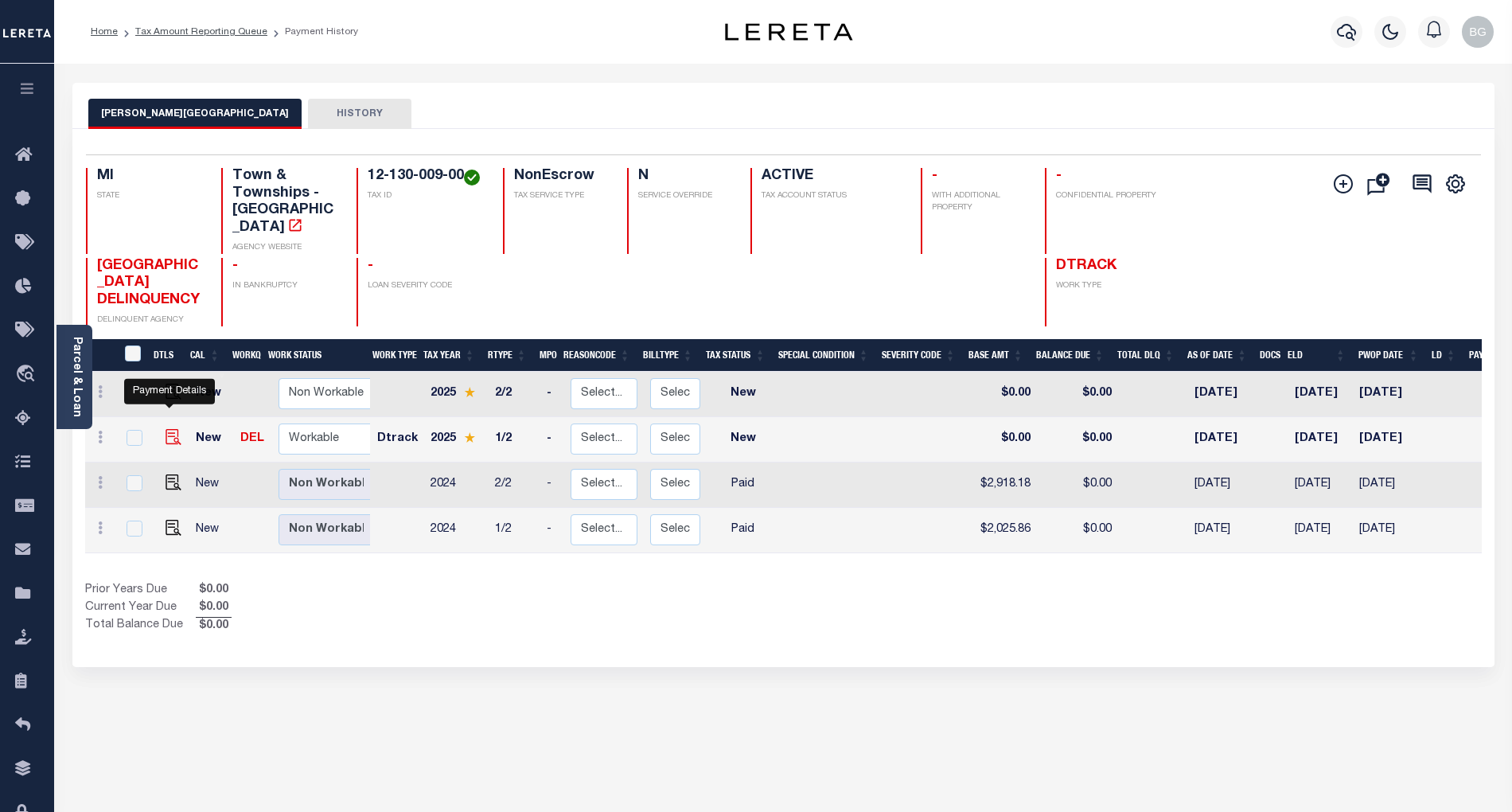
click at [166, 429] on img "" at bounding box center [174, 437] width 16 height 16
checkbox input "true"
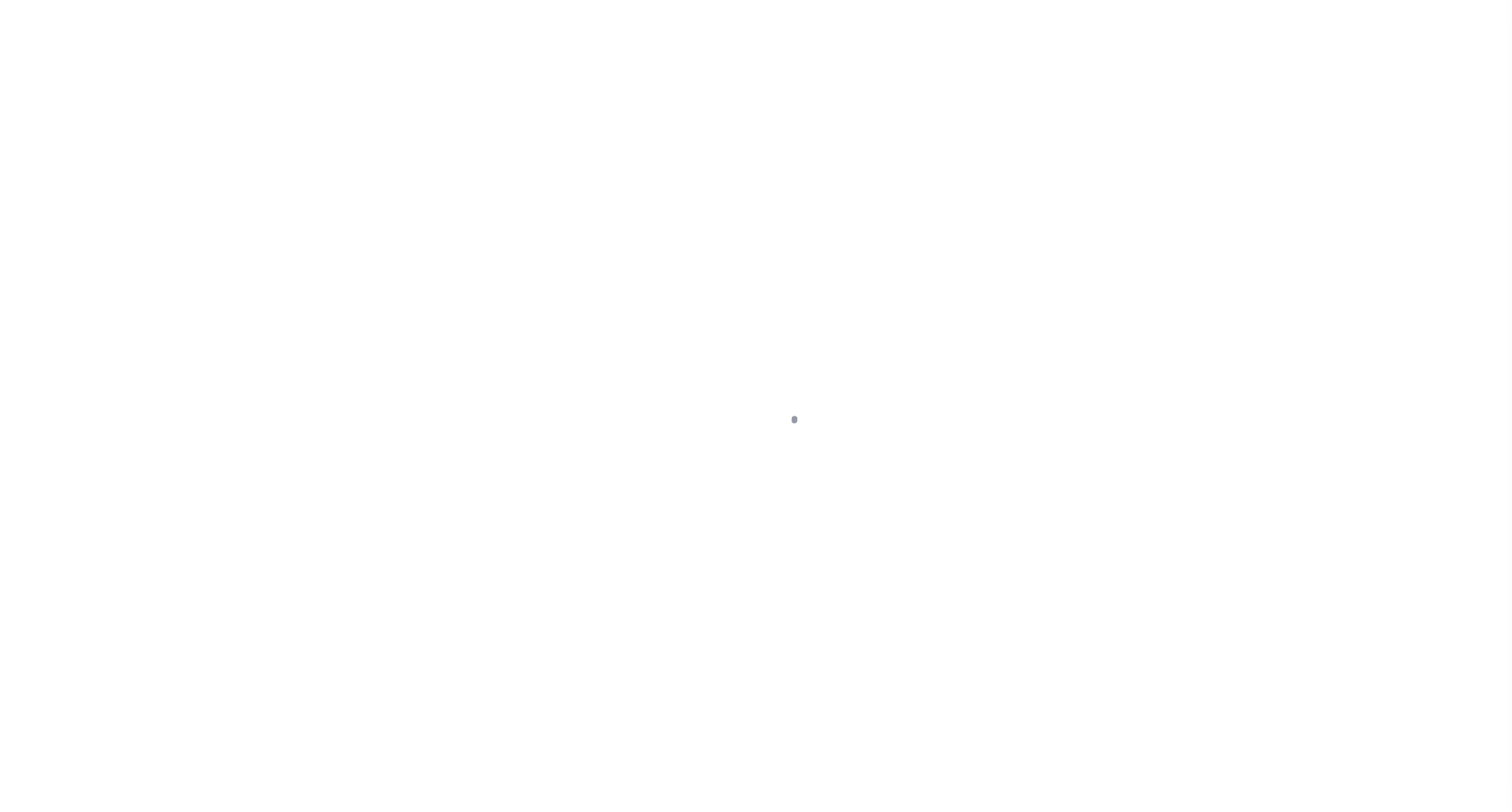
select select "NW2"
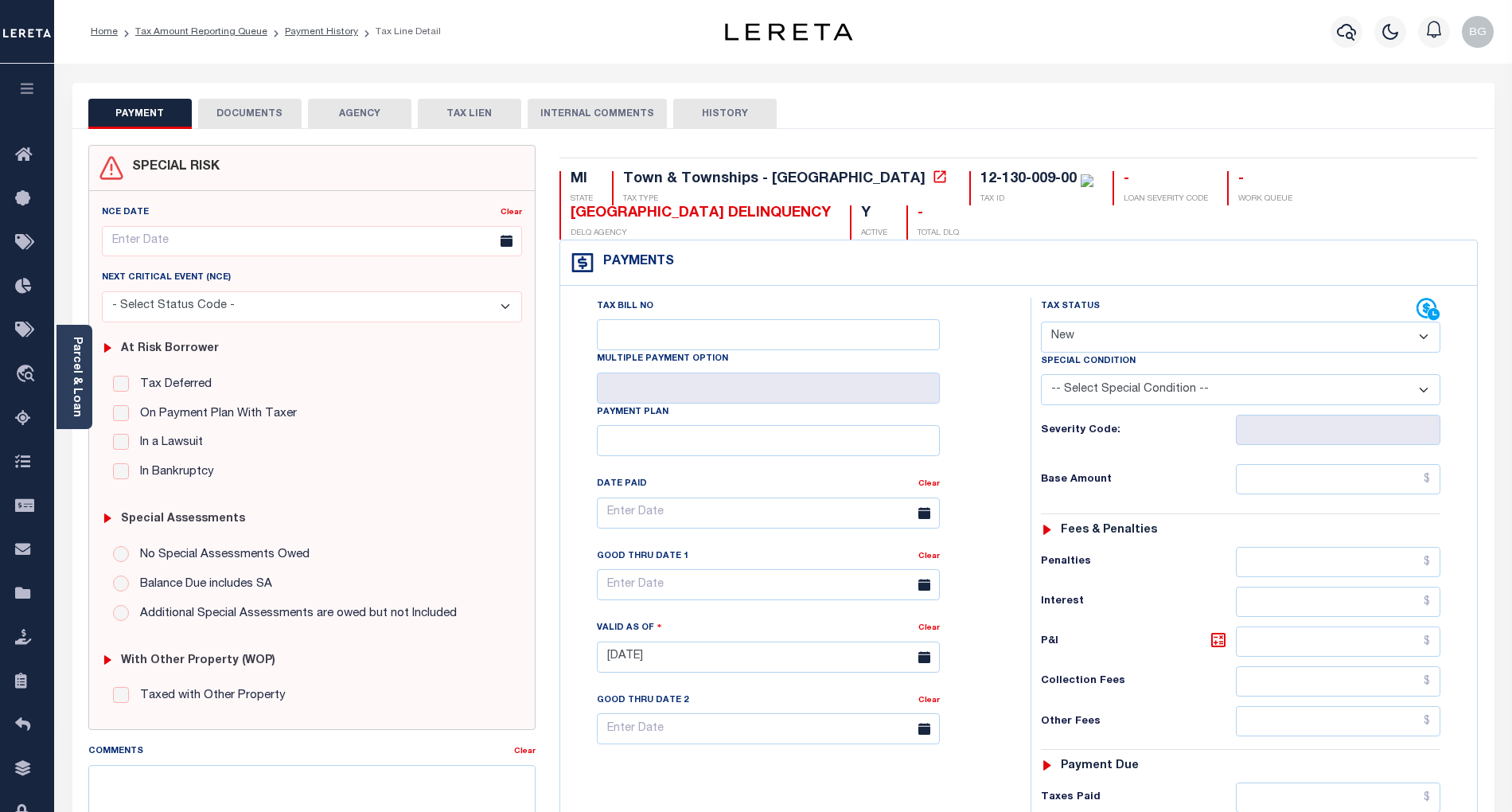
click at [233, 110] on button "DOCUMENTS" at bounding box center [250, 113] width 104 height 30
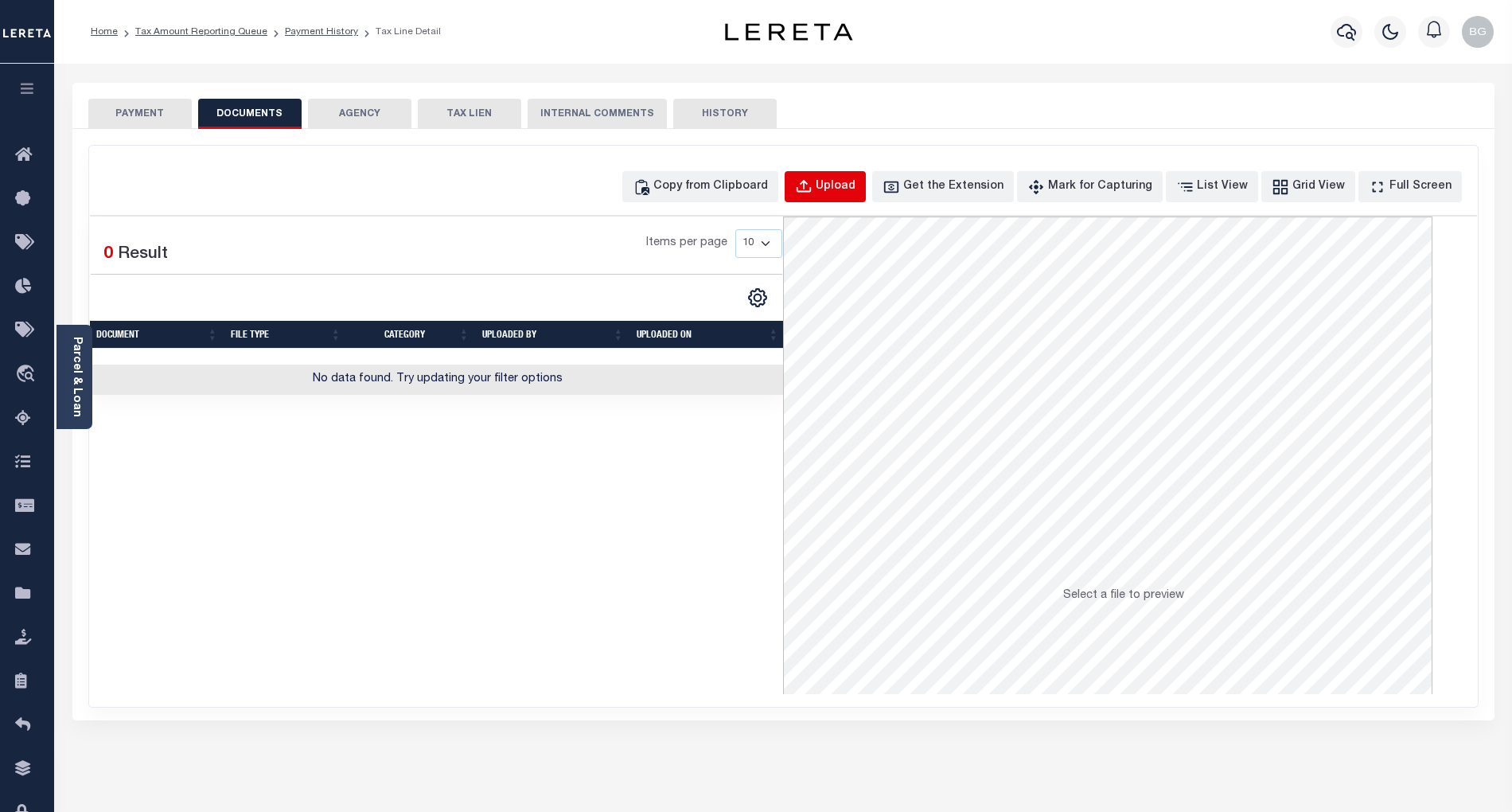
click at [855, 182] on div "Upload" at bounding box center [835, 187] width 40 height 18
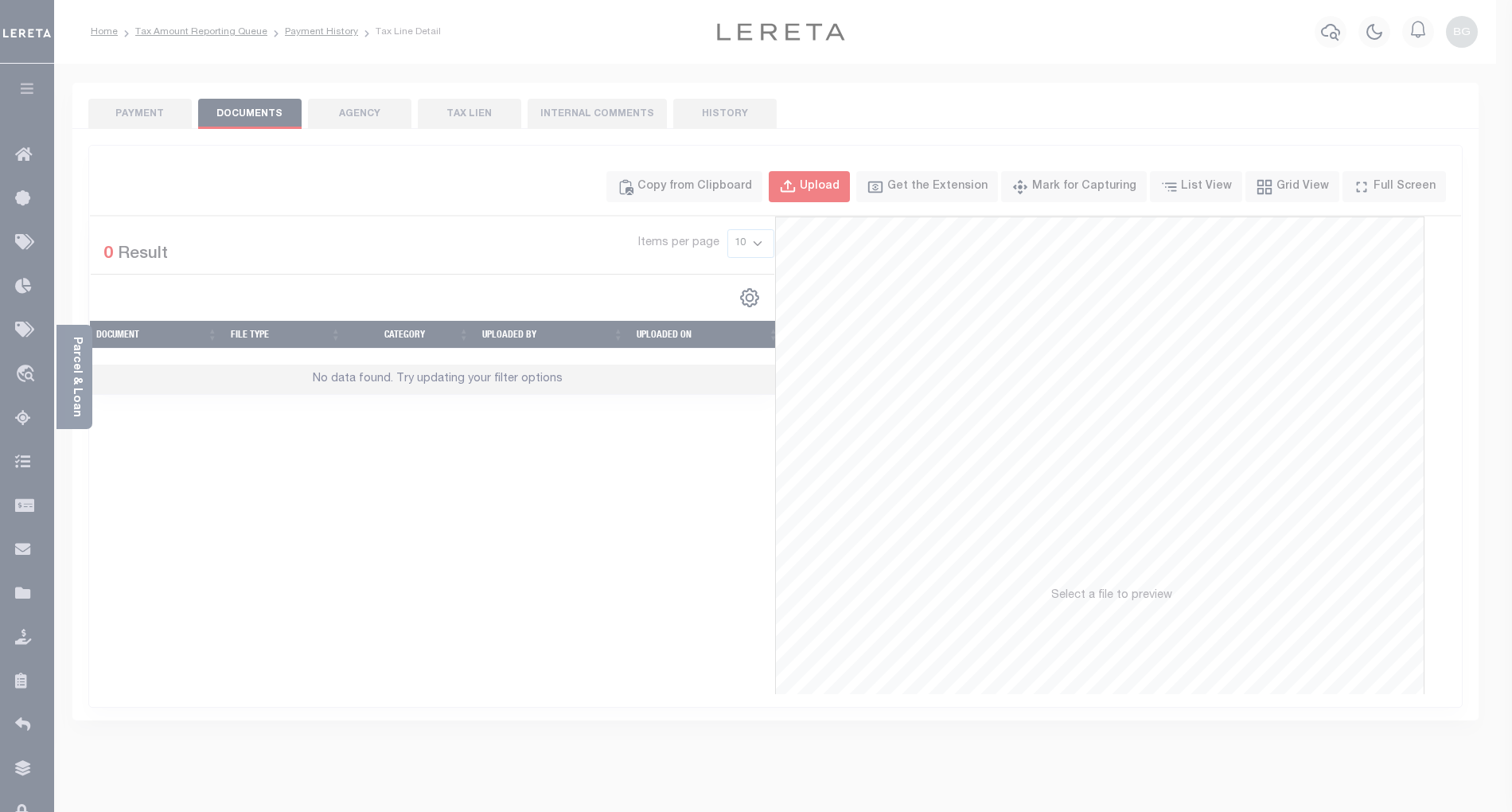
select select "POP"
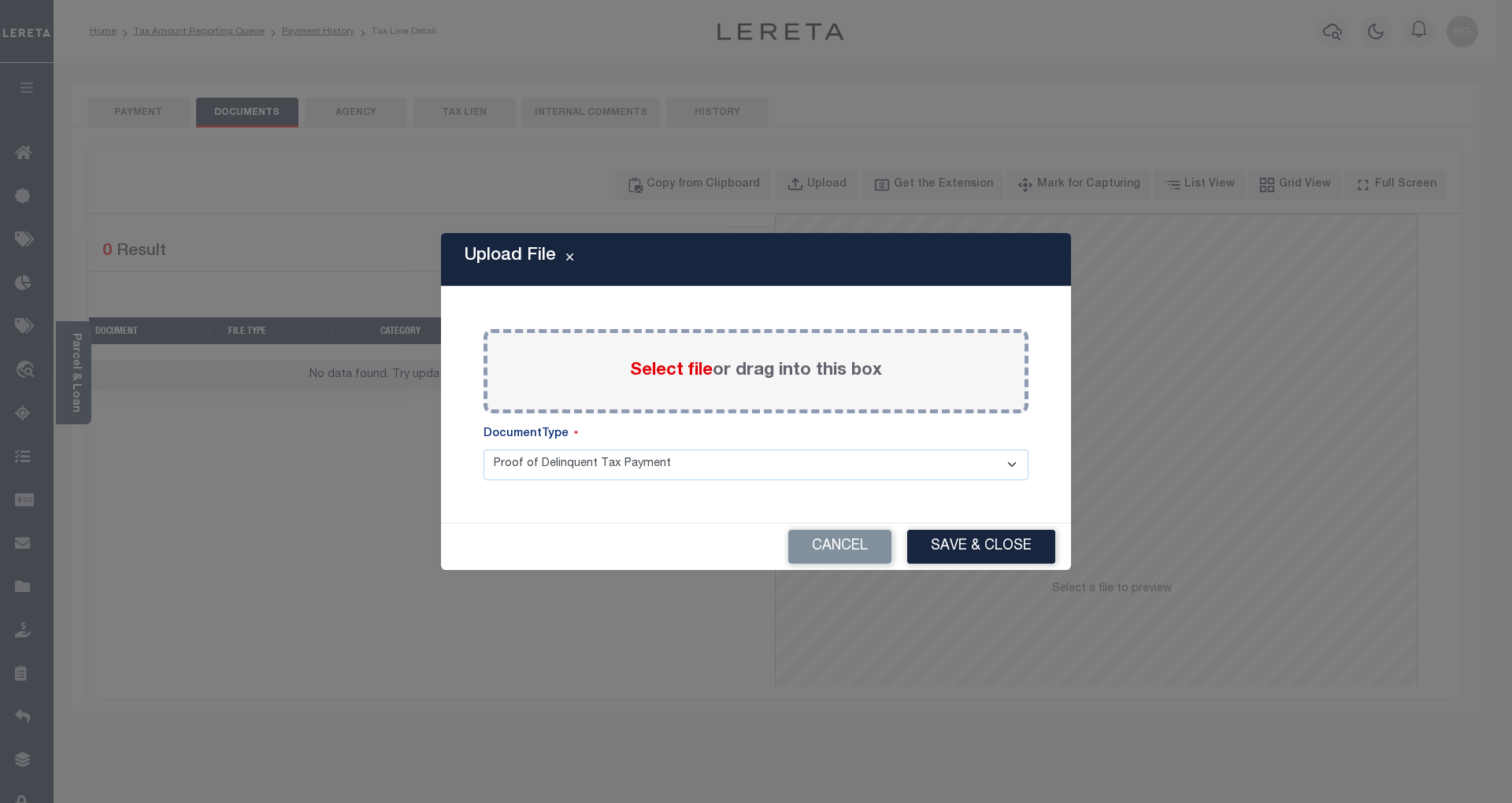
click at [662, 366] on span "Select file" at bounding box center [671, 371] width 82 height 18
click at [0, 0] on input "Select file or drag into this box" at bounding box center [0, 0] width 0 height 0
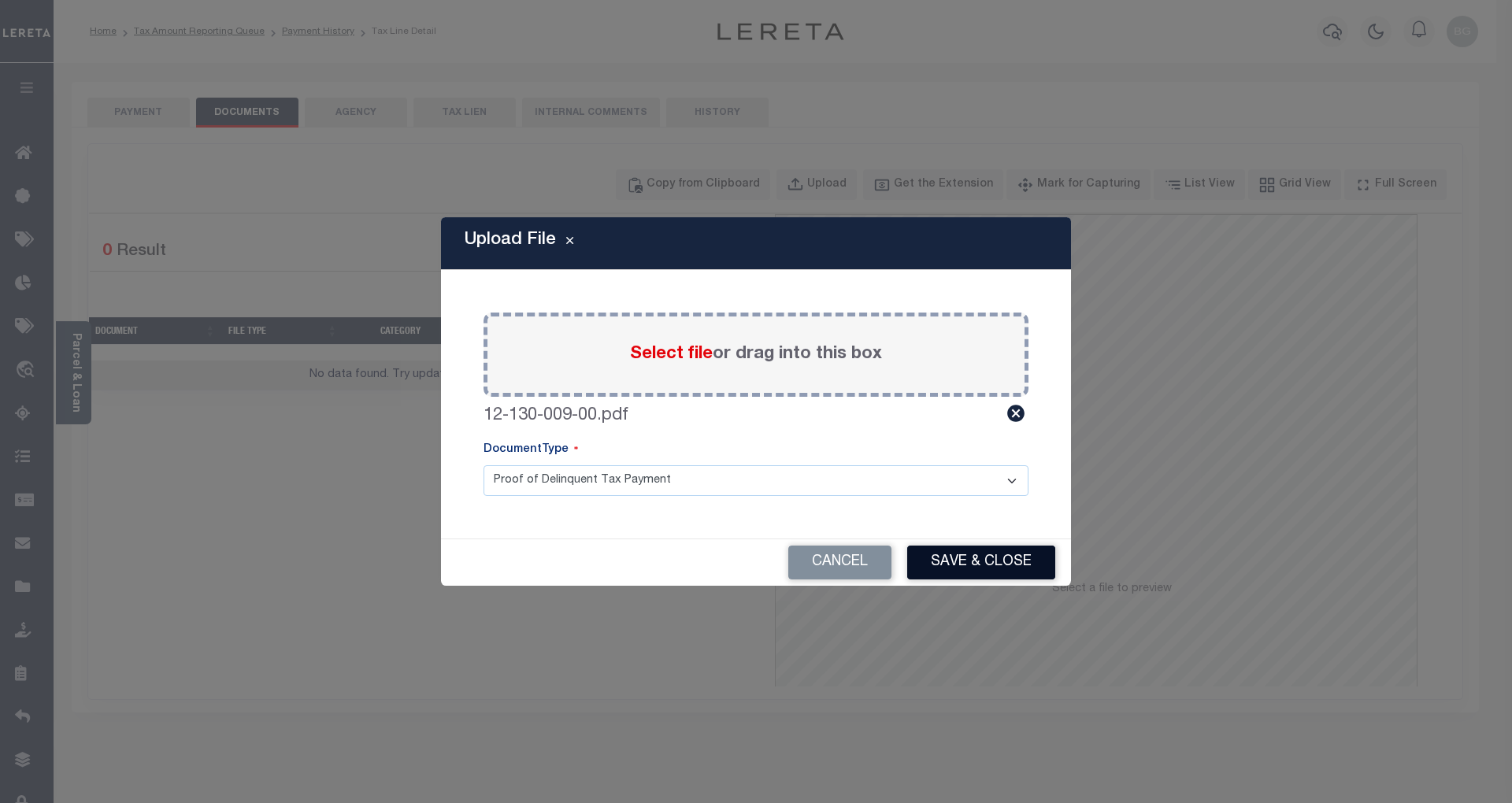
click at [986, 557] on button "Save & Close" at bounding box center [981, 562] width 148 height 34
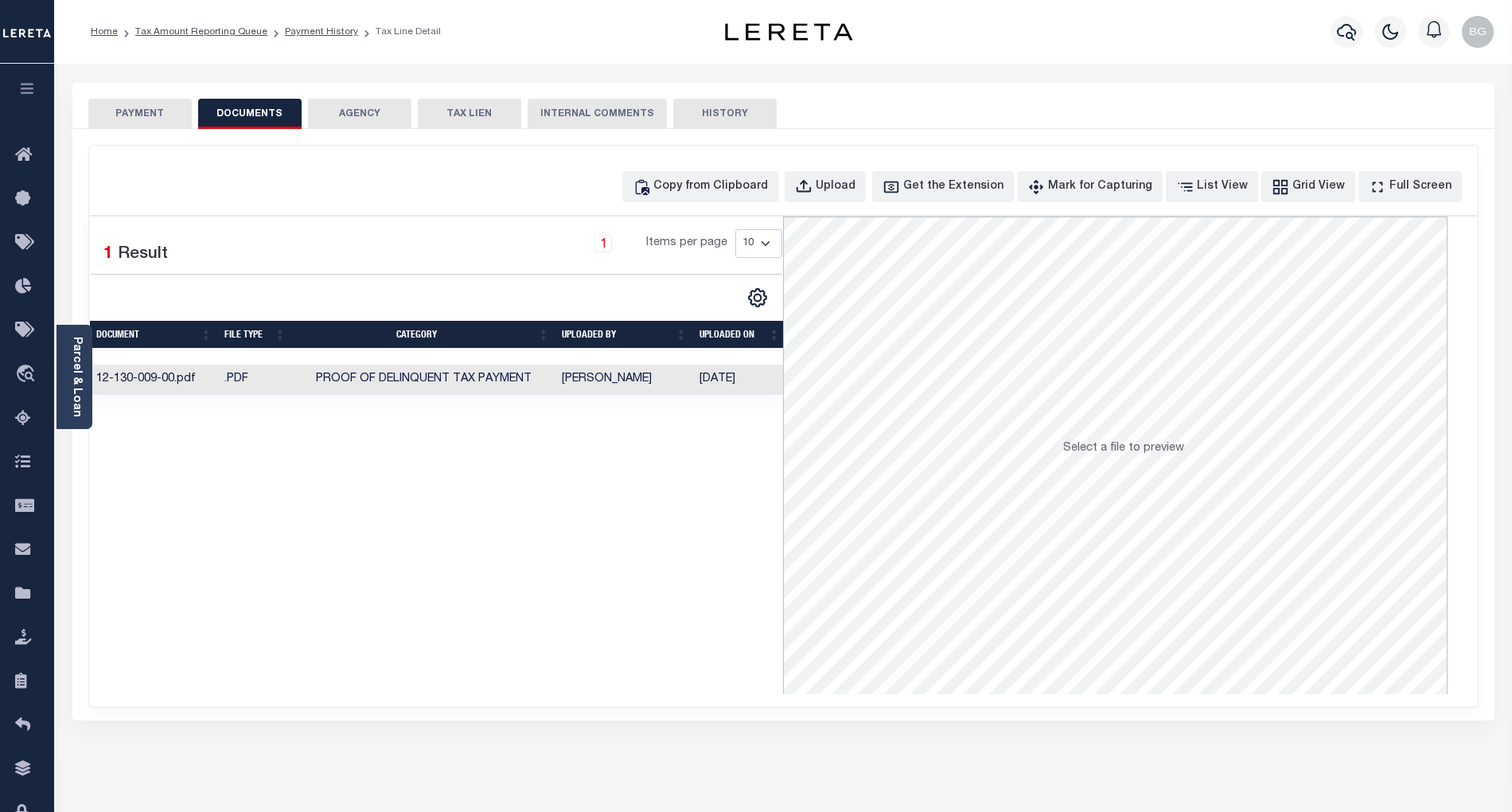
click at [142, 112] on button "PAYMENT" at bounding box center [140, 113] width 104 height 30
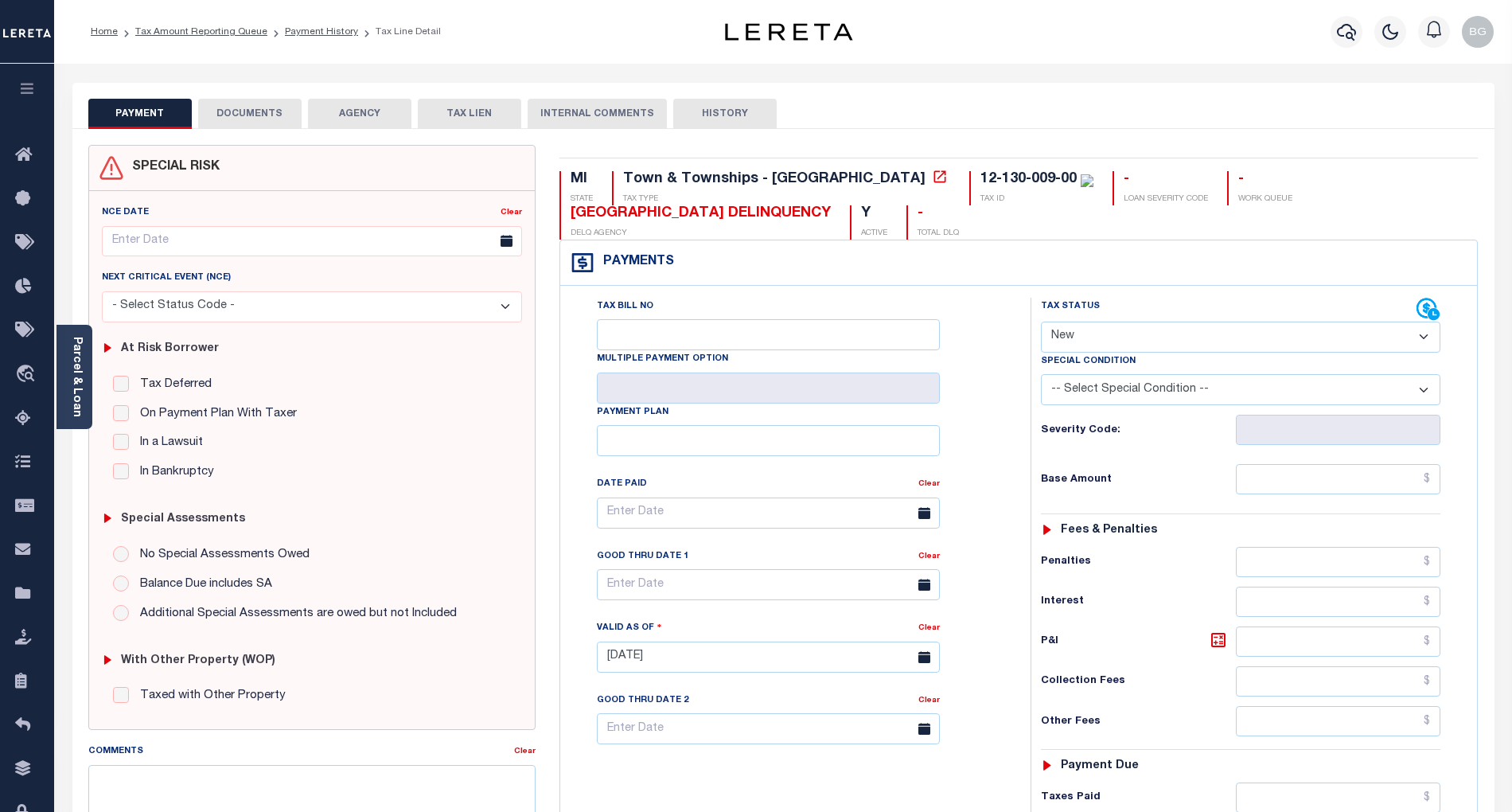
click at [1080, 333] on select "- Select Status Code - Open Due/Unpaid Paid Incomplete No Tax Due Internal Refu…" at bounding box center [1240, 336] width 399 height 31
select select "PYD"
click at [1041, 323] on select "- Select Status Code - Open Due/Unpaid Paid Incomplete No Tax Due Internal Refu…" at bounding box center [1240, 336] width 399 height 31
type input "[DATE]"
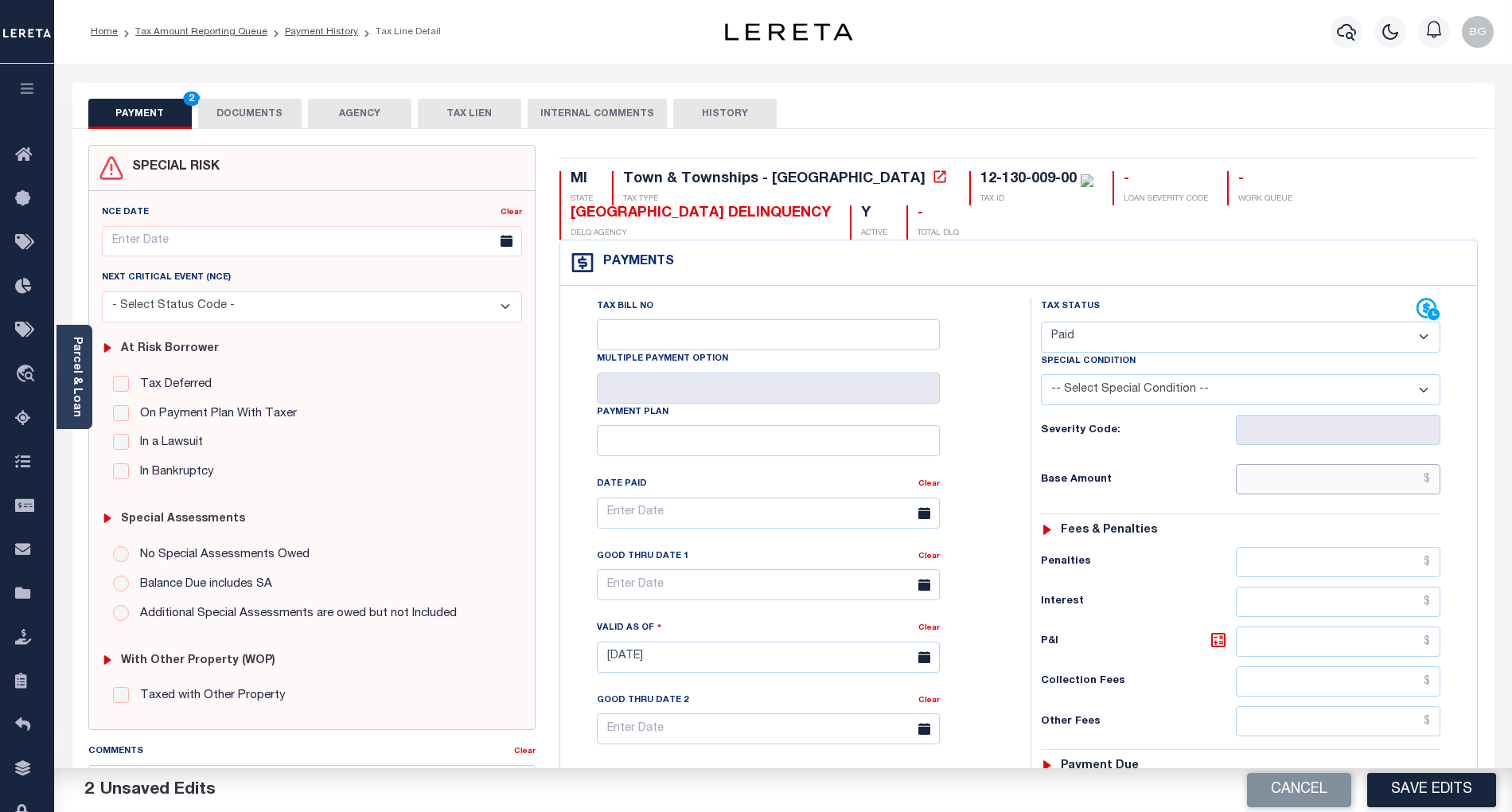
click at [1343, 484] on input "text" at bounding box center [1338, 479] width 205 height 30
paste input "2,076.05"
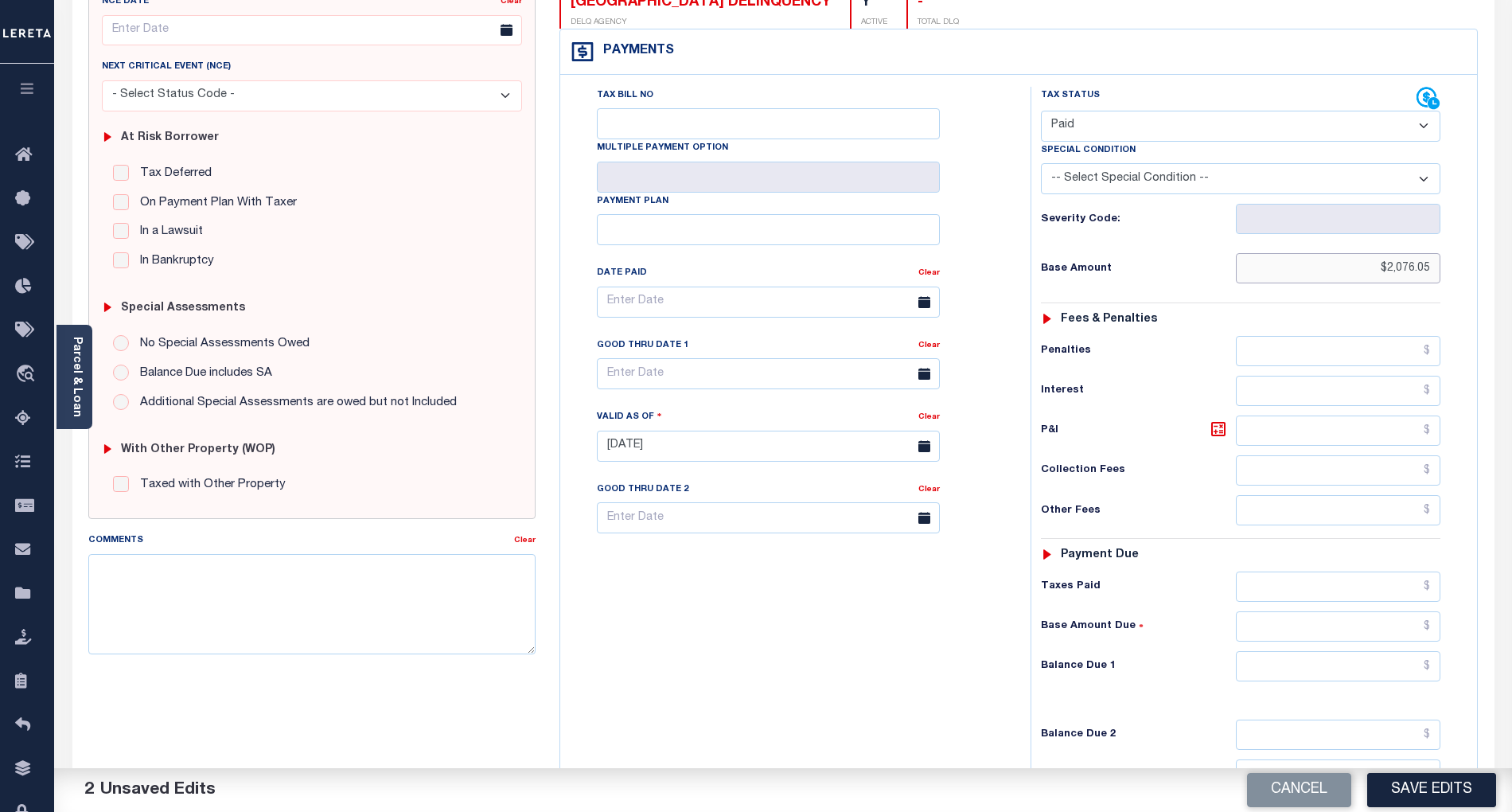
scroll to position [212, 0]
type input "$2,076.05"
click at [1411, 673] on input "text" at bounding box center [1338, 665] width 205 height 30
type input "$0.00"
drag, startPoint x: 917, startPoint y: 689, endPoint x: 1264, endPoint y: 750, distance: 352.3
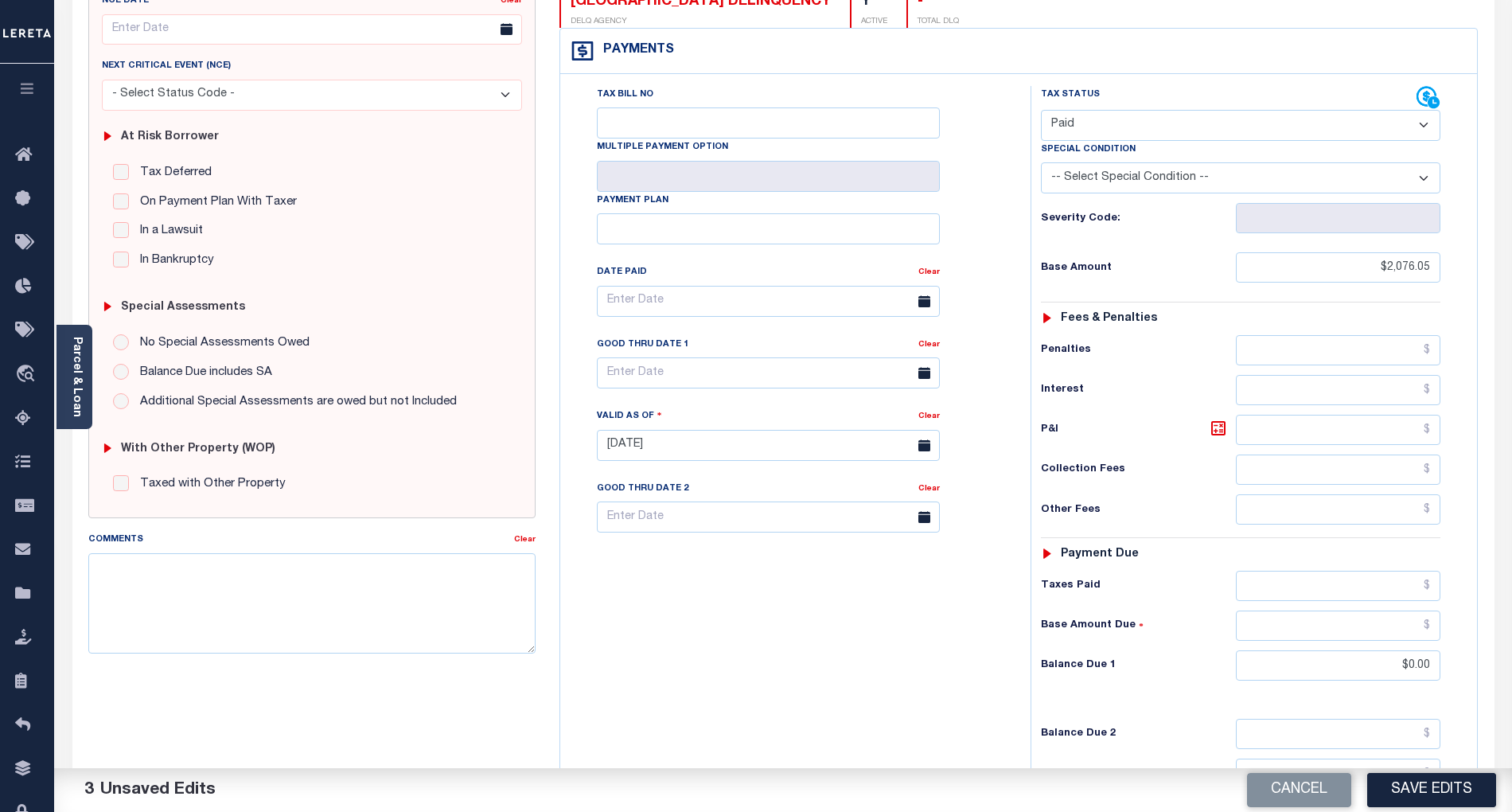
click at [917, 689] on div "Tax Bill No Multiple Payment Option Payment Plan Clear" at bounding box center [791, 437] width 454 height 703
click at [1442, 778] on button "Save Edits" at bounding box center [1431, 790] width 129 height 35
checkbox input "false"
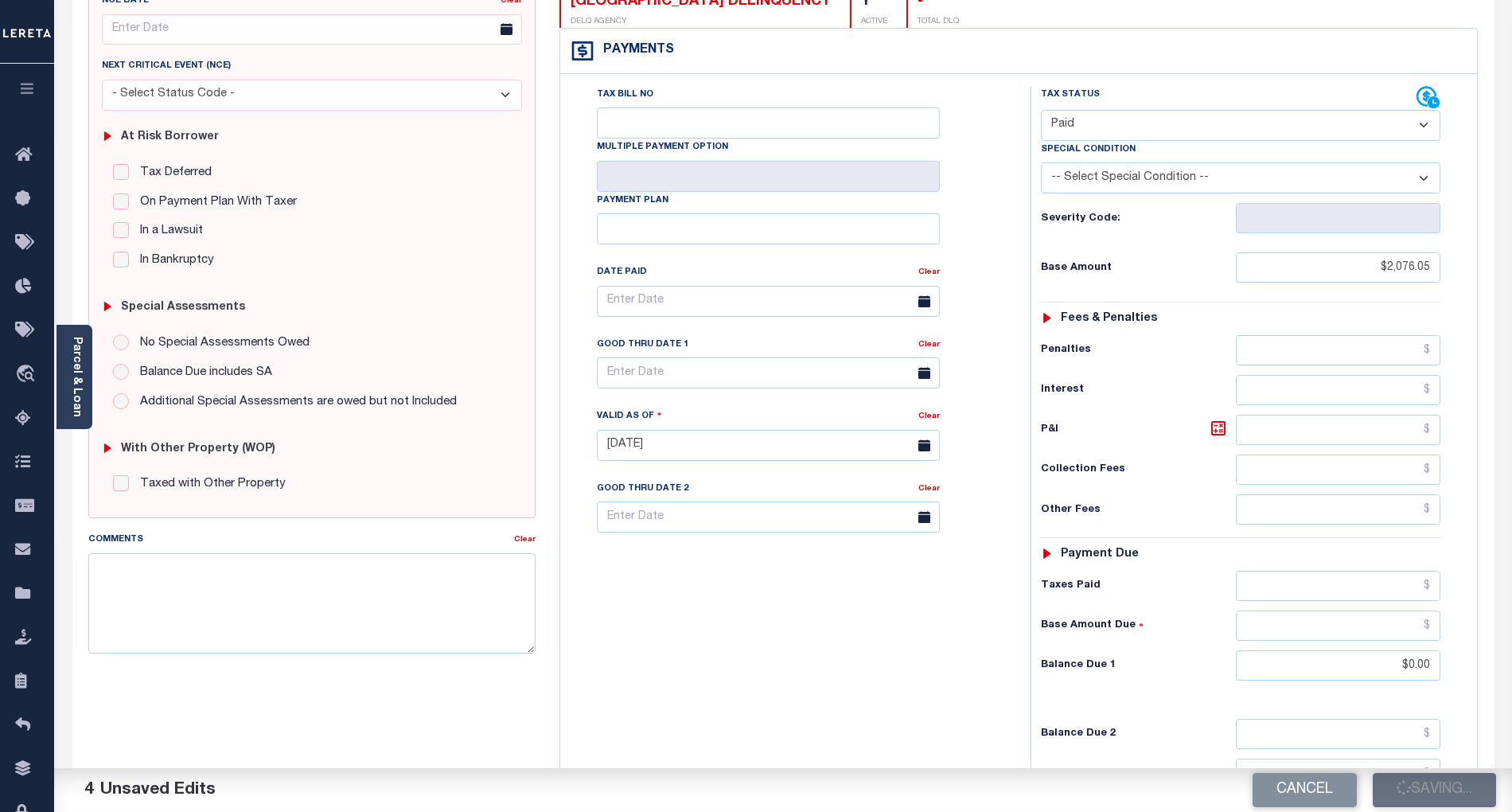
type input "$2,076.05"
type input "$0"
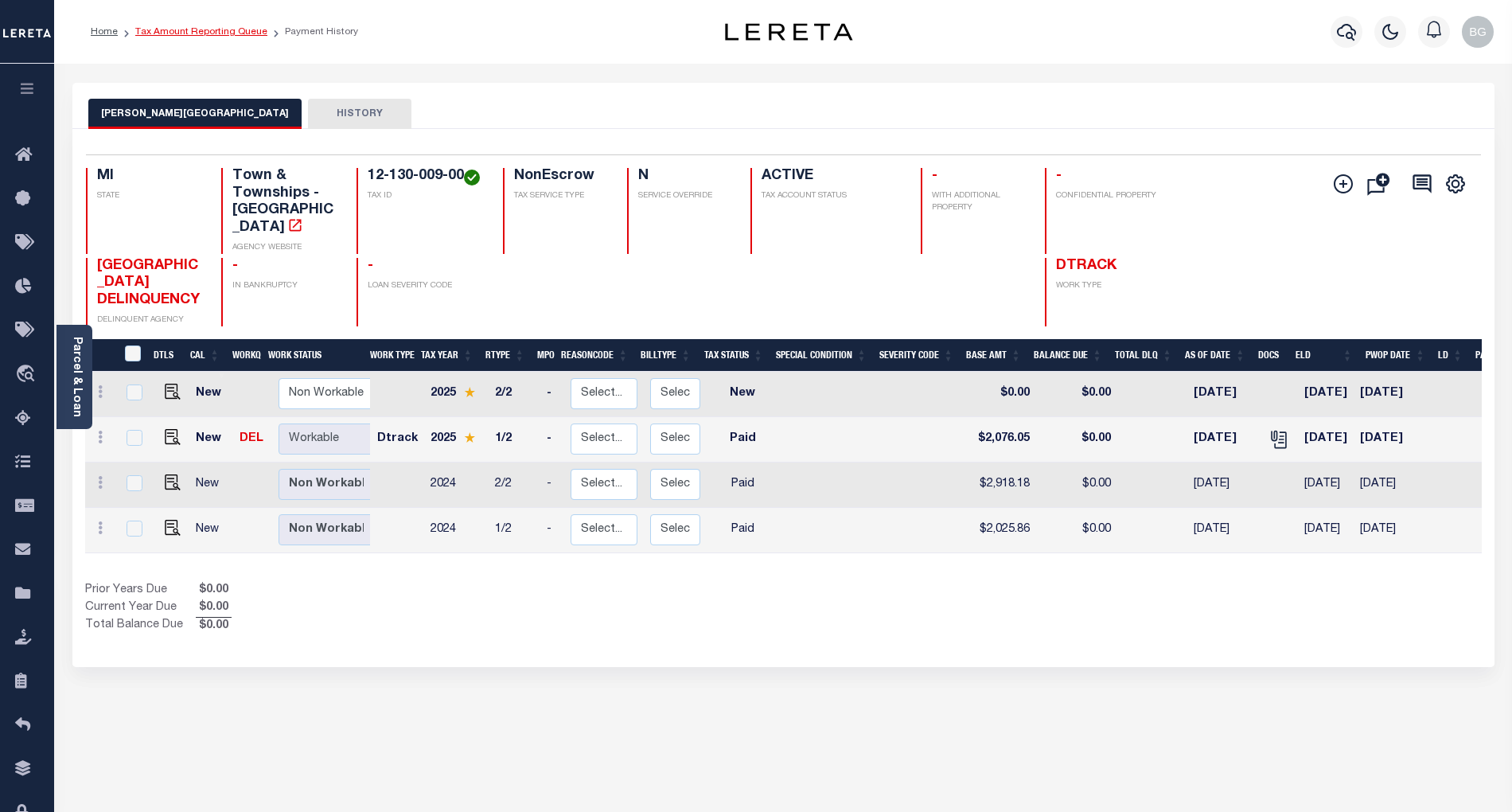
click at [183, 33] on link "Tax Amount Reporting Queue" at bounding box center [201, 32] width 132 height 10
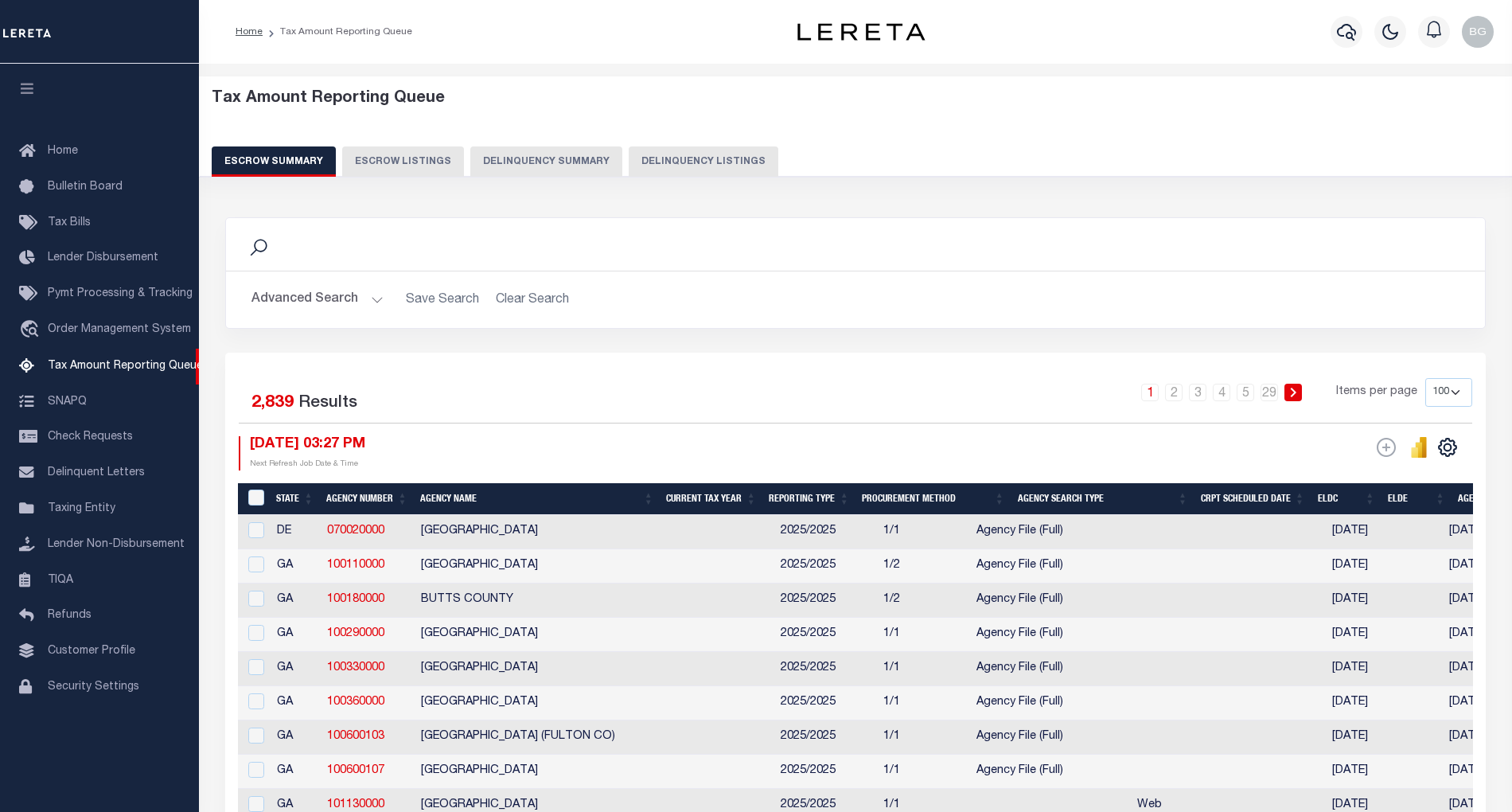
click at [590, 159] on button "Delinquency Summary" at bounding box center [546, 161] width 152 height 30
click at [690, 157] on button "Delinquency Listings" at bounding box center [703, 161] width 150 height 30
select select "100"
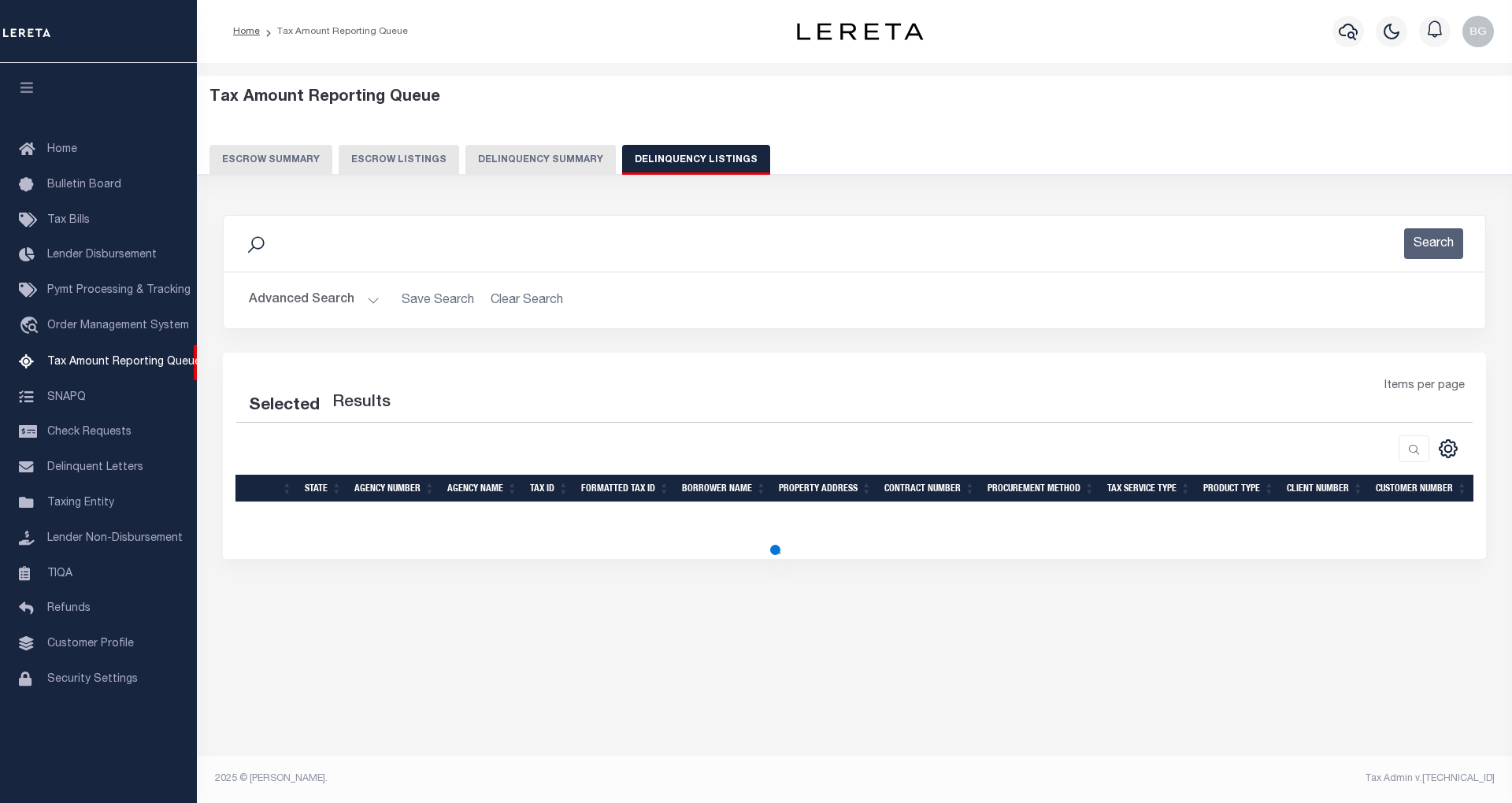
select select "100"
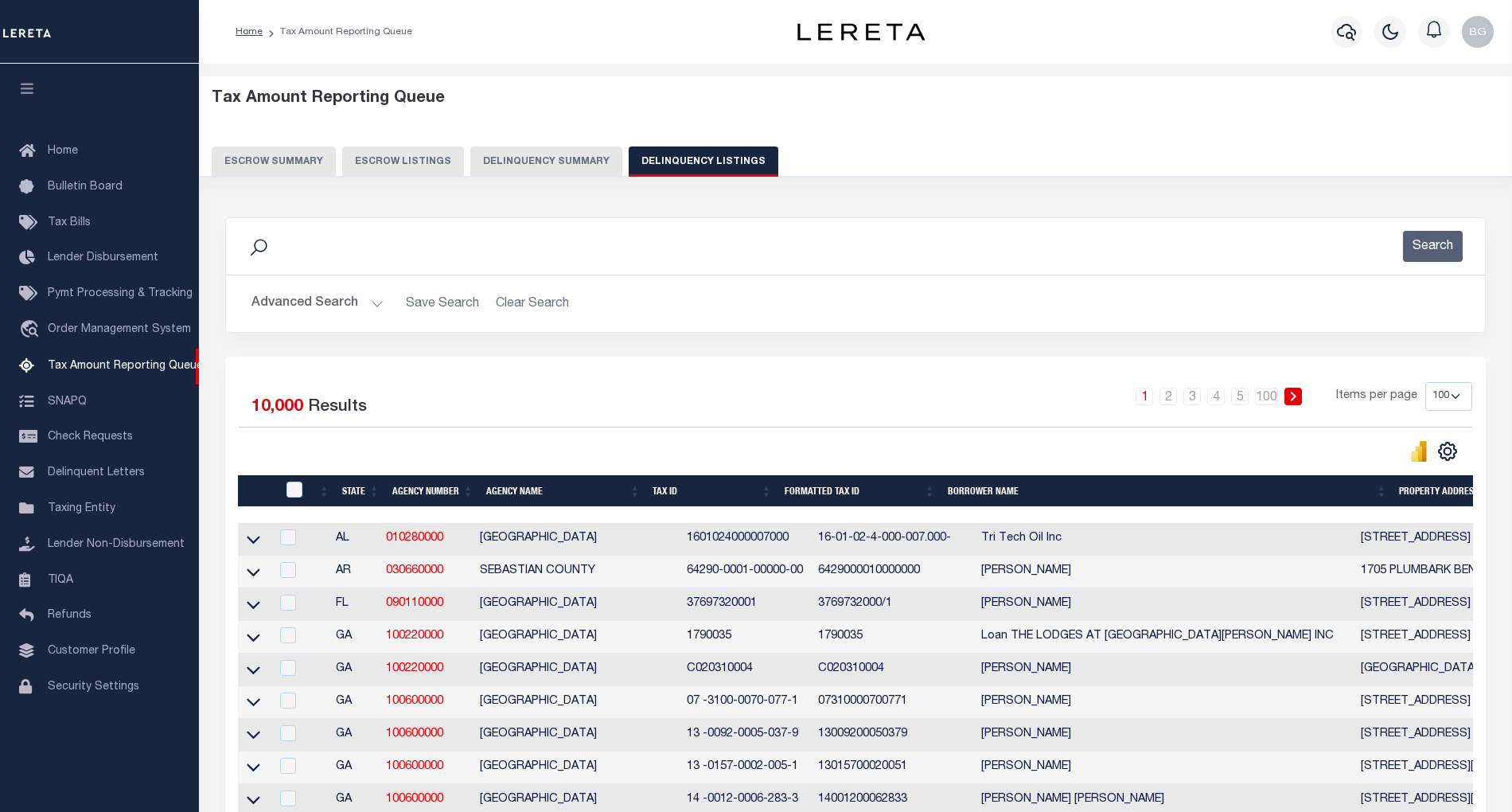
click at [374, 304] on button "Advanced Search" at bounding box center [317, 303] width 132 height 31
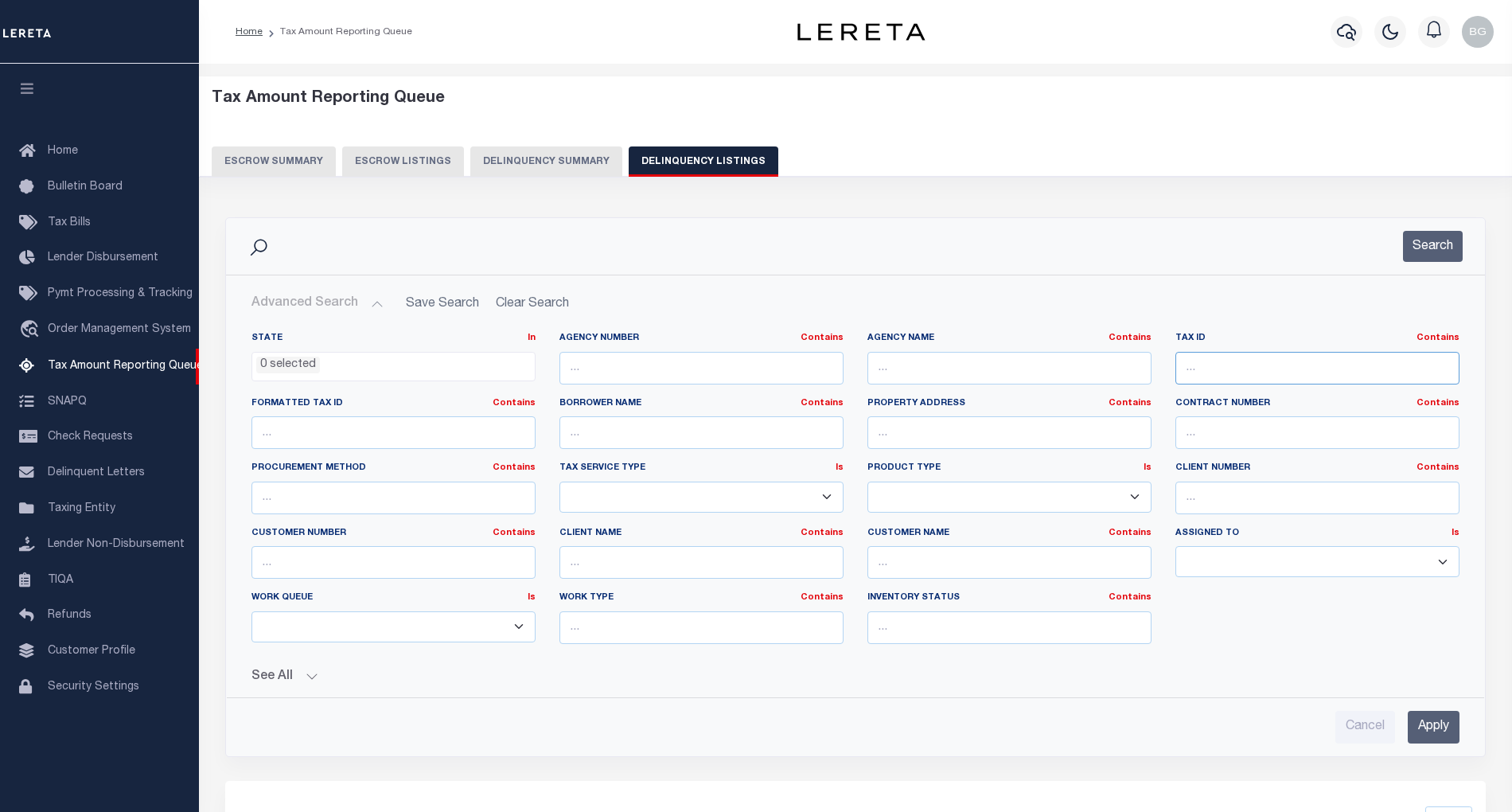
click at [1204, 370] on input "text" at bounding box center [1317, 367] width 284 height 33
paste input "12-130-009-00"
type input "12-130-009-00"
click at [1444, 730] on input "Apply" at bounding box center [1433, 727] width 51 height 33
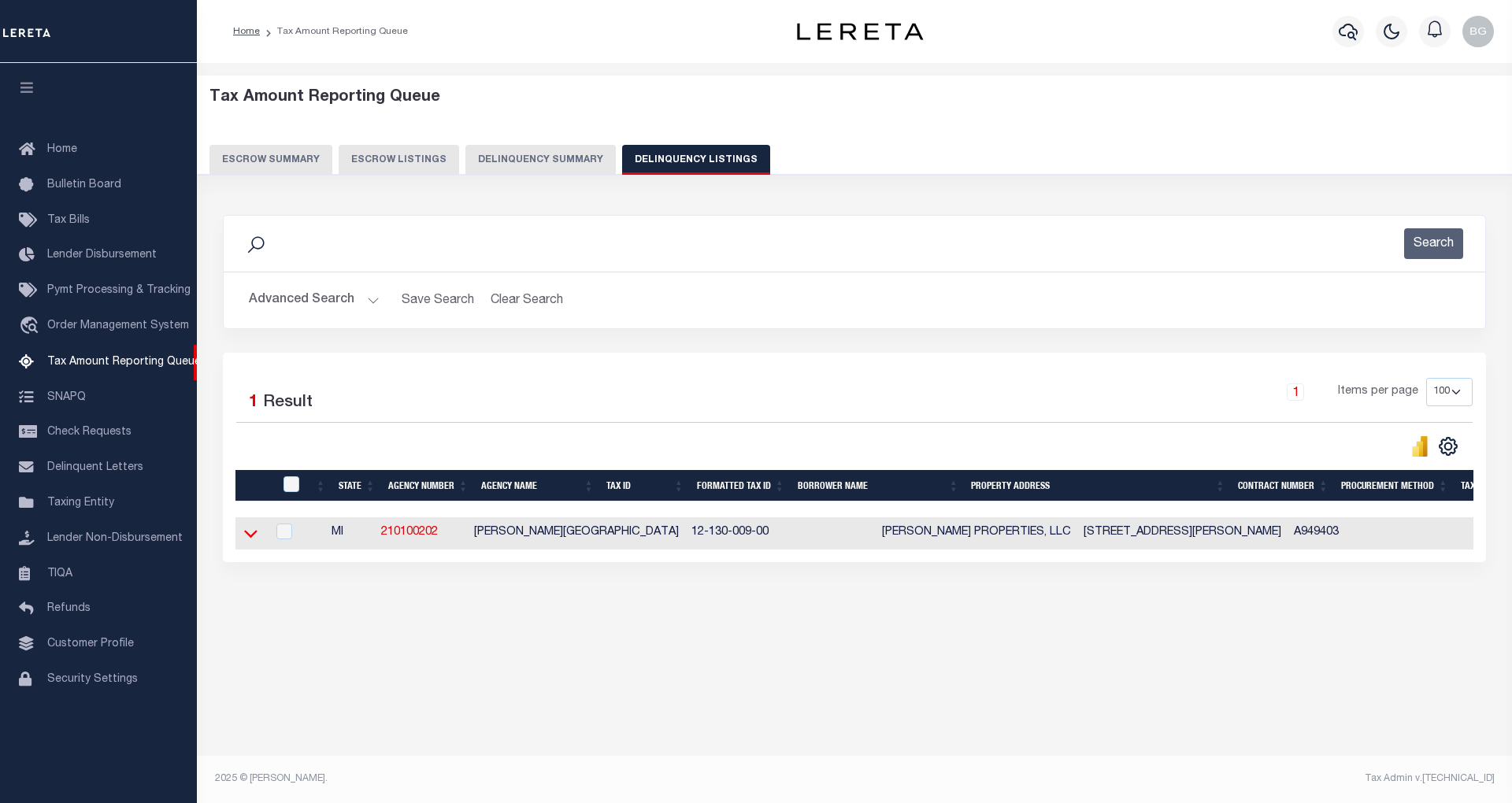
click at [249, 539] on icon at bounding box center [251, 534] width 13 height 8
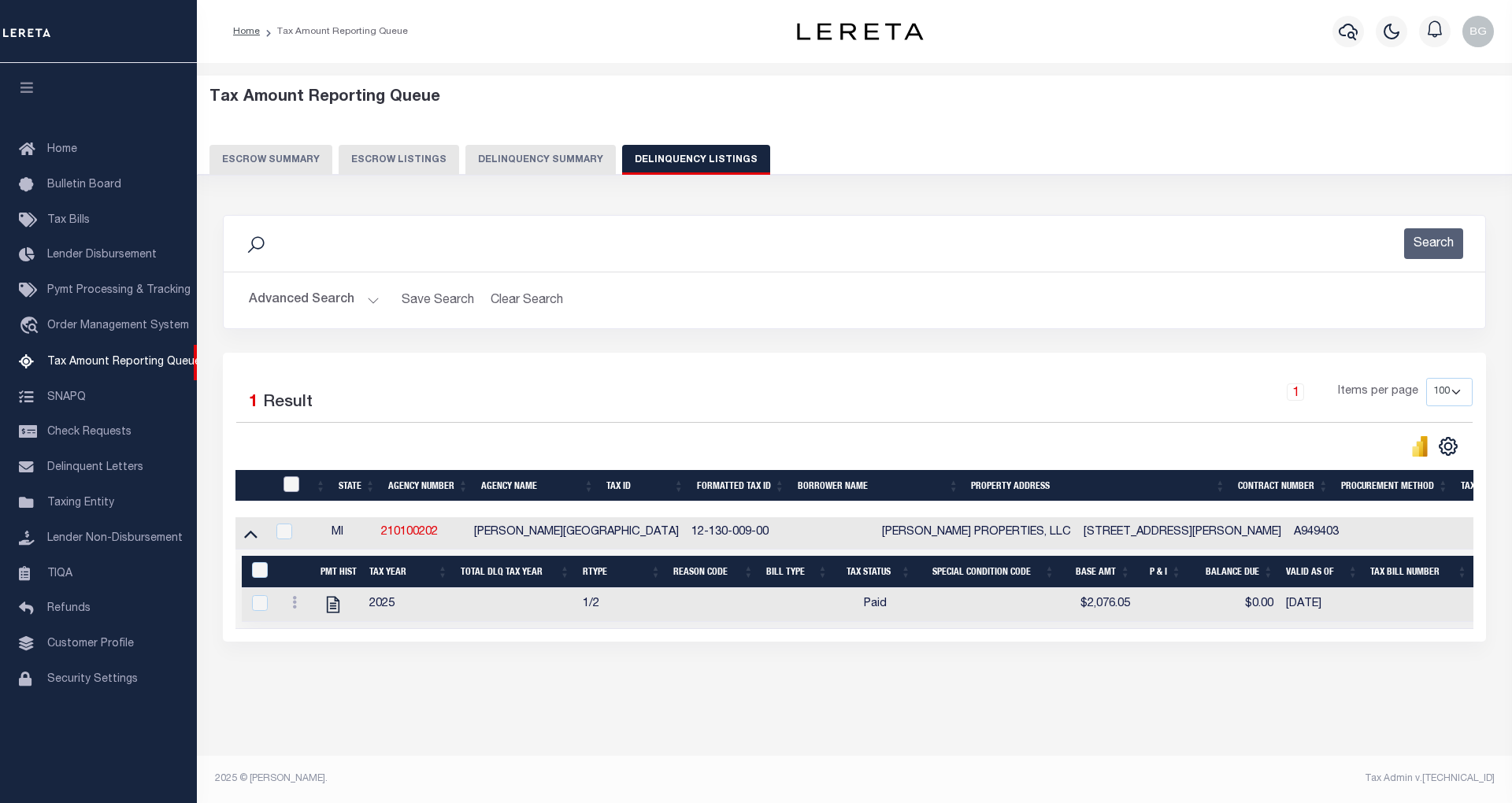
click at [287, 487] on input "checkbox" at bounding box center [292, 484] width 16 height 16
checkbox input "true"
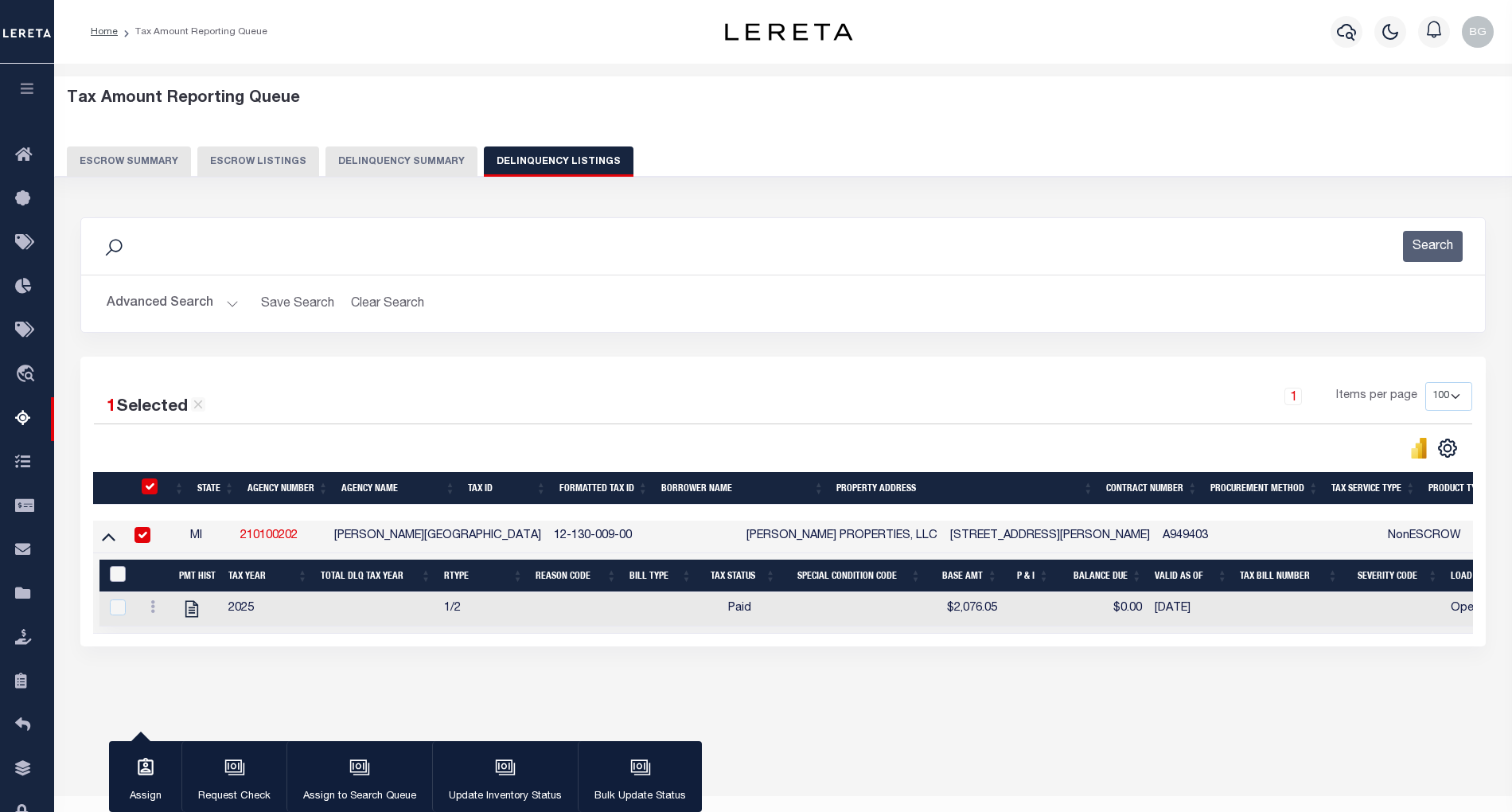
click at [118, 576] on input "&nbsp;" at bounding box center [118, 574] width 16 height 16
checkbox input "true"
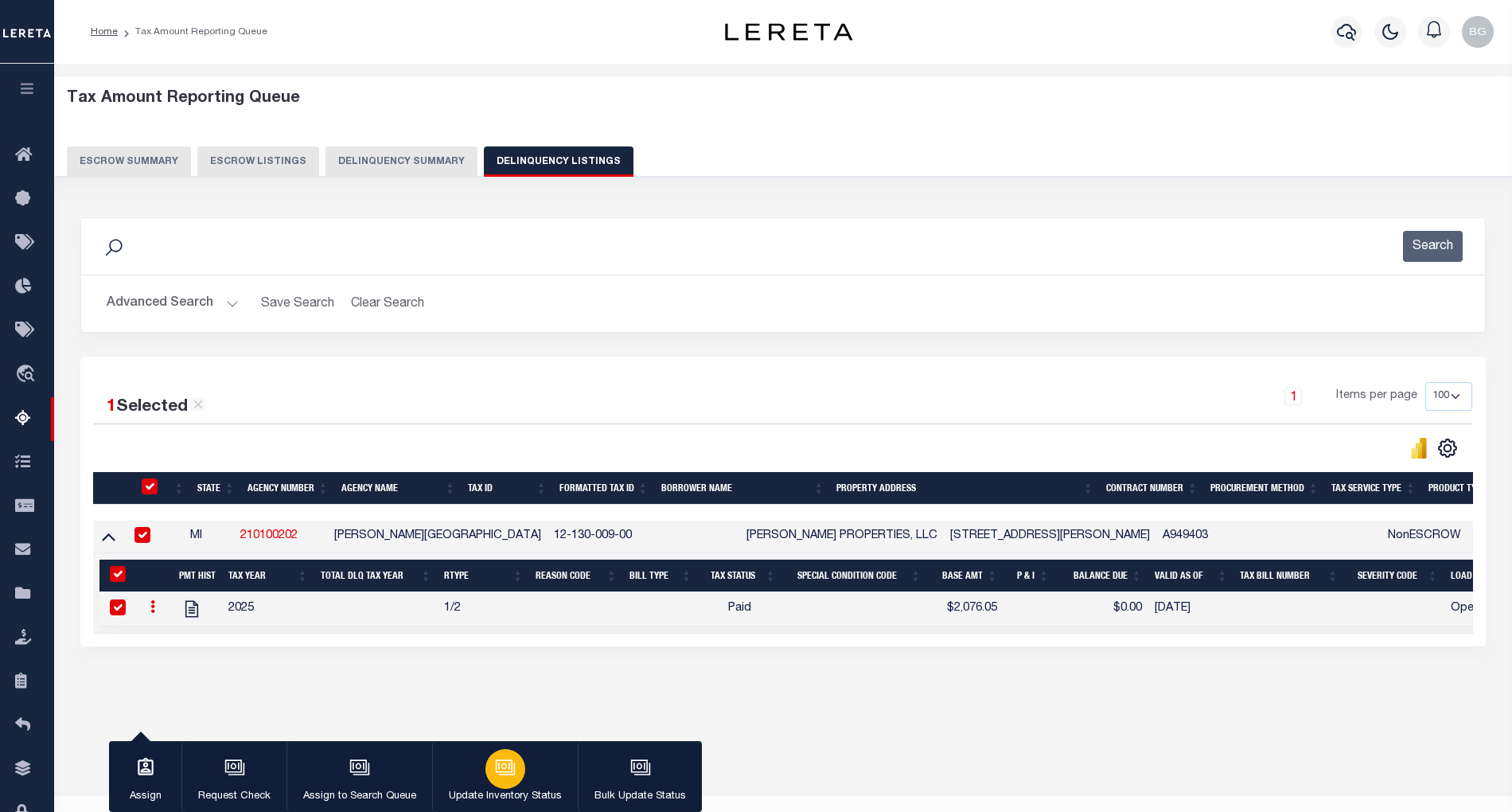
click at [495, 759] on icon "button" at bounding box center [505, 767] width 20 height 20
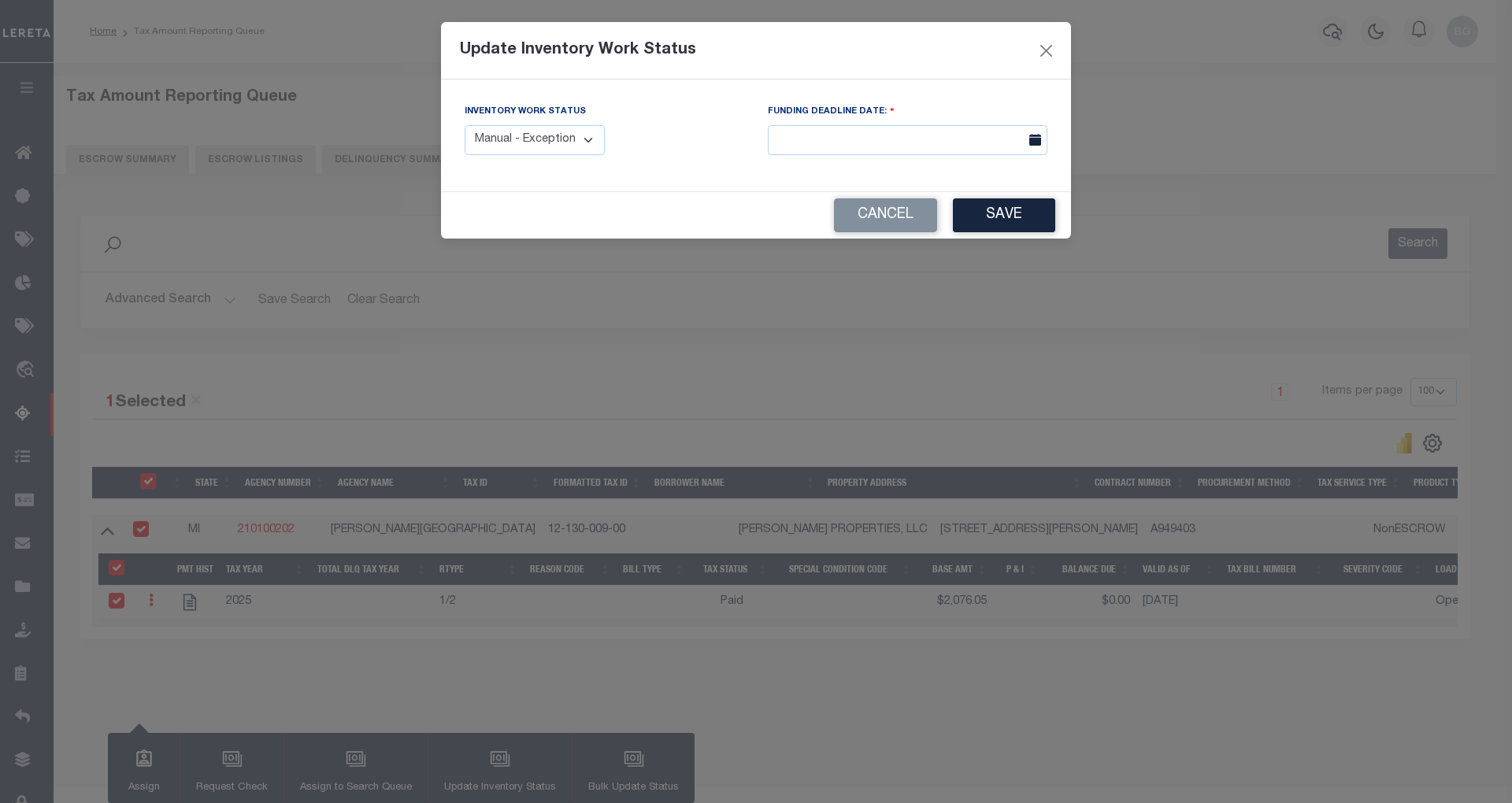
click at [552, 136] on select "Manual - Exception Pended - Awaiting Search Late Add Exception Completed" at bounding box center [534, 140] width 140 height 31
select select "4"
click at [464, 125] on select "Manual - Exception Pended - Awaiting Search Late Add Exception Completed" at bounding box center [534, 140] width 140 height 31
click at [1006, 221] on button "Save" at bounding box center [1004, 215] width 102 height 34
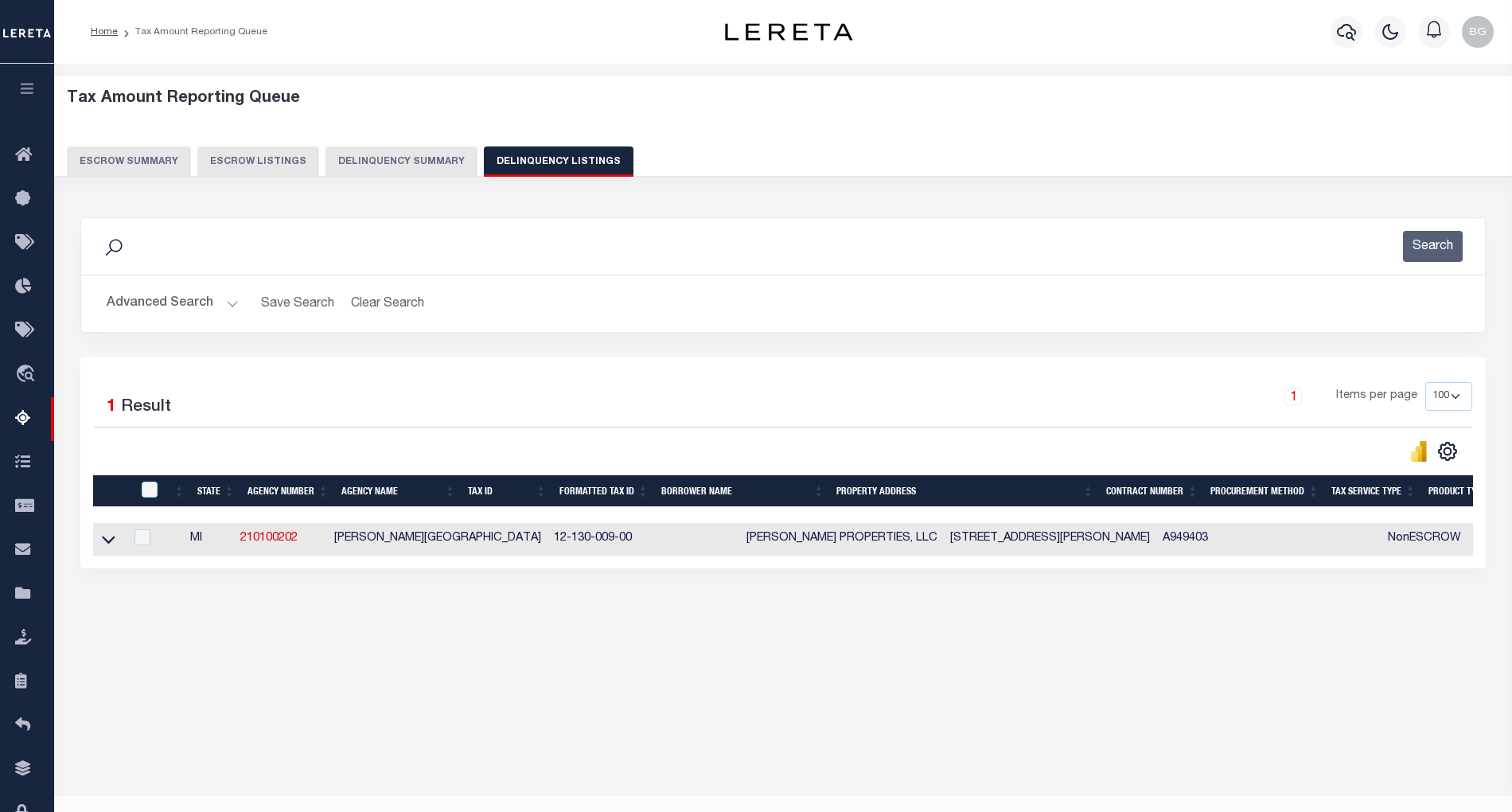
click at [231, 304] on button "Advanced Search" at bounding box center [172, 303] width 132 height 31
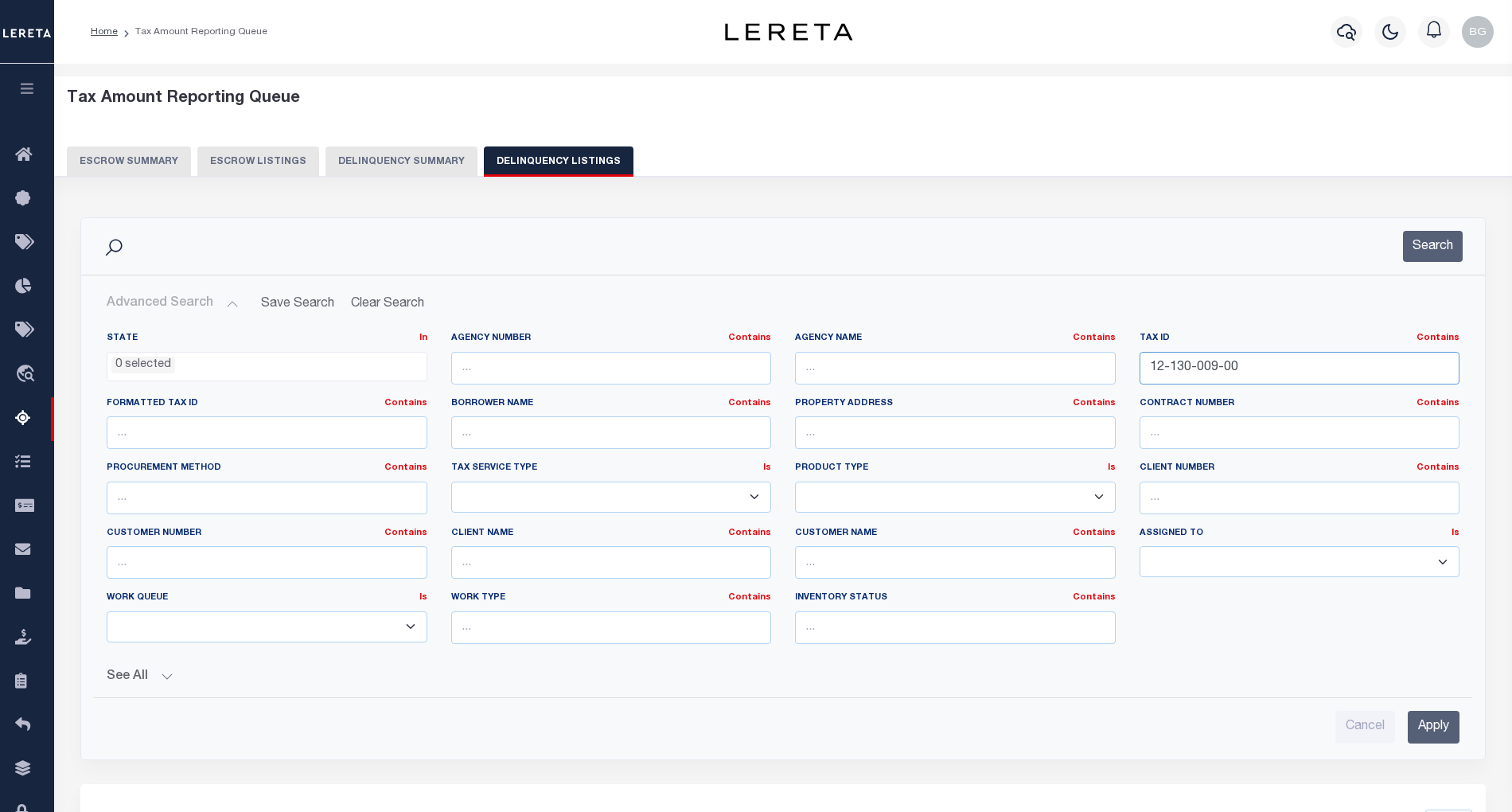
click at [1198, 363] on input "12-130-009-00" at bounding box center [1300, 367] width 320 height 33
paste input "6-12-34-101-143"
type input "16-12-34-101-143"
click at [1440, 733] on input "Apply" at bounding box center [1433, 727] width 51 height 33
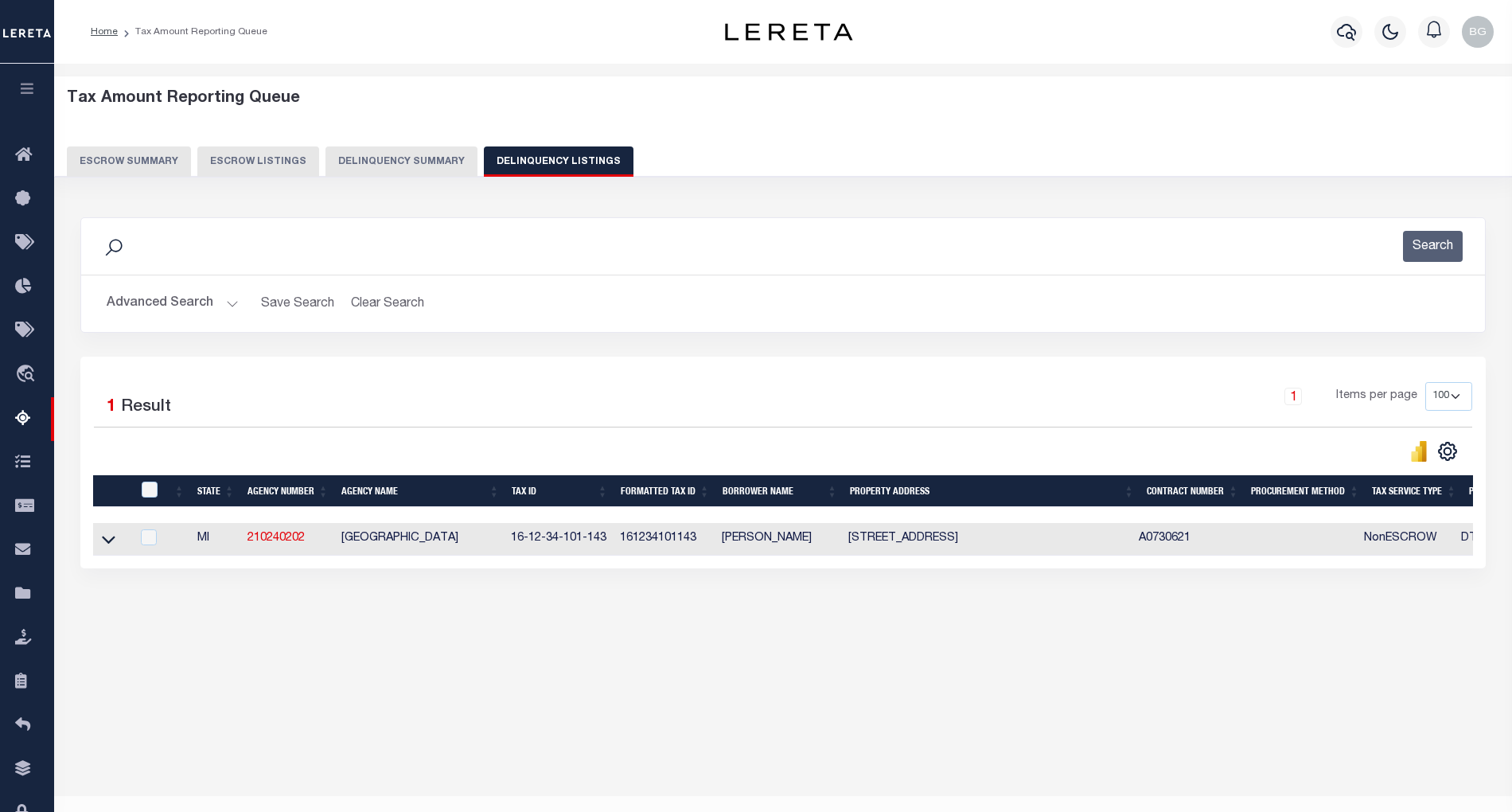
drag, startPoint x: 341, startPoint y: 542, endPoint x: 495, endPoint y: 545, distance: 154.0
click at [495, 545] on td "[GEOGRAPHIC_DATA]" at bounding box center [419, 539] width 169 height 33
checkbox input "true"
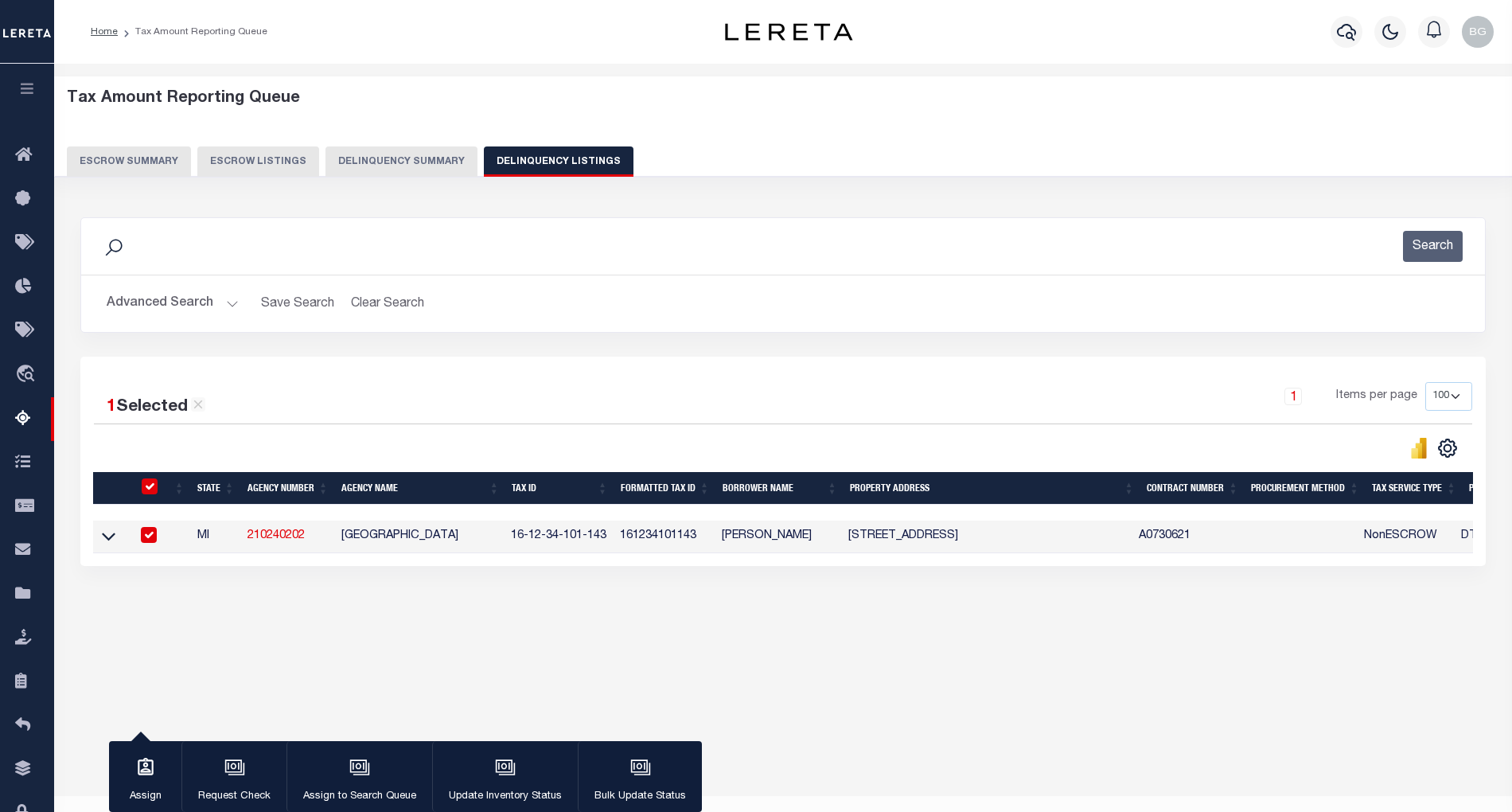
copy td "WEST TRAVERSE TOWNSHIP"
click at [552, 635] on div "Tax Amount Reporting Queue Escrow Summary Escrow Listings In" at bounding box center [783, 370] width 1448 height 582
drag, startPoint x: 513, startPoint y: 541, endPoint x: 608, endPoint y: 545, distance: 95.1
click at [608, 545] on td "16-12-34-101-143" at bounding box center [559, 537] width 109 height 33
checkbox input "false"
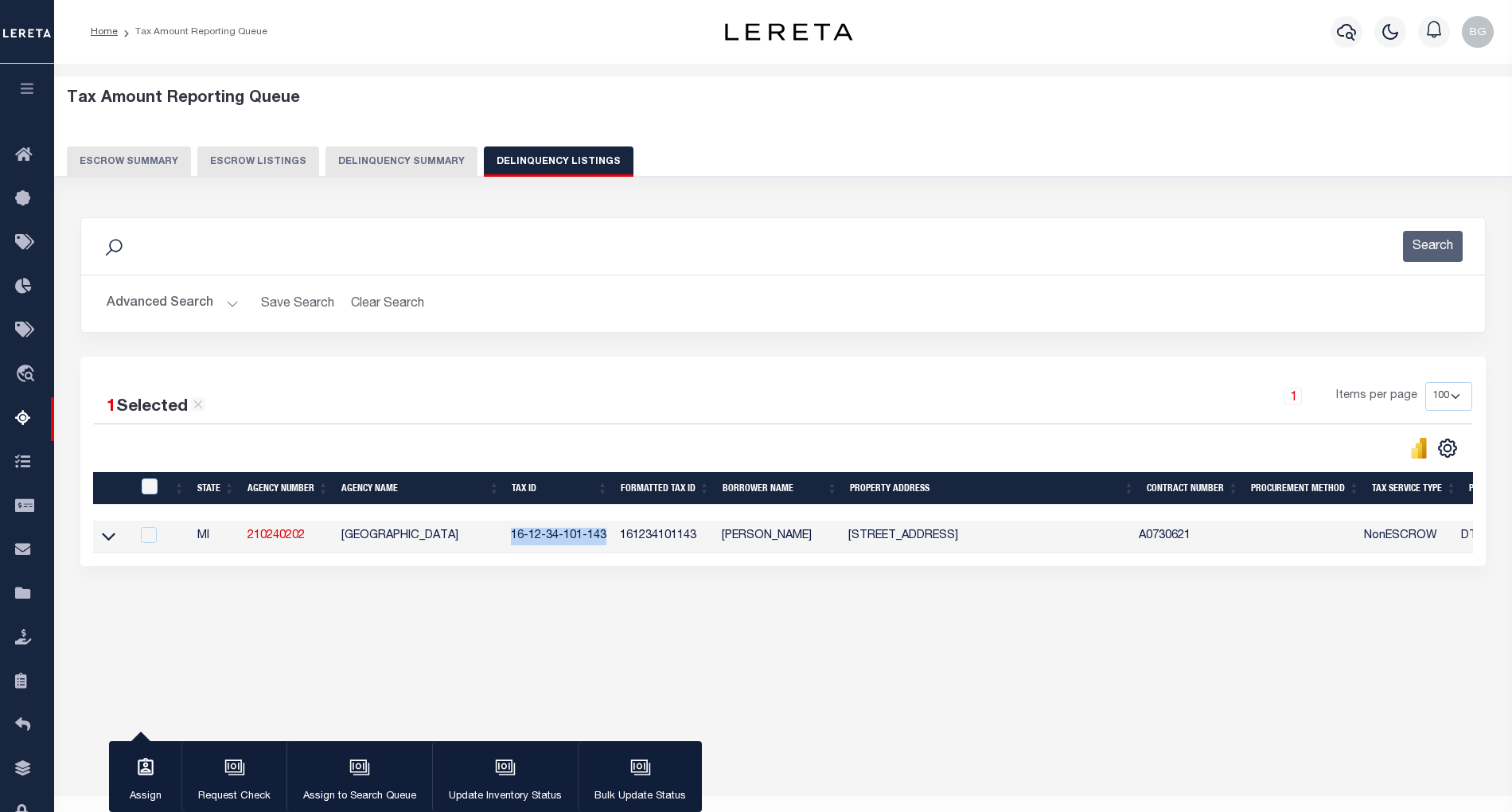
checkbox input "false"
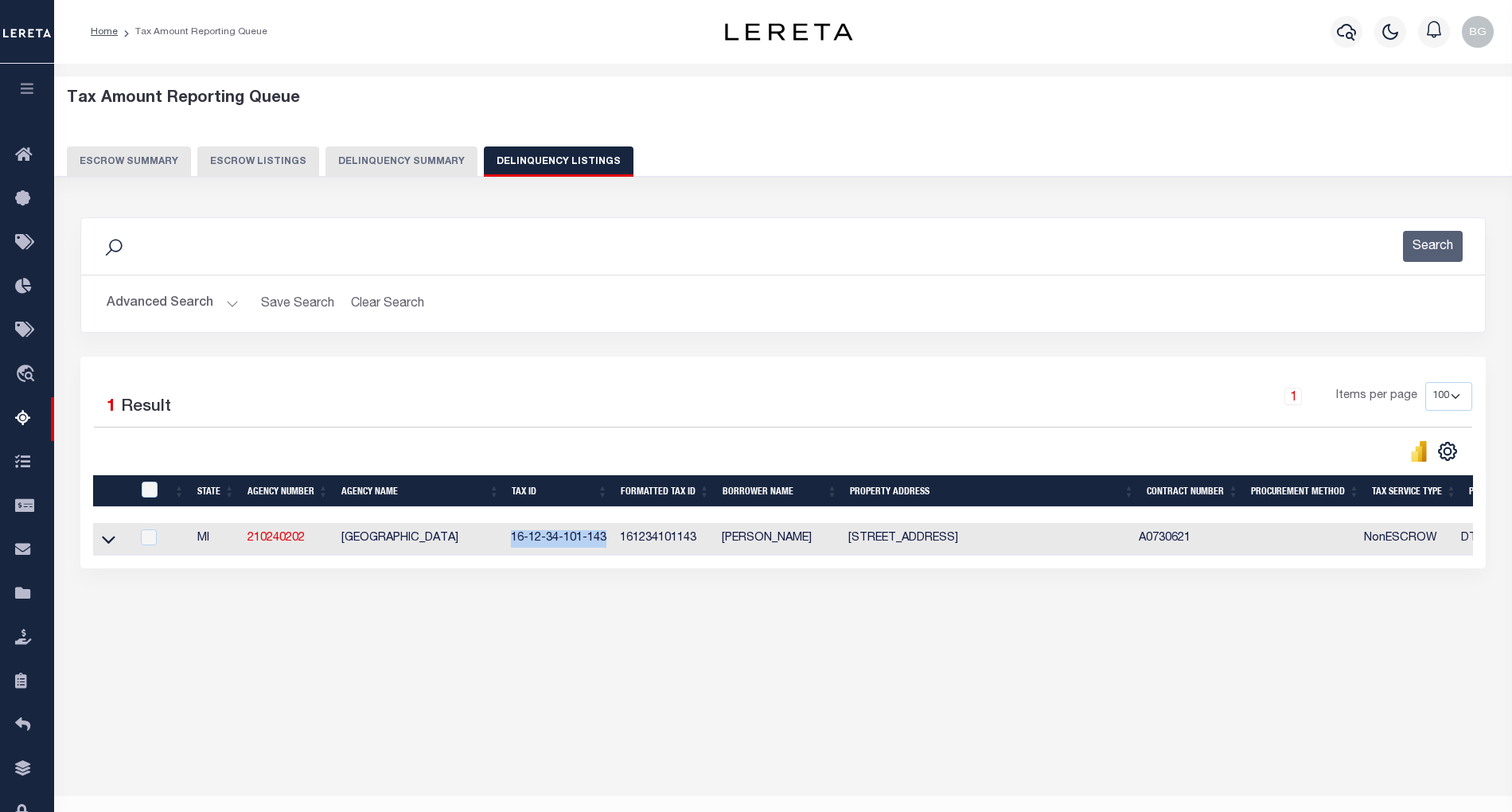
copy td "16-12-34-101-143"
drag, startPoint x: 342, startPoint y: 545, endPoint x: 497, endPoint y: 543, distance: 155.0
click at [497, 543] on td "WEST TRAVERSE TOWNSHIP" at bounding box center [419, 539] width 169 height 33
checkbox input "true"
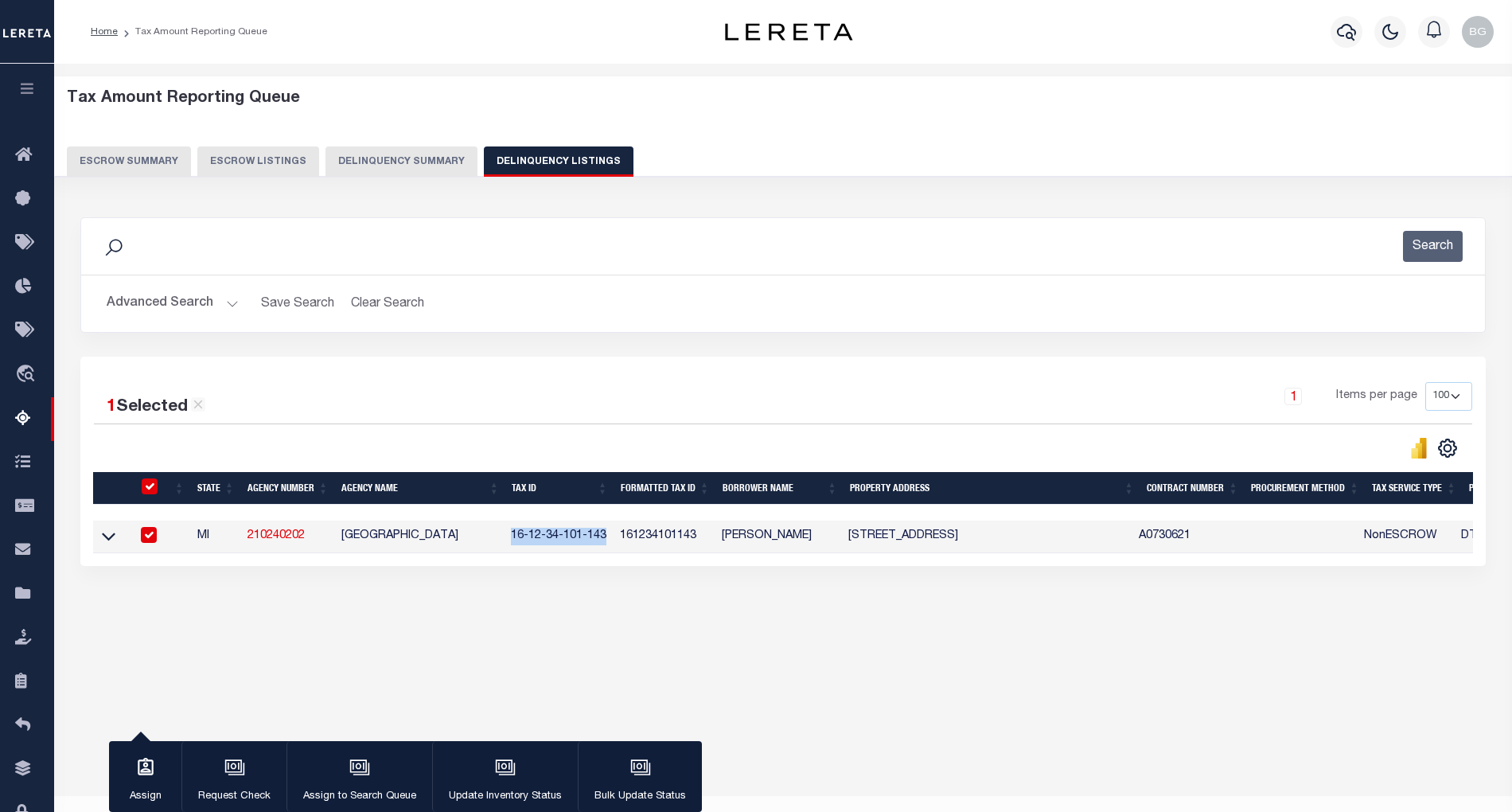
copy td "WEST TRAVERSE TOWNSHIP"
click at [147, 541] on input "checkbox" at bounding box center [149, 535] width 16 height 16
checkbox input "false"
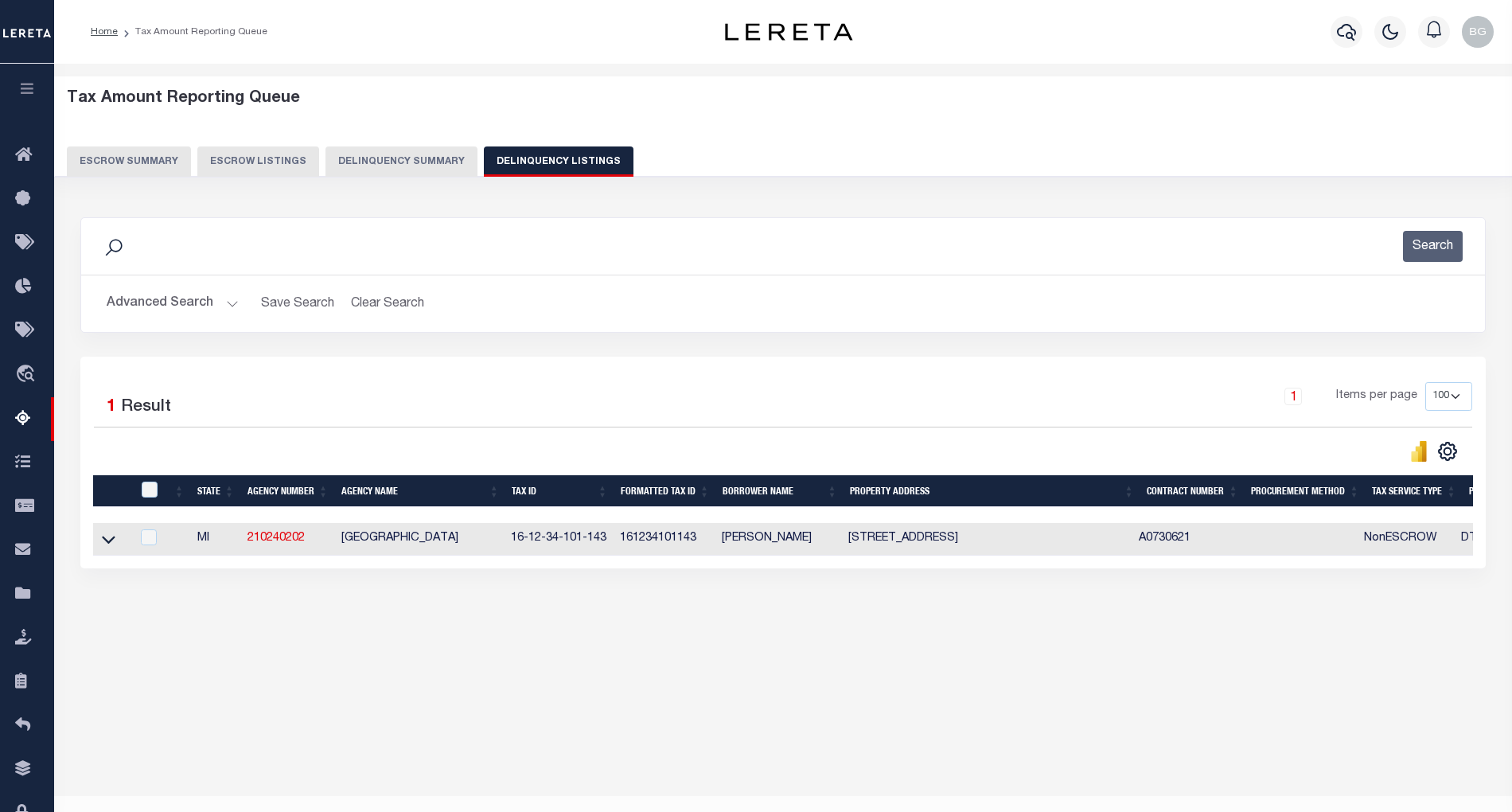
click at [642, 646] on div "Tax Amount Reporting Queue Escrow Summary Escrow Listings In" at bounding box center [783, 372] width 1448 height 584
click at [231, 304] on button "Advanced Search" at bounding box center [172, 303] width 132 height 31
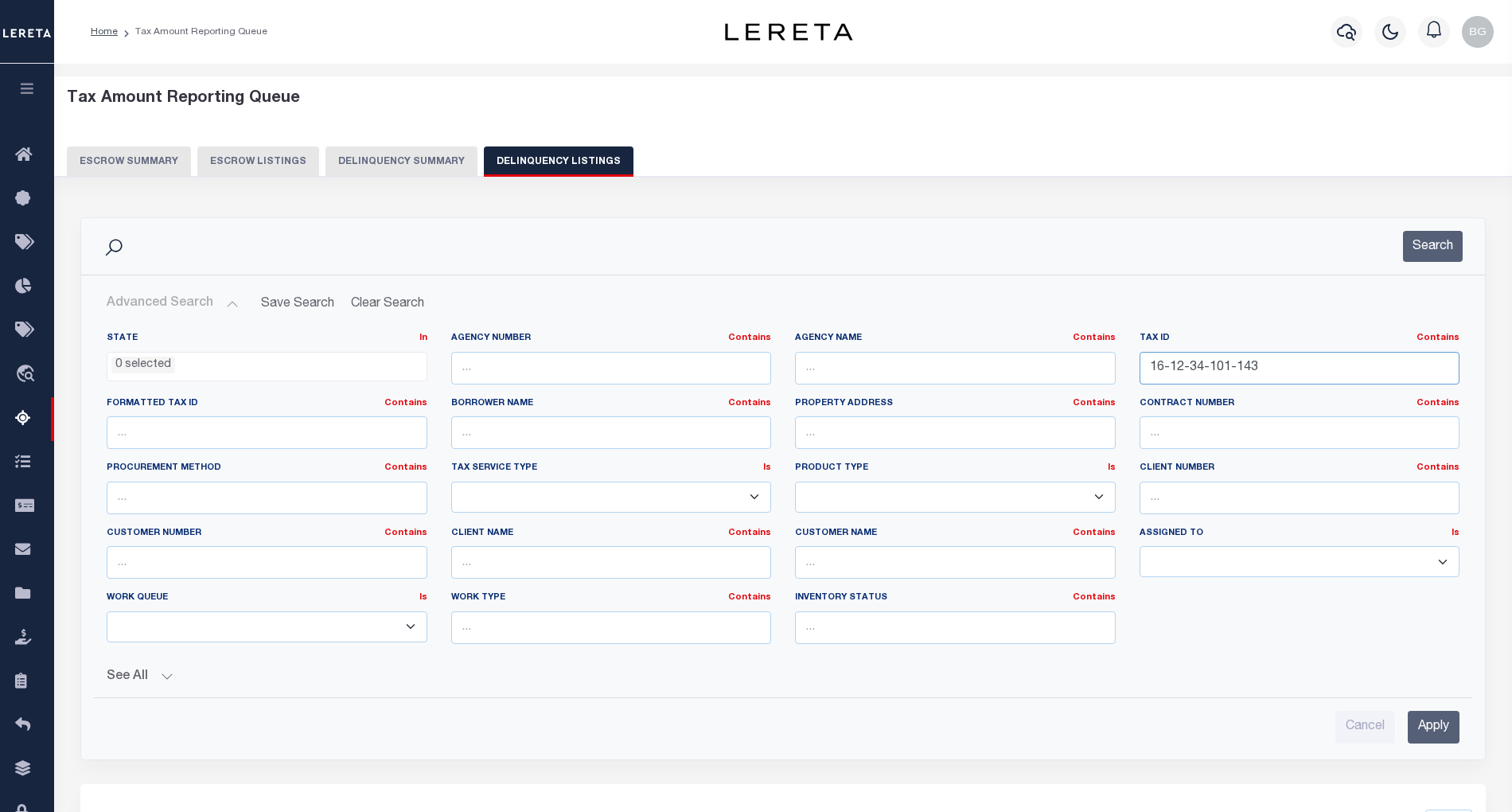
click at [1201, 365] on input "16-12-34-101-143" at bounding box center [1300, 367] width 320 height 33
paste input "3-010-002-01"
type input "13-010-002-01"
click at [1440, 730] on input "Apply" at bounding box center [1433, 727] width 51 height 33
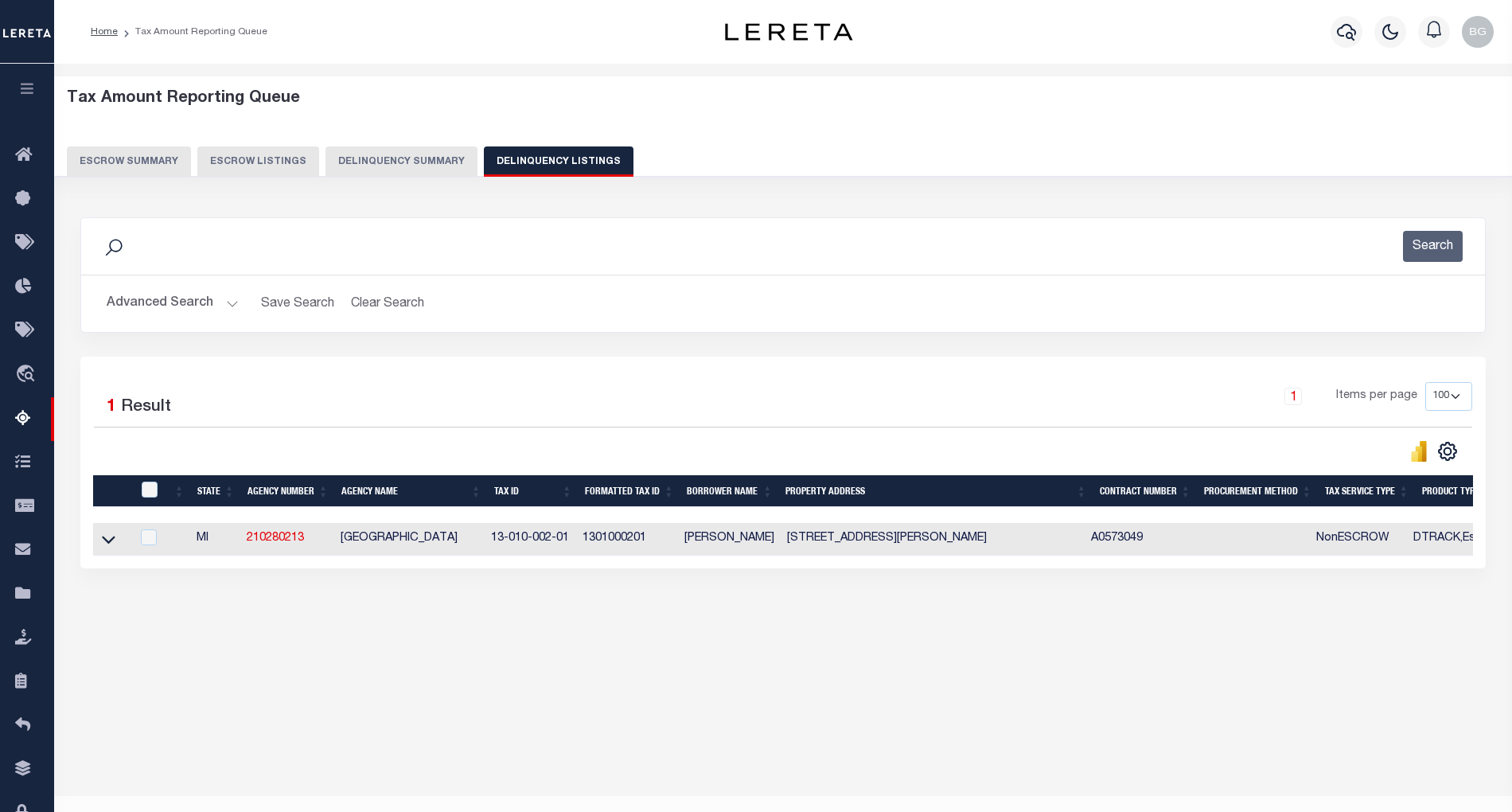
drag, startPoint x: 343, startPoint y: 543, endPoint x: 479, endPoint y: 549, distance: 136.1
click at [479, 549] on td "WHITEWATER TOWNSHIP" at bounding box center [410, 539] width 150 height 33
checkbox input "true"
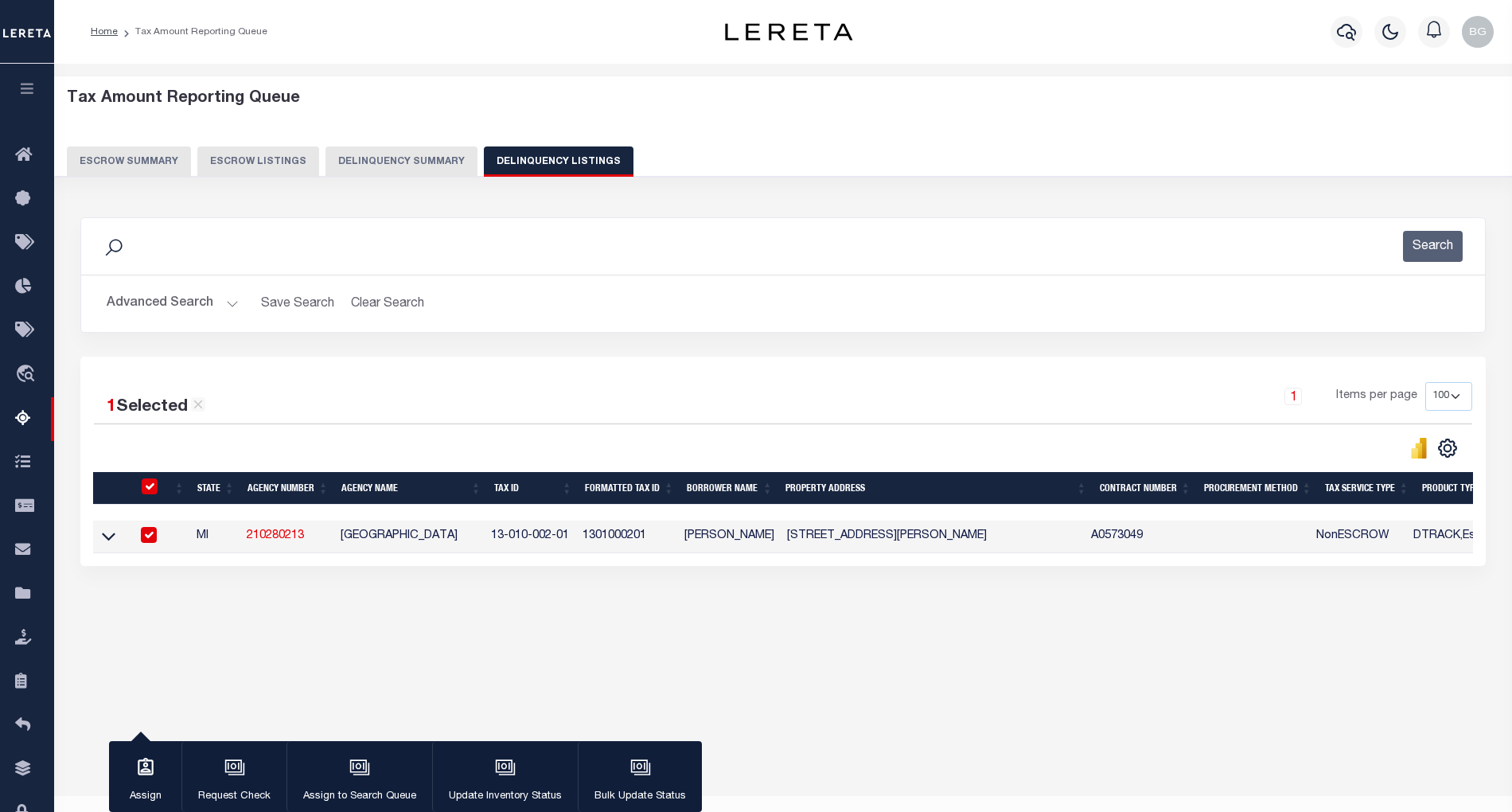
copy td "WHITEWATER TOWNSHIP"
drag, startPoint x: 513, startPoint y: 542, endPoint x: 574, endPoint y: 540, distance: 61.0
click at [574, 540] on td "13-010-002-01" at bounding box center [529, 537] width 91 height 33
checkbox input "false"
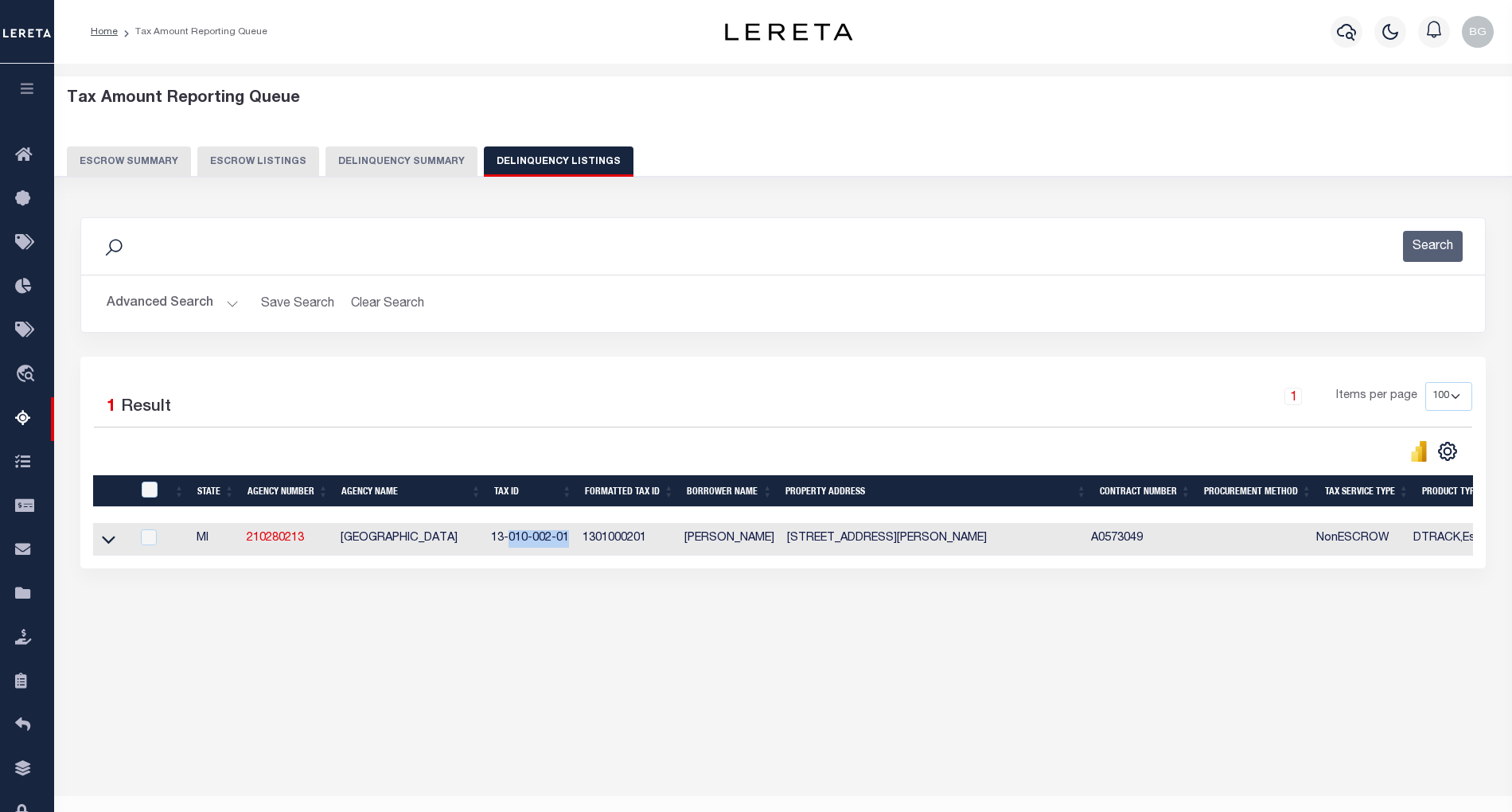
copy td "010-002-01"
drag, startPoint x: 495, startPoint y: 543, endPoint x: 576, endPoint y: 545, distance: 81.0
click at [576, 545] on td "13-010-002-01" at bounding box center [529, 539] width 91 height 33
checkbox input "true"
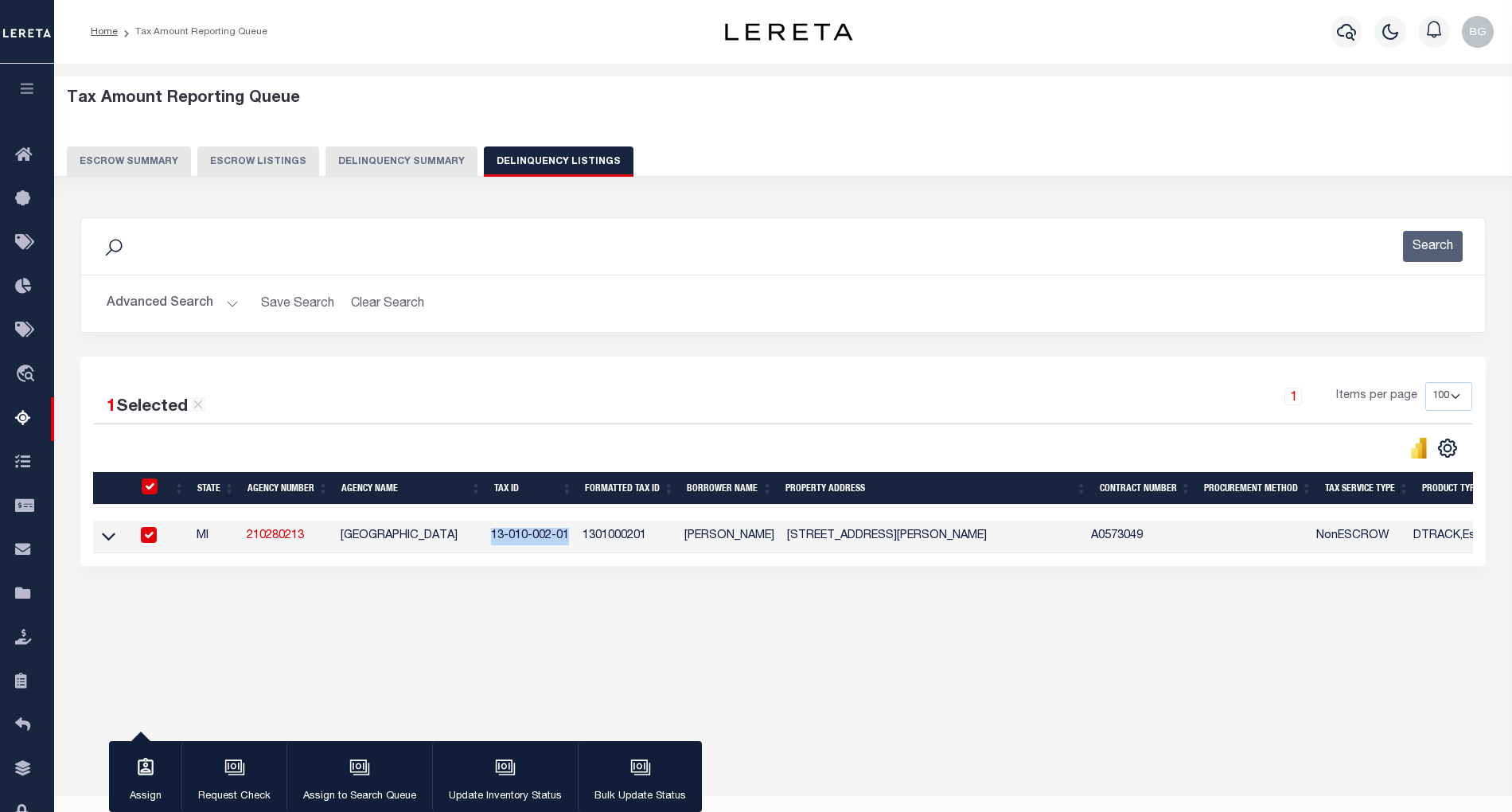
copy td "13-010-002-01"
click at [147, 543] on input "checkbox" at bounding box center [149, 535] width 16 height 16
checkbox input "false"
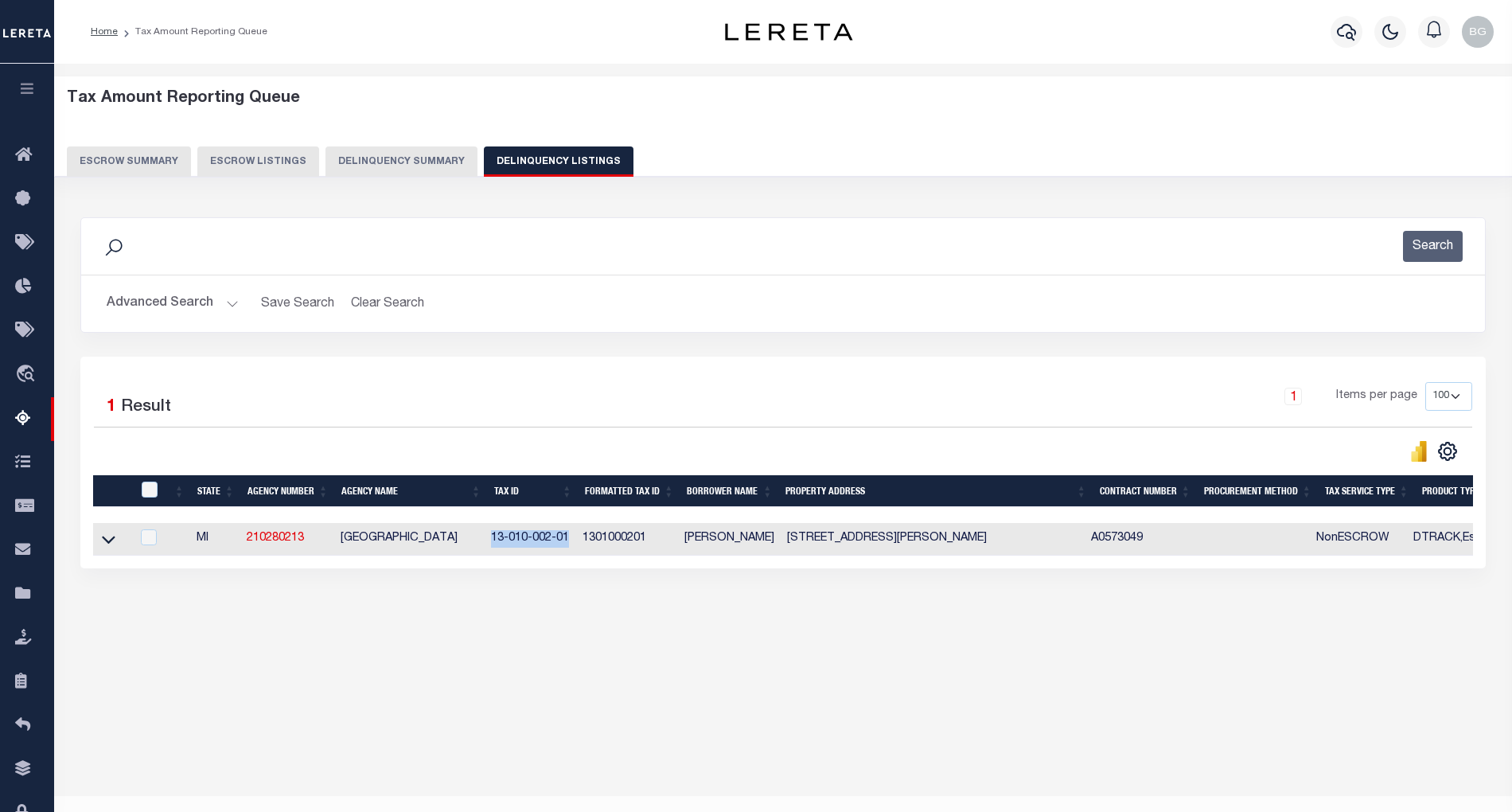
drag, startPoint x: 106, startPoint y: 548, endPoint x: 220, endPoint y: 666, distance: 164.1
click at [106, 548] on icon at bounding box center [108, 539] width 13 height 17
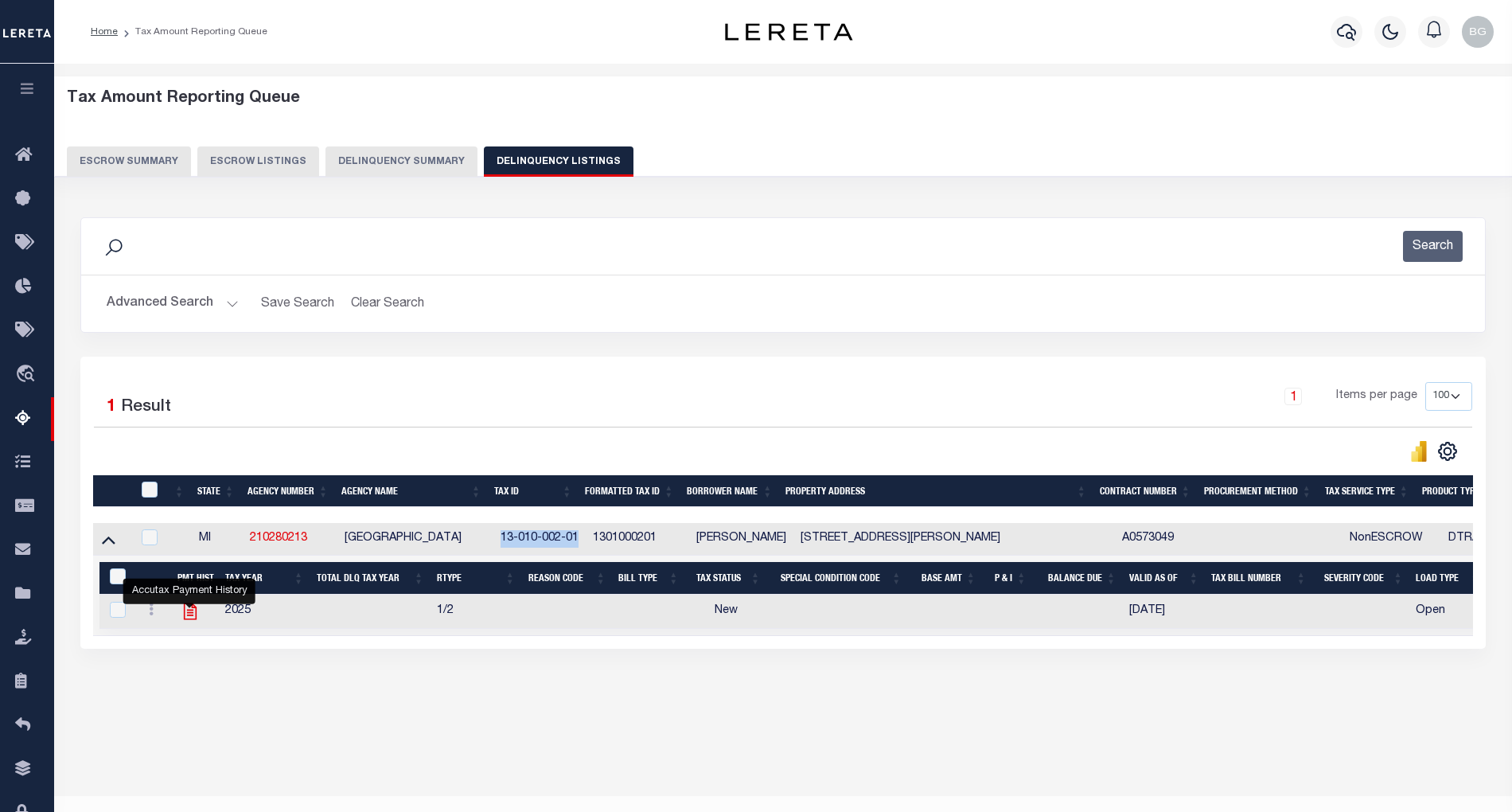
click at [188, 619] on icon "" at bounding box center [189, 611] width 12 height 17
checkbox input "true"
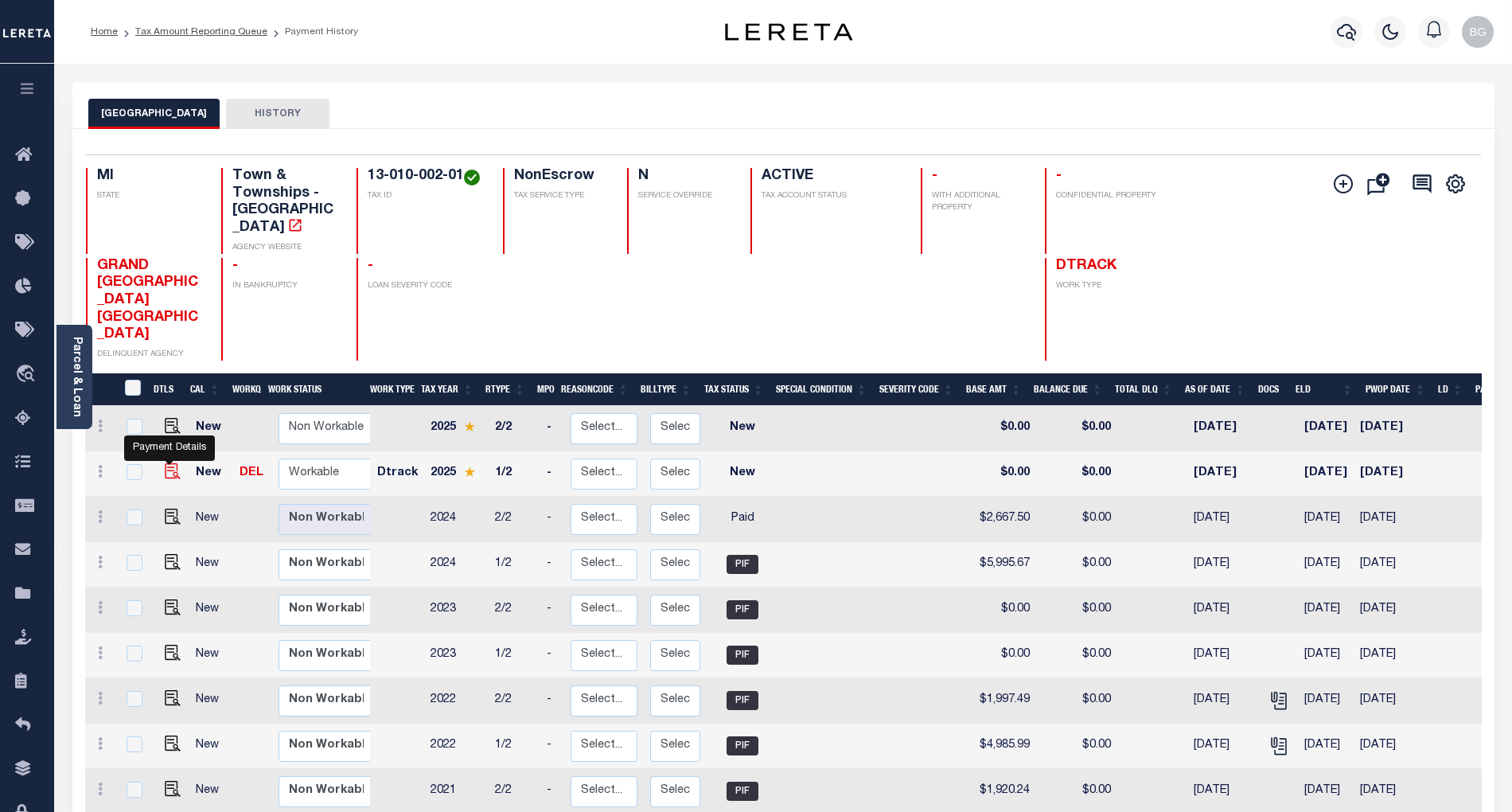
click at [167, 463] on img "" at bounding box center [173, 471] width 16 height 16
checkbox input "true"
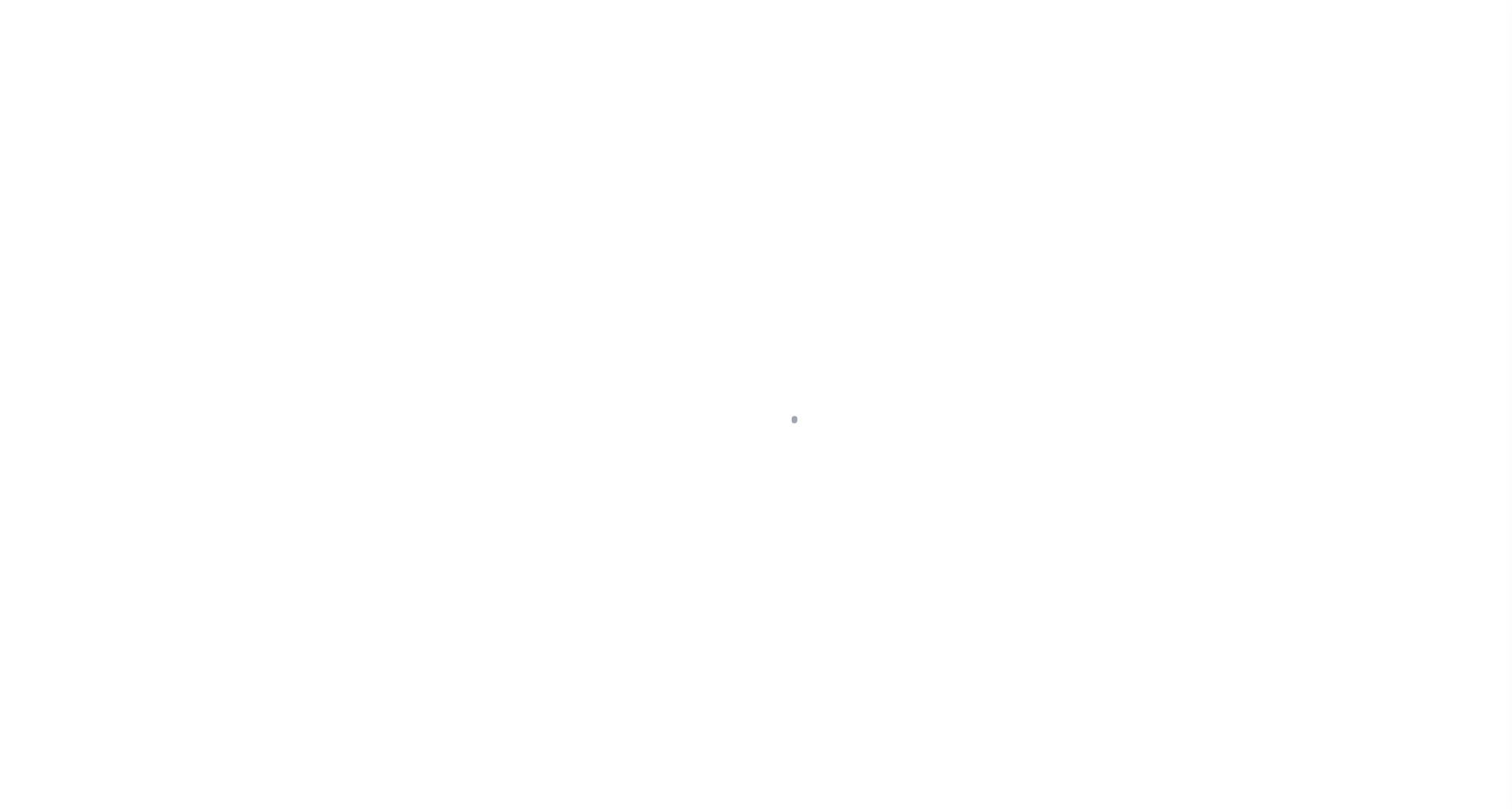
select select "NW2"
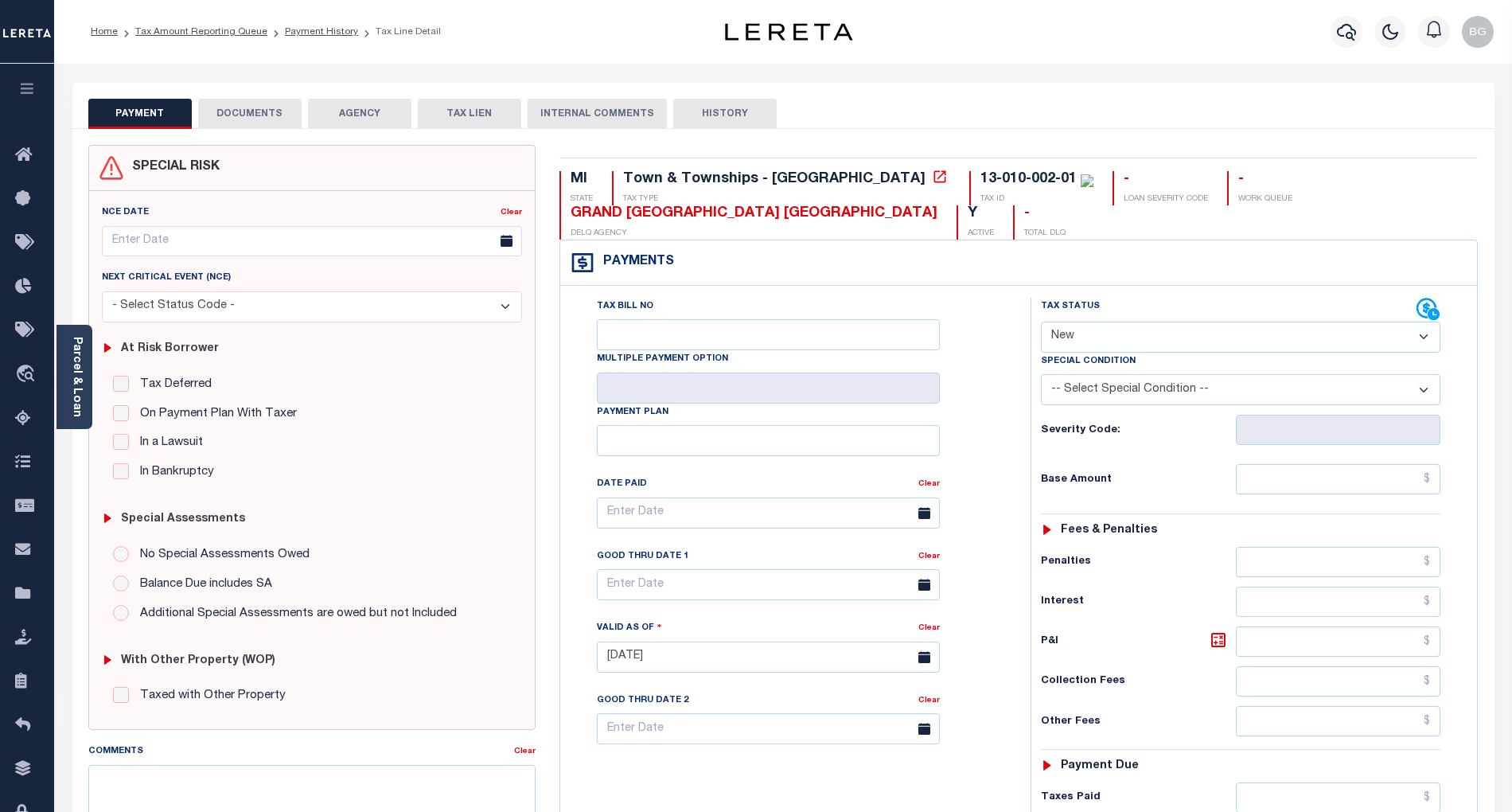
click at [243, 106] on button "DOCUMENTS" at bounding box center [250, 113] width 104 height 30
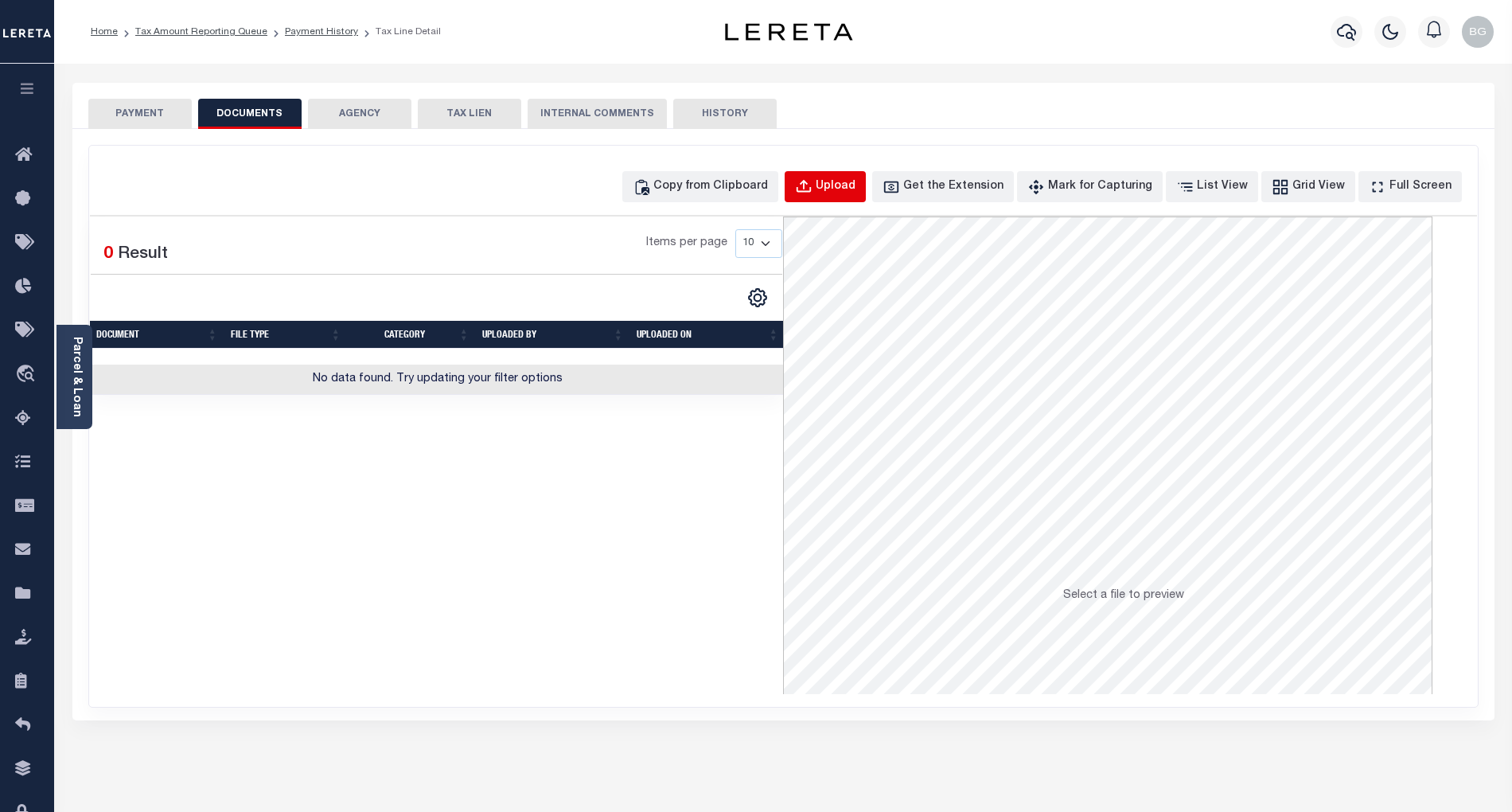
click at [866, 174] on button "Upload" at bounding box center [825, 186] width 81 height 31
select select "POP"
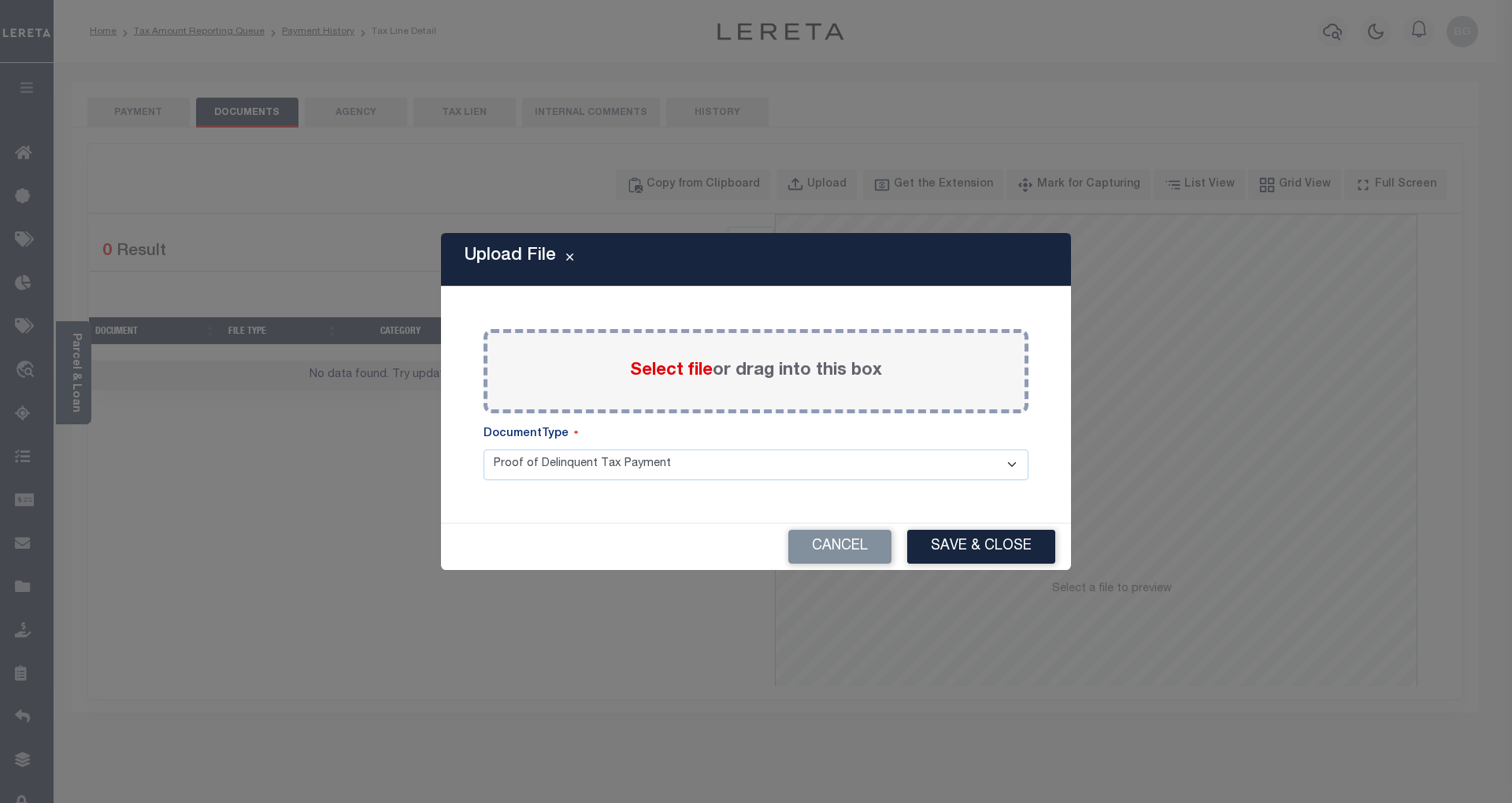
click at [654, 363] on span "Select file" at bounding box center [671, 371] width 82 height 18
click at [0, 0] on input "Select file or drag into this box" at bounding box center [0, 0] width 0 height 0
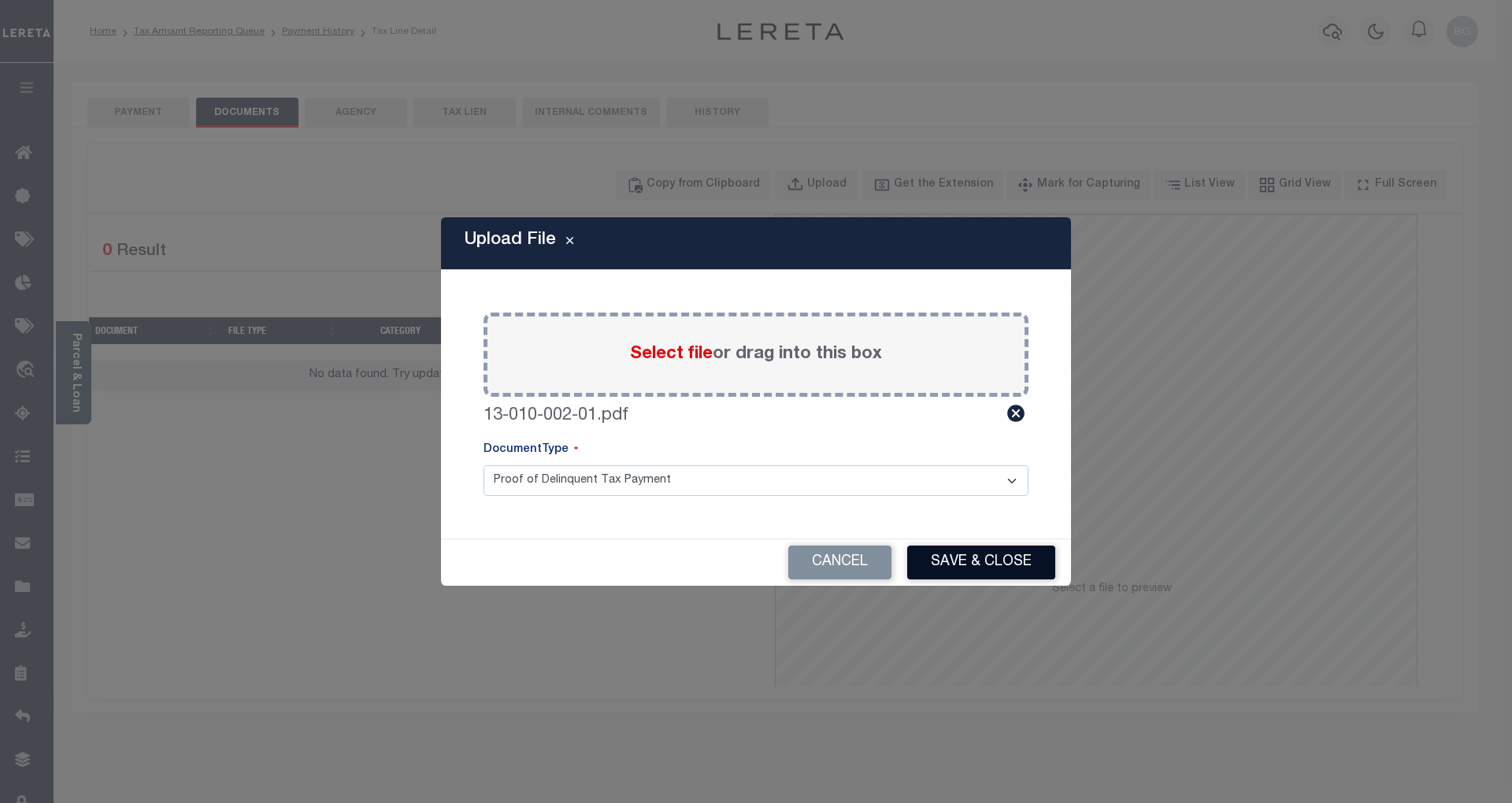
click at [1009, 561] on button "Save & Close" at bounding box center [981, 562] width 148 height 34
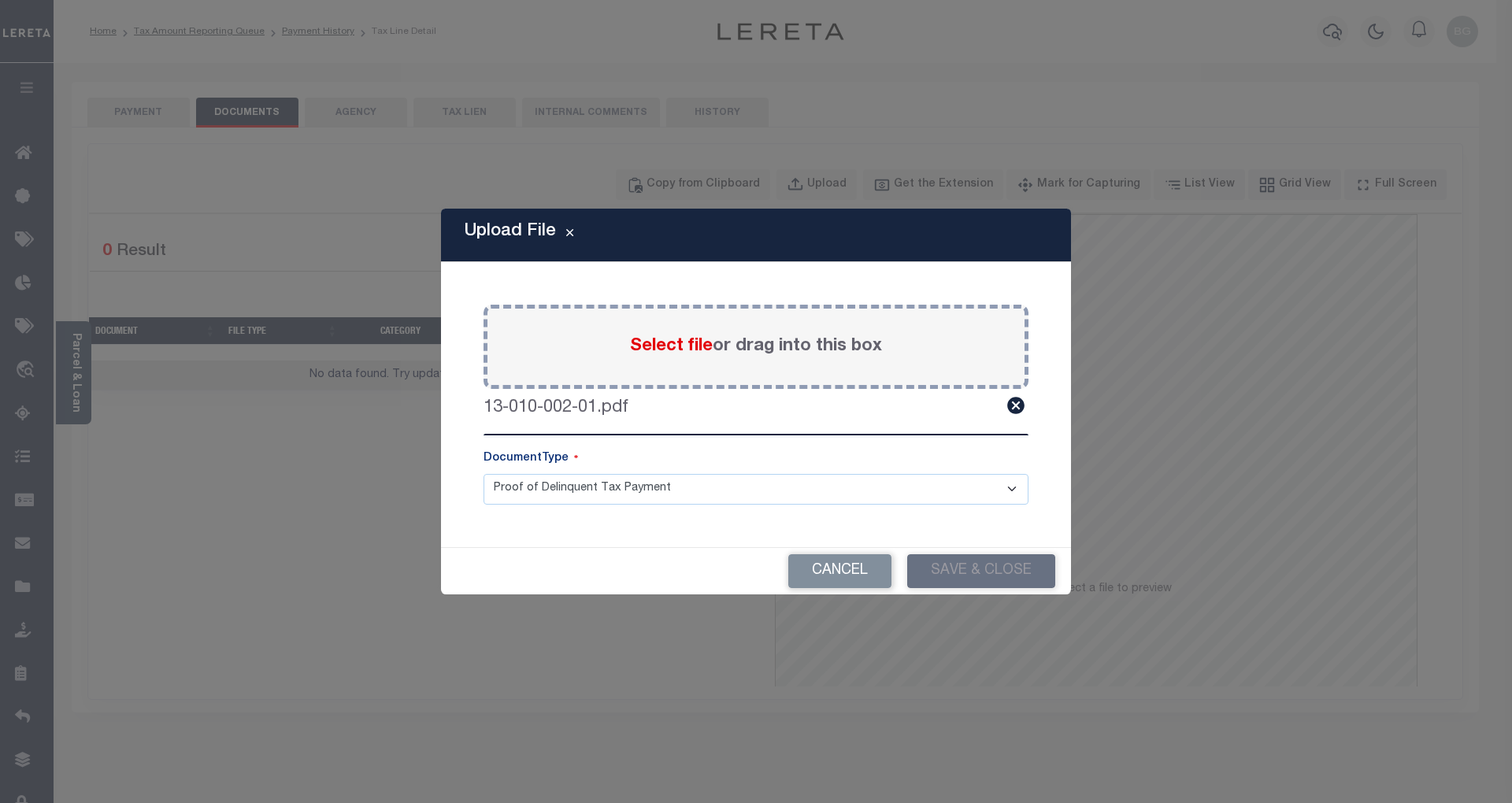
click at [130, 111] on div "Upload File Paste copied image or file into this box Select file or drag into t…" at bounding box center [756, 401] width 1512 height 803
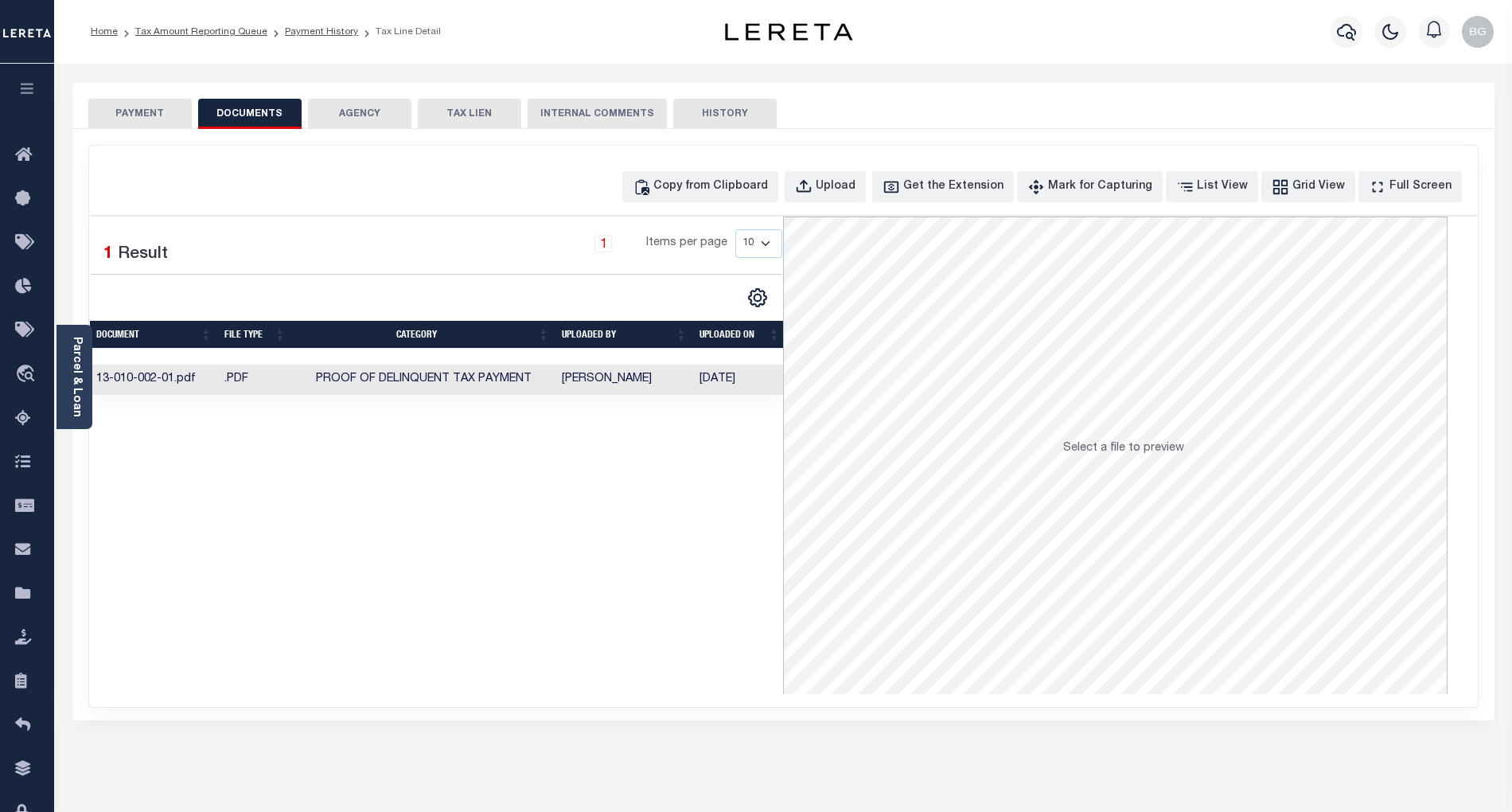
click at [131, 112] on button "PAYMENT" at bounding box center [140, 113] width 104 height 30
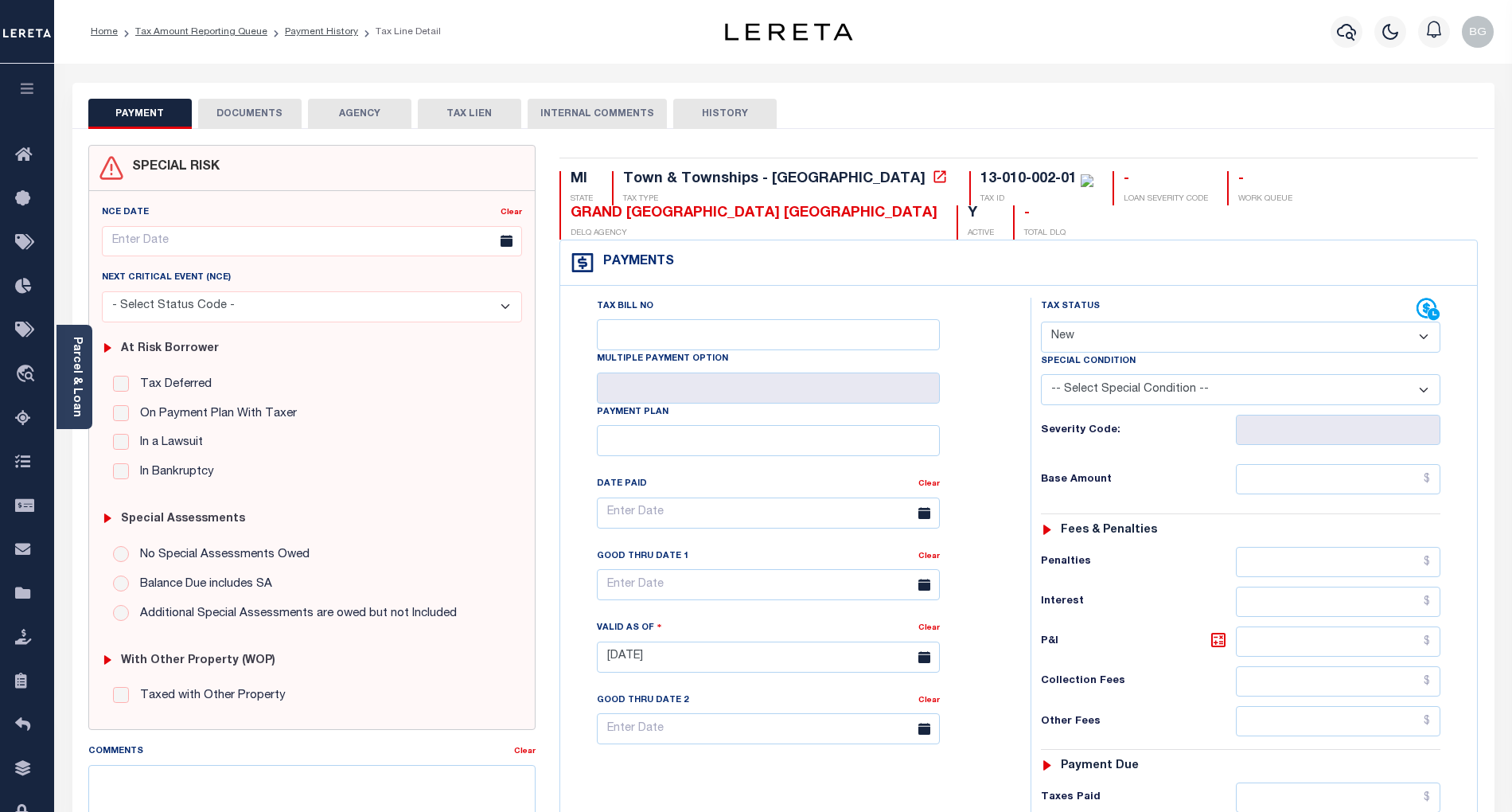
click at [1112, 344] on select "- Select Status Code - Open Due/Unpaid Paid Incomplete No Tax Due Internal Refu…" at bounding box center [1240, 336] width 399 height 31
select select "PYD"
click at [1041, 323] on select "- Select Status Code - Open Due/Unpaid Paid Incomplete No Tax Due Internal Refu…" at bounding box center [1240, 336] width 399 height 31
type input "[DATE]"
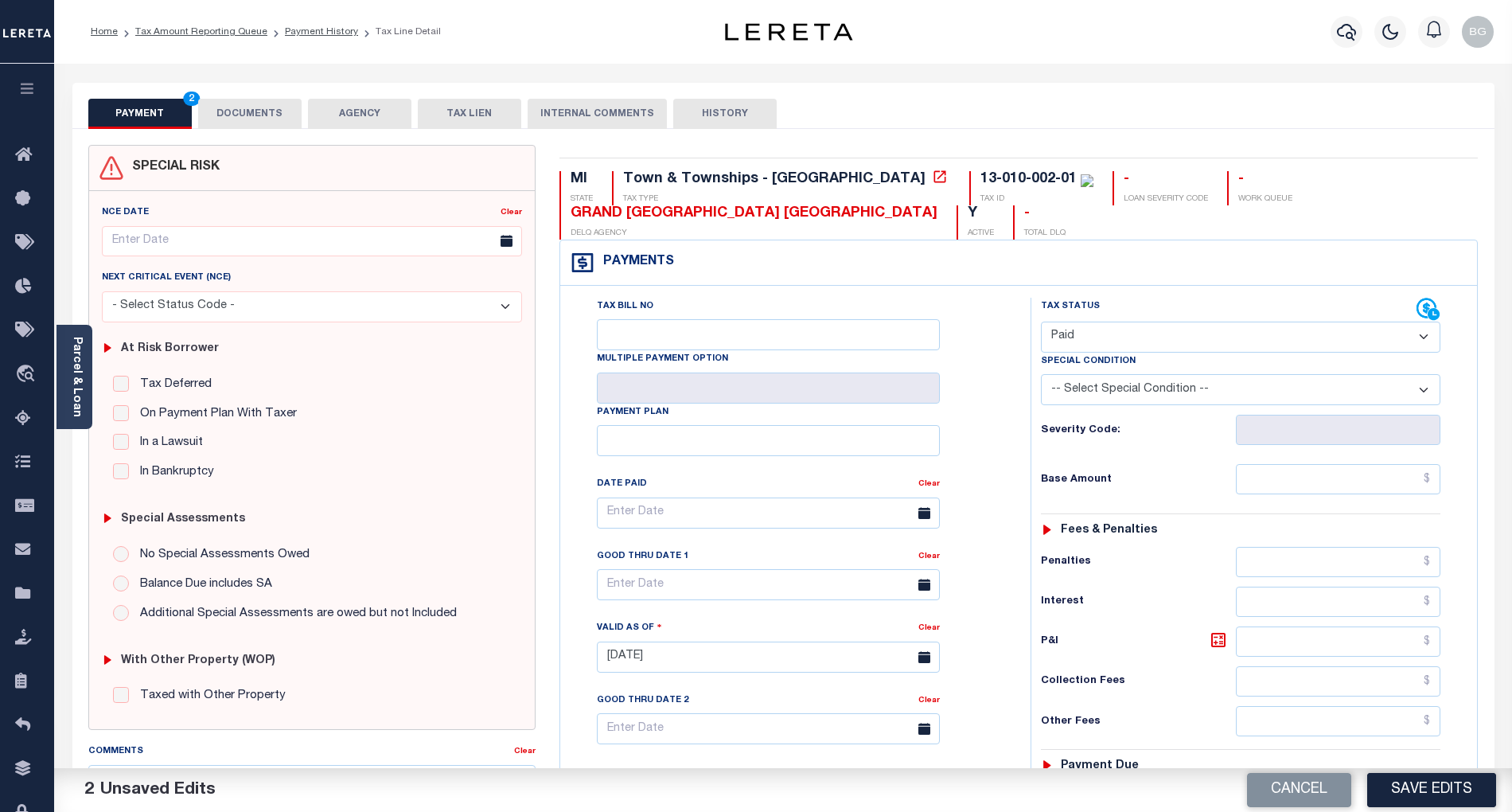
click at [1331, 466] on div "Tax Status Status - Select Status Code -" at bounding box center [1246, 649] width 430 height 703
click at [1342, 487] on input "text" at bounding box center [1338, 479] width 205 height 30
paste input "6,144.70"
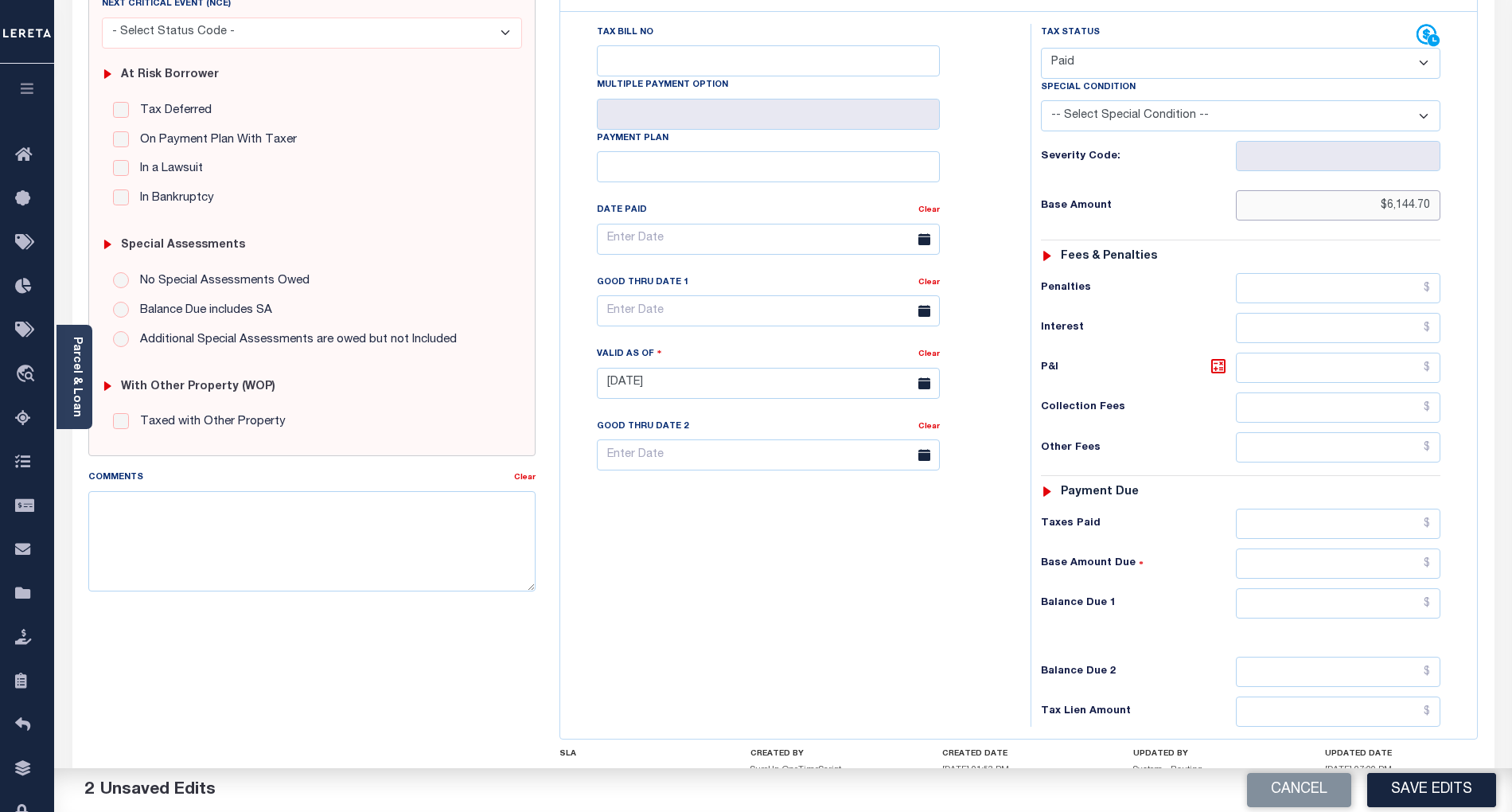
scroll to position [319, 0]
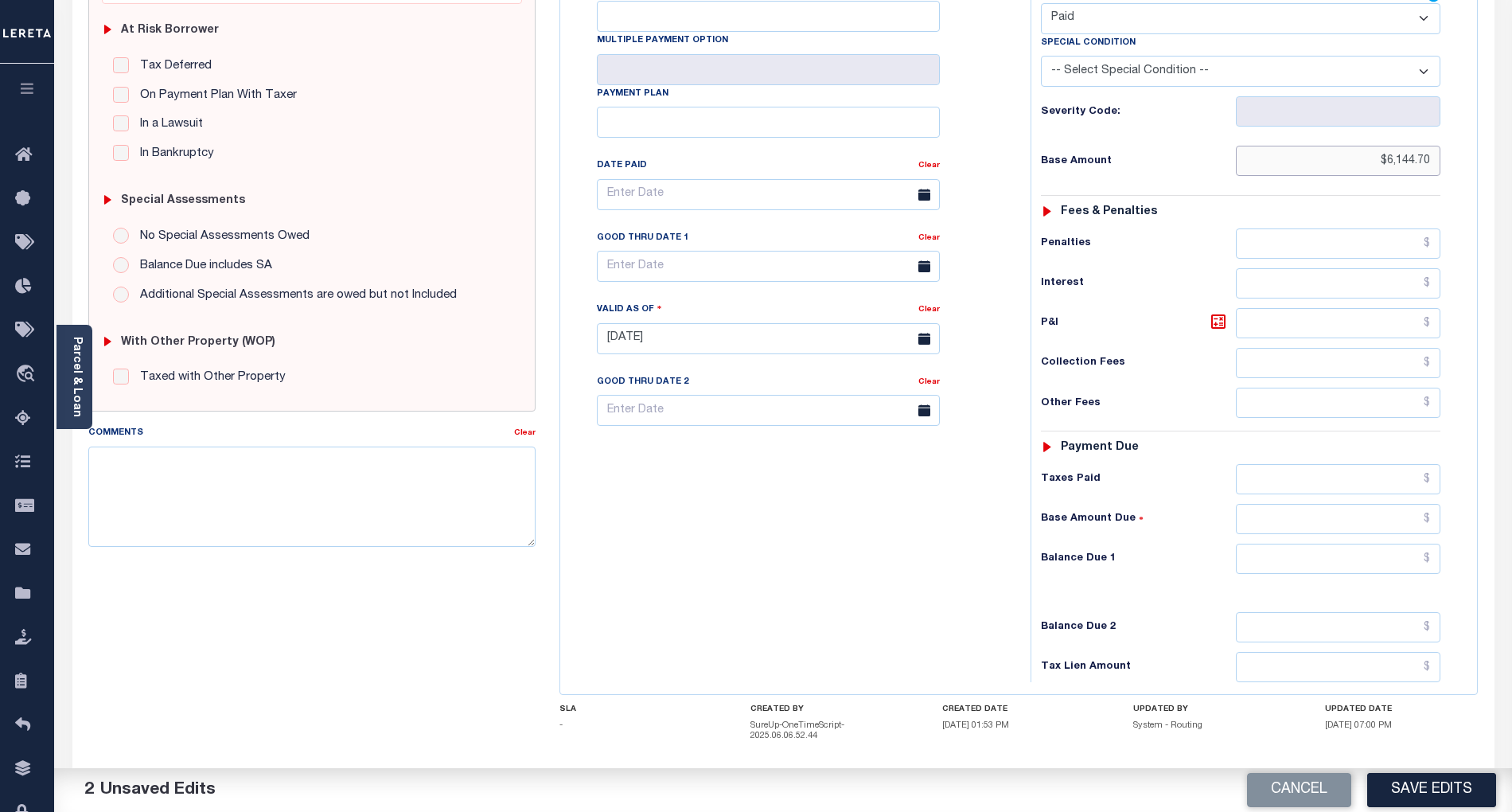
type input "$6,144.70"
click at [1401, 574] on input "text" at bounding box center [1338, 559] width 205 height 30
type input "$0.00"
click at [877, 595] on div "Tax Bill No Multiple Payment Option Payment Plan Clear" at bounding box center [791, 331] width 454 height 703
click at [1439, 794] on button "Save Edits" at bounding box center [1431, 790] width 129 height 35
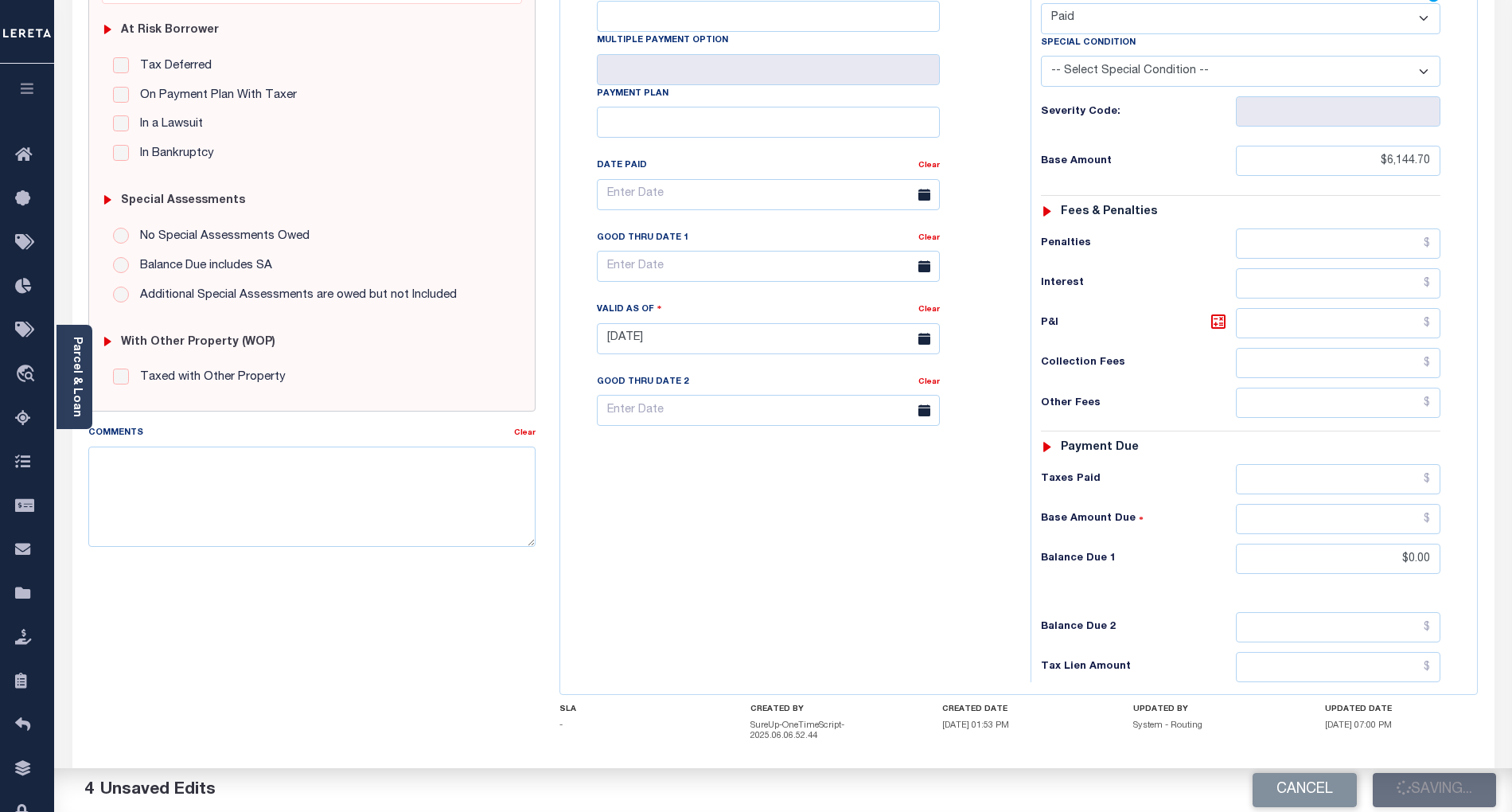
checkbox input "false"
type input "$6,144.7"
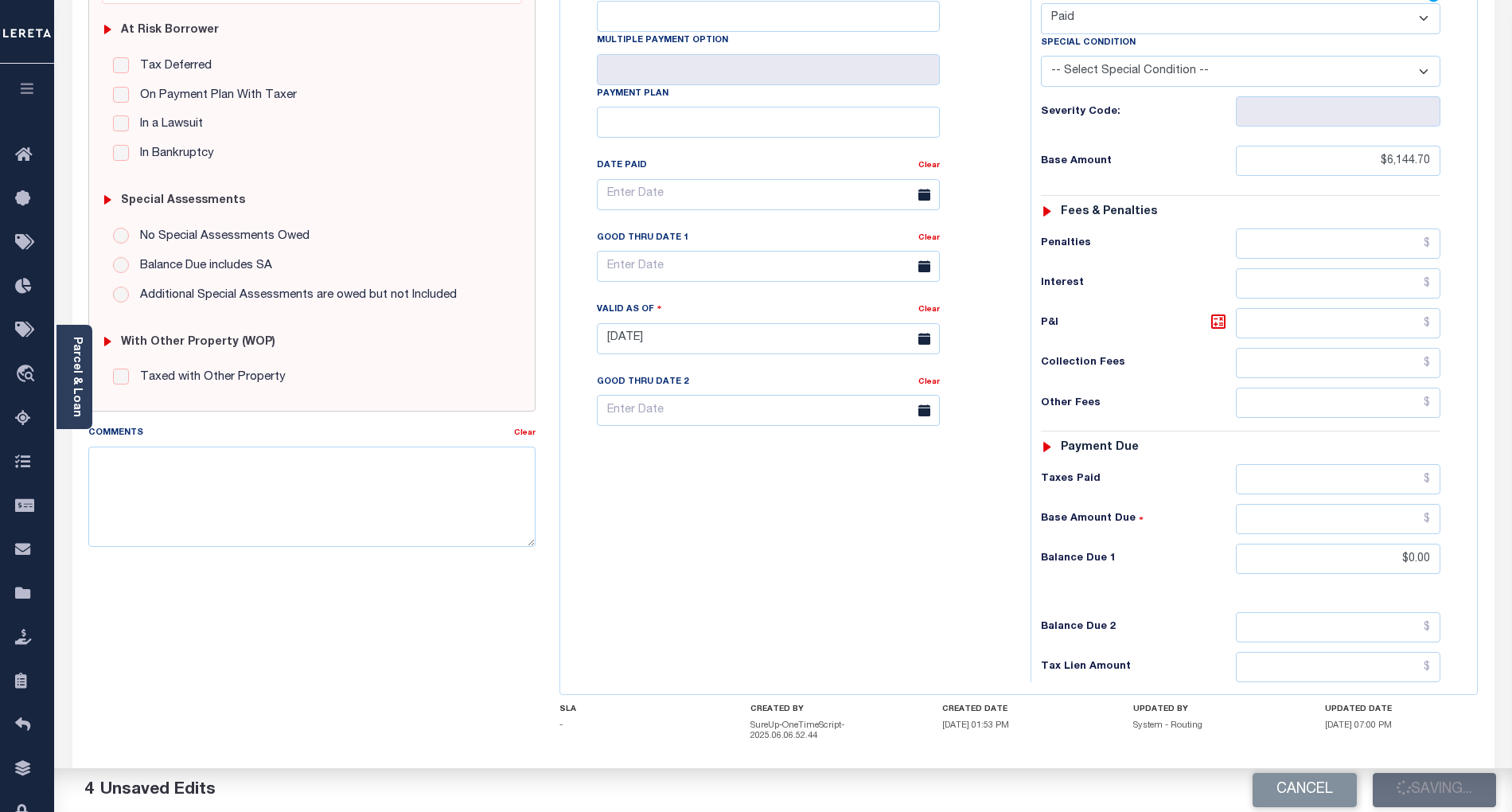
type input "$0"
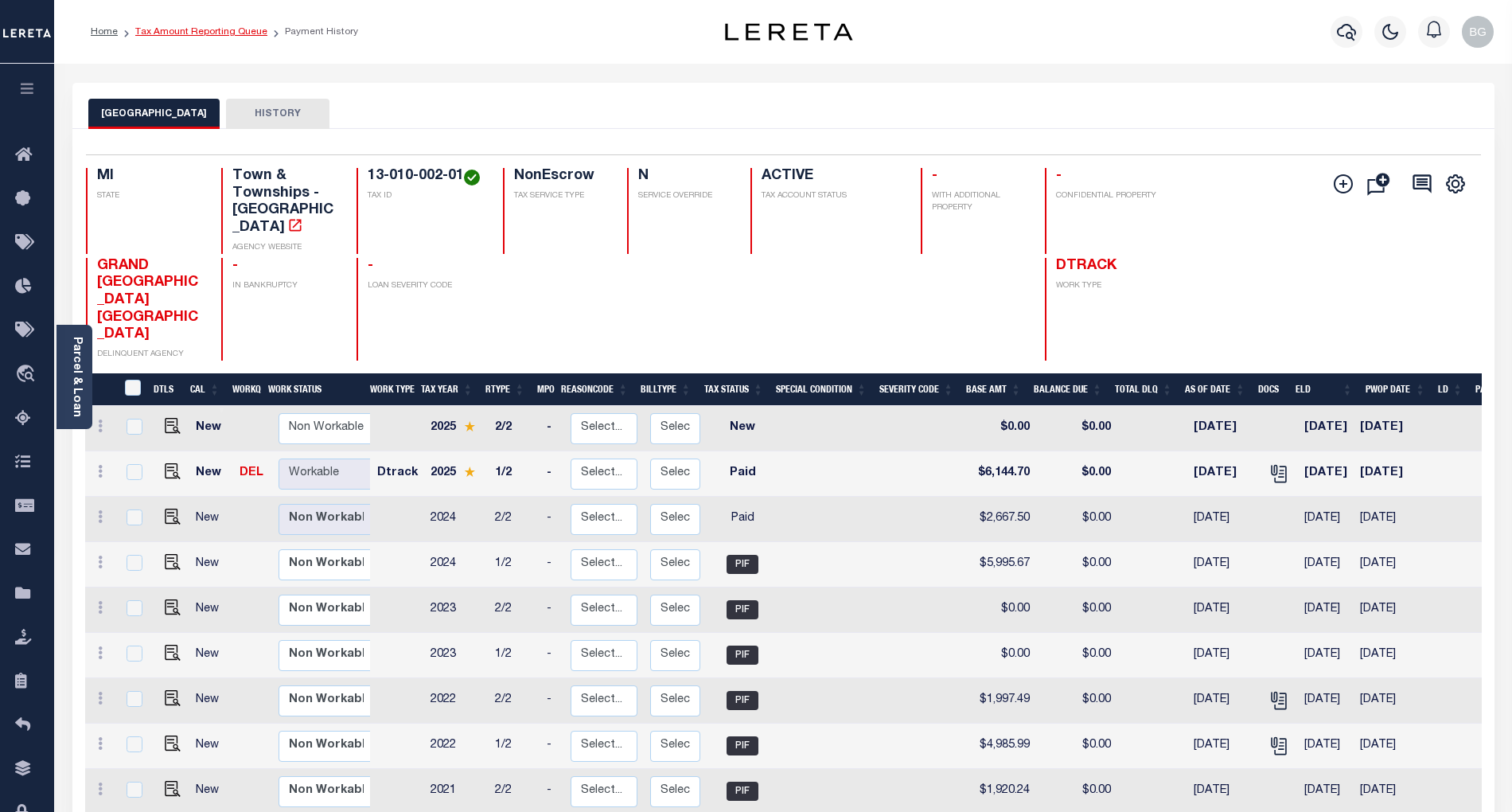
click at [181, 34] on link "Tax Amount Reporting Queue" at bounding box center [201, 32] width 132 height 10
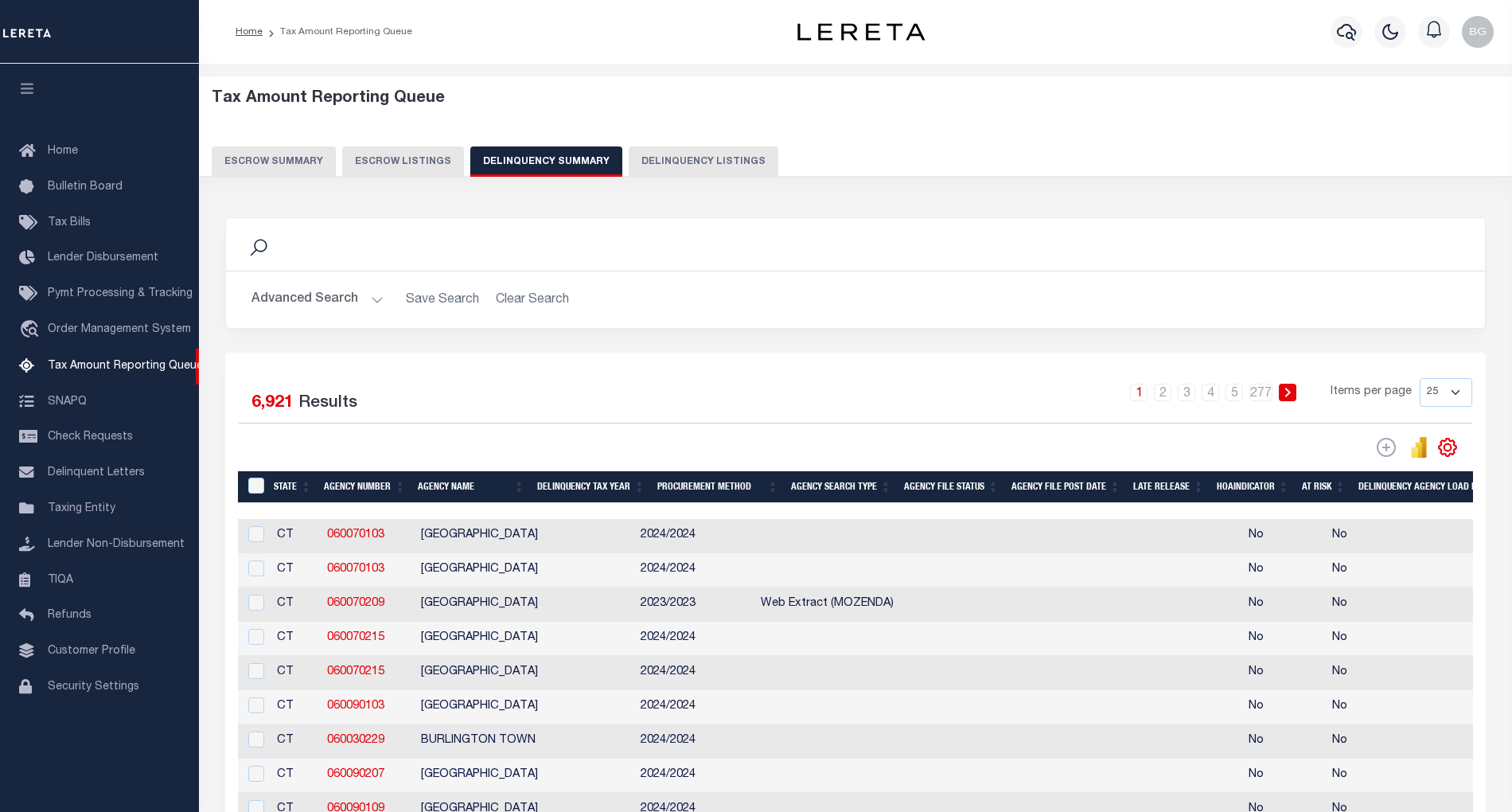
click at [690, 162] on button "Delinquency Listings" at bounding box center [703, 161] width 150 height 30
select select "100"
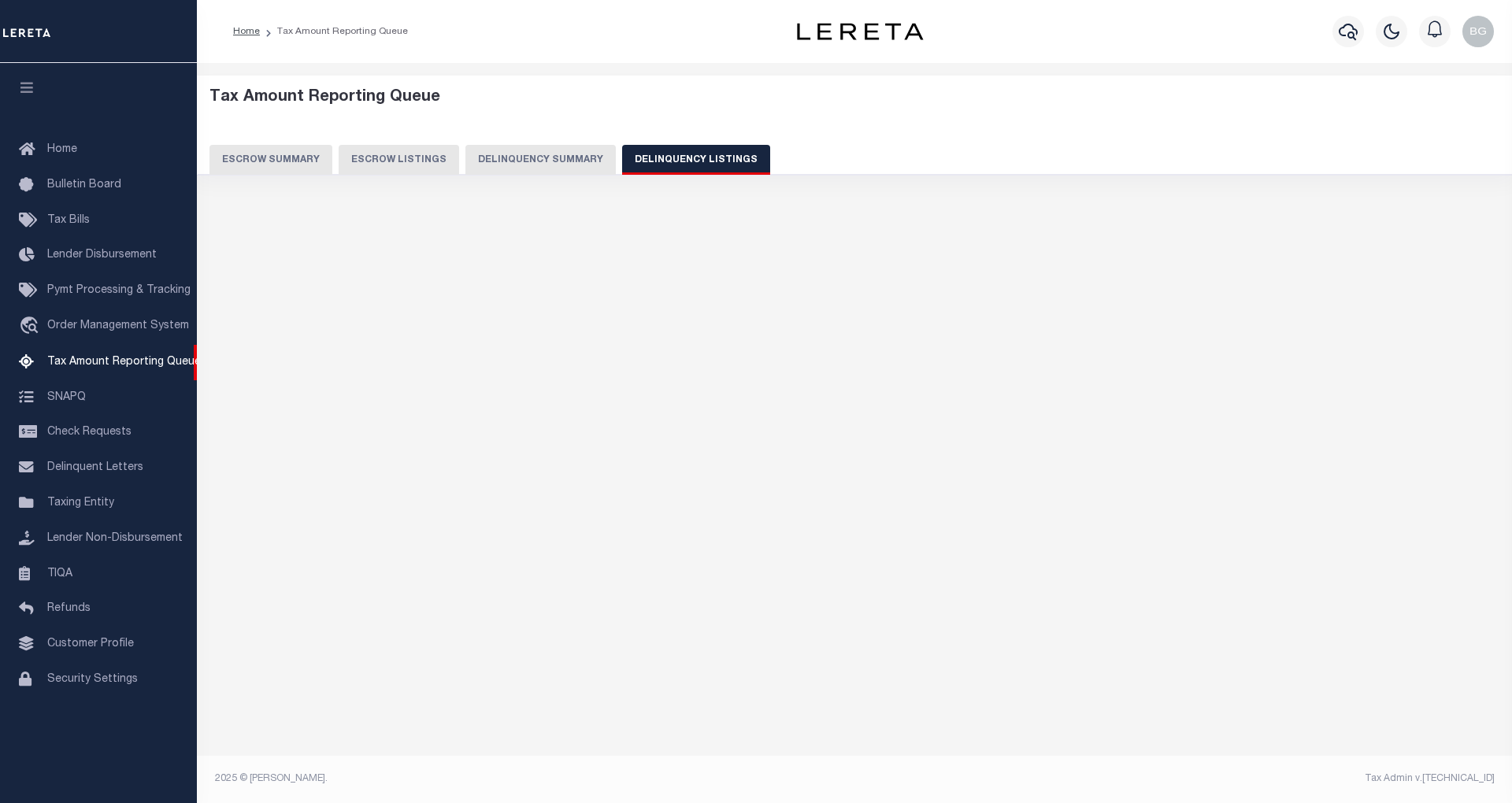
select select "100"
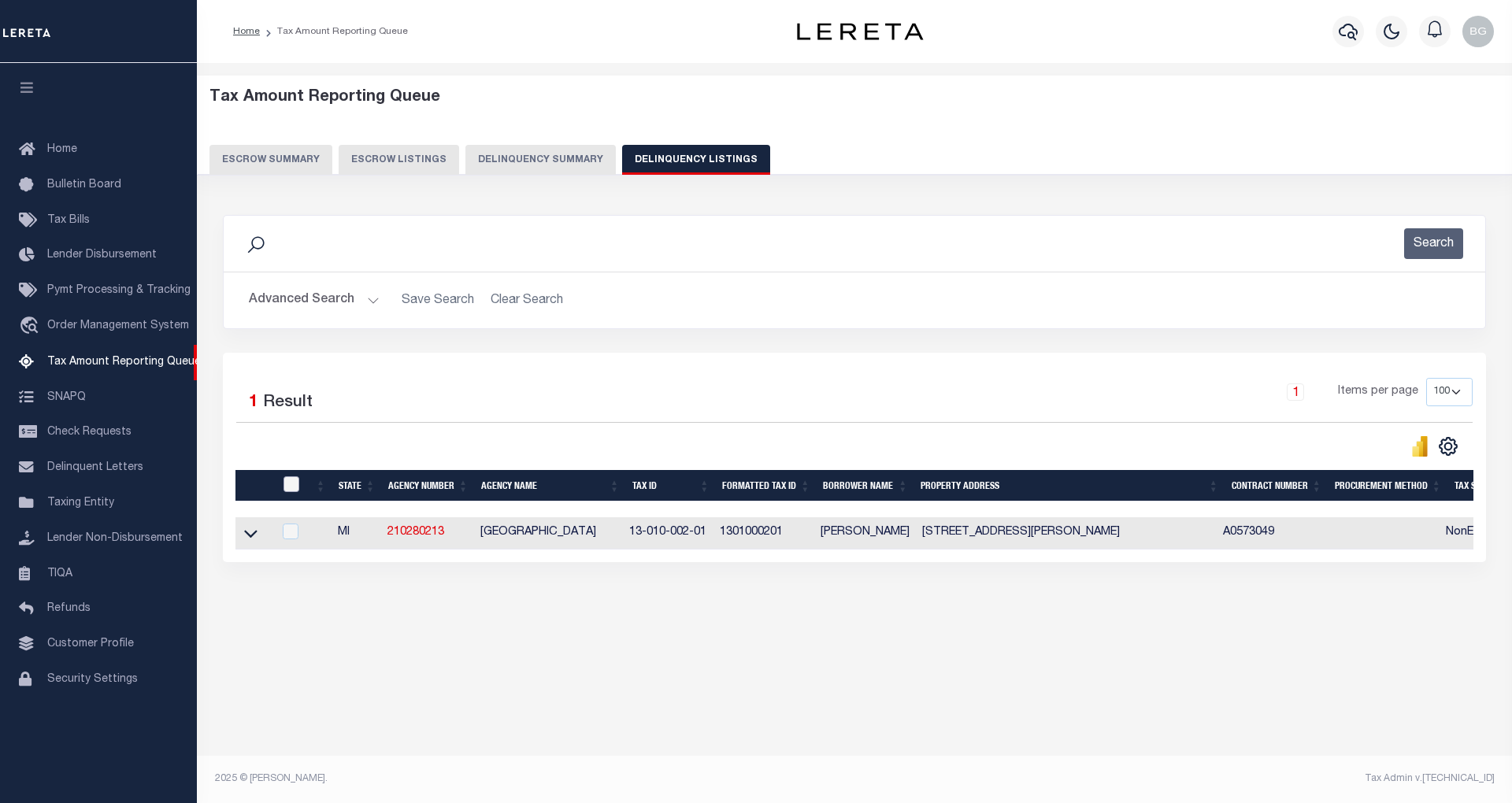
click at [291, 485] on input "checkbox" at bounding box center [292, 484] width 16 height 16
checkbox input "true"
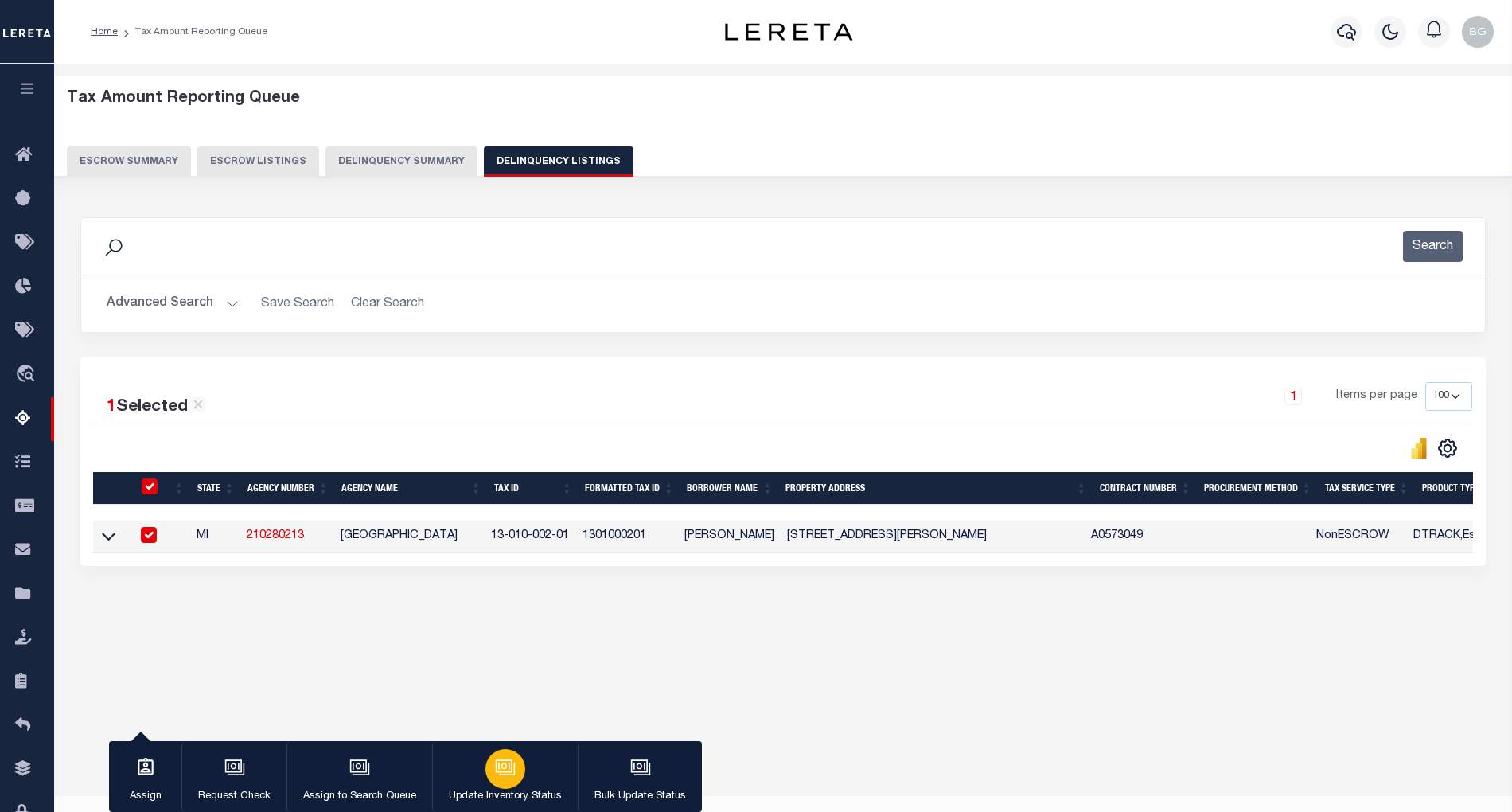
click at [501, 771] on icon "button" at bounding box center [505, 767] width 20 height 20
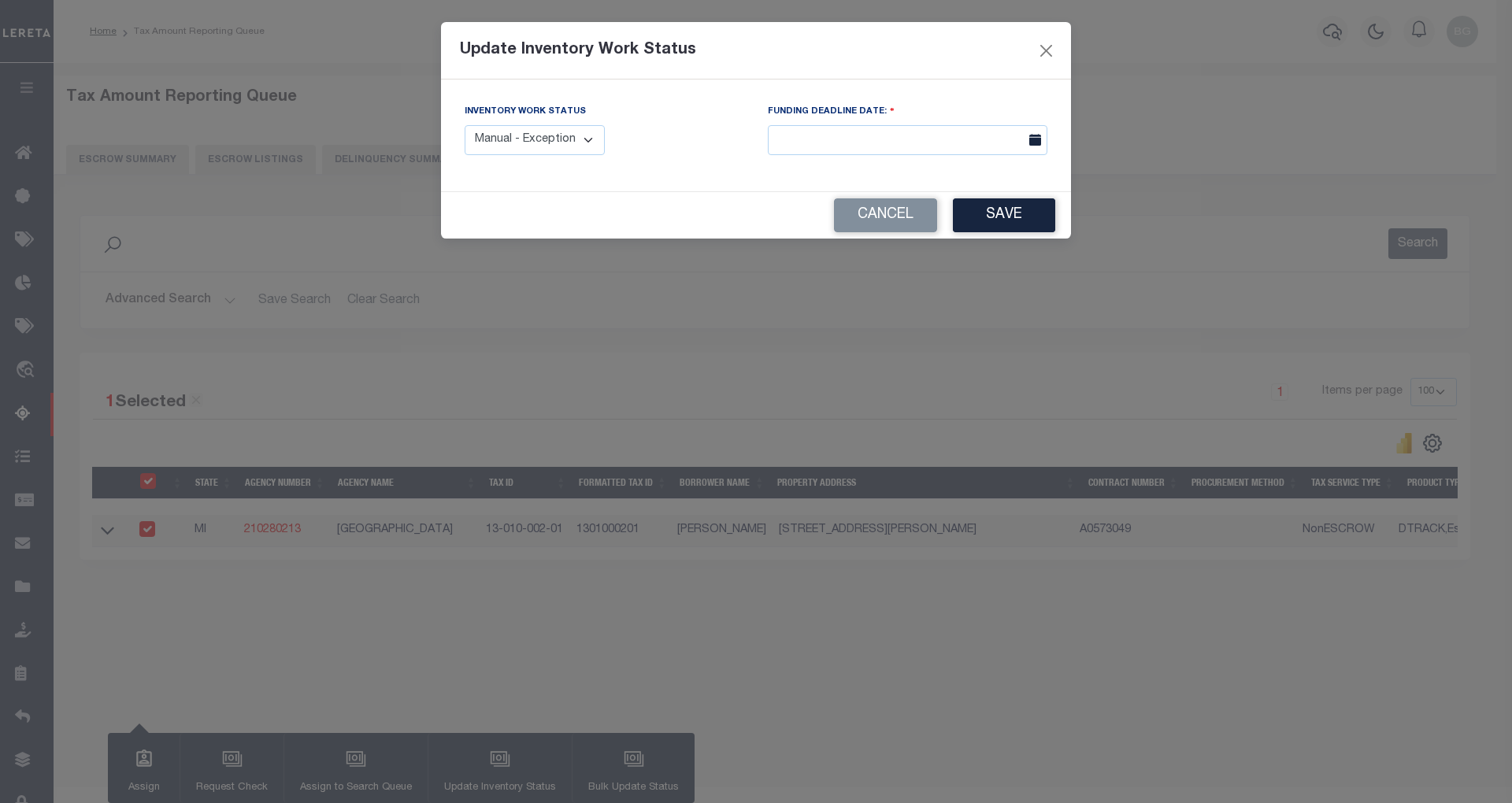
drag, startPoint x: 555, startPoint y: 142, endPoint x: 555, endPoint y: 155, distance: 13.0
click at [555, 142] on select "Manual - Exception Pended - Awaiting Search Late Add Exception Completed" at bounding box center [534, 140] width 140 height 31
select select "4"
click at [464, 125] on select "Manual - Exception Pended - Awaiting Search Late Add Exception Completed" at bounding box center [534, 140] width 140 height 31
click at [986, 215] on button "Save" at bounding box center [1004, 215] width 102 height 34
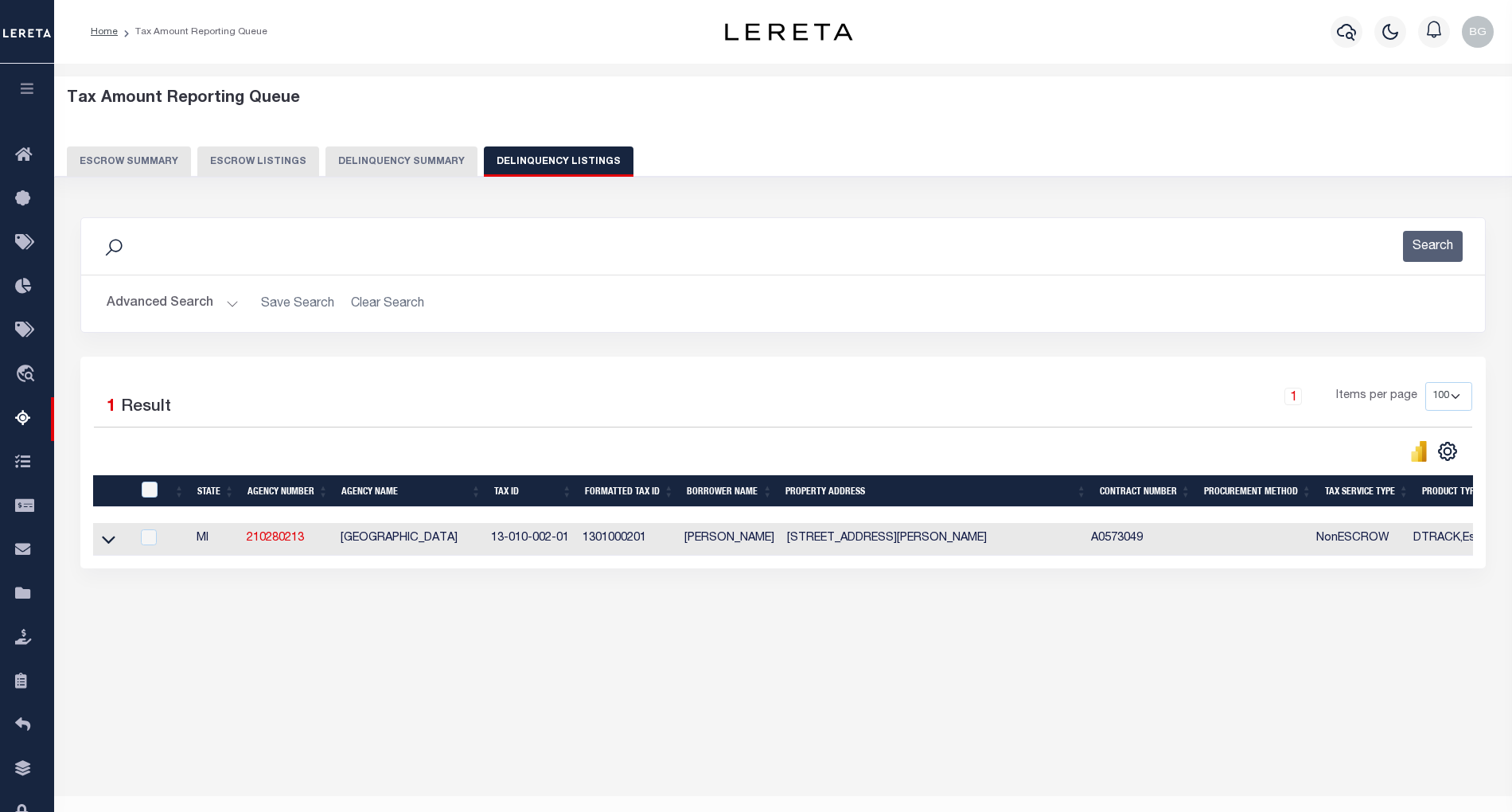
click at [229, 303] on button "Advanced Search" at bounding box center [172, 303] width 132 height 31
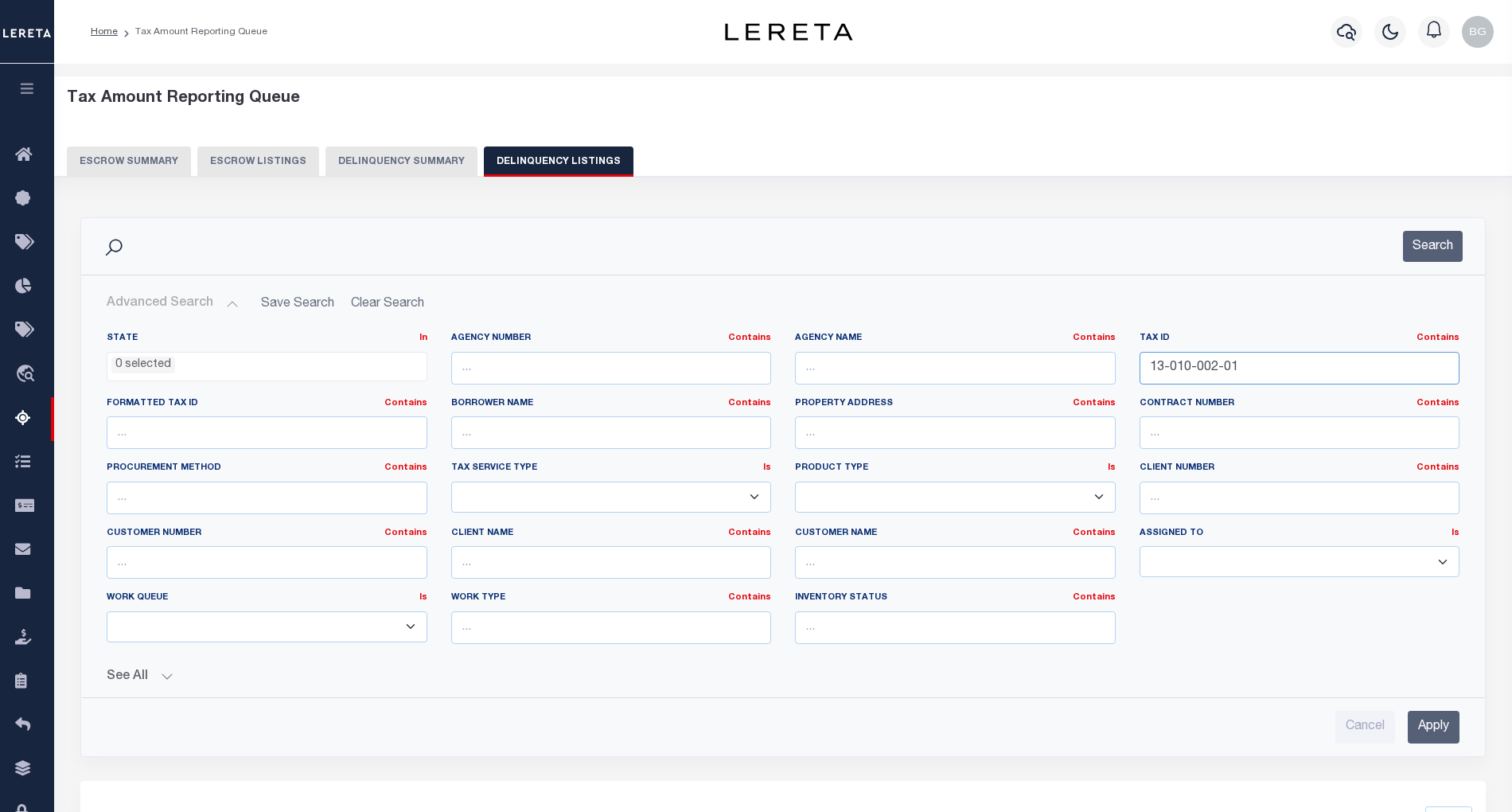
click at [1176, 369] on input "13-010-002-01" at bounding box center [1300, 367] width 320 height 33
paste input "127-026-02"
type input "13-127-026-02"
click at [1450, 723] on input "Apply" at bounding box center [1433, 727] width 51 height 33
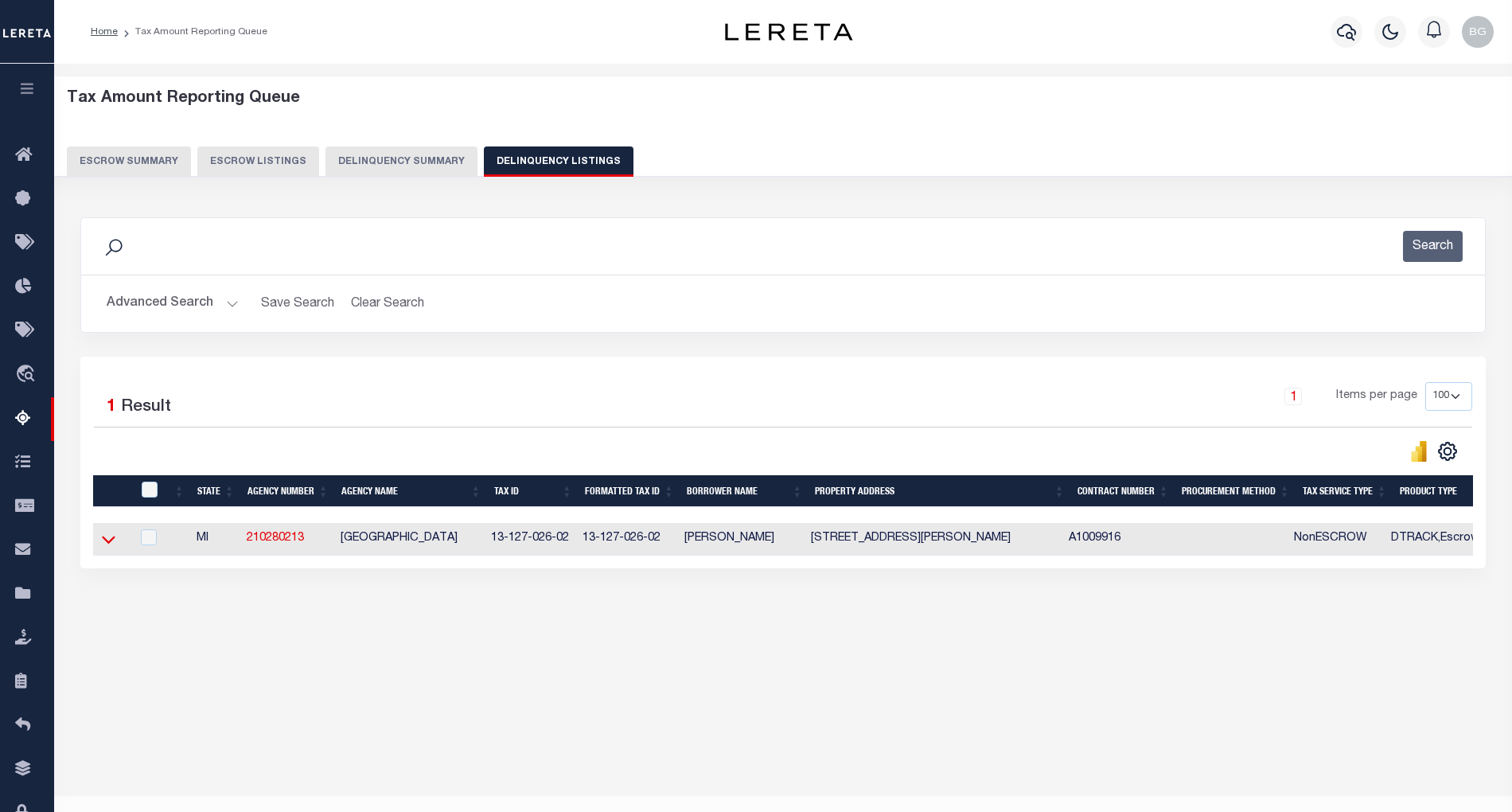
click at [110, 542] on icon at bounding box center [108, 539] width 13 height 17
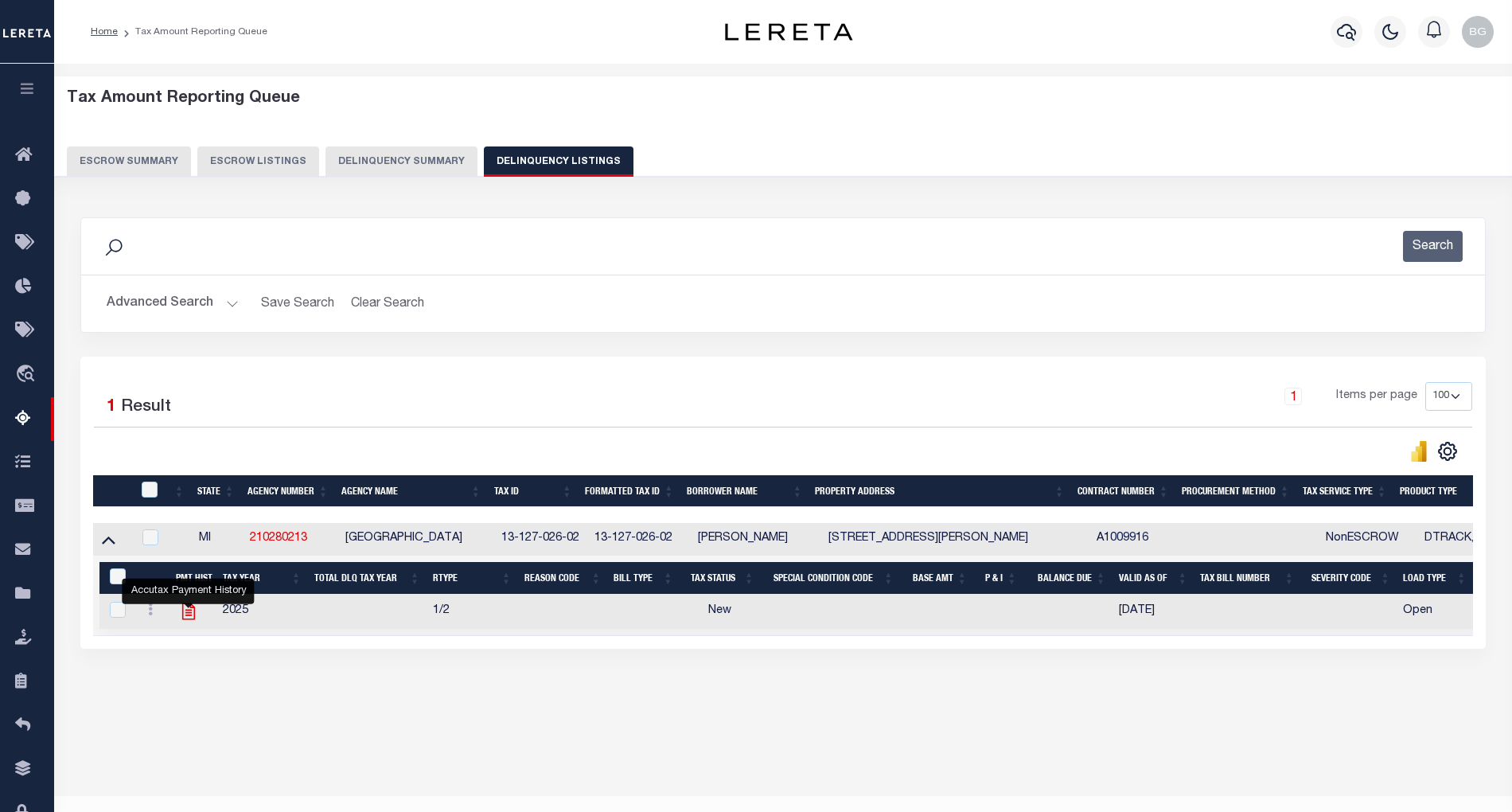
click at [186, 622] on icon "" at bounding box center [188, 611] width 20 height 20
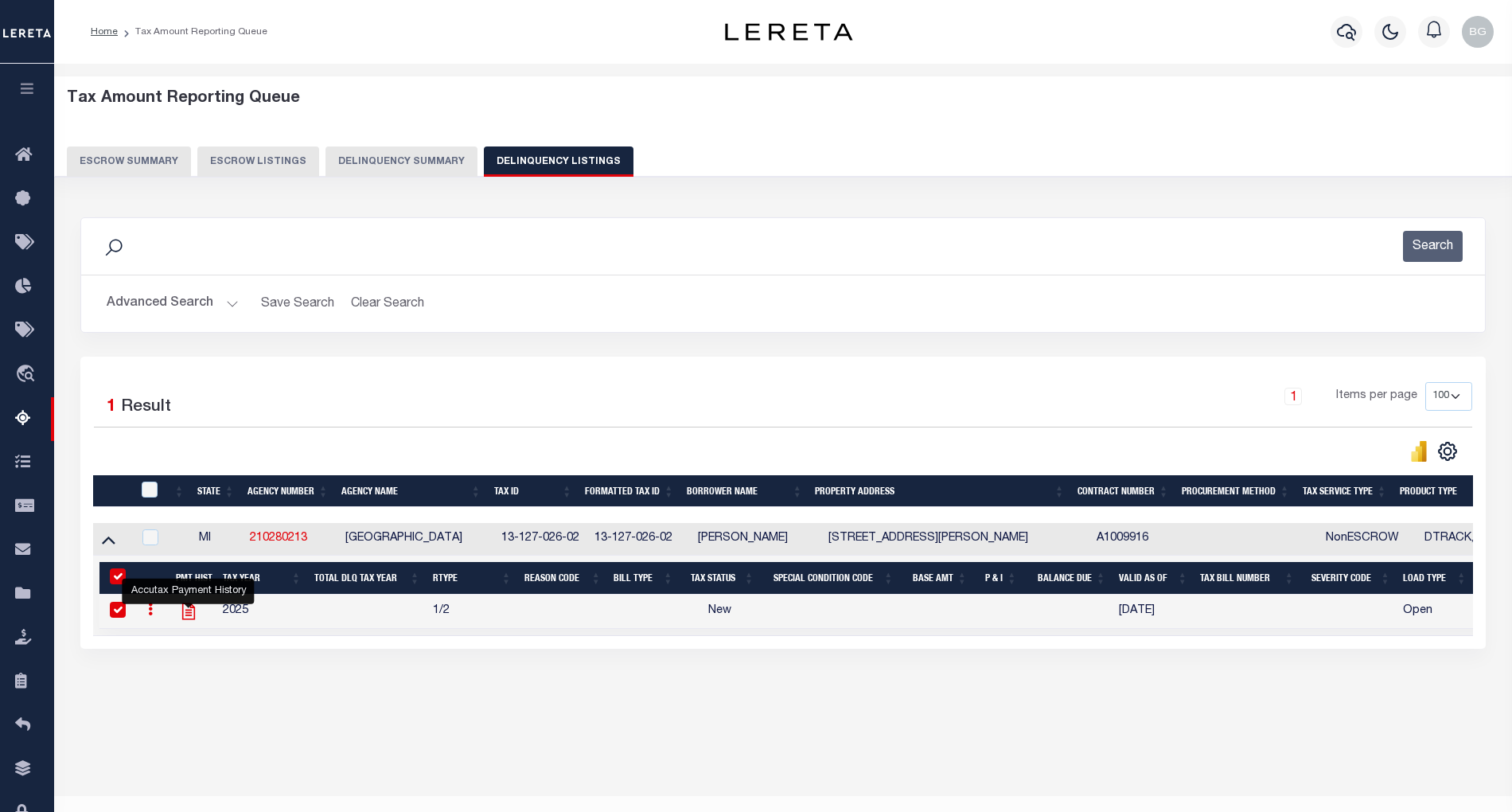
checkbox input "true"
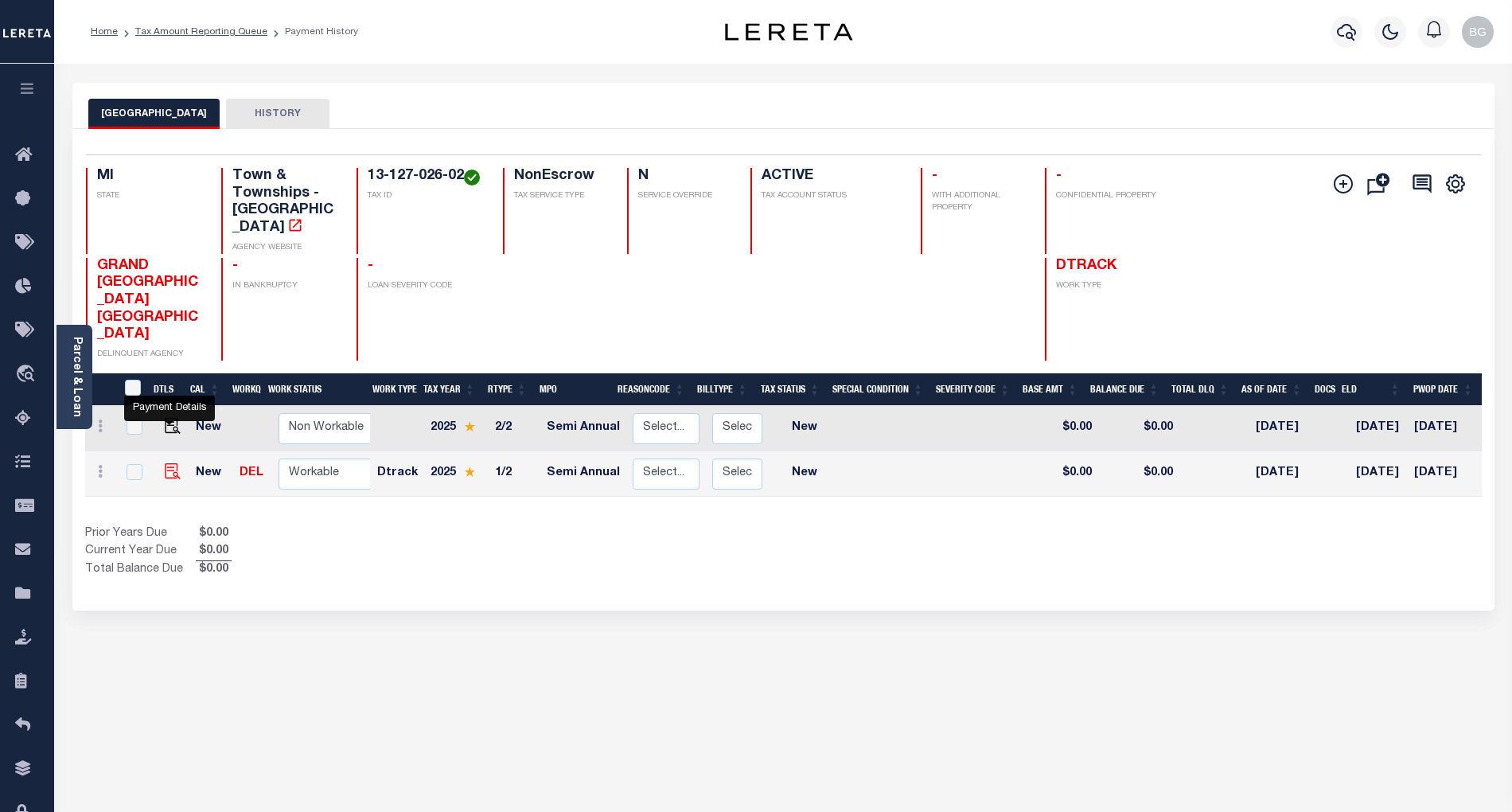
click at [166, 463] on img "" at bounding box center [173, 471] width 16 height 16
checkbox input "true"
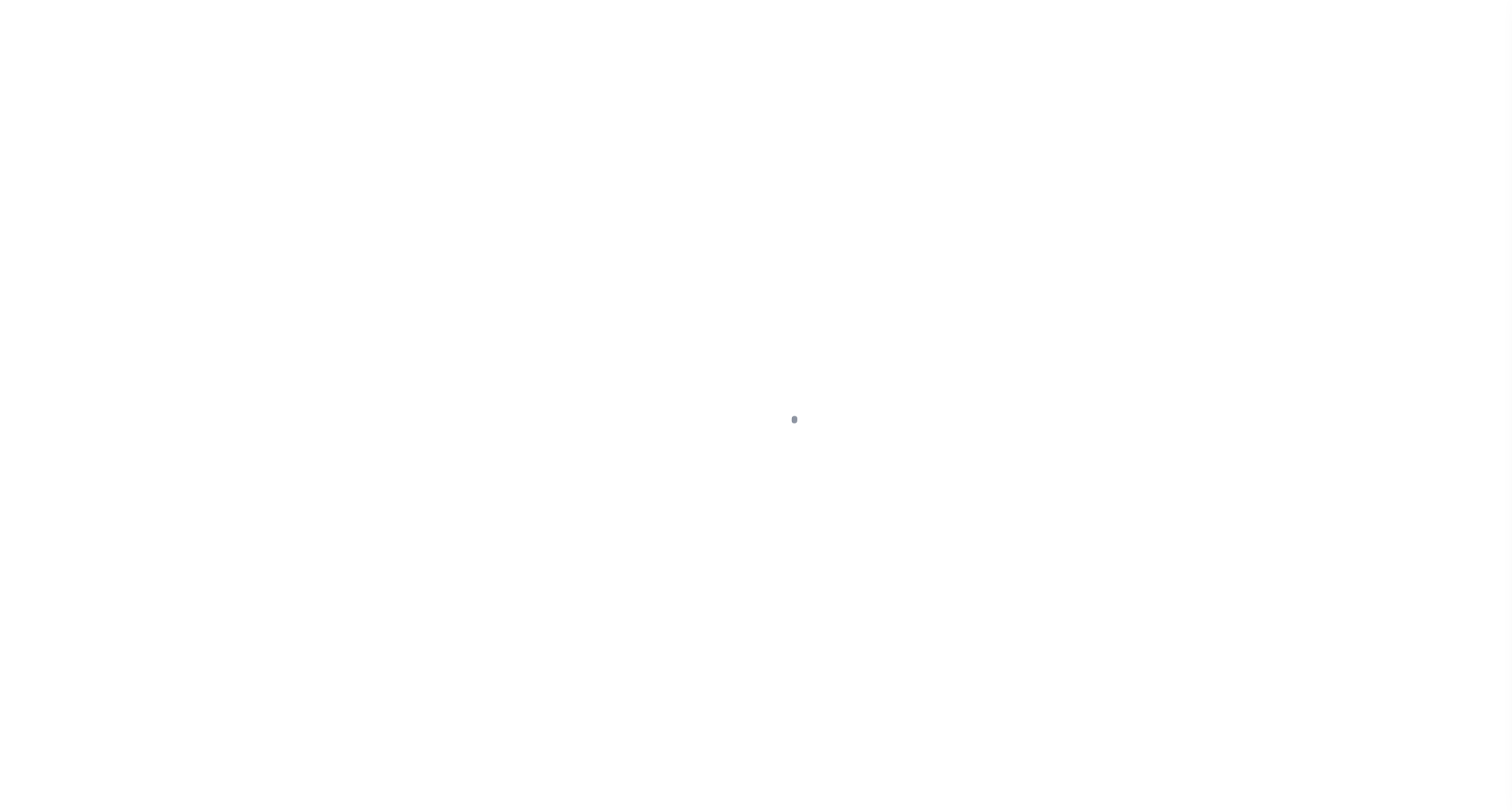
select select "NW2"
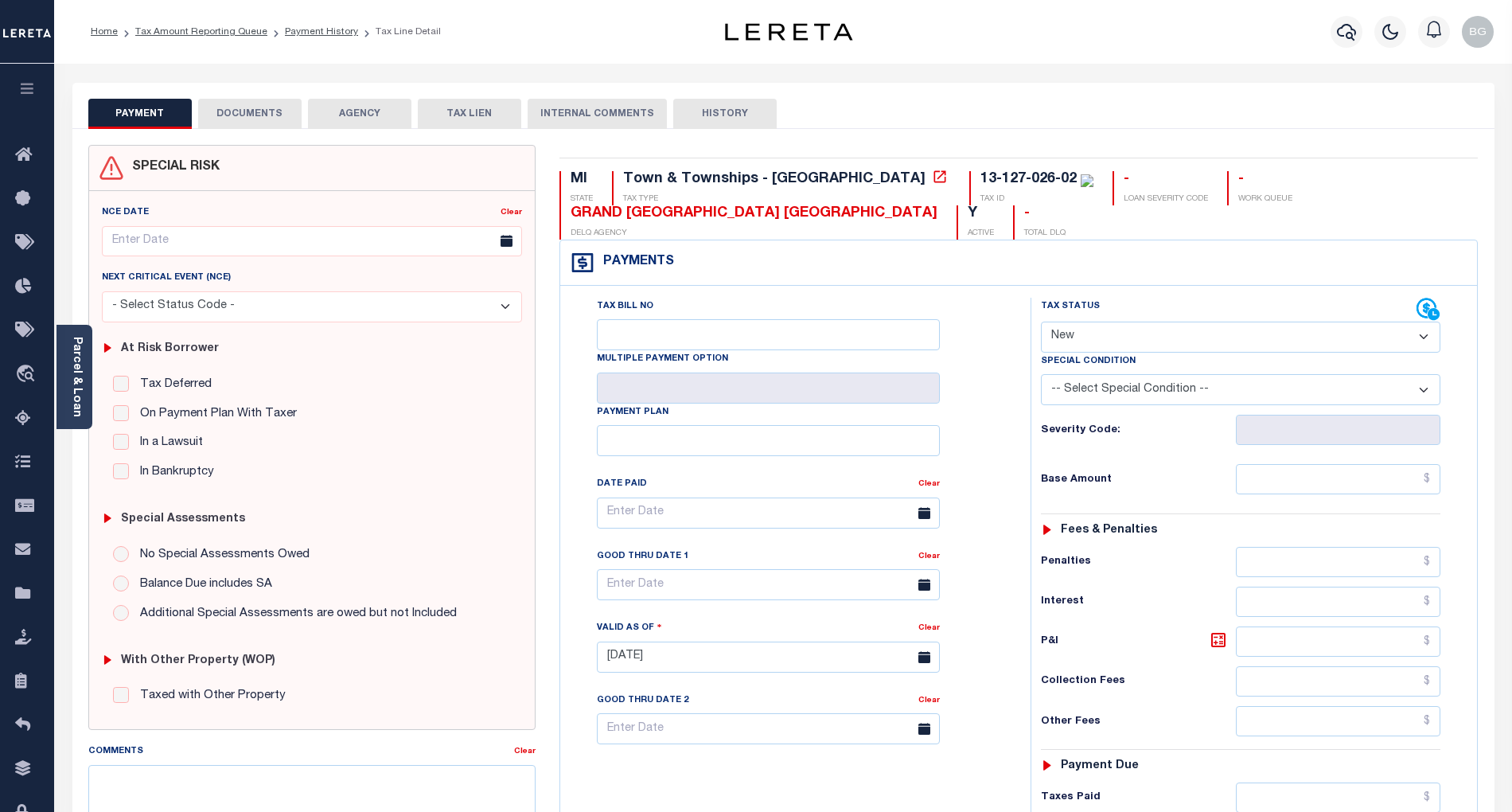
click at [256, 115] on button "DOCUMENTS" at bounding box center [250, 113] width 104 height 30
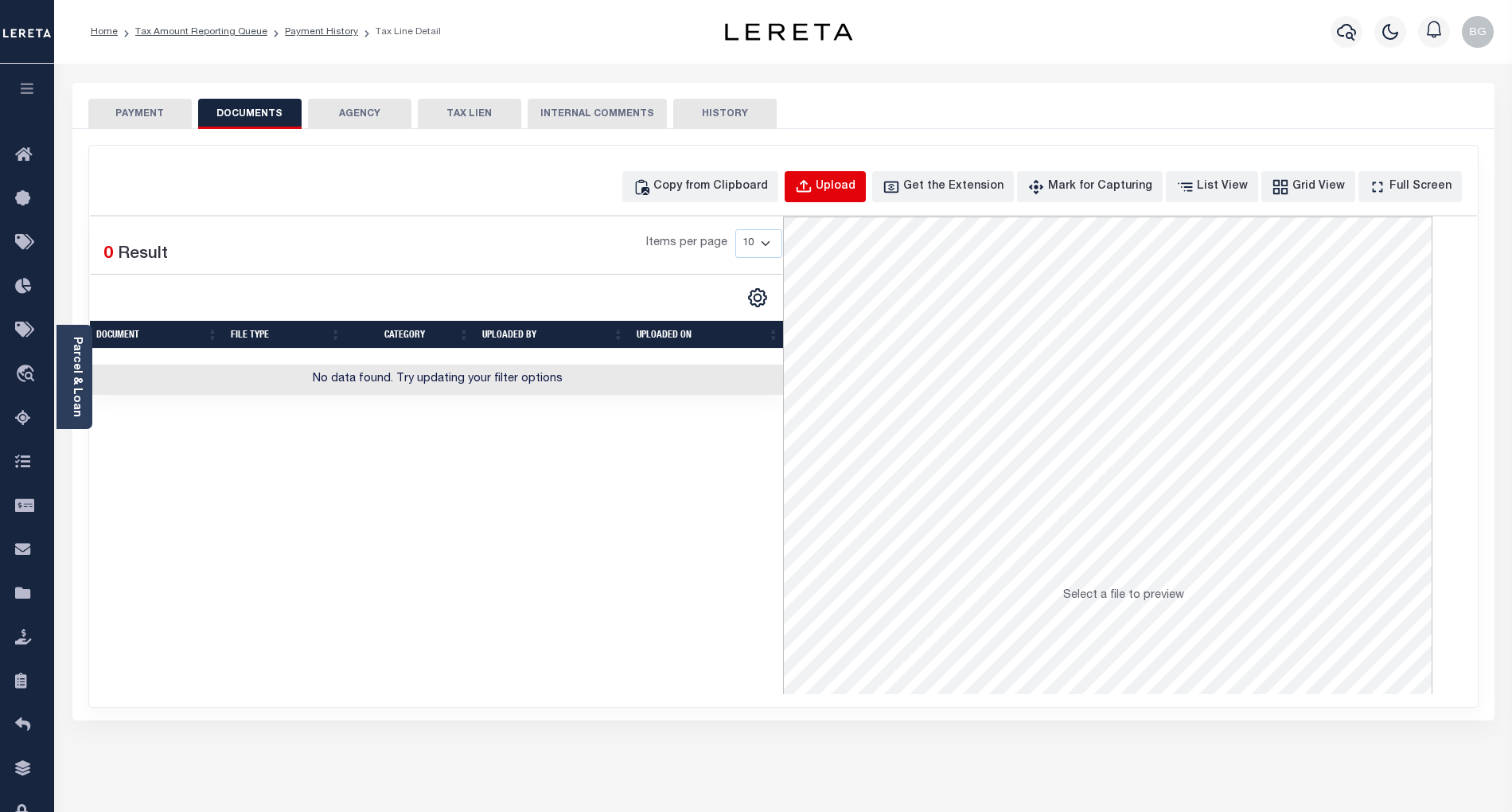
click at [852, 188] on div "Upload" at bounding box center [835, 187] width 40 height 18
select select "POP"
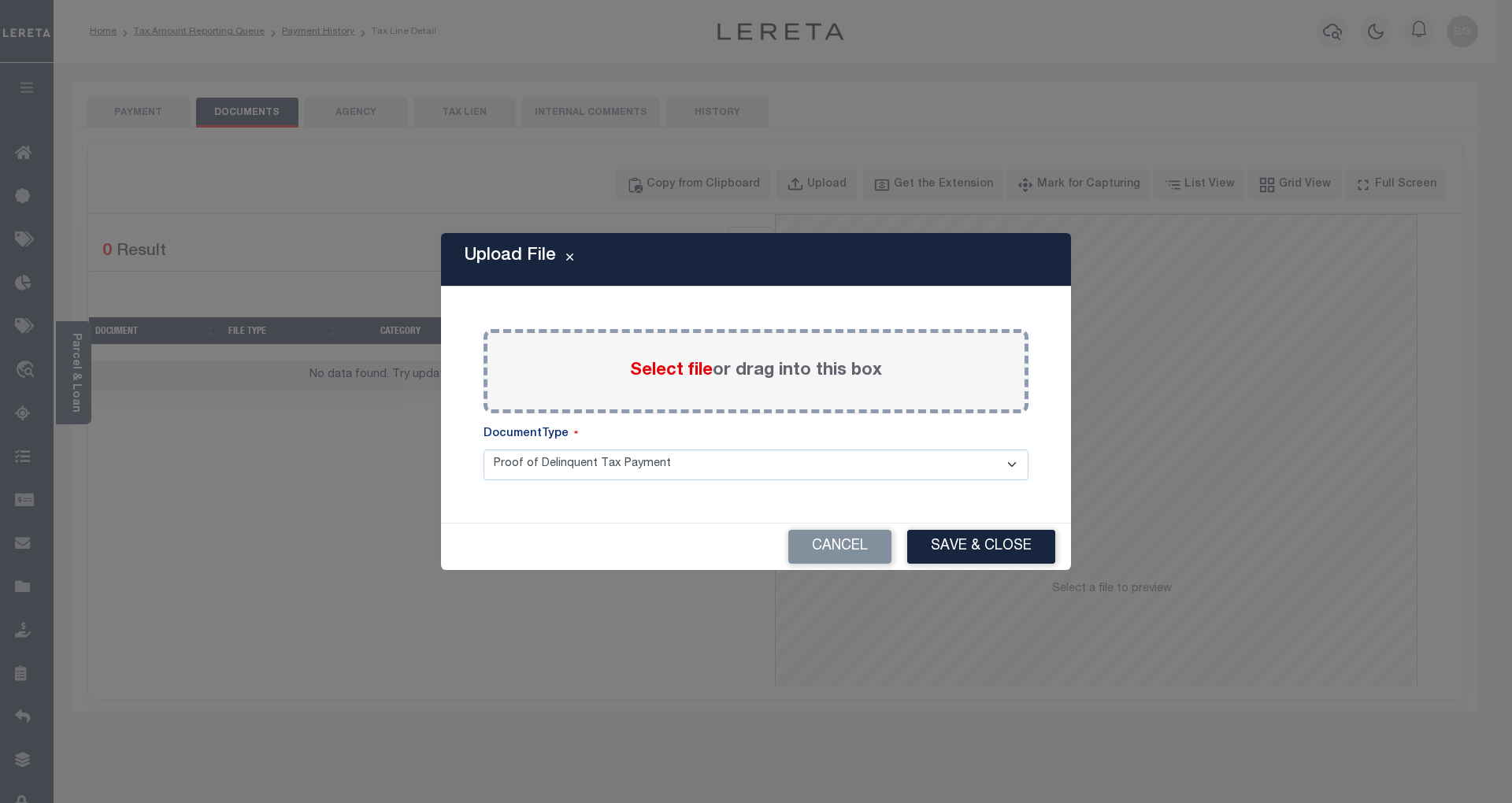
click at [662, 371] on span "Select file" at bounding box center [671, 371] width 82 height 18
click at [0, 0] on input "Select file or drag into this box" at bounding box center [0, 0] width 0 height 0
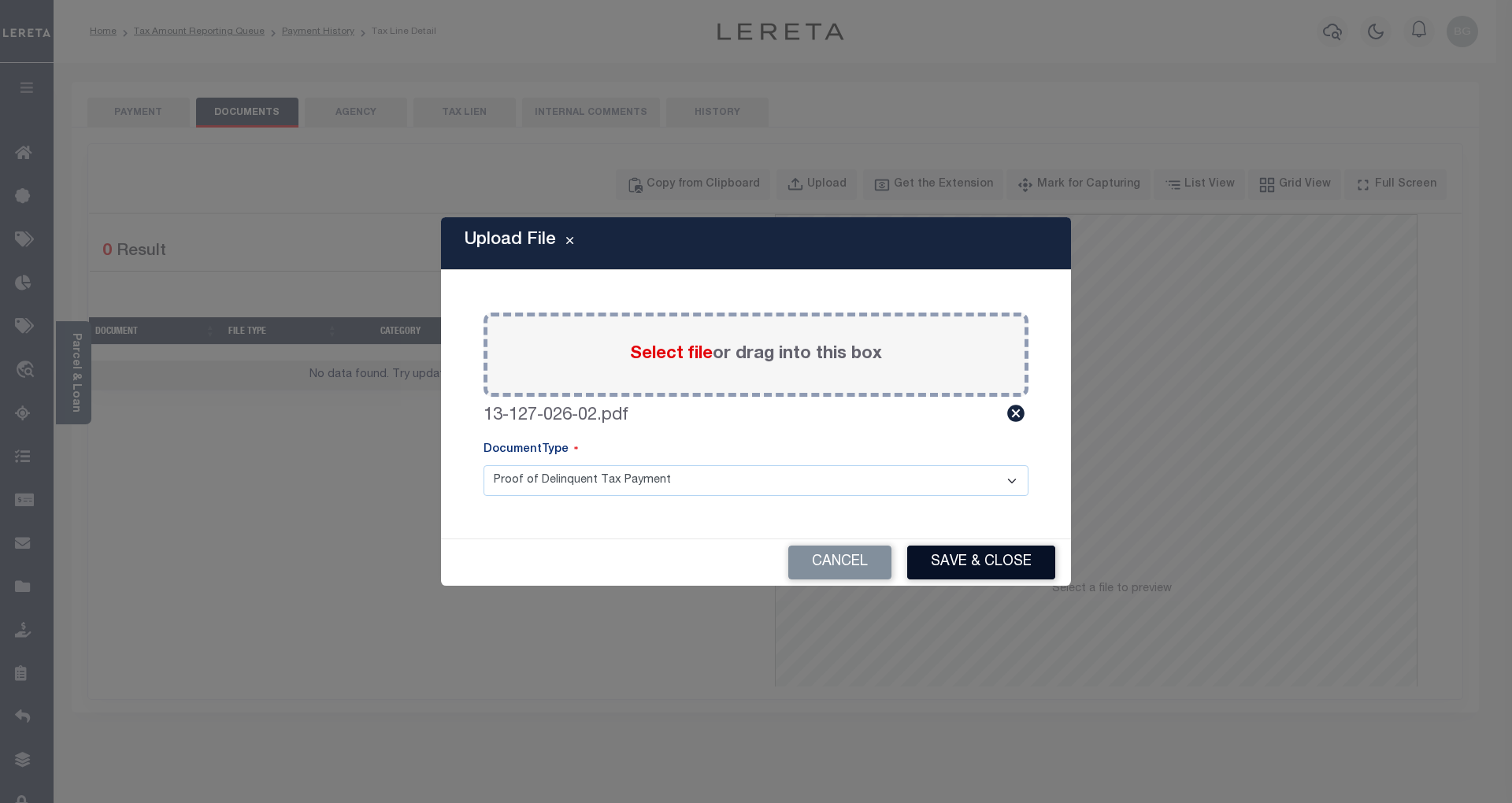
click at [979, 557] on button "Save & Close" at bounding box center [981, 562] width 148 height 34
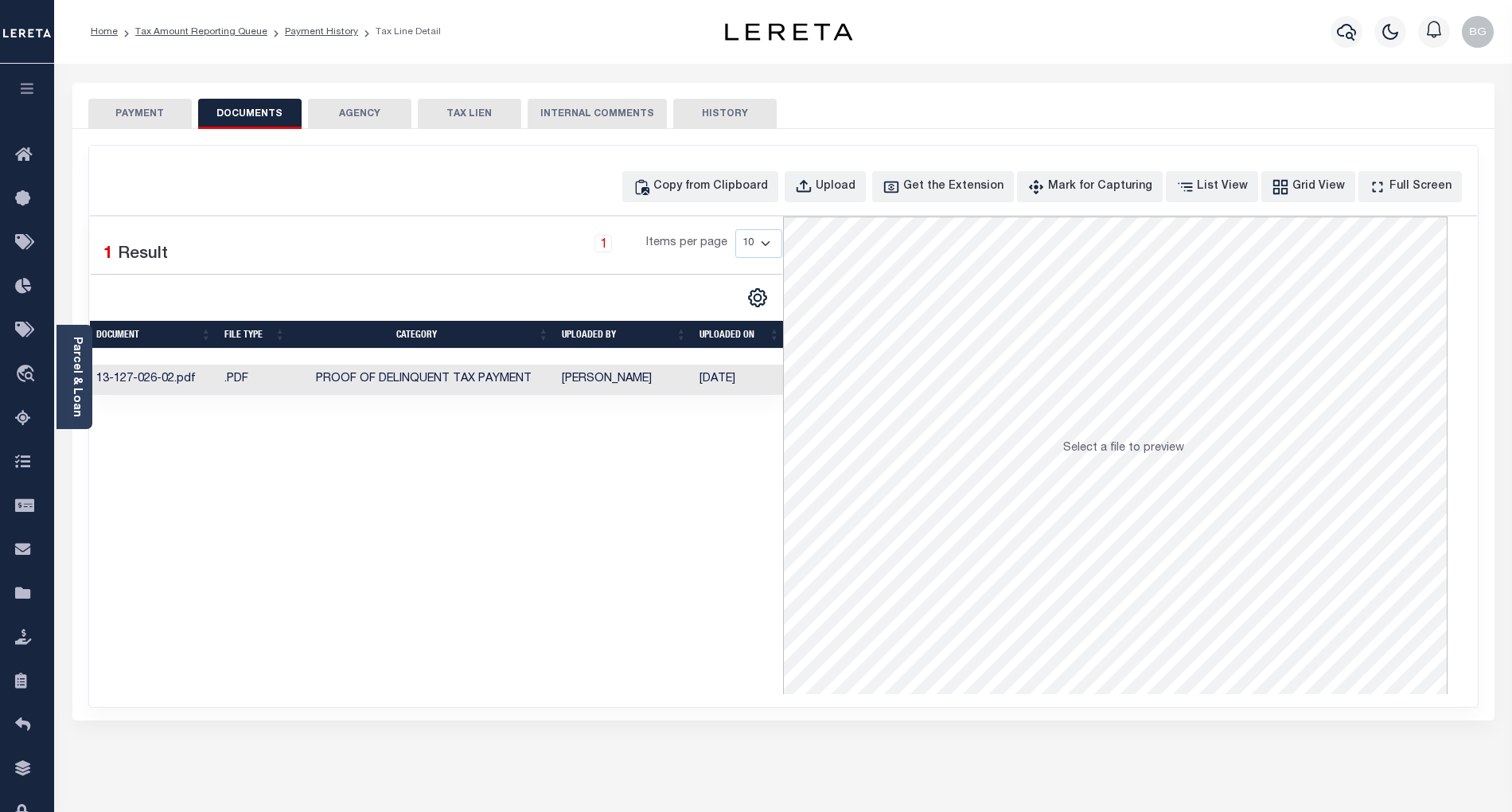
click at [150, 110] on button "PAYMENT" at bounding box center [140, 113] width 104 height 30
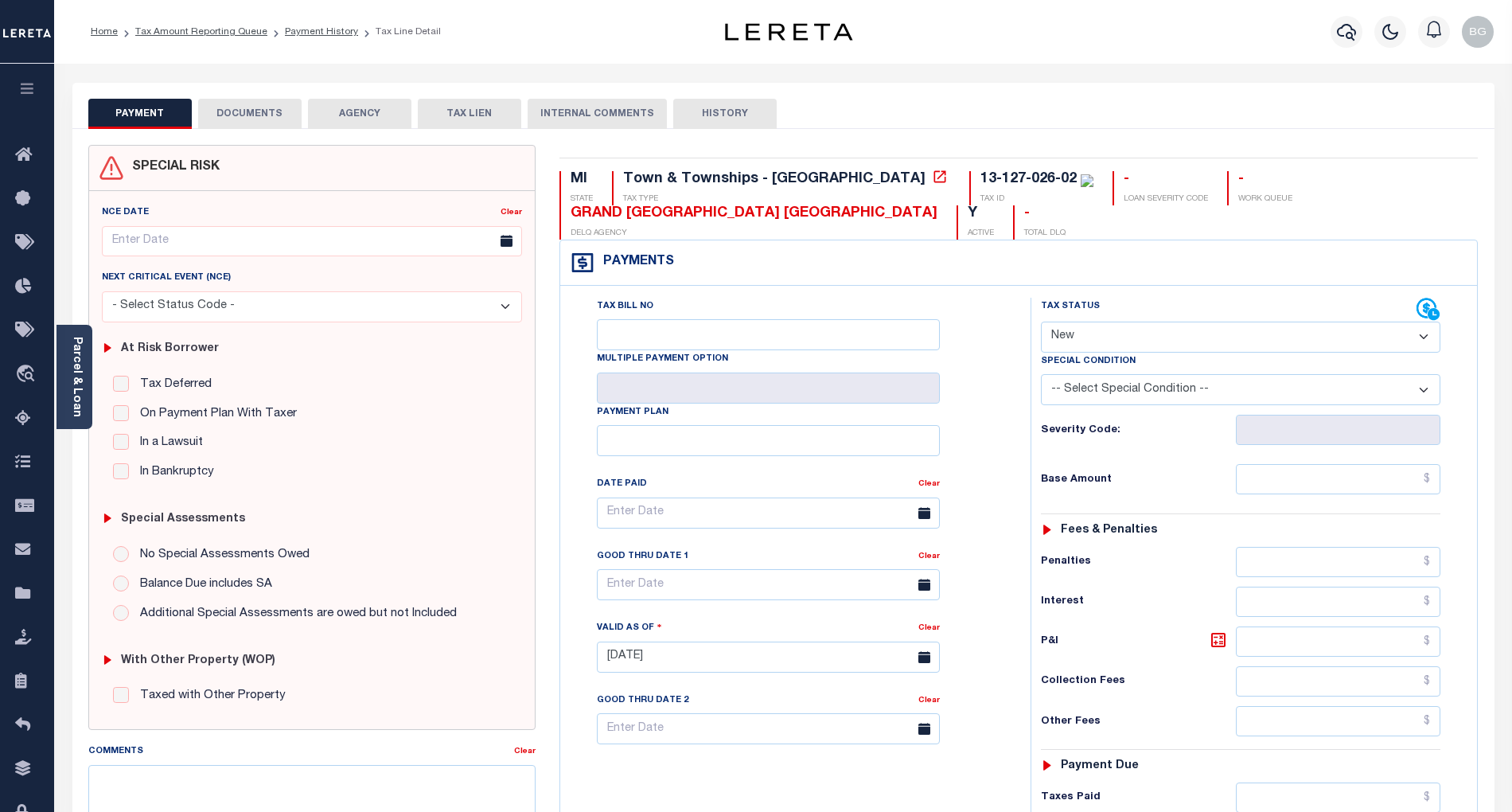
drag, startPoint x: 1090, startPoint y: 336, endPoint x: 1099, endPoint y: 354, distance: 20.1
click at [1090, 336] on select "- Select Status Code - Open Due/Unpaid Paid Incomplete No Tax Due Internal Refu…" at bounding box center [1240, 336] width 399 height 31
select select "PYD"
click at [1041, 323] on select "- Select Status Code - Open Due/Unpaid Paid Incomplete No Tax Due Internal Refu…" at bounding box center [1240, 336] width 399 height 31
type input "[DATE]"
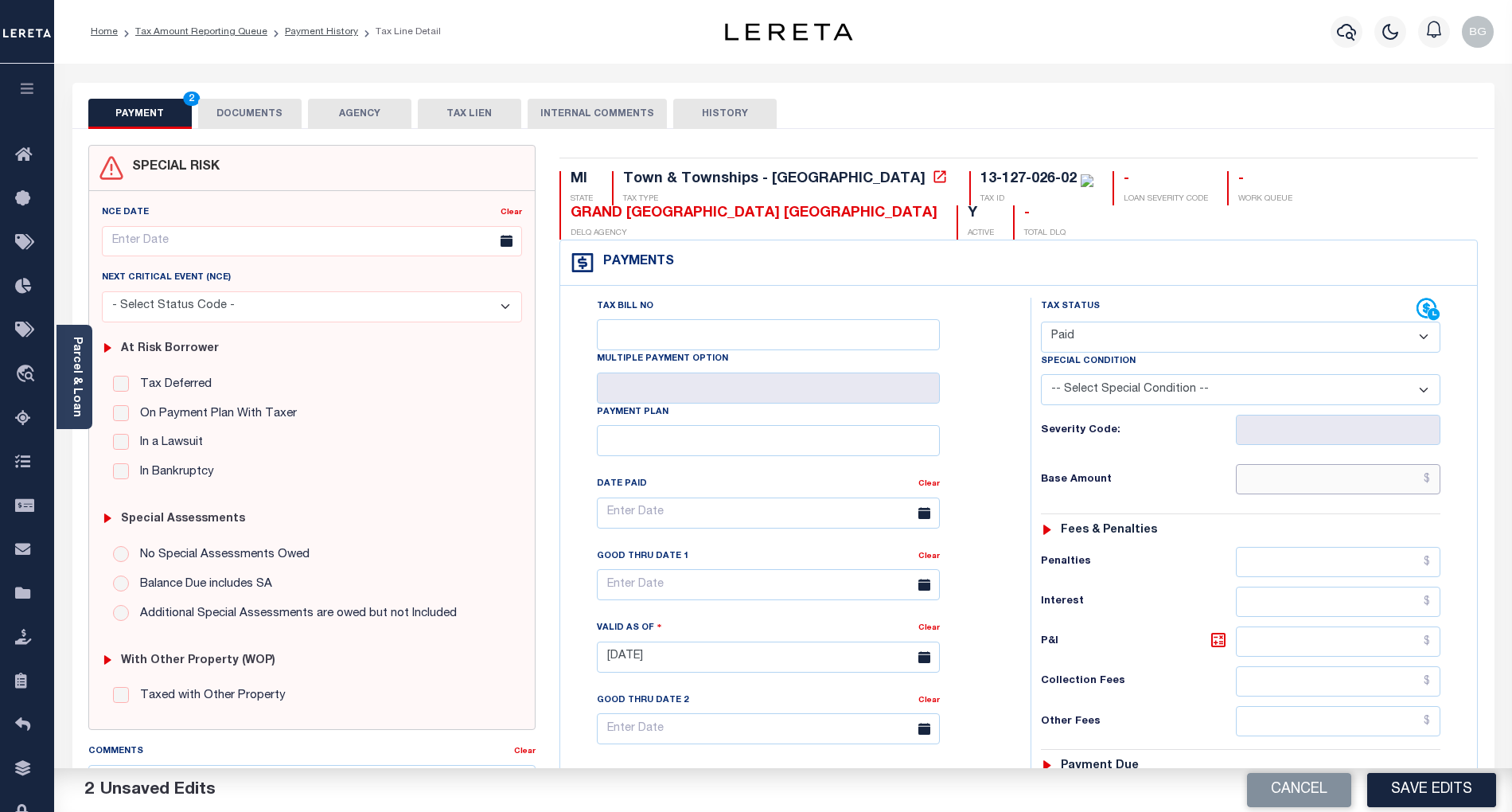
click at [1348, 484] on input "text" at bounding box center [1338, 479] width 205 height 30
paste input "1,385.04"
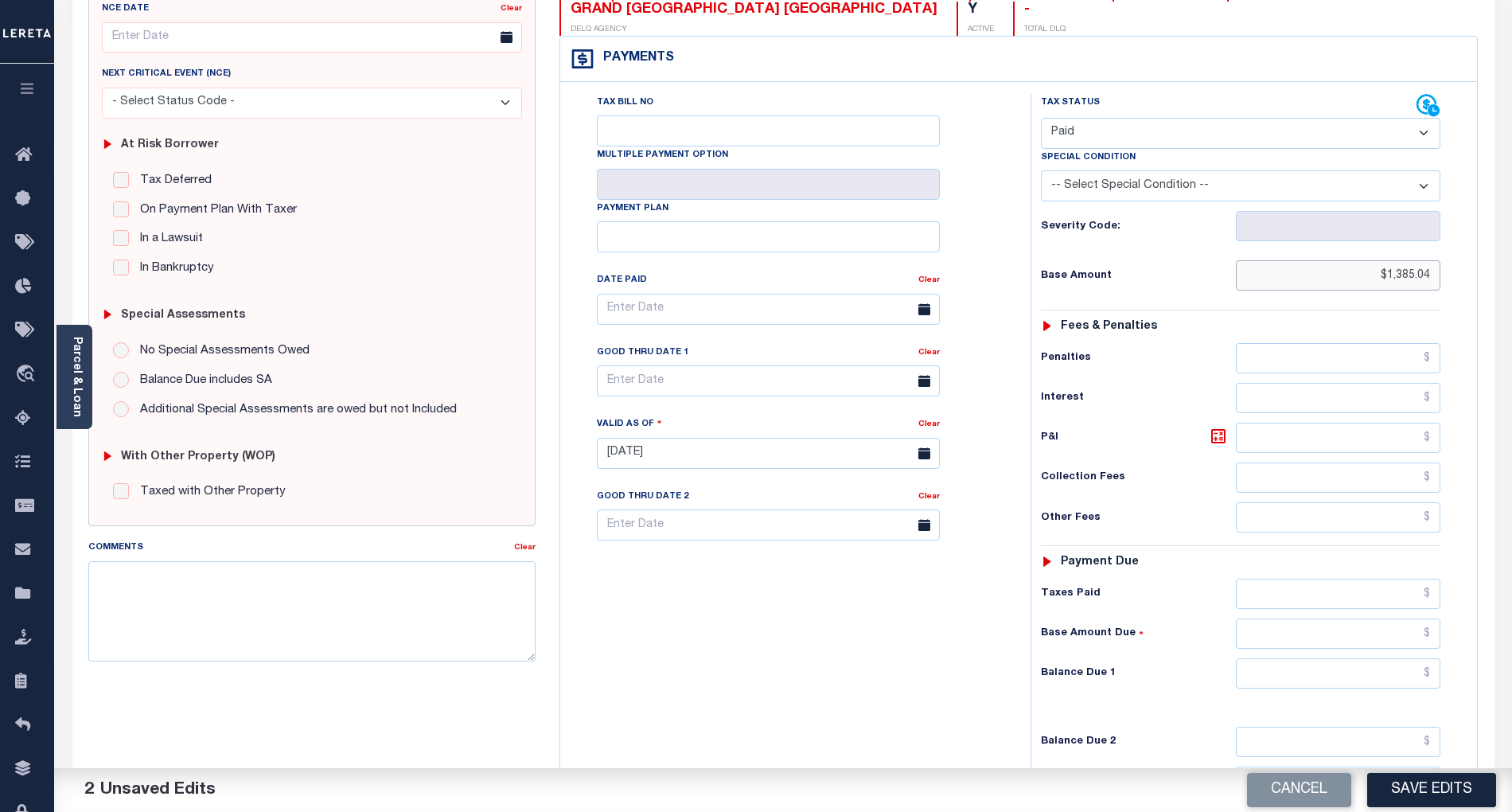
scroll to position [212, 0]
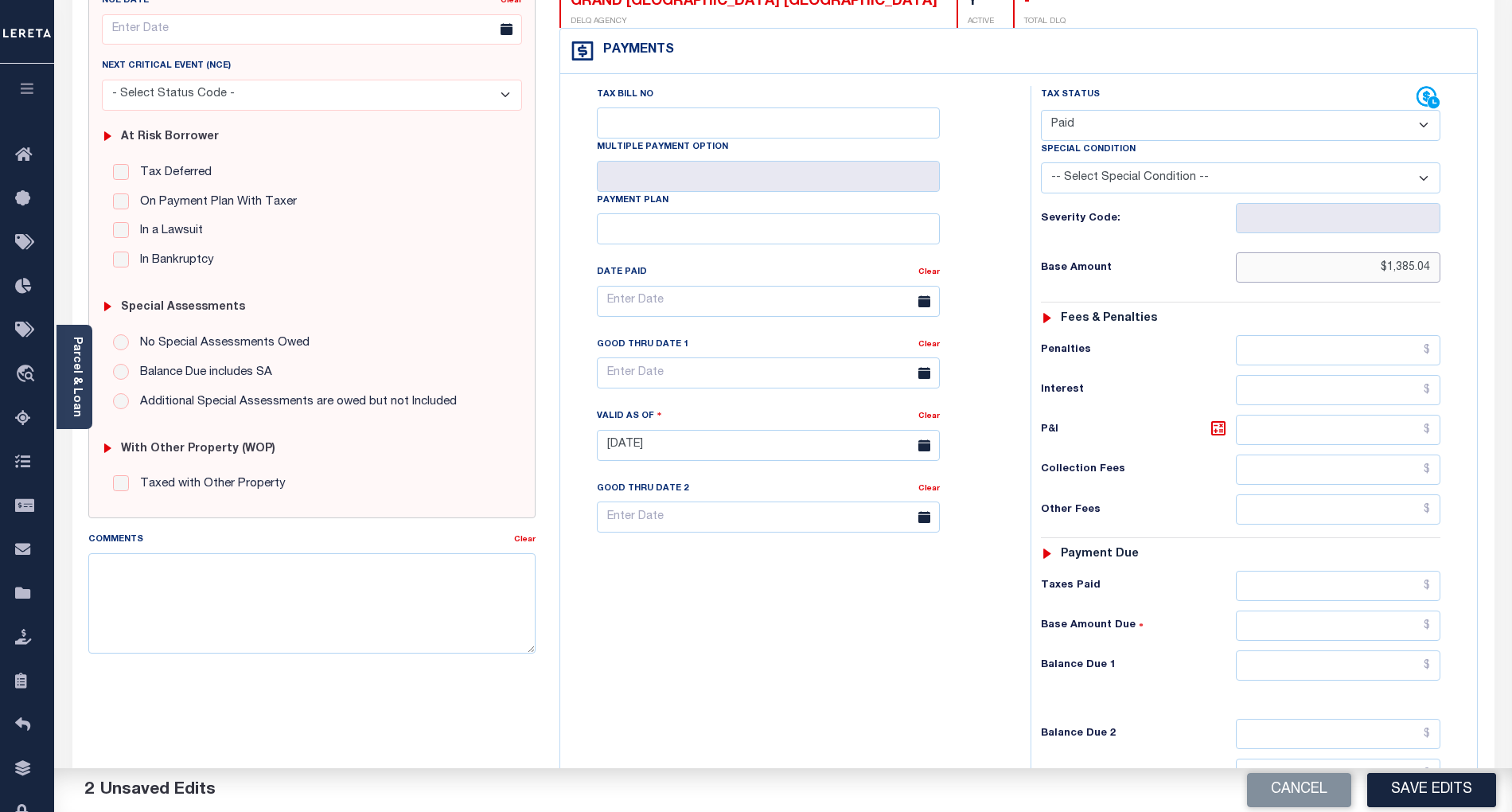
type input "$1,385.04"
click at [1402, 674] on input "text" at bounding box center [1338, 665] width 205 height 30
type input "$0.00"
click at [979, 669] on div "Tax Bill No Multiple Payment Option Payment Plan Clear" at bounding box center [791, 437] width 454 height 703
click at [1422, 793] on button "Save Edits" at bounding box center [1431, 790] width 129 height 35
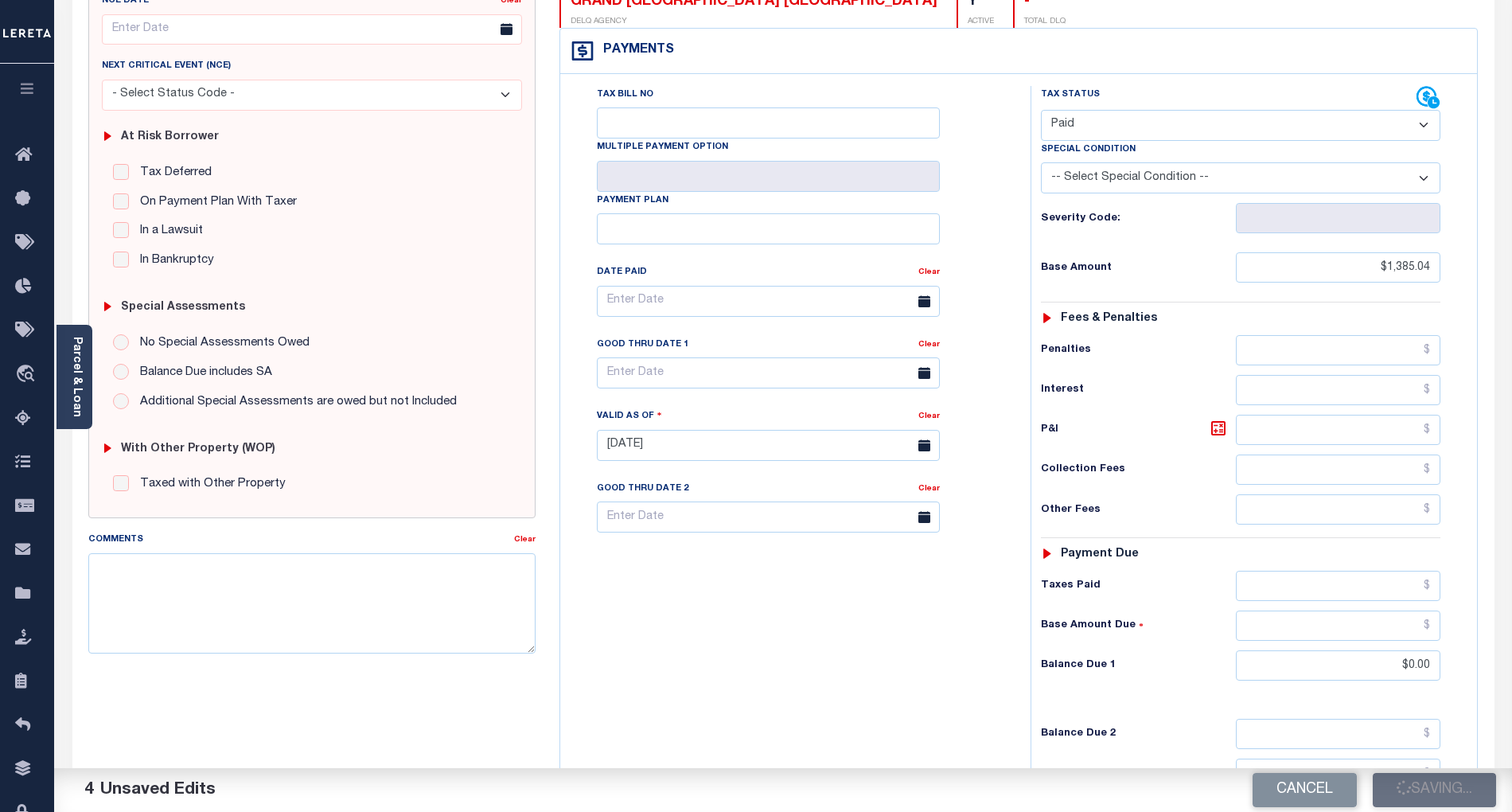
checkbox input "false"
type input "$1,385.04"
type input "$0"
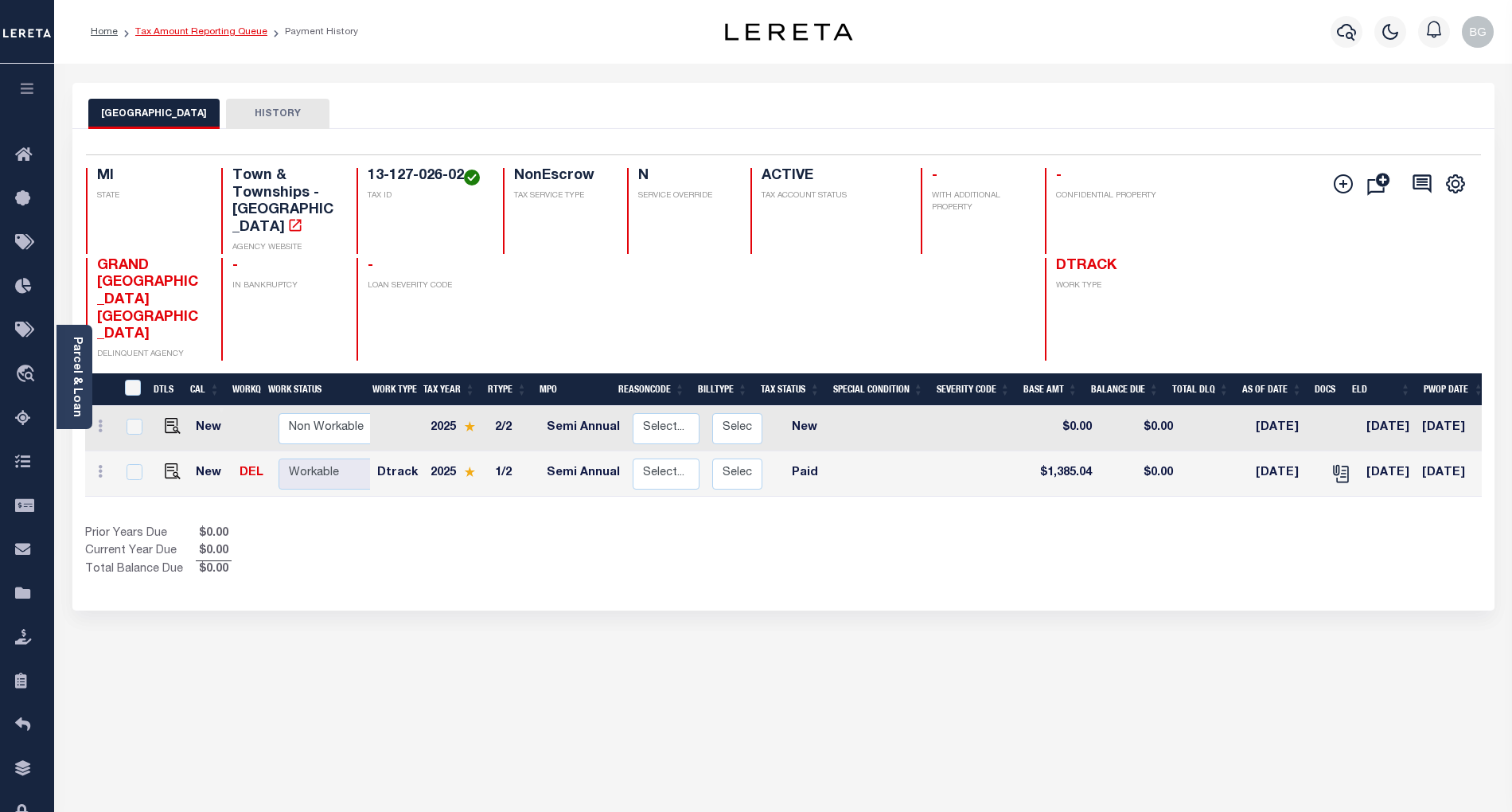
click at [195, 33] on link "Tax Amount Reporting Queue" at bounding box center [201, 32] width 132 height 10
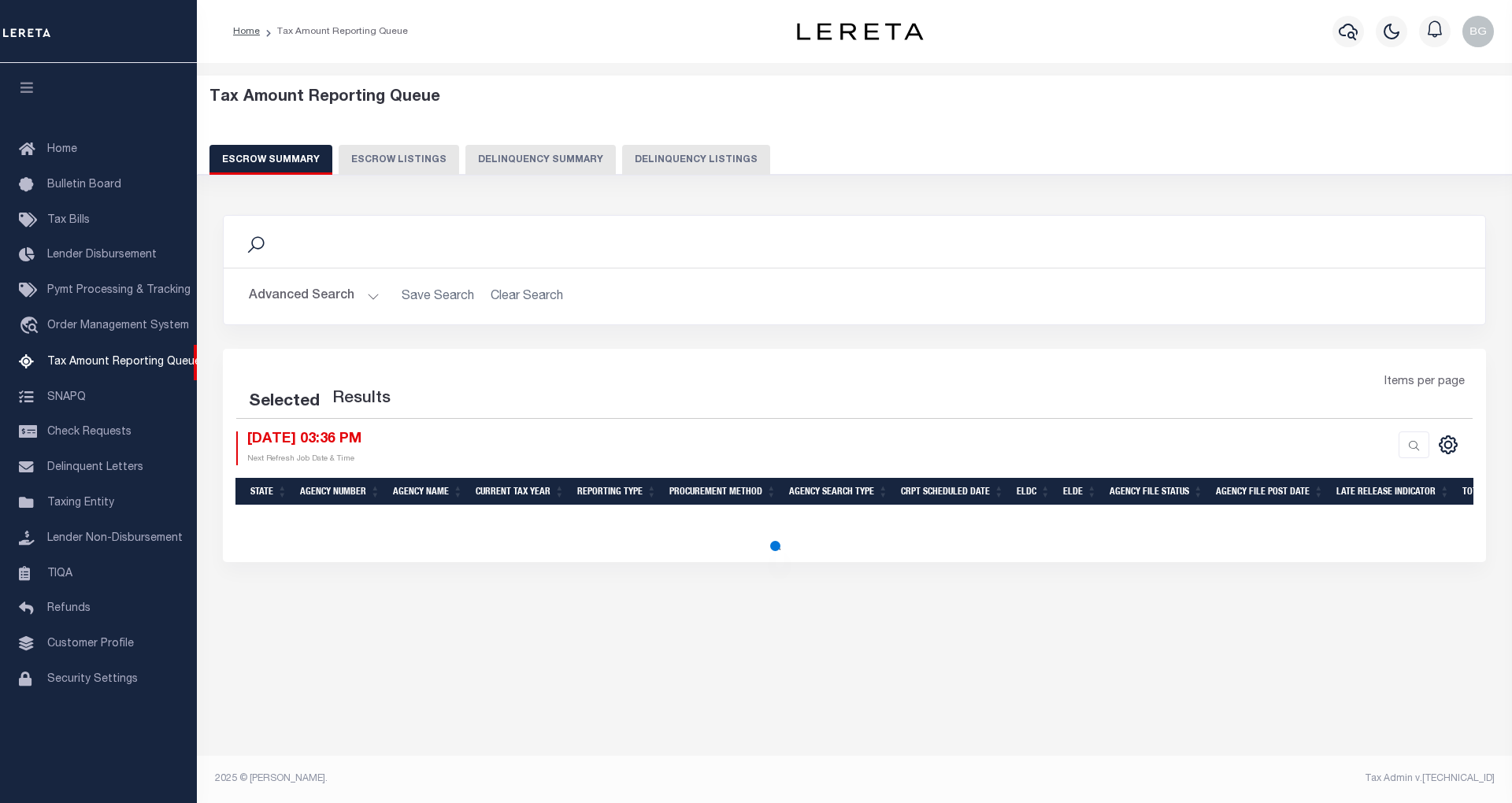
click at [673, 161] on button "Delinquency Listings" at bounding box center [696, 159] width 148 height 30
select select "100"
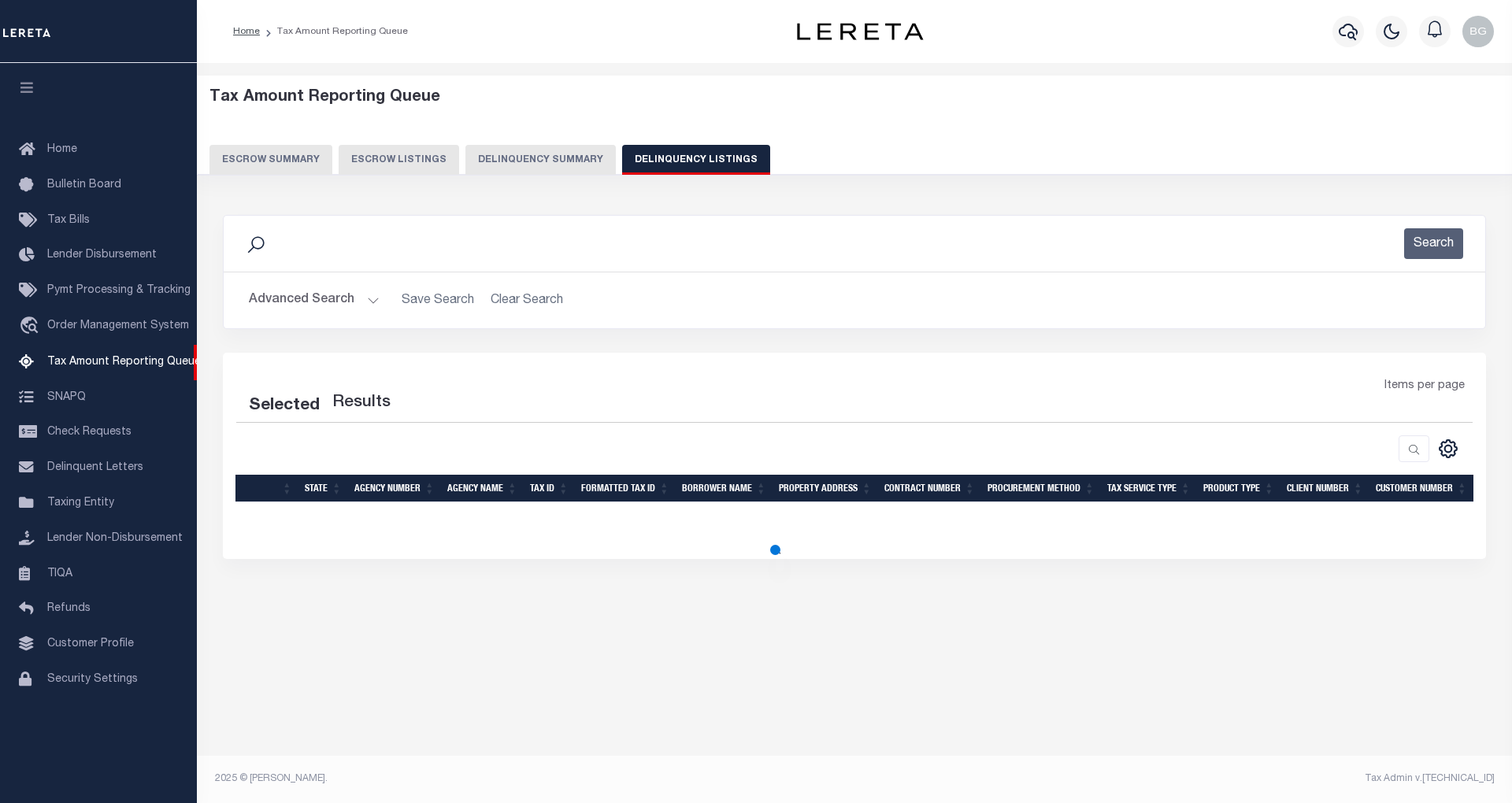
select select "100"
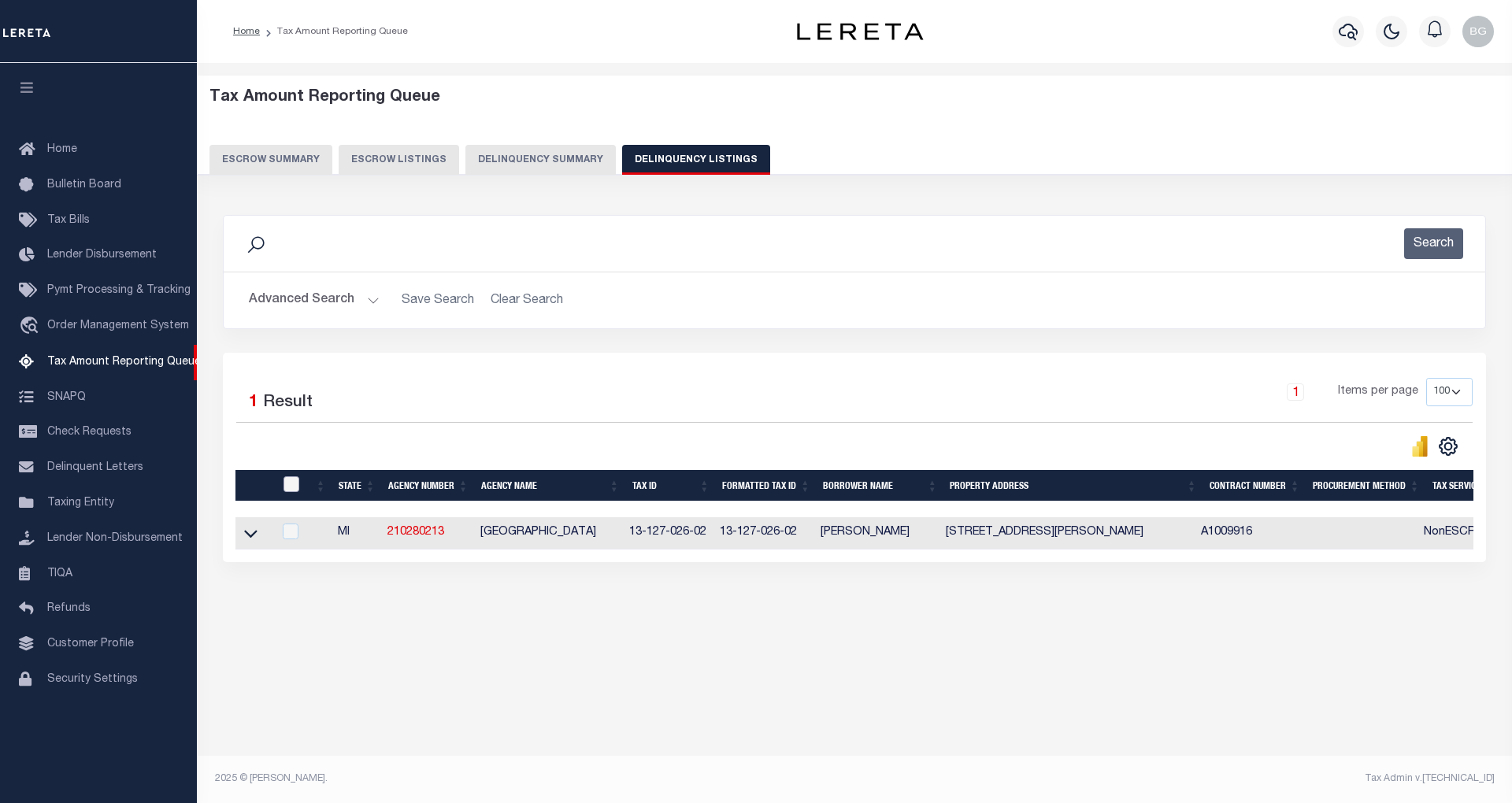
click at [290, 490] on input "checkbox" at bounding box center [292, 484] width 16 height 16
checkbox input "true"
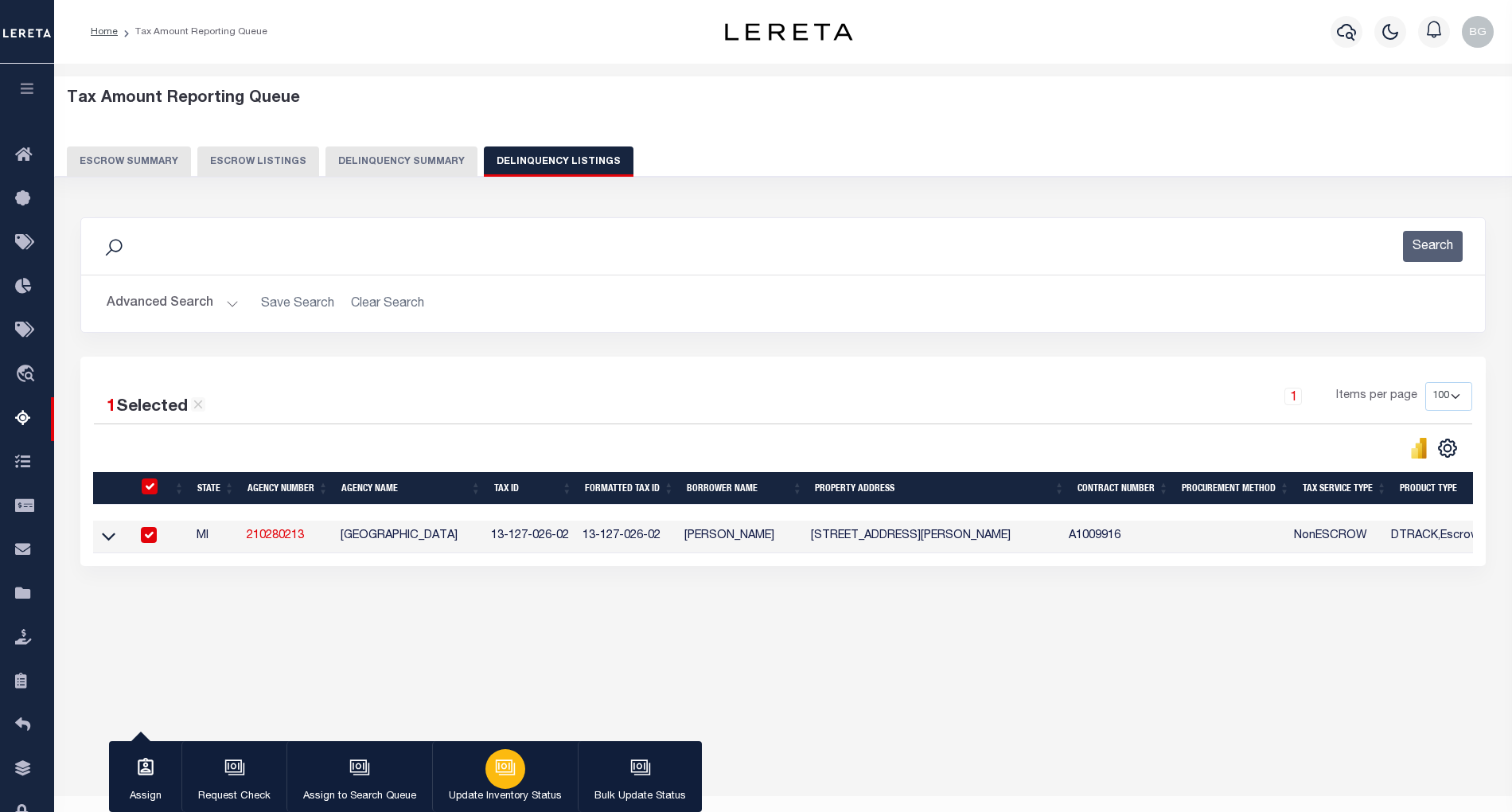
click at [509, 771] on icon "button" at bounding box center [505, 767] width 20 height 20
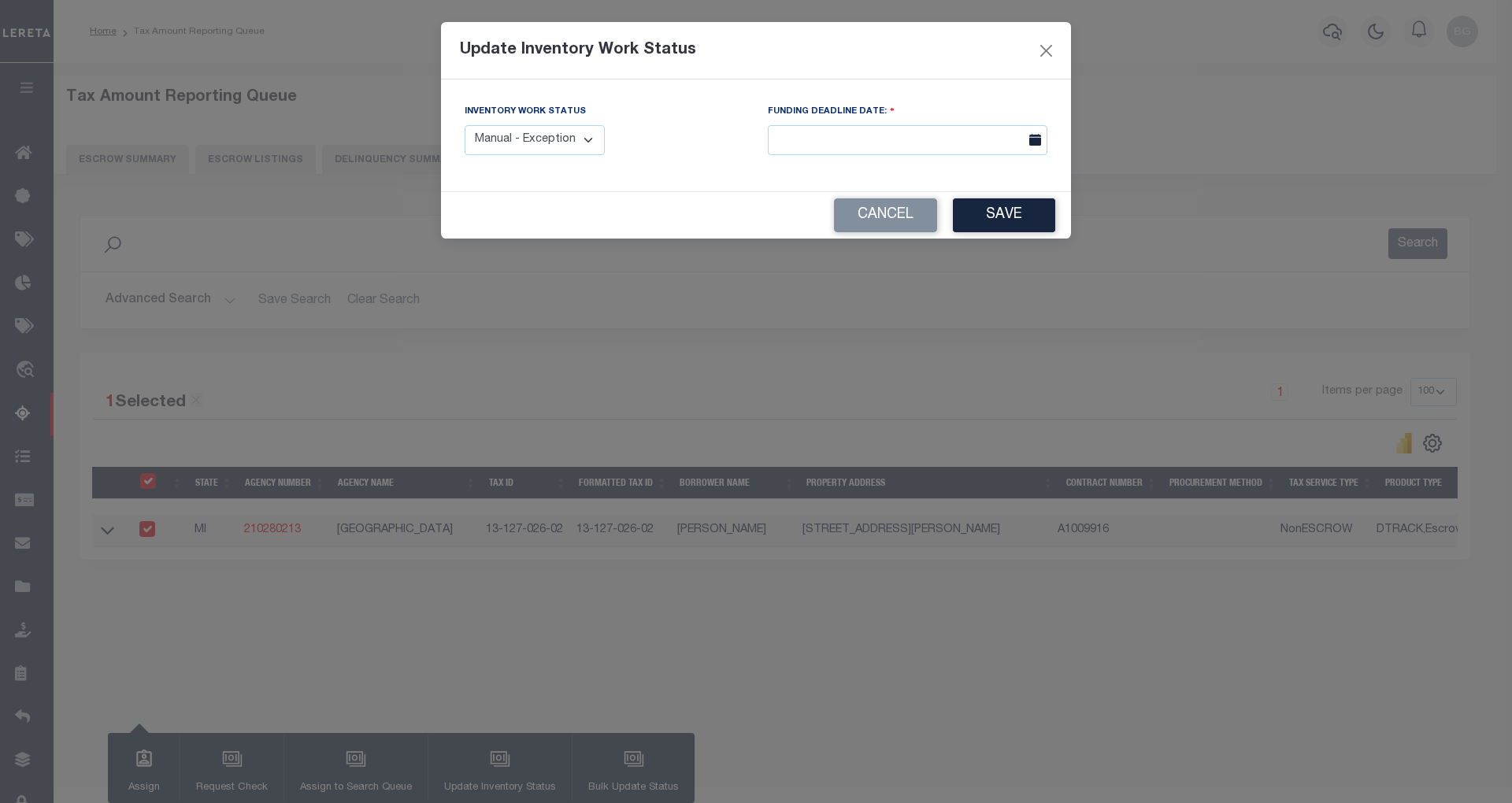
click at [584, 156] on select "Manual - Exception Pended - Awaiting Search Late Add Exception Completed" at bounding box center [534, 140] width 140 height 31
select select "4"
click at [464, 125] on select "Manual - Exception Pended - Awaiting Search Late Add Exception Completed" at bounding box center [534, 140] width 140 height 31
click at [1003, 215] on button "Save" at bounding box center [1004, 215] width 102 height 34
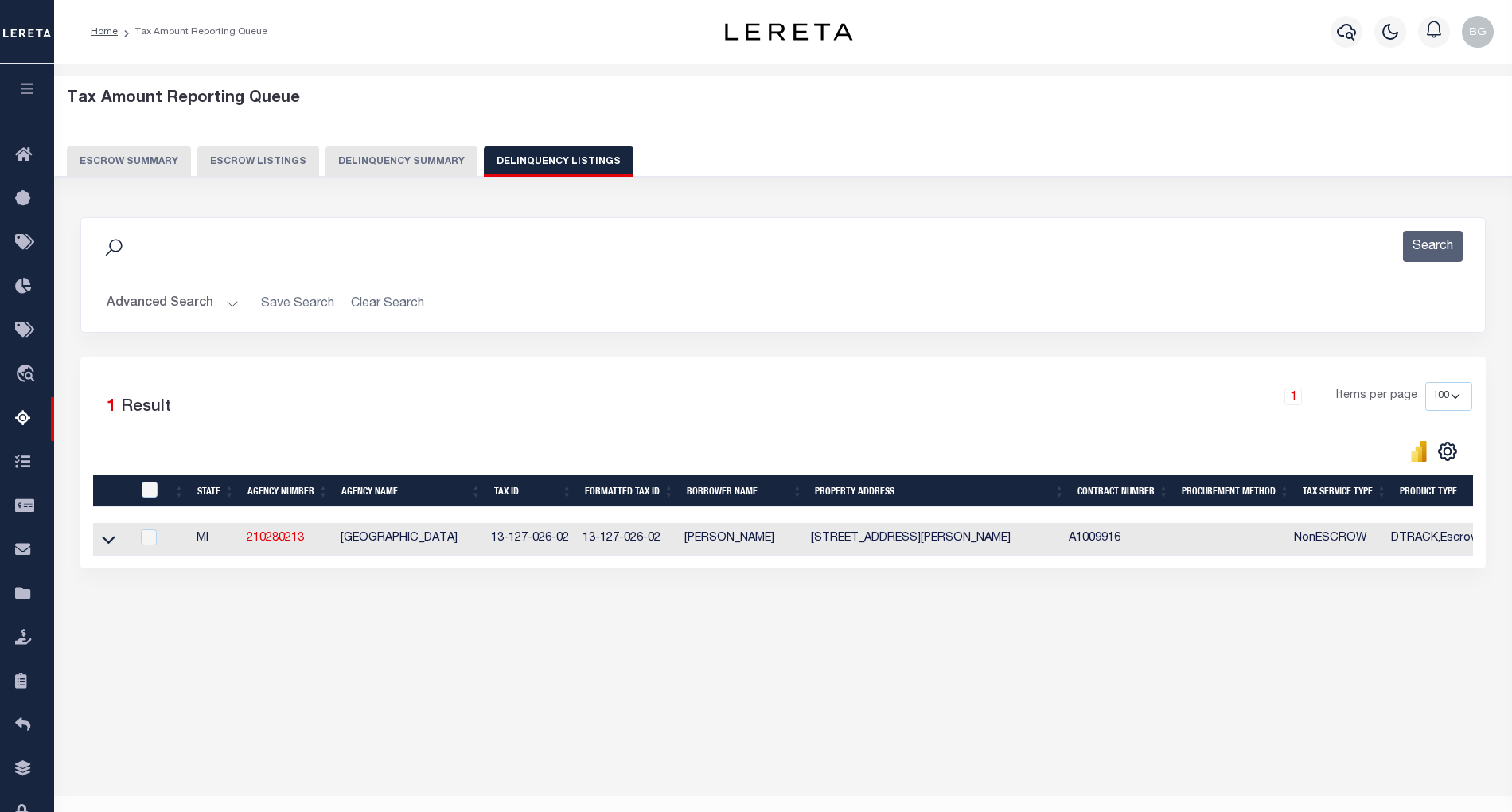
click at [227, 306] on button "Advanced Search" at bounding box center [172, 303] width 132 height 31
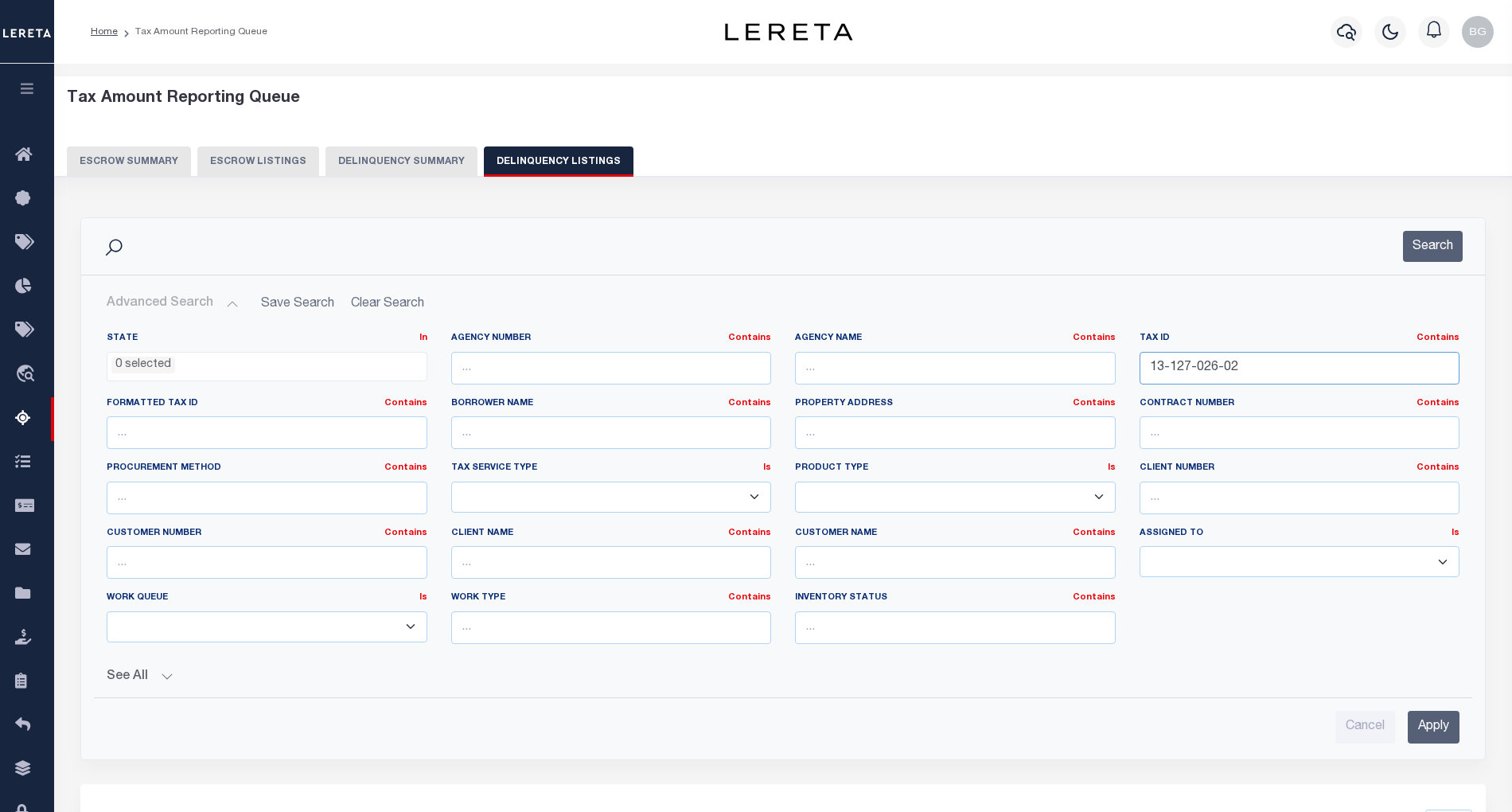
click at [1192, 373] on input "13-127-026-02" at bounding box center [1300, 367] width 320 height 33
paste input "[PHONE_NUMBER]"
type input "13-320-009-00"
click at [1440, 727] on input "Apply" at bounding box center [1433, 727] width 51 height 33
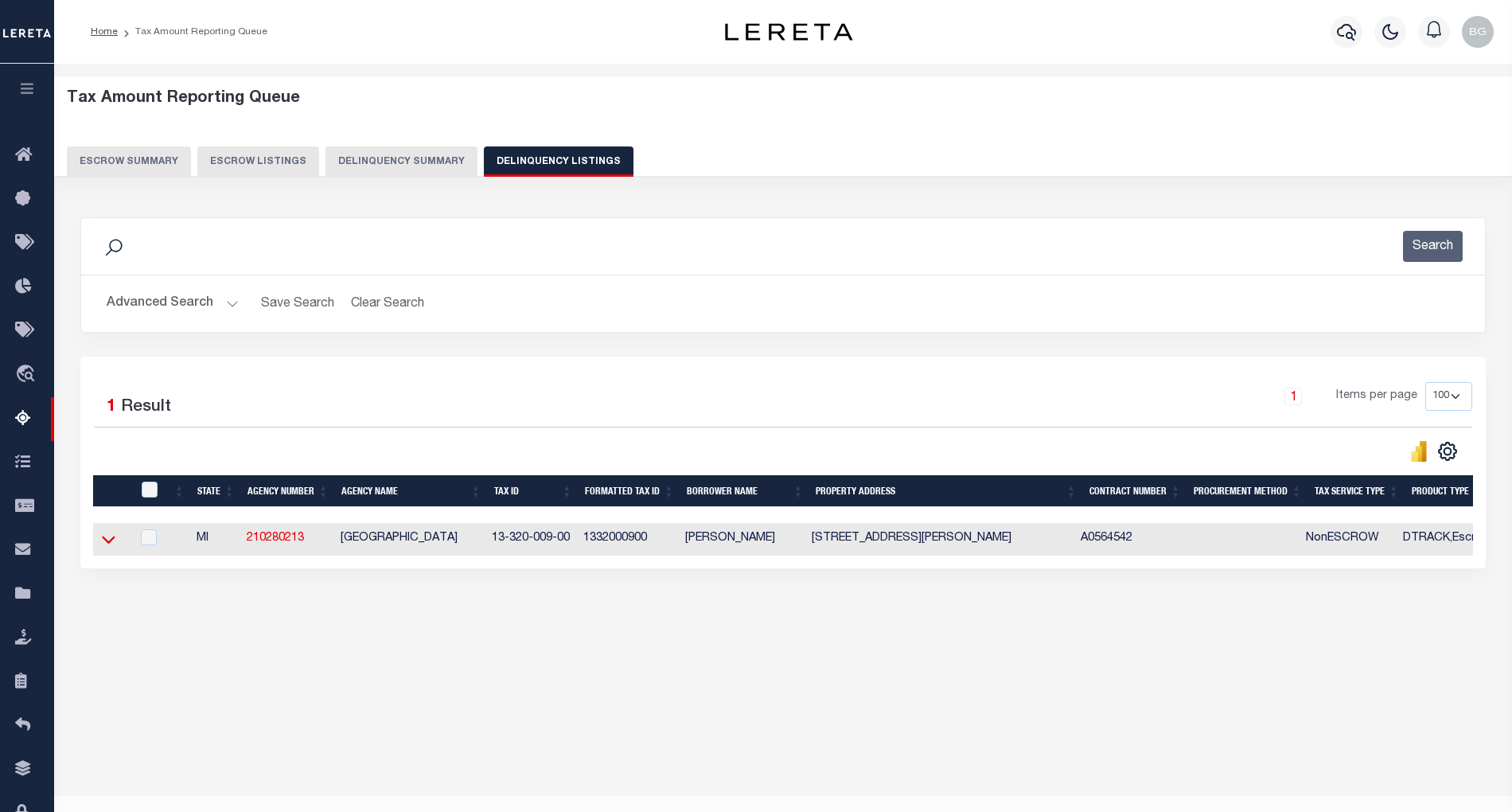
click at [114, 544] on link at bounding box center [108, 537] width 19 height 12
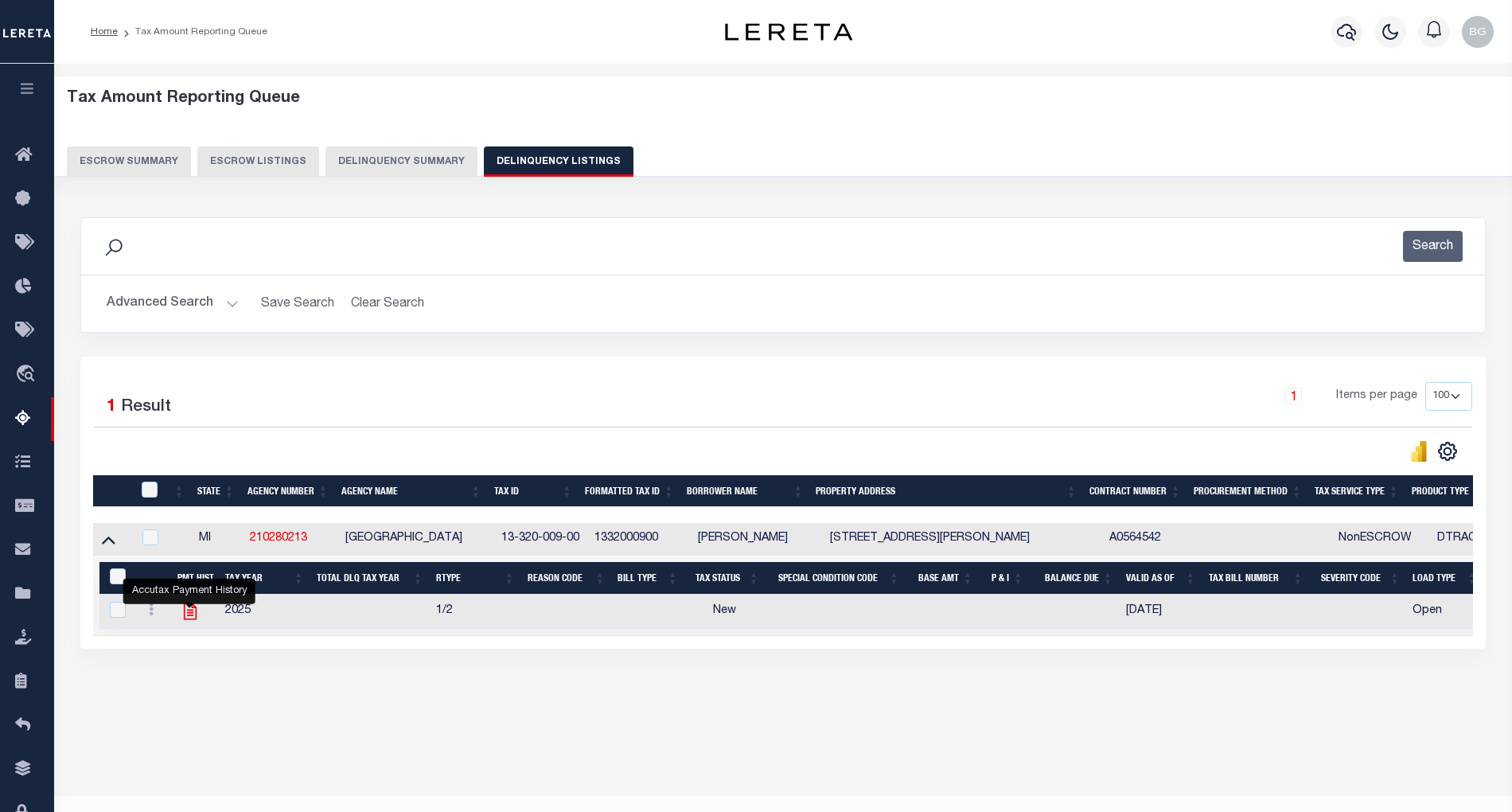
click at [191, 620] on icon "" at bounding box center [189, 611] width 12 height 17
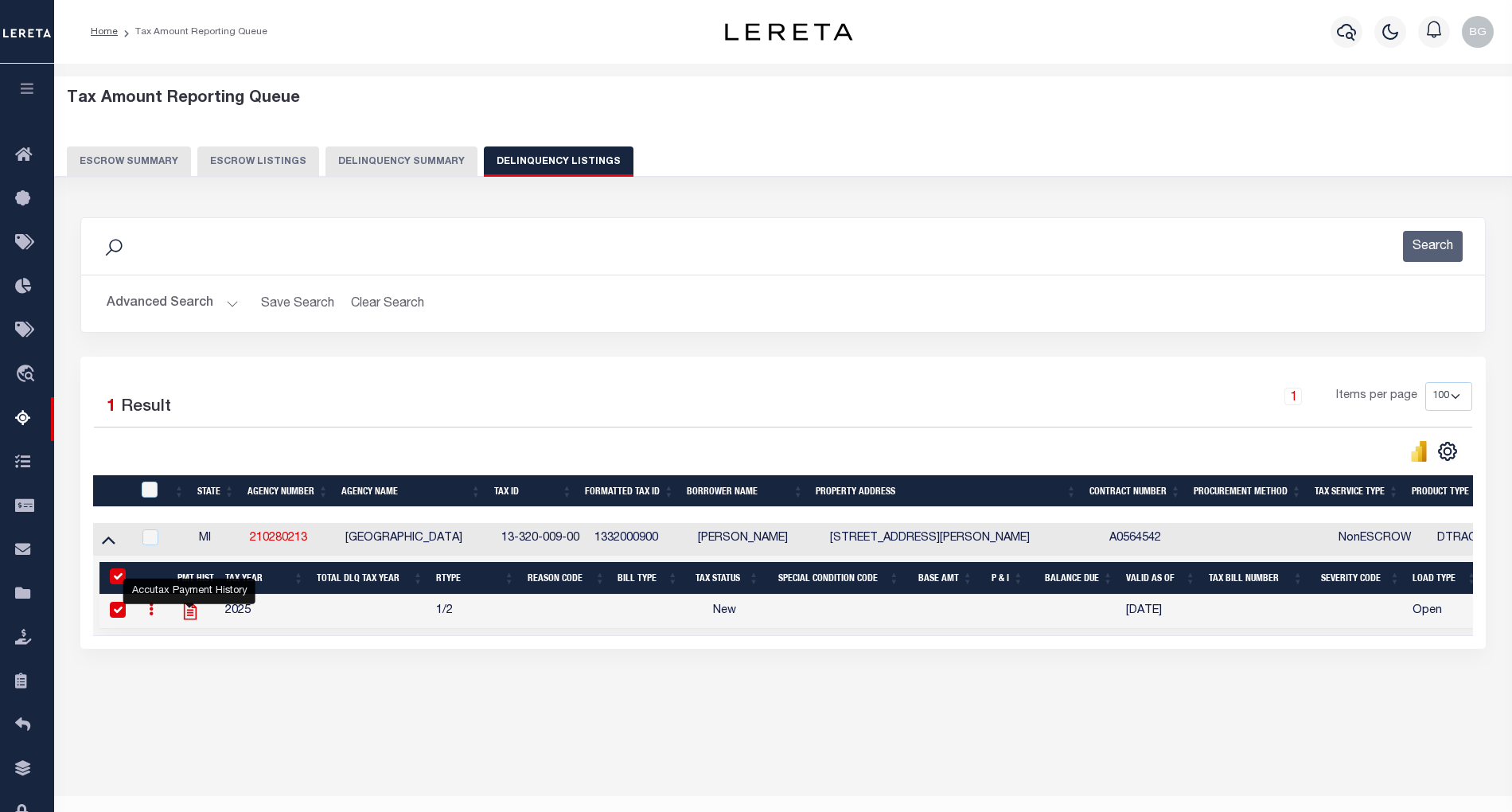
checkbox input "true"
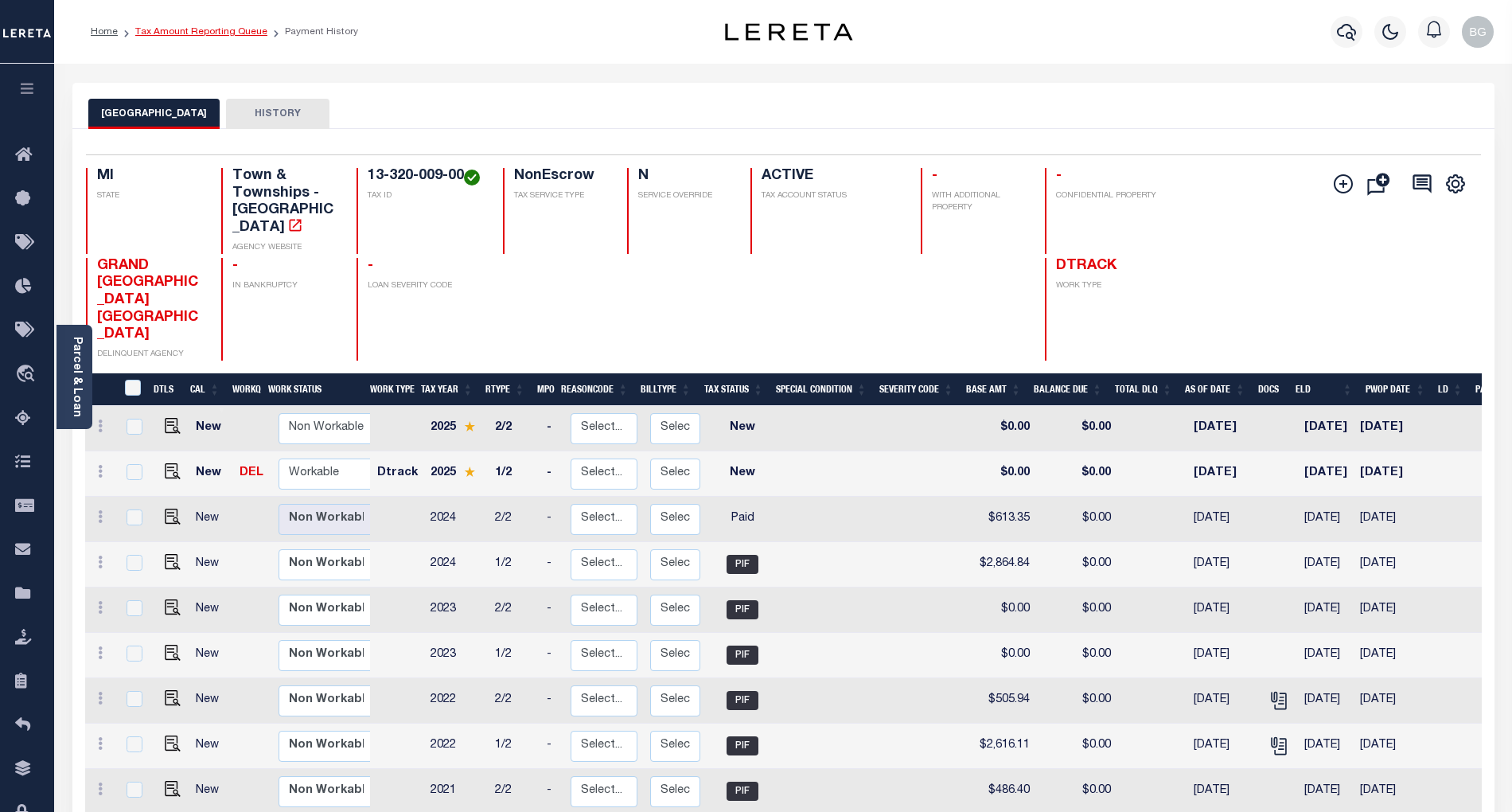
click at [183, 34] on link "Tax Amount Reporting Queue" at bounding box center [201, 32] width 132 height 10
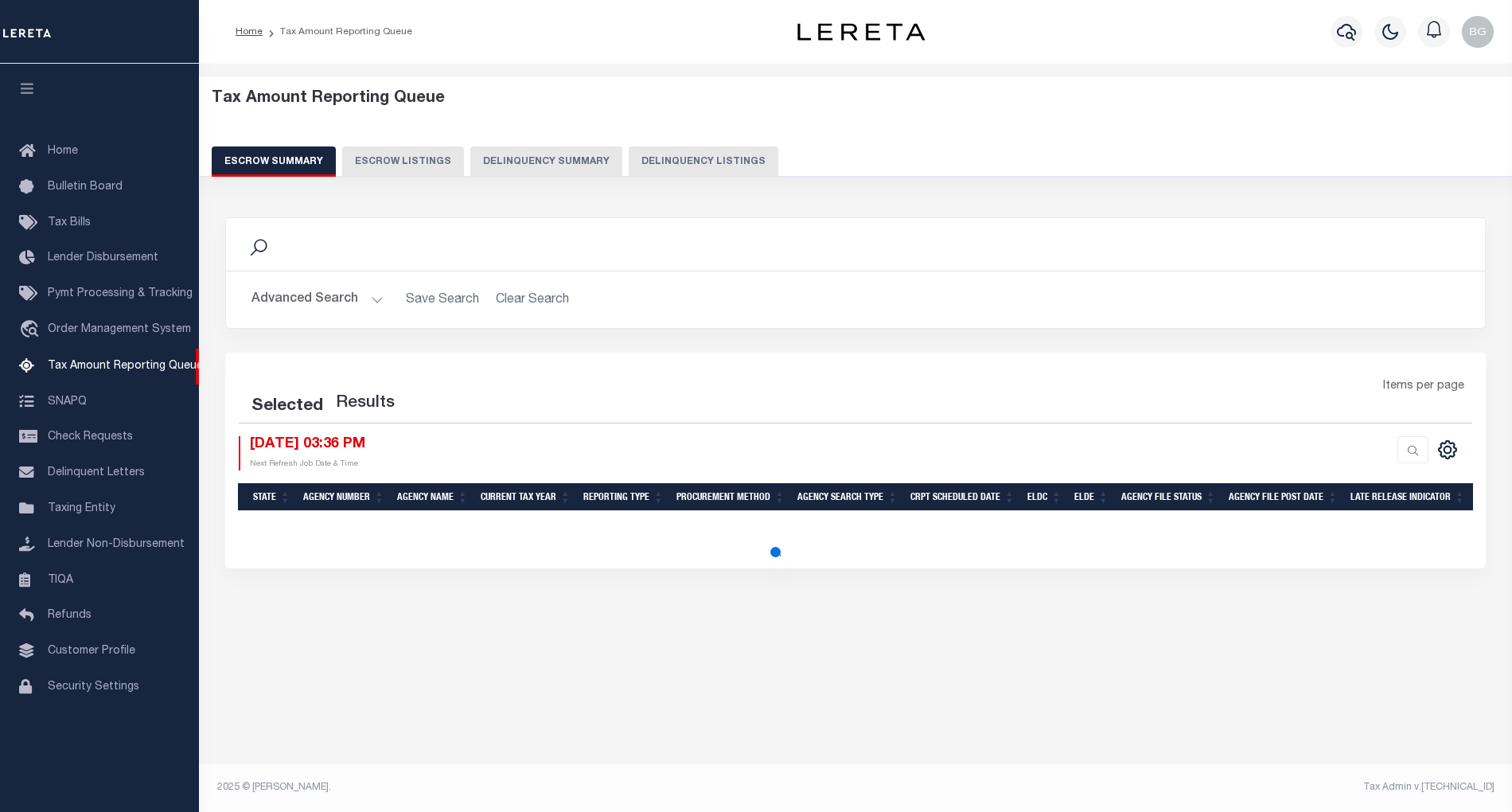
click at [675, 159] on button "Delinquency Listings" at bounding box center [703, 161] width 150 height 30
select select "100"
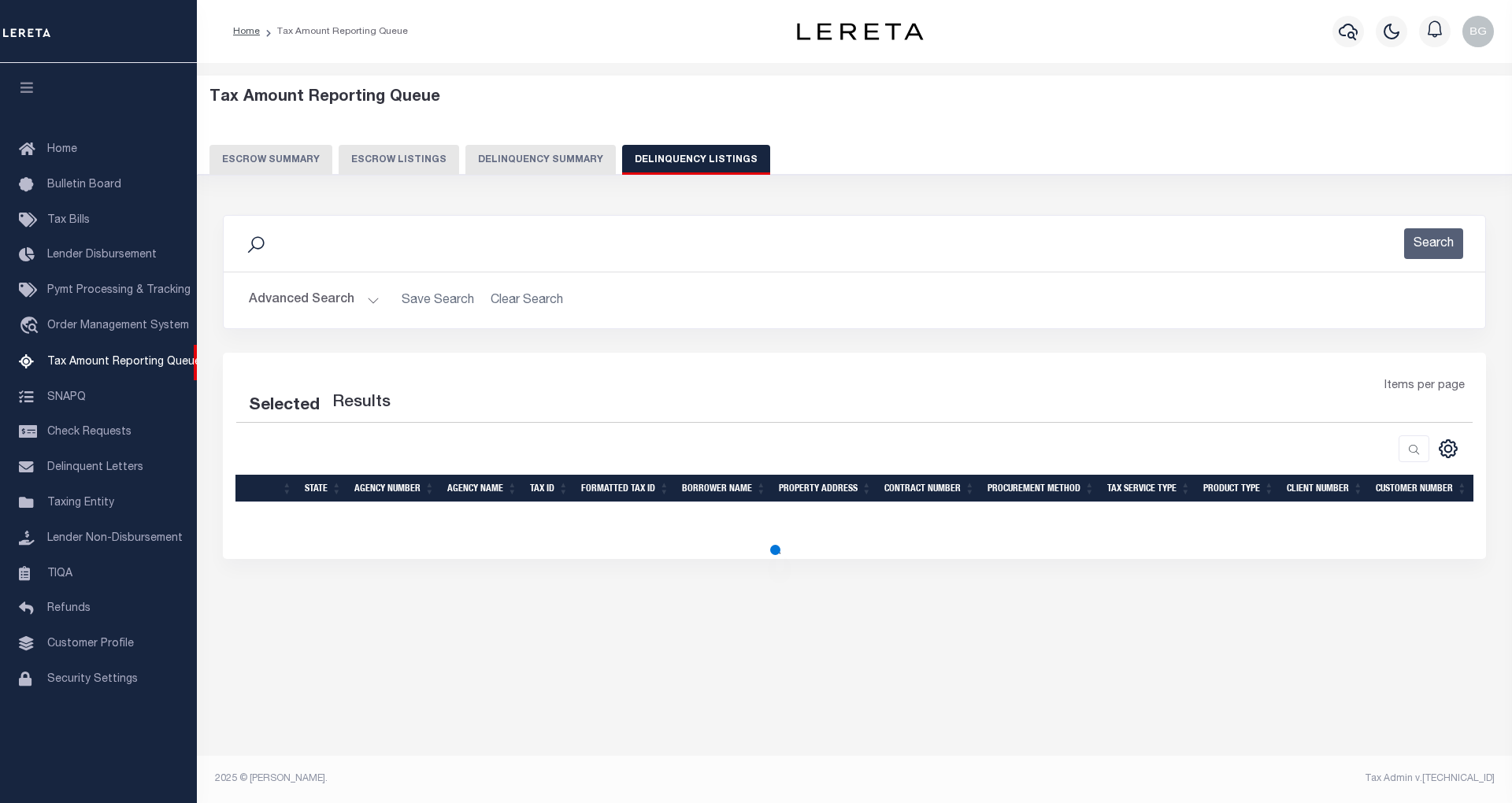
select select "100"
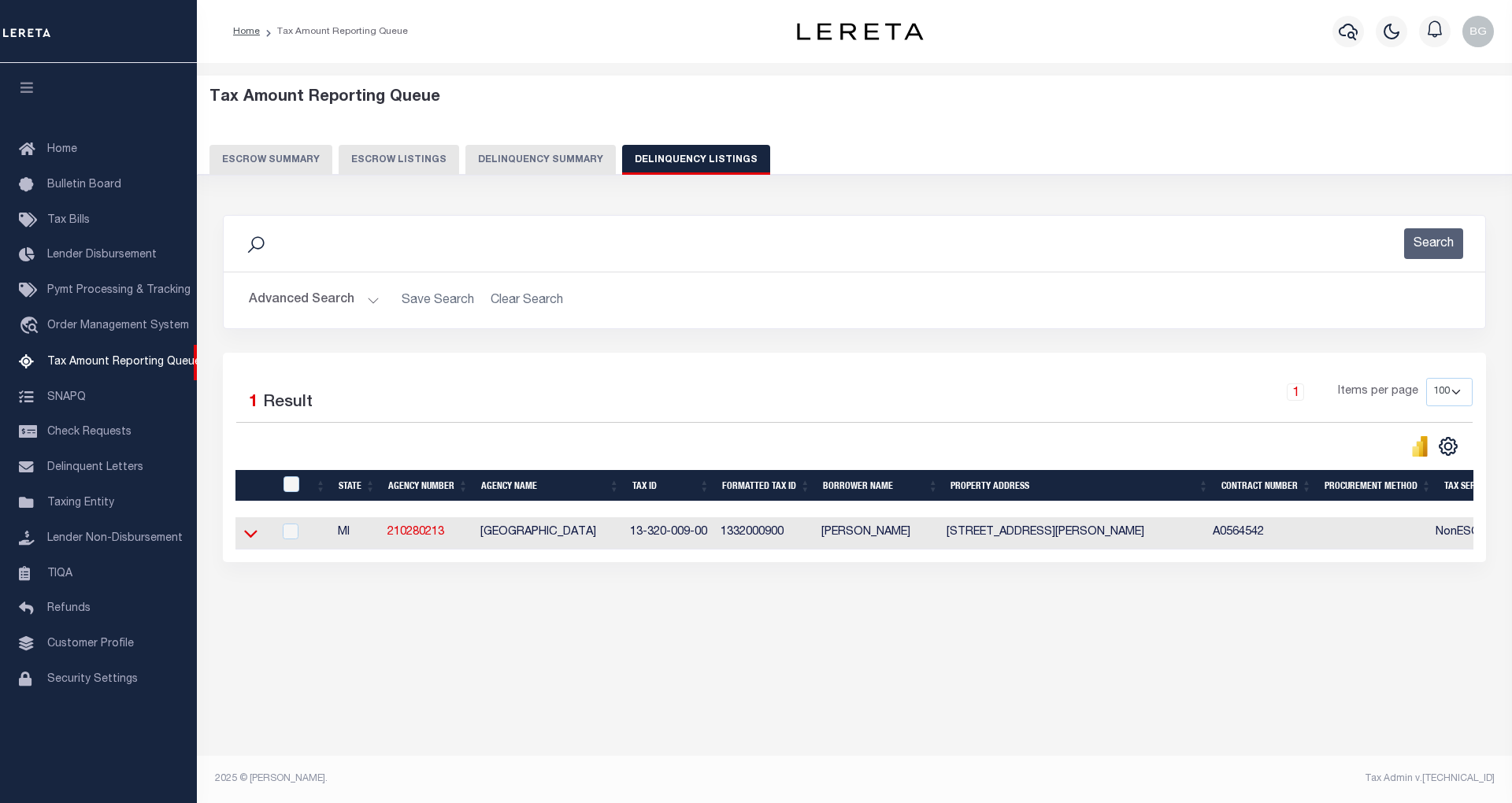
click at [253, 542] on icon at bounding box center [251, 533] width 13 height 17
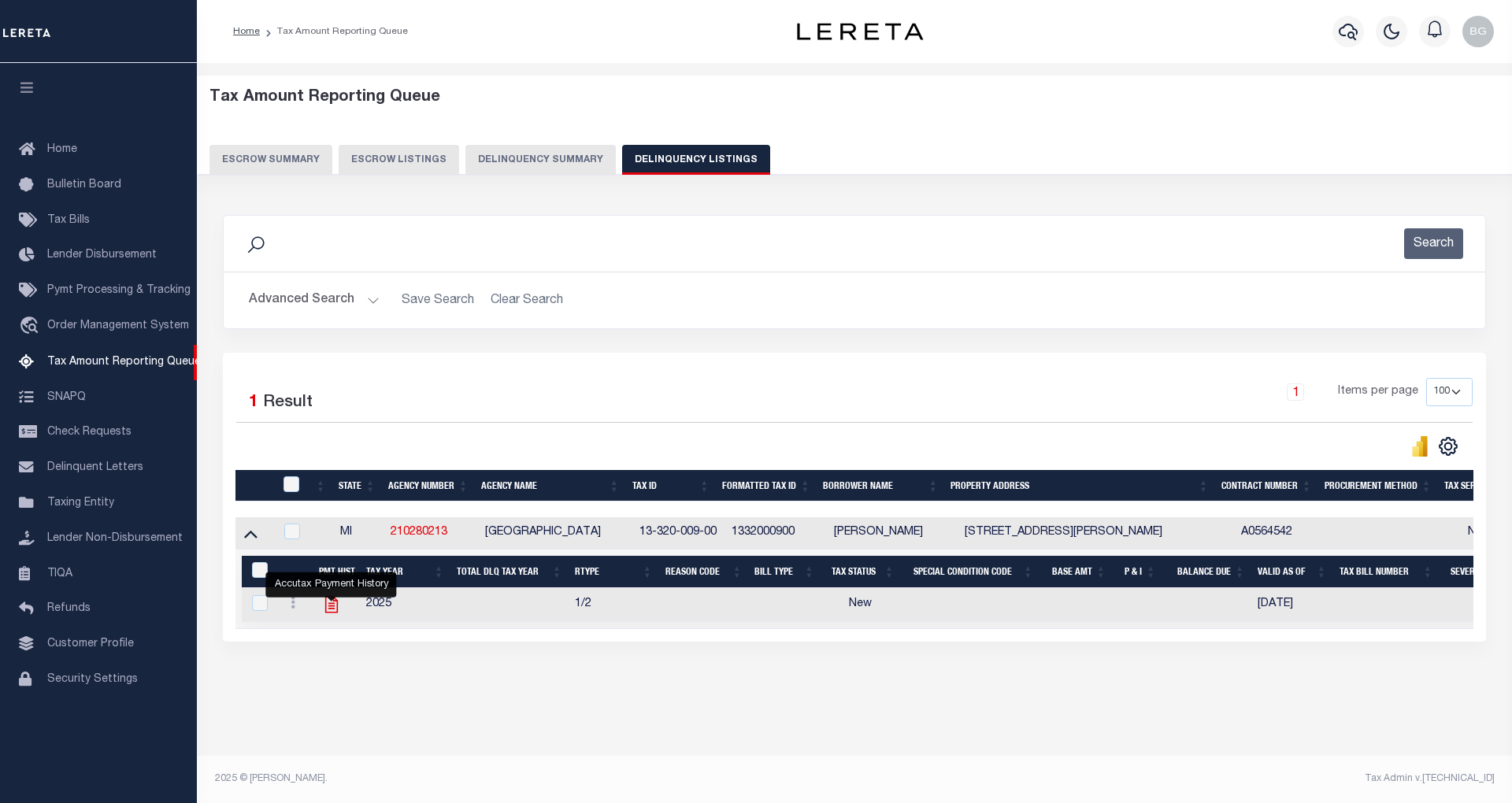
click at [328, 612] on icon "" at bounding box center [331, 604] width 20 height 20
checkbox input "true"
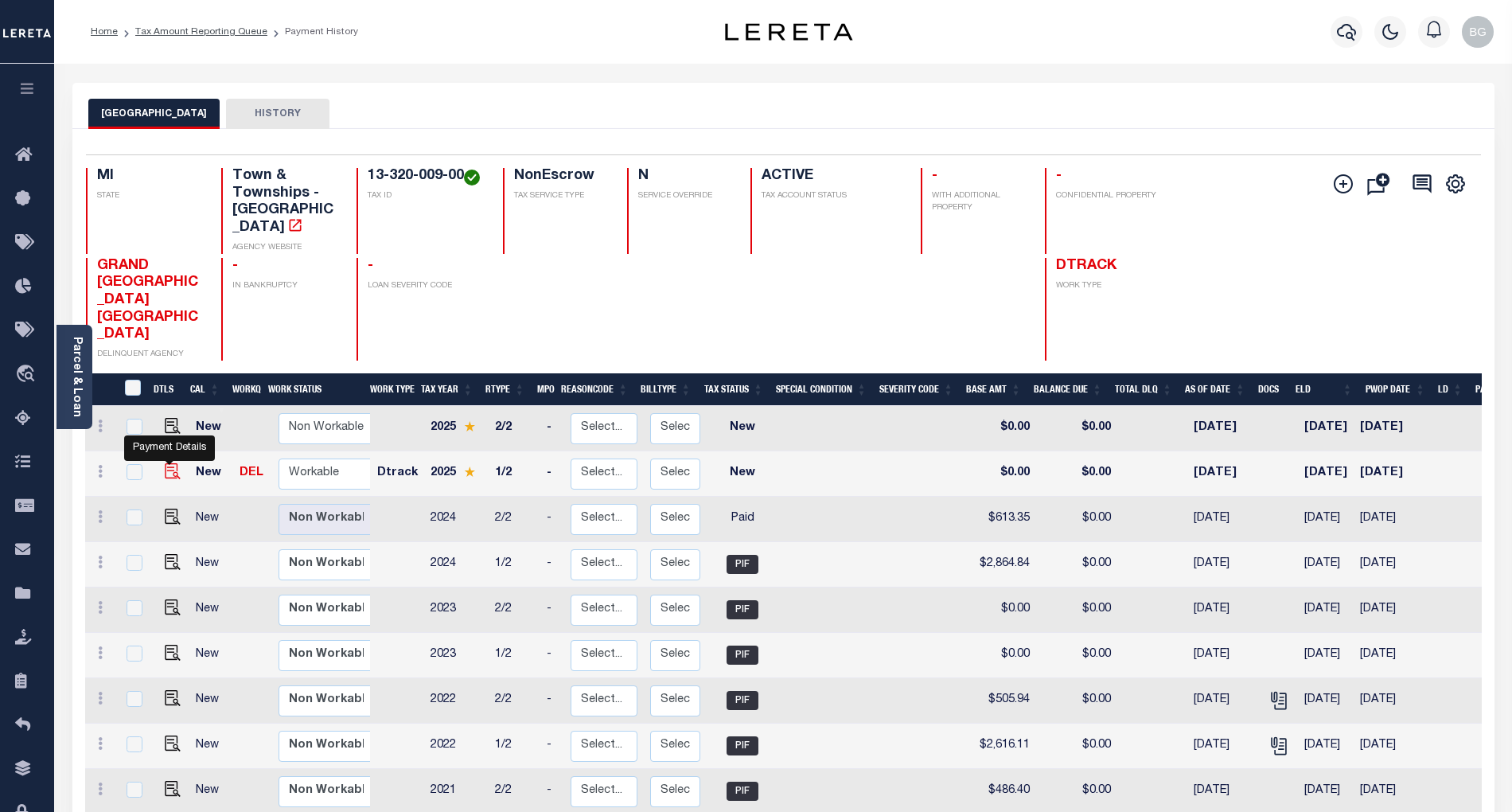
click at [167, 463] on img "" at bounding box center [173, 471] width 16 height 16
checkbox input "true"
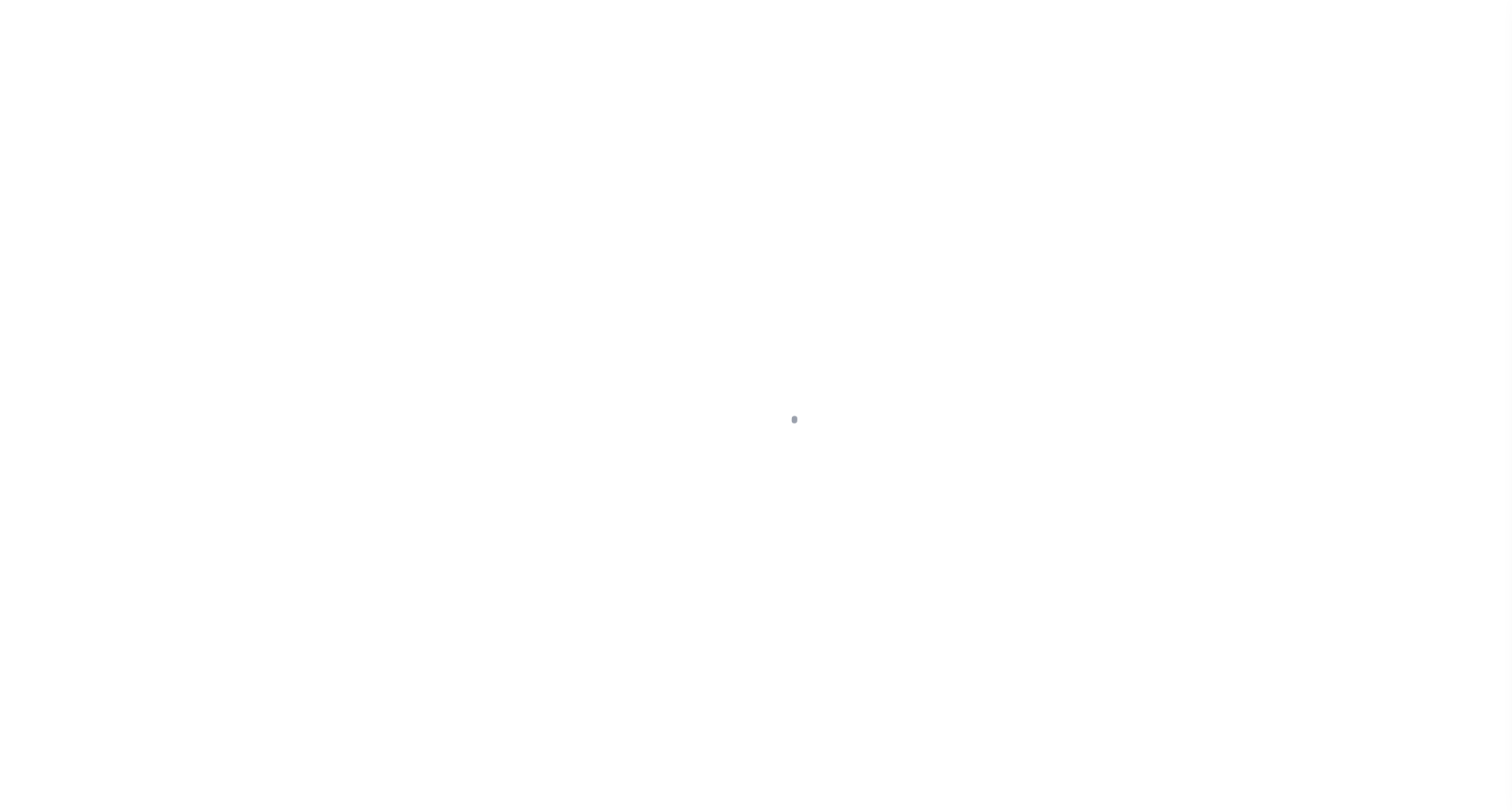
select select "NW2"
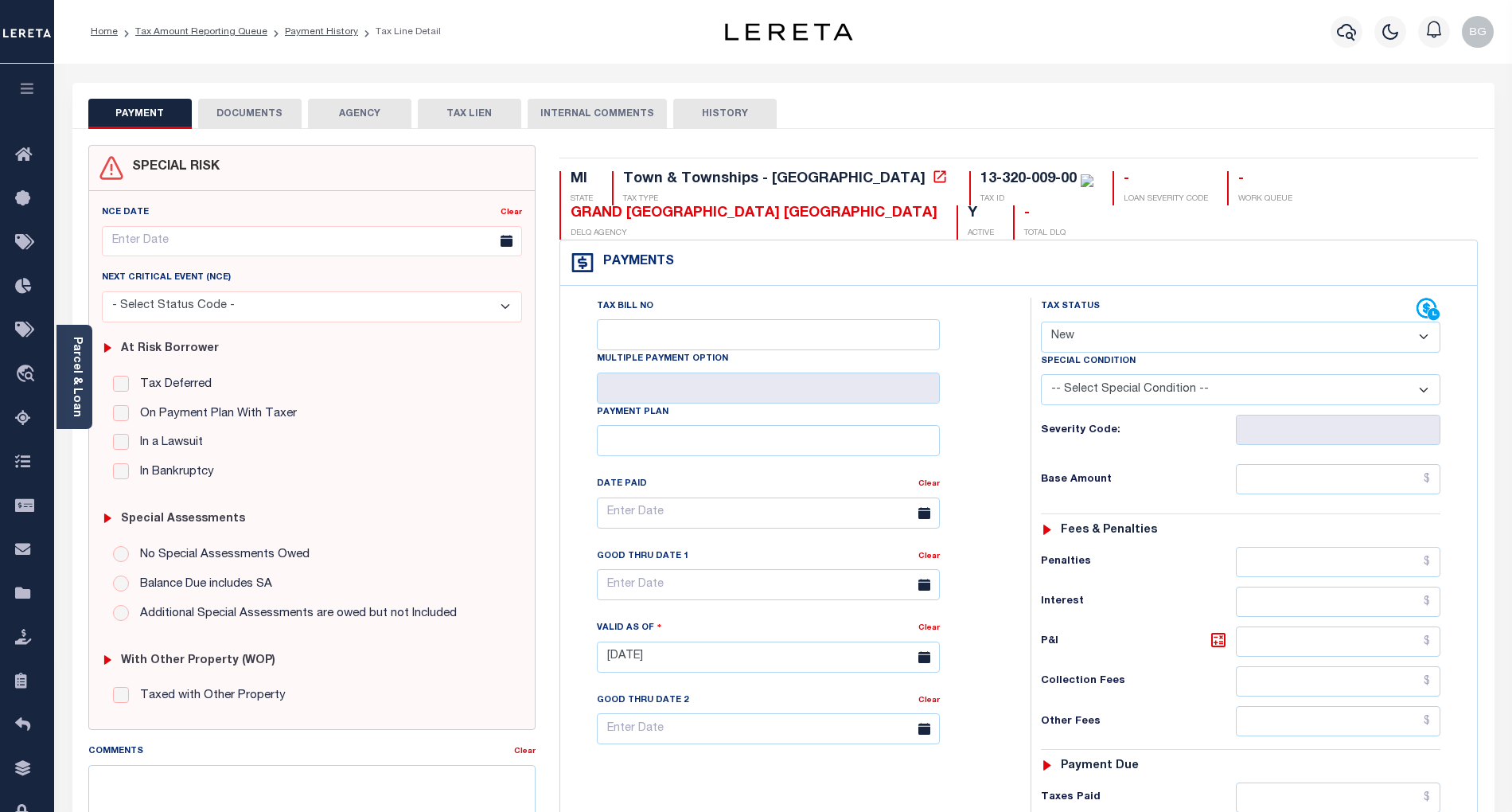
click at [272, 115] on button "DOCUMENTS" at bounding box center [250, 113] width 104 height 30
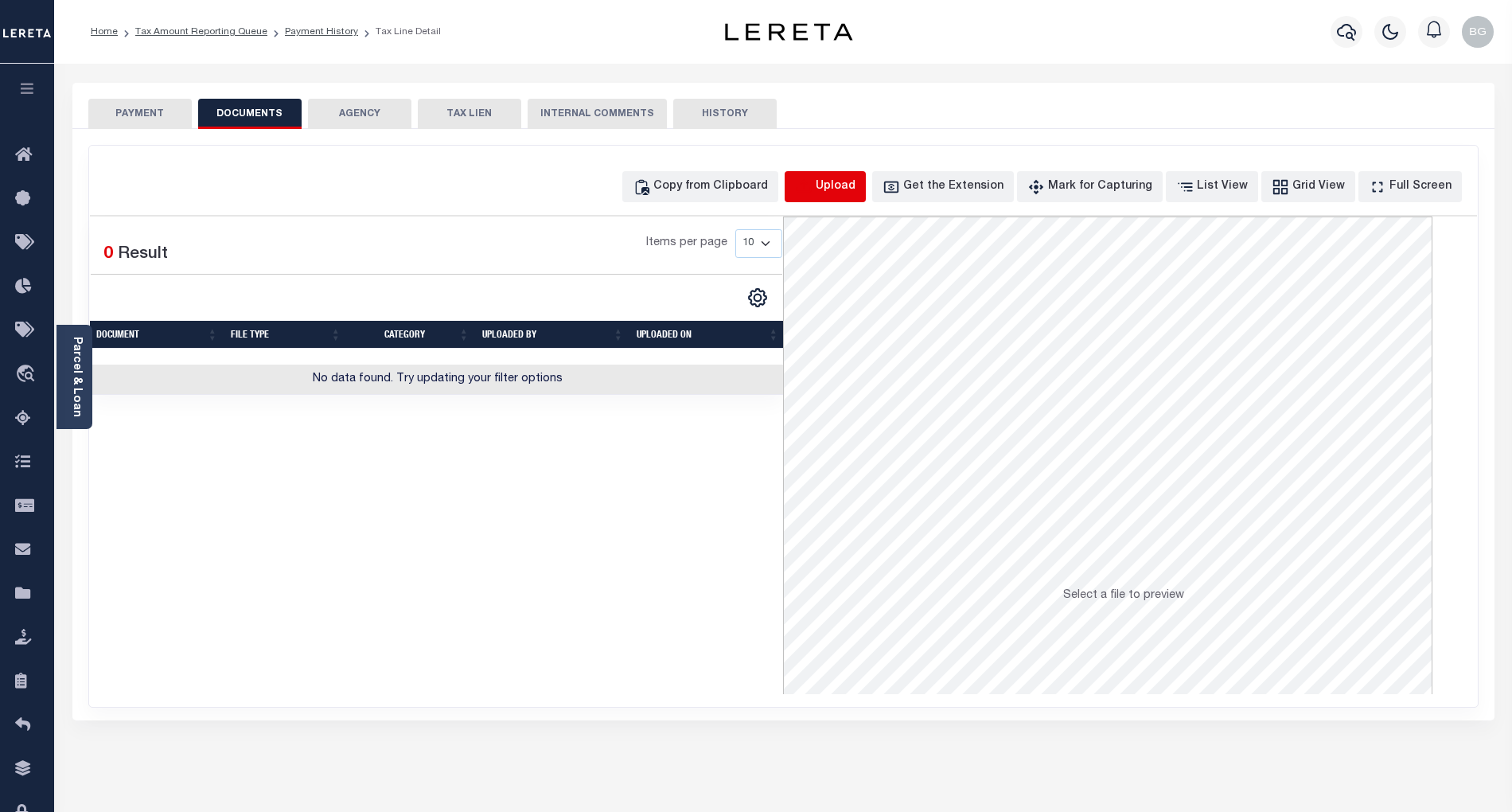
click at [813, 183] on icon "button" at bounding box center [804, 187] width 18 height 18
select select "POP"
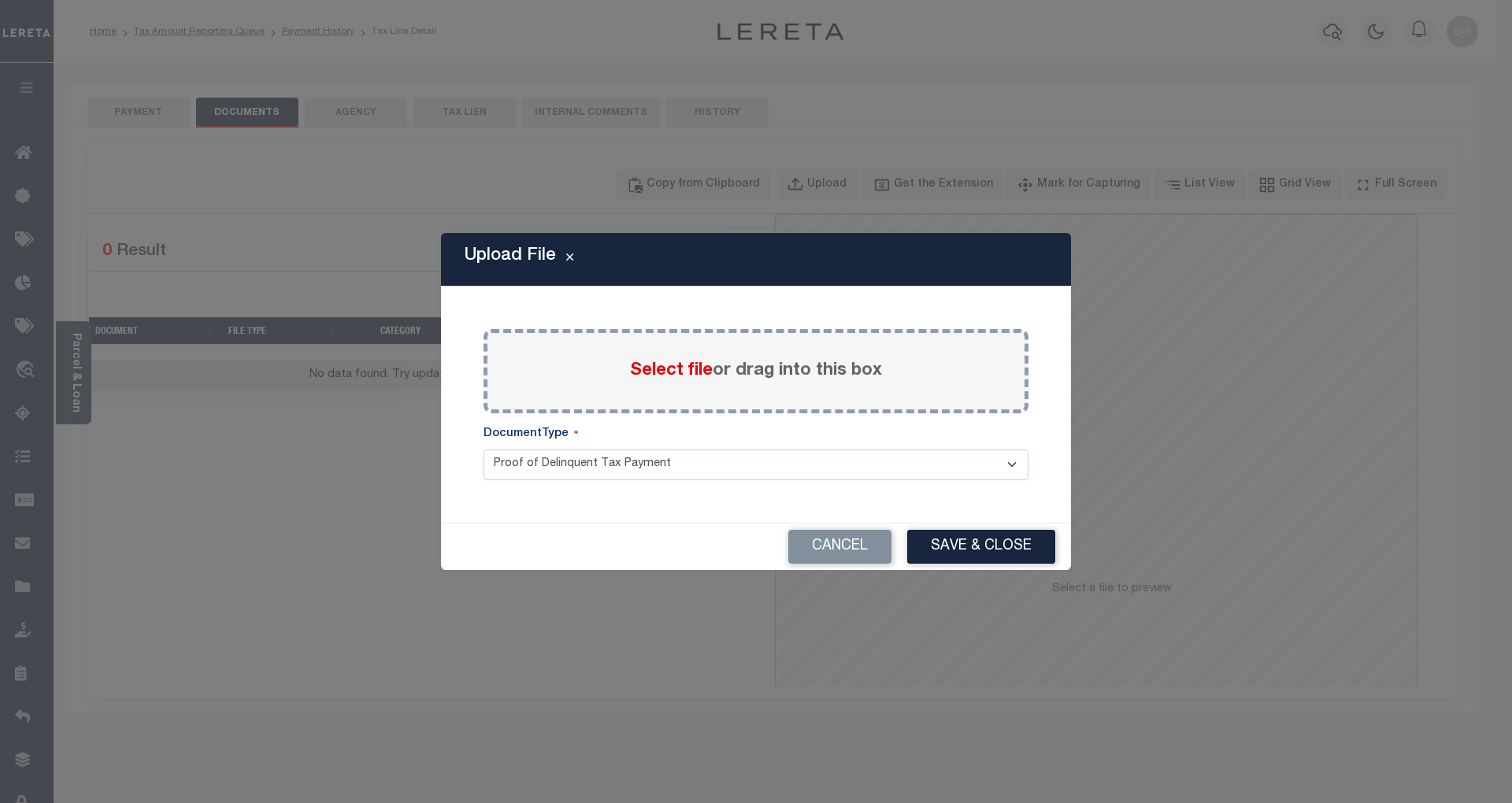
click at [665, 369] on span "Select file" at bounding box center [671, 371] width 82 height 18
click at [0, 0] on input "Select file or drag into this box" at bounding box center [0, 0] width 0 height 0
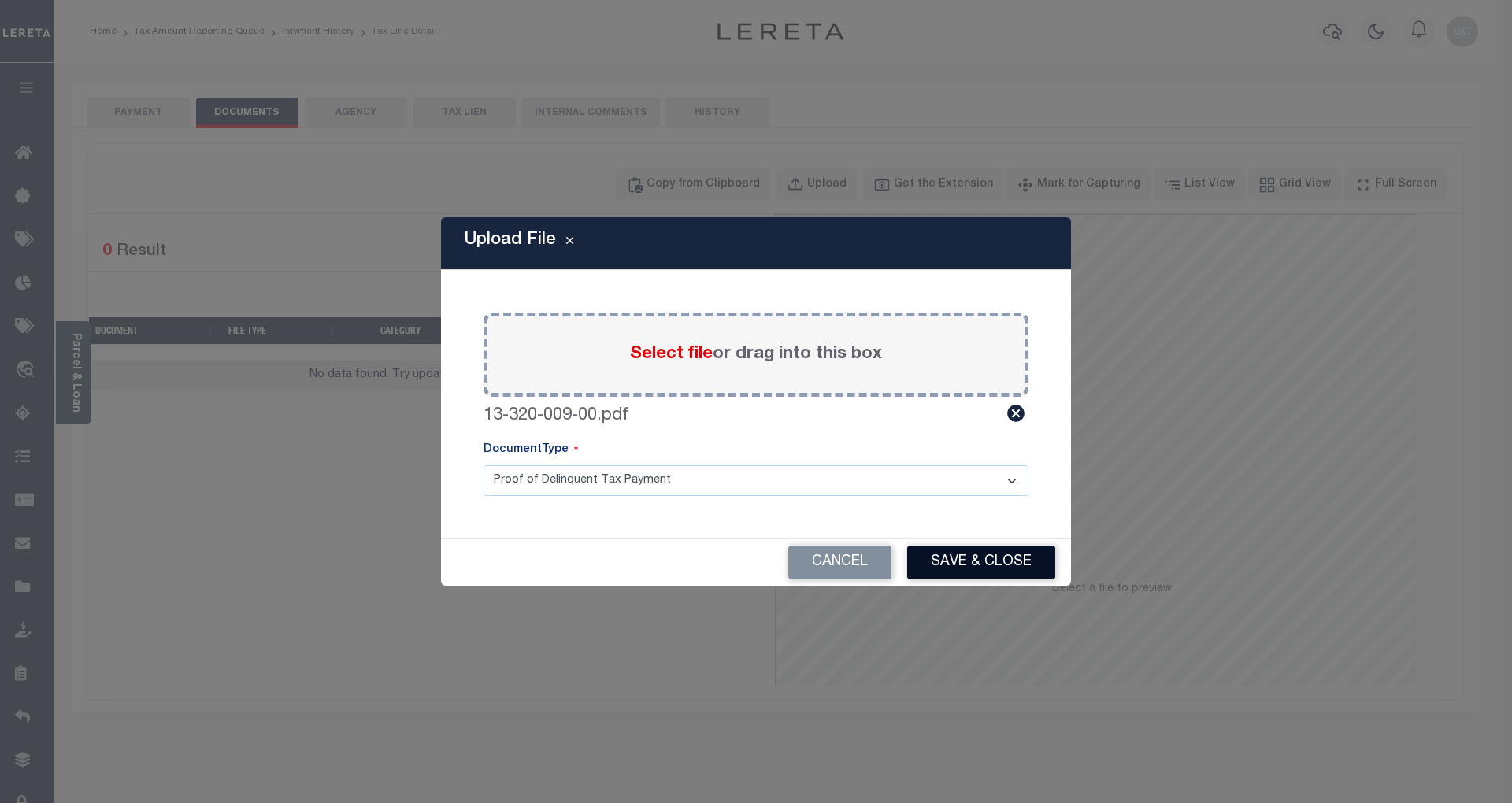
click at [1005, 565] on button "Save & Close" at bounding box center [981, 562] width 148 height 34
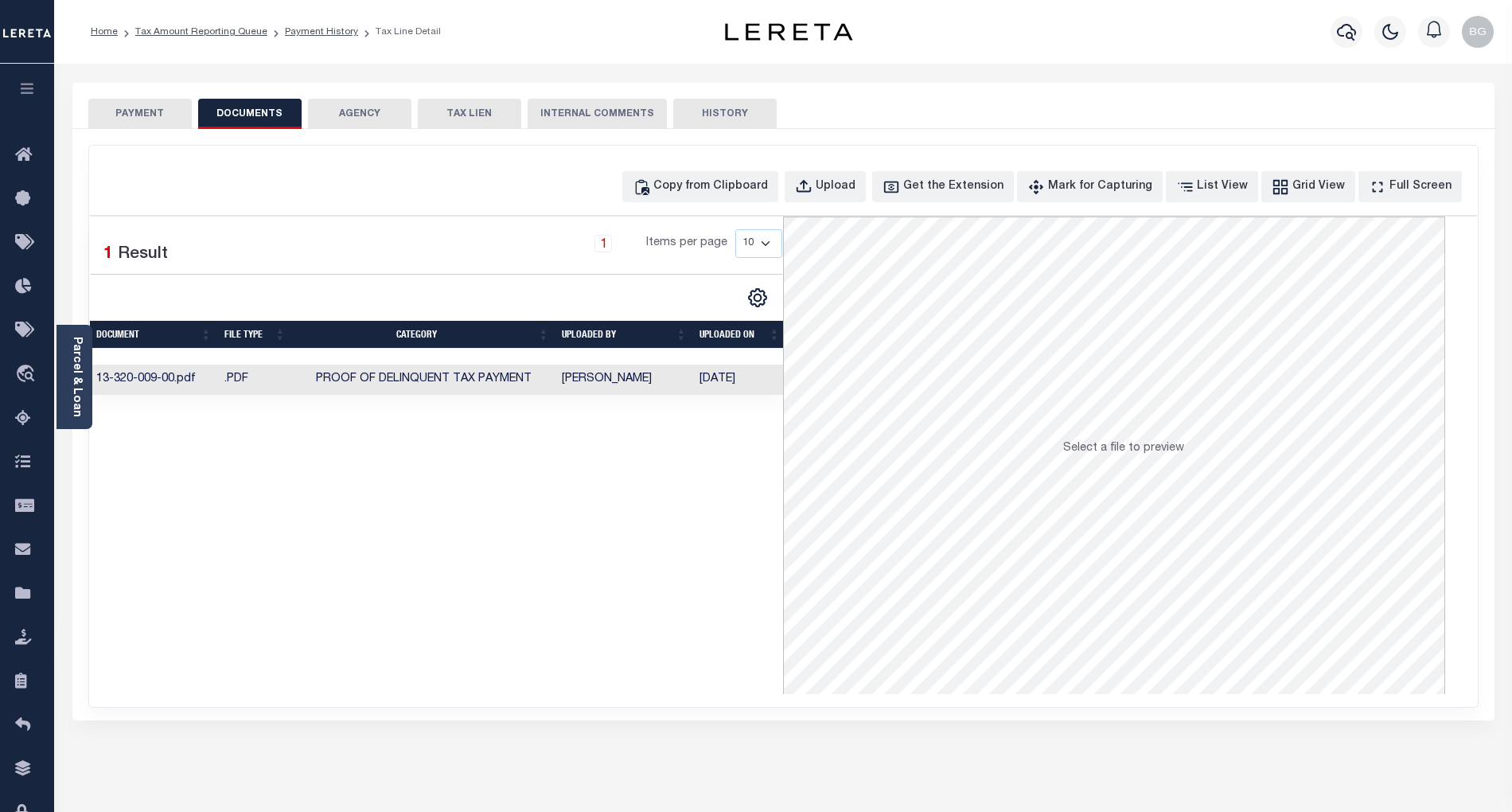
click at [150, 114] on button "PAYMENT" at bounding box center [140, 113] width 104 height 30
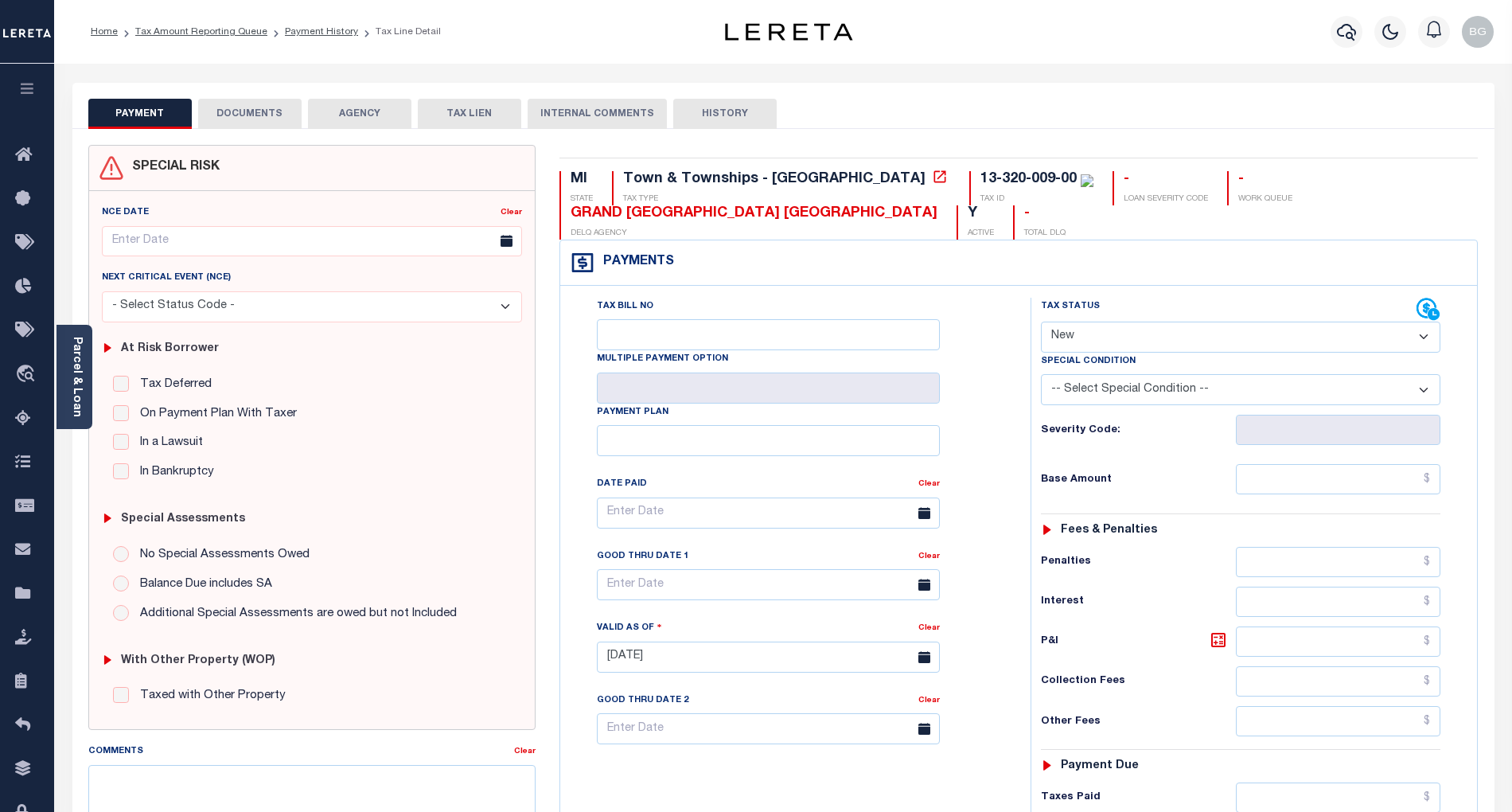
click at [1127, 343] on select "- Select Status Code - Open Due/Unpaid Paid Incomplete No Tax Due Internal Refu…" at bounding box center [1240, 336] width 399 height 31
select select "PYD"
click at [1041, 323] on select "- Select Status Code - Open Due/Unpaid Paid Incomplete No Tax Due Internal Refu…" at bounding box center [1240, 336] width 399 height 31
type input "[DATE]"
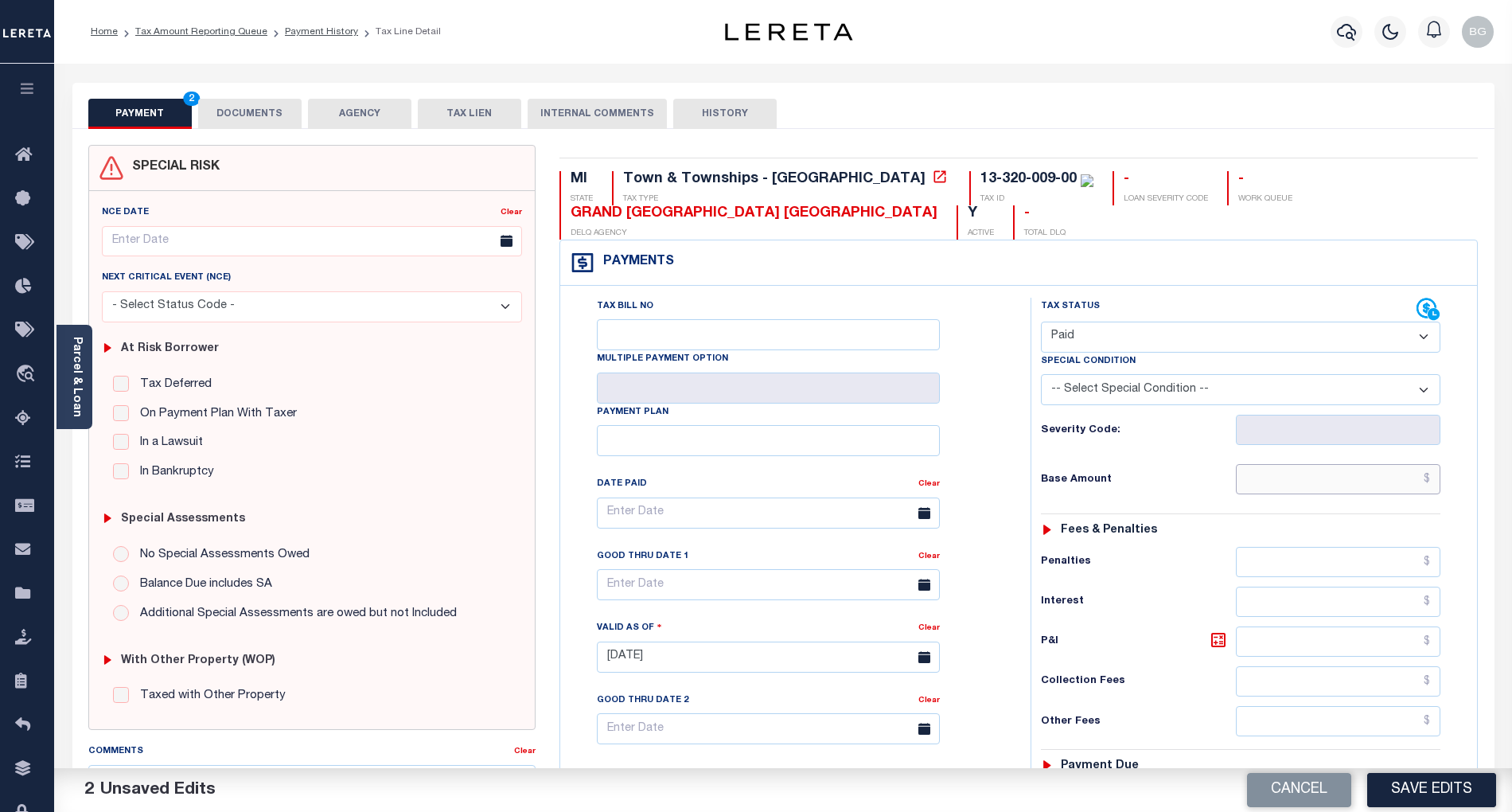
click at [1359, 484] on input "text" at bounding box center [1338, 479] width 205 height 30
paste input "2,951.00"
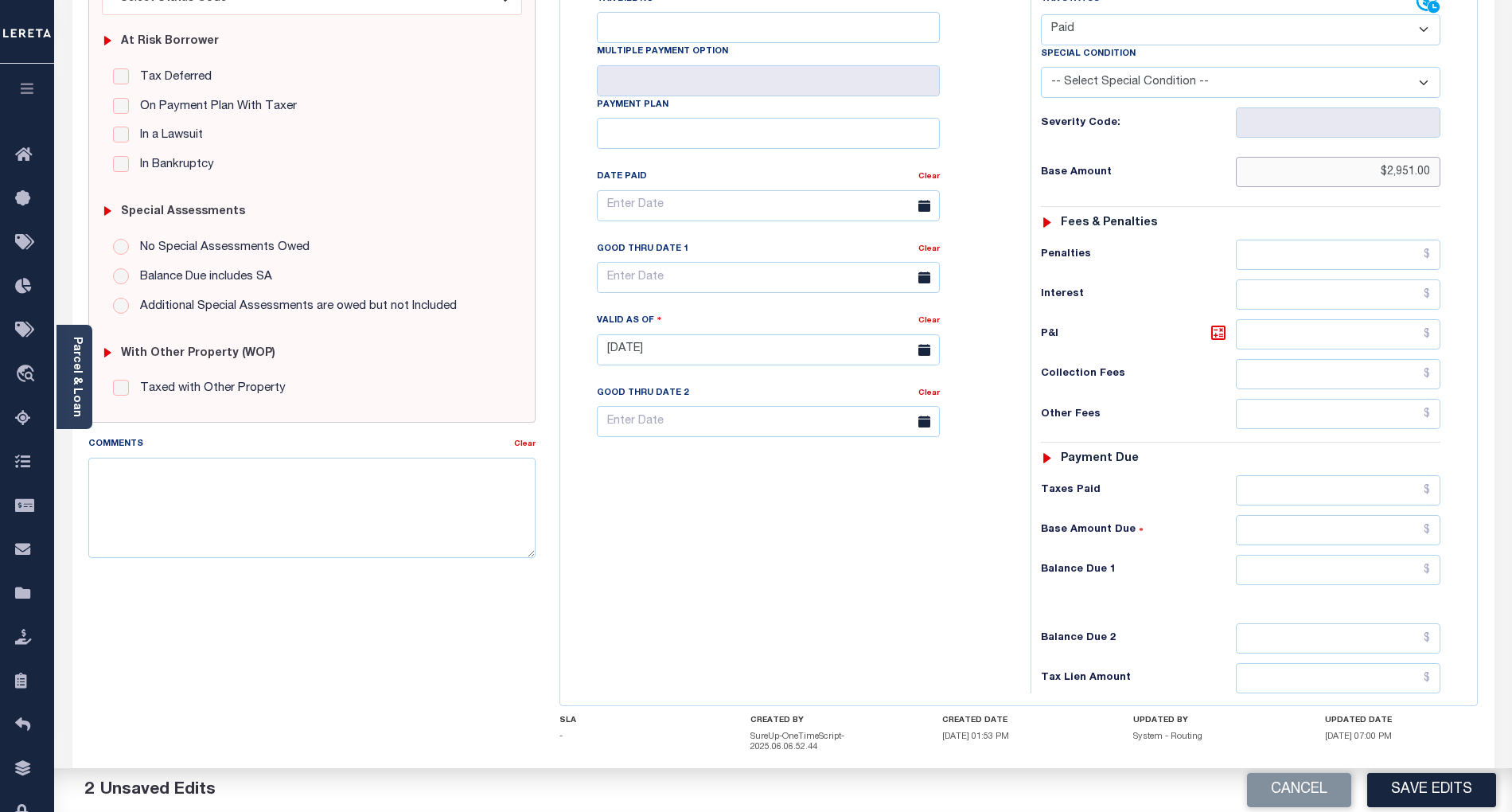
scroll to position [319, 0]
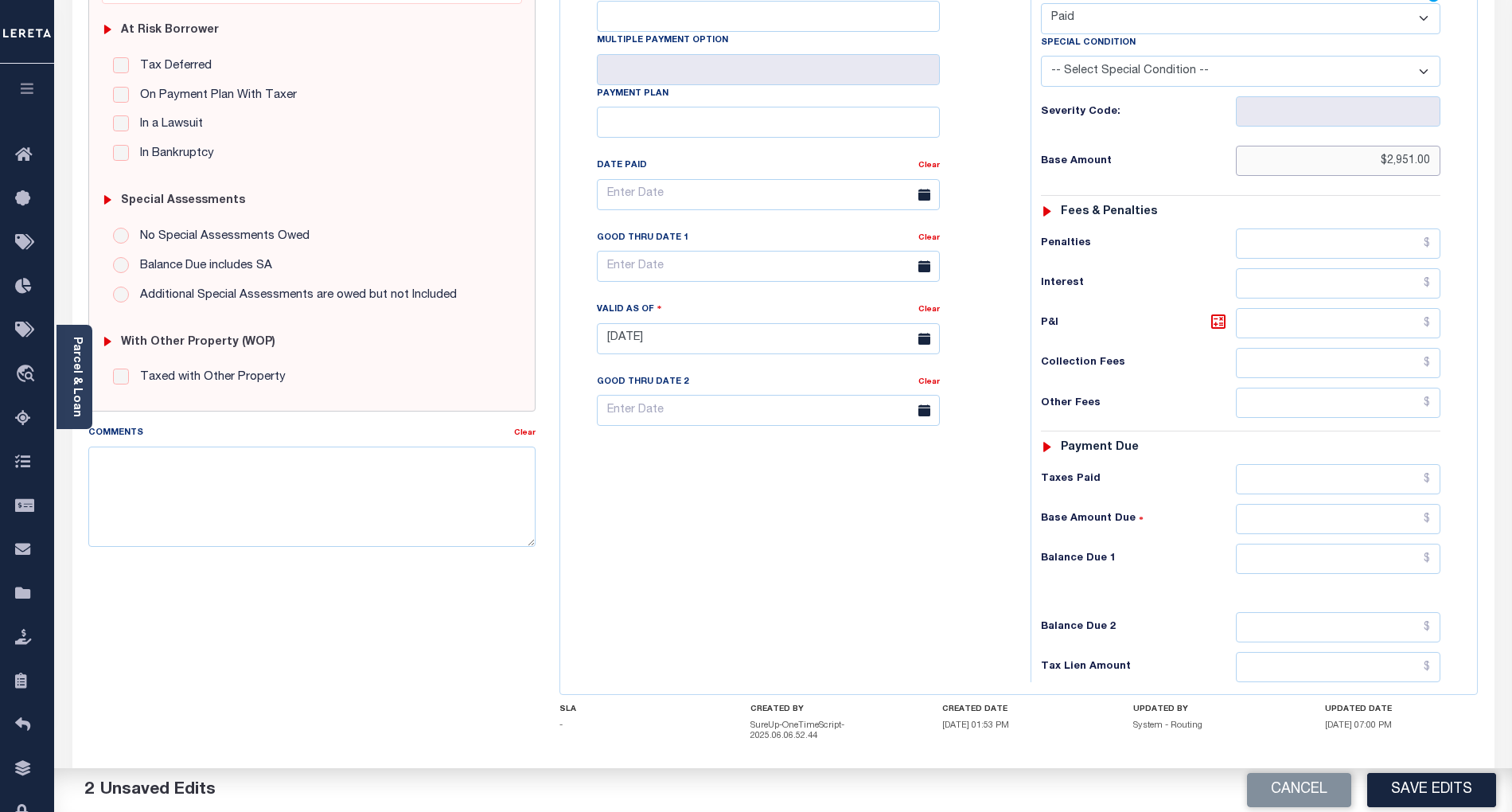
type input "$2,951.00"
click at [1408, 563] on input "text" at bounding box center [1338, 559] width 205 height 30
type input "$0.00"
drag, startPoint x: 854, startPoint y: 596, endPoint x: 1054, endPoint y: 645, distance: 205.9
click at [854, 595] on div "Tax Bill No Multiple Payment Option Payment Plan Clear" at bounding box center [791, 331] width 454 height 703
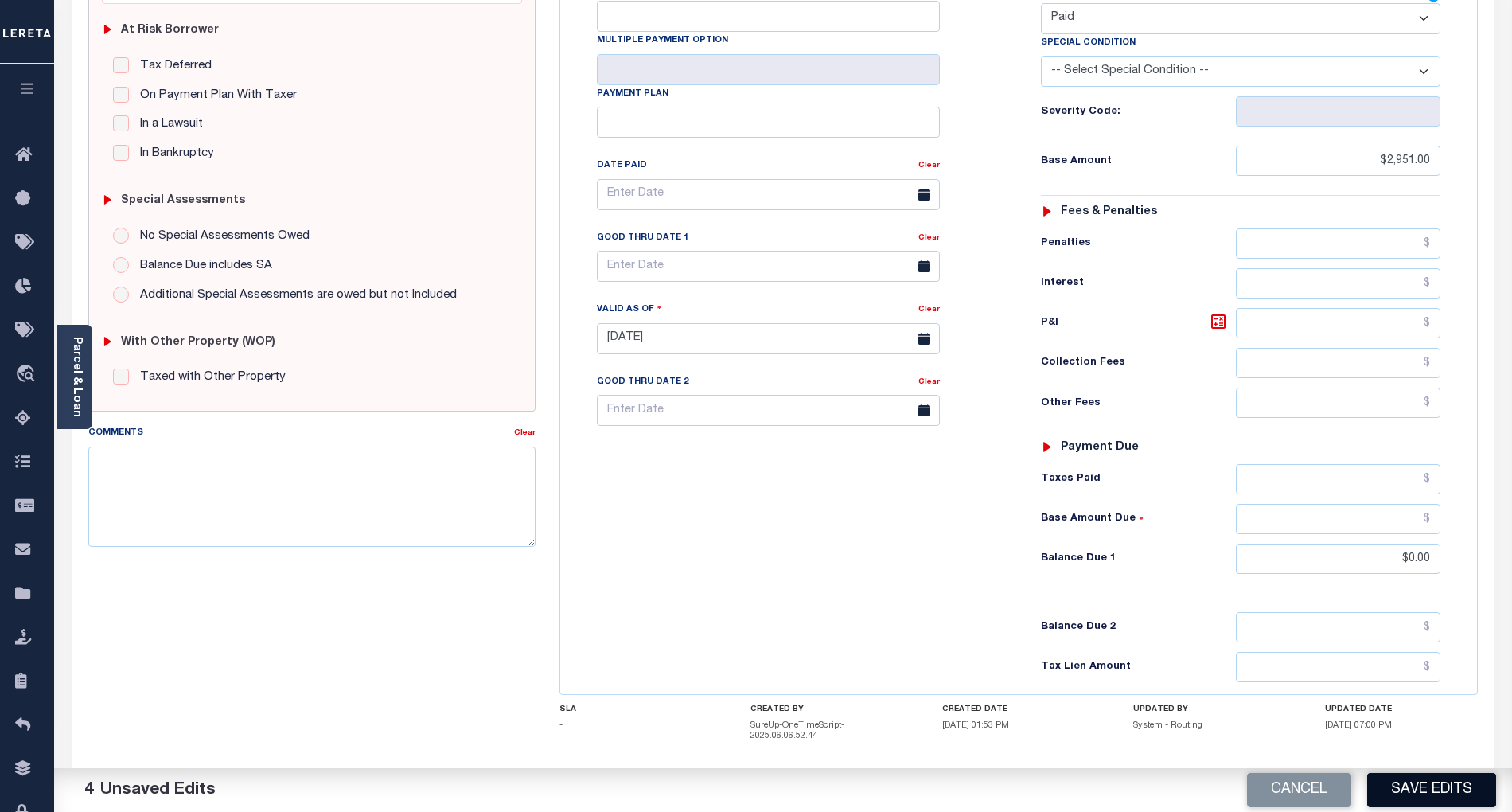
click at [1436, 787] on button "Save Edits" at bounding box center [1431, 790] width 129 height 35
checkbox input "false"
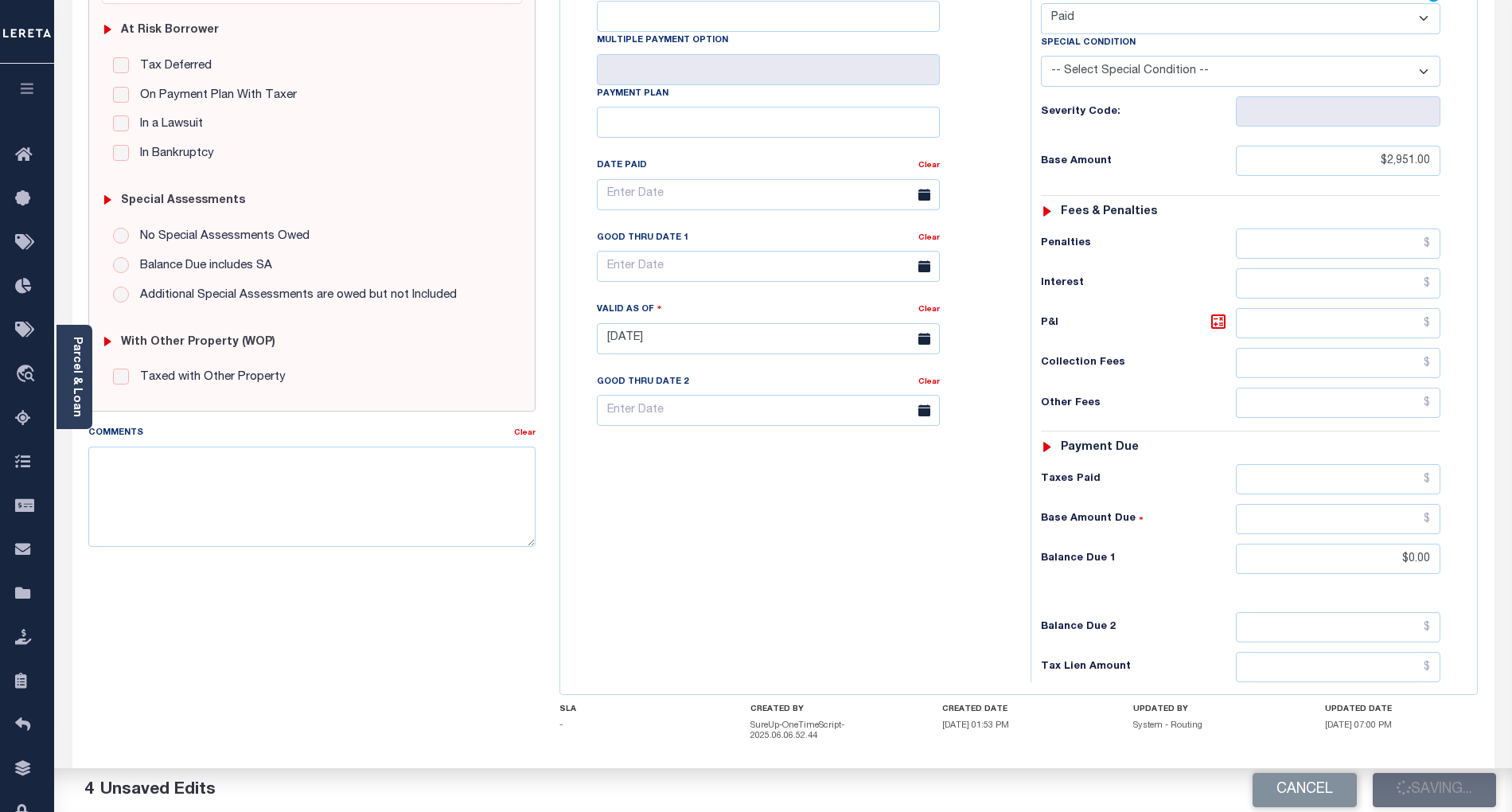
type input "$2,951"
type input "$0"
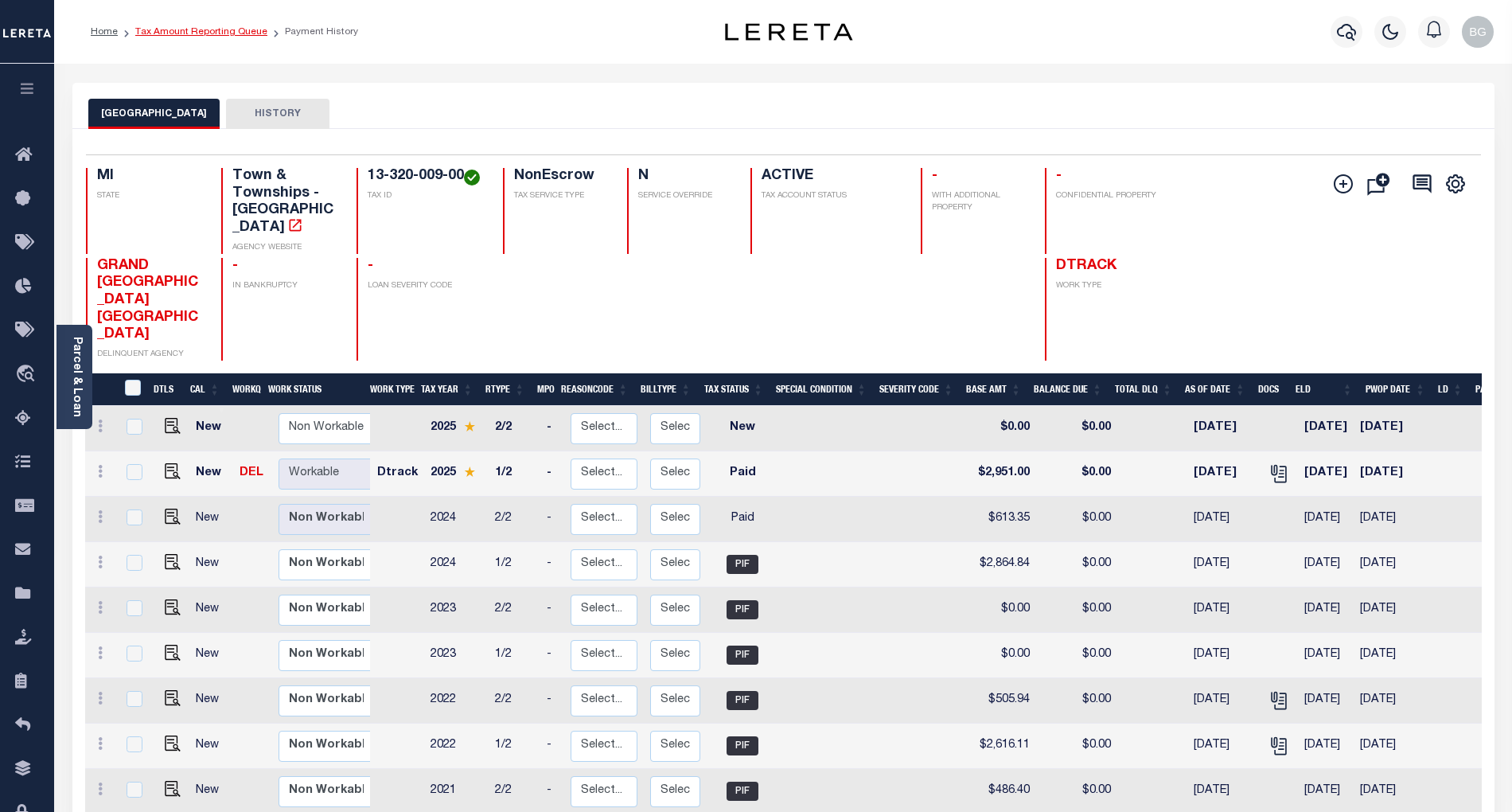
click at [186, 33] on link "Tax Amount Reporting Queue" at bounding box center [201, 32] width 132 height 10
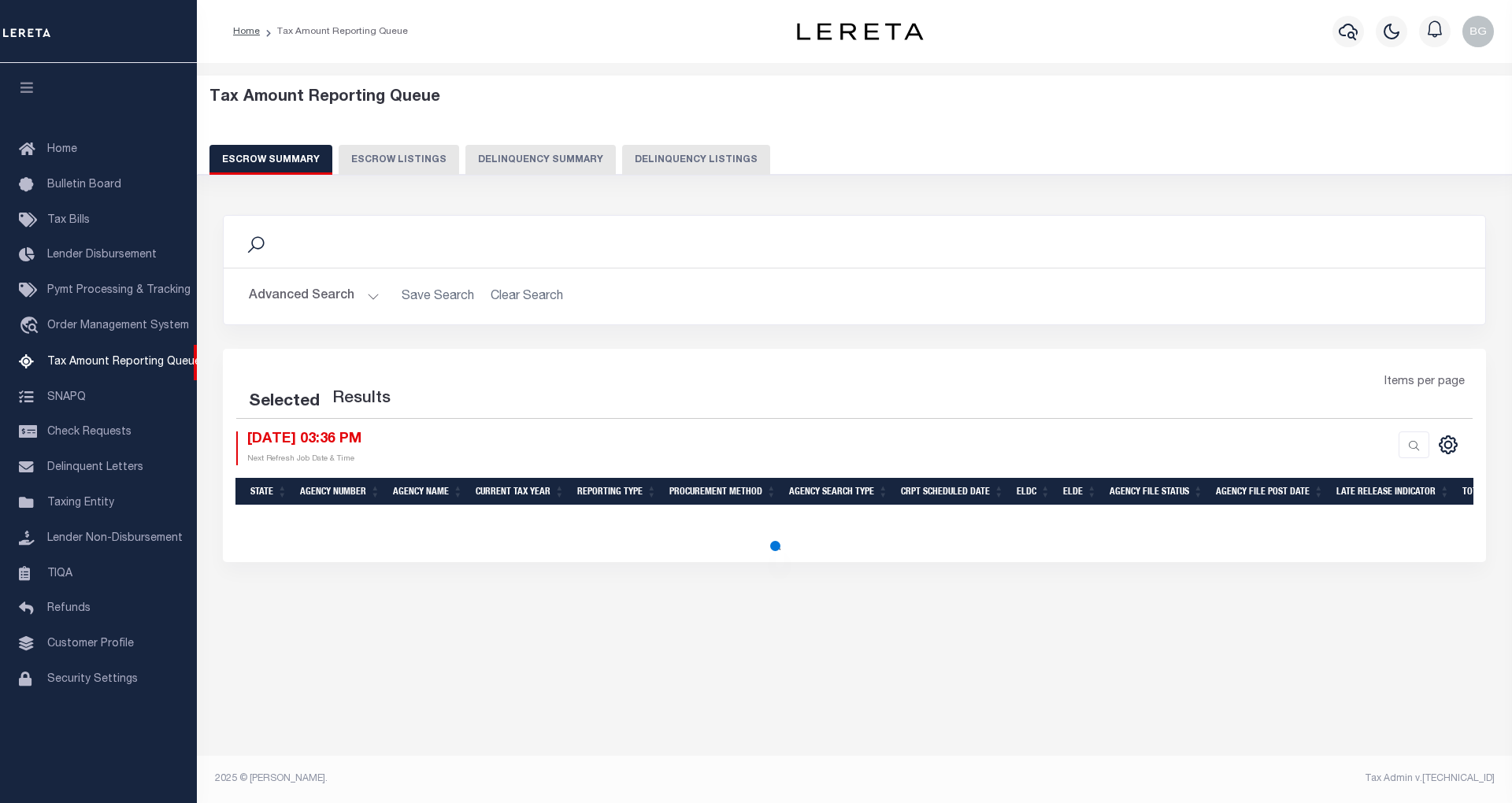
click at [661, 158] on button "Delinquency Listings" at bounding box center [696, 159] width 148 height 30
select select "100"
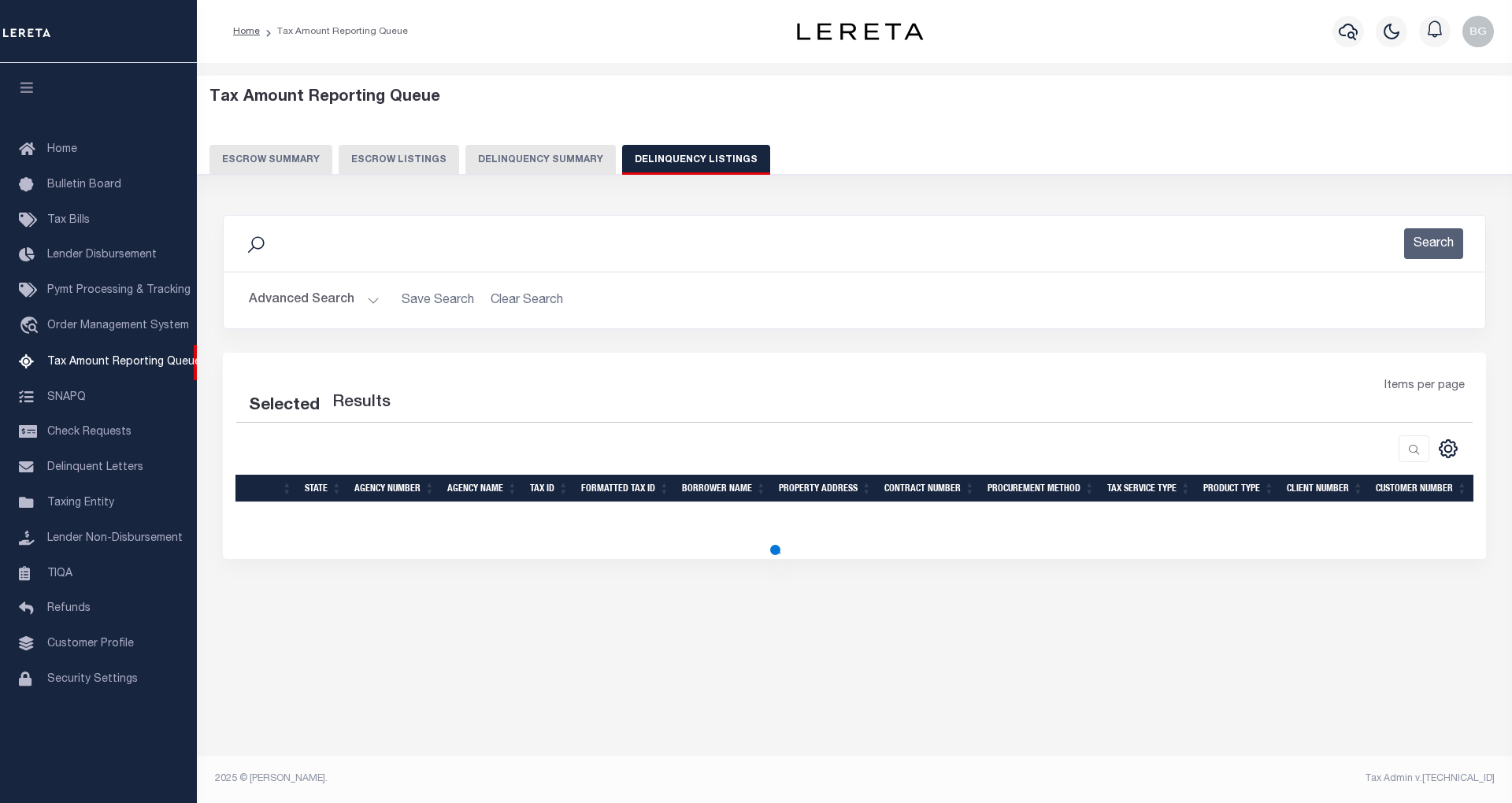
select select "100"
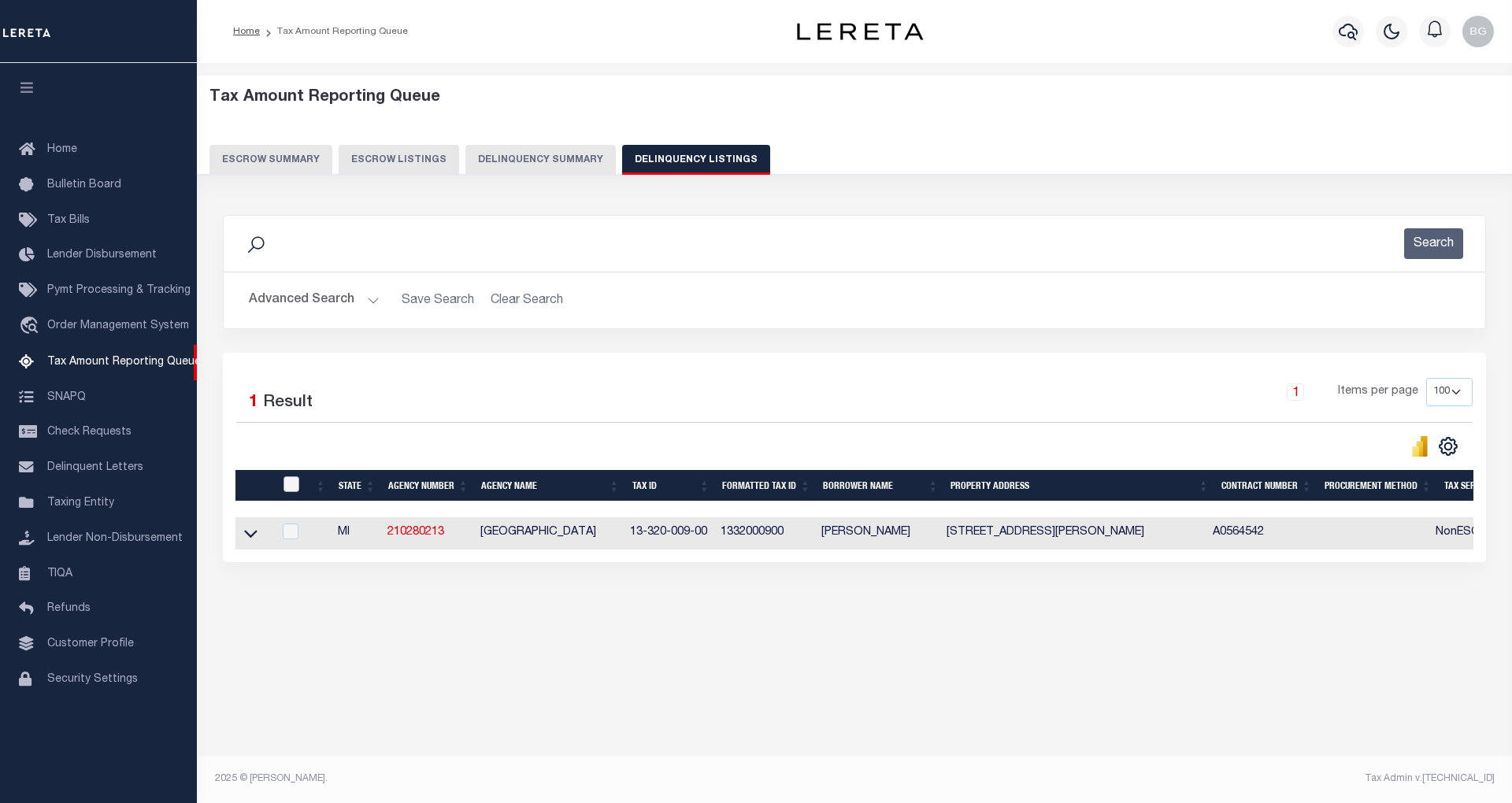
click at [287, 488] on input "checkbox" at bounding box center [292, 484] width 16 height 16
checkbox input "true"
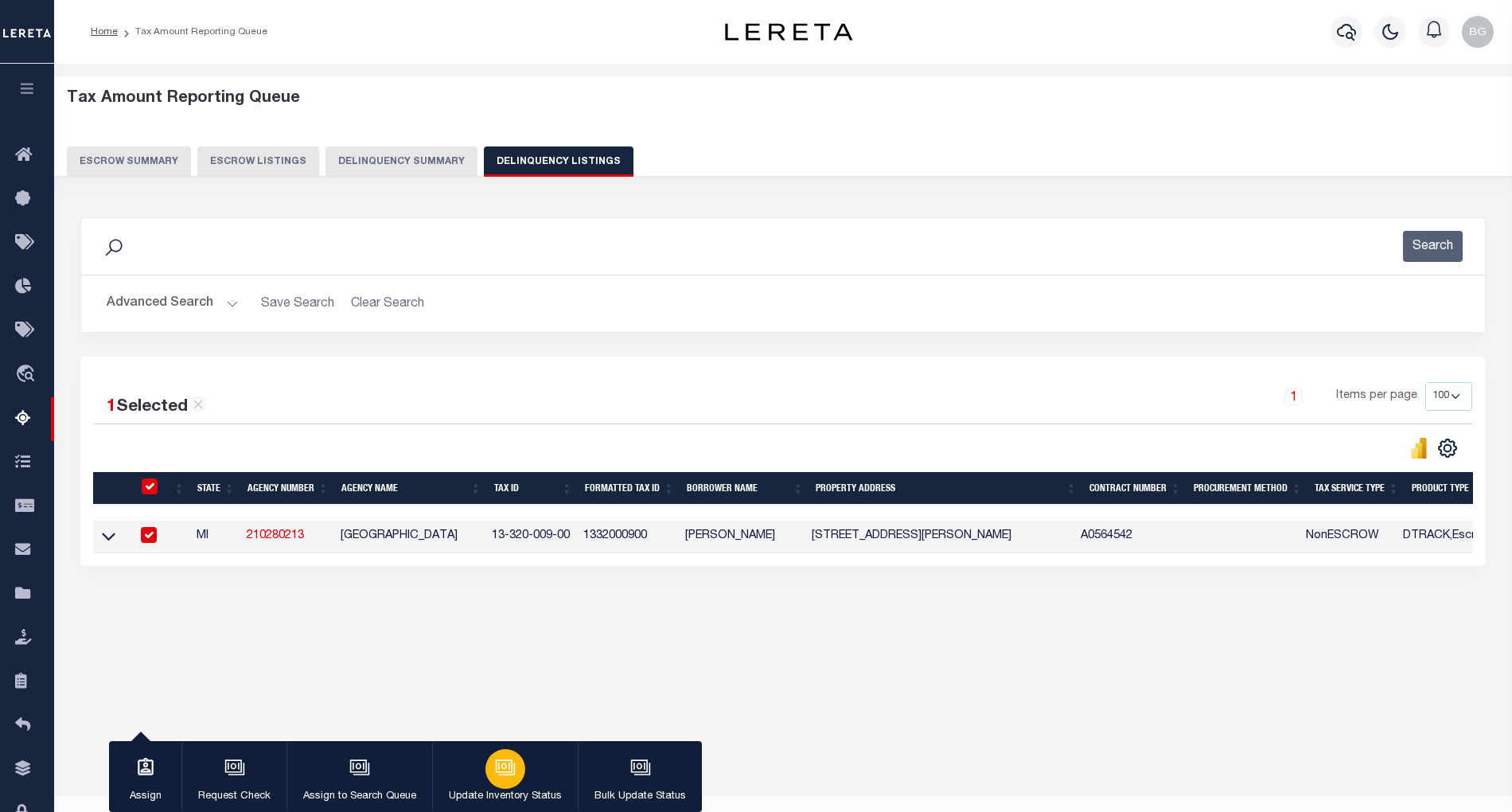
click at [490, 762] on div "button" at bounding box center [505, 769] width 40 height 40
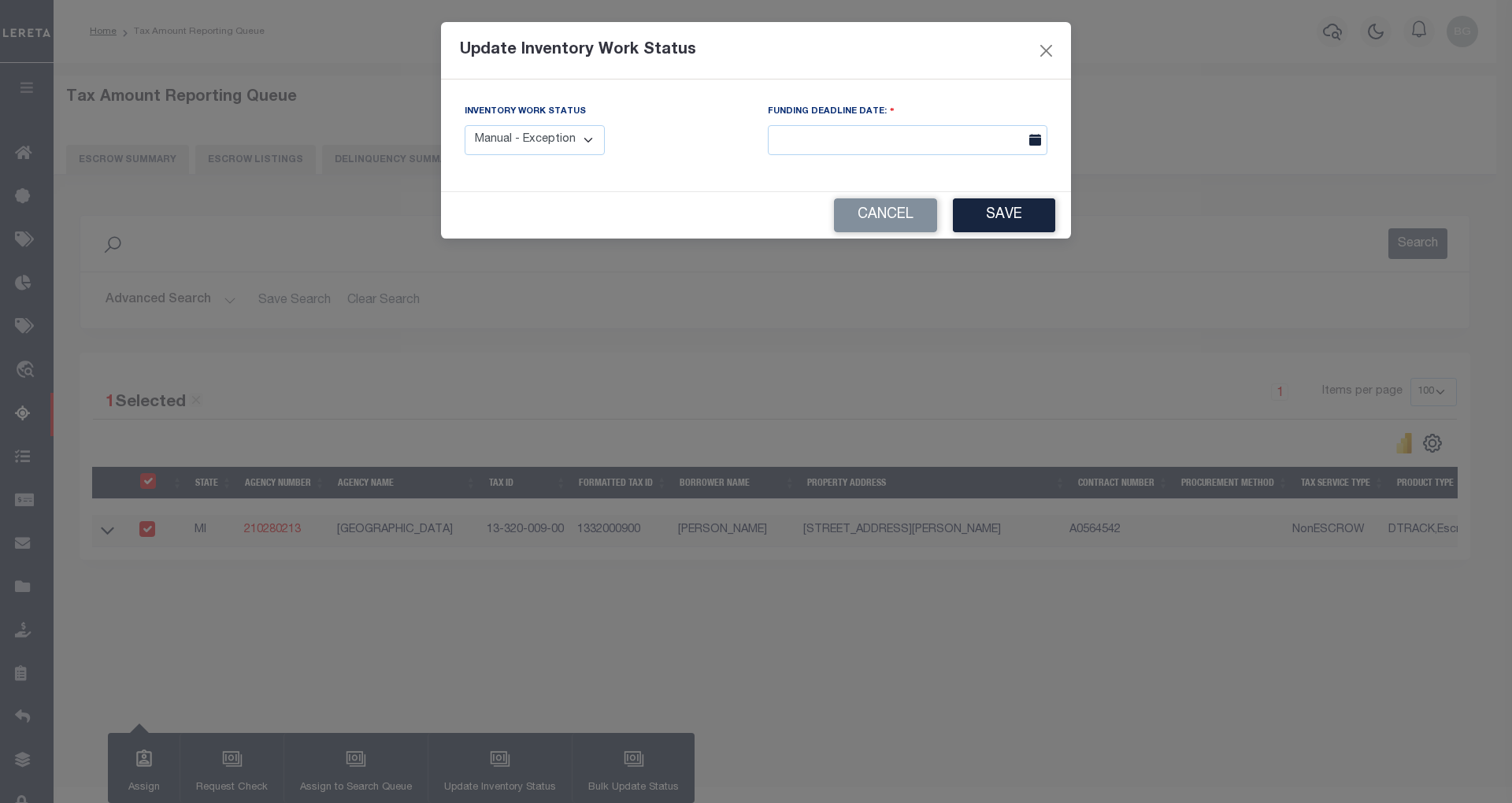
click at [564, 143] on select "Manual - Exception Pended - Awaiting Search Late Add Exception Completed" at bounding box center [534, 140] width 140 height 31
select select "4"
click at [464, 125] on select "Manual - Exception Pended - Awaiting Search Late Add Exception Completed" at bounding box center [534, 140] width 140 height 31
click at [1064, 222] on div "Cancel Save" at bounding box center [755, 215] width 630 height 46
click at [1030, 213] on button "Save" at bounding box center [1004, 215] width 102 height 34
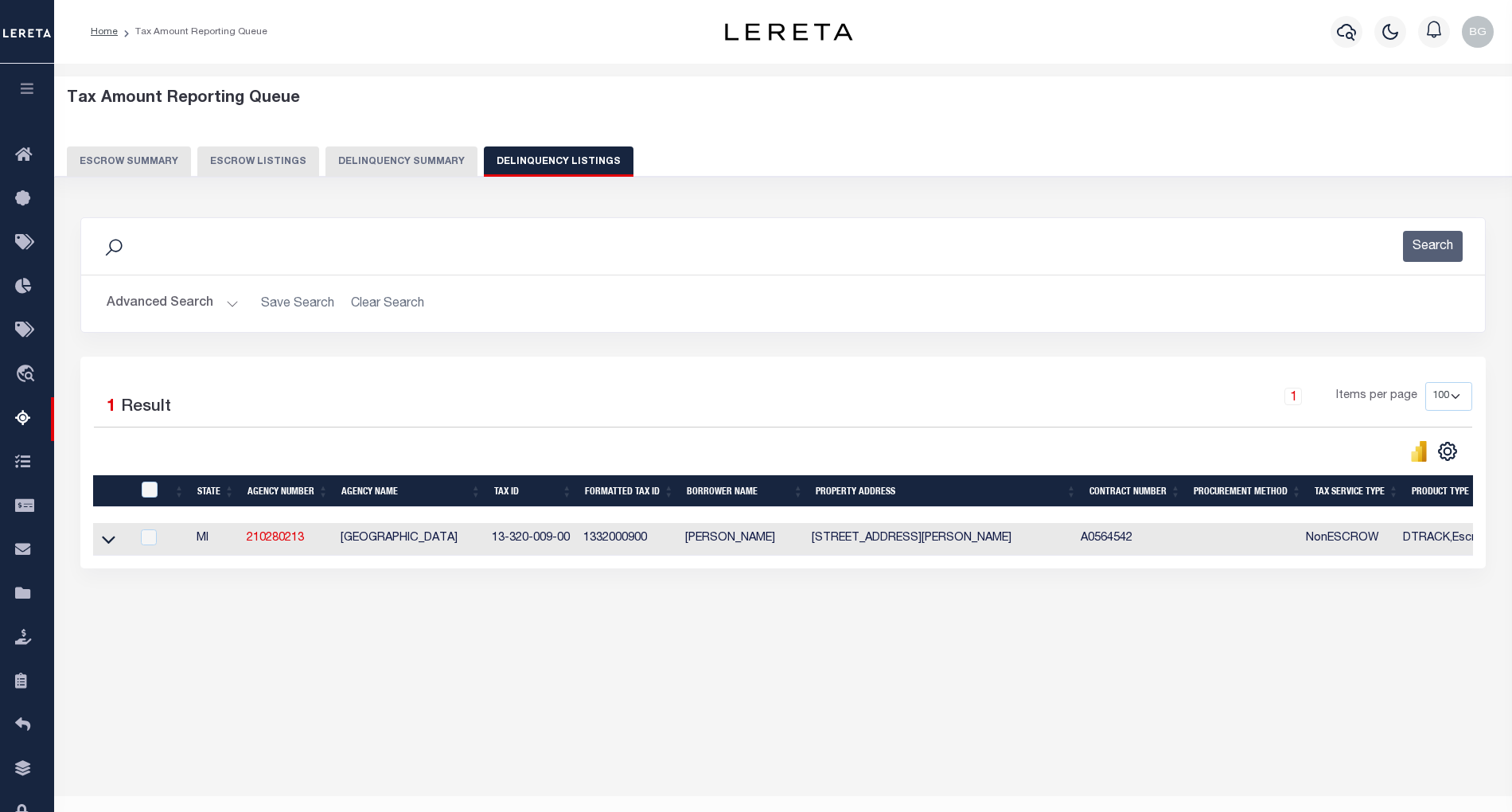
click at [231, 305] on button "Advanced Search" at bounding box center [172, 303] width 132 height 31
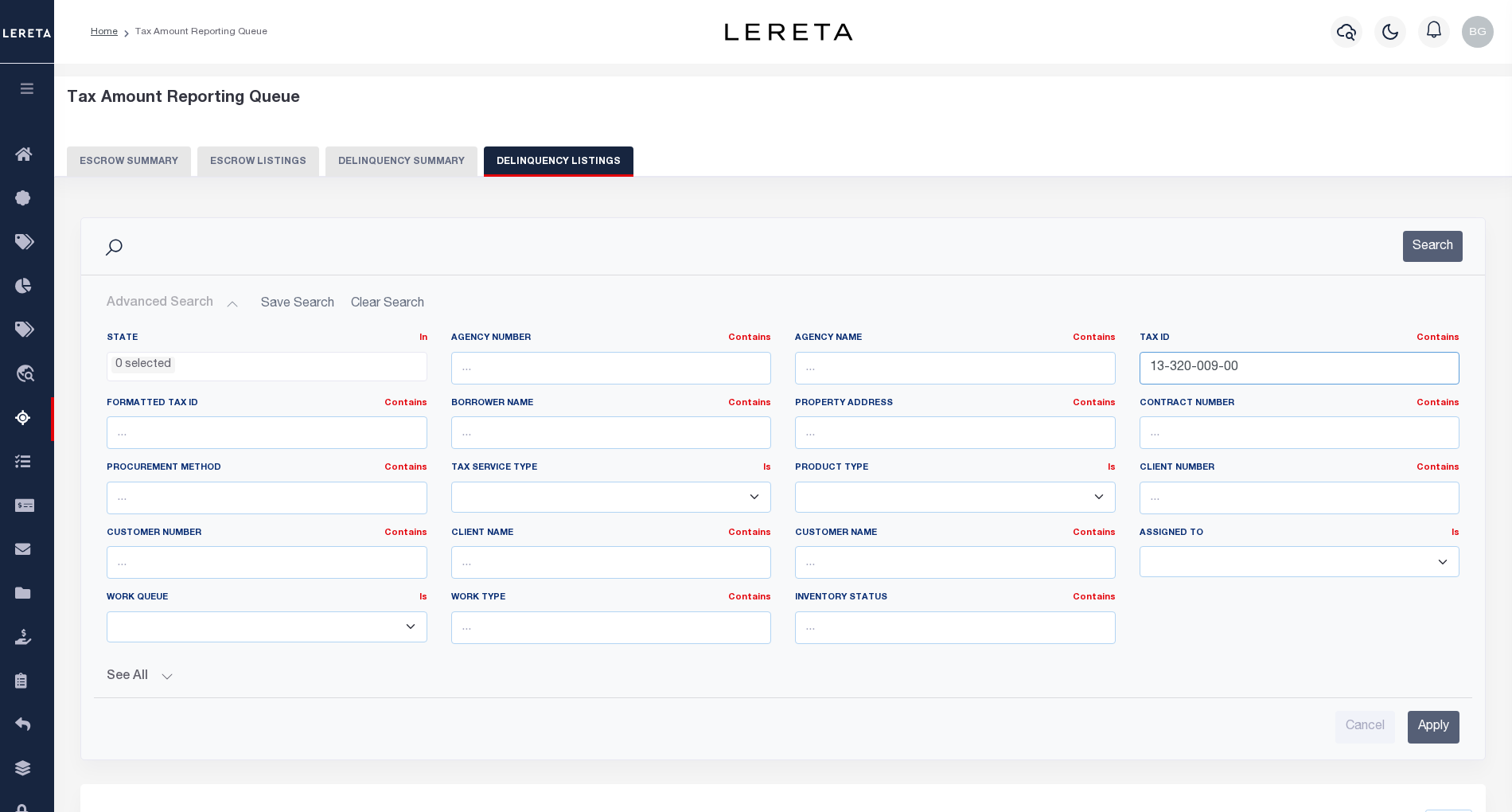
click at [1192, 365] on input "13-320-009-00" at bounding box center [1300, 367] width 320 height 33
paste input "630-005"
type input "13-630-005-00"
click at [1433, 740] on input "Apply" at bounding box center [1433, 727] width 51 height 33
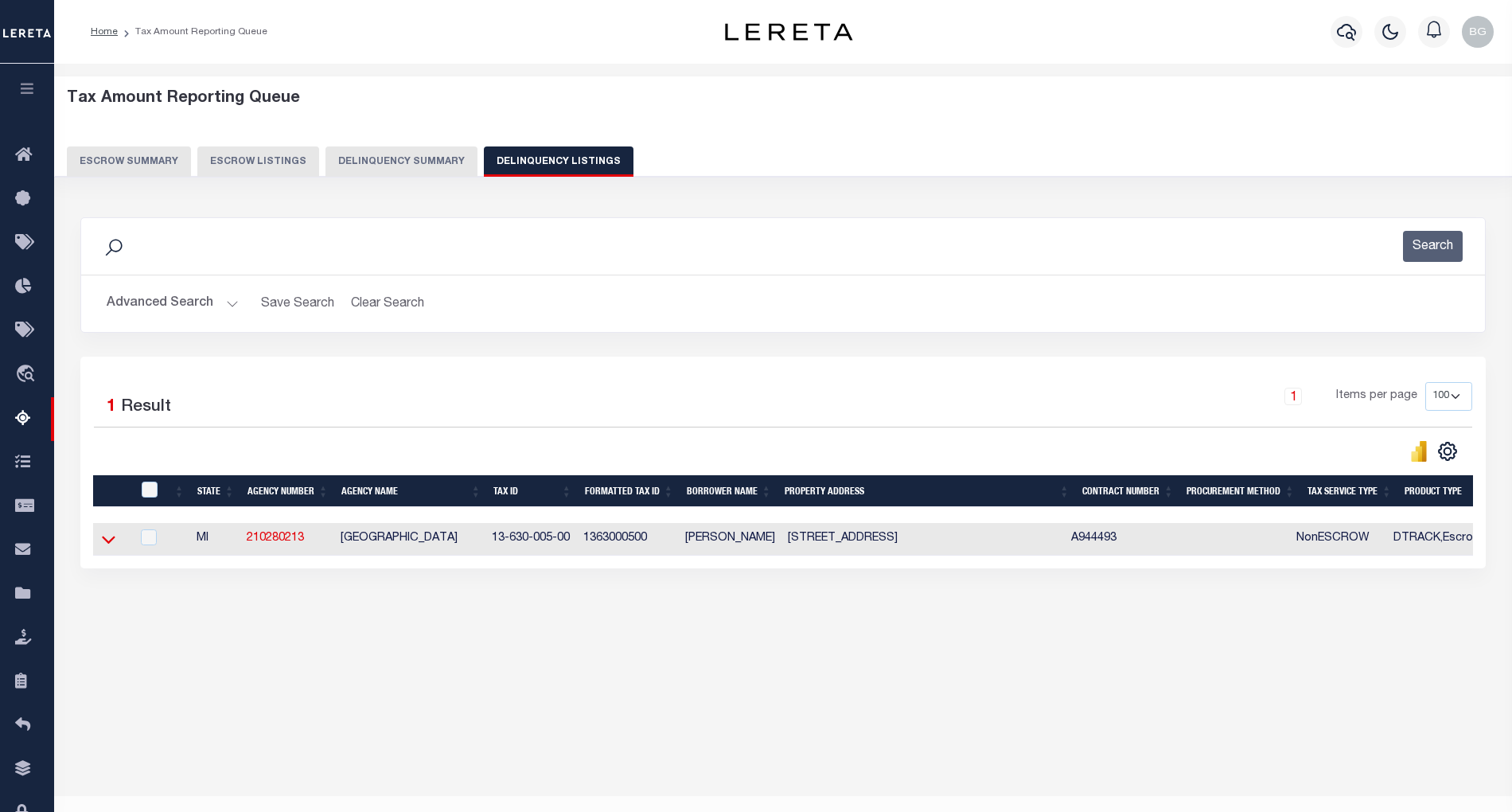
click at [109, 545] on icon at bounding box center [108, 540] width 13 height 8
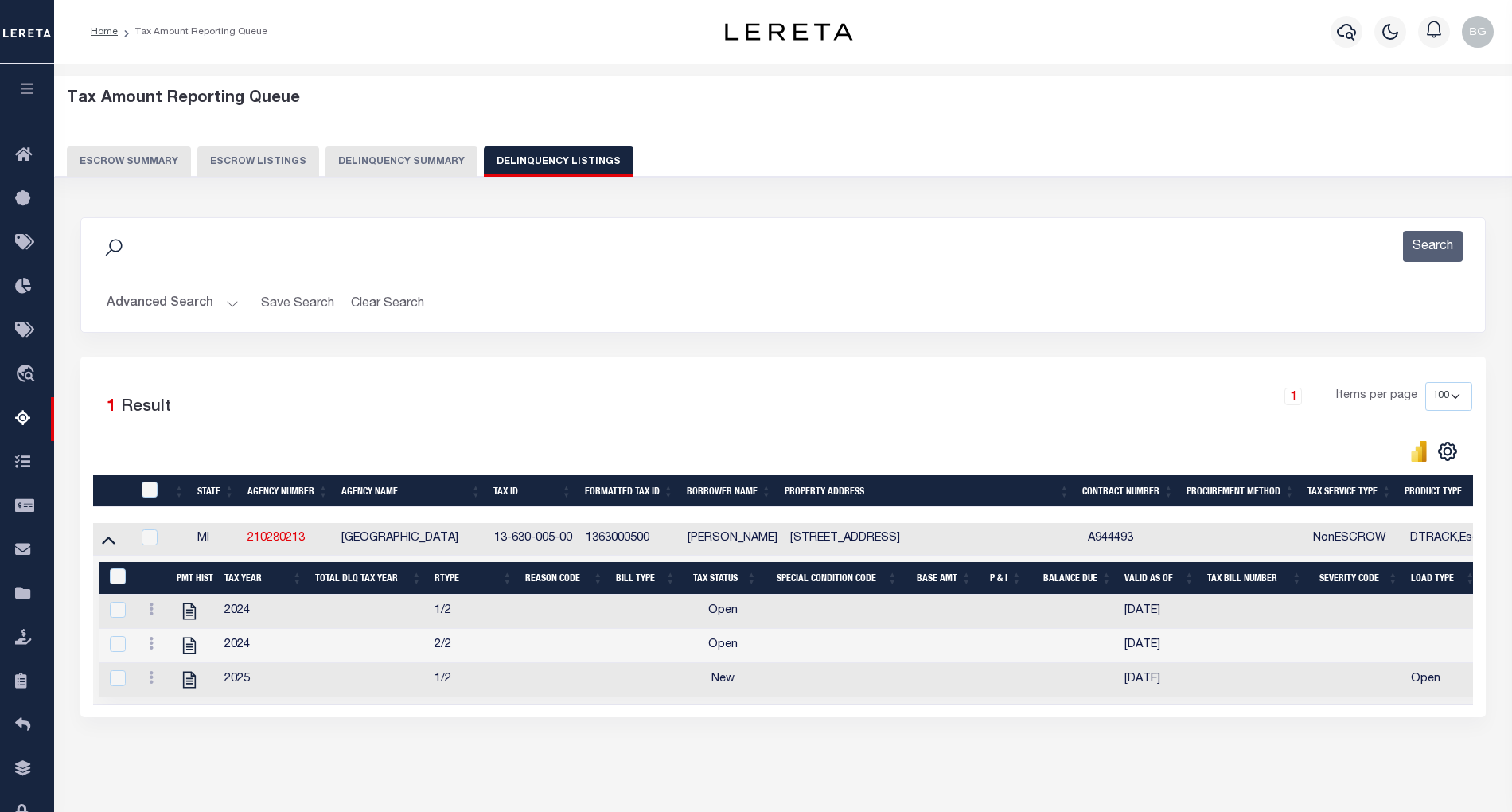
scroll to position [32, 0]
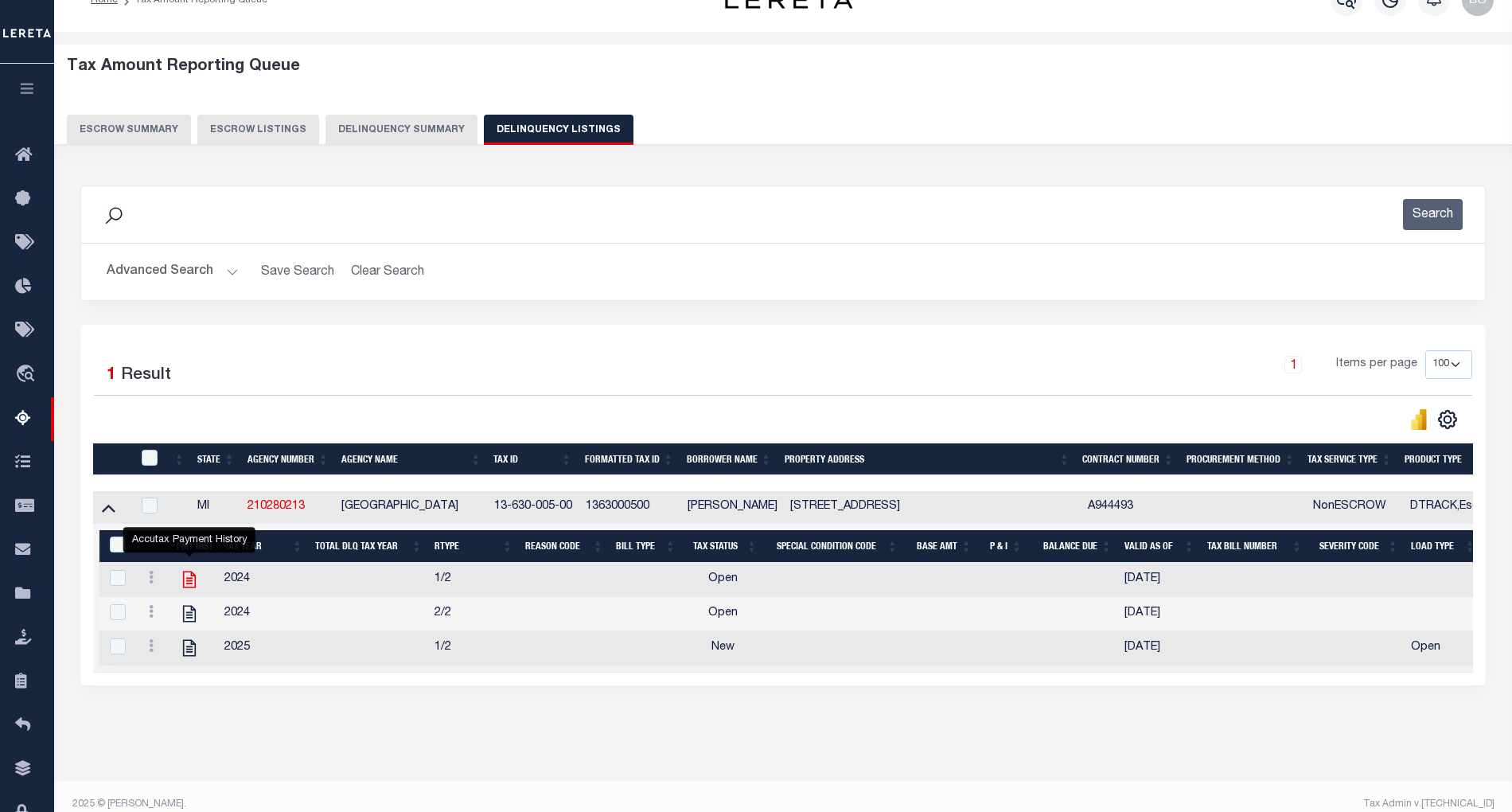
click at [189, 587] on icon "" at bounding box center [189, 579] width 12 height 17
checkbox input "true"
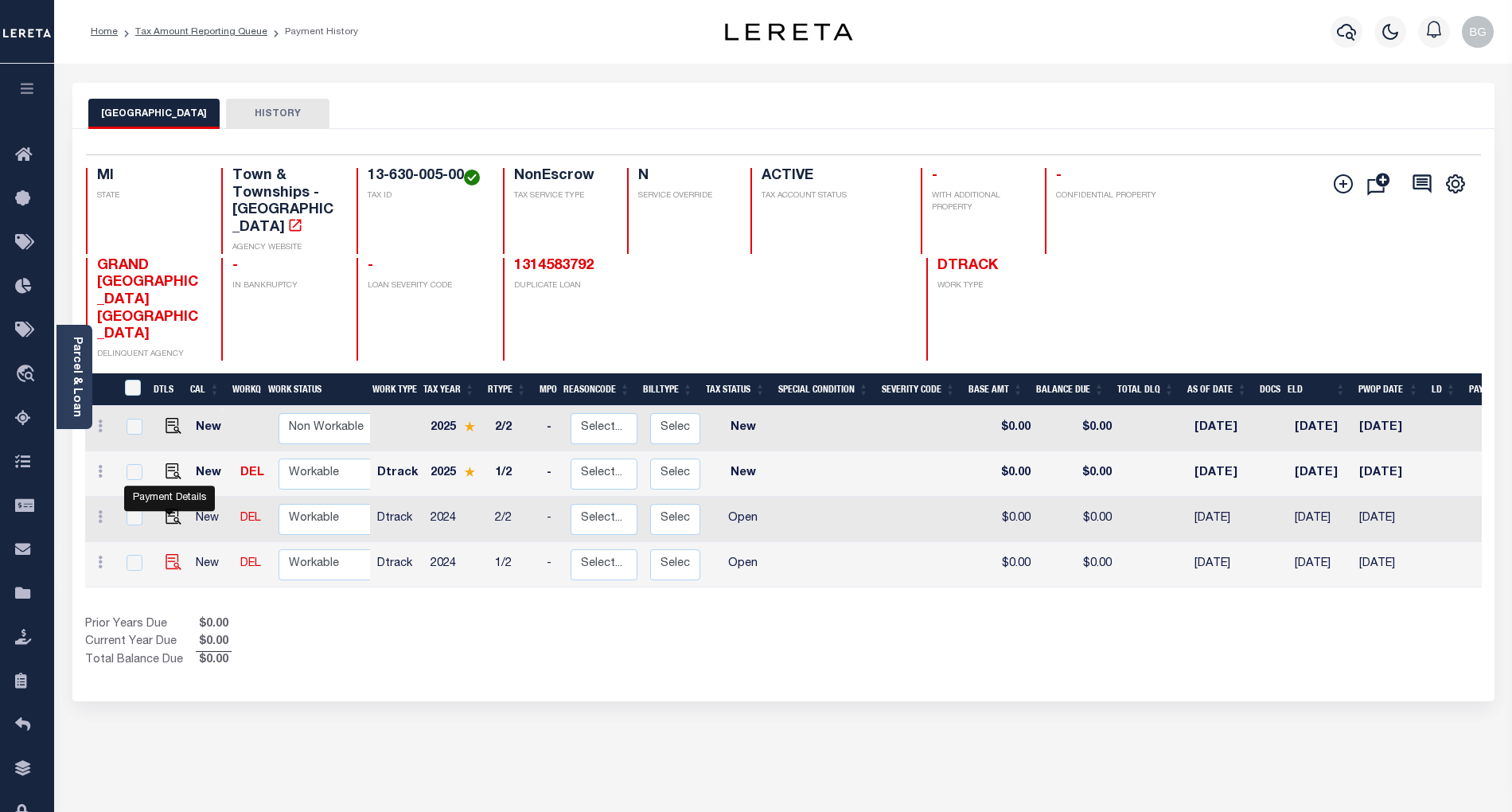
click at [166, 554] on img "" at bounding box center [174, 562] width 16 height 16
checkbox input "true"
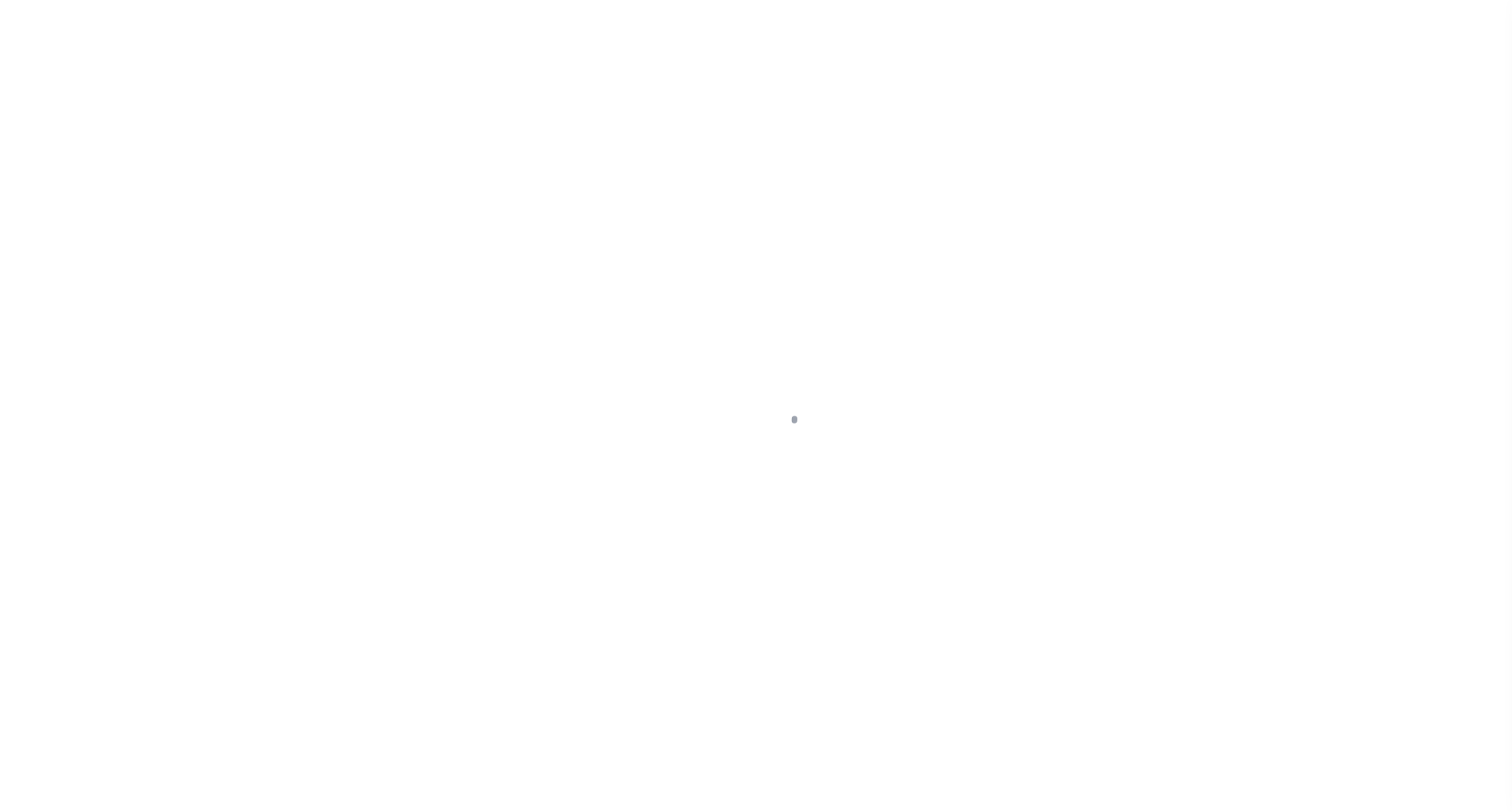
select select "OP2"
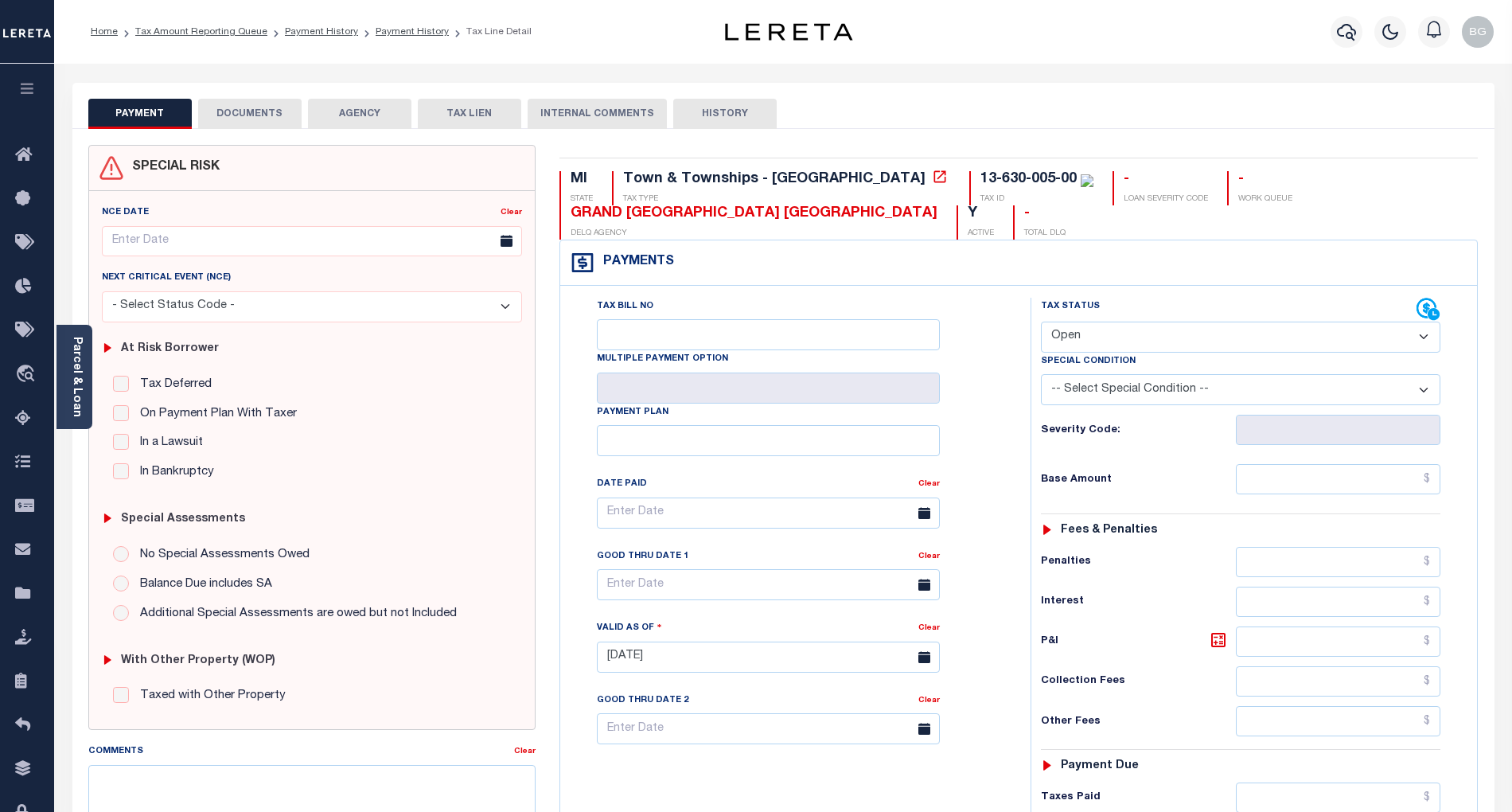
click at [230, 122] on button "DOCUMENTS" at bounding box center [250, 113] width 104 height 30
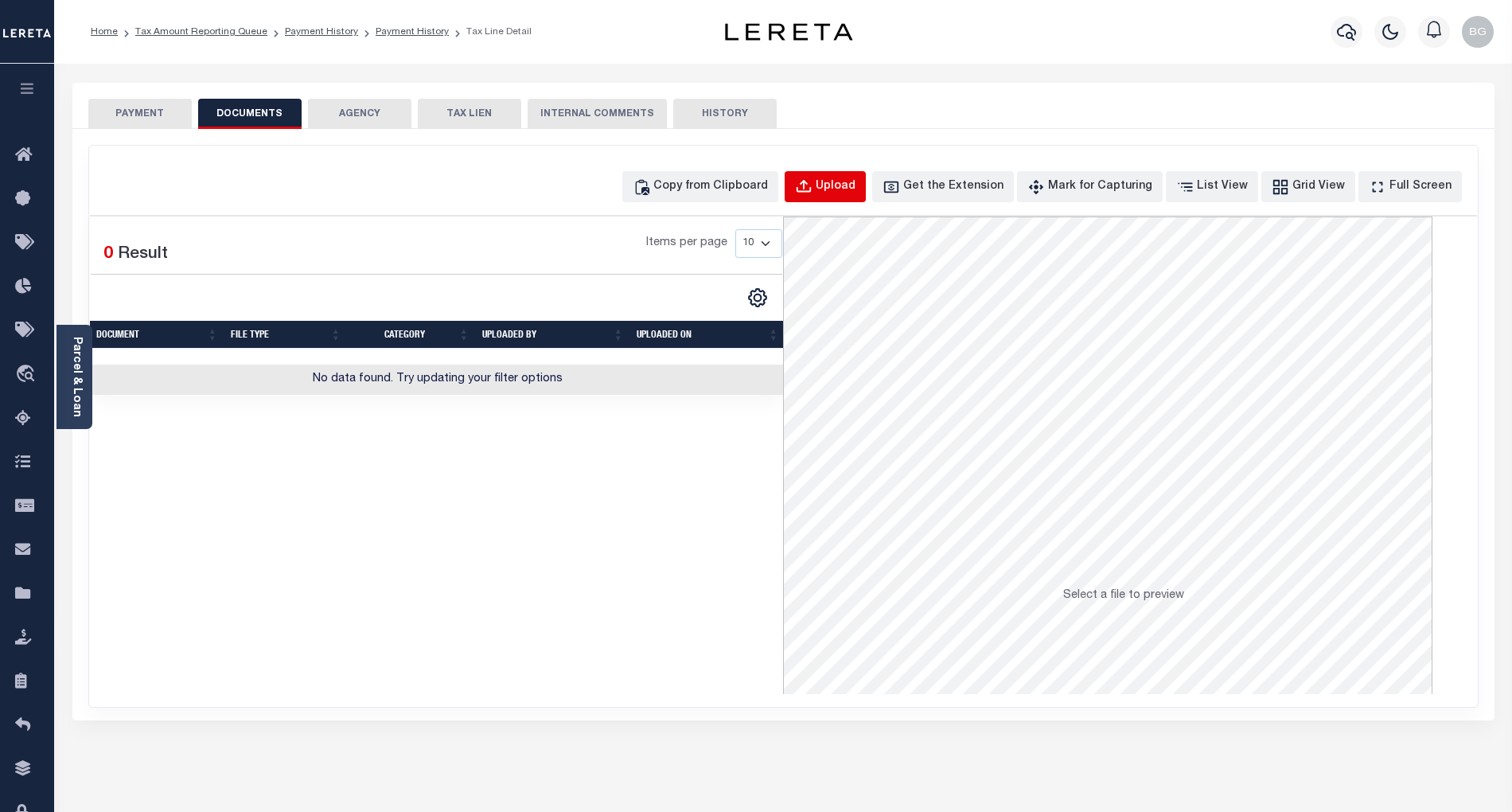
click at [845, 186] on div "Upload" at bounding box center [835, 187] width 40 height 18
select select "POP"
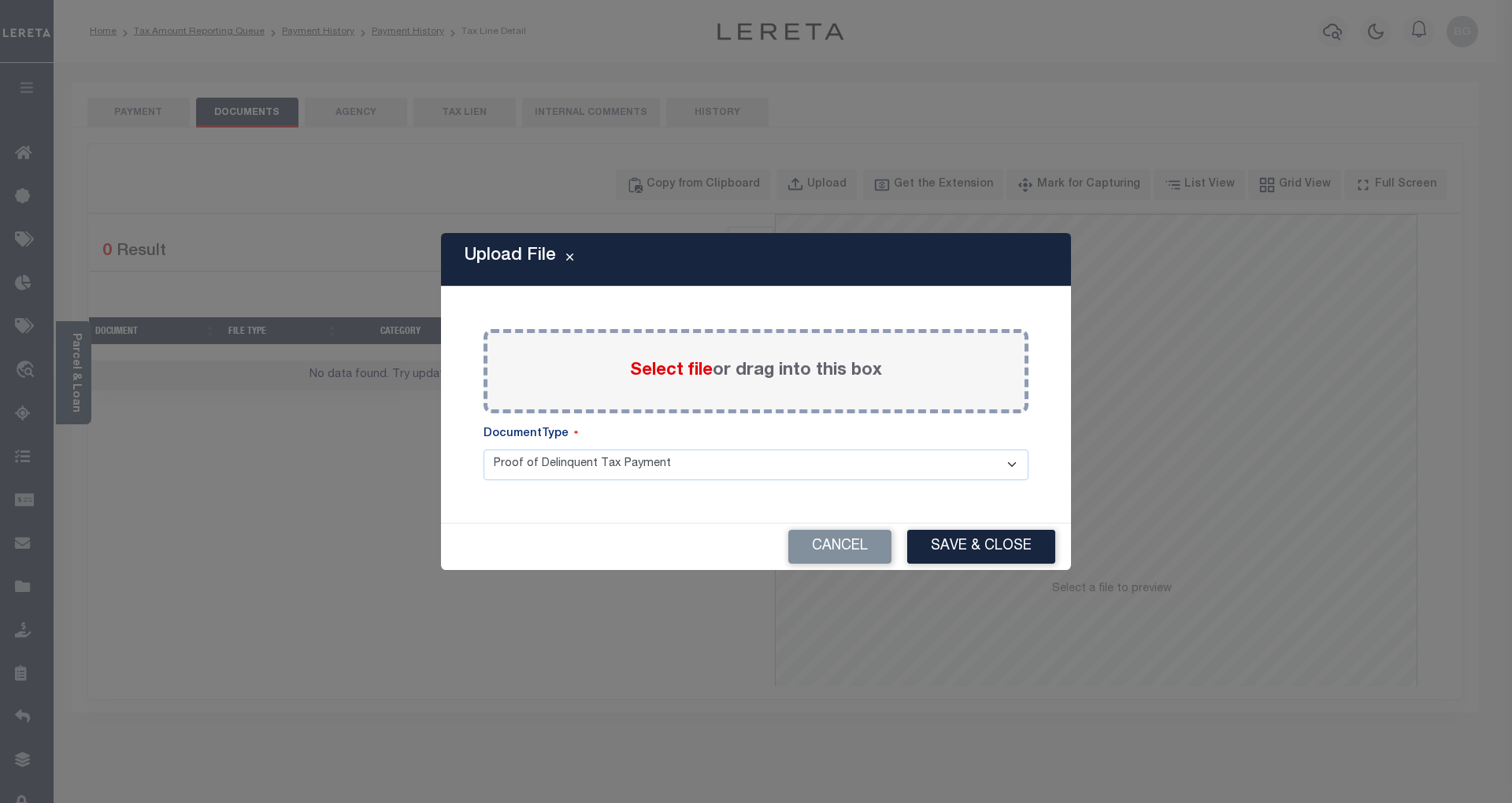
click at [643, 372] on span "Select file" at bounding box center [671, 371] width 82 height 18
click at [0, 0] on input "Select file or drag into this box" at bounding box center [0, 0] width 0 height 0
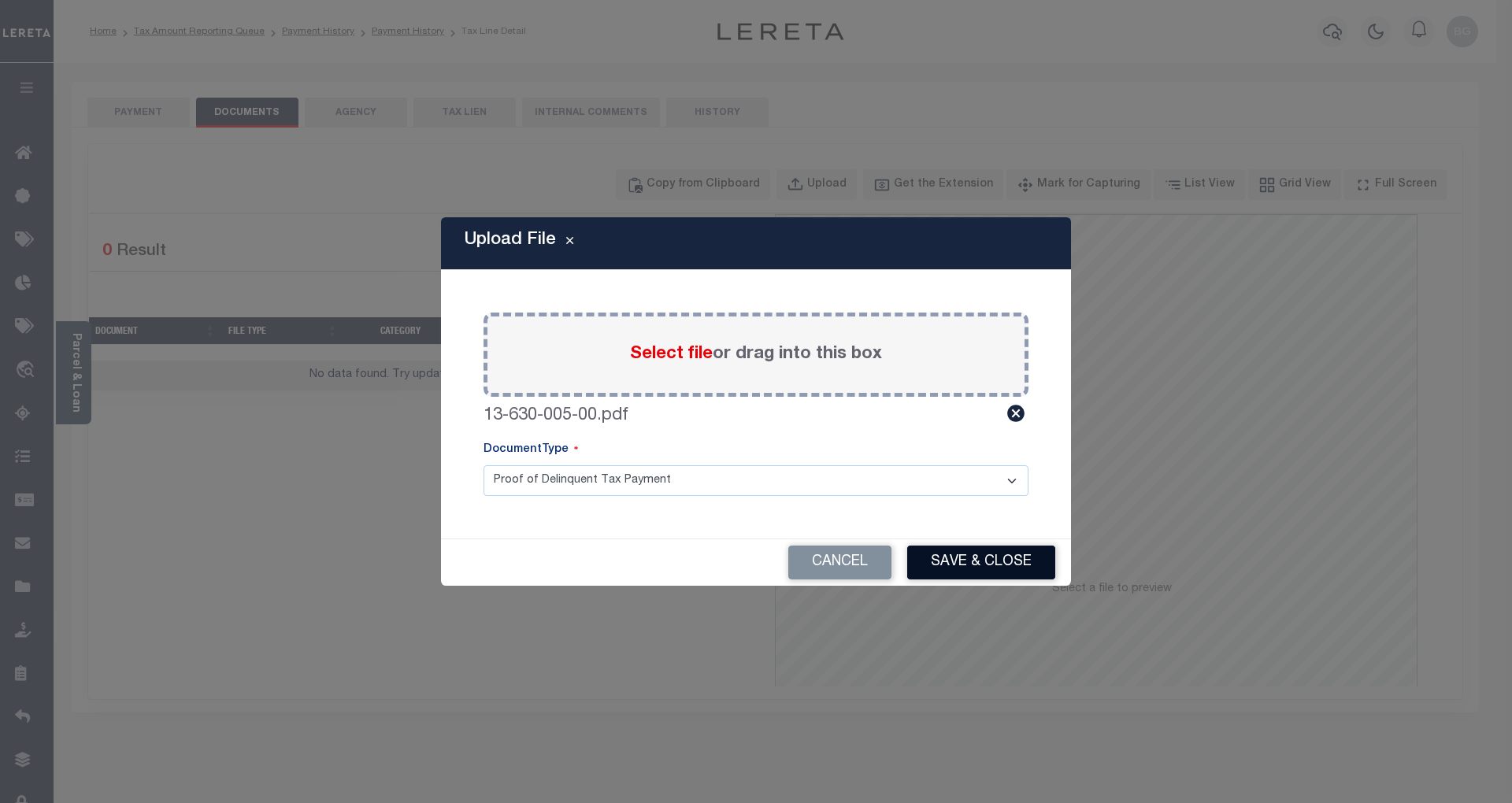
click at [987, 556] on button "Save & Close" at bounding box center [981, 562] width 148 height 34
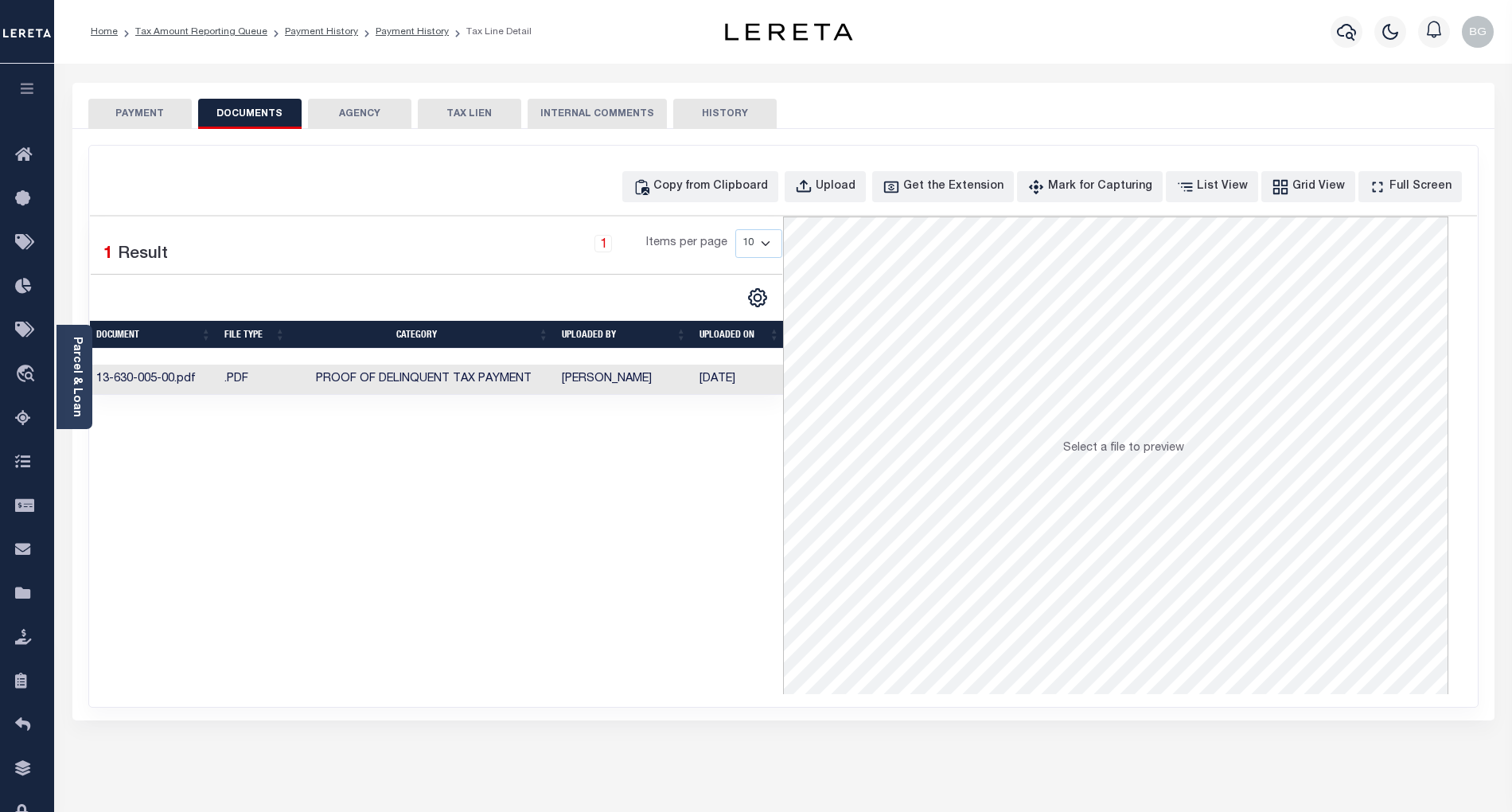
click at [146, 113] on button "PAYMENT" at bounding box center [140, 113] width 104 height 30
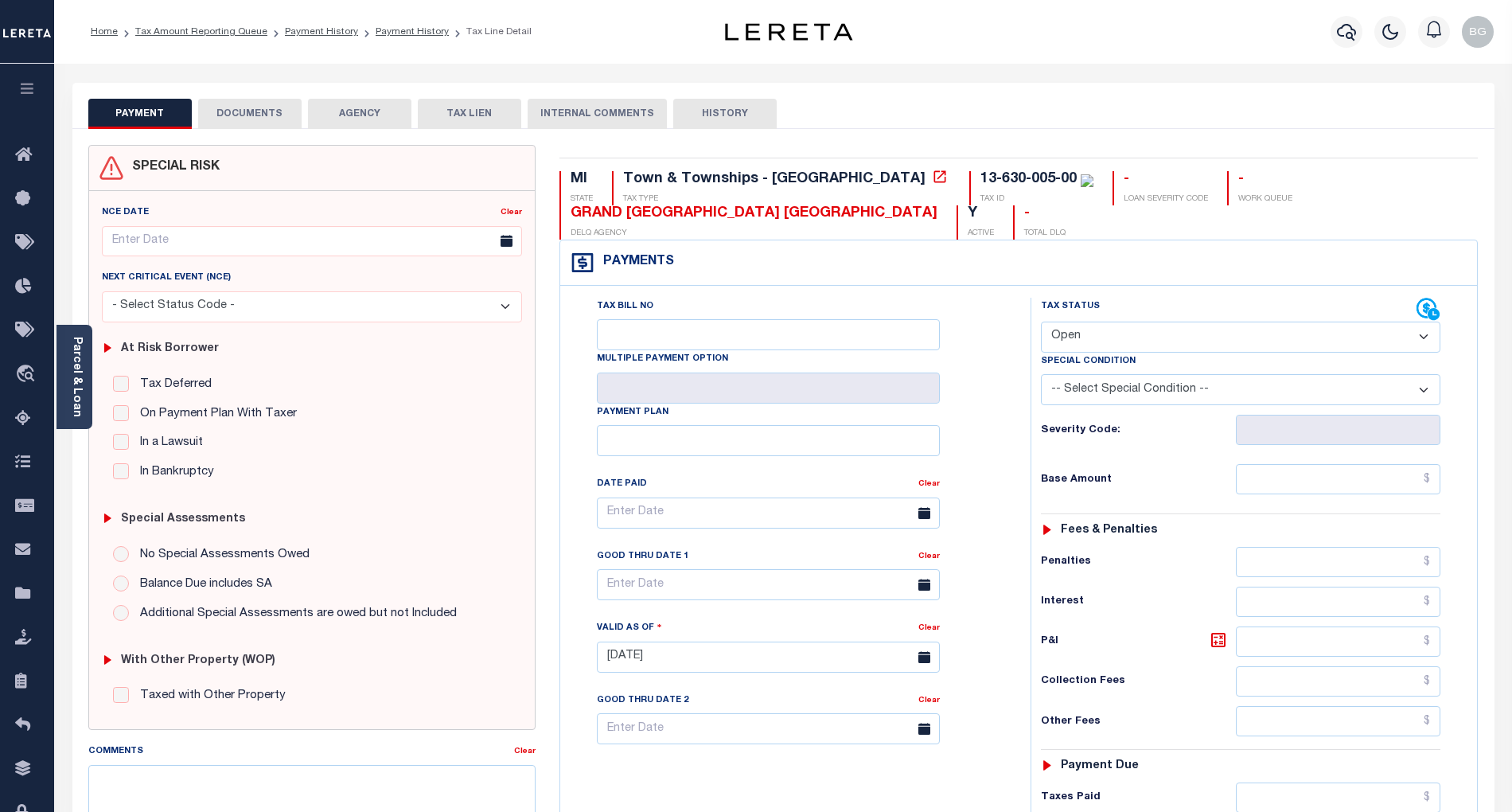
click at [1091, 331] on select "- Select Status Code - Open Due/Unpaid Paid Incomplete No Tax Due Internal Refu…" at bounding box center [1240, 336] width 399 height 31
select select "PYD"
click at [1041, 323] on select "- Select Status Code - Open Due/Unpaid Paid Incomplete No Tax Due Internal Refu…" at bounding box center [1240, 336] width 399 height 31
type input "[DATE]"
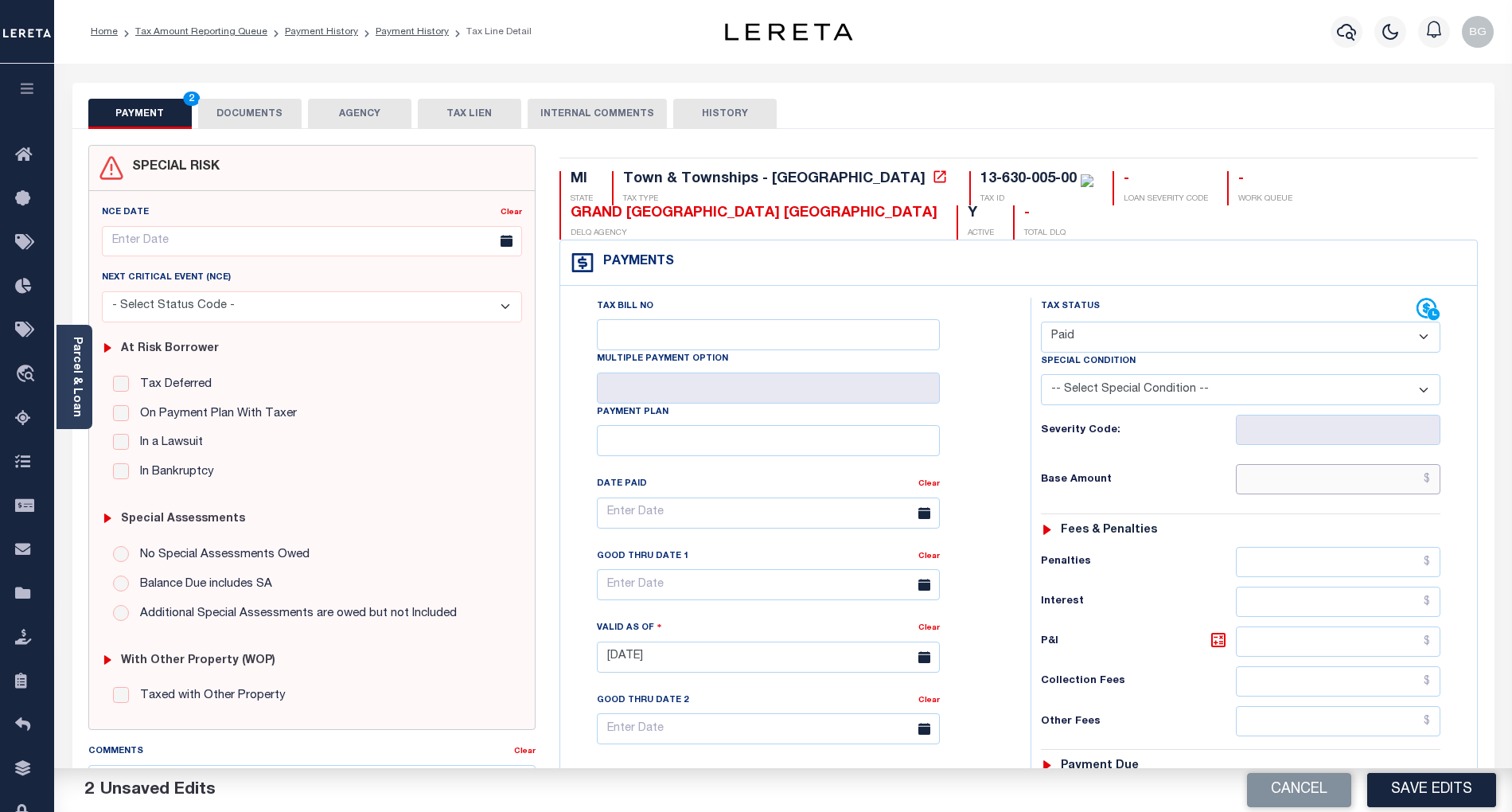
click at [1303, 488] on input "text" at bounding box center [1338, 479] width 205 height 30
paste input "3,979.15"
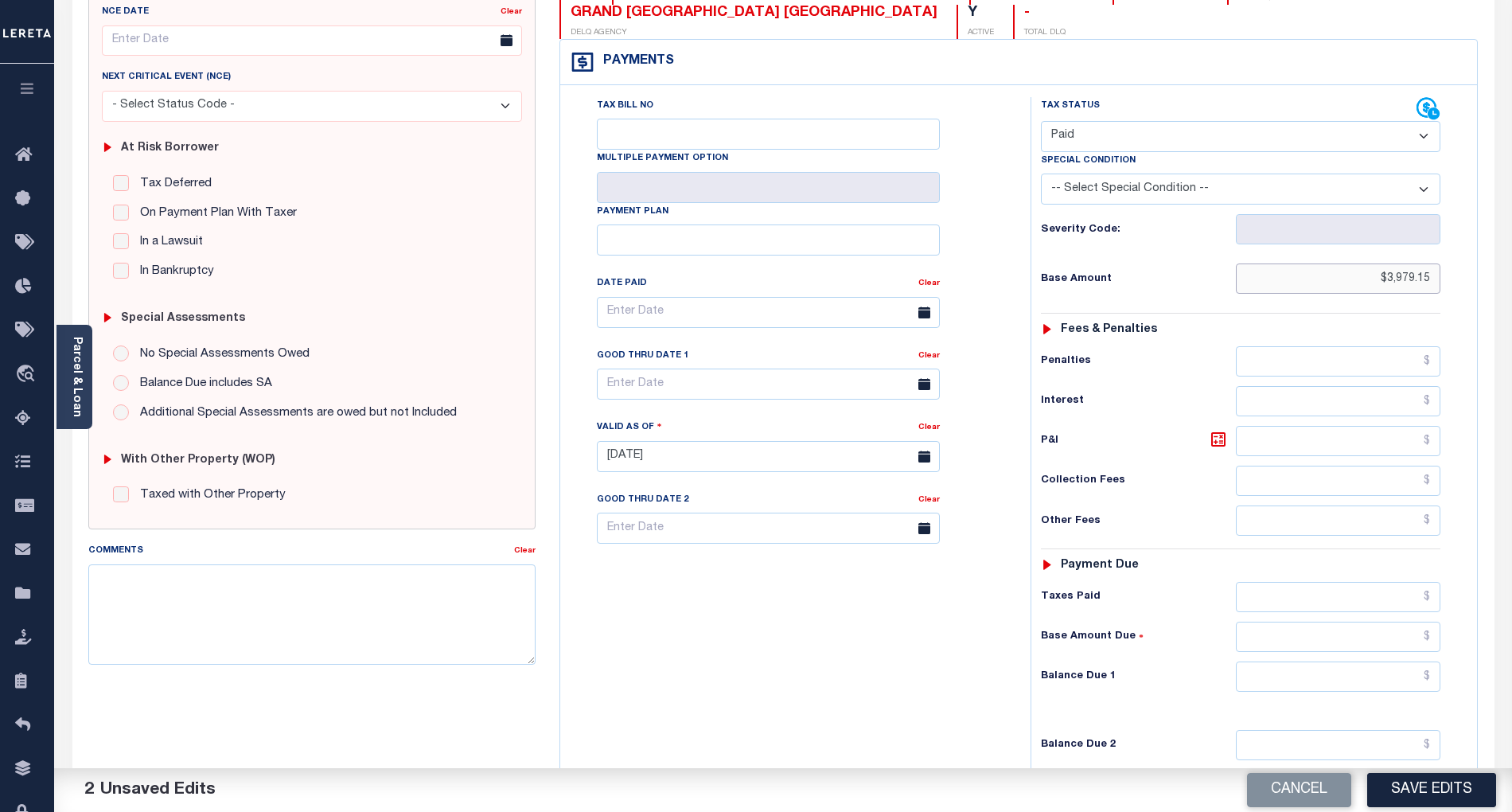
scroll to position [319, 0]
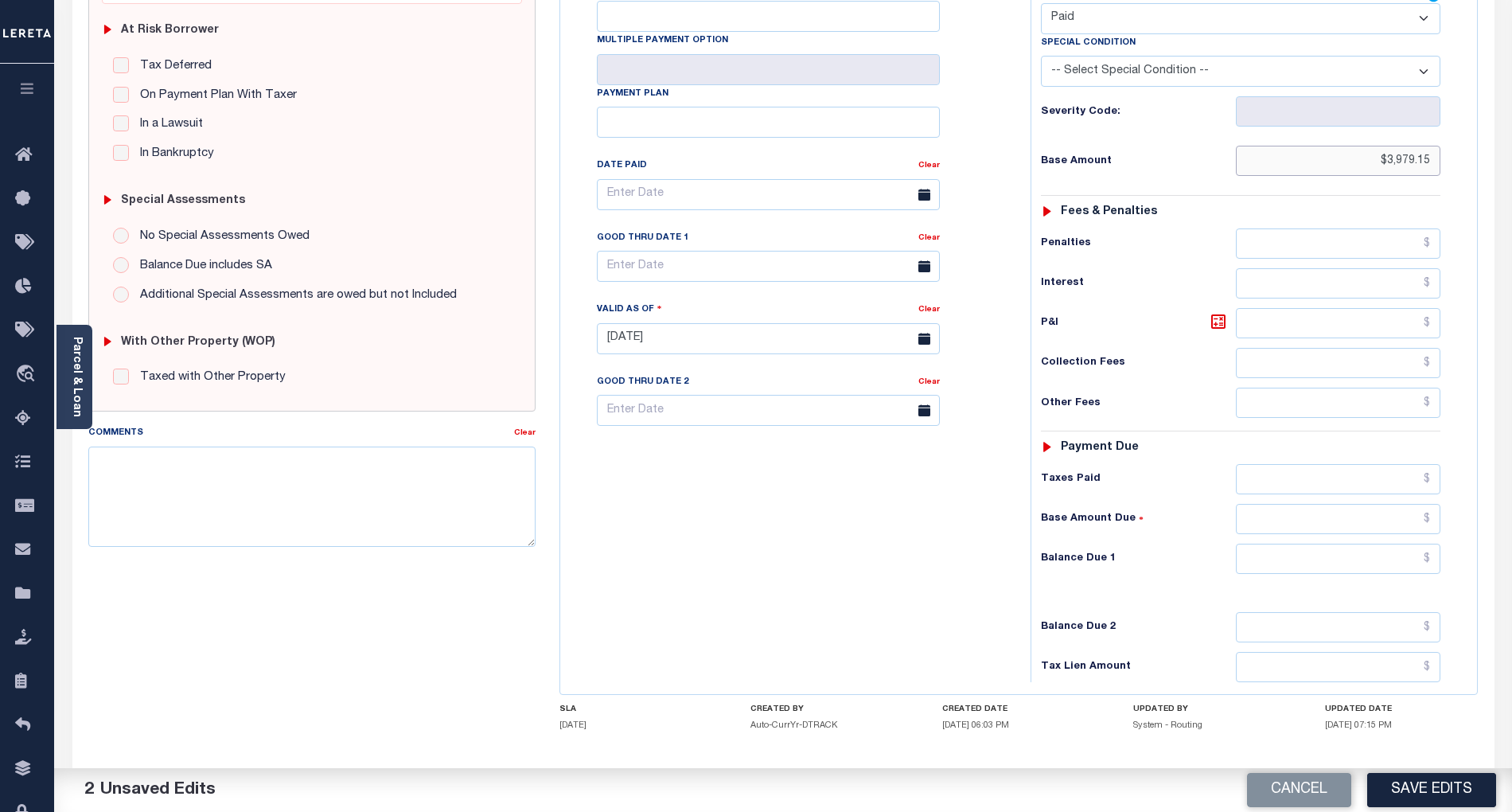
type input "$3,979.15"
click at [1405, 574] on input "text" at bounding box center [1338, 559] width 205 height 30
type input "$0.00"
click at [971, 587] on div "Tax Bill No Multiple Payment Option Payment Plan Clear" at bounding box center [791, 331] width 454 height 703
click at [1433, 797] on button "Save Edits" at bounding box center [1431, 790] width 129 height 35
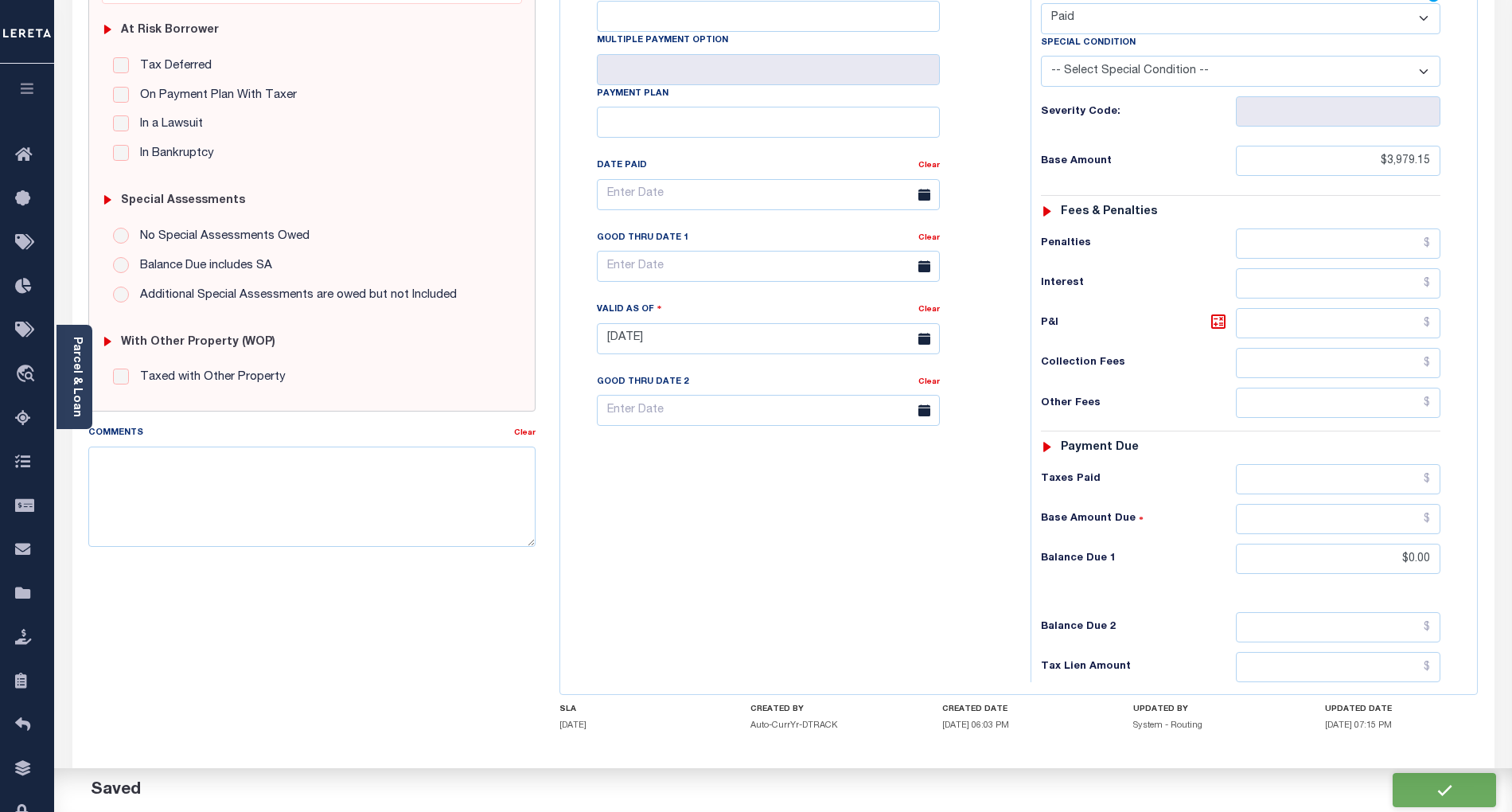
checkbox input "false"
type input "$3,979.15"
type input "$0"
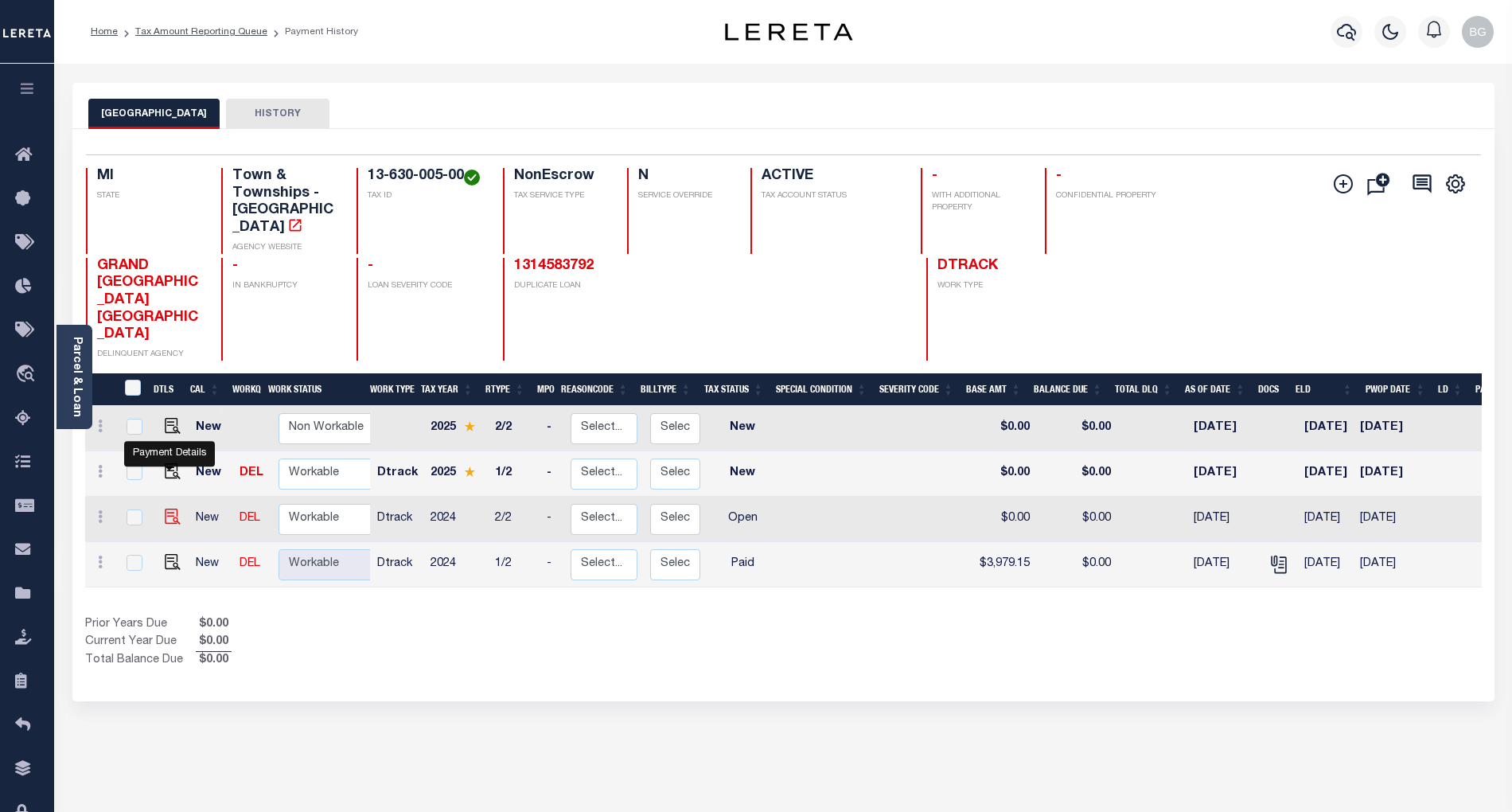
click at [166, 508] on img "" at bounding box center [173, 516] width 16 height 16
checkbox input "true"
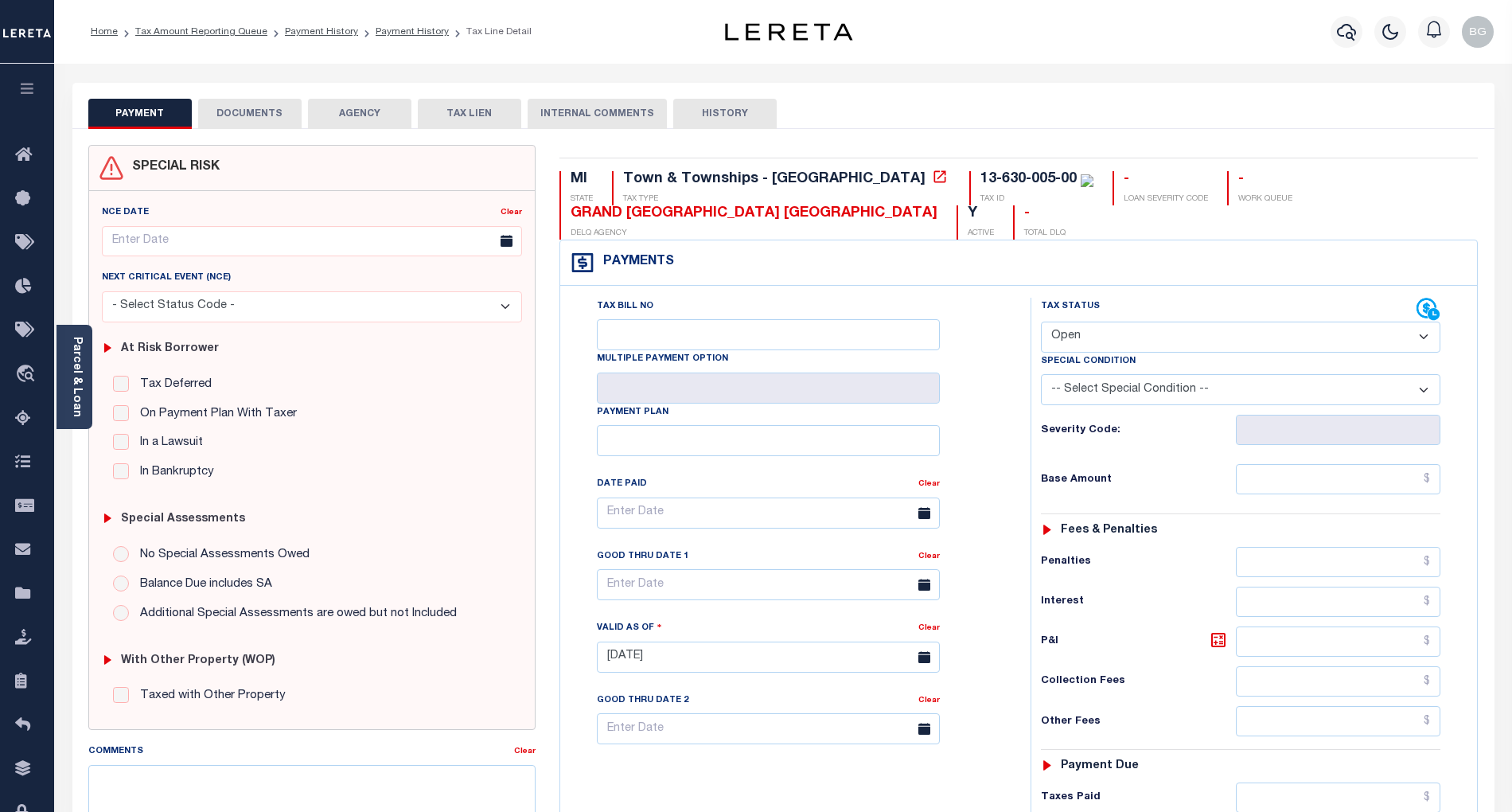
click at [1117, 342] on select "- Select Status Code - Open Due/Unpaid Paid Incomplete No Tax Due Internal Refu…" at bounding box center [1240, 336] width 399 height 31
select select "PYD"
click at [1041, 323] on select "- Select Status Code - Open Due/Unpaid Paid Incomplete No Tax Due Internal Refu…" at bounding box center [1240, 336] width 399 height 31
type input "[DATE]"
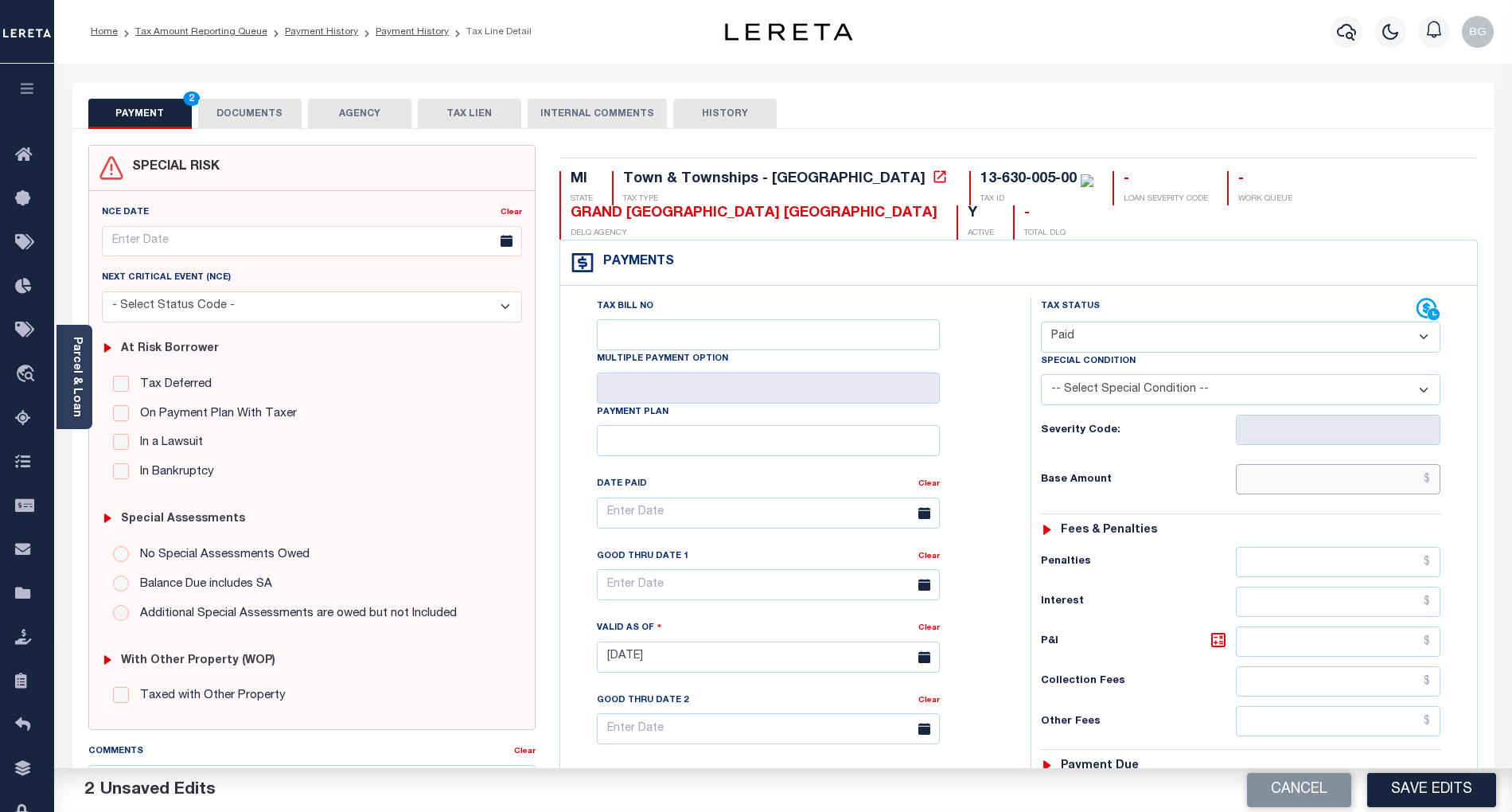
click at [1348, 476] on input "text" at bounding box center [1338, 479] width 205 height 30
paste input "851.97"
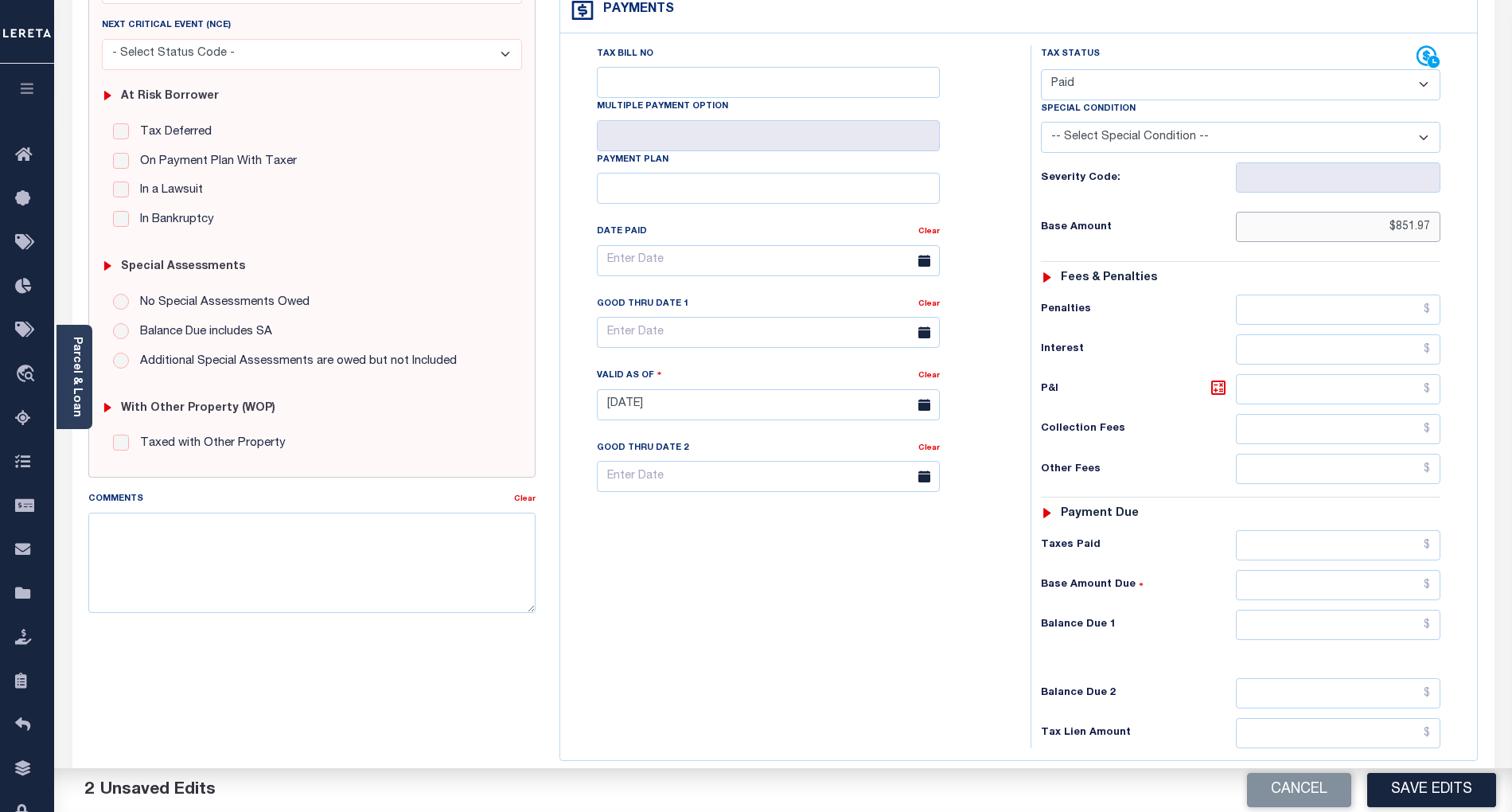
scroll to position [319, 0]
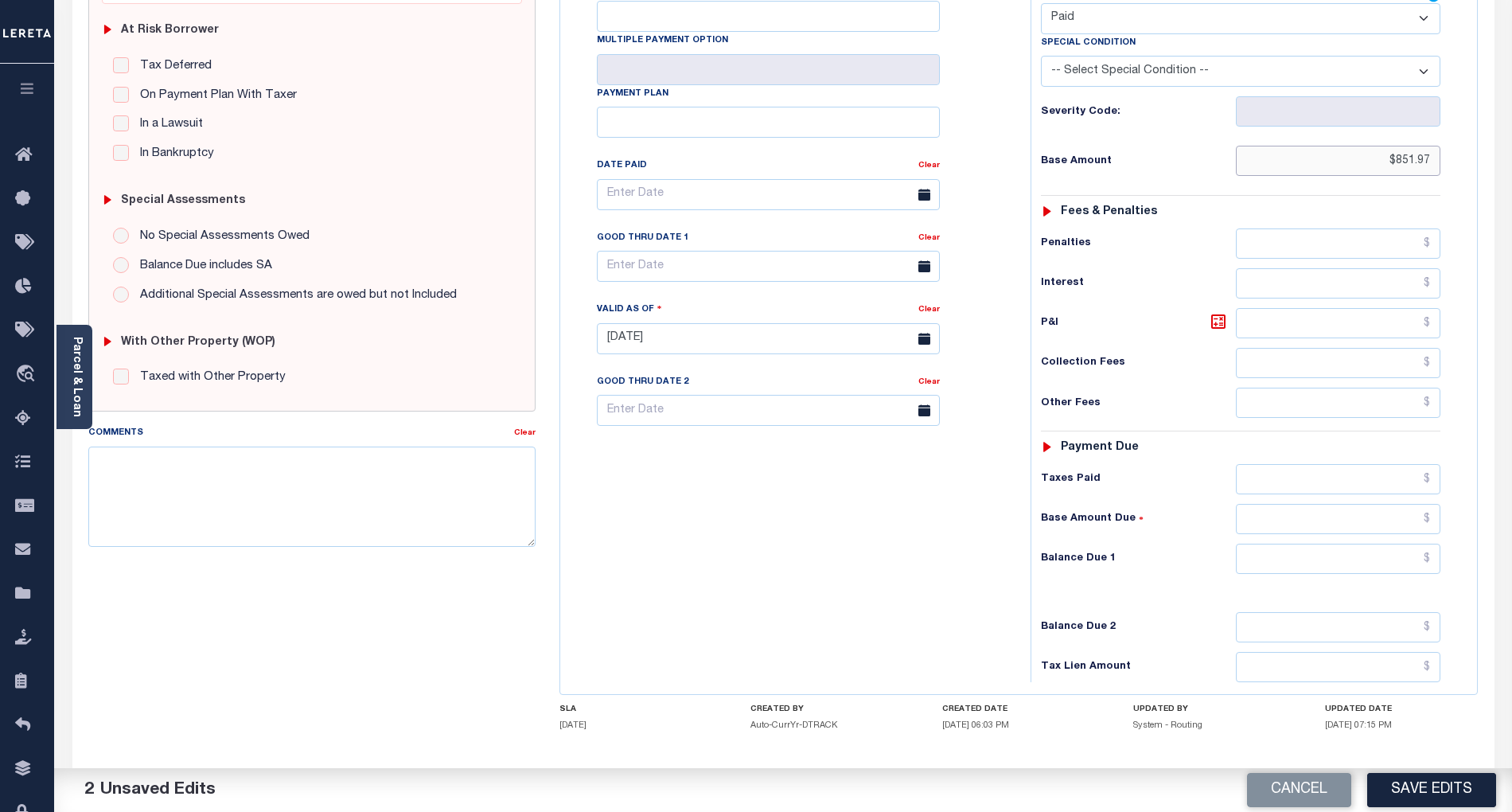
type input "$851.97"
click at [1401, 571] on input "text" at bounding box center [1338, 559] width 205 height 30
click at [993, 605] on div "Tax Bill No Multiple Payment Option Payment Plan Clear" at bounding box center [791, 331] width 454 height 703
type input "$0.00"
click at [1416, 771] on div "Cancel Save Edits" at bounding box center [1147, 791] width 729 height 44
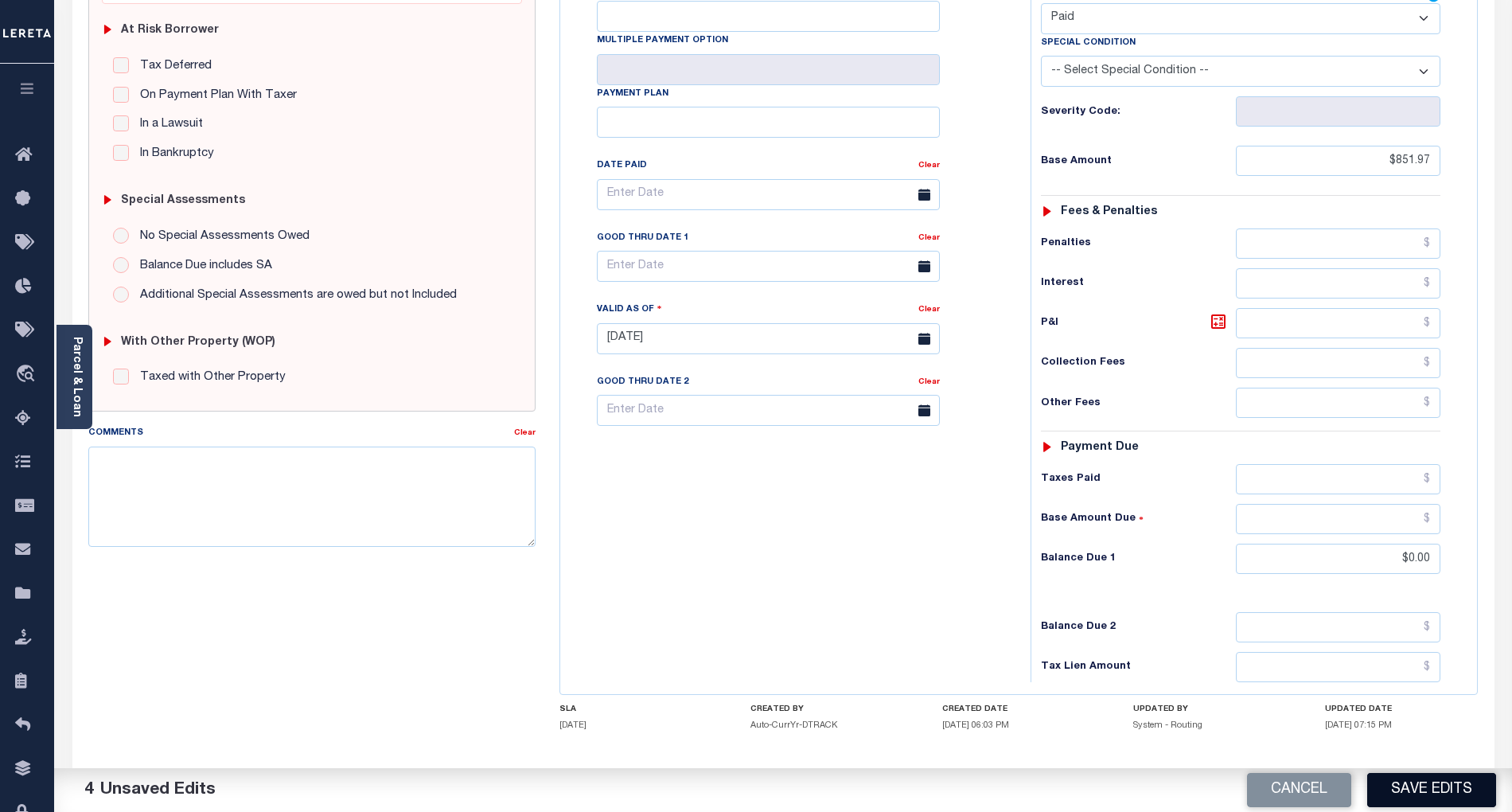
click at [1439, 793] on button "Save Edits" at bounding box center [1431, 790] width 129 height 35
checkbox input "false"
type input "$851.97"
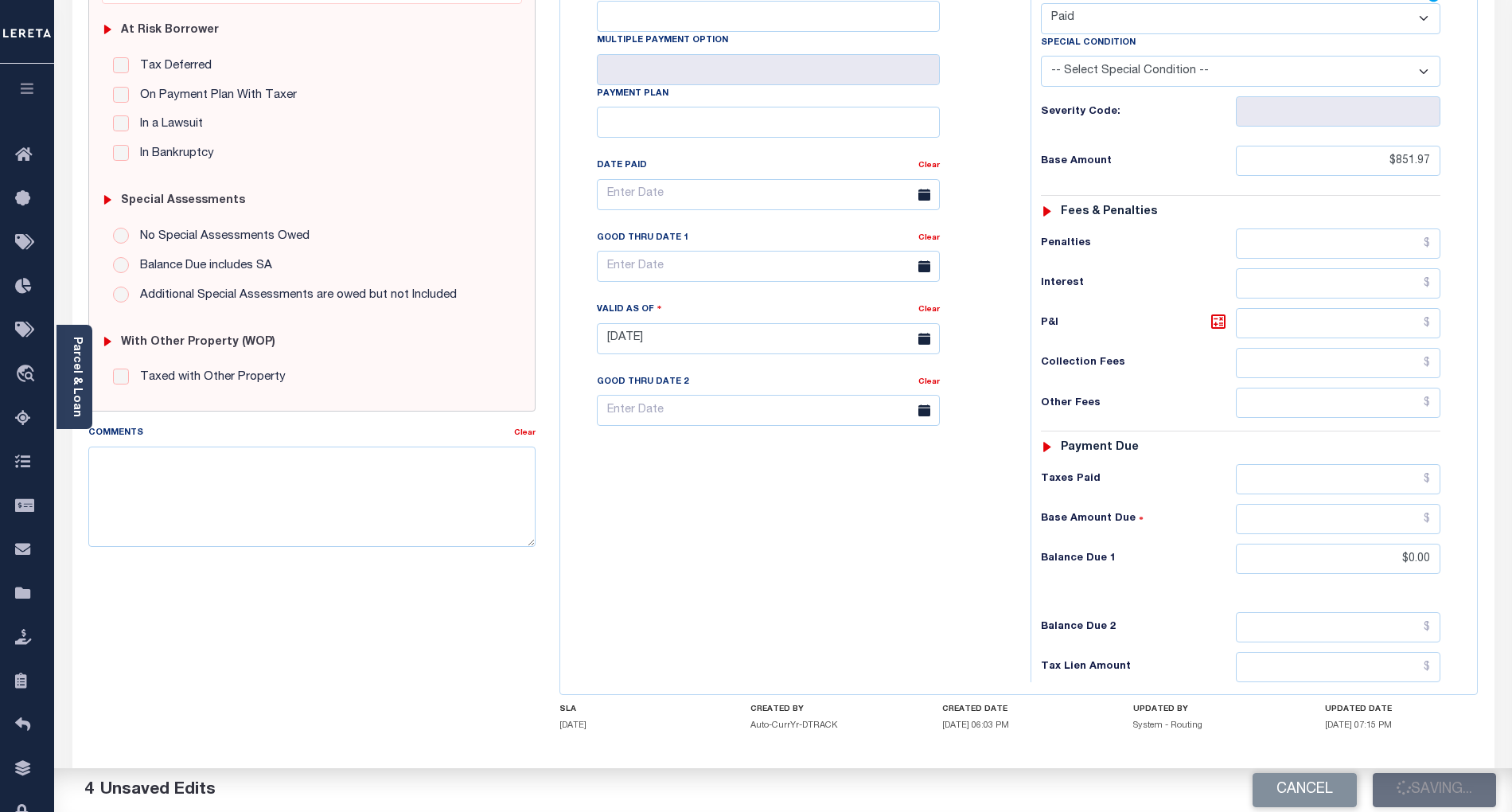
type input "$0"
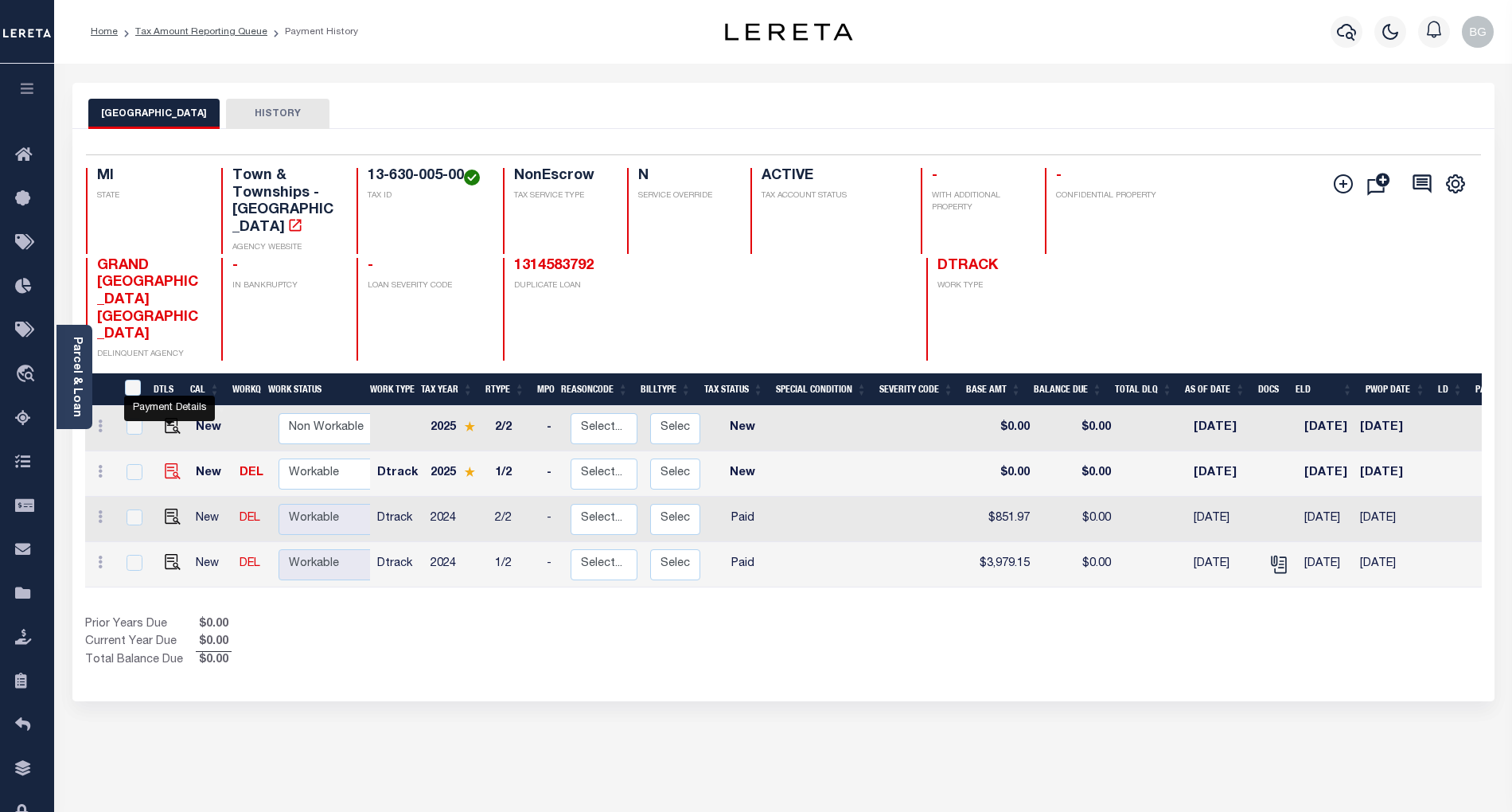
click at [167, 463] on img "" at bounding box center [173, 471] width 16 height 16
checkbox input "true"
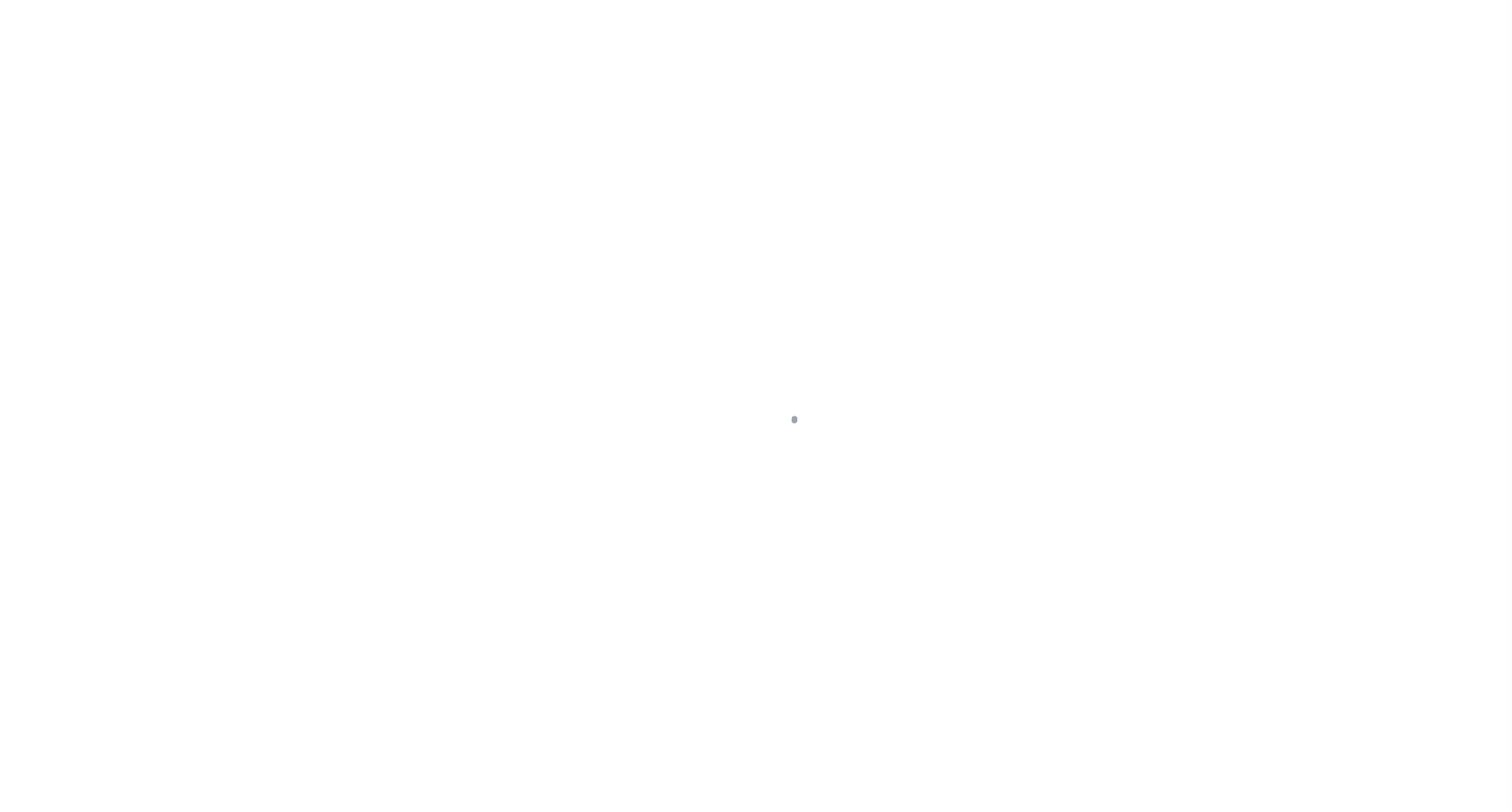
select select "NW2"
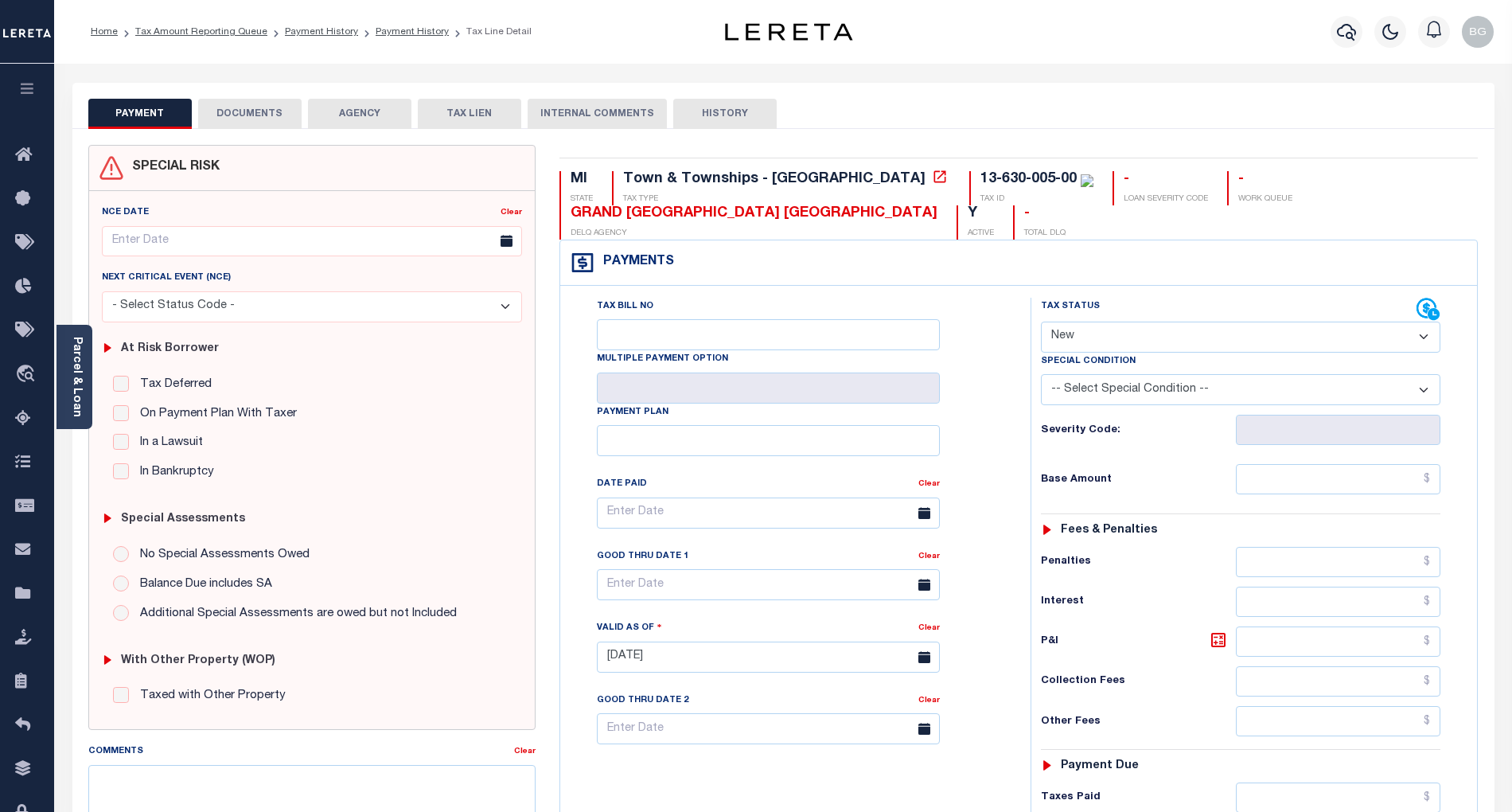
click at [256, 115] on button "DOCUMENTS" at bounding box center [250, 113] width 104 height 30
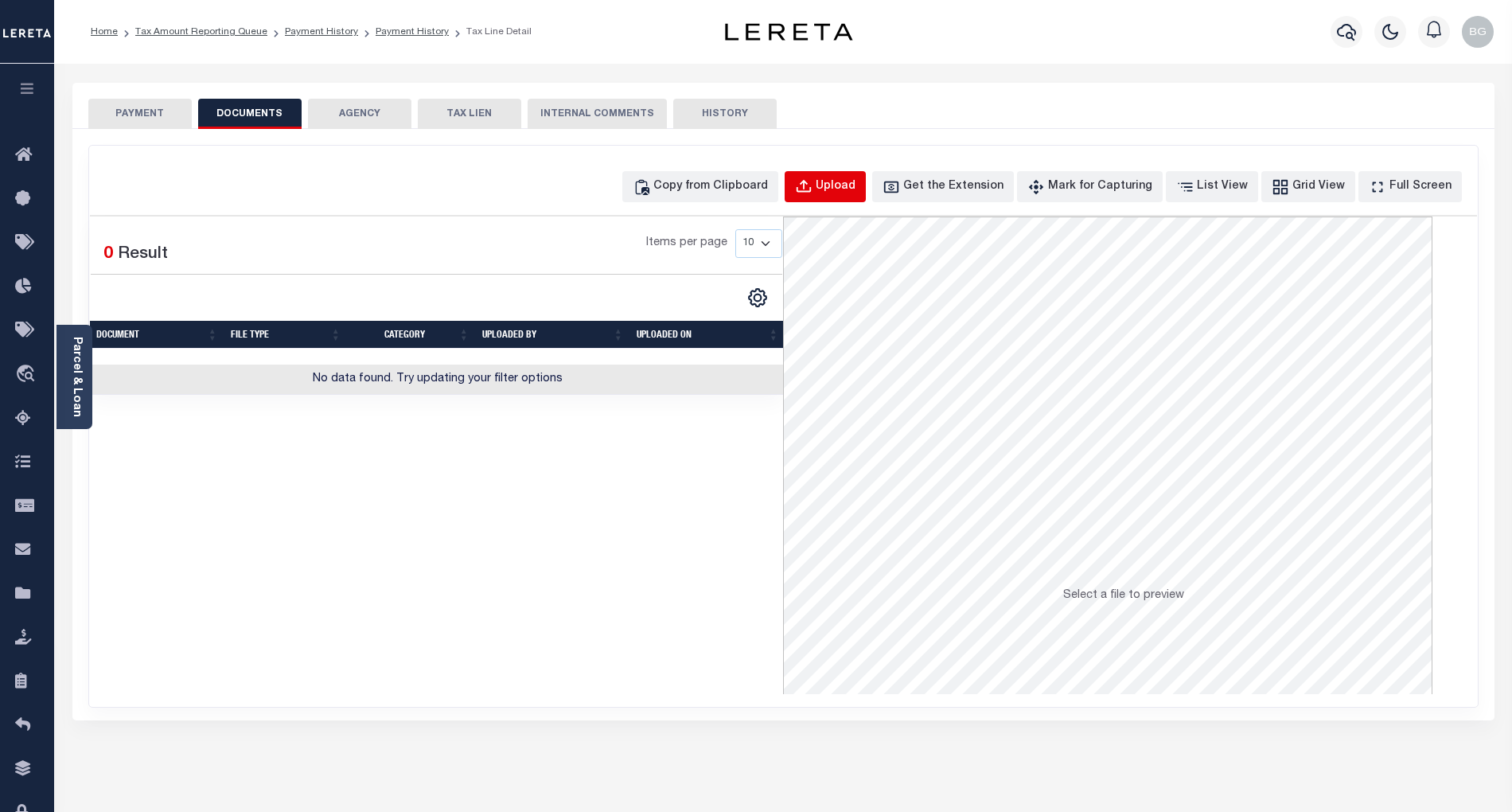
click at [855, 186] on div "Upload" at bounding box center [835, 187] width 40 height 18
select select "POP"
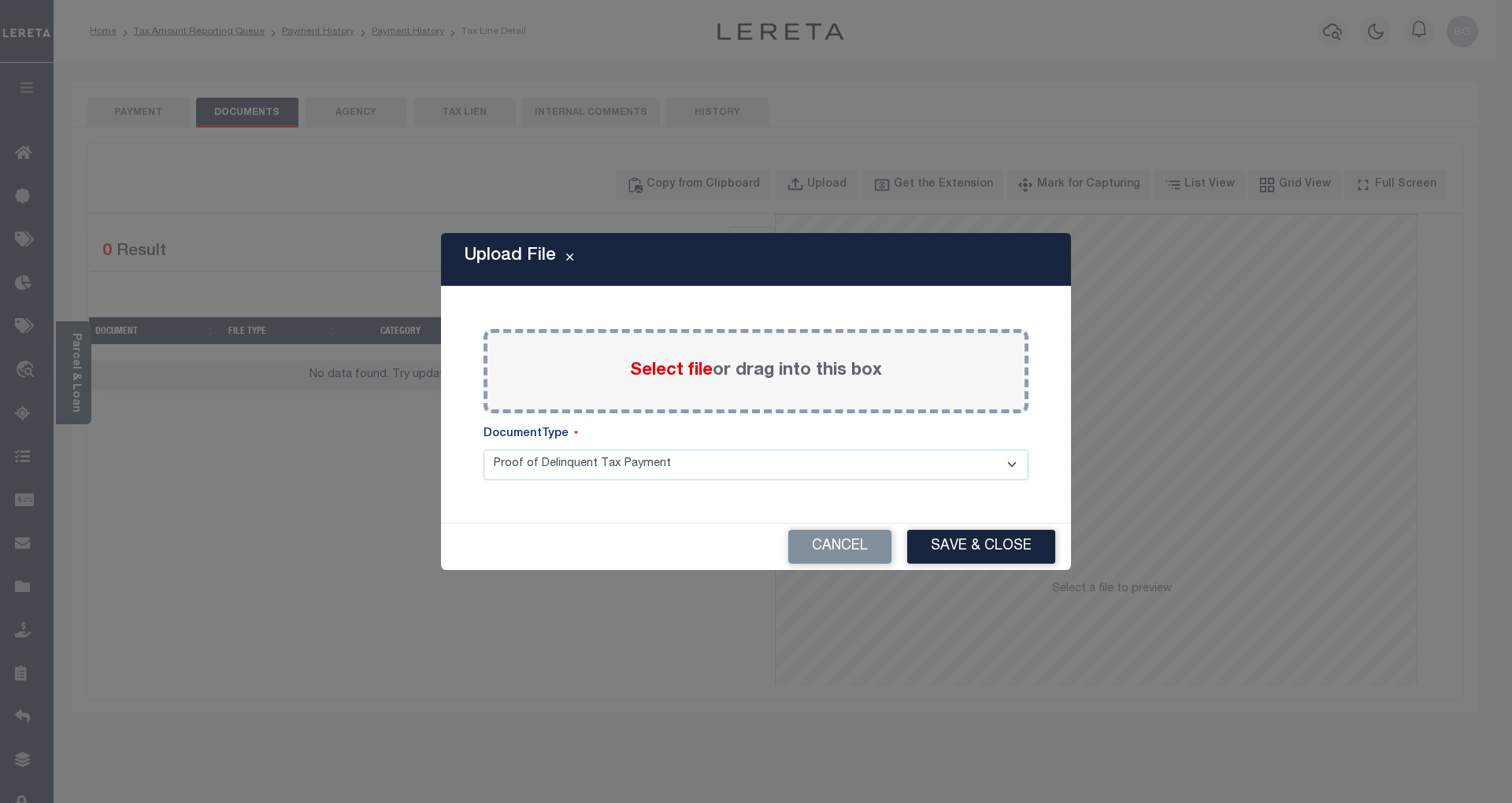
click at [675, 372] on span "Select file" at bounding box center [671, 371] width 82 height 18
click at [0, 0] on input "Select file or drag into this box" at bounding box center [0, 0] width 0 height 0
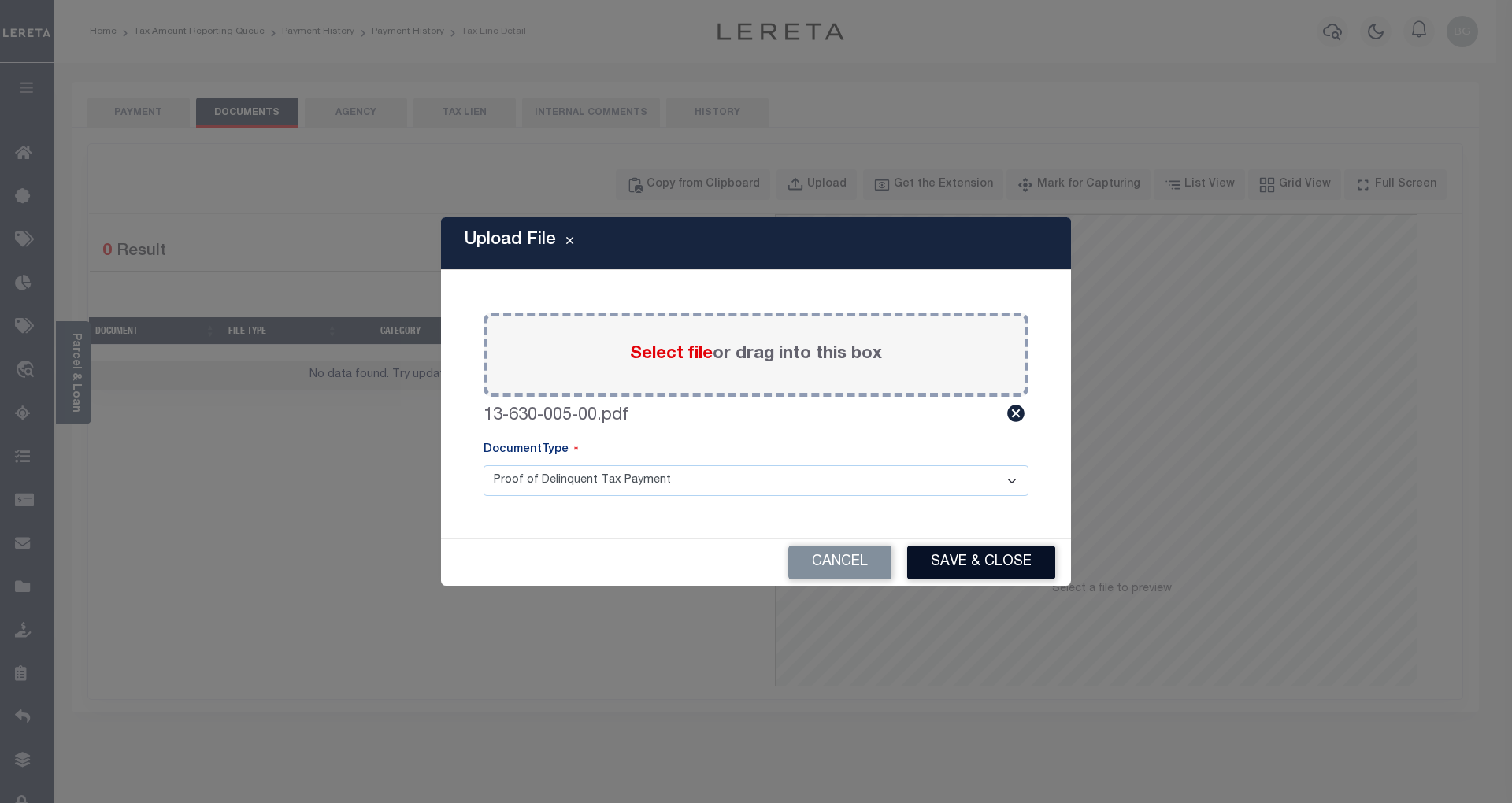
click at [999, 573] on button "Save & Close" at bounding box center [981, 562] width 148 height 34
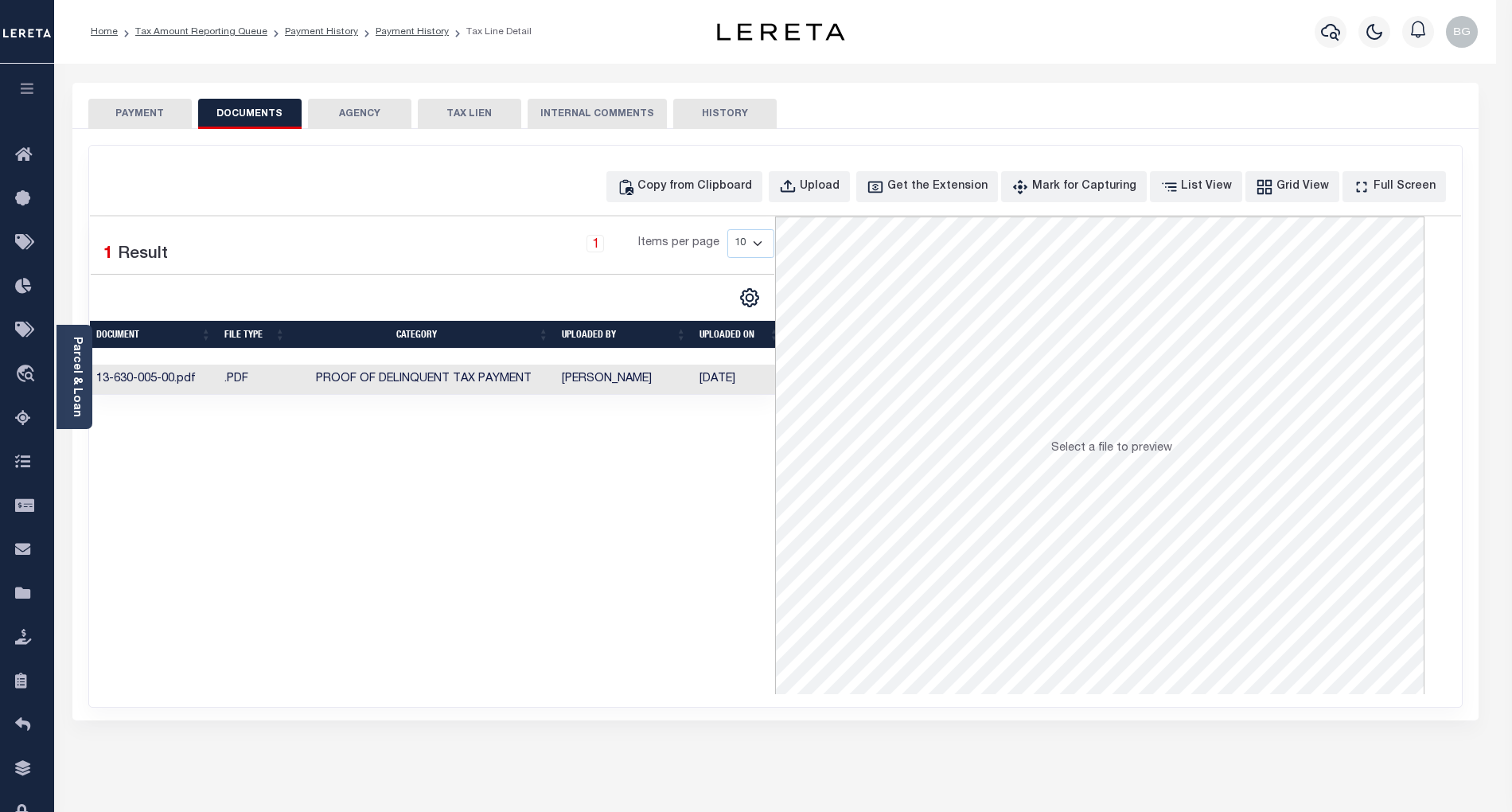
click at [145, 114] on button "PAYMENT" at bounding box center [140, 113] width 104 height 30
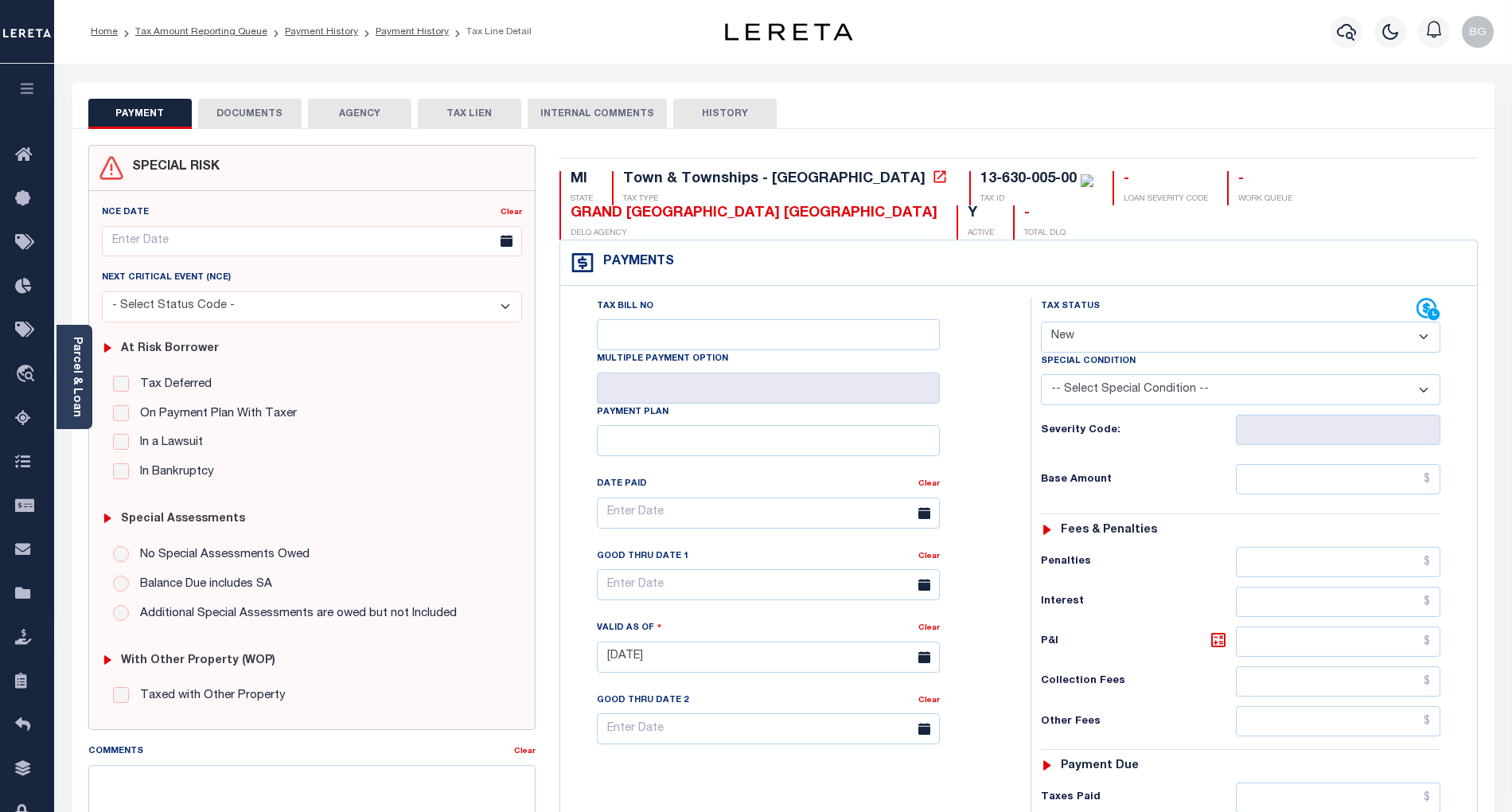
click at [1111, 331] on select "- Select Status Code - Open Due/Unpaid Paid Incomplete No Tax Due Internal Refu…" at bounding box center [1240, 336] width 399 height 31
select select "PYD"
click at [1041, 323] on select "- Select Status Code - Open Due/Unpaid Paid Incomplete No Tax Due Internal Refu…" at bounding box center [1240, 336] width 399 height 31
type input "[DATE]"
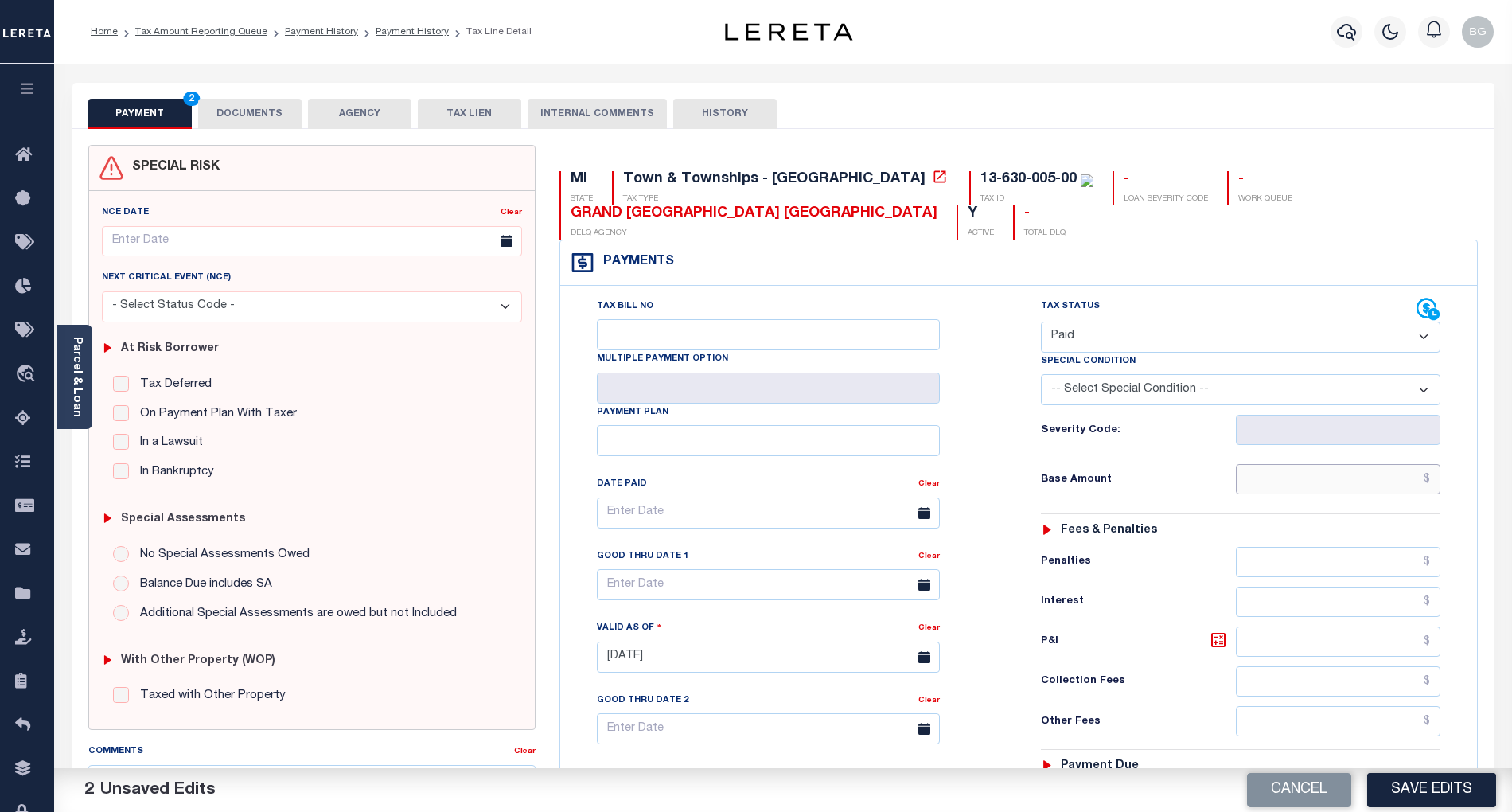
click at [1399, 494] on input "text" at bounding box center [1338, 479] width 205 height 30
paste input "4,098.86"
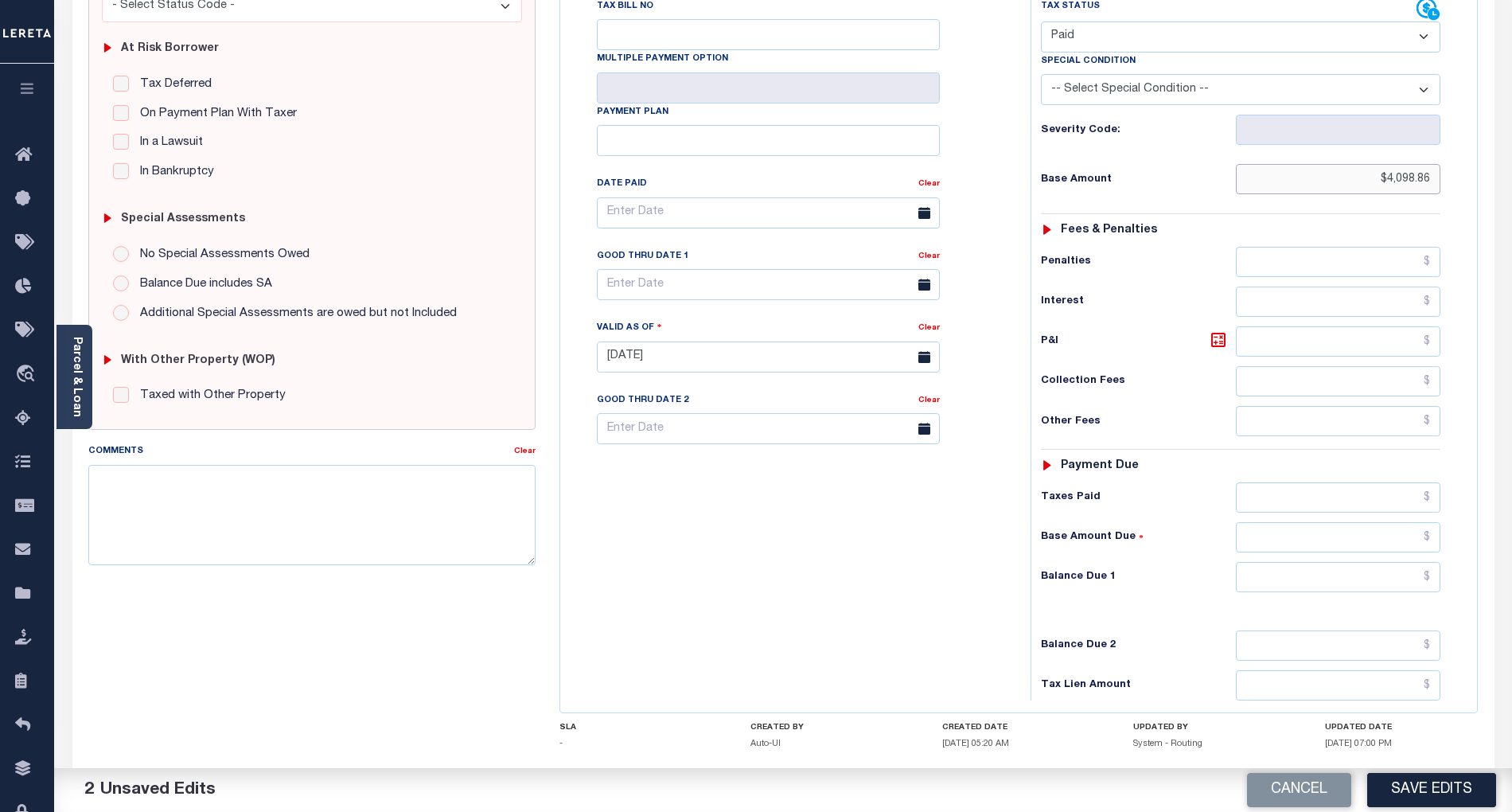
scroll to position [319, 0]
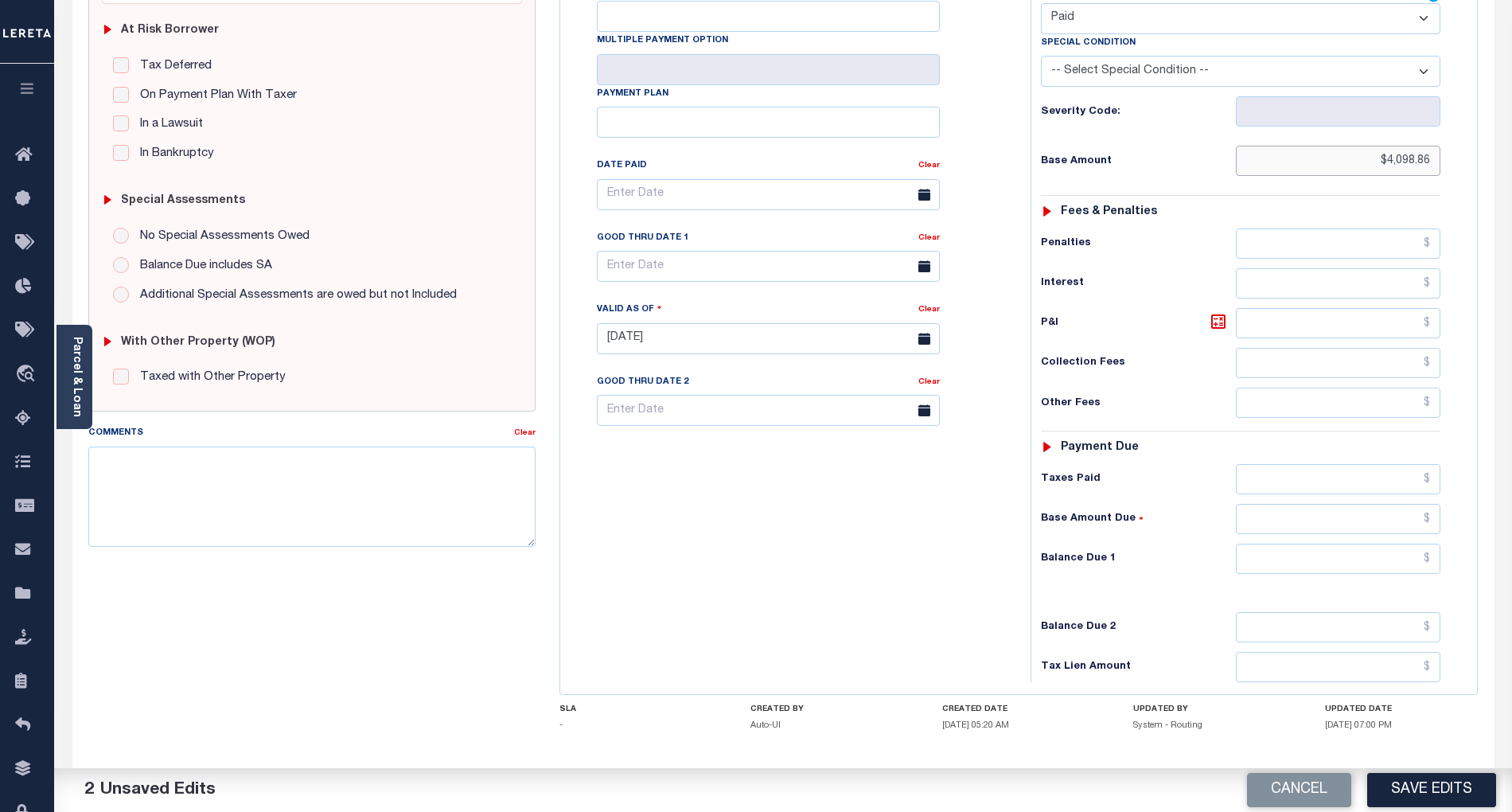
type input "$4,098.86"
click at [1400, 574] on input "text" at bounding box center [1338, 559] width 205 height 30
type input "$0.00"
click at [984, 597] on div "Tax Bill No Multiple Payment Option Payment Plan Clear" at bounding box center [791, 331] width 454 height 703
click at [1421, 784] on button "Save Edits" at bounding box center [1431, 790] width 129 height 35
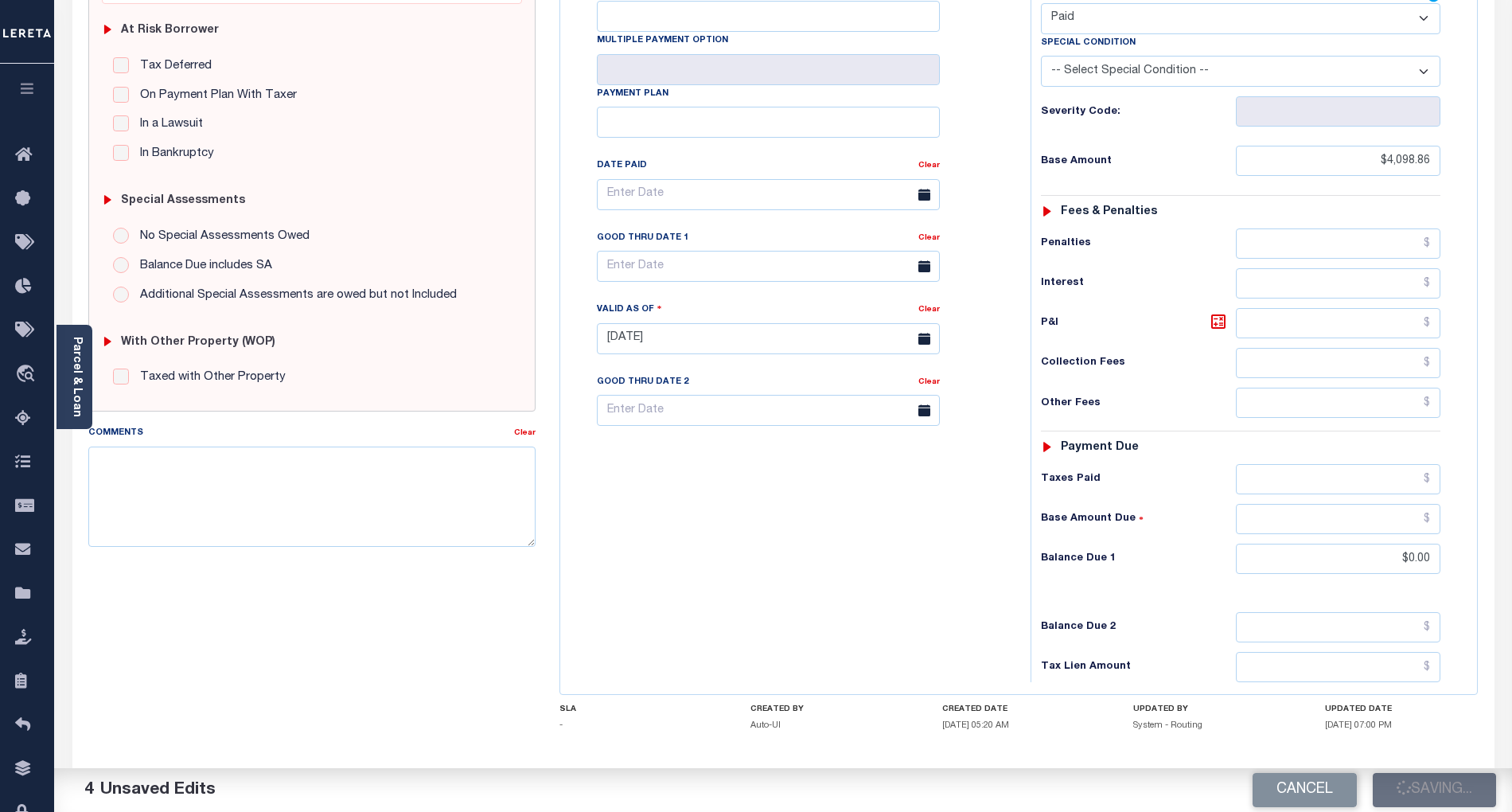
checkbox input "false"
type input "$4,098.86"
type input "$0"
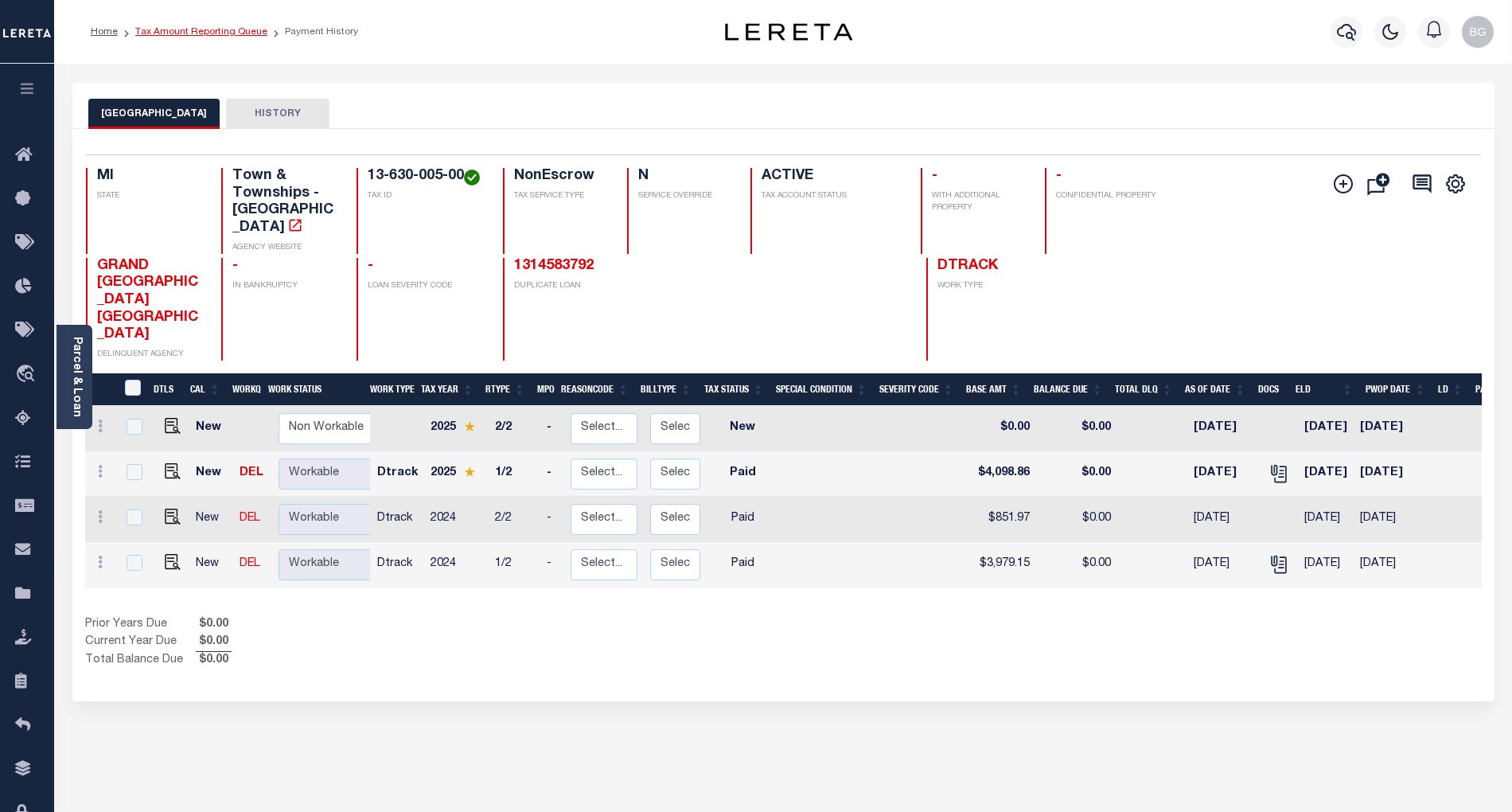
click at [177, 35] on link "Tax Amount Reporting Queue" at bounding box center [201, 32] width 132 height 10
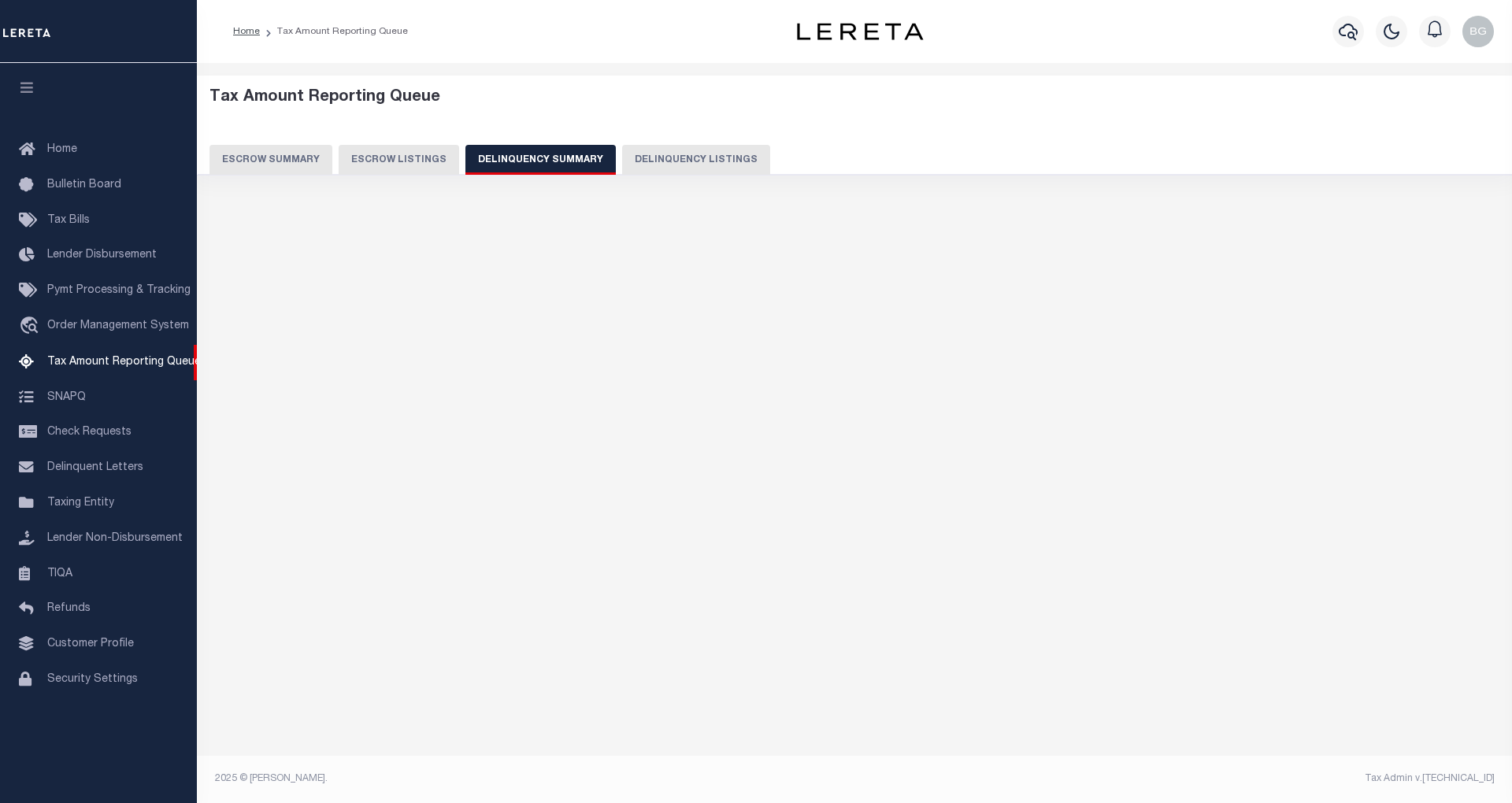
click at [668, 159] on button "Delinquency Listings" at bounding box center [696, 159] width 148 height 30
select select "100"
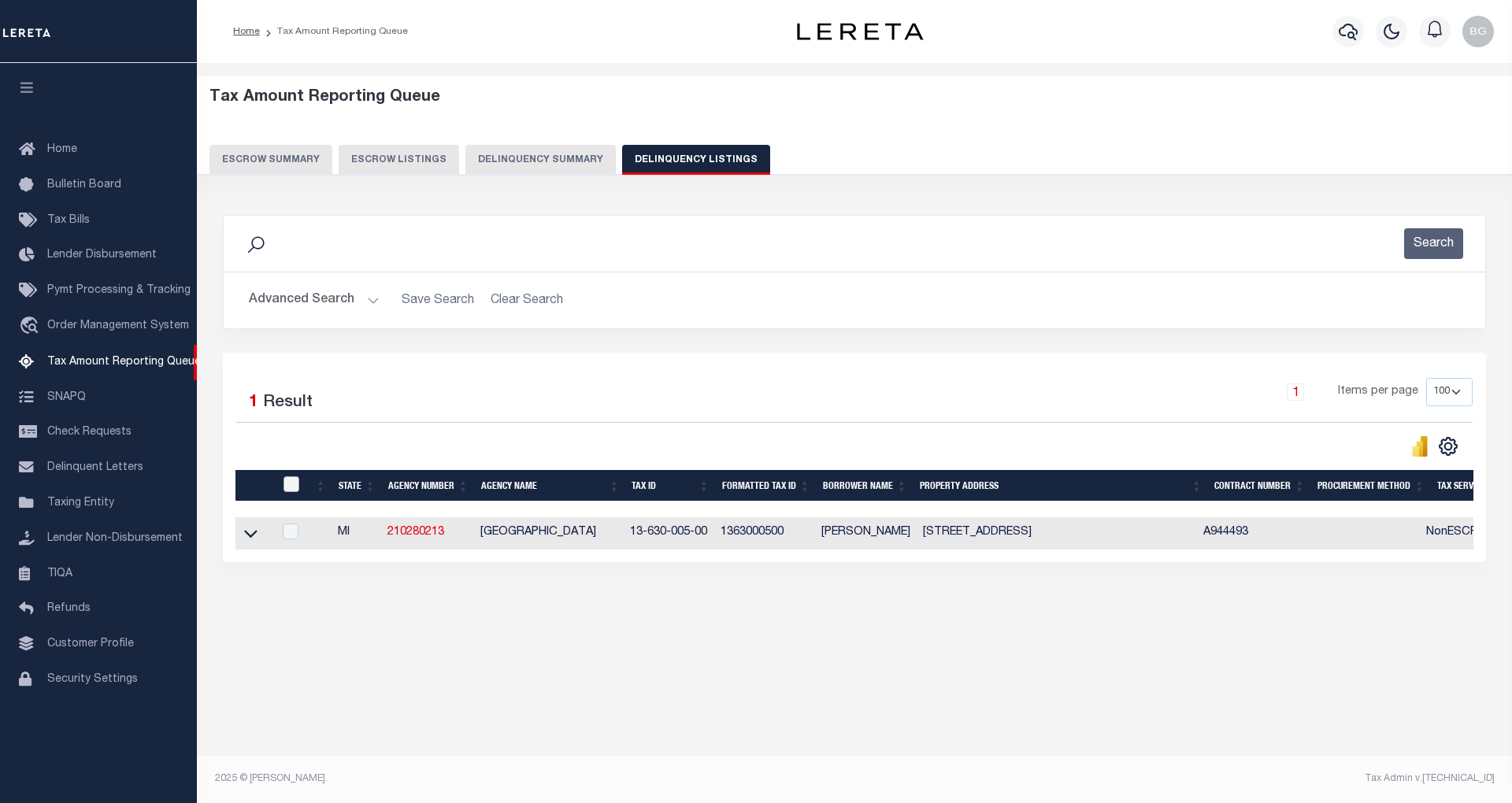
click at [288, 488] on input "checkbox" at bounding box center [292, 484] width 16 height 16
checkbox input "true"
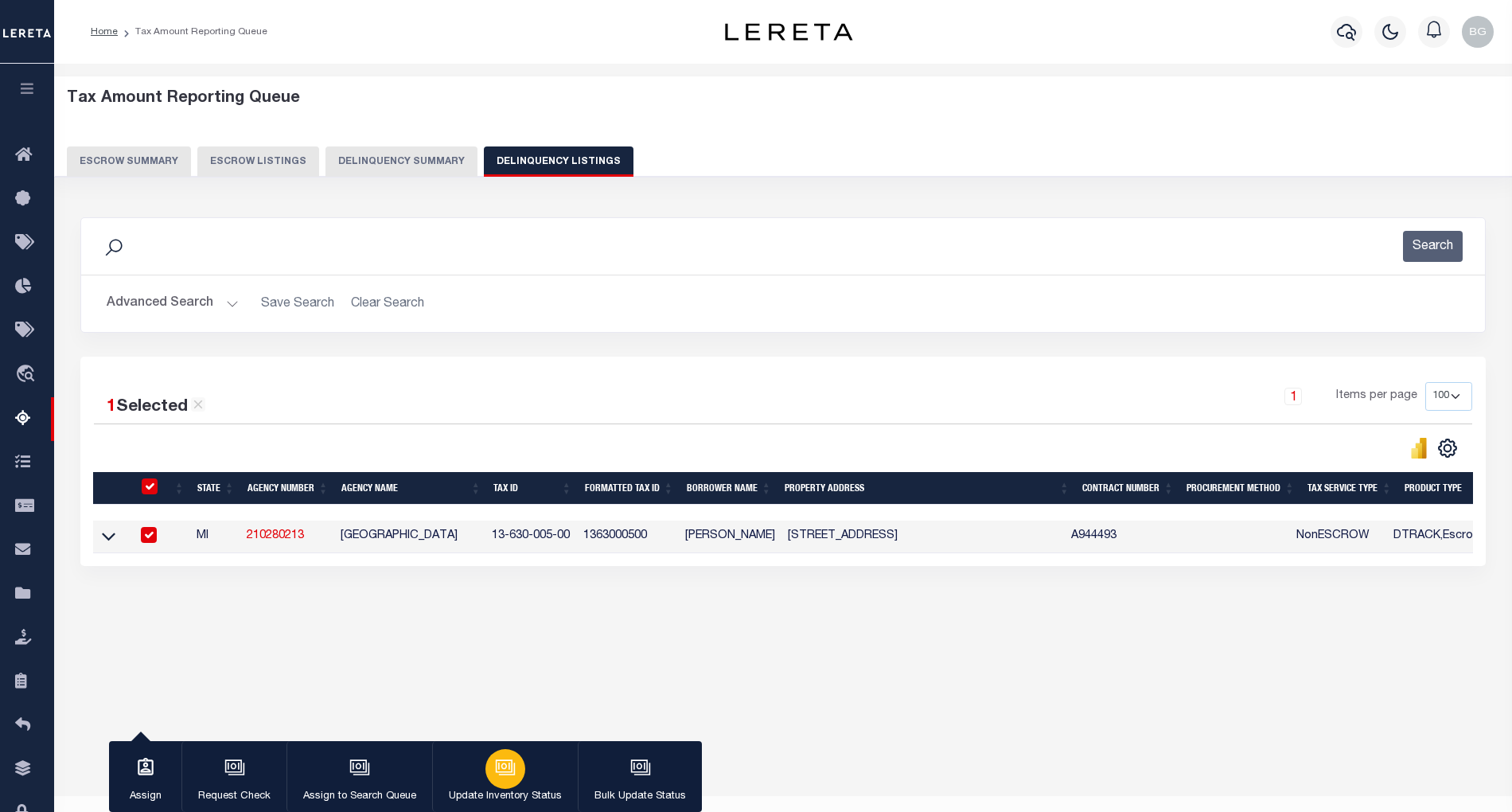
click at [511, 765] on icon "button" at bounding box center [505, 767] width 20 height 20
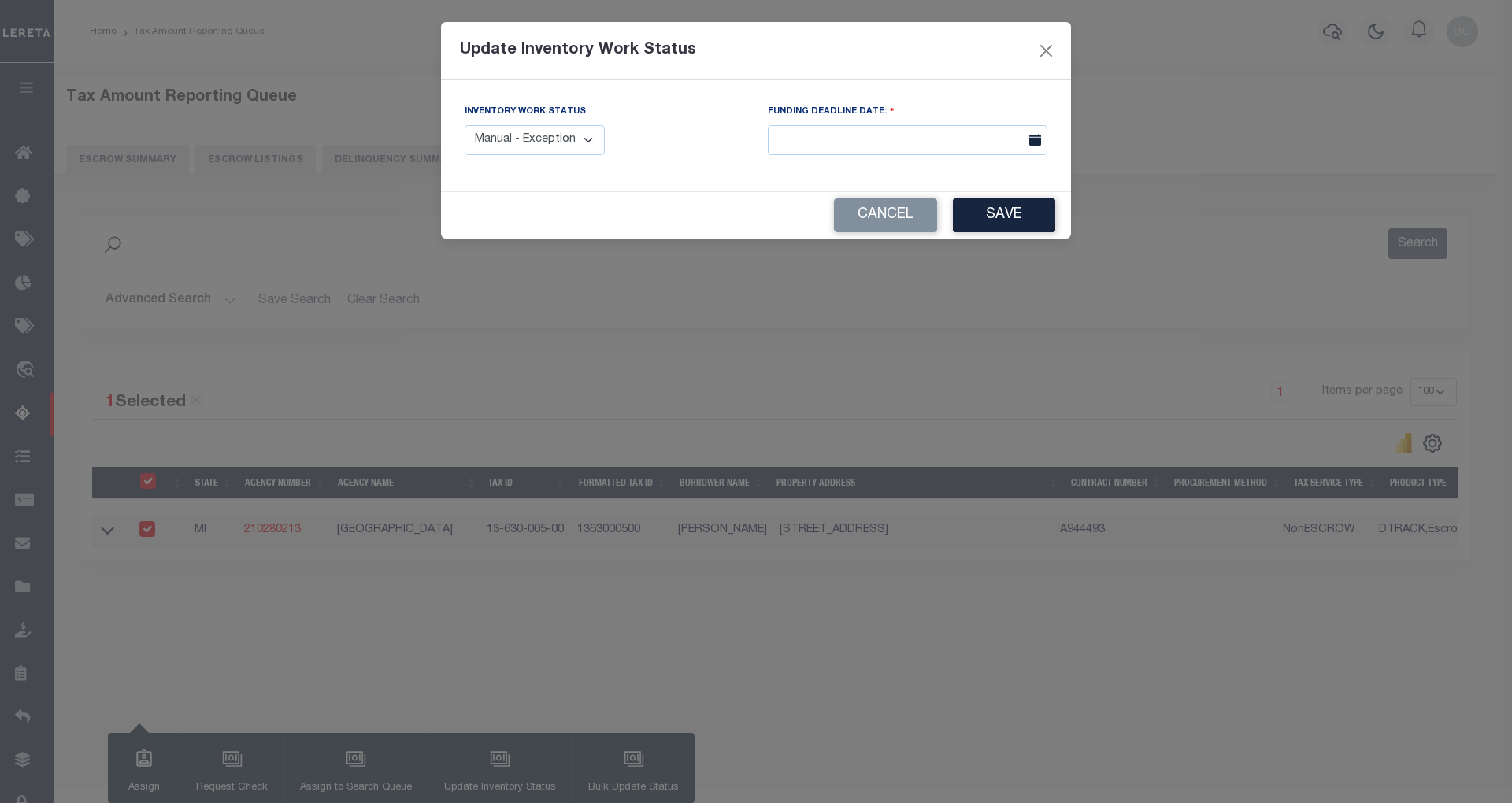
click at [578, 144] on select "Manual - Exception Pended - Awaiting Search Late Add Exception Completed" at bounding box center [534, 140] width 140 height 31
select select "4"
click at [464, 125] on select "Manual - Exception Pended - Awaiting Search Late Add Exception Completed" at bounding box center [534, 140] width 140 height 31
click at [997, 221] on button "Save" at bounding box center [1004, 215] width 102 height 34
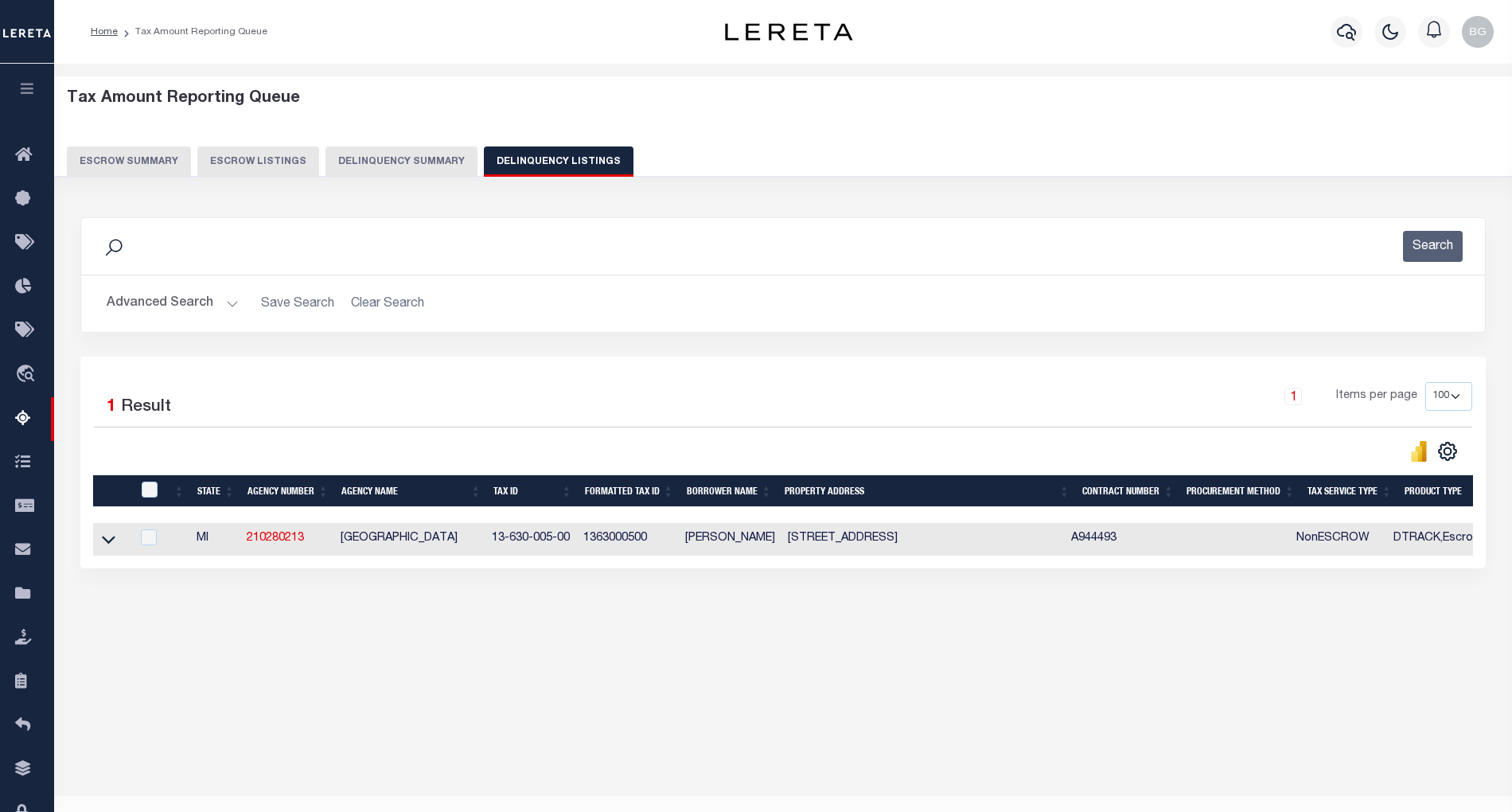
click at [944, 244] on div "Search" at bounding box center [783, 246] width 1378 height 31
